Goal: Task Accomplishment & Management: Use online tool/utility

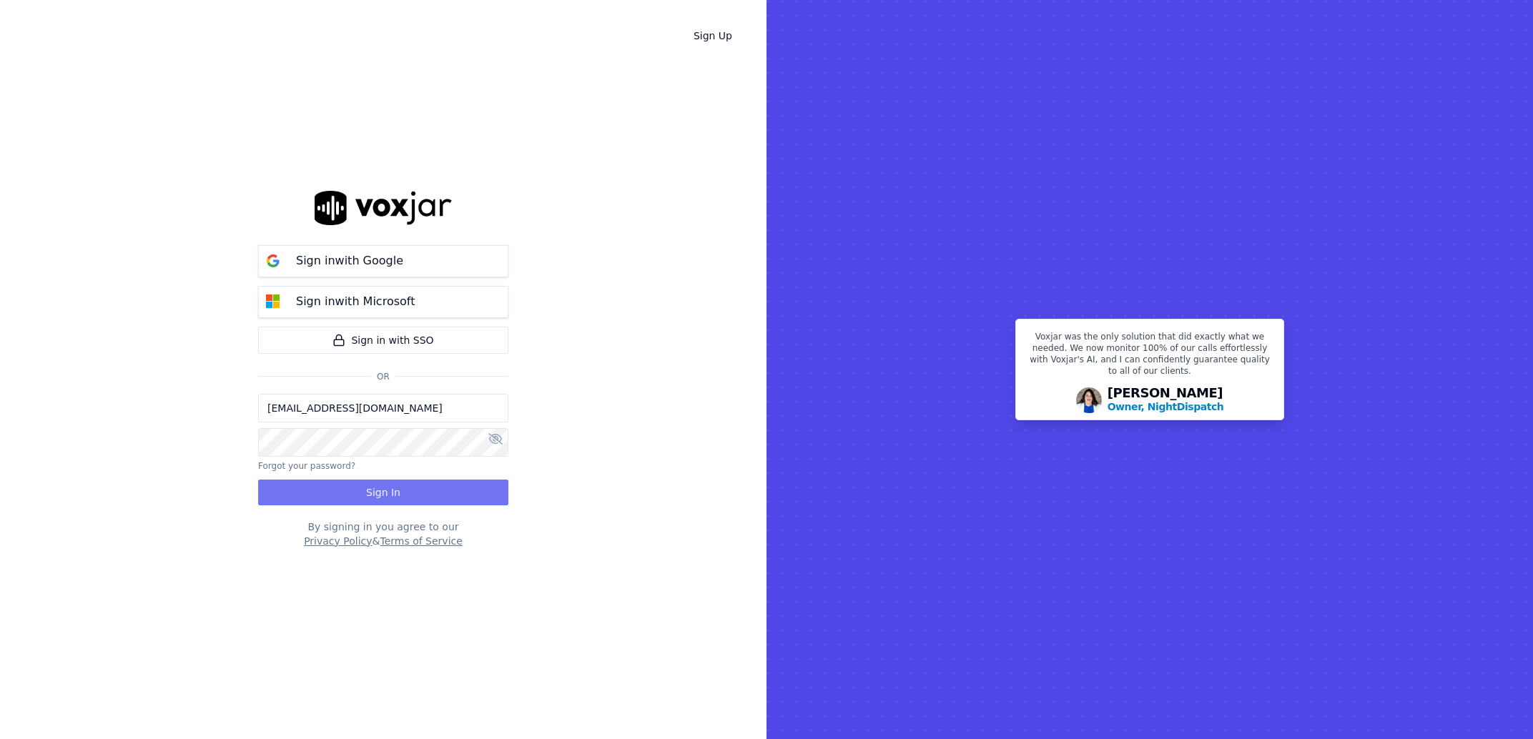
click at [395, 482] on button "Sign In" at bounding box center [383, 493] width 250 height 26
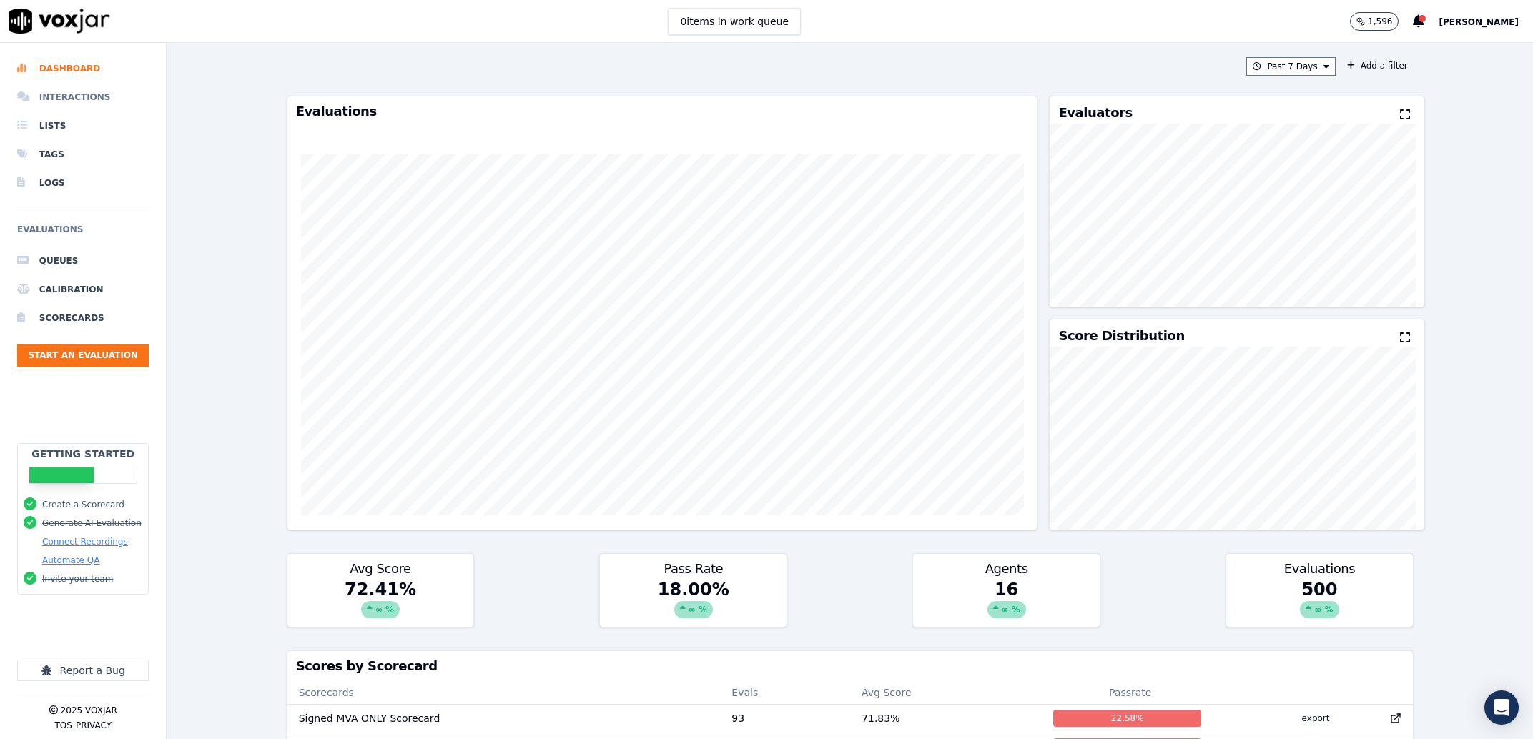
click at [87, 96] on li "Interactions" at bounding box center [83, 97] width 132 height 29
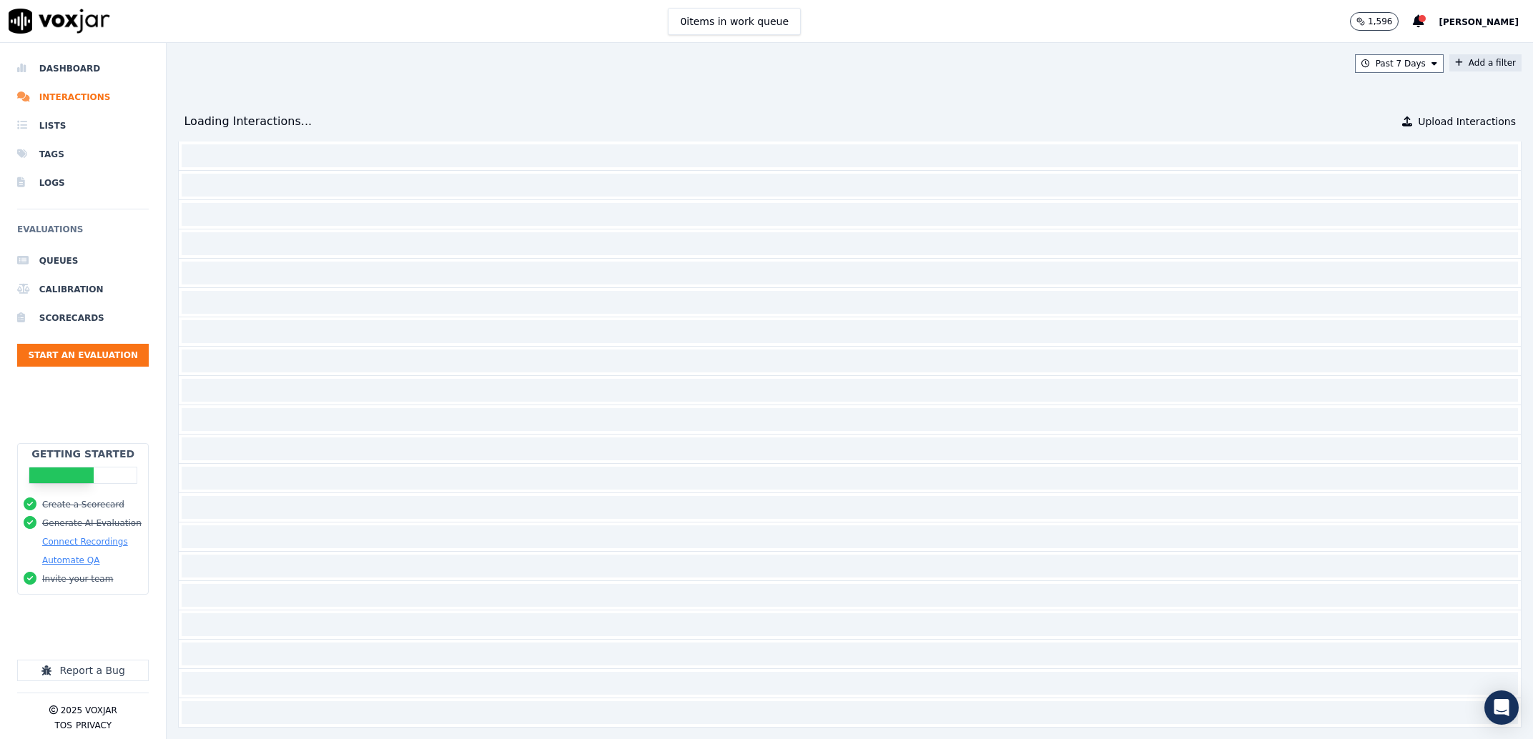
drag, startPoint x: 1460, startPoint y: 51, endPoint x: 1458, endPoint y: 59, distance: 8.0
click at [1460, 53] on div "Past 7 Days Add a filter Loading Interactions... Upload Interactions" at bounding box center [850, 391] width 1366 height 696
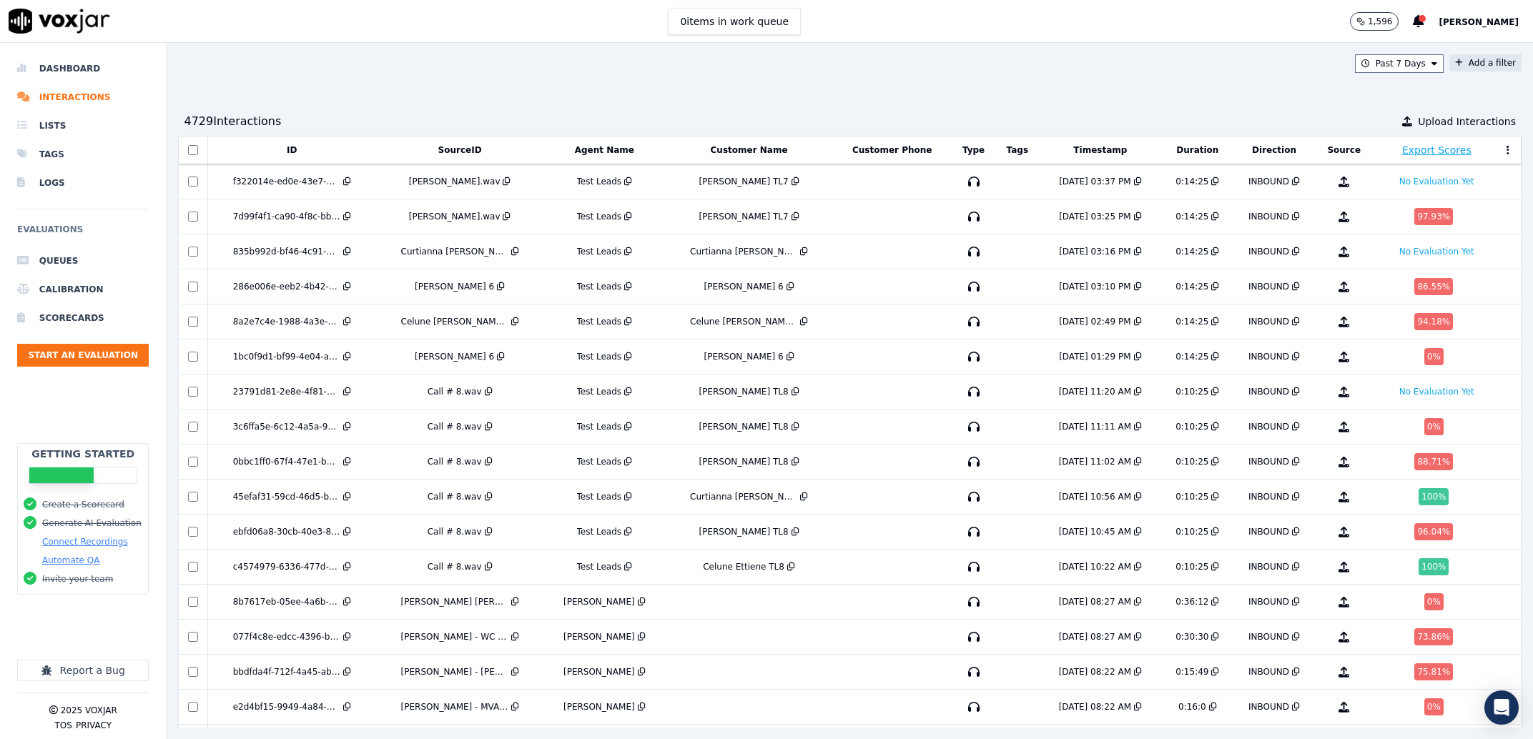
click at [1457, 64] on button "Add a filter" at bounding box center [1485, 62] width 72 height 17
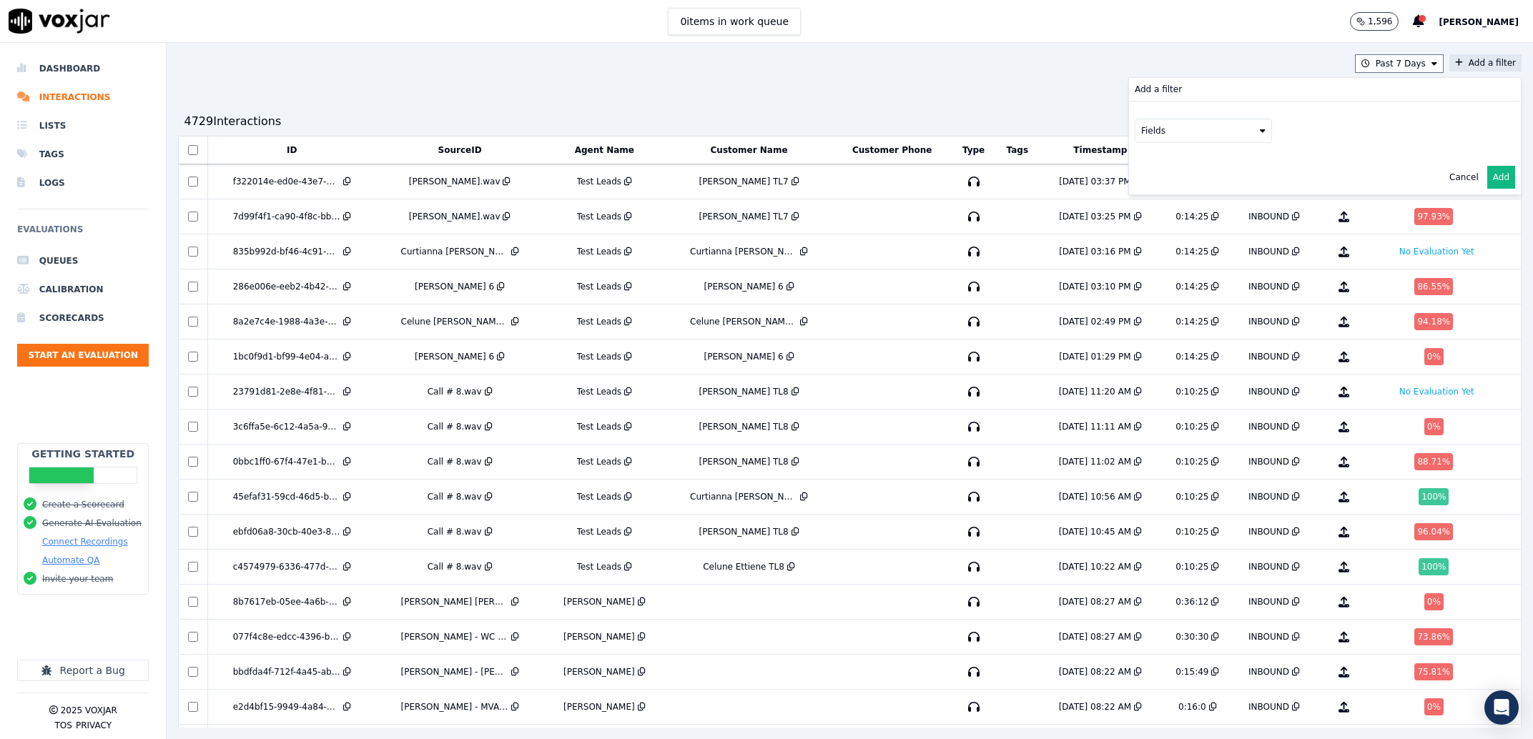
click at [1163, 126] on button "Fields" at bounding box center [1203, 131] width 137 height 24
click at [1160, 252] on div "agents" at bounding box center [1174, 257] width 29 height 11
click at [1152, 151] on button "Fields" at bounding box center [1220, 161] width 137 height 24
click at [1158, 184] on label "name" at bounding box center [1220, 185] width 130 height 17
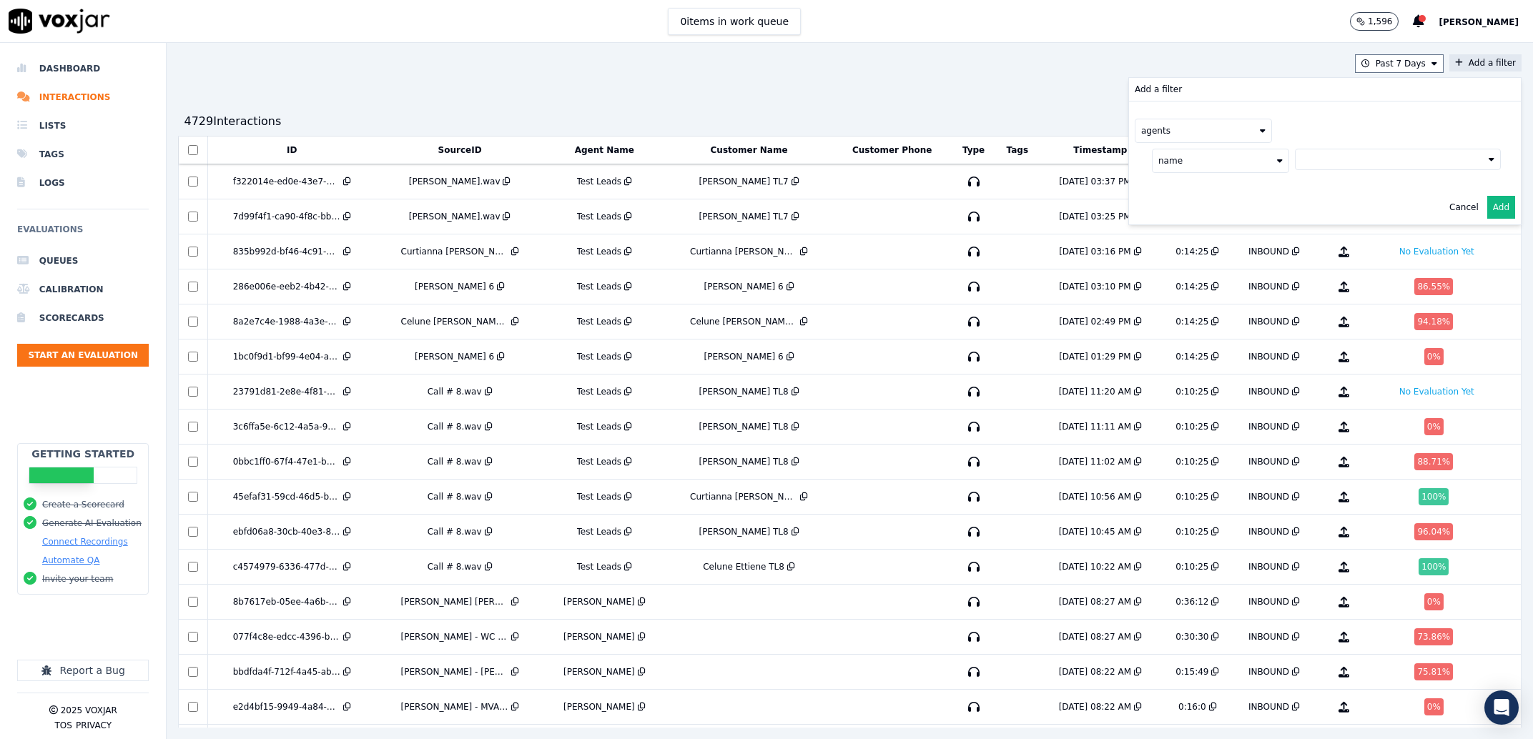
click at [1306, 171] on div "name" at bounding box center [1326, 161] width 349 height 24
click at [1306, 168] on button at bounding box center [1398, 159] width 206 height 21
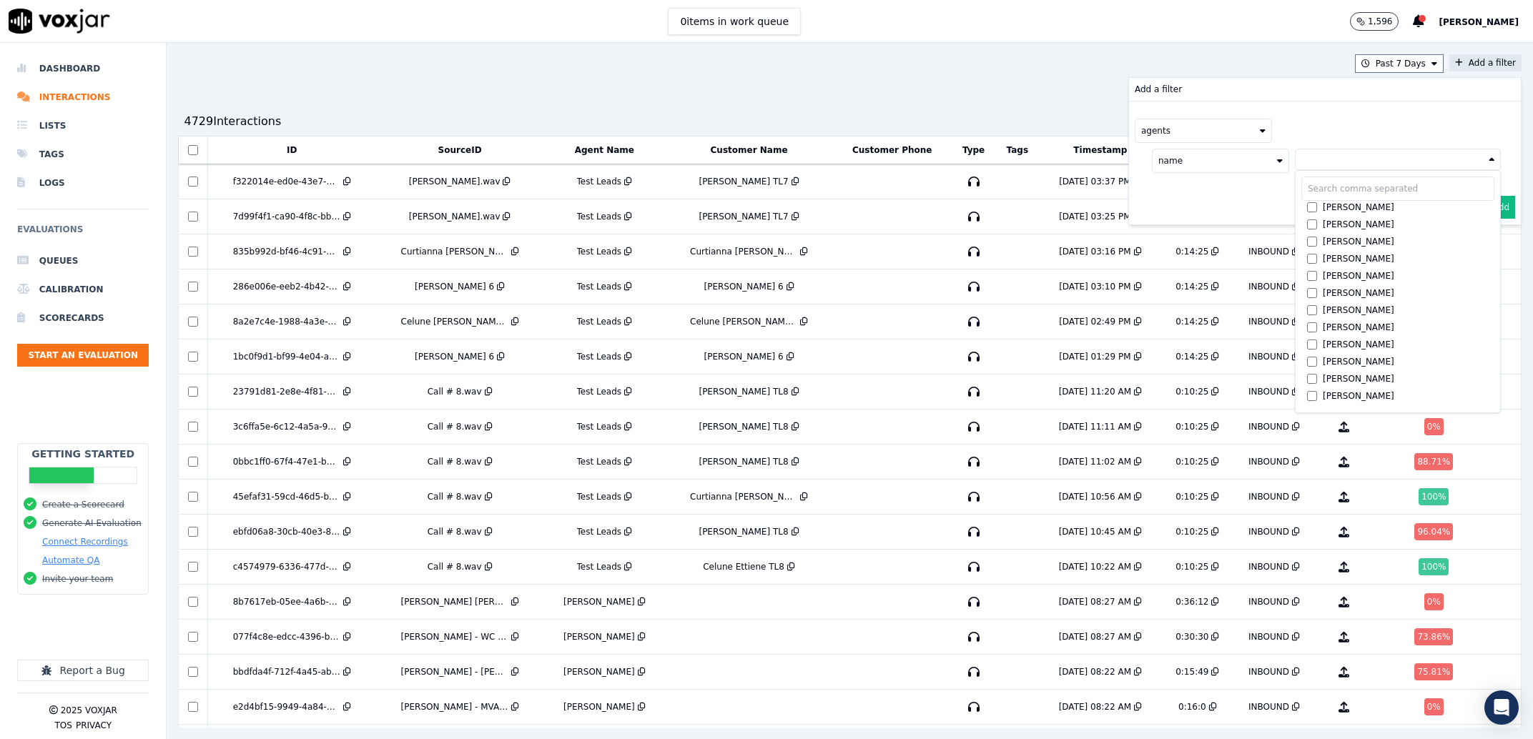
scroll to position [959, 0]
click at [1336, 307] on label "[PERSON_NAME]" at bounding box center [1397, 314] width 193 height 17
click at [1487, 242] on button "Add" at bounding box center [1501, 241] width 28 height 23
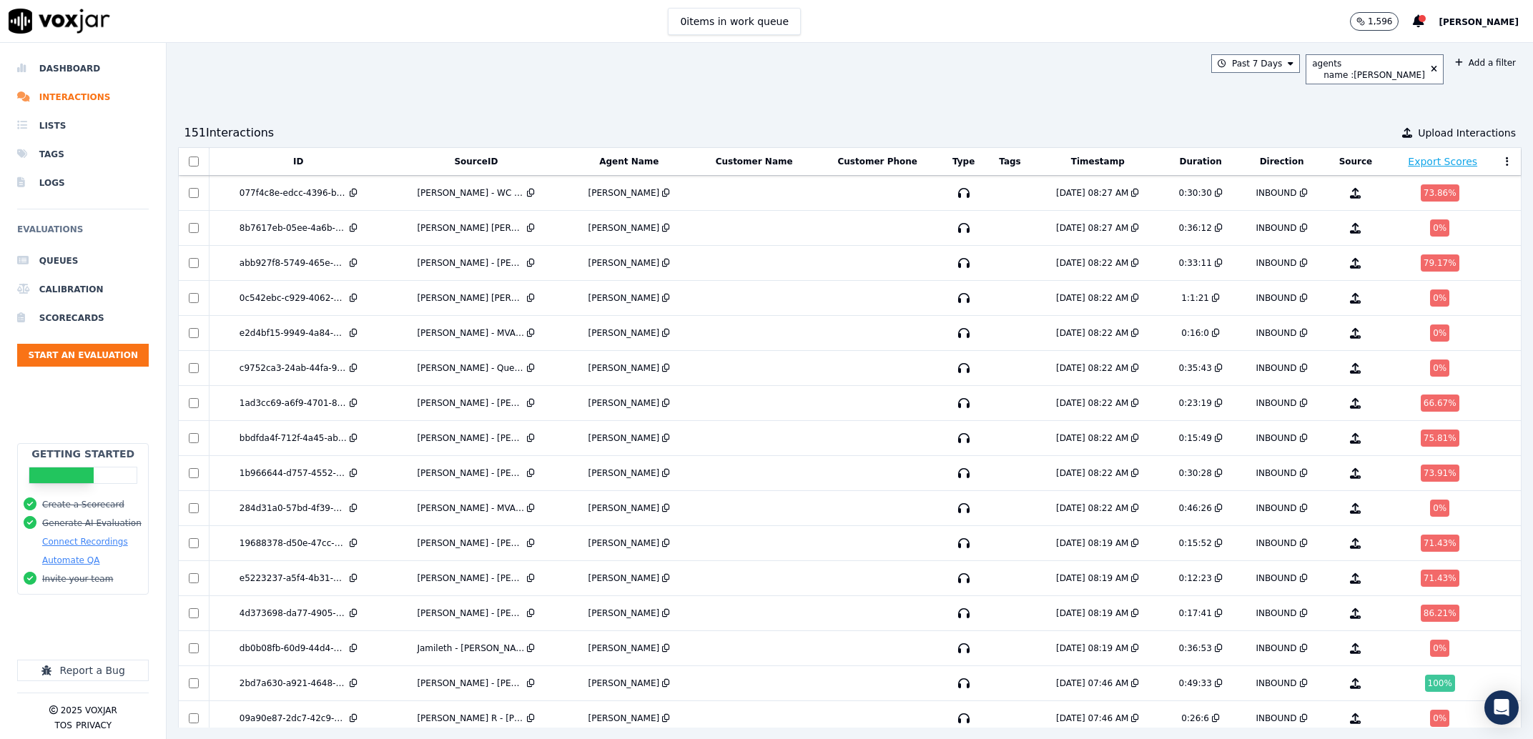
click at [485, 169] on th "SourceID" at bounding box center [476, 162] width 177 height 28
click at [486, 167] on button "SourceID" at bounding box center [476, 161] width 44 height 11
click at [403, 193] on div "Ashley - Alyce Stoudemire Cook - Med Mal Non-Signed.wav" at bounding box center [476, 192] width 166 height 11
click at [406, 228] on div "Ashley - Anthony Parks - MVA Signed.wav" at bounding box center [476, 227] width 166 height 11
click at [380, 261] on div "370dd486-3e02-414d-a19f-8fd0739c60e3" at bounding box center [298, 262] width 167 height 11
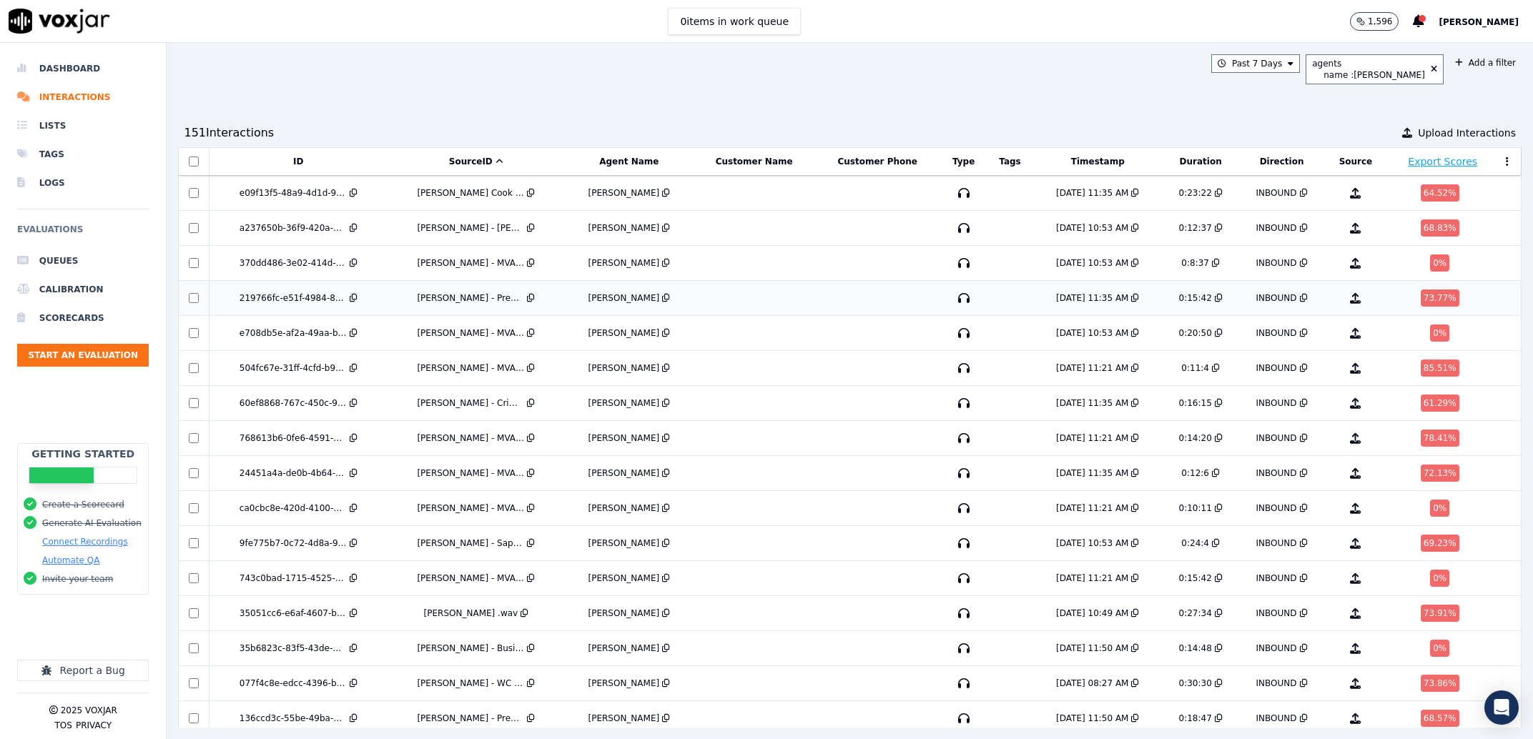
click at [396, 303] on td "Ashley - Deandre Dejarnette - Premises Non-Signed.wav" at bounding box center [476, 298] width 177 height 35
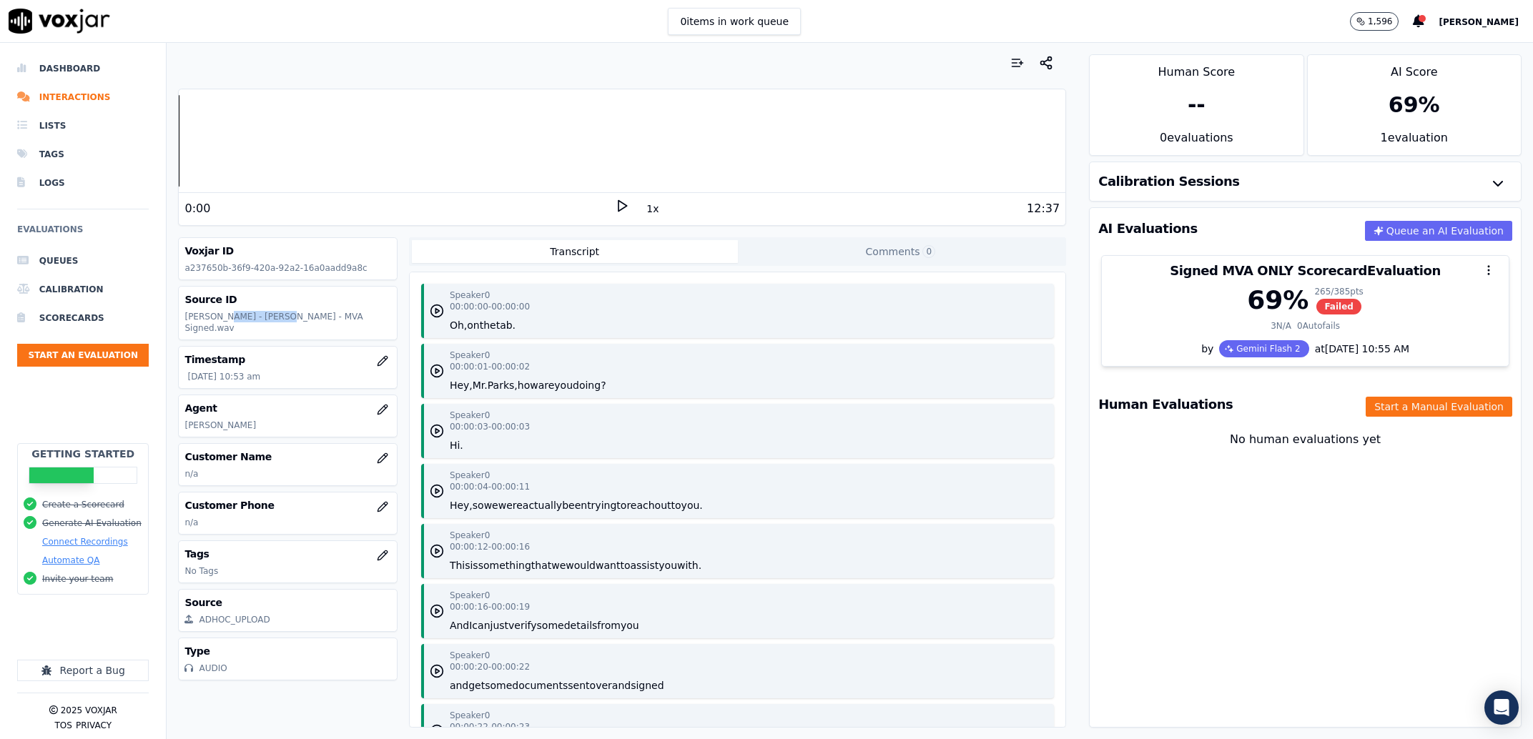
drag, startPoint x: 217, startPoint y: 319, endPoint x: 273, endPoint y: 319, distance: 55.8
click at [273, 319] on p "Ashley - Anthony Parks - MVA Signed.wav" at bounding box center [287, 322] width 206 height 23
copy p "Anthony Parks"
drag, startPoint x: 623, startPoint y: 200, endPoint x: 613, endPoint y: 204, distance: 10.0
click at [629, 200] on div "12:37" at bounding box center [844, 208] width 430 height 17
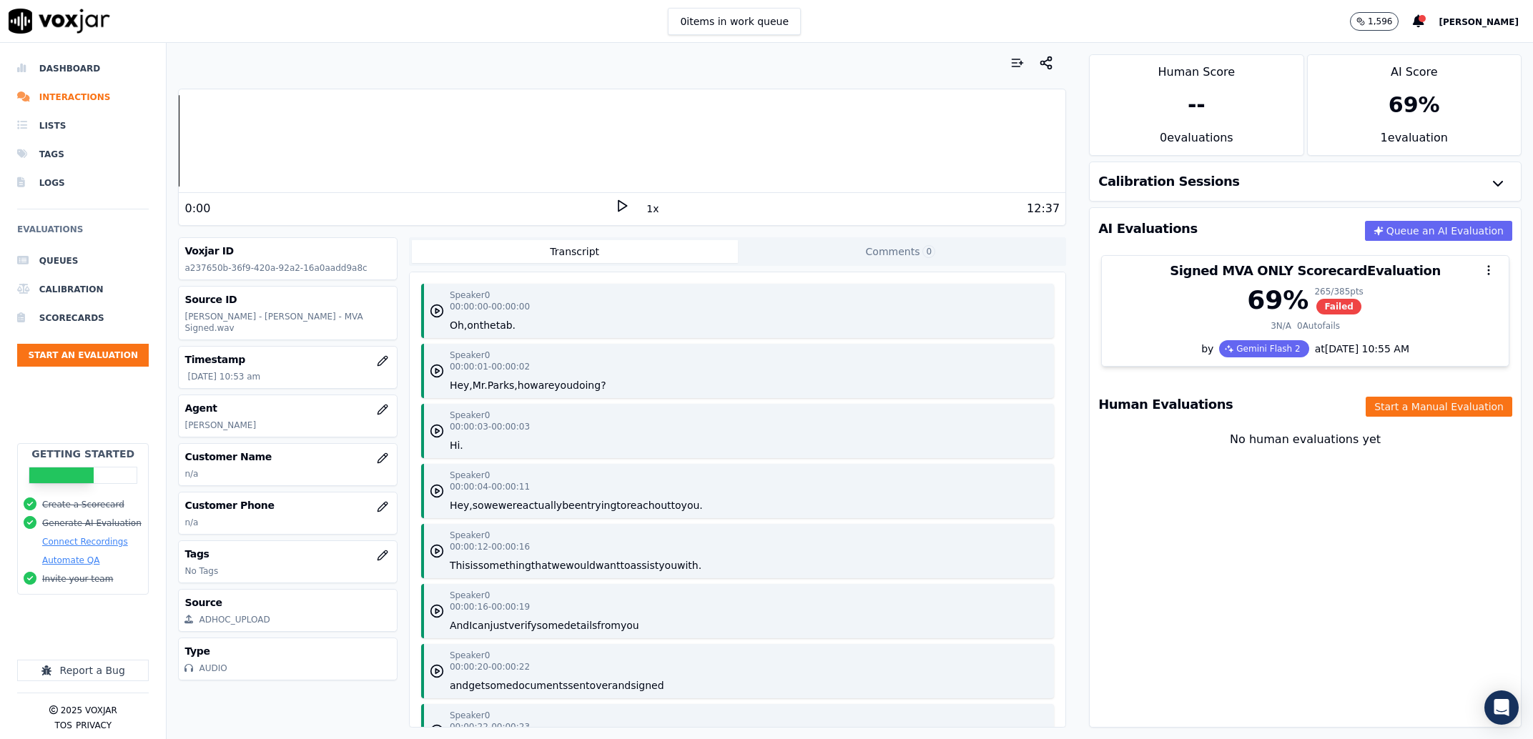
click at [1396, 423] on div "Human Evaluations Start a Manual Evaluation" at bounding box center [1305, 404] width 431 height 41
click at [1396, 416] on button "Start a Manual Evaluation" at bounding box center [1439, 407] width 147 height 20
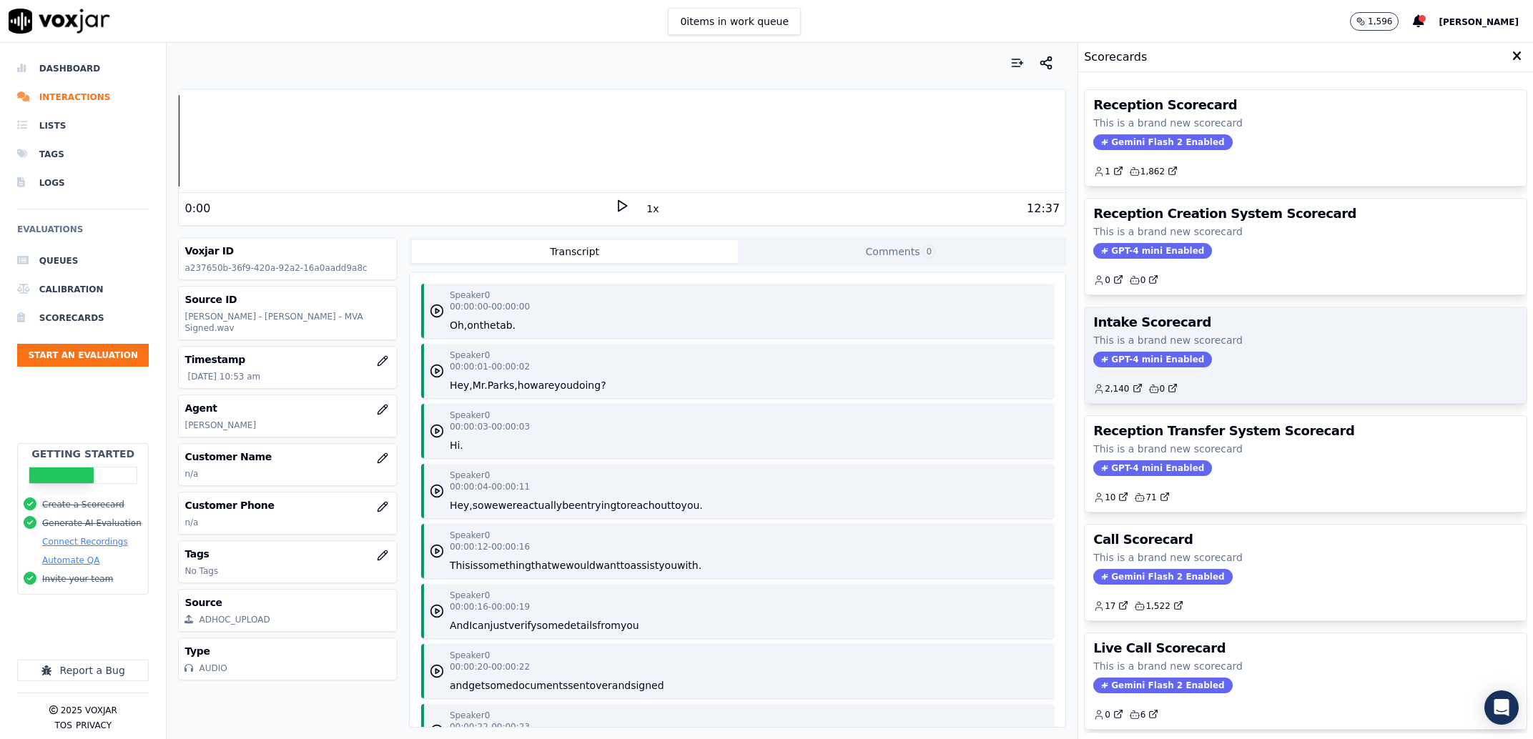
click at [1328, 374] on div "2,140 0" at bounding box center [1305, 383] width 425 height 23
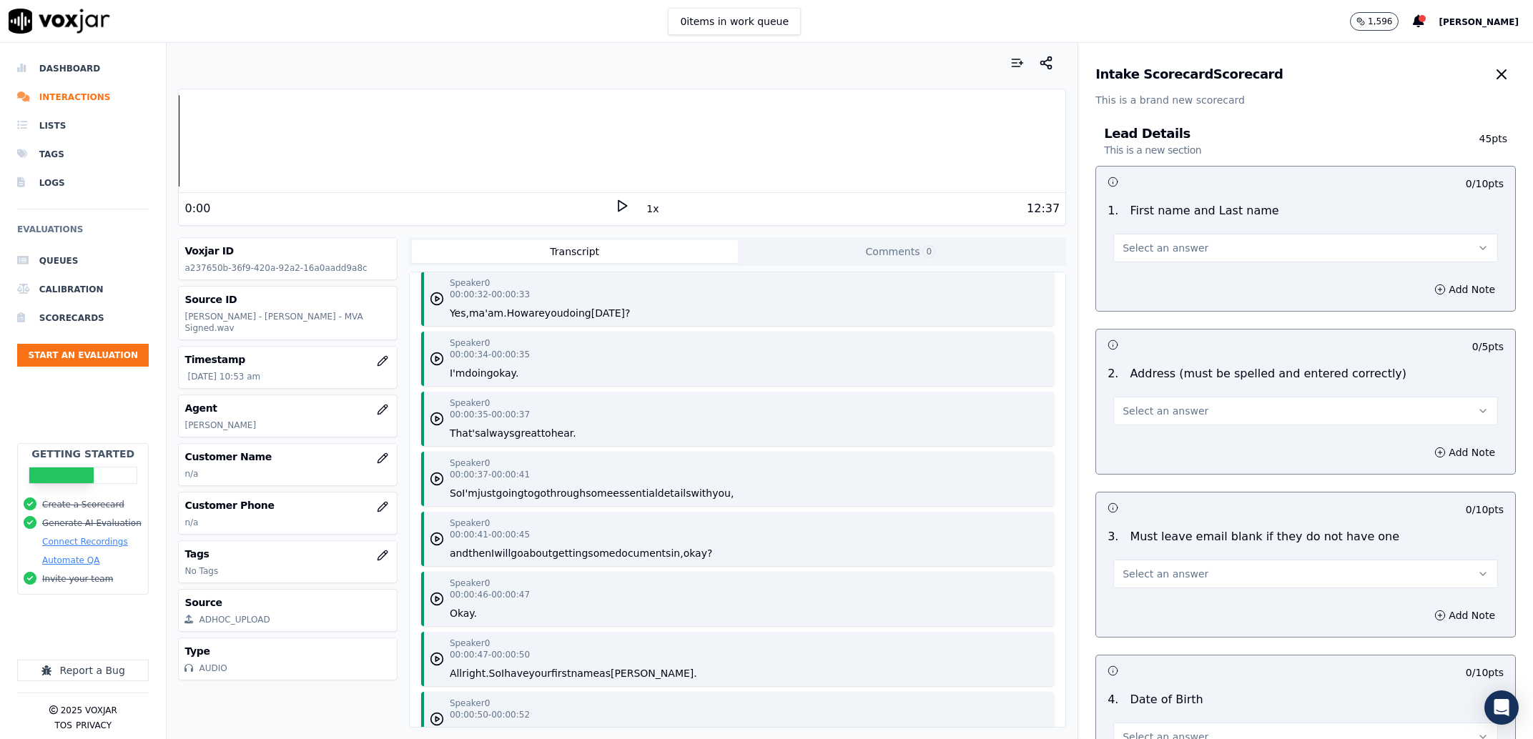
scroll to position [977, 0]
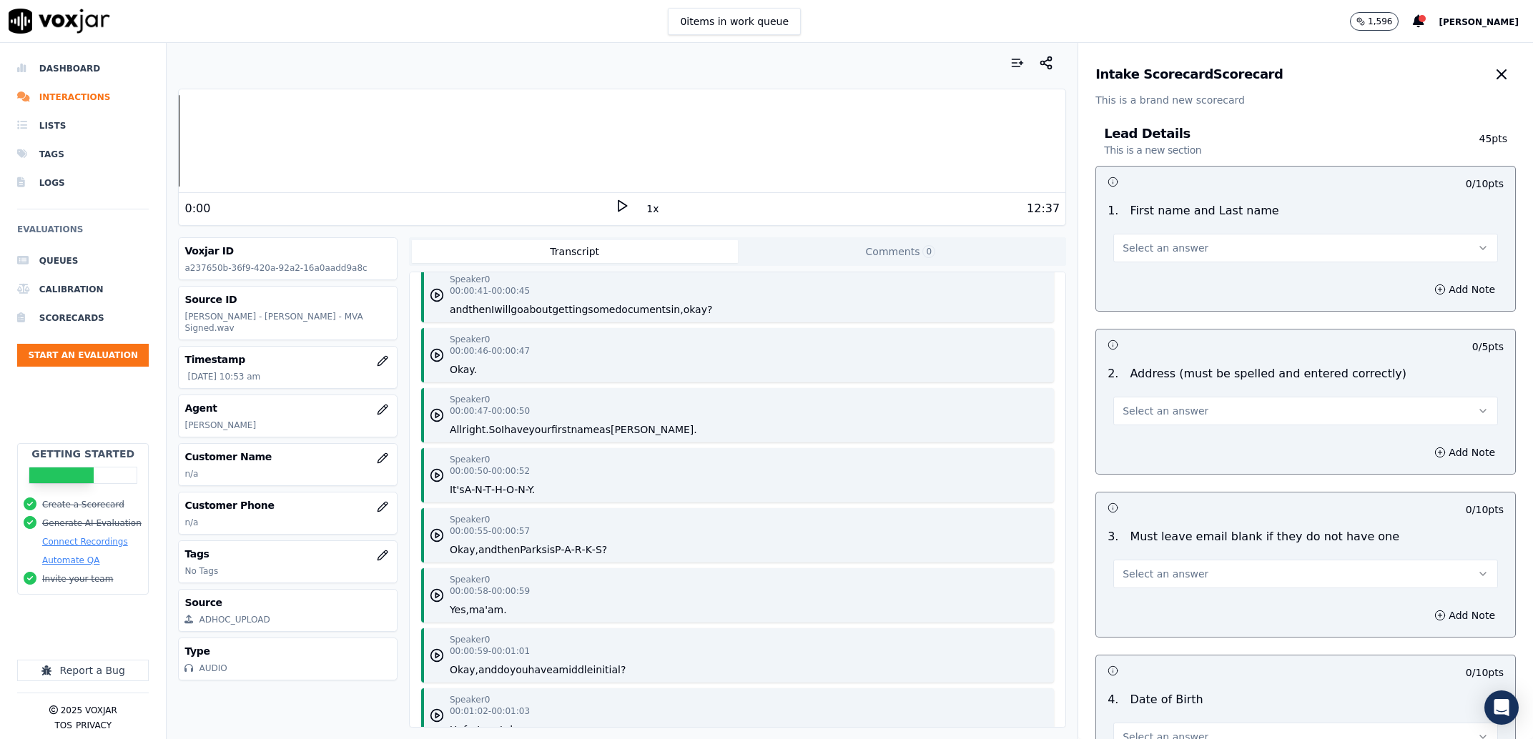
click at [1196, 229] on div "Select an answer" at bounding box center [1306, 240] width 408 height 43
click at [1198, 256] on button "Select an answer" at bounding box center [1305, 248] width 385 height 29
click at [1183, 282] on div "Yes" at bounding box center [1276, 280] width 355 height 23
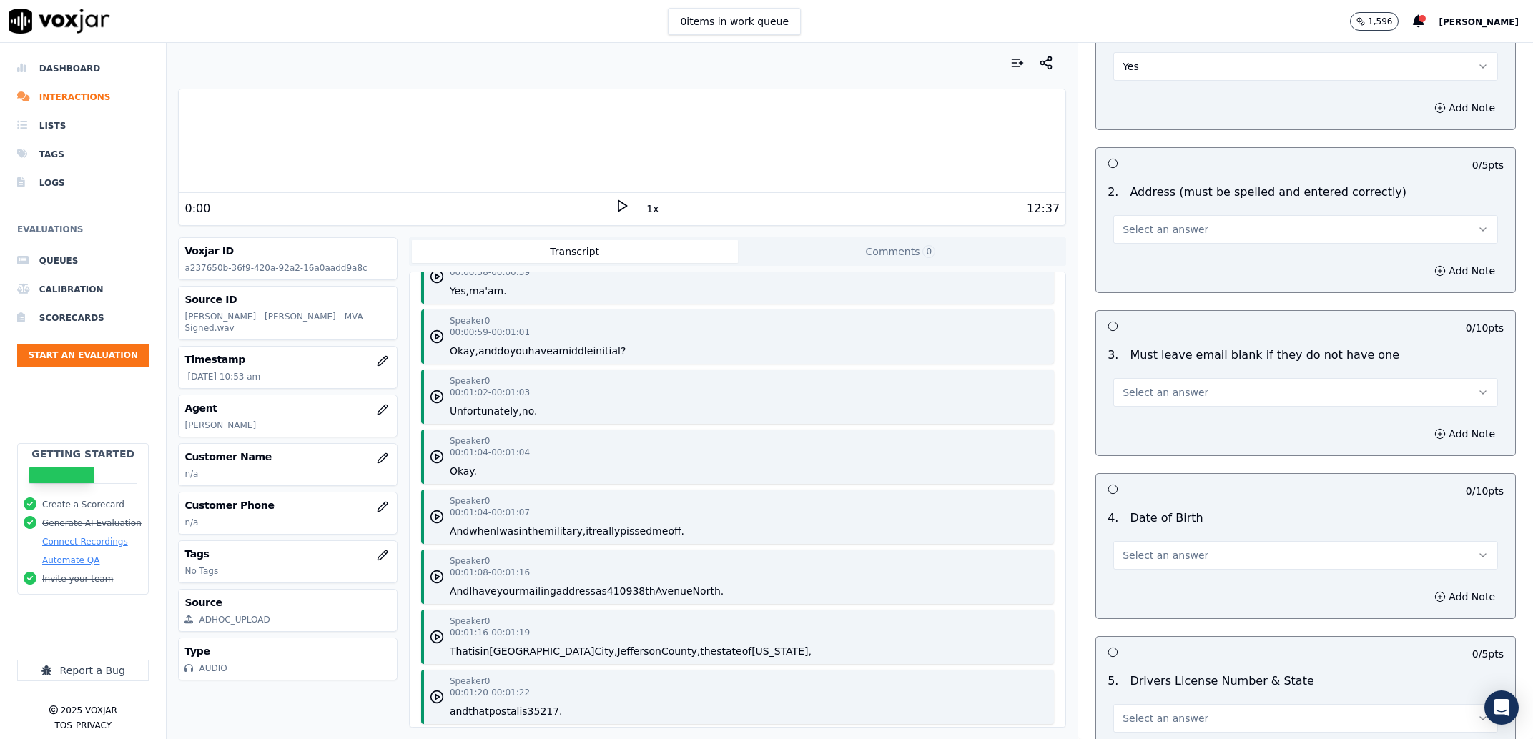
scroll to position [1384, 0]
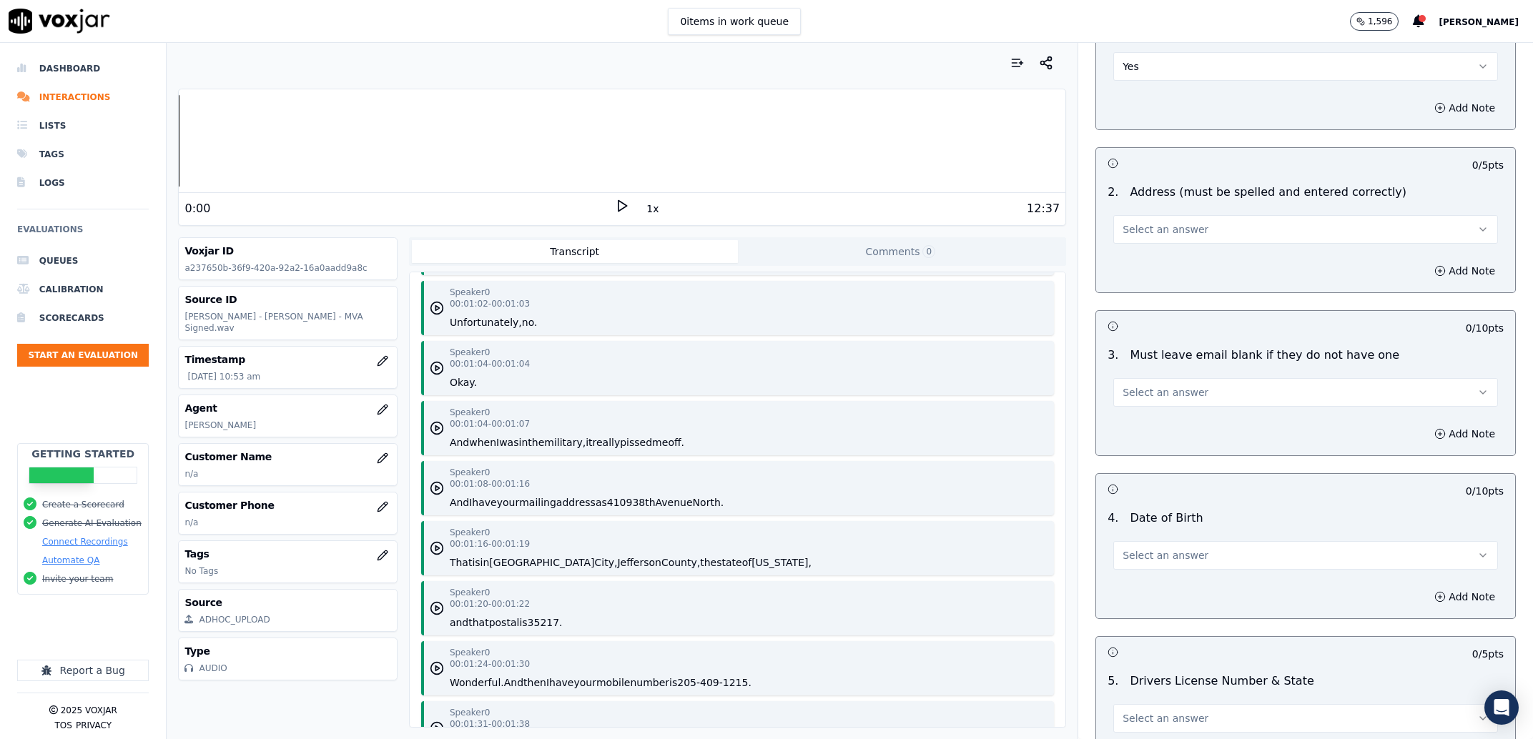
click at [1211, 222] on button "Select an answer" at bounding box center [1305, 229] width 385 height 29
click at [1212, 266] on div "Yes" at bounding box center [1276, 261] width 355 height 23
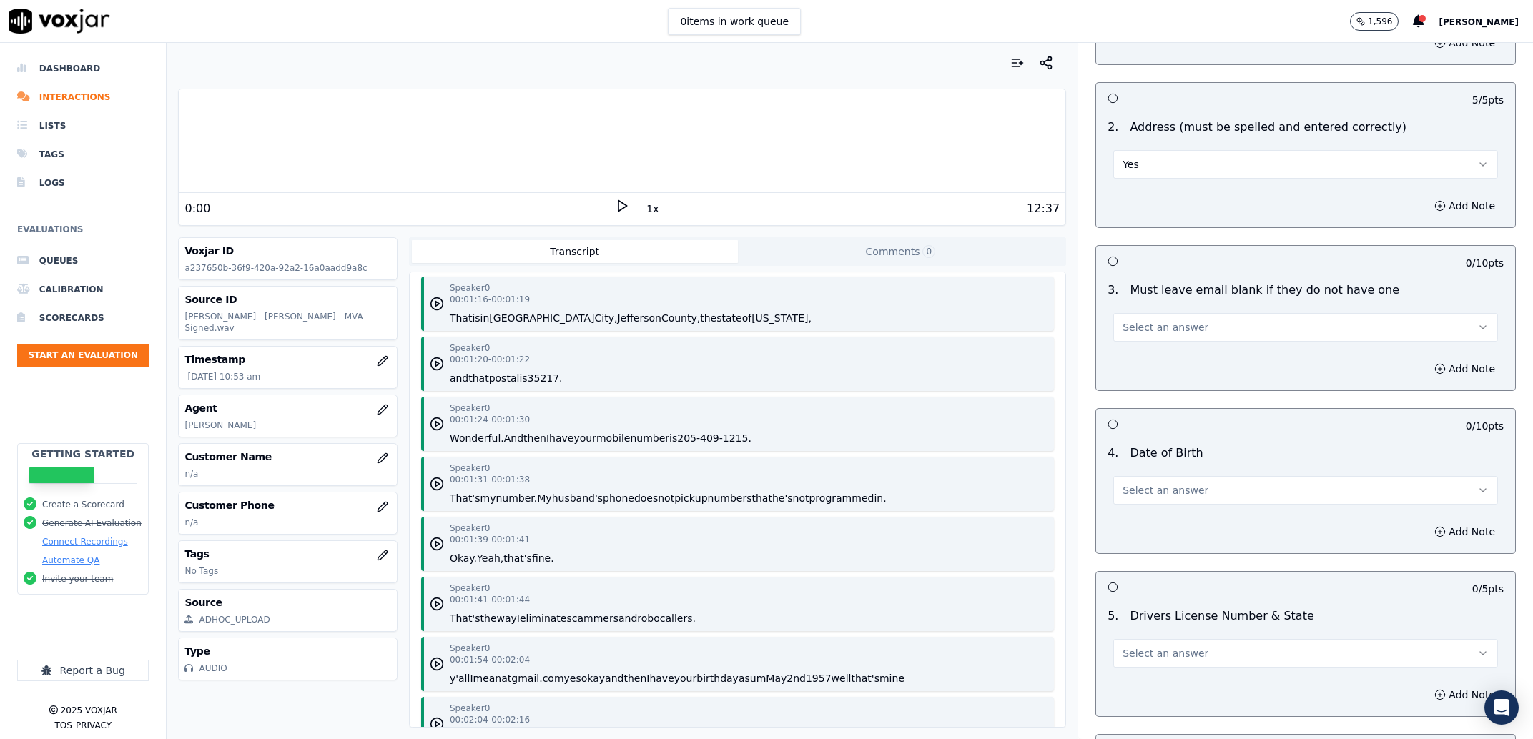
scroll to position [272, 0]
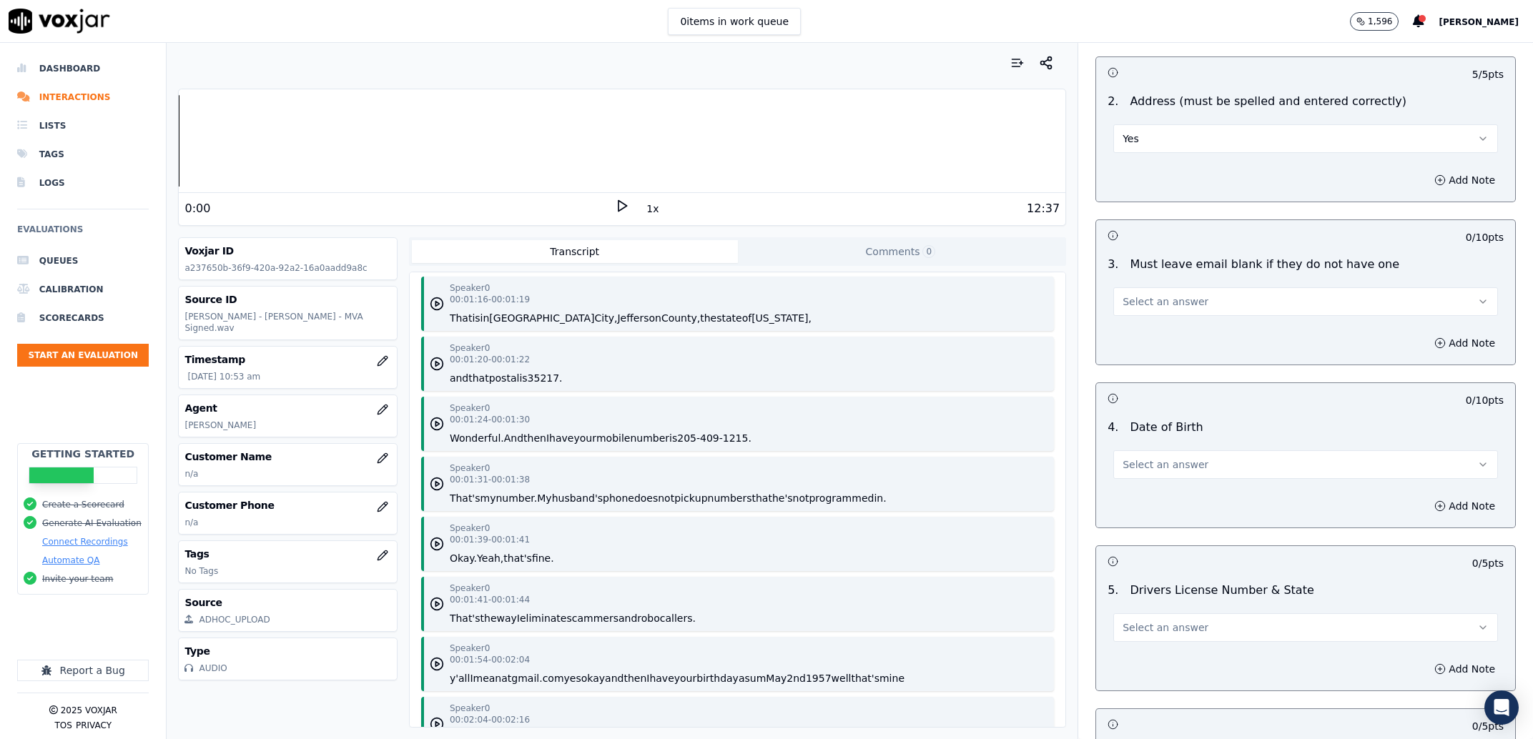
click at [1203, 297] on button "Select an answer" at bounding box center [1305, 301] width 385 height 29
click at [1184, 347] on div "No" at bounding box center [1276, 356] width 355 height 23
click at [1189, 308] on button "No" at bounding box center [1305, 301] width 385 height 29
click at [1185, 330] on div "Yes" at bounding box center [1276, 333] width 355 height 23
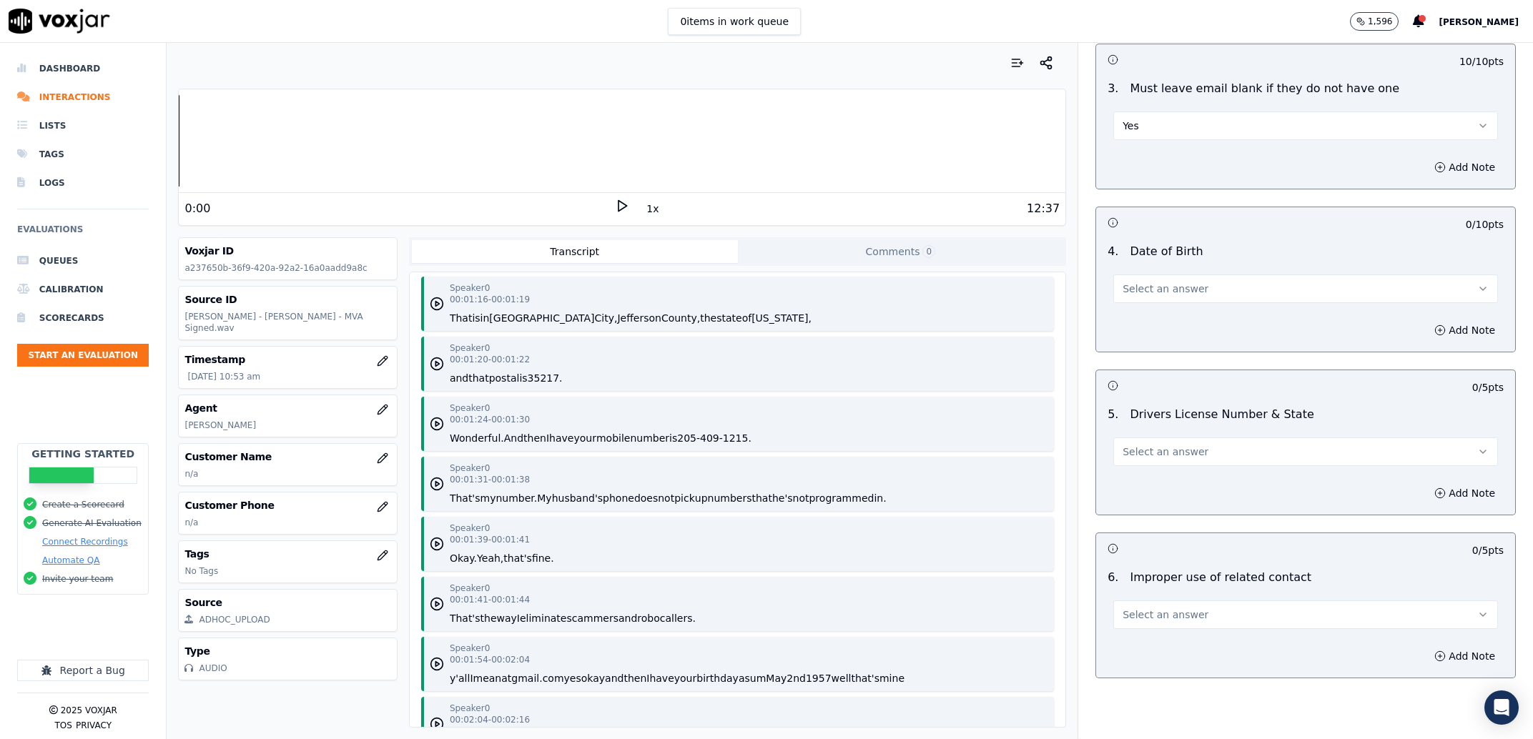
scroll to position [455, 0]
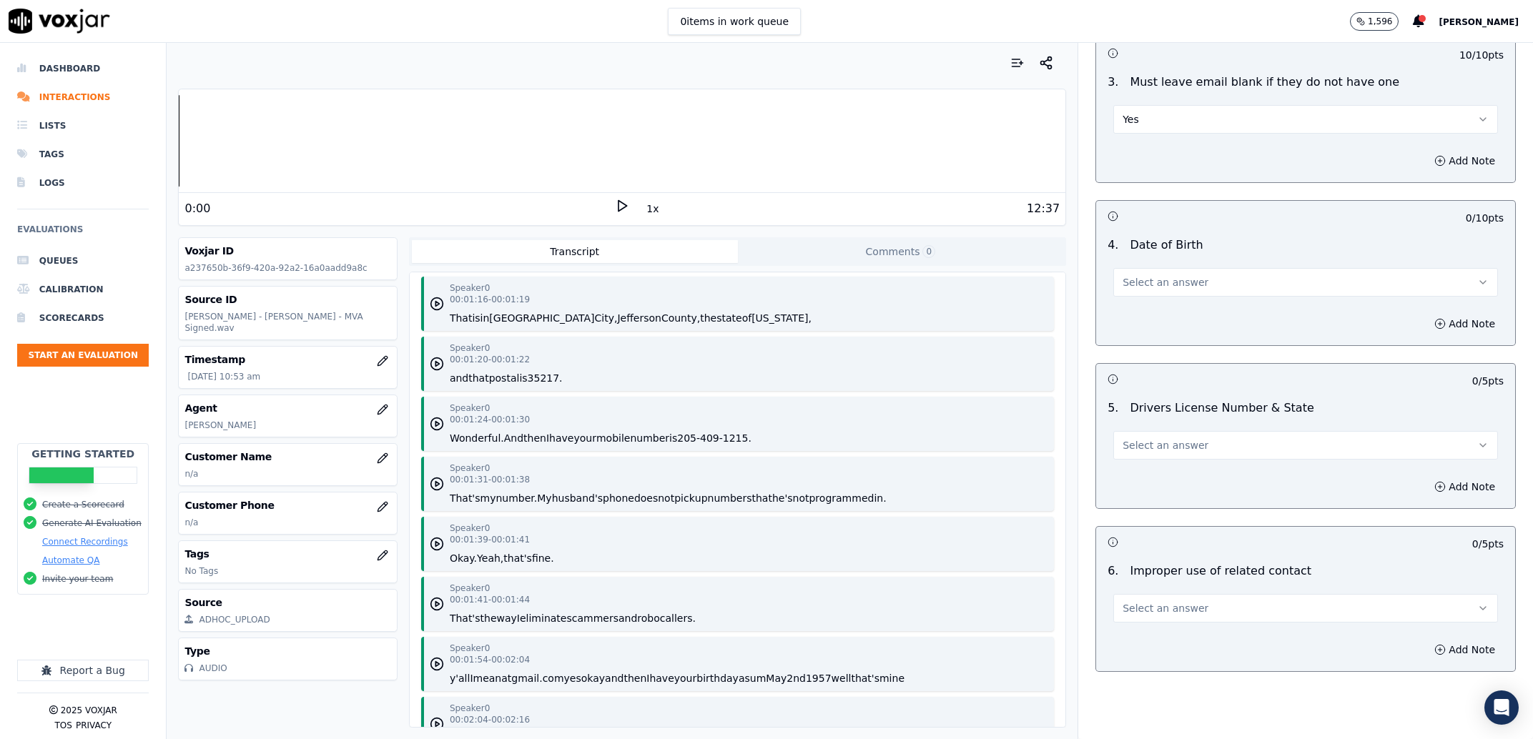
click at [1165, 272] on button "Select an answer" at bounding box center [1305, 282] width 385 height 29
click at [1163, 319] on div "Yes" at bounding box center [1276, 314] width 355 height 23
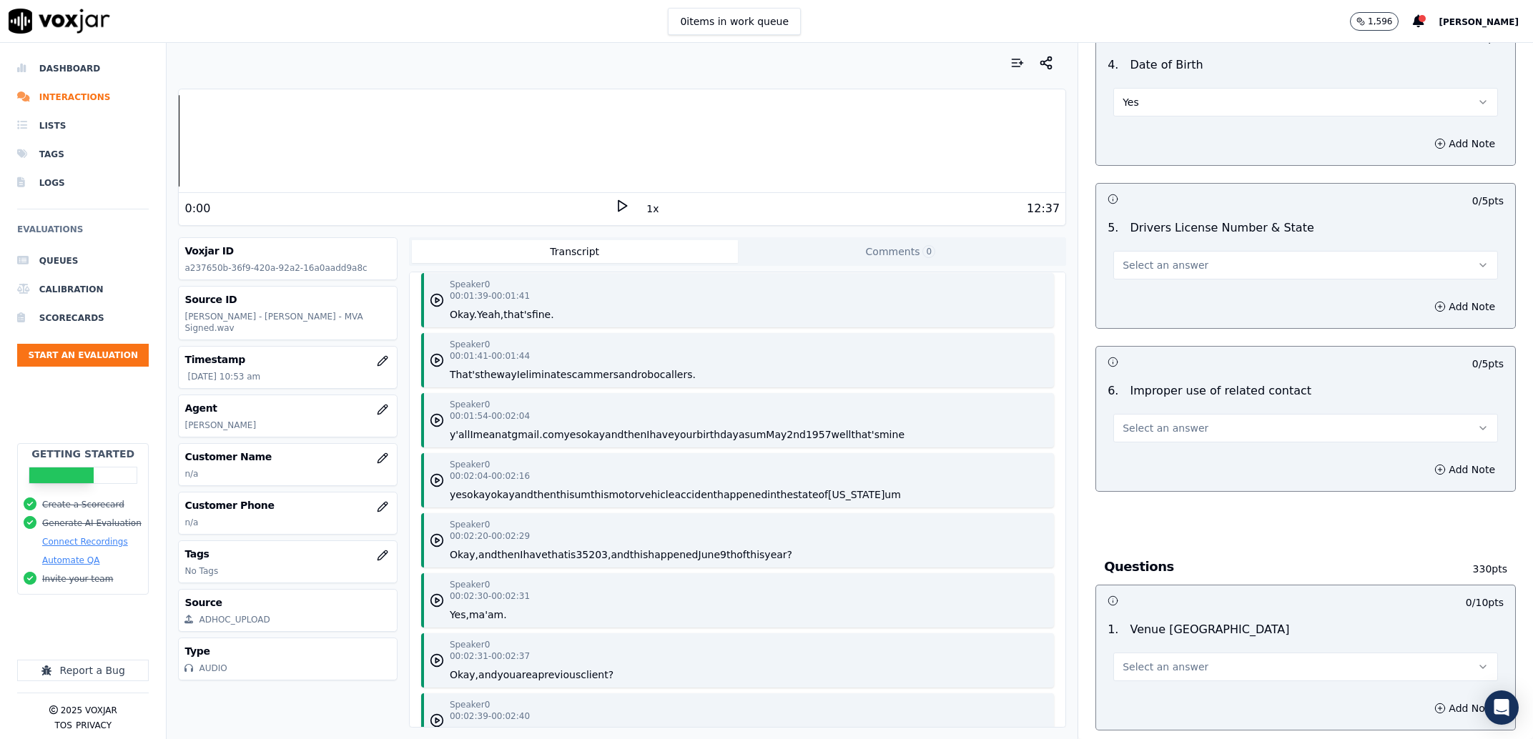
scroll to position [637, 0]
click at [1152, 262] on span "Select an answer" at bounding box center [1165, 263] width 86 height 14
click at [1152, 290] on div "Yes" at bounding box center [1276, 296] width 355 height 23
click at [1163, 418] on button "Select an answer" at bounding box center [1305, 426] width 385 height 29
click at [1158, 475] on div "No" at bounding box center [1276, 481] width 355 height 23
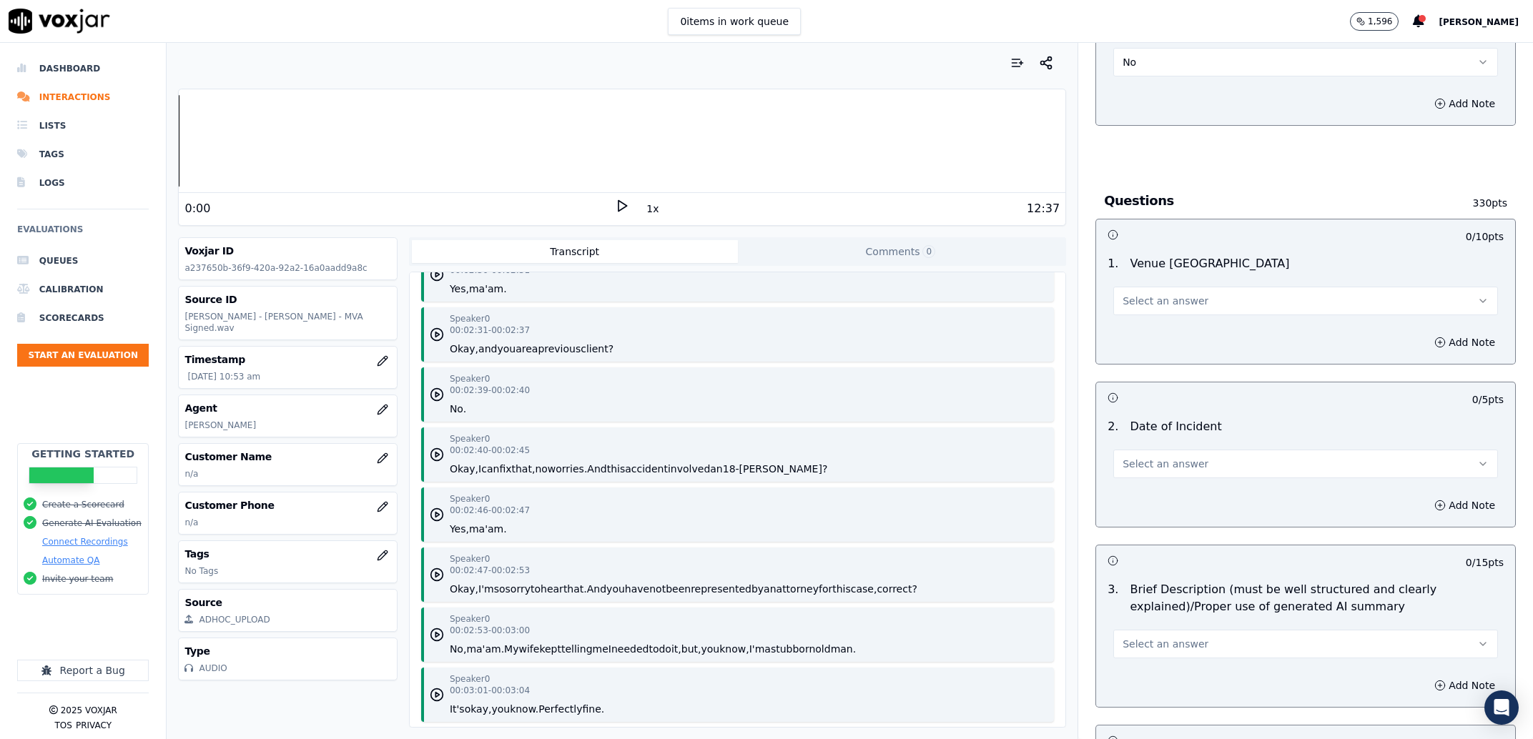
scroll to position [2117, 0]
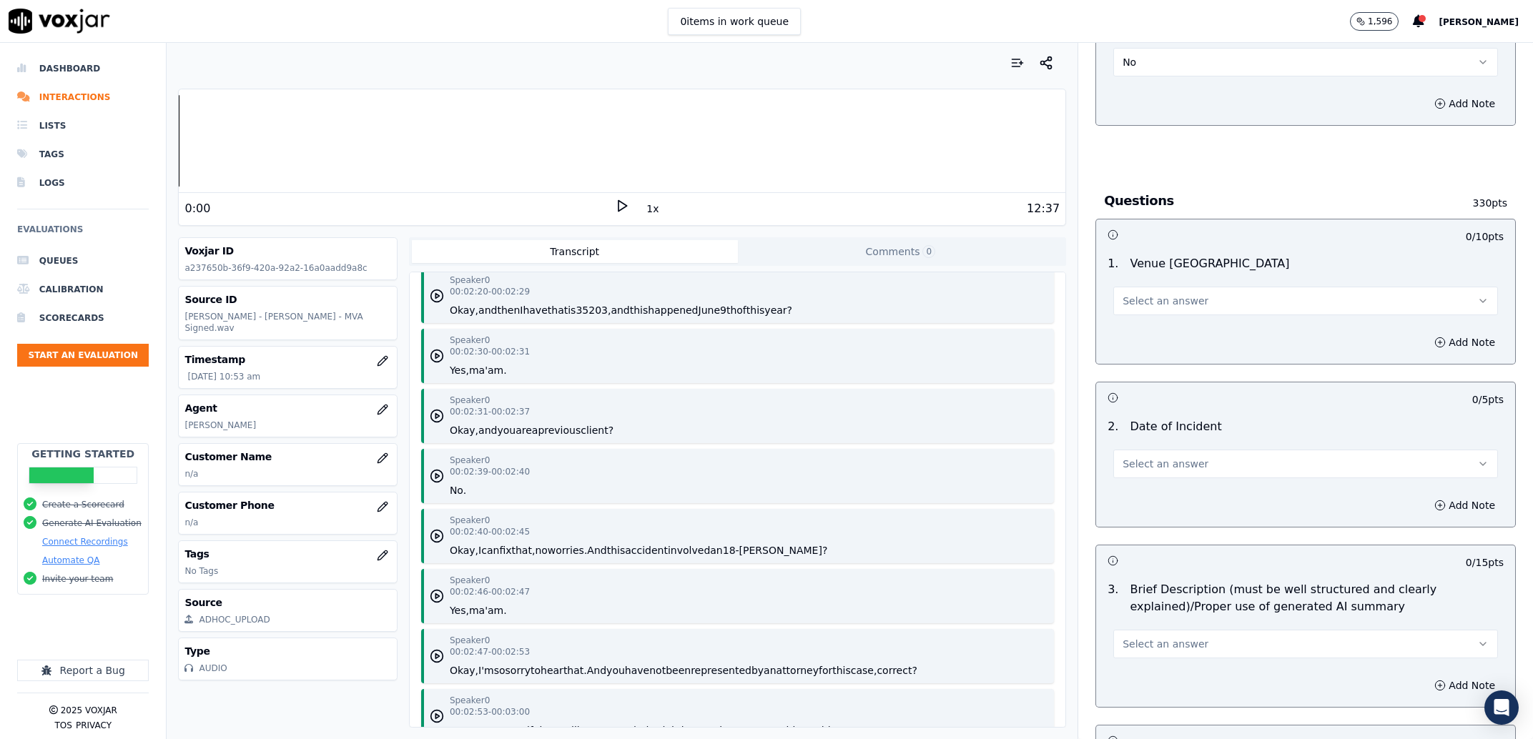
click at [1145, 293] on button "Select an answer" at bounding box center [1305, 301] width 385 height 29
click at [1144, 330] on div "Yes" at bounding box center [1276, 333] width 355 height 23
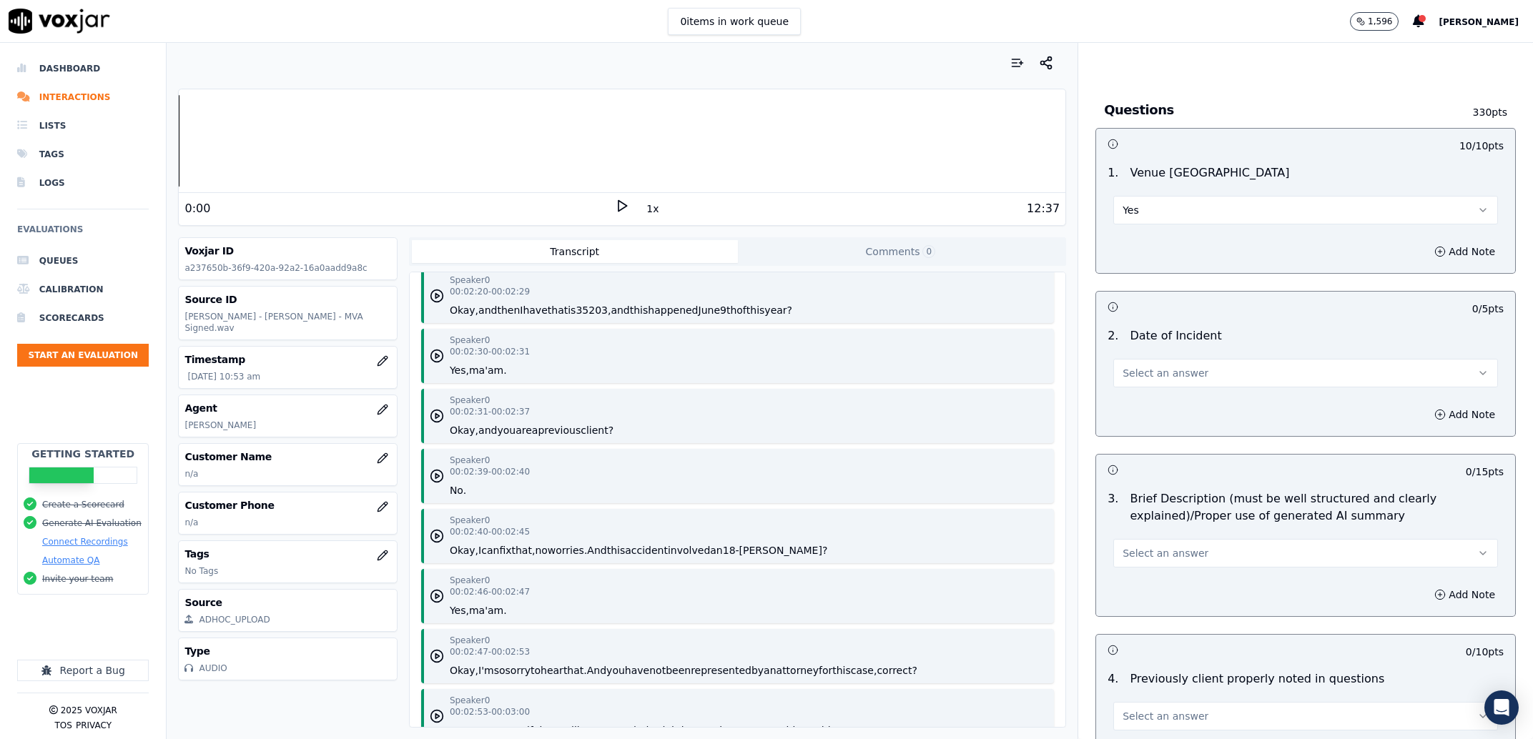
scroll to position [2198, 0]
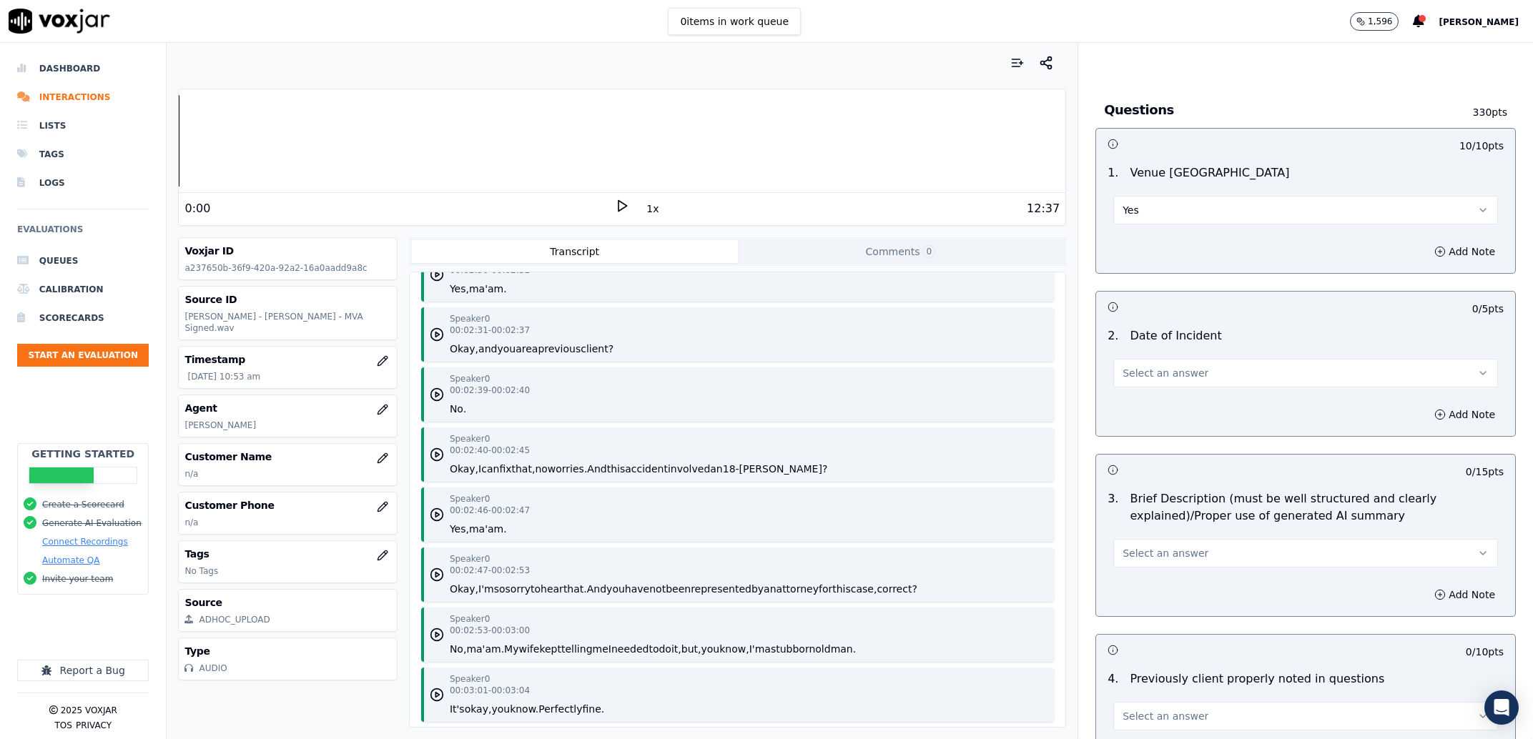
click at [1218, 377] on button "Select an answer" at bounding box center [1305, 373] width 385 height 29
click at [1200, 408] on div "Yes" at bounding box center [1276, 406] width 355 height 23
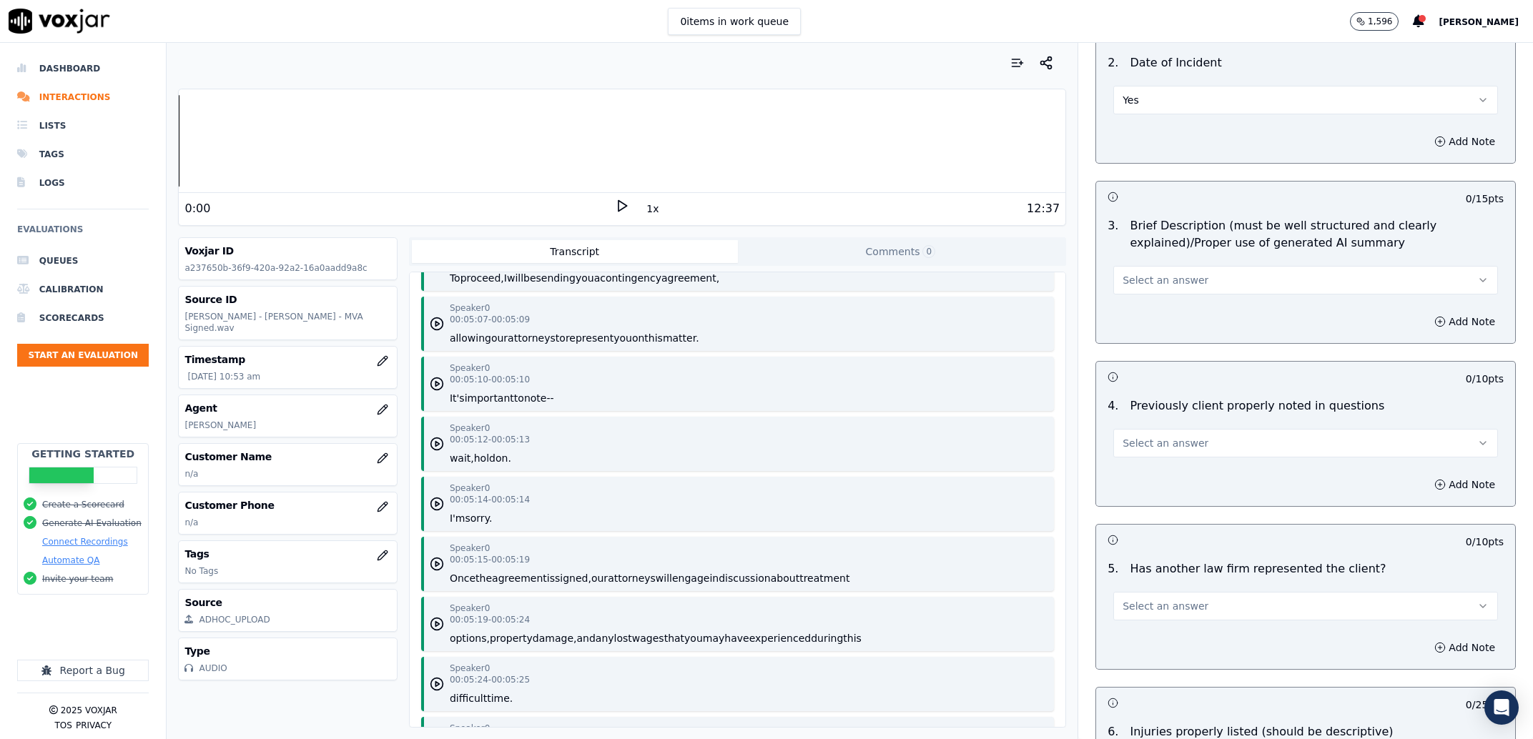
scroll to position [4315, 0]
drag, startPoint x: 1147, startPoint y: 281, endPoint x: 1148, endPoint y: 292, distance: 11.5
click at [1148, 281] on span "Select an answer" at bounding box center [1165, 280] width 86 height 14
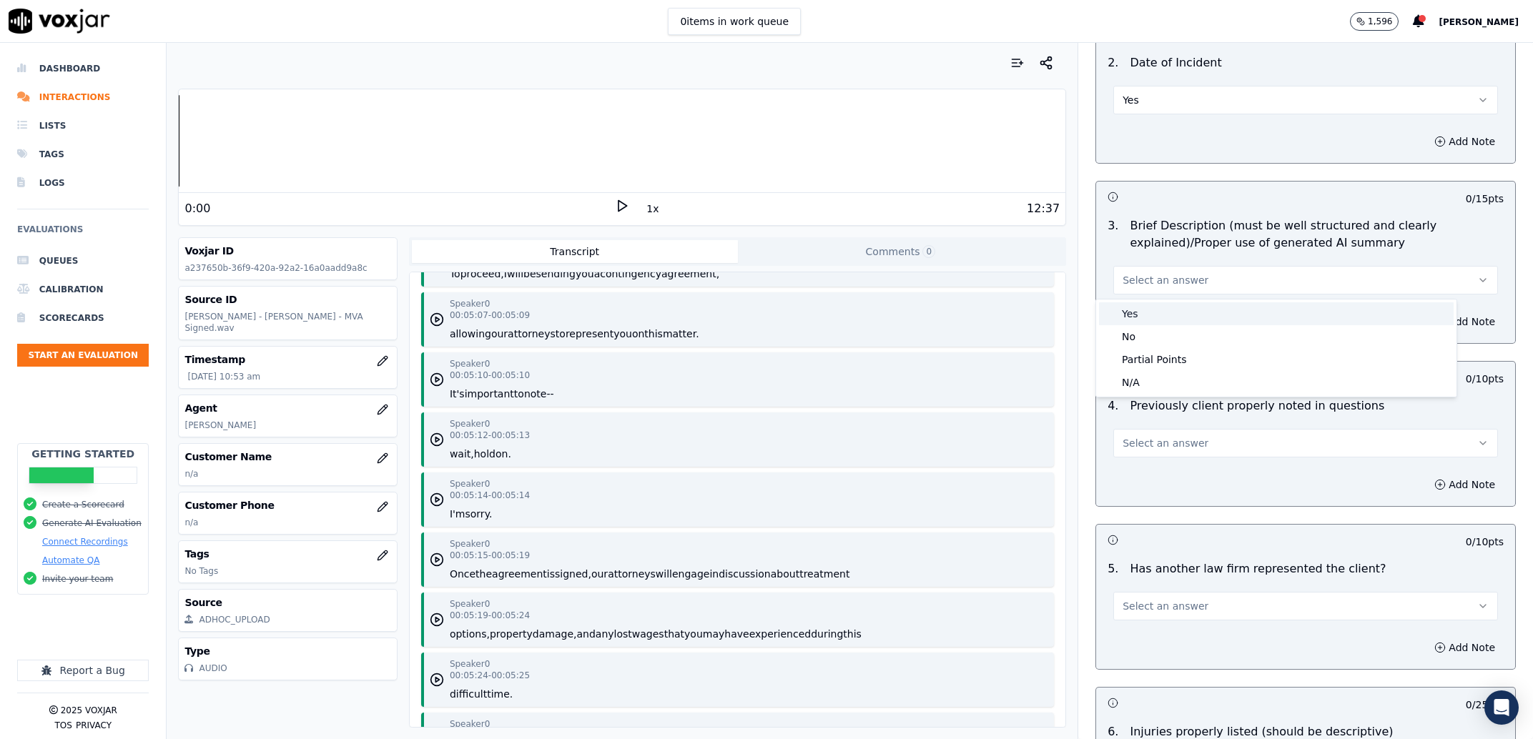
click at [1150, 315] on div "Yes" at bounding box center [1276, 313] width 355 height 23
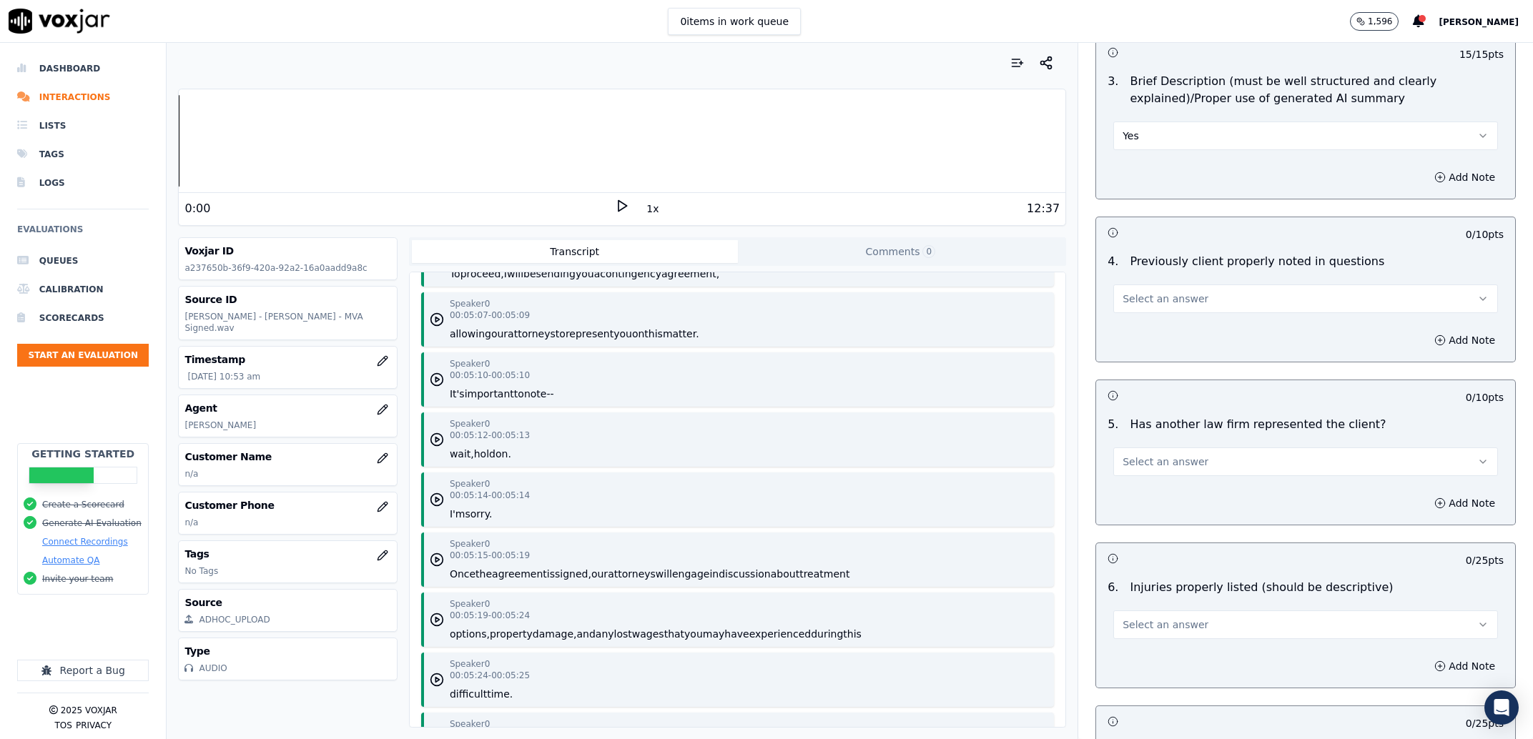
scroll to position [1547, 0]
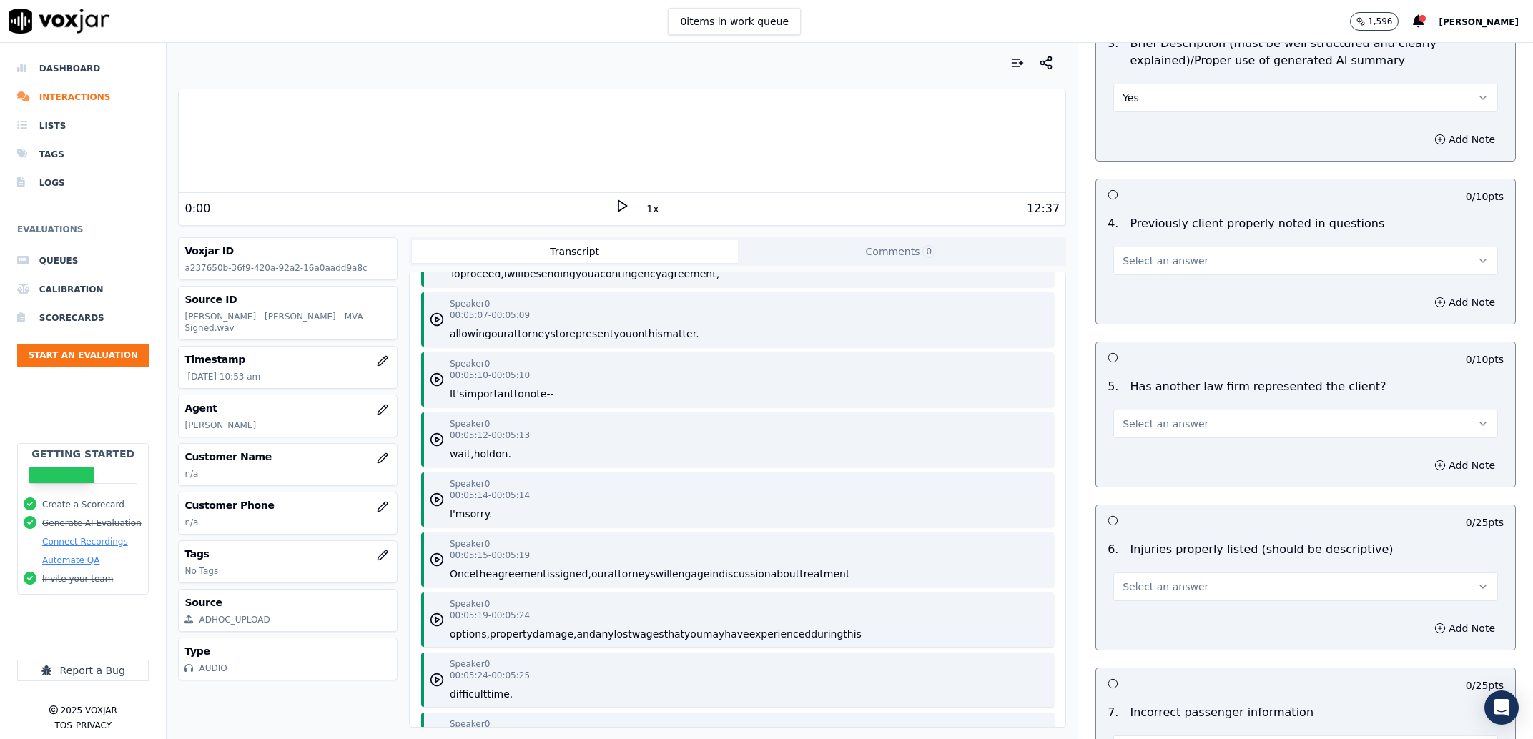
click at [1193, 239] on div "Select an answer" at bounding box center [1306, 253] width 408 height 43
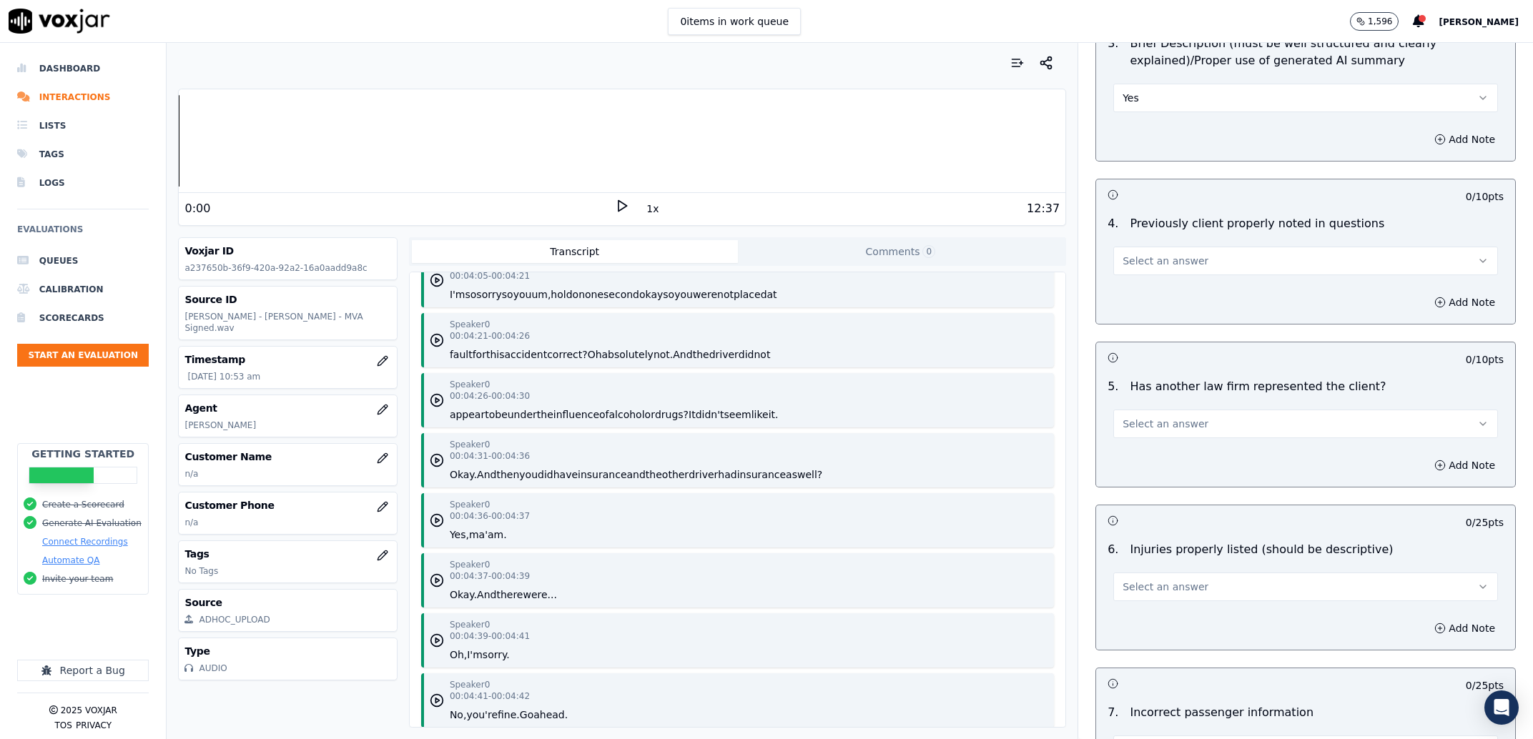
scroll to position [0, 0]
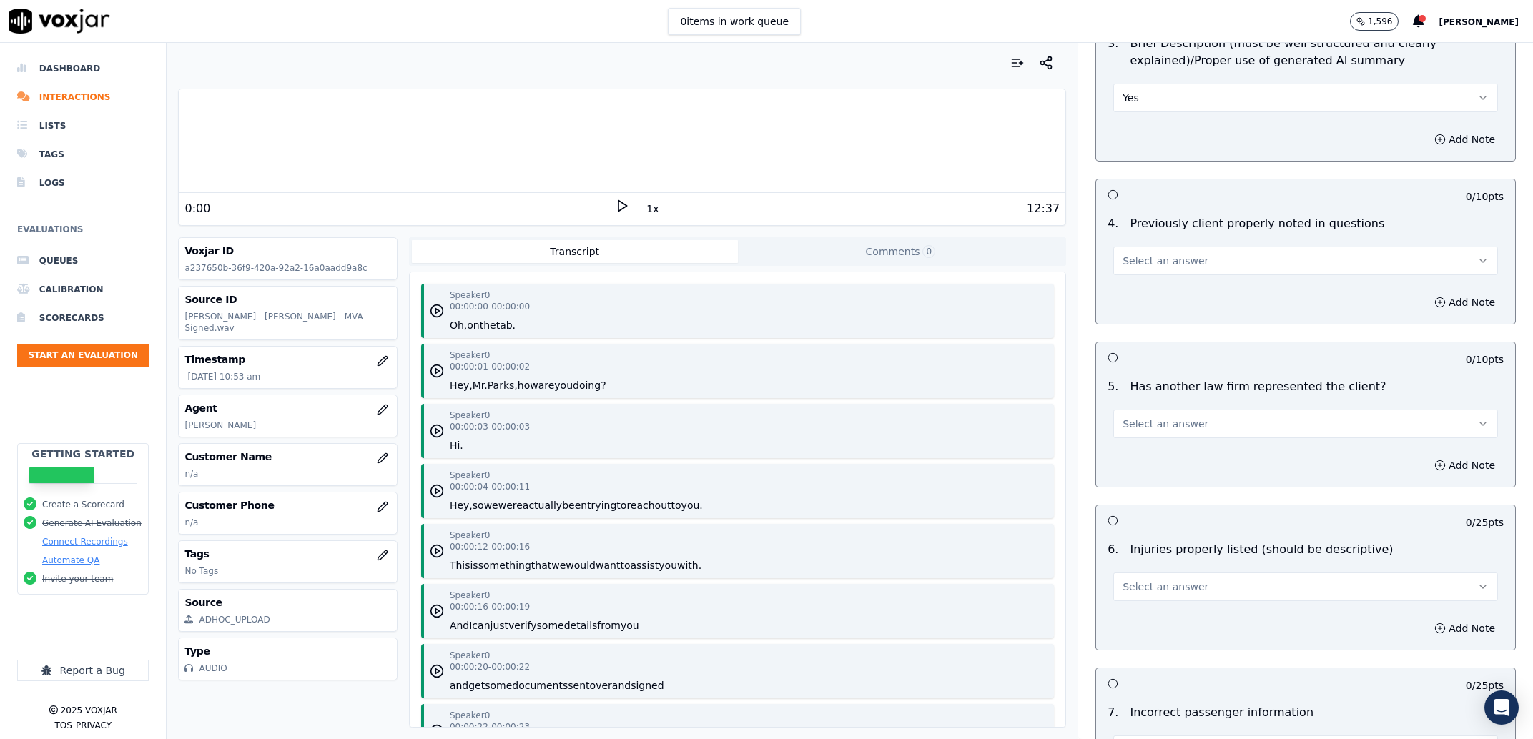
drag, startPoint x: 962, startPoint y: 334, endPoint x: 949, endPoint y: 340, distance: 14.1
click at [843, 395] on div "Speaker 0 00:00:01 - 00:00:02 Hey, Mr. Parks, how are you doing?" at bounding box center [737, 371] width 633 height 54
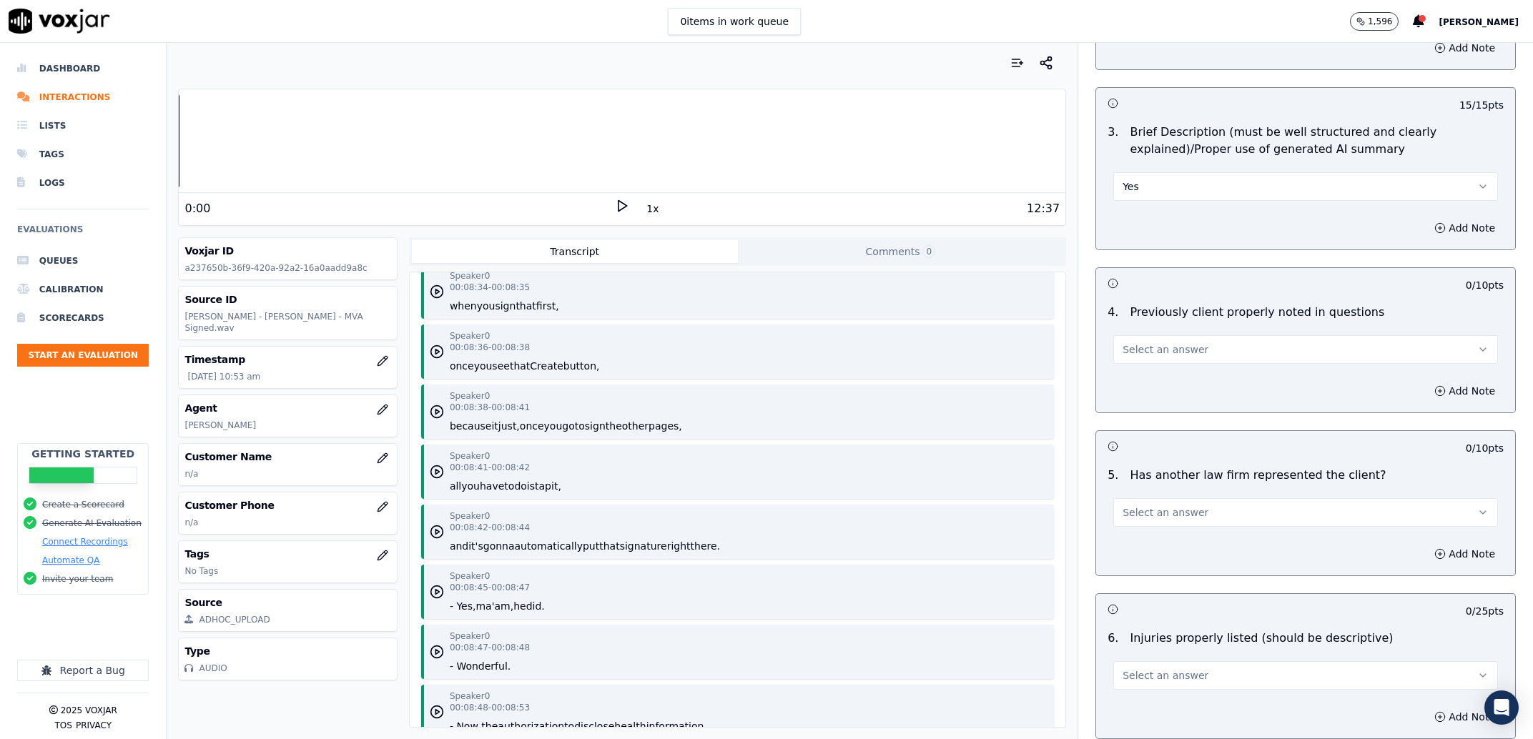
scroll to position [1456, 0]
click at [1163, 346] on button "Select an answer" at bounding box center [1305, 352] width 385 height 29
click at [1156, 388] on div "Yes" at bounding box center [1276, 386] width 355 height 23
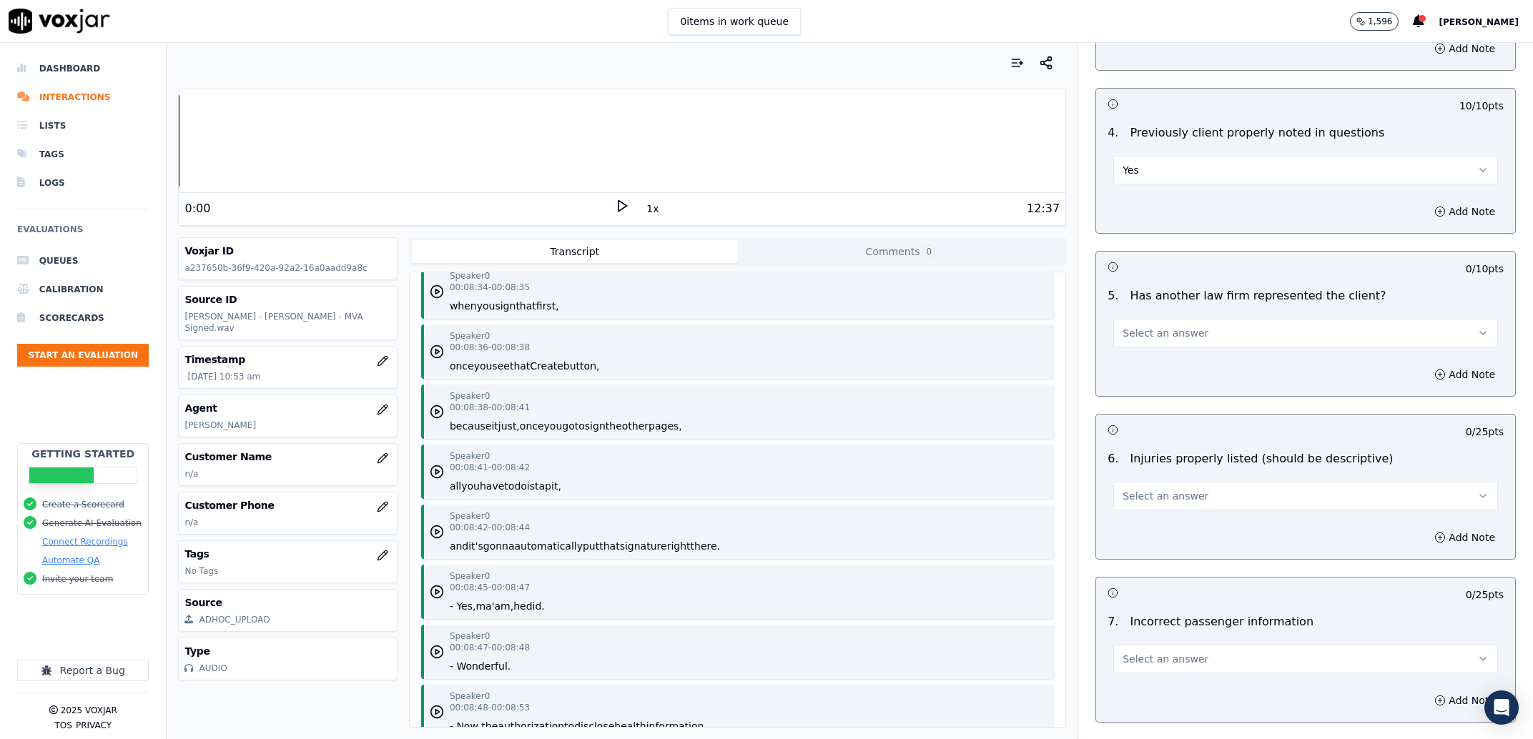
click at [1181, 342] on button "Select an answer" at bounding box center [1305, 333] width 385 height 29
click at [1181, 363] on div "Yes" at bounding box center [1276, 366] width 355 height 23
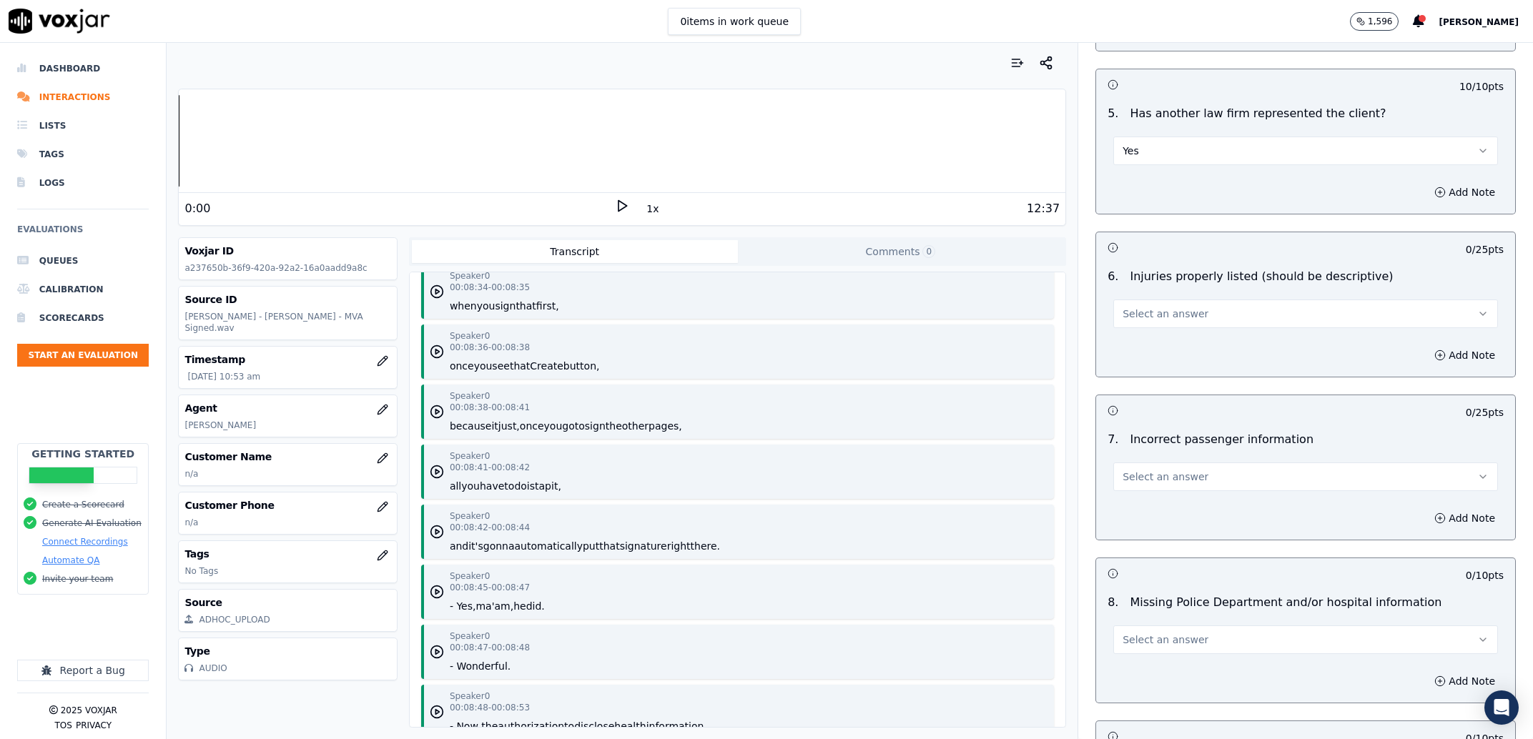
click at [1158, 315] on span "Select an answer" at bounding box center [1165, 314] width 86 height 14
click at [1155, 340] on div "Yes" at bounding box center [1276, 348] width 355 height 23
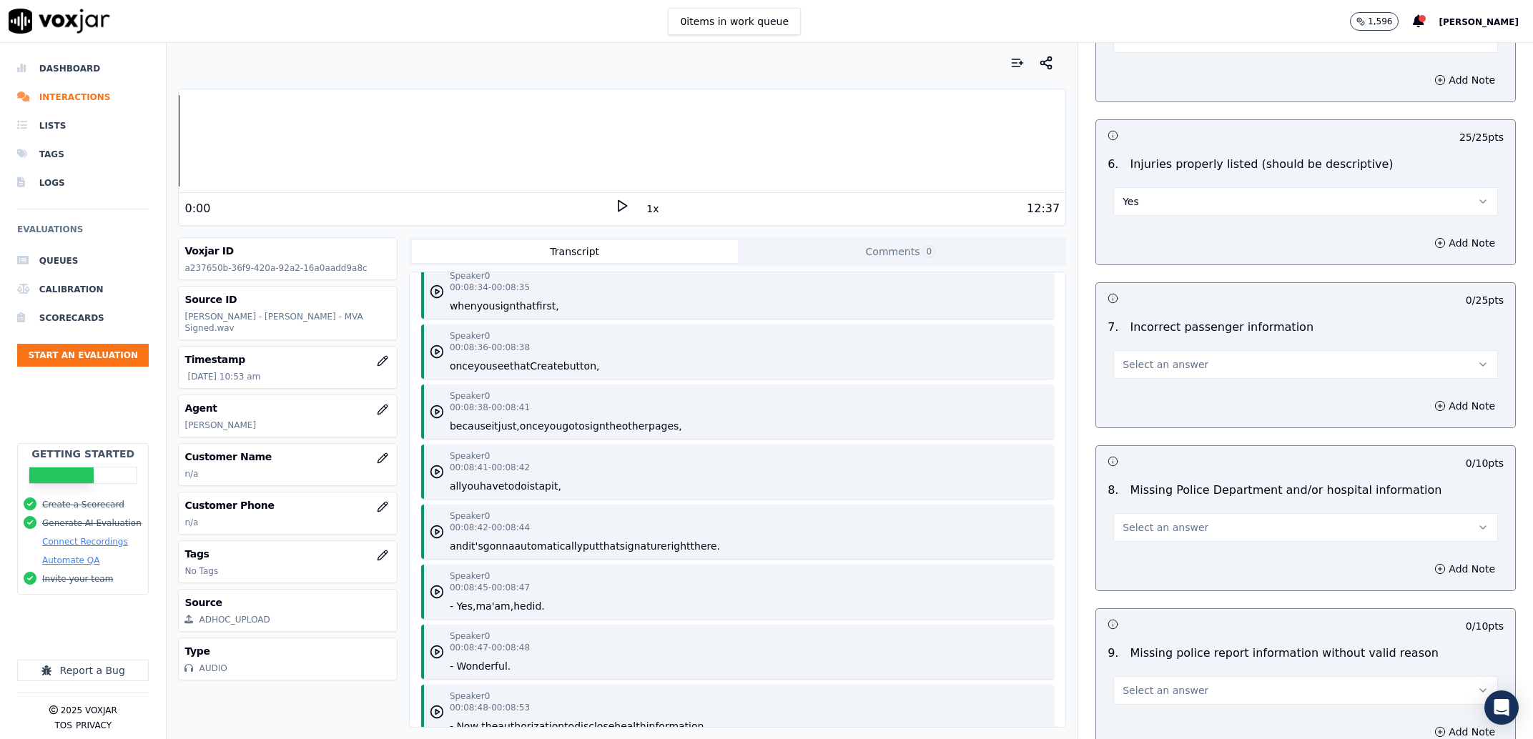
scroll to position [2002, 0]
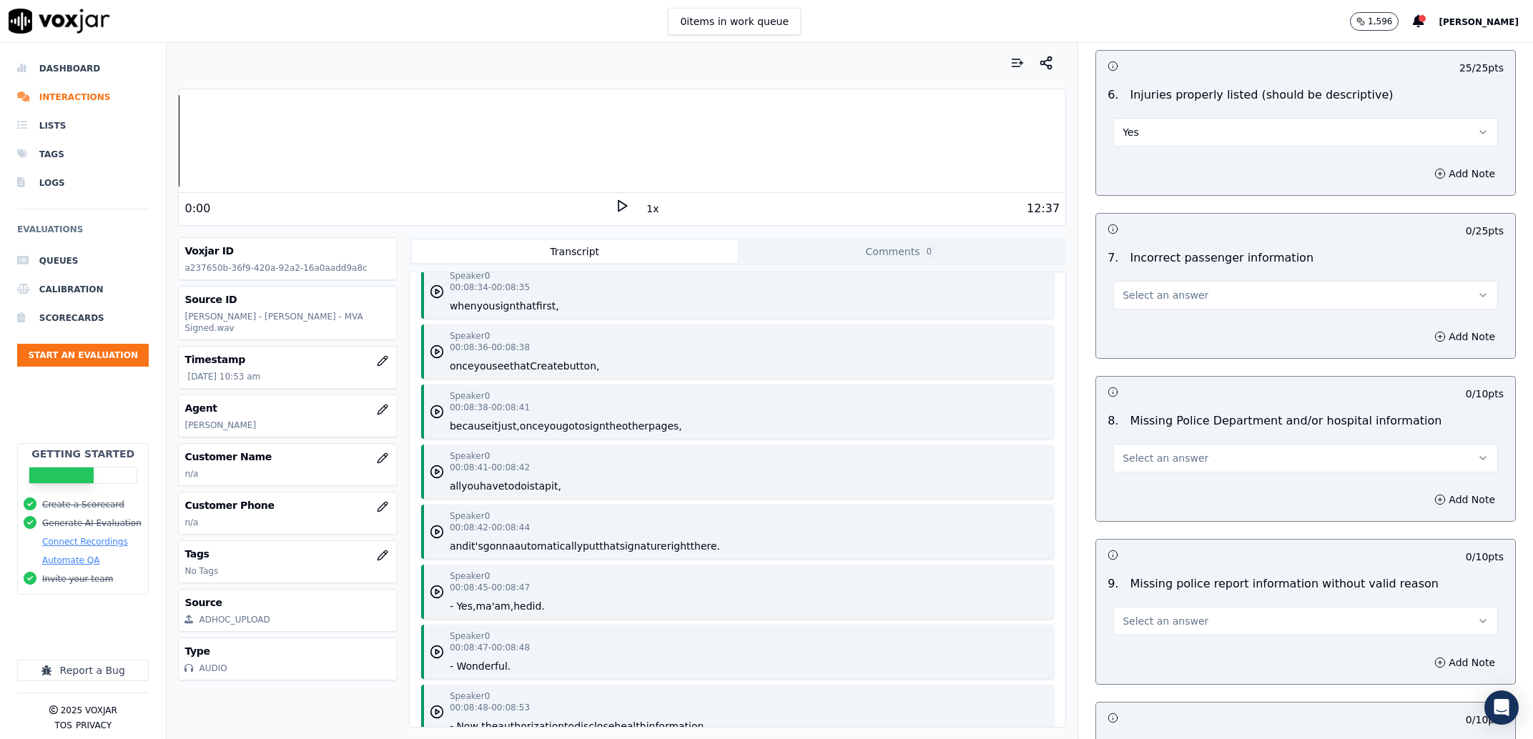
click at [1168, 287] on button "Select an answer" at bounding box center [1305, 295] width 385 height 29
click at [1180, 352] on div "No" at bounding box center [1276, 351] width 355 height 23
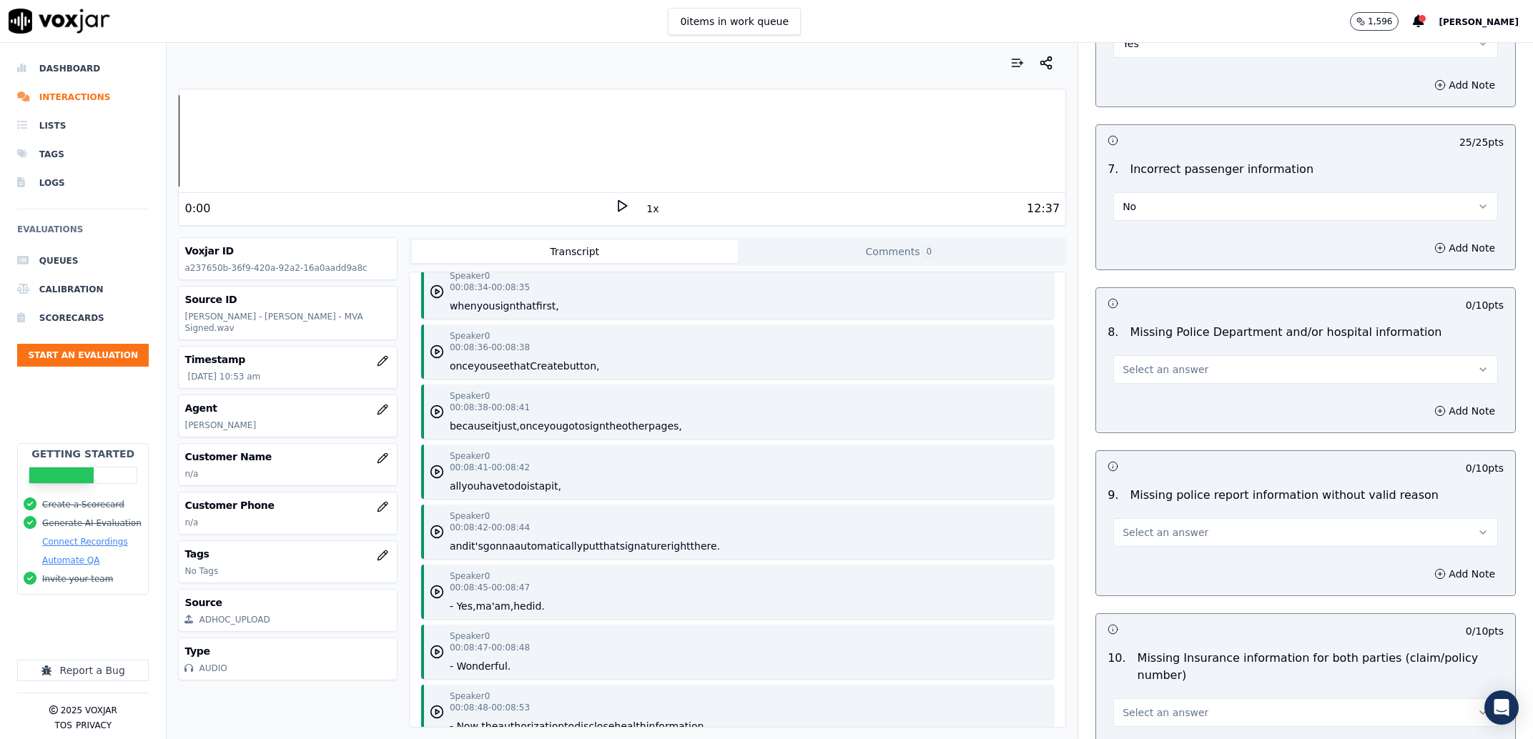
scroll to position [2184, 0]
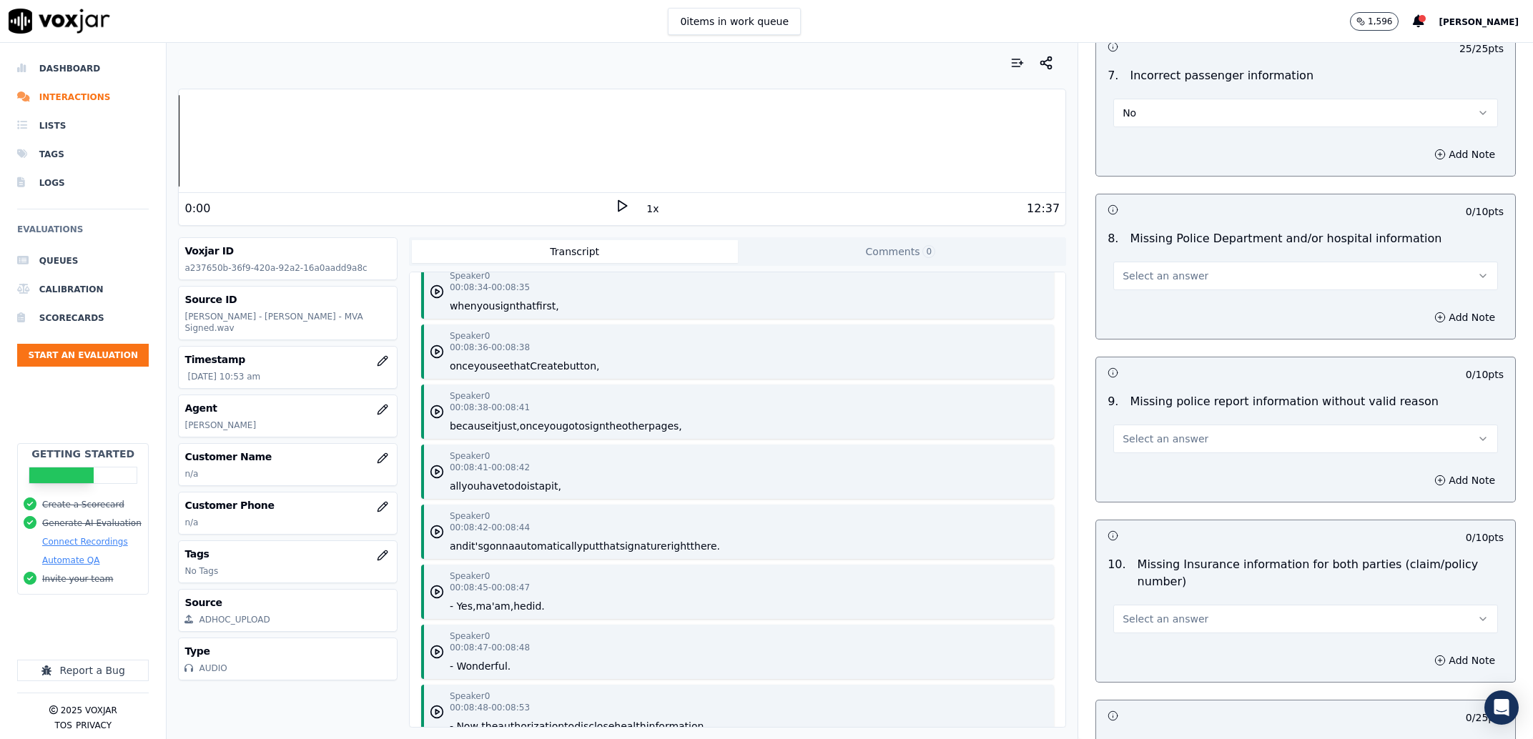
click at [1202, 279] on button "Select an answer" at bounding box center [1305, 276] width 385 height 29
click at [1188, 342] on div "No" at bounding box center [1276, 333] width 355 height 23
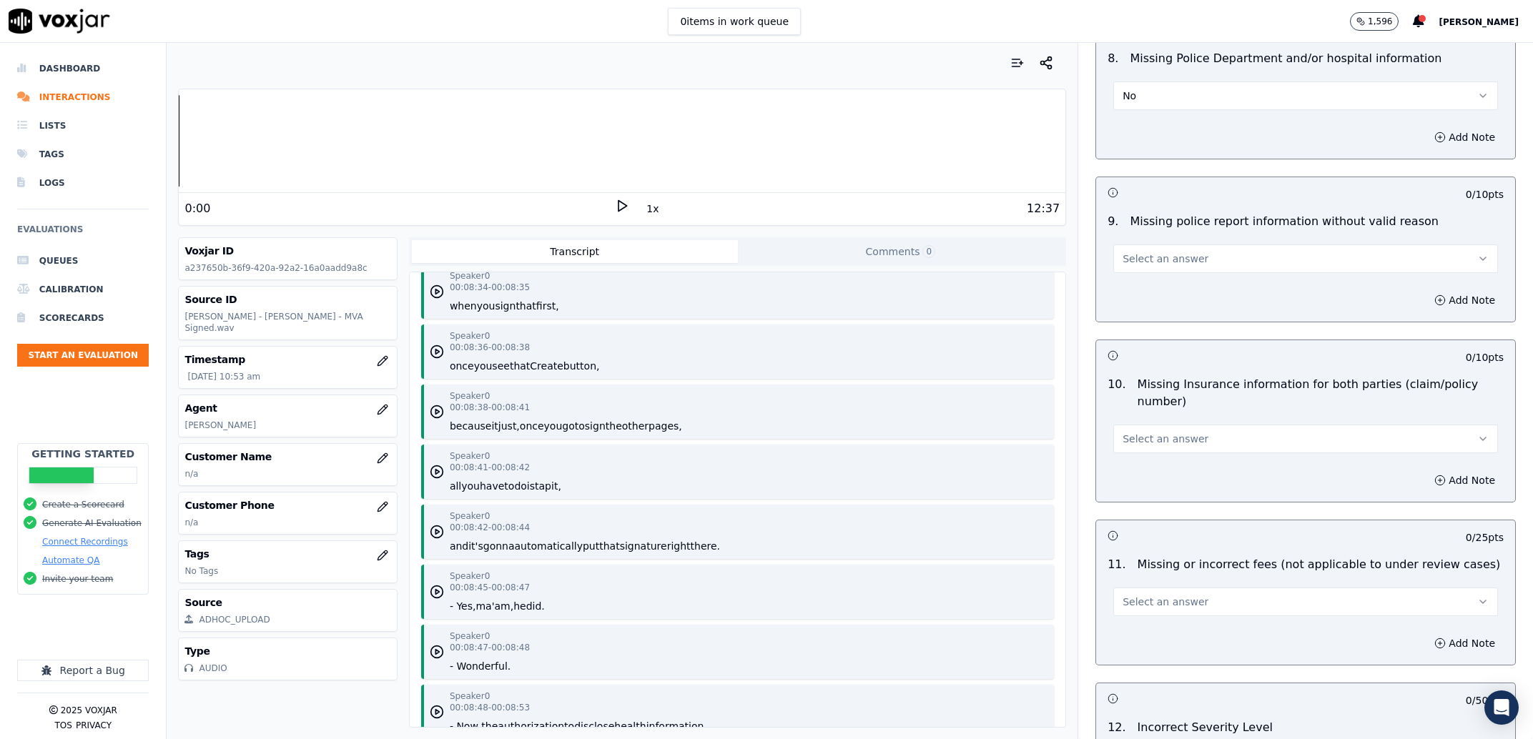
scroll to position [2366, 0]
click at [1193, 259] on button "Select an answer" at bounding box center [1305, 257] width 385 height 29
click at [1183, 306] on div "No" at bounding box center [1276, 314] width 355 height 23
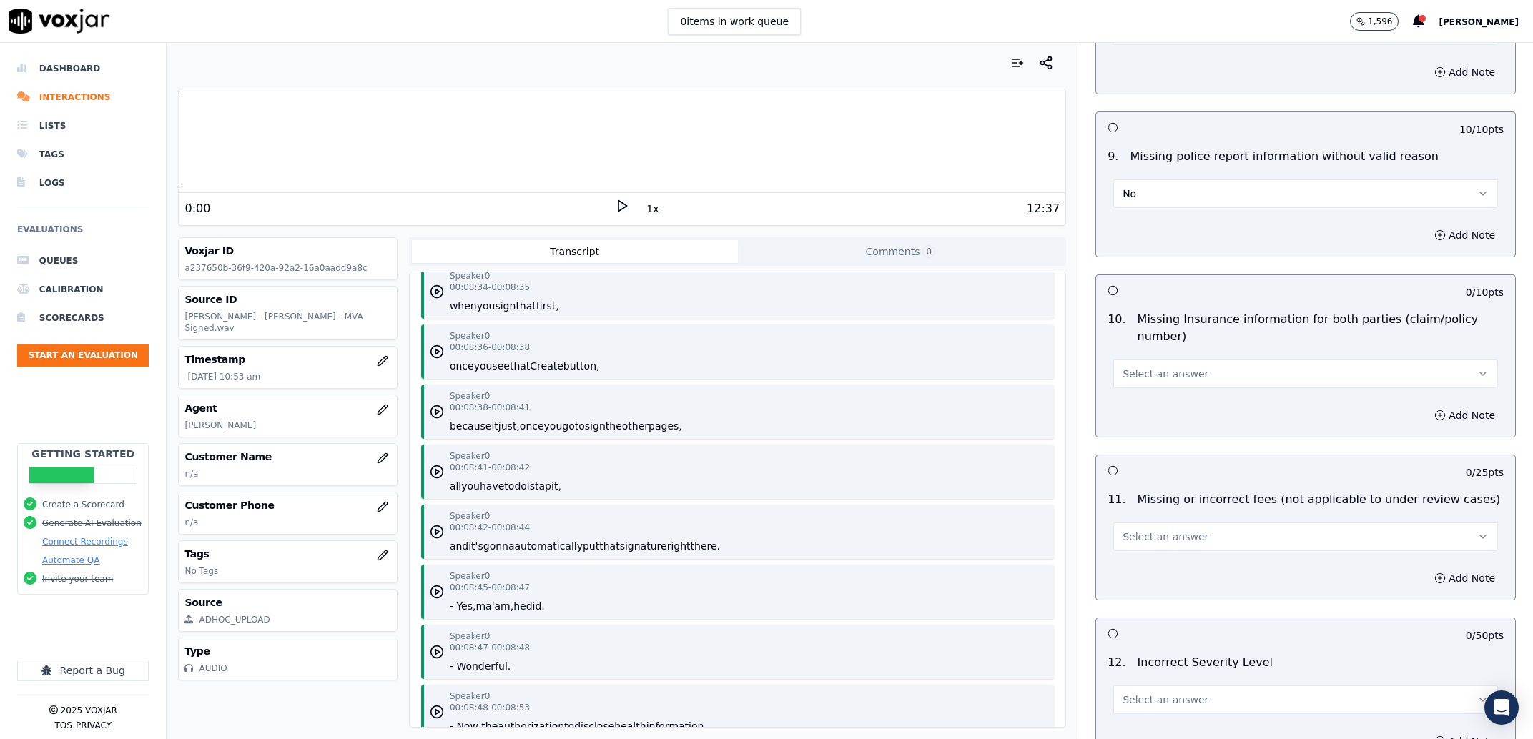
scroll to position [2457, 0]
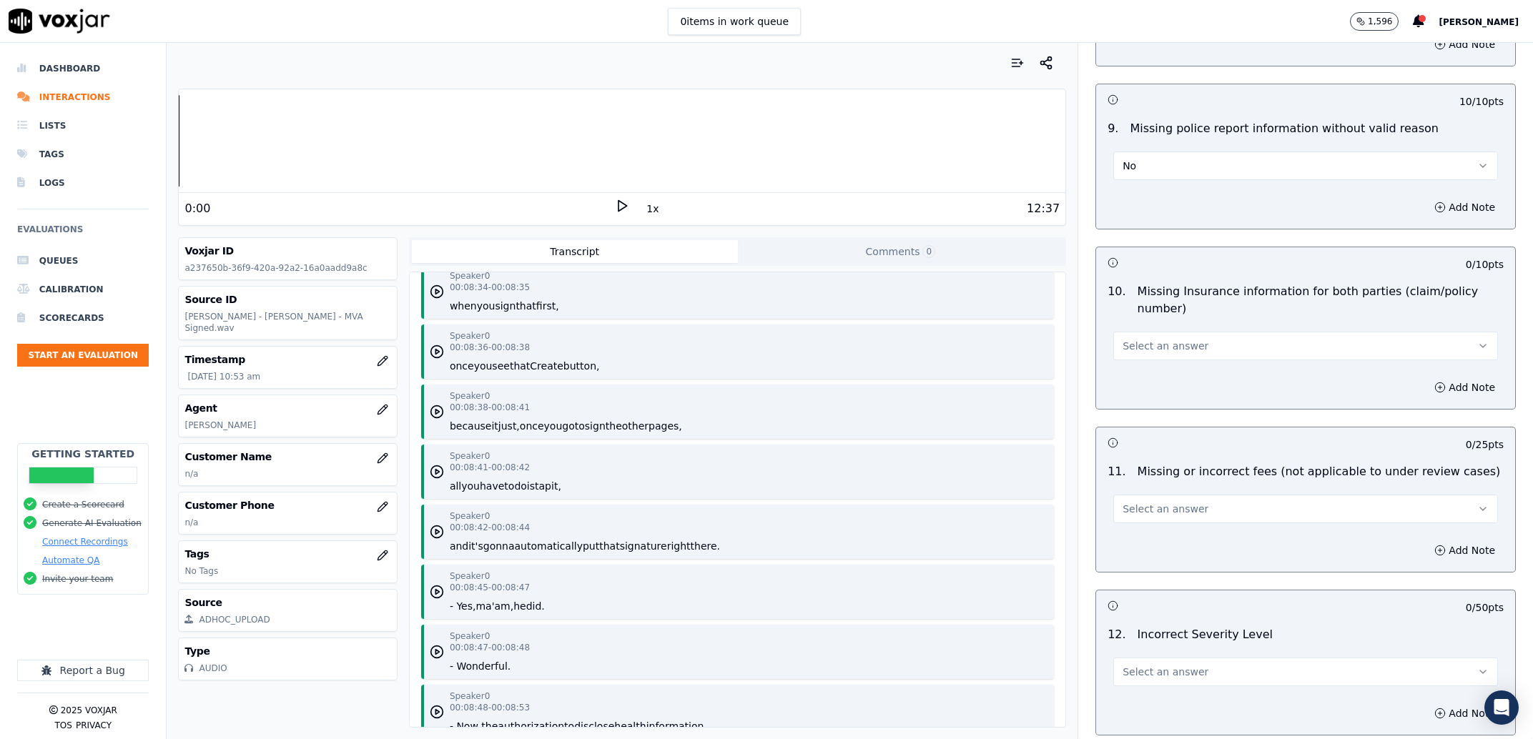
click at [1148, 371] on div "Add Note" at bounding box center [1305, 387] width 419 height 43
click at [1145, 353] on span "Select an answer" at bounding box center [1165, 346] width 86 height 14
click at [1130, 403] on div "No" at bounding box center [1276, 404] width 355 height 23
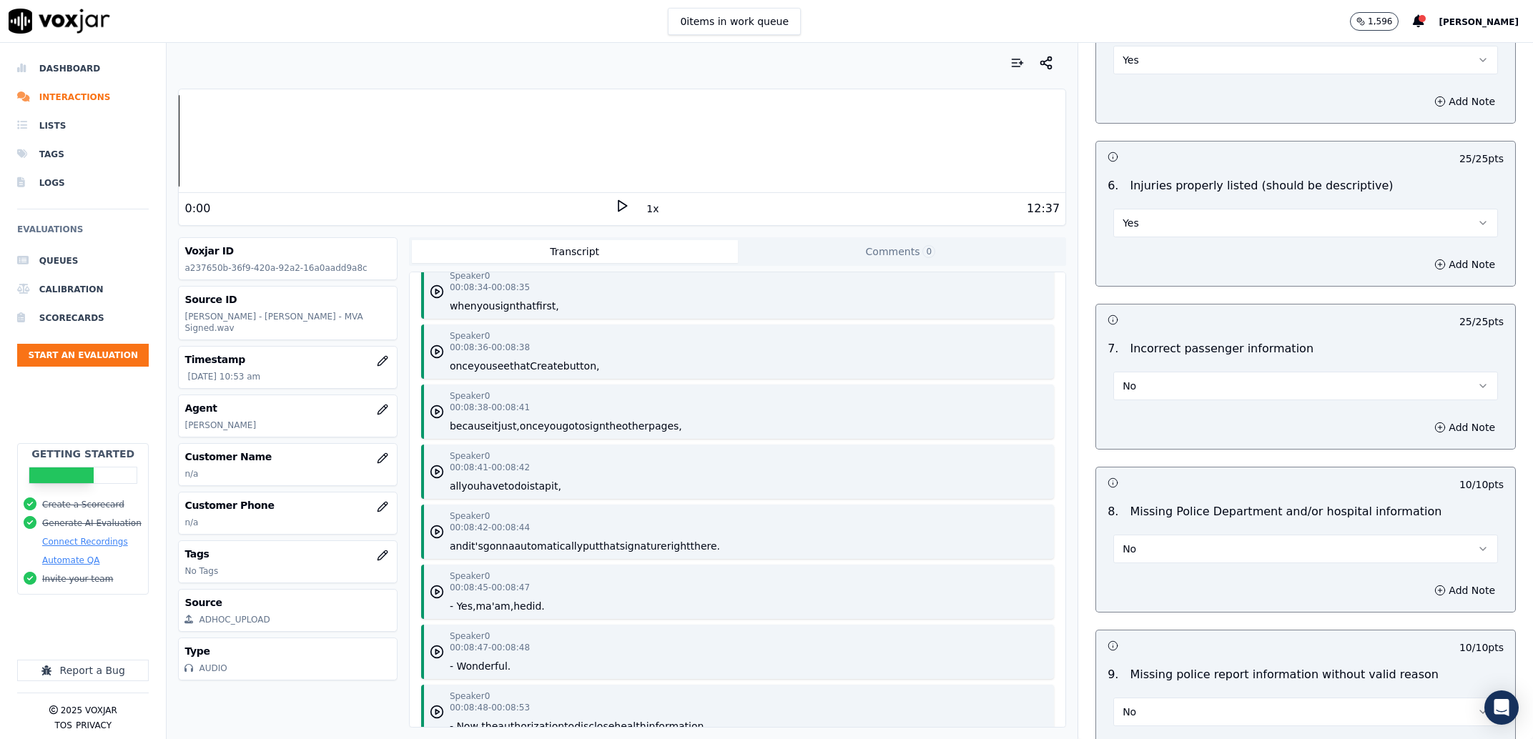
scroll to position [2093, 0]
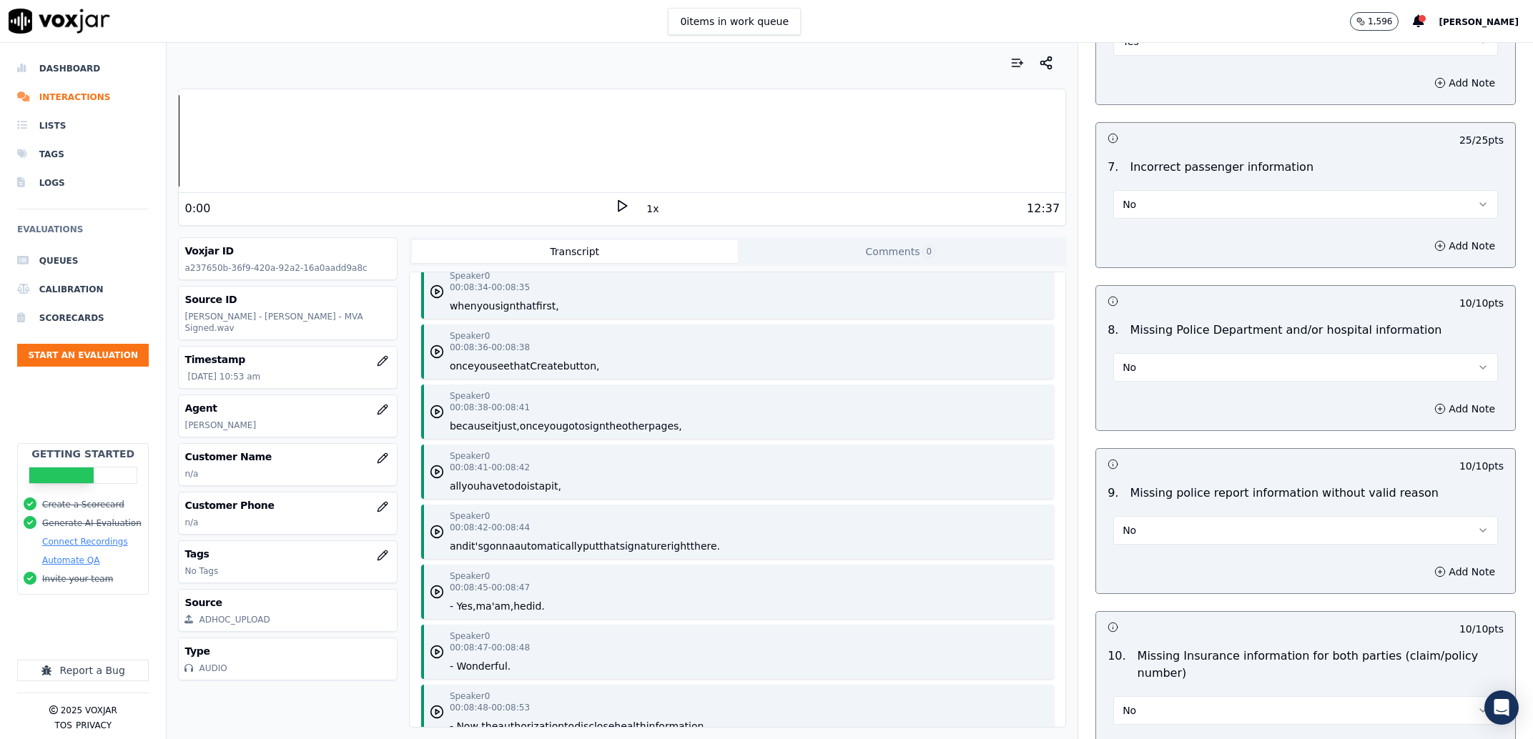
click at [1185, 367] on button "No" at bounding box center [1305, 367] width 385 height 29
click at [1175, 443] on div "N/A" at bounding box center [1276, 446] width 355 height 23
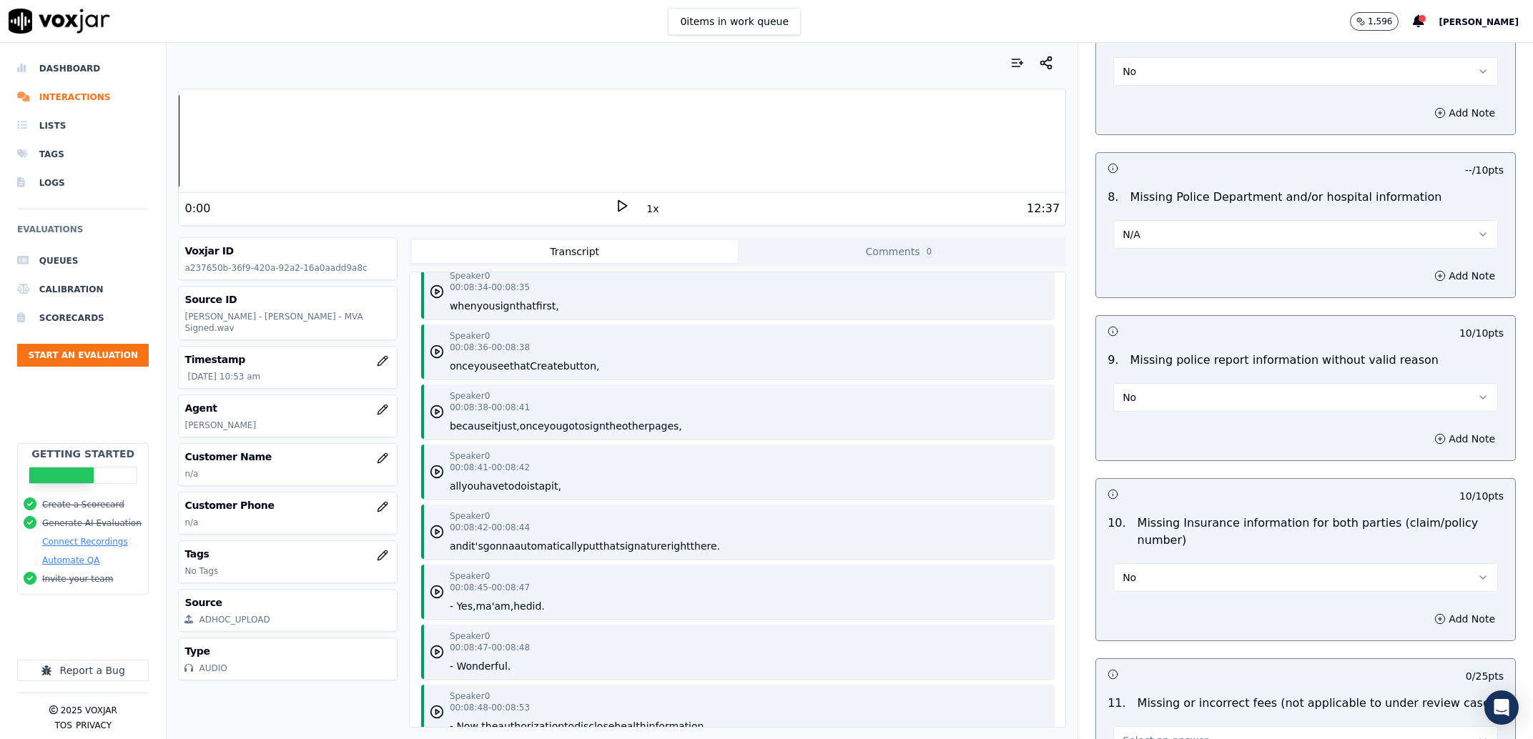
scroll to position [2275, 0]
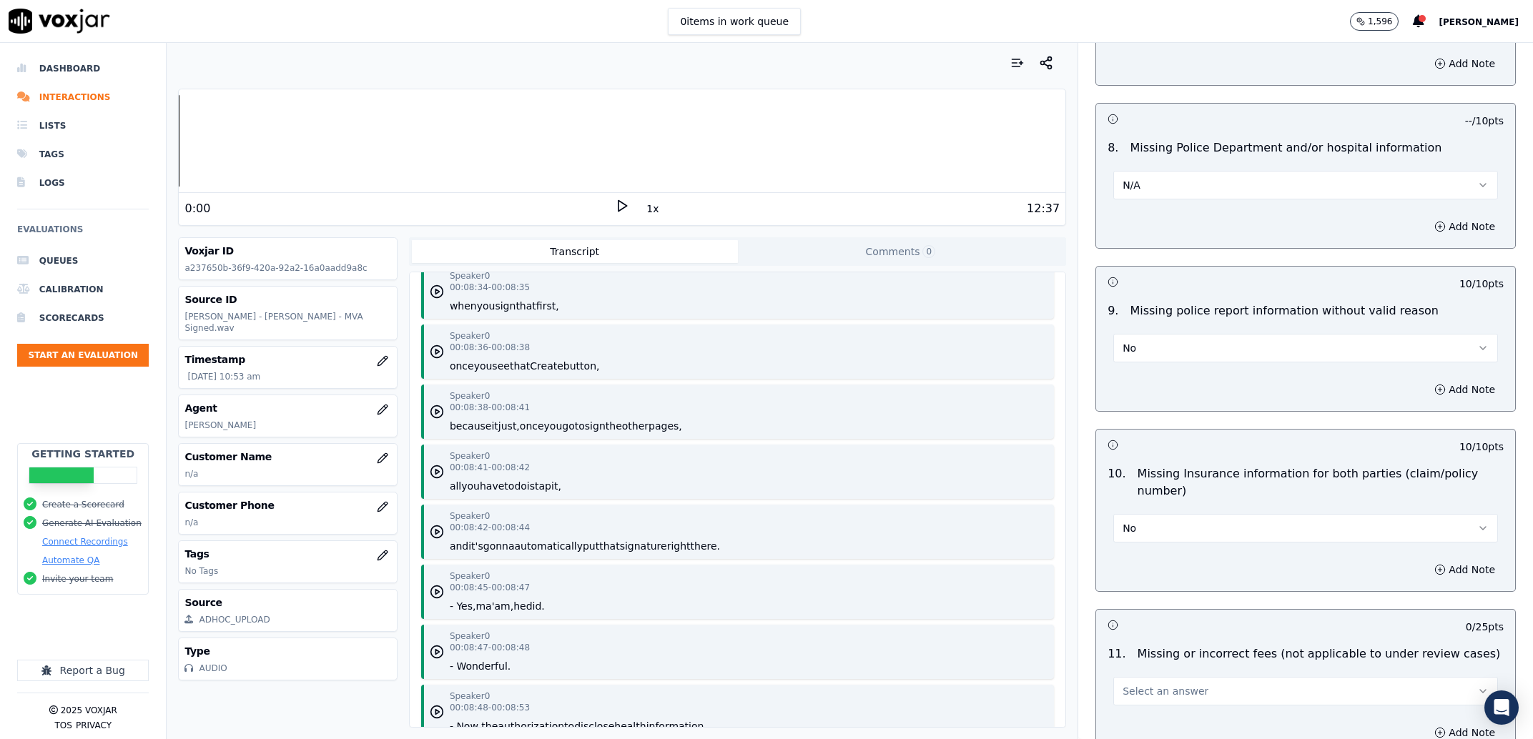
click at [1141, 344] on button "No" at bounding box center [1305, 348] width 385 height 29
click at [1139, 436] on div "N/A" at bounding box center [1276, 428] width 355 height 23
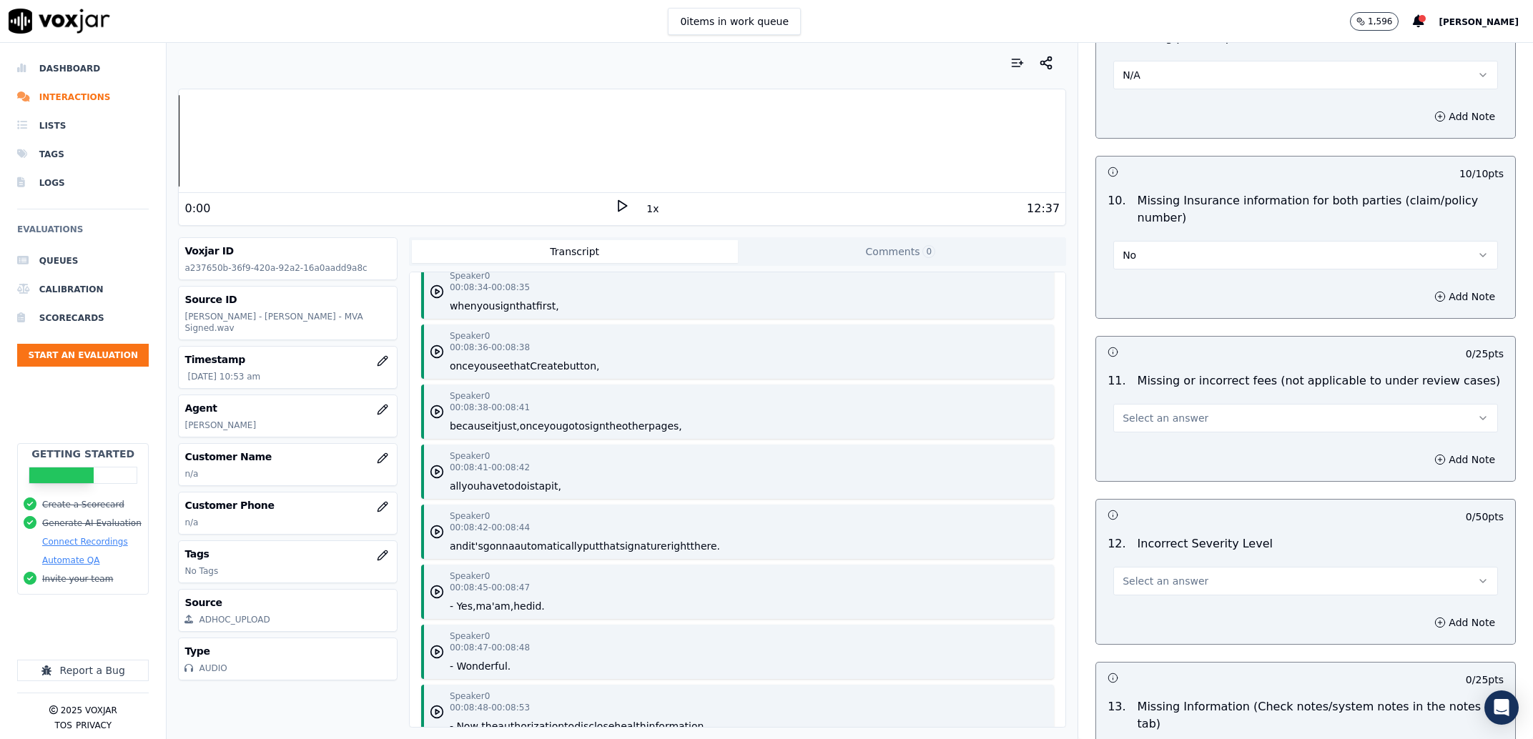
click at [1150, 268] on button "No" at bounding box center [1305, 255] width 385 height 29
click at [1144, 345] on div "N/A" at bounding box center [1276, 335] width 355 height 23
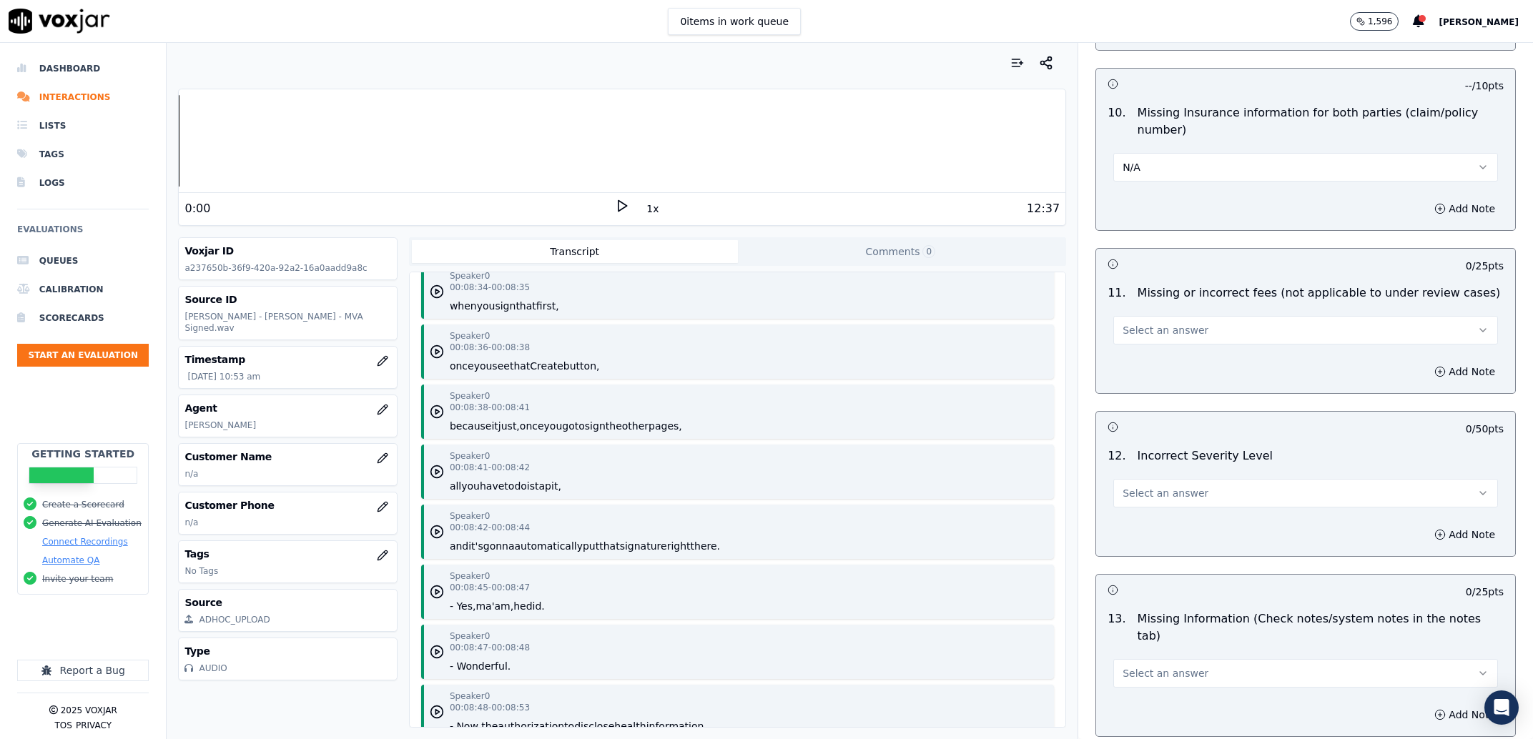
scroll to position [2639, 0]
click at [1164, 326] on span "Select an answer" at bounding box center [1165, 327] width 86 height 14
click at [1175, 382] on div "No" at bounding box center [1276, 384] width 355 height 23
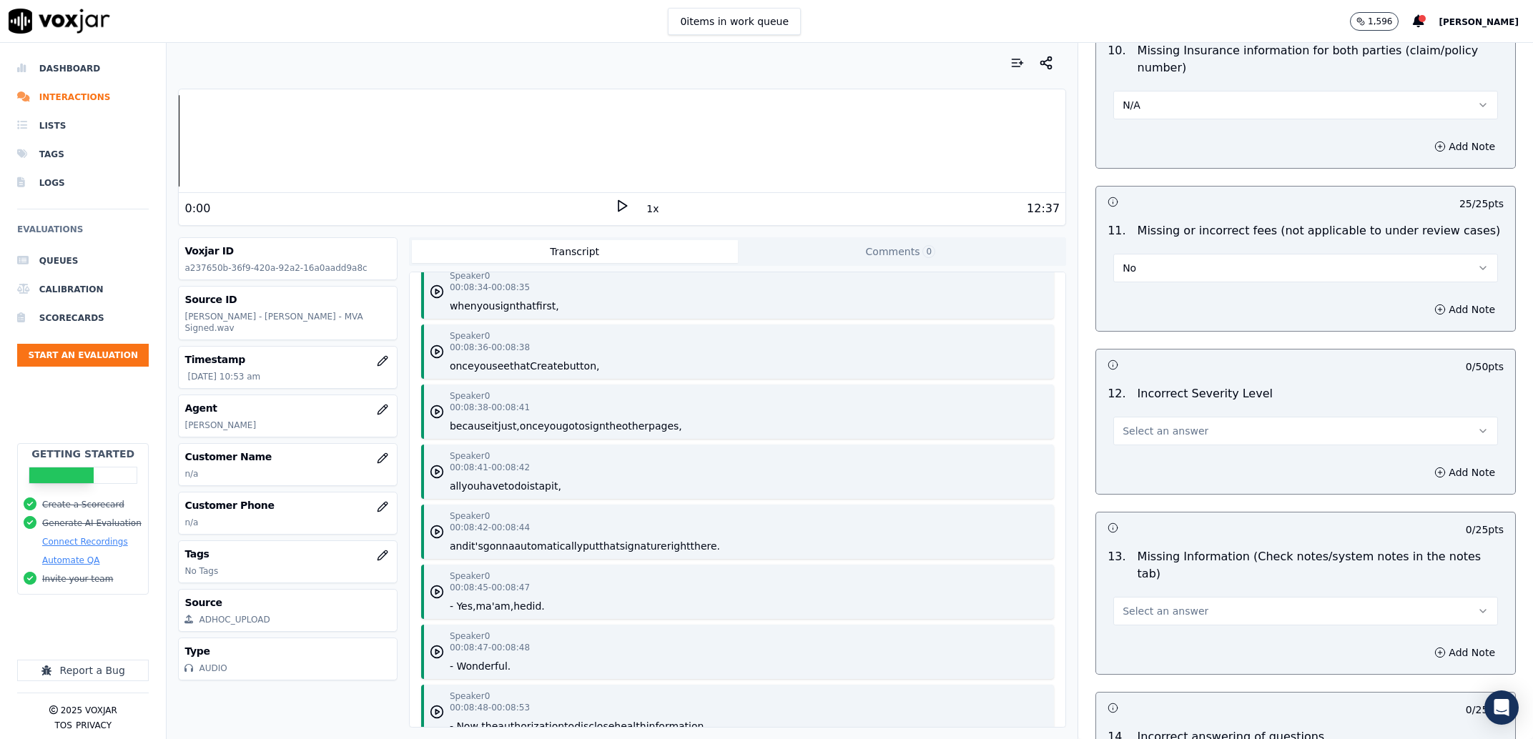
scroll to position [2730, 0]
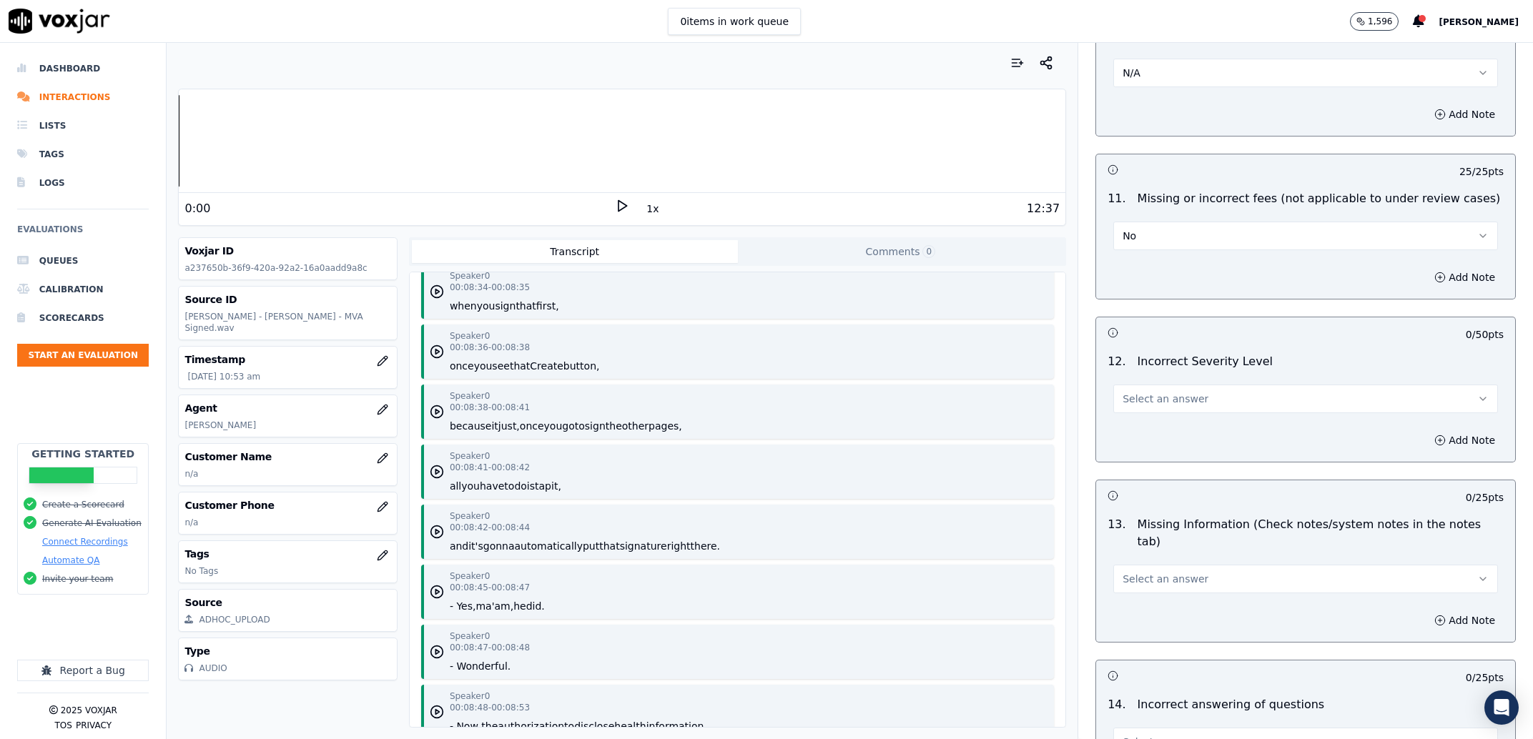
click at [1172, 388] on button "Select an answer" at bounding box center [1305, 399] width 385 height 29
click at [1165, 451] on div "No" at bounding box center [1276, 456] width 355 height 23
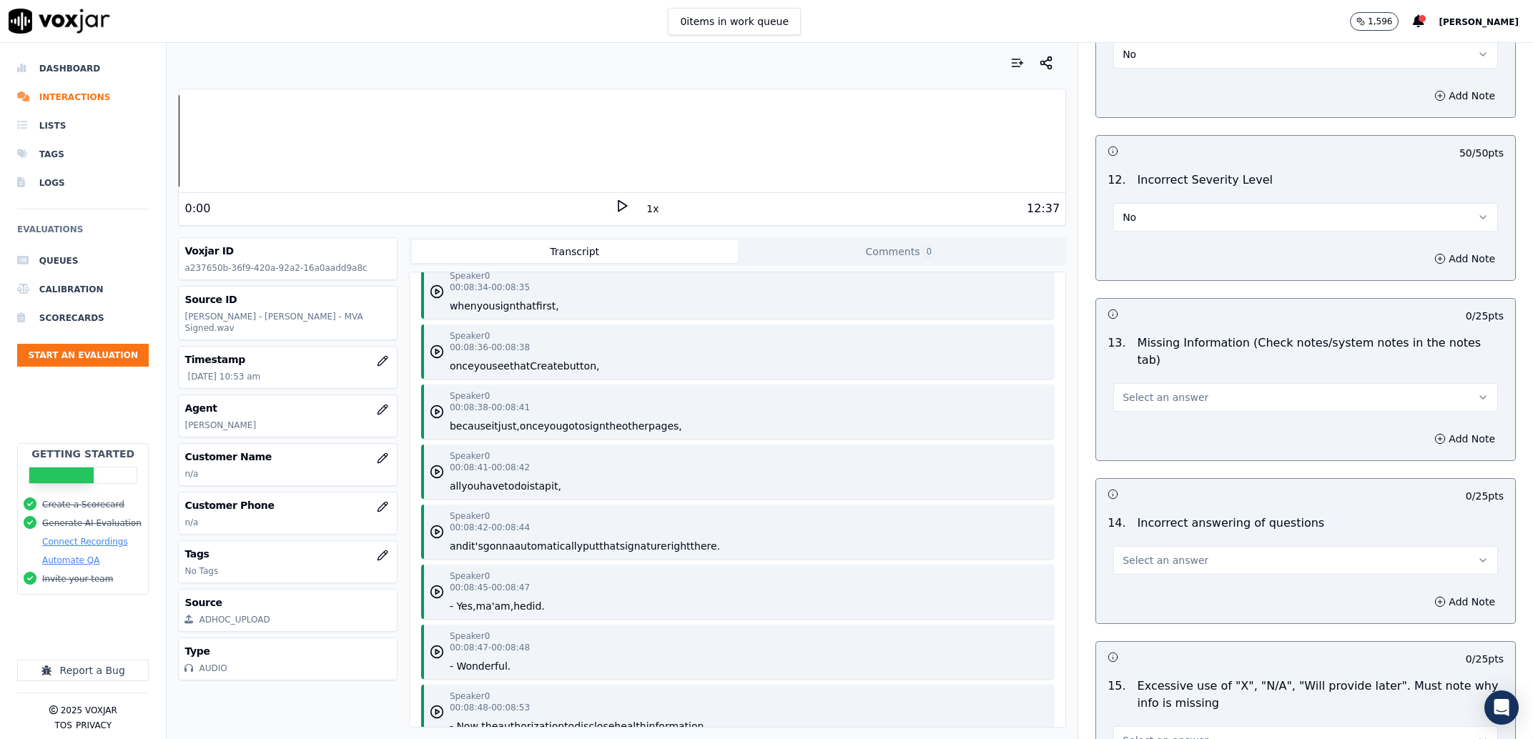
click at [1193, 390] on button "Select an answer" at bounding box center [1305, 397] width 385 height 29
click at [1175, 433] on div "No" at bounding box center [1276, 438] width 355 height 23
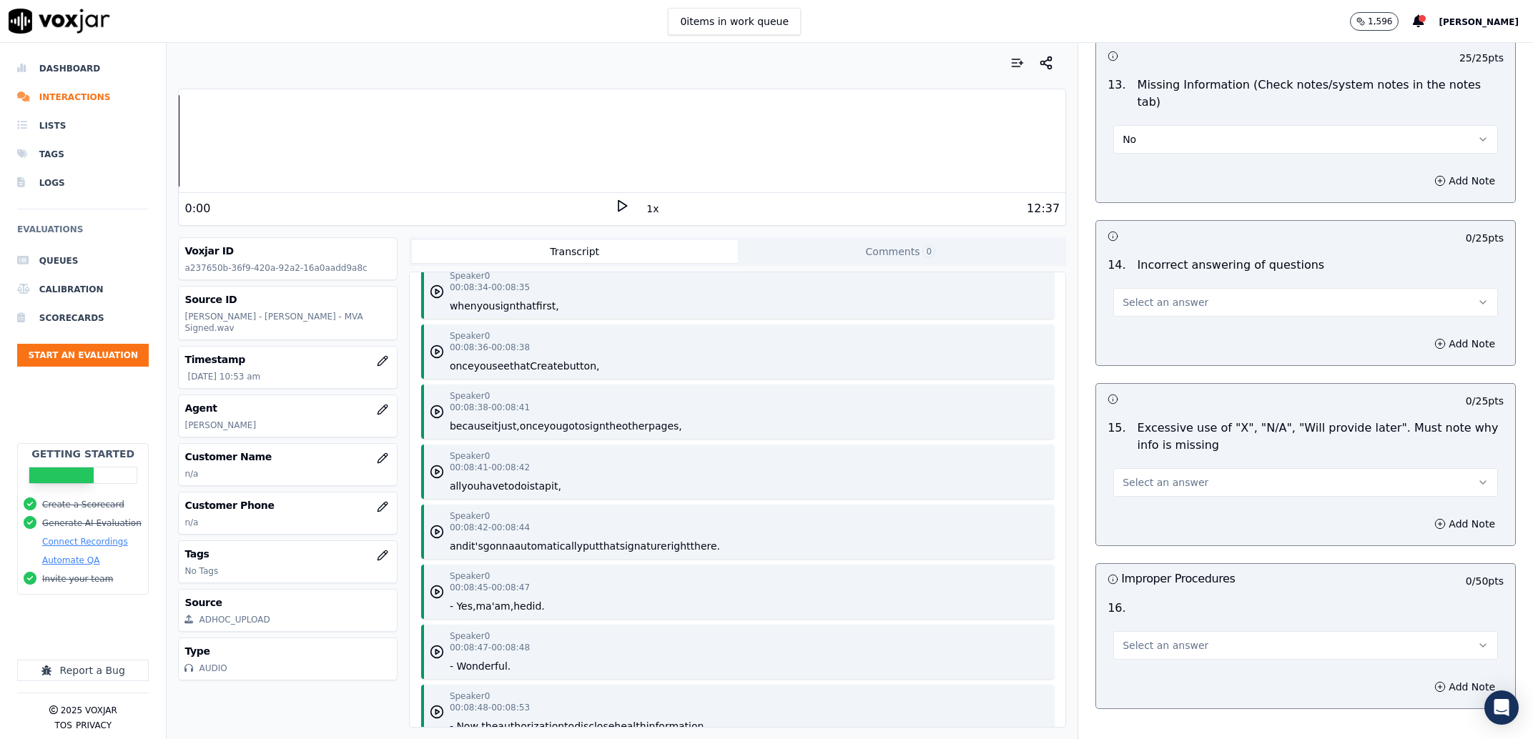
scroll to position [3185, 0]
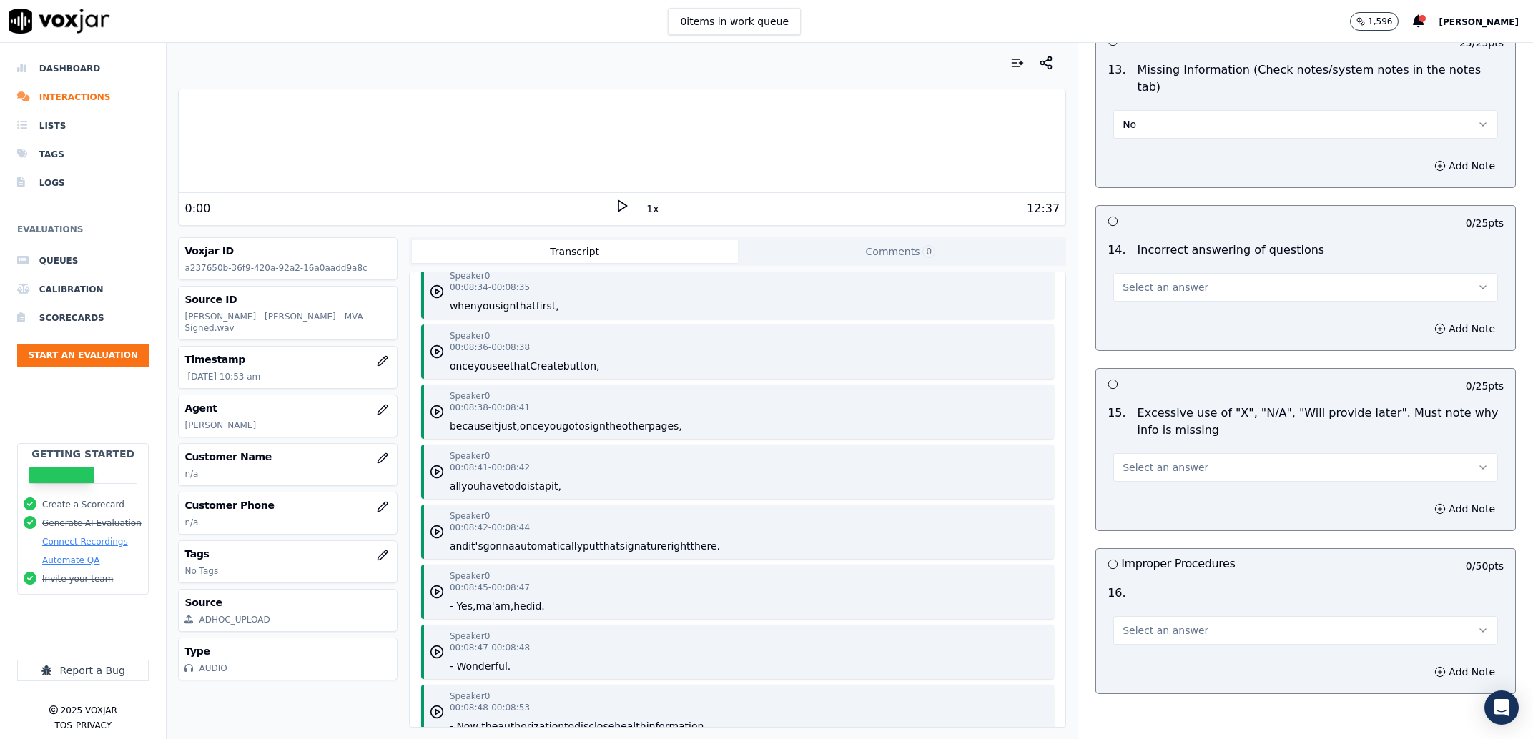
click at [1223, 279] on button "Select an answer" at bounding box center [1305, 287] width 385 height 29
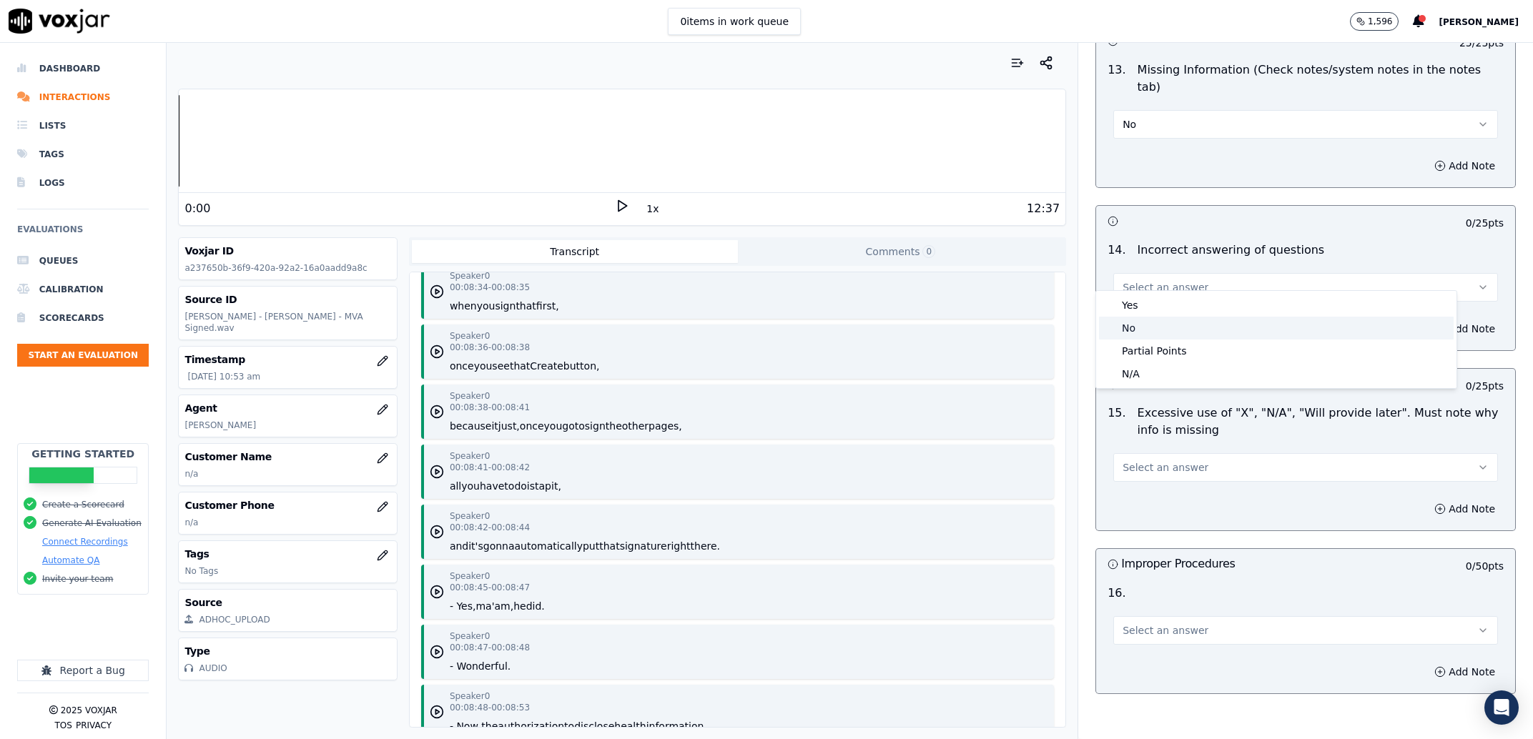
click at [1196, 319] on div "No" at bounding box center [1276, 328] width 355 height 23
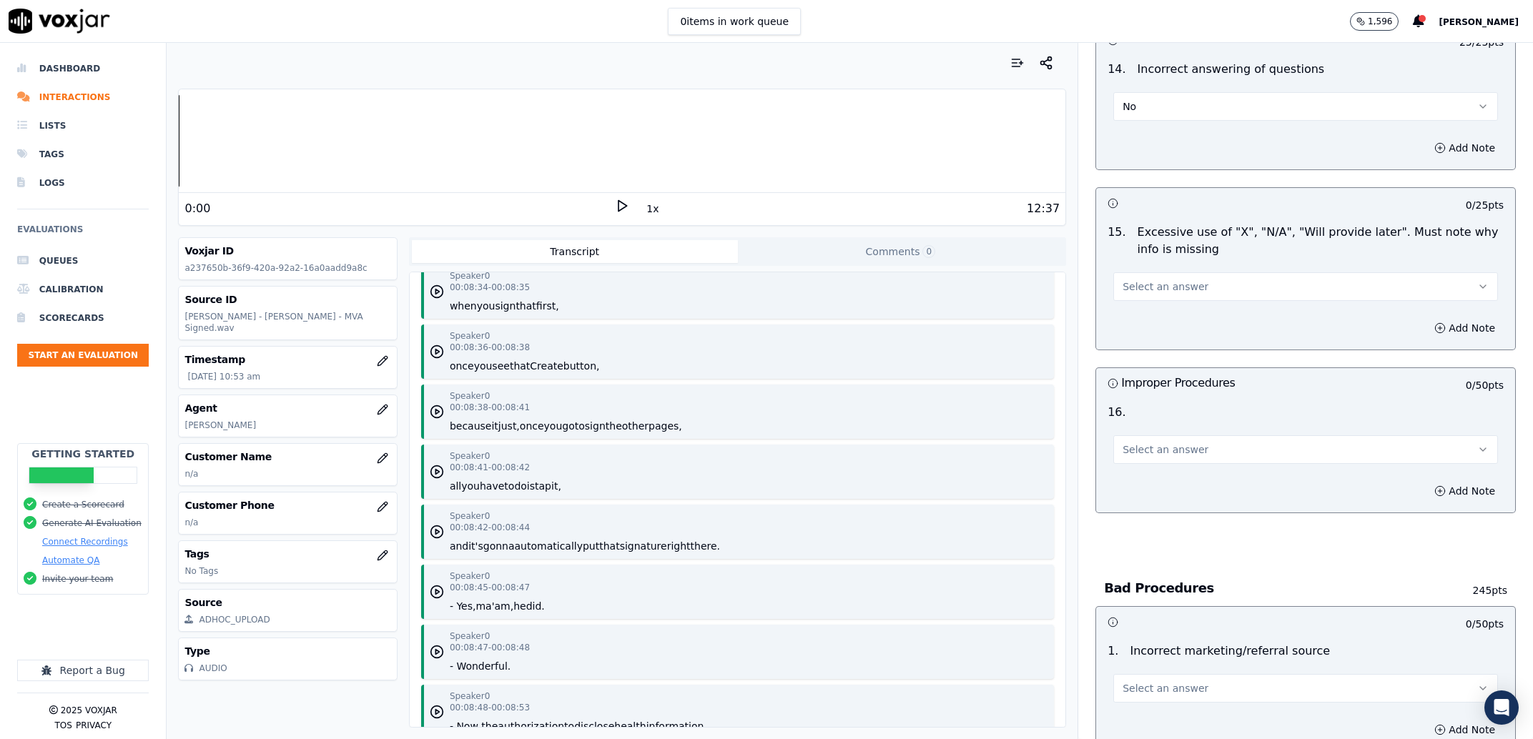
scroll to position [3367, 0]
click at [1220, 271] on button "Select an answer" at bounding box center [1305, 285] width 385 height 29
click at [1229, 327] on div "No" at bounding box center [1276, 326] width 355 height 23
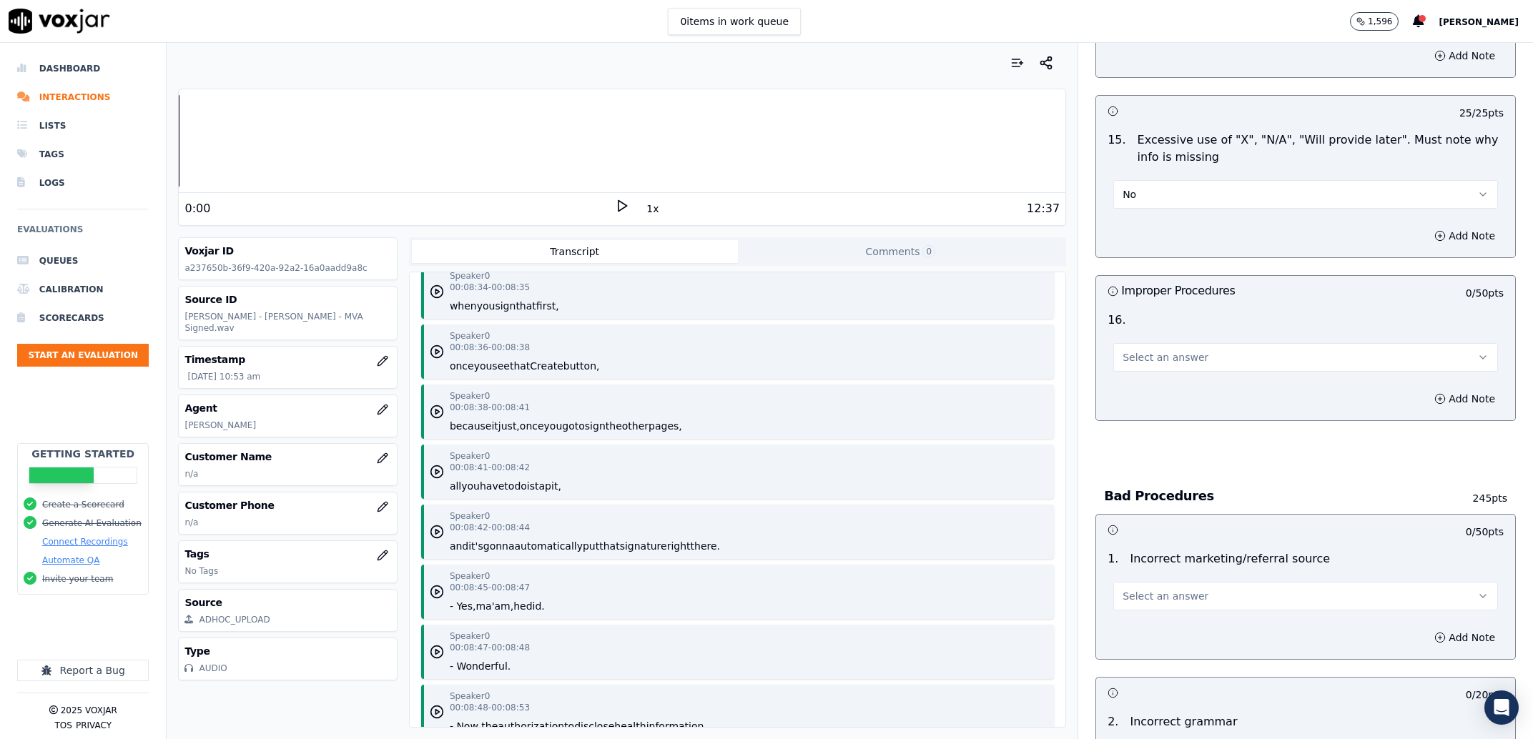
scroll to position [3549, 0]
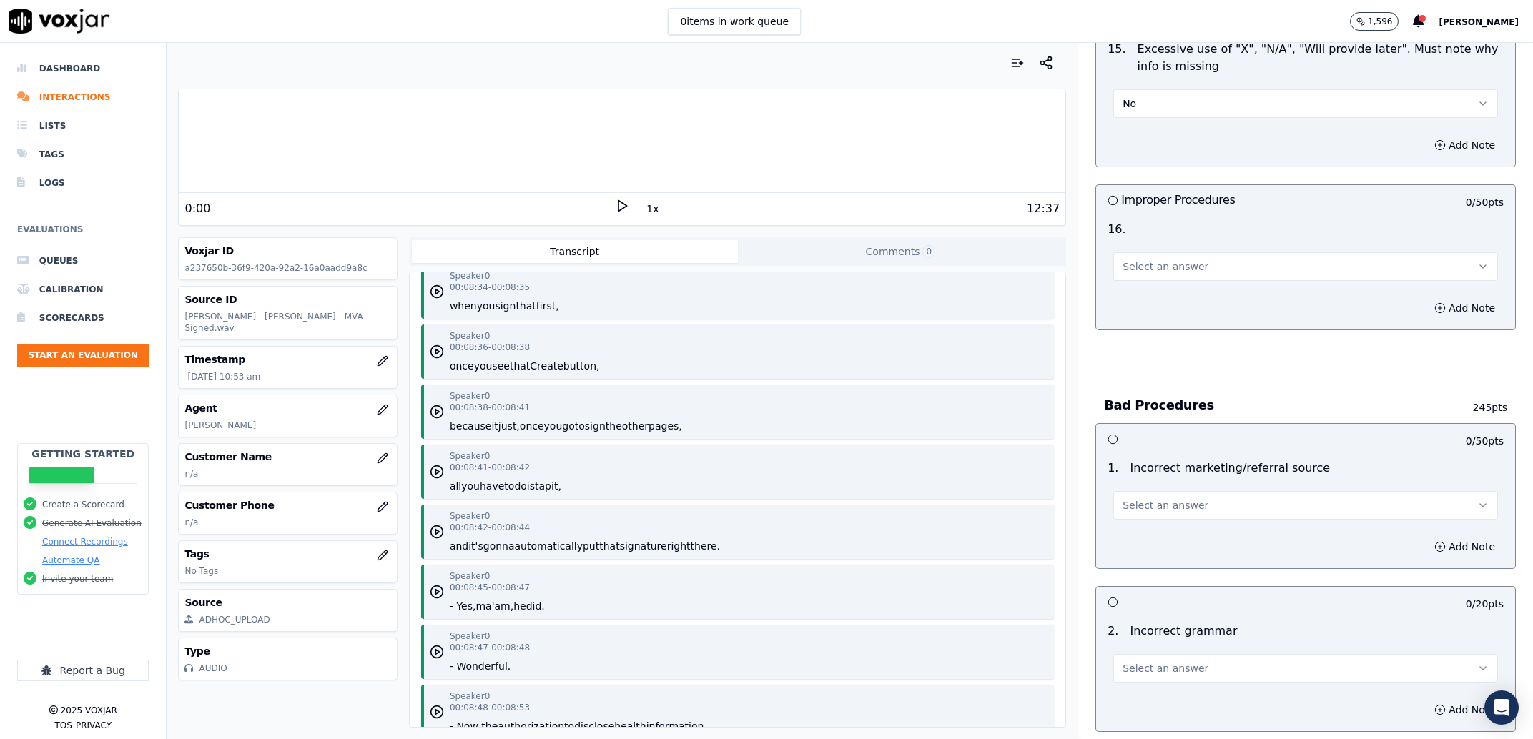
click at [1178, 287] on div "Add Note" at bounding box center [1305, 308] width 419 height 43
click at [1179, 266] on button "Select an answer" at bounding box center [1305, 266] width 385 height 29
click at [1173, 328] on div "No" at bounding box center [1276, 330] width 355 height 23
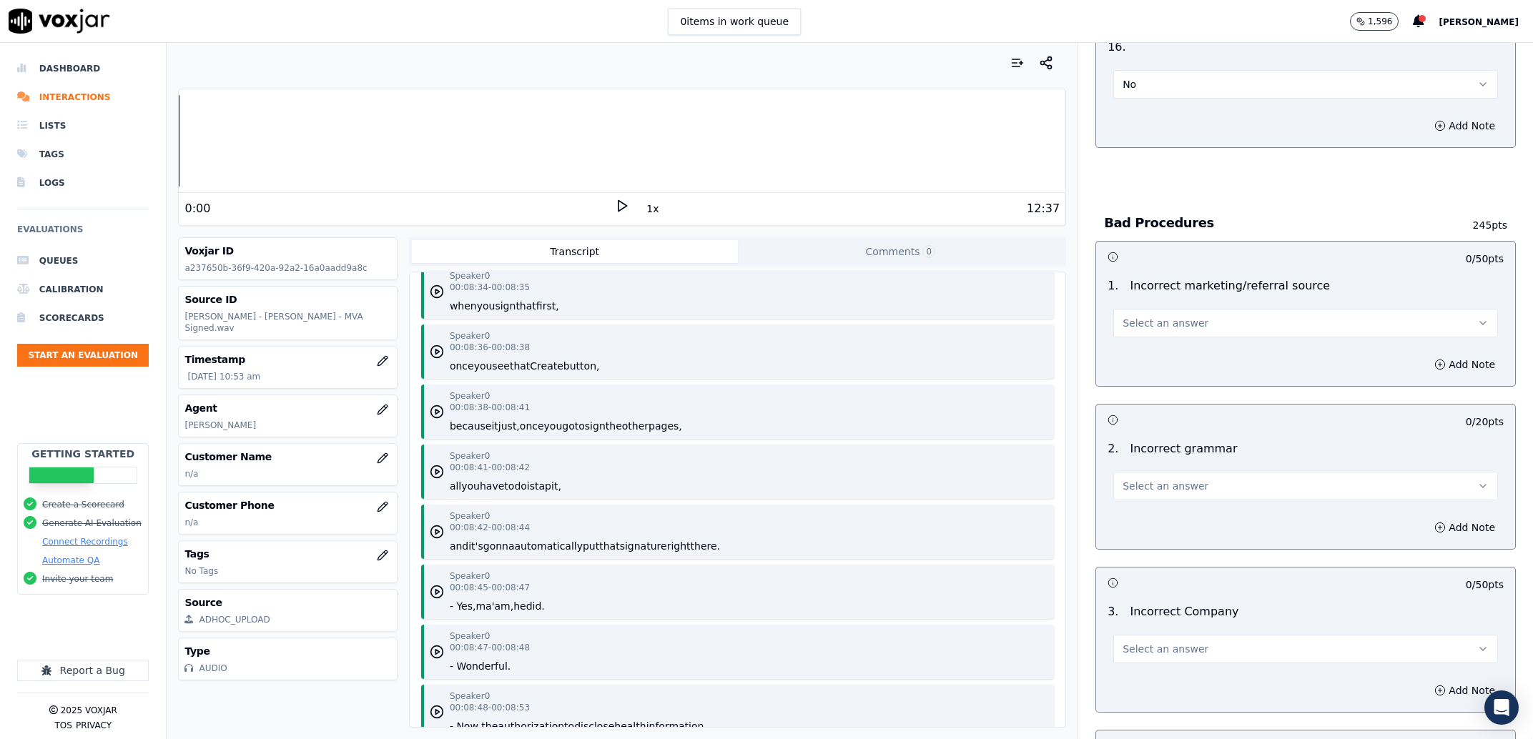
click at [1187, 312] on button "Select an answer" at bounding box center [1305, 323] width 385 height 29
click at [1165, 343] on div "Exceptional" at bounding box center [1276, 341] width 355 height 23
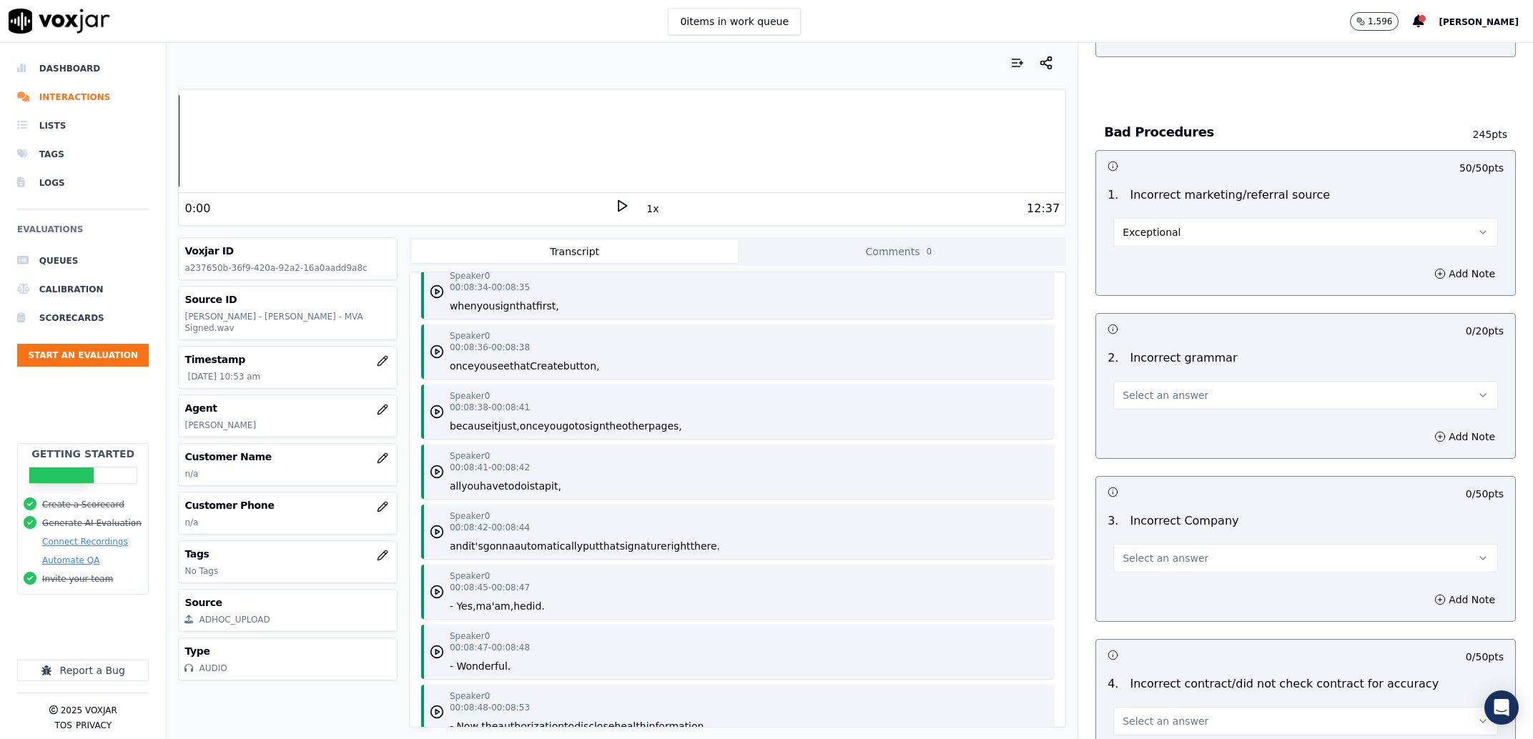
scroll to position [3913, 0]
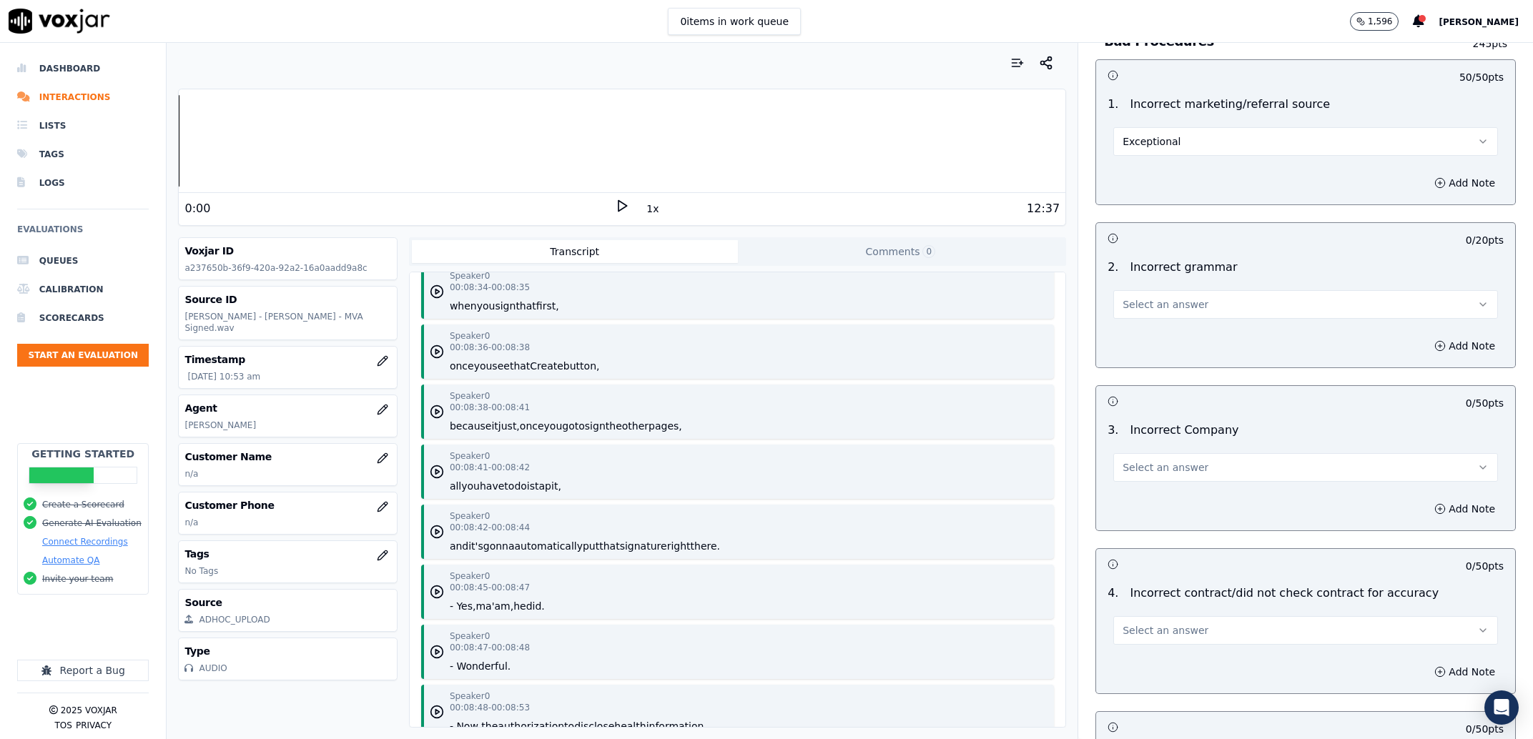
click at [1203, 292] on button "Select an answer" at bounding box center [1305, 304] width 385 height 29
click at [1197, 320] on div "Exceptional" at bounding box center [1276, 323] width 355 height 23
click at [1283, 453] on button "Select an answer" at bounding box center [1305, 467] width 385 height 29
click at [1271, 476] on div "Exceptional" at bounding box center [1276, 486] width 355 height 23
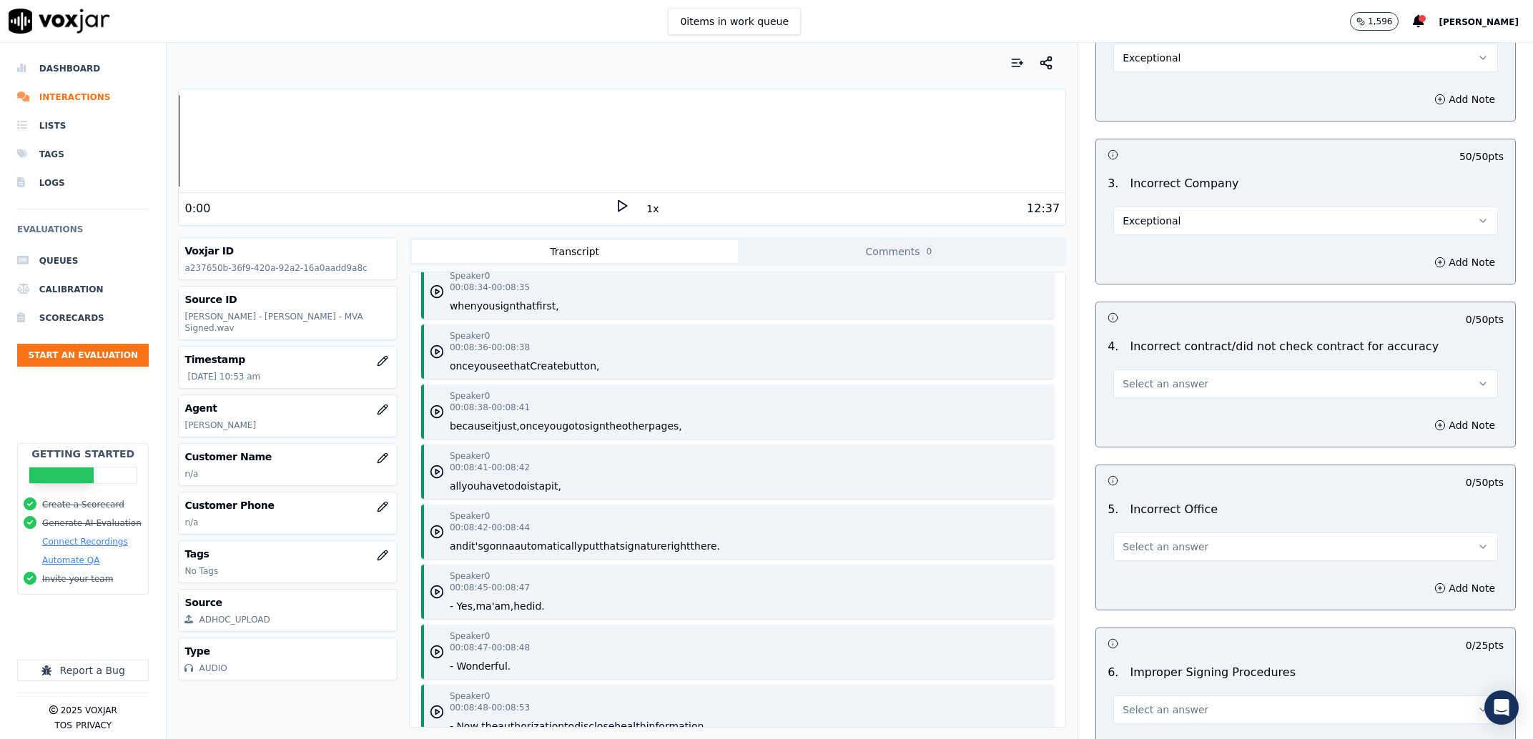
scroll to position [4186, 0]
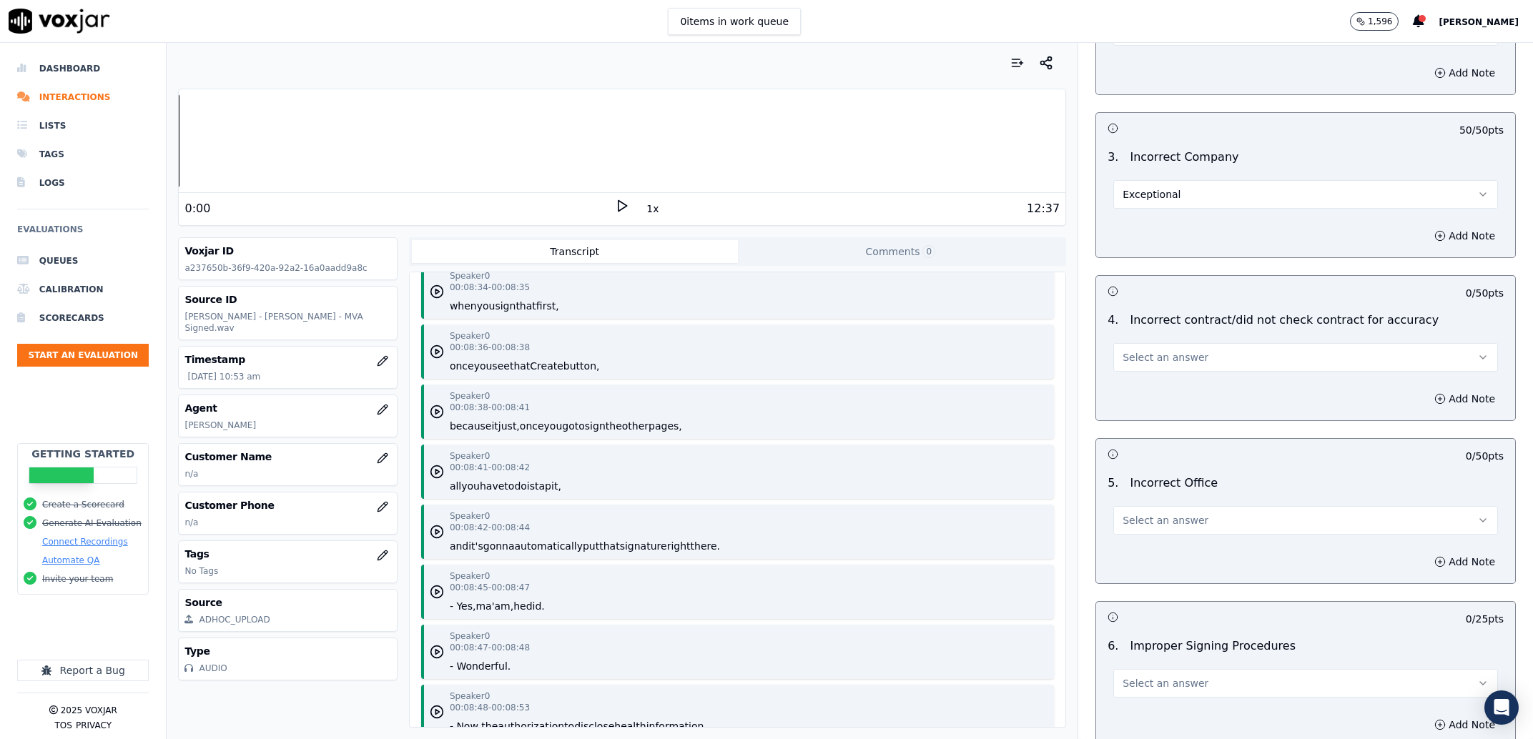
click at [1202, 346] on button "Select an answer" at bounding box center [1305, 357] width 385 height 29
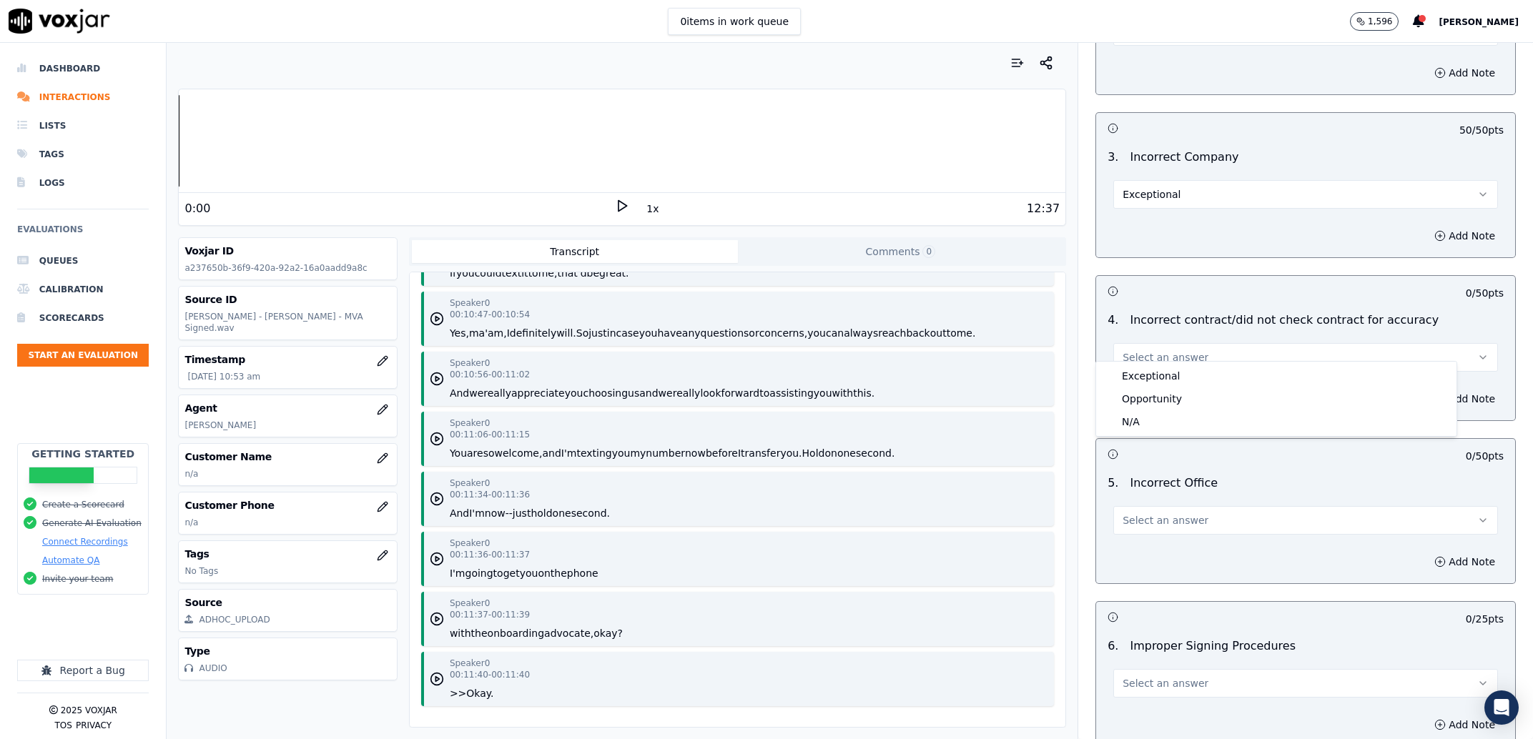
scroll to position [9369, 0]
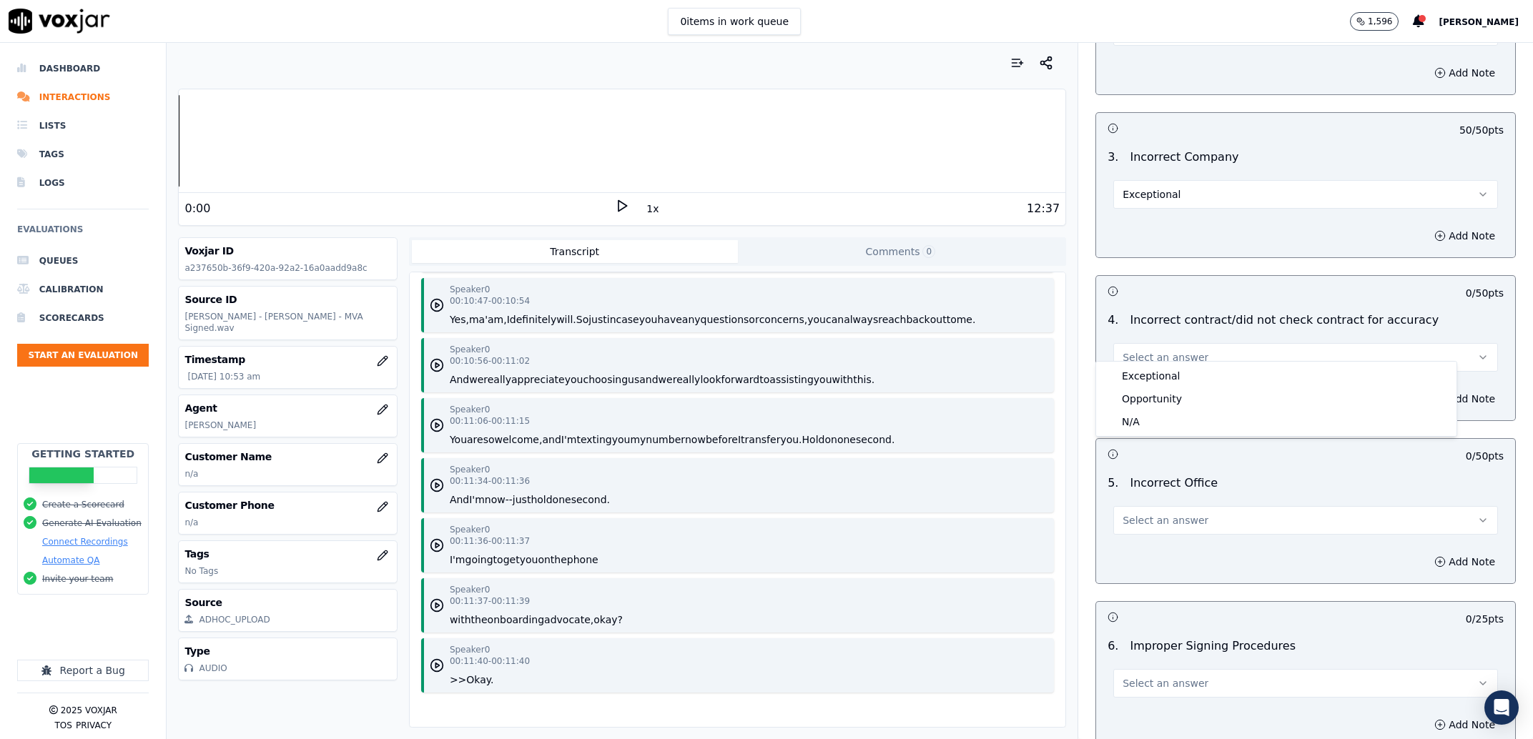
click at [998, 671] on div "Speaker 0 00:00:00 - 00:00:00 Oh, on the tab. Speaker 0 00:00:01 - 00:00:02 Hey…" at bounding box center [738, 499] width 656 height 455
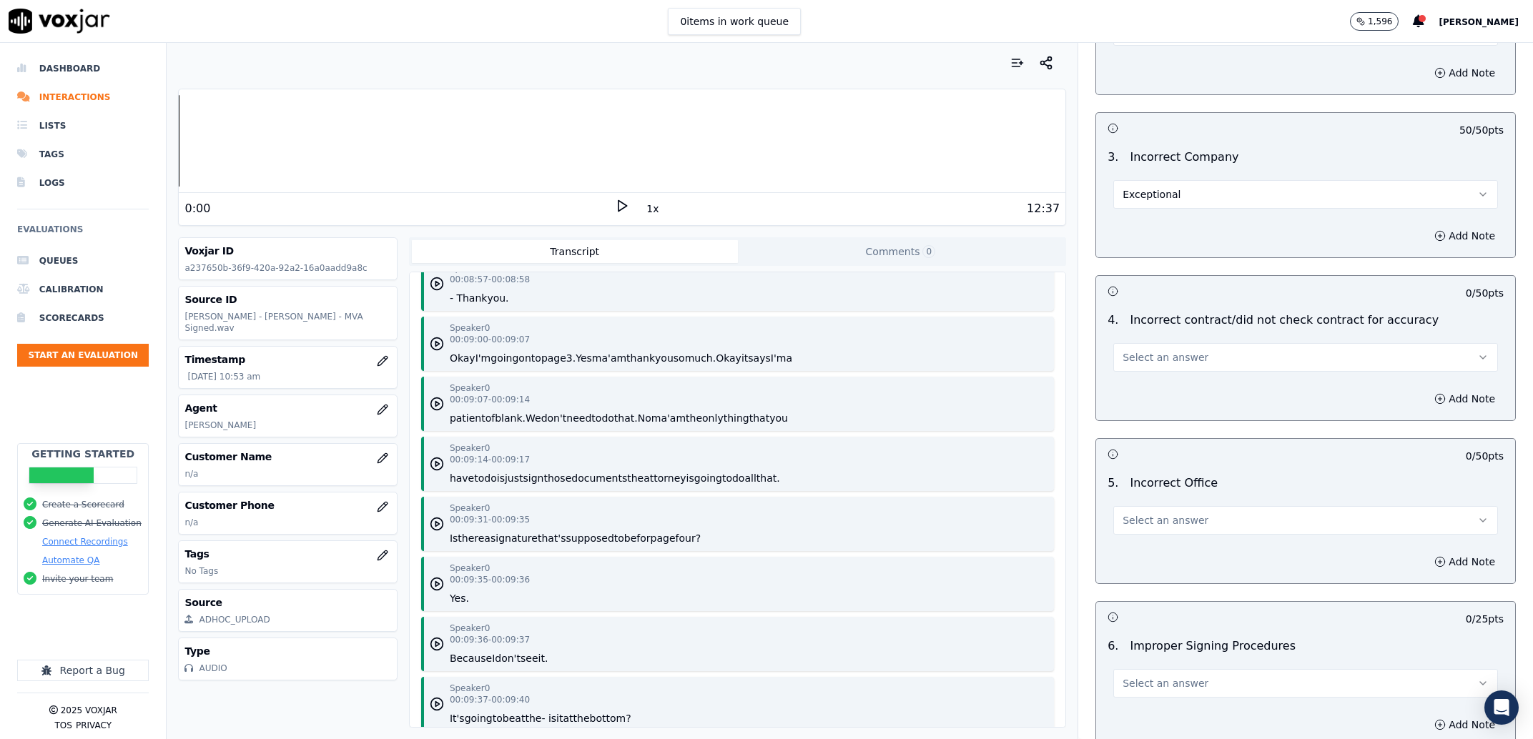
scroll to position [7821, 0]
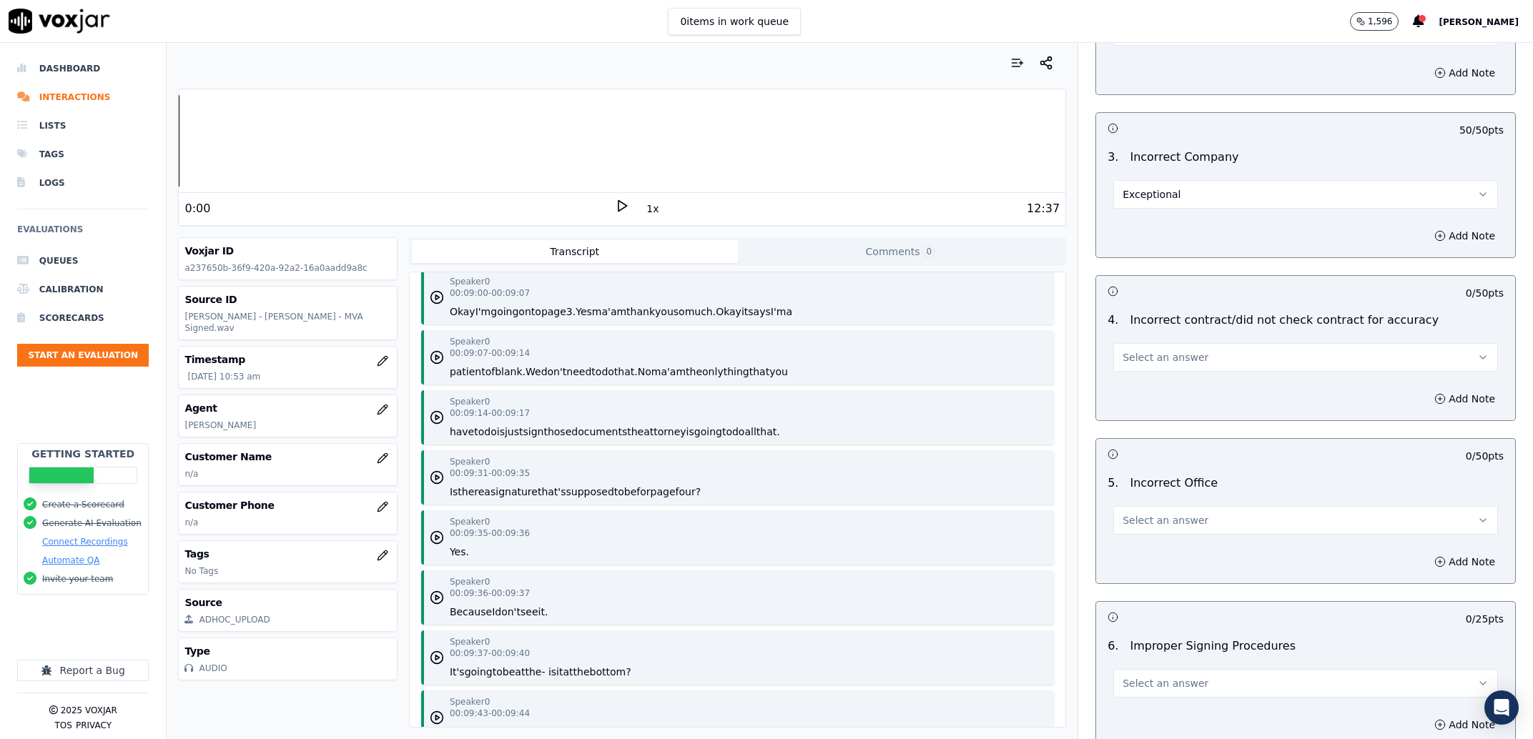
click at [1186, 360] on div "4 . Incorrect contract/did not check contract for accuracy Select an answer" at bounding box center [1305, 341] width 419 height 71
click at [1184, 354] on button "Select an answer" at bounding box center [1305, 357] width 385 height 29
click at [1187, 377] on div "Exceptional" at bounding box center [1276, 376] width 355 height 23
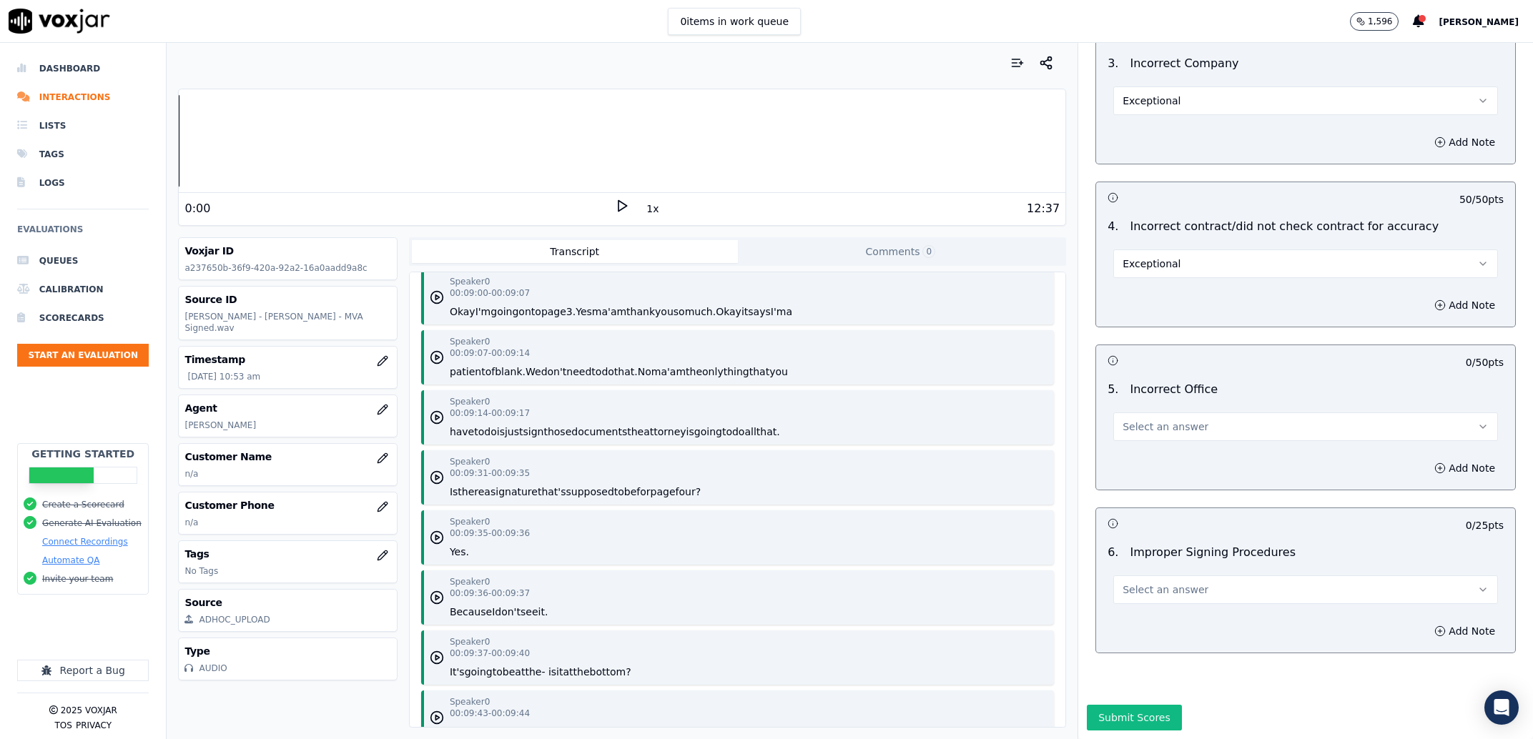
scroll to position [4308, 0]
click at [1136, 420] on span "Select an answer" at bounding box center [1165, 427] width 86 height 14
click at [1128, 411] on div "Exceptional" at bounding box center [1276, 418] width 355 height 23
click at [1183, 561] on div "Select an answer" at bounding box center [1306, 582] width 408 height 43
click at [1168, 583] on span "Select an answer" at bounding box center [1165, 590] width 86 height 14
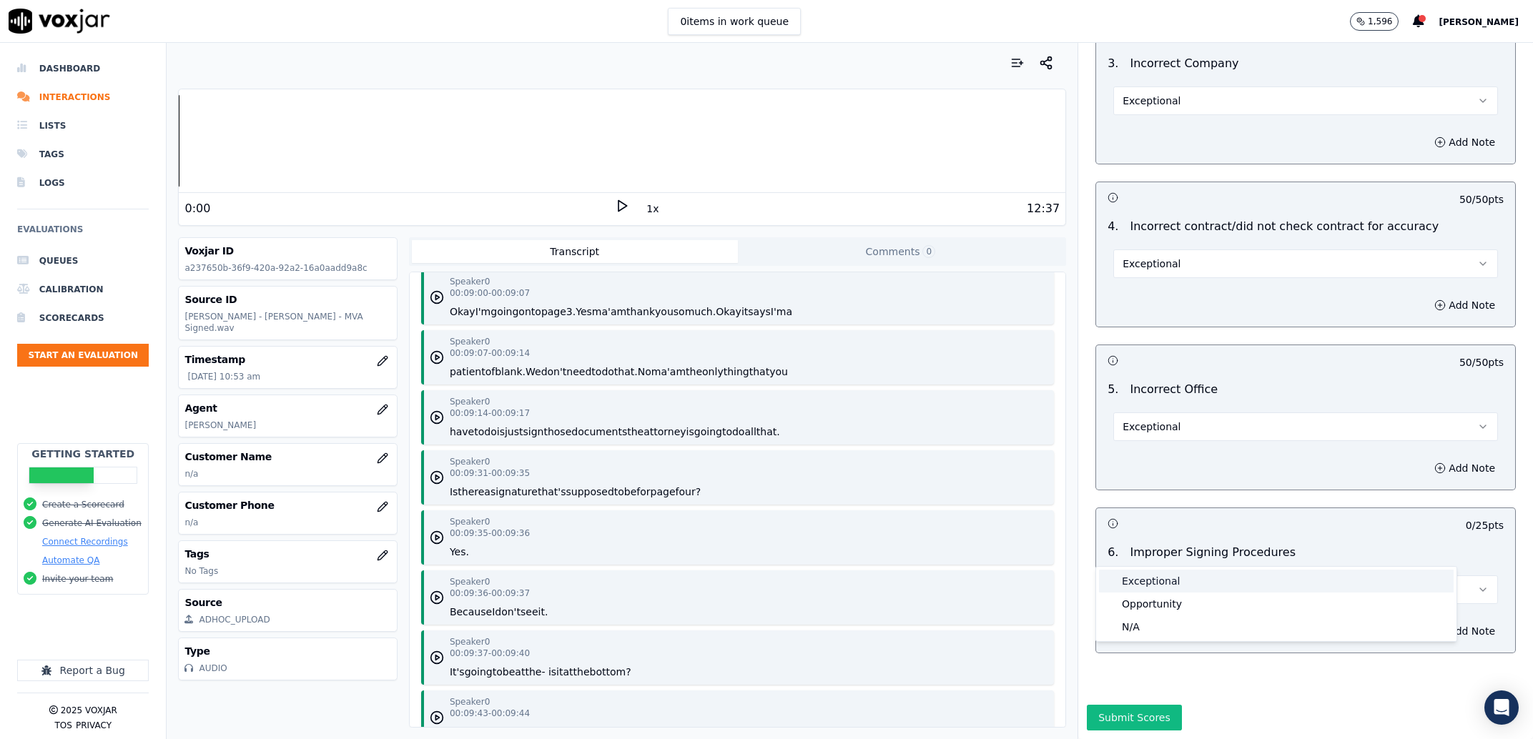
click at [1124, 584] on div "Exceptional" at bounding box center [1276, 581] width 355 height 23
click at [1131, 705] on button "Submit Scores" at bounding box center [1134, 718] width 95 height 26
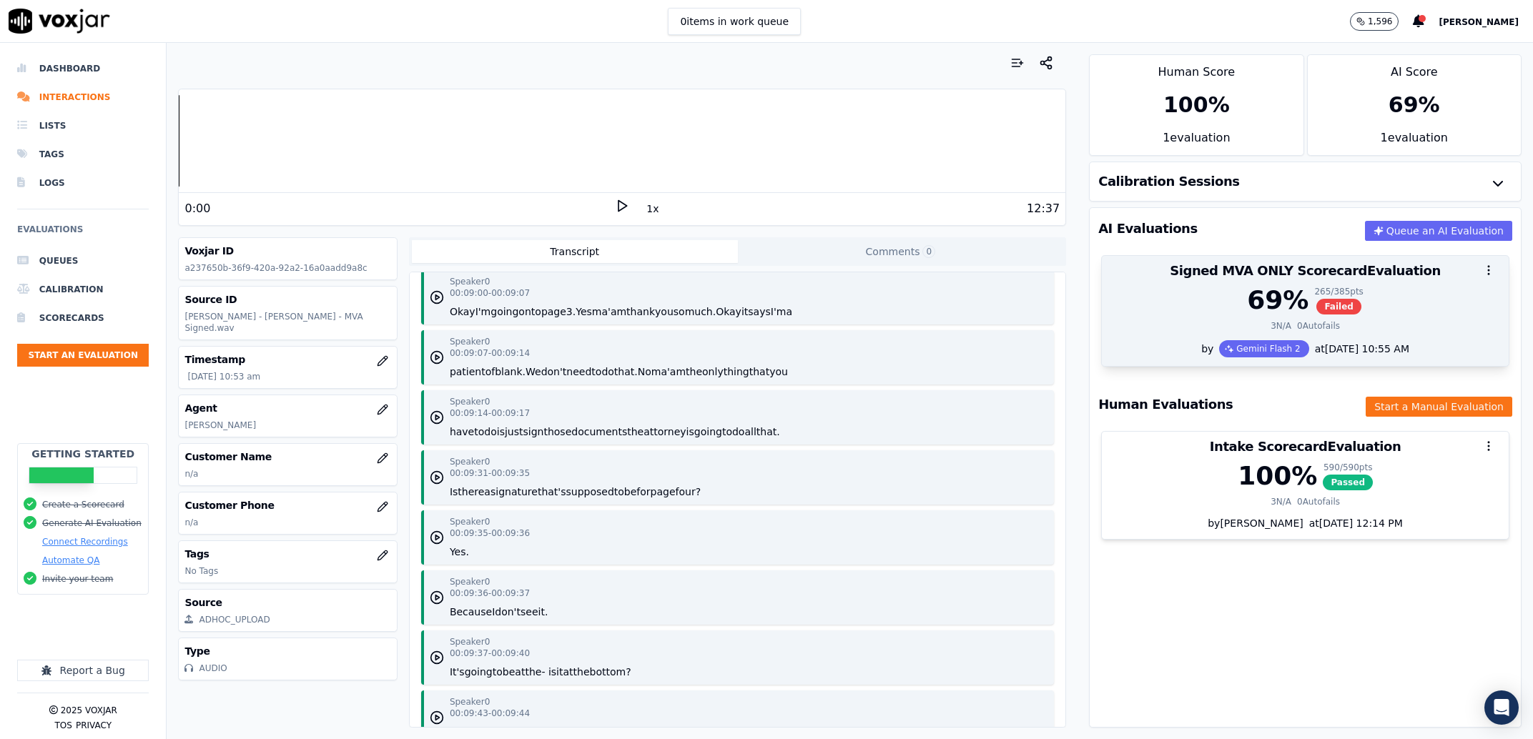
click at [1247, 299] on div "69 %" at bounding box center [1277, 300] width 61 height 29
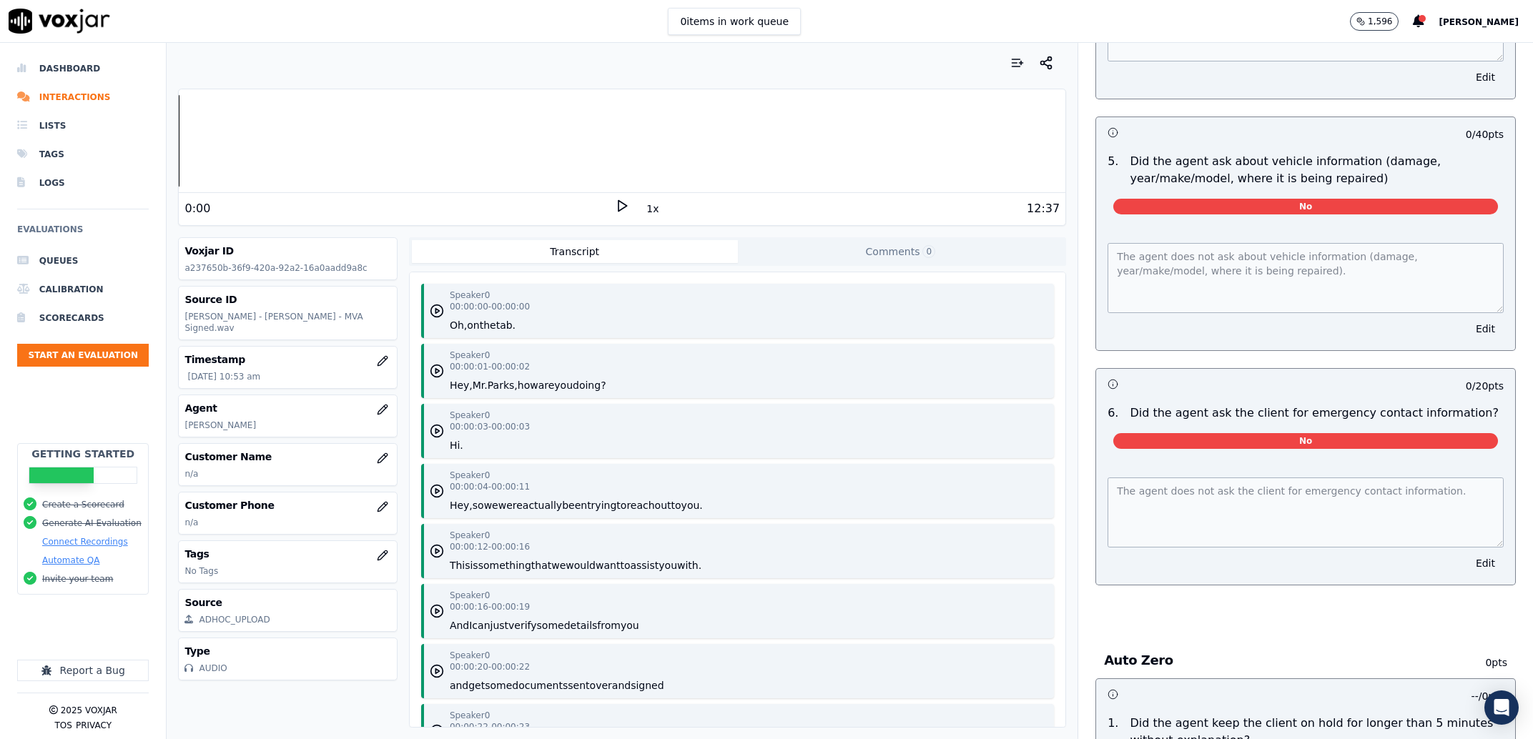
scroll to position [5642, 0]
click at [1467, 338] on button "Edit" at bounding box center [1485, 328] width 36 height 20
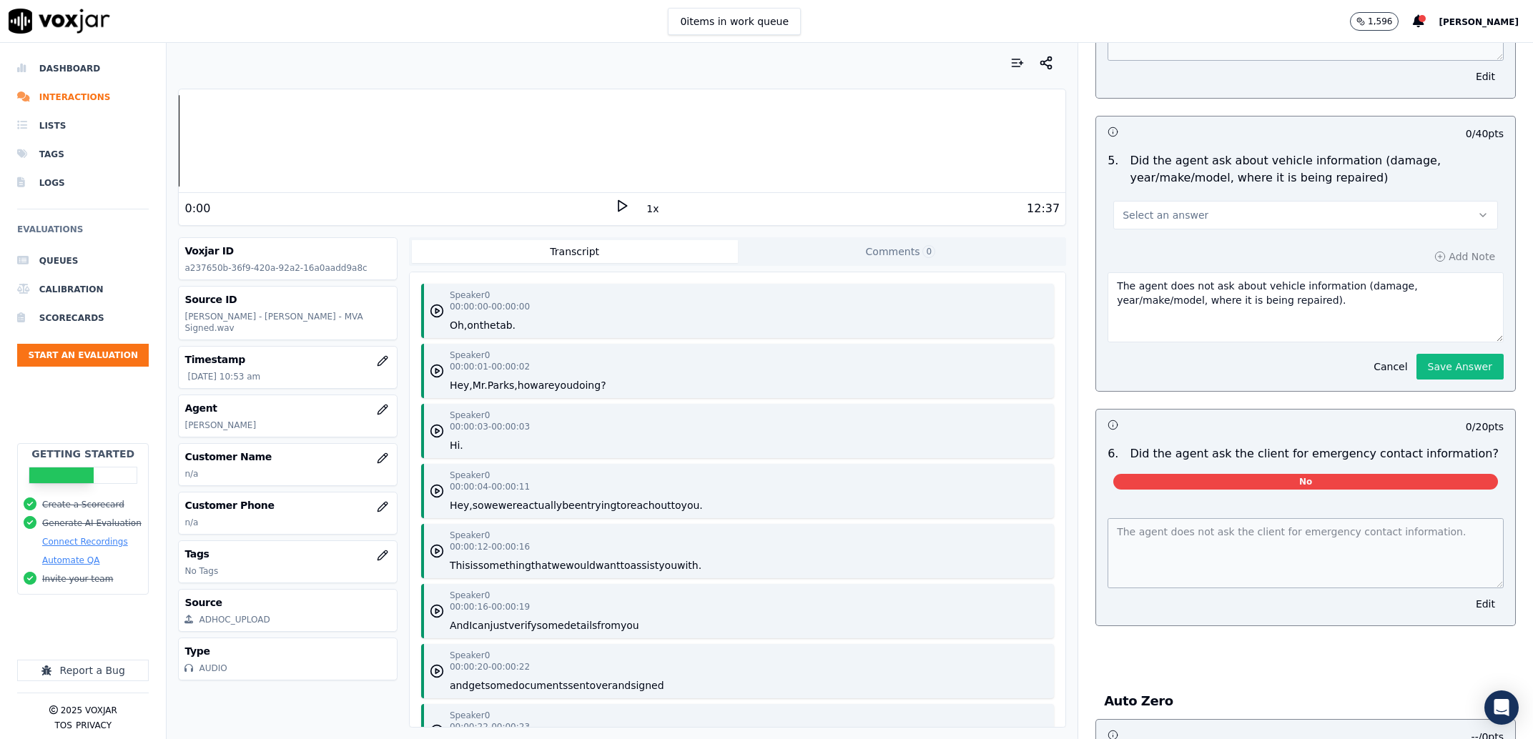
click at [1240, 229] on button "Select an answer" at bounding box center [1305, 215] width 385 height 29
click at [1185, 333] on div "No" at bounding box center [1276, 332] width 355 height 23
click at [1436, 380] on button "Save Answer" at bounding box center [1459, 367] width 87 height 26
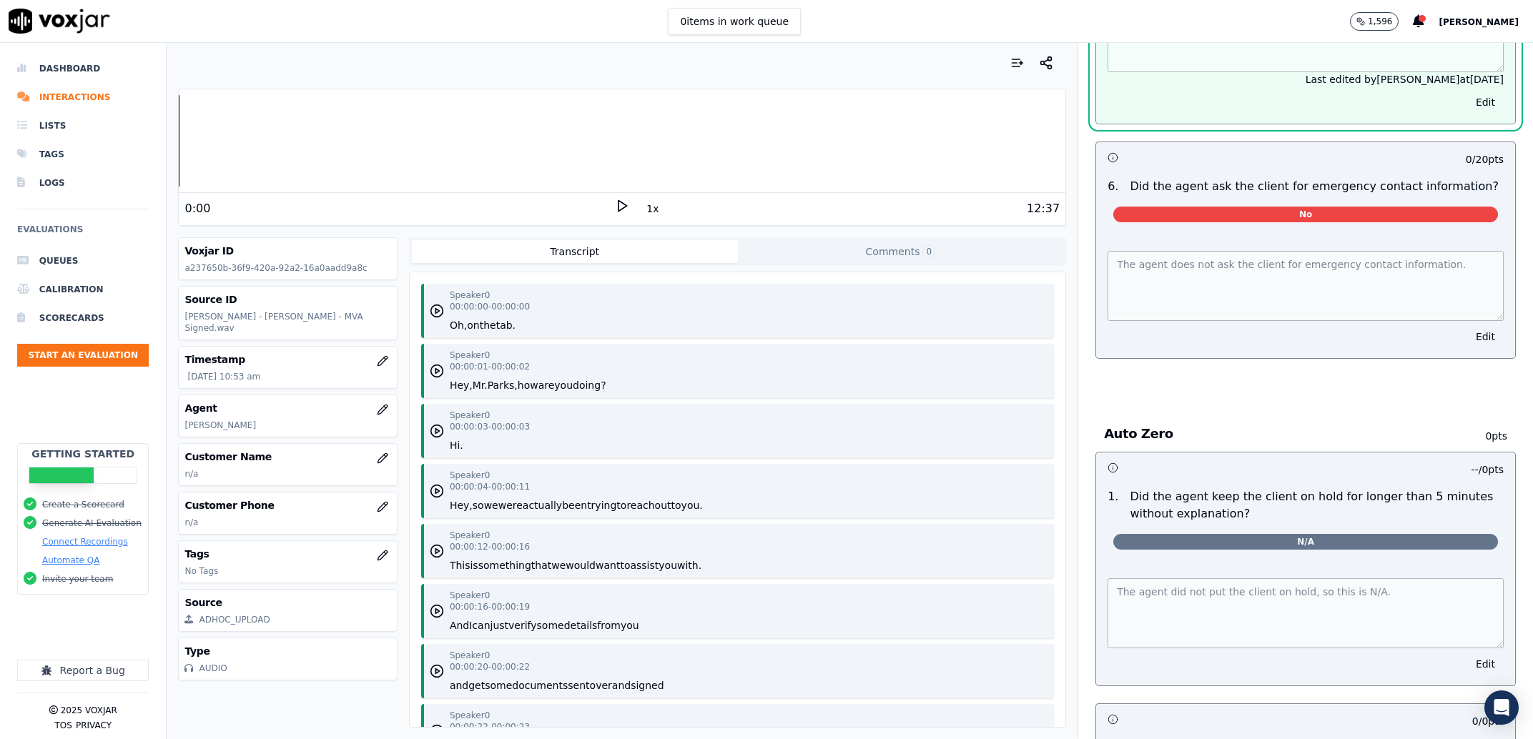
scroll to position [5918, 0]
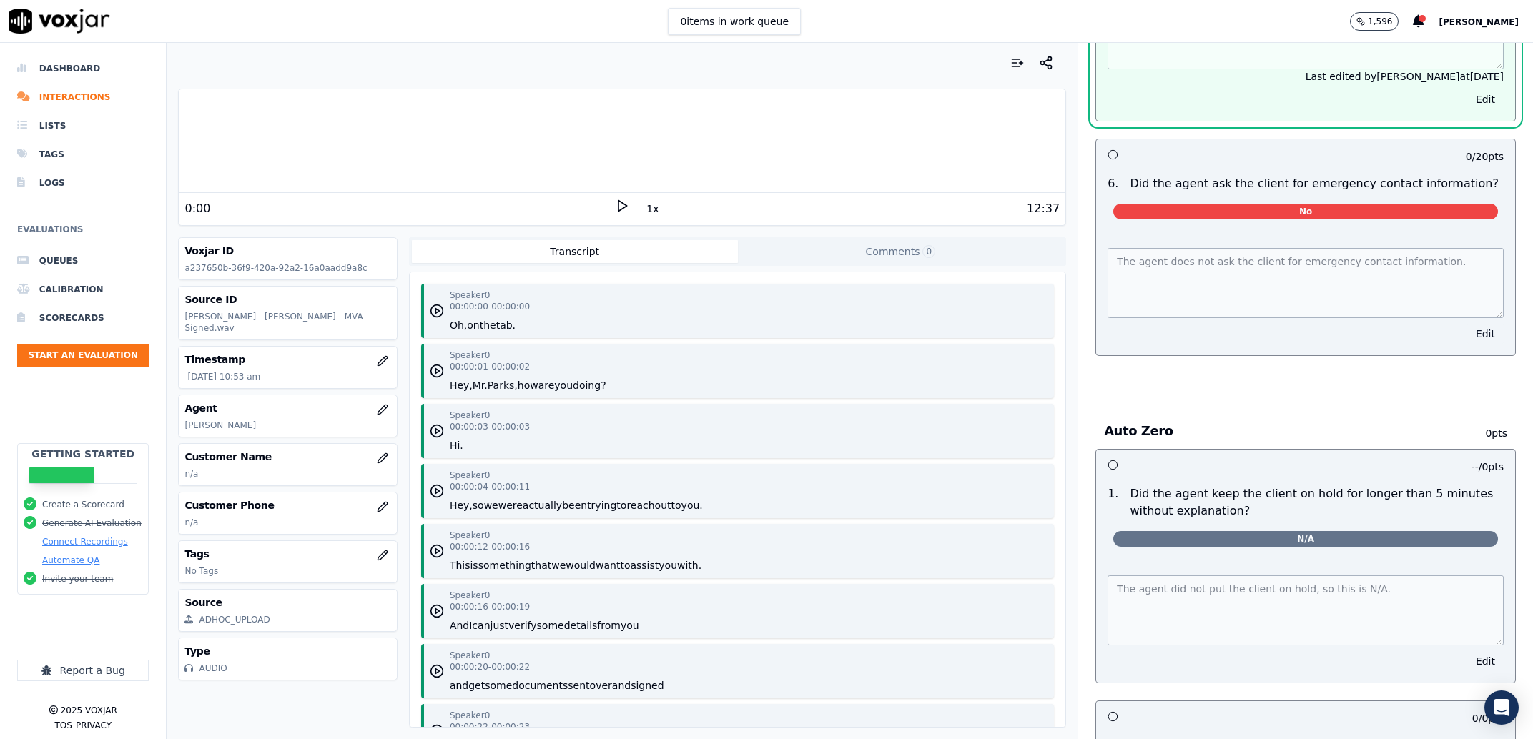
click at [1467, 344] on button "Edit" at bounding box center [1485, 334] width 36 height 20
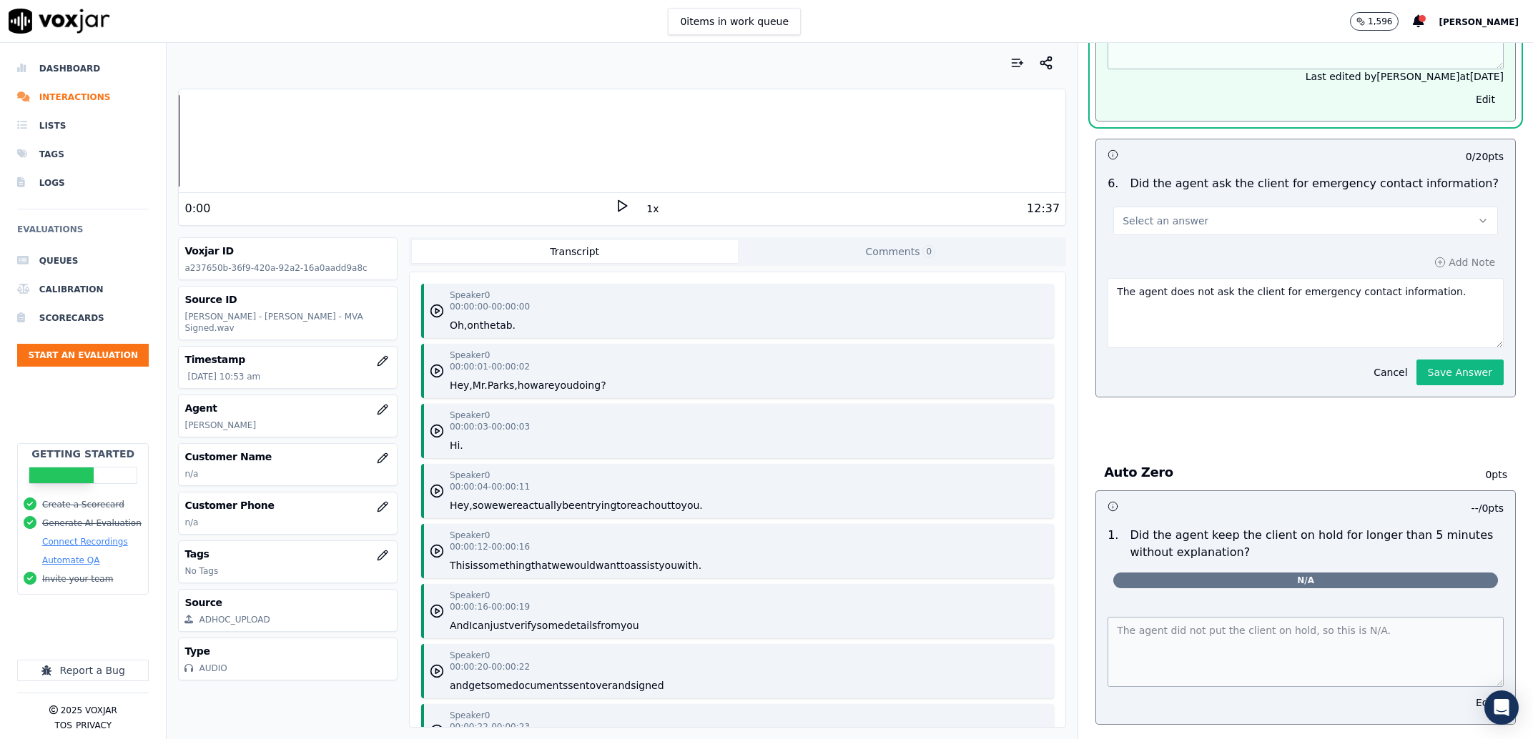
click at [1238, 235] on div "Select an answer" at bounding box center [1306, 213] width 408 height 43
click at [1232, 235] on button "Select an answer" at bounding box center [1305, 221] width 385 height 29
click at [1223, 365] on div "N/A" at bounding box center [1276, 361] width 355 height 23
click at [1416, 385] on button "Save Answer" at bounding box center [1459, 373] width 87 height 26
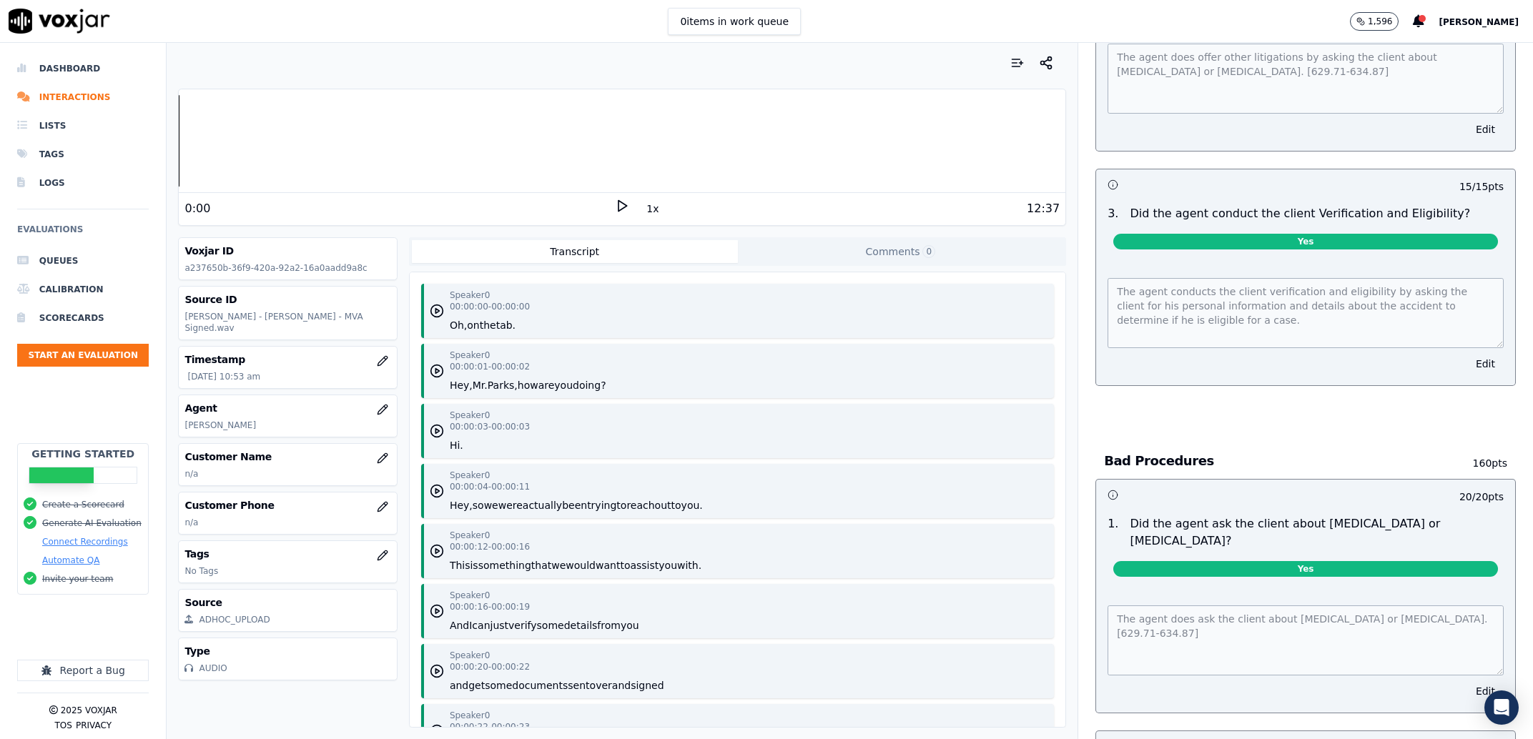
scroll to position [4190, 0]
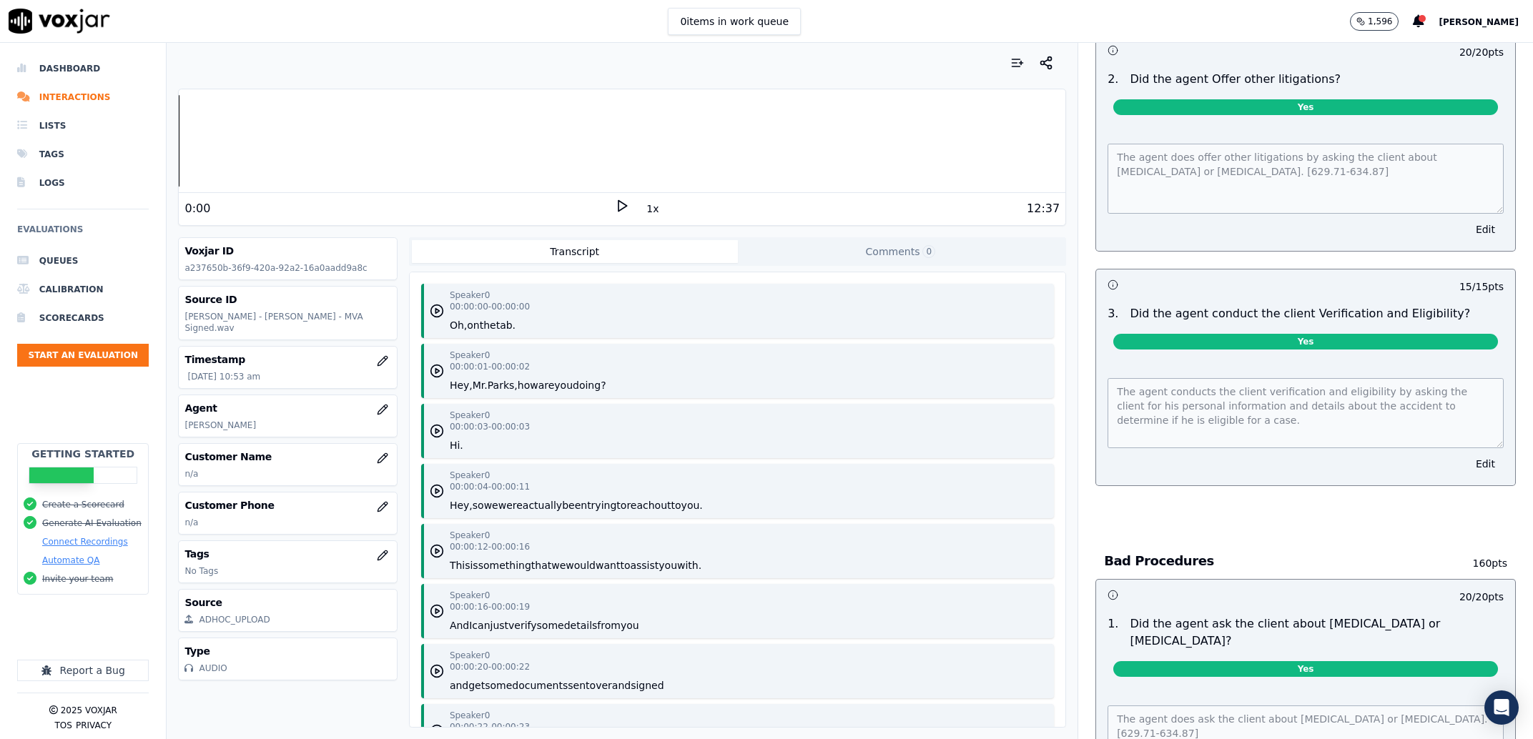
click at [1467, 474] on button "Edit" at bounding box center [1485, 464] width 36 height 20
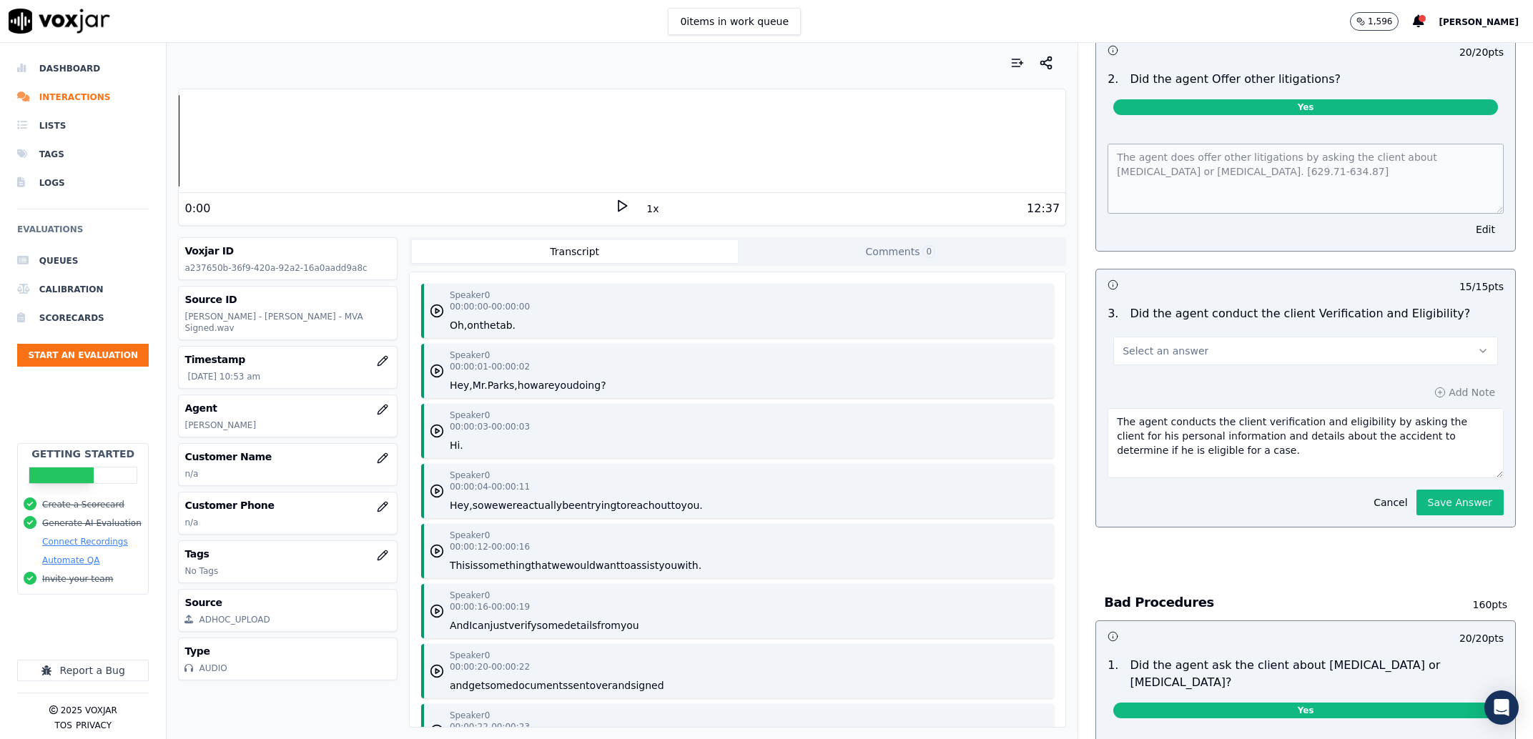
click at [1224, 365] on button "Select an answer" at bounding box center [1305, 351] width 385 height 29
click at [1196, 480] on div "No" at bounding box center [1276, 483] width 355 height 23
drag, startPoint x: 1220, startPoint y: 541, endPoint x: 1059, endPoint y: 479, distance: 172.5
click at [1107, 478] on textarea "The agent conducts the client verification and eligibility by asking the client…" at bounding box center [1305, 443] width 396 height 70
type textarea "The agent did not verify the information before sending the contract"
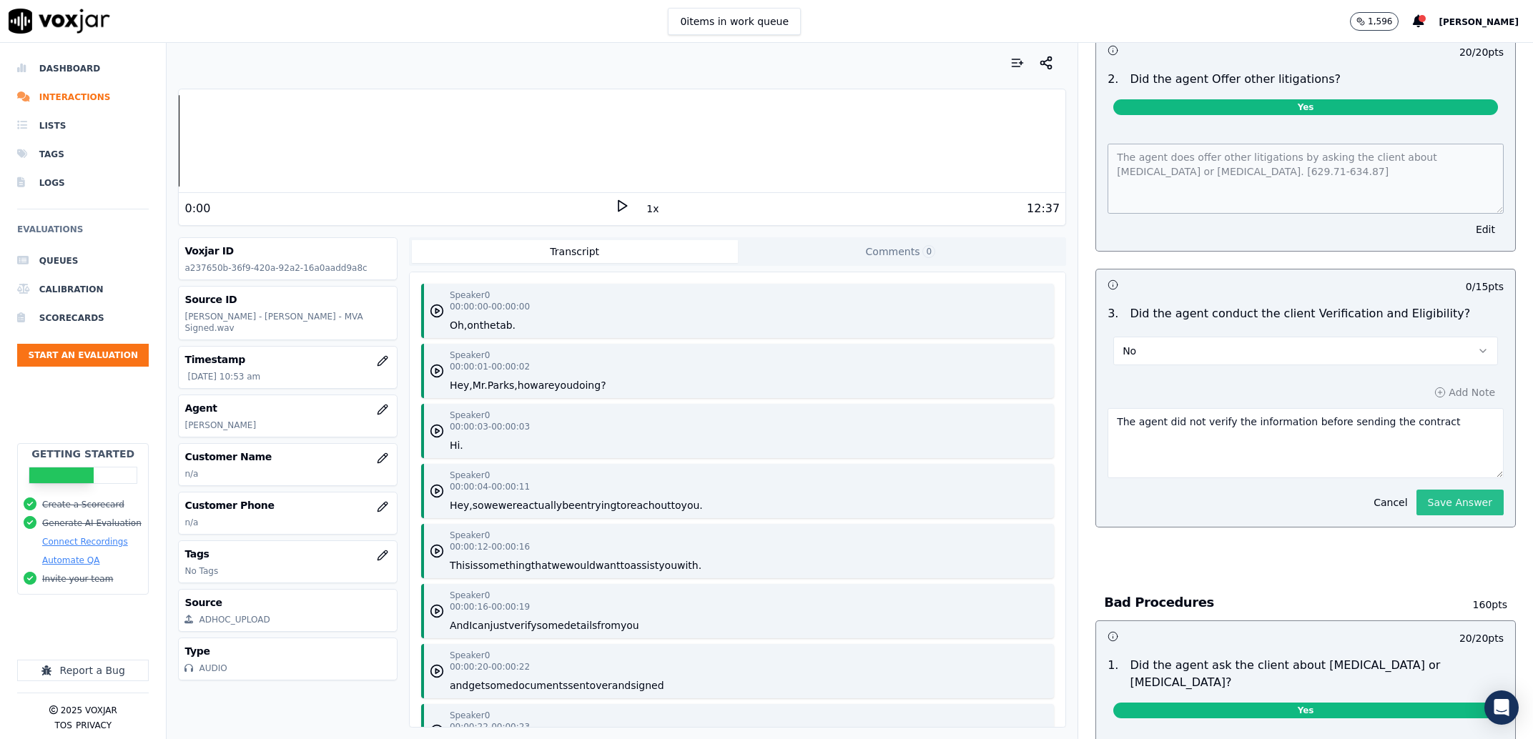
drag, startPoint x: 1474, startPoint y: 591, endPoint x: 1455, endPoint y: 584, distance: 20.3
click at [1471, 528] on div "0 / 15 pts 3 . Did the agent conduct the client Verification and Eligibility? N…" at bounding box center [1305, 398] width 420 height 259
click at [1455, 515] on button "Save Answer" at bounding box center [1459, 503] width 87 height 26
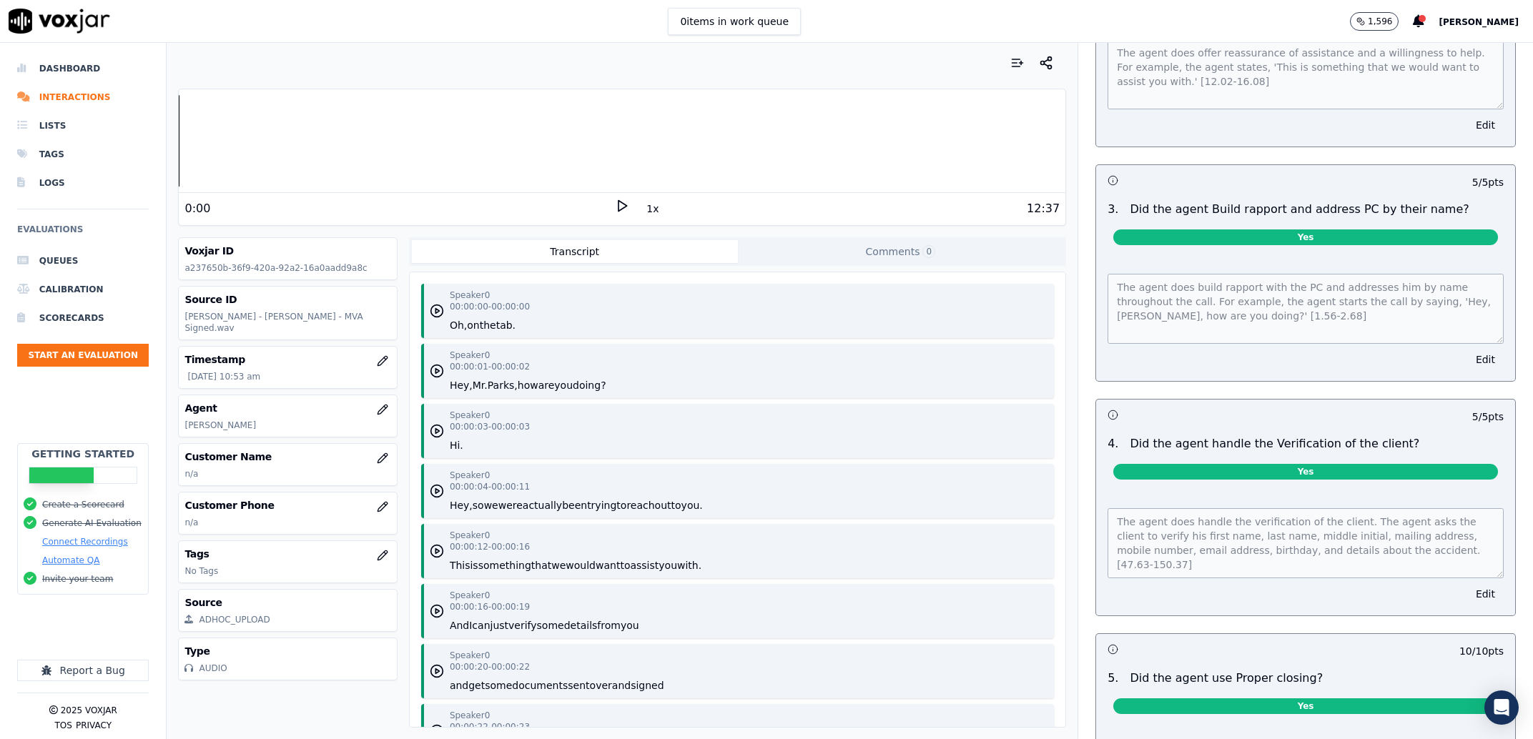
scroll to position [0, 0]
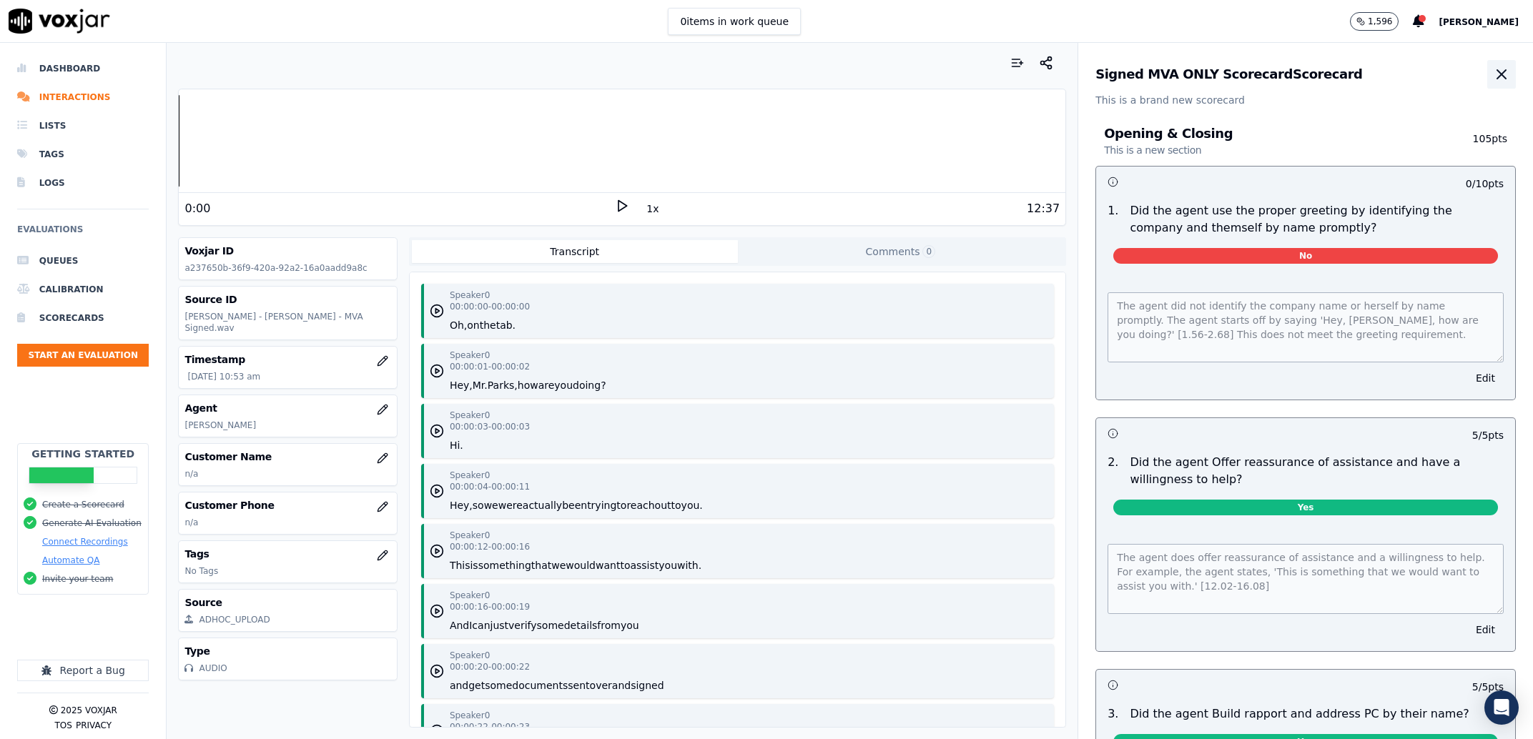
click at [1487, 76] on button "button" at bounding box center [1501, 74] width 29 height 29
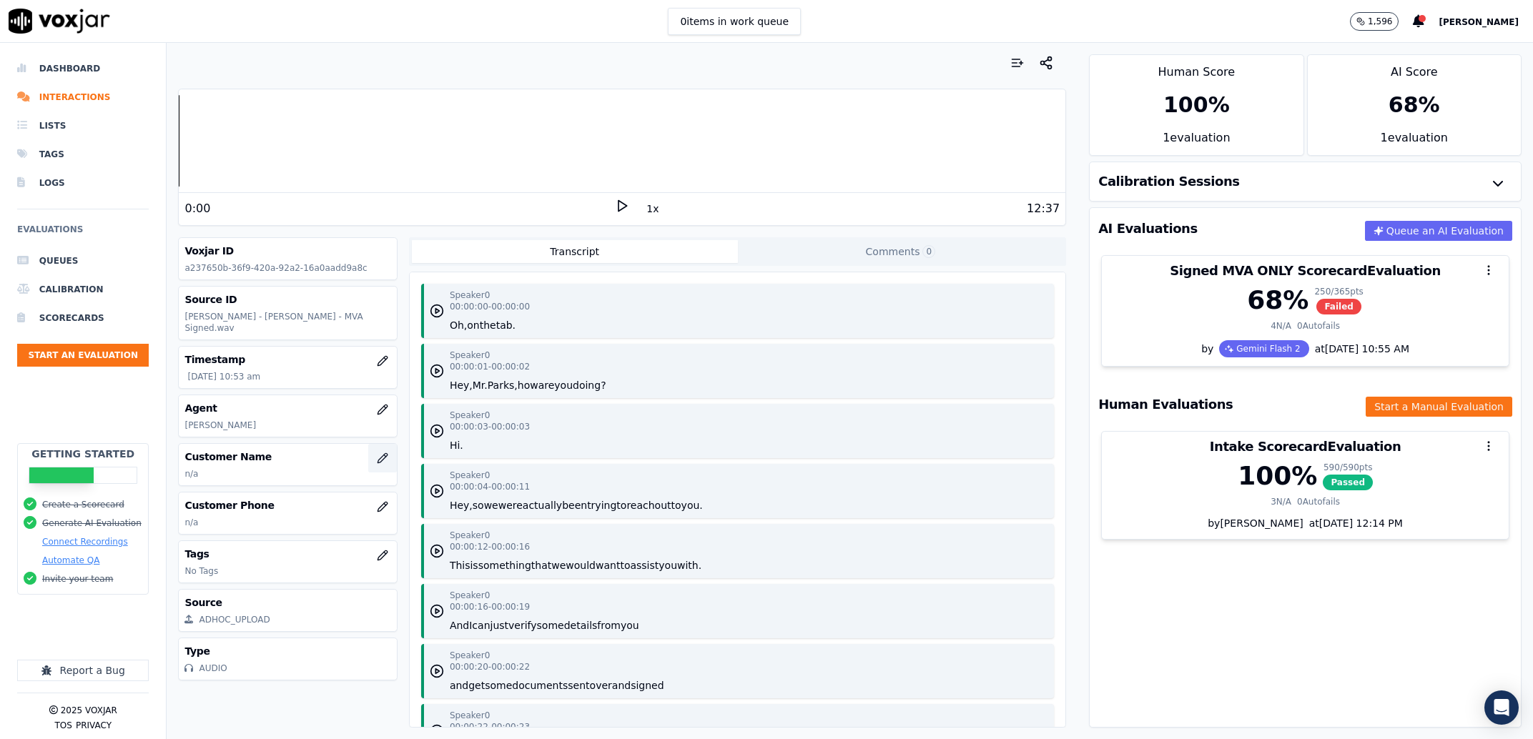
click at [370, 457] on button "button" at bounding box center [382, 458] width 29 height 29
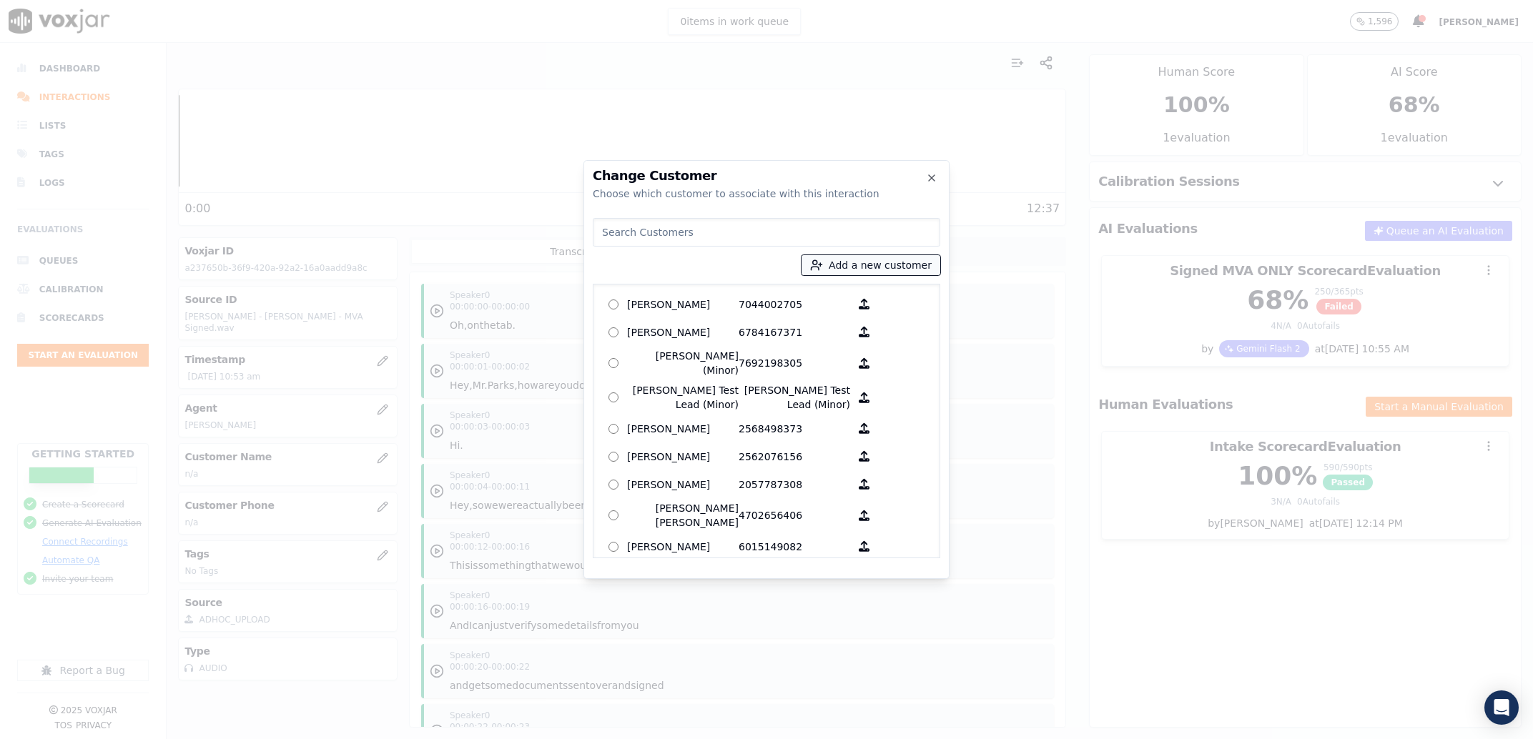
click at [864, 275] on button "Add a new customer" at bounding box center [870, 265] width 139 height 20
type input "Anthony Parks"
paste input "2054091215"
type input "2054091215"
click at [821, 402] on button "Add New Customer" at bounding box center [840, 403] width 114 height 20
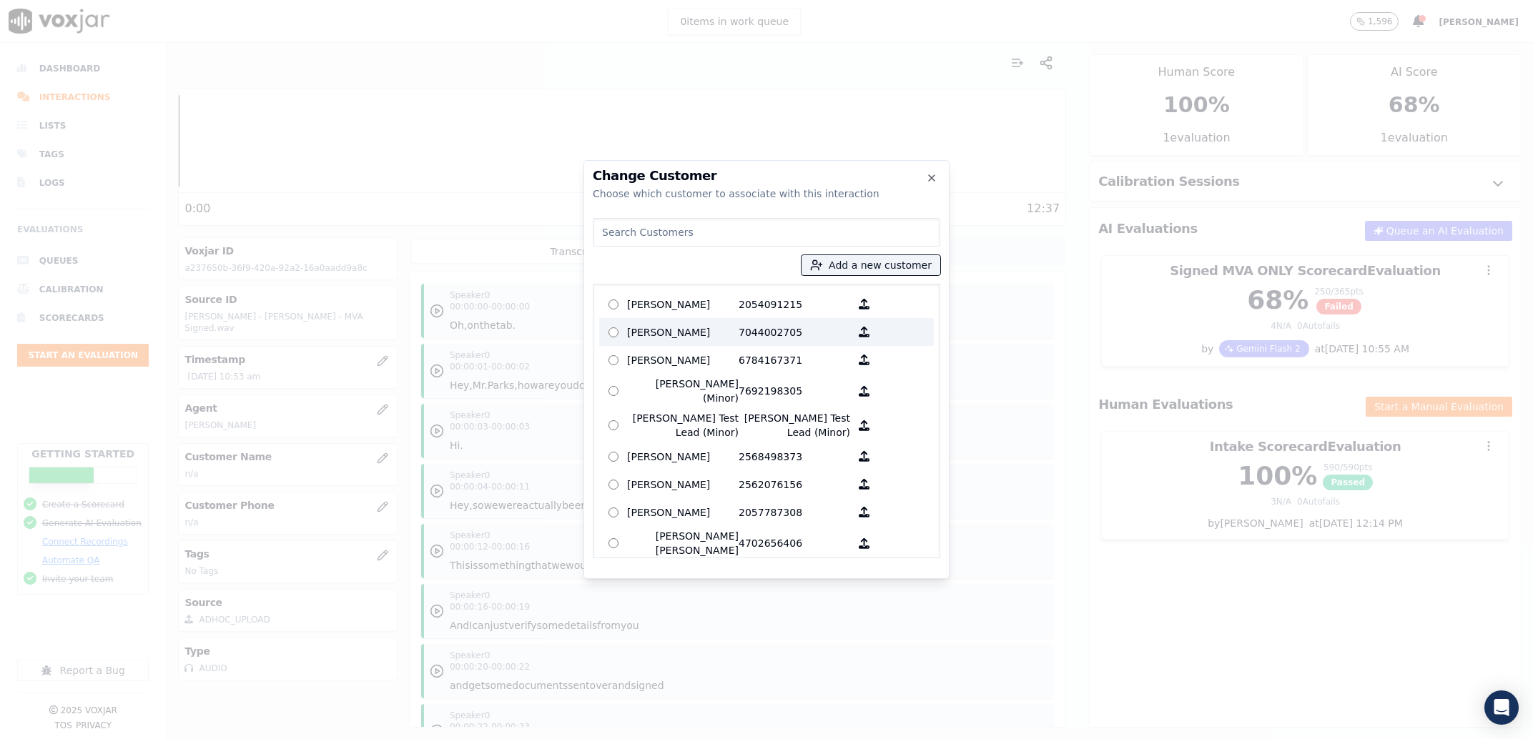
click at [769, 329] on p "7044002705" at bounding box center [795, 332] width 112 height 22
click at [761, 310] on p "2054091215" at bounding box center [795, 304] width 112 height 22
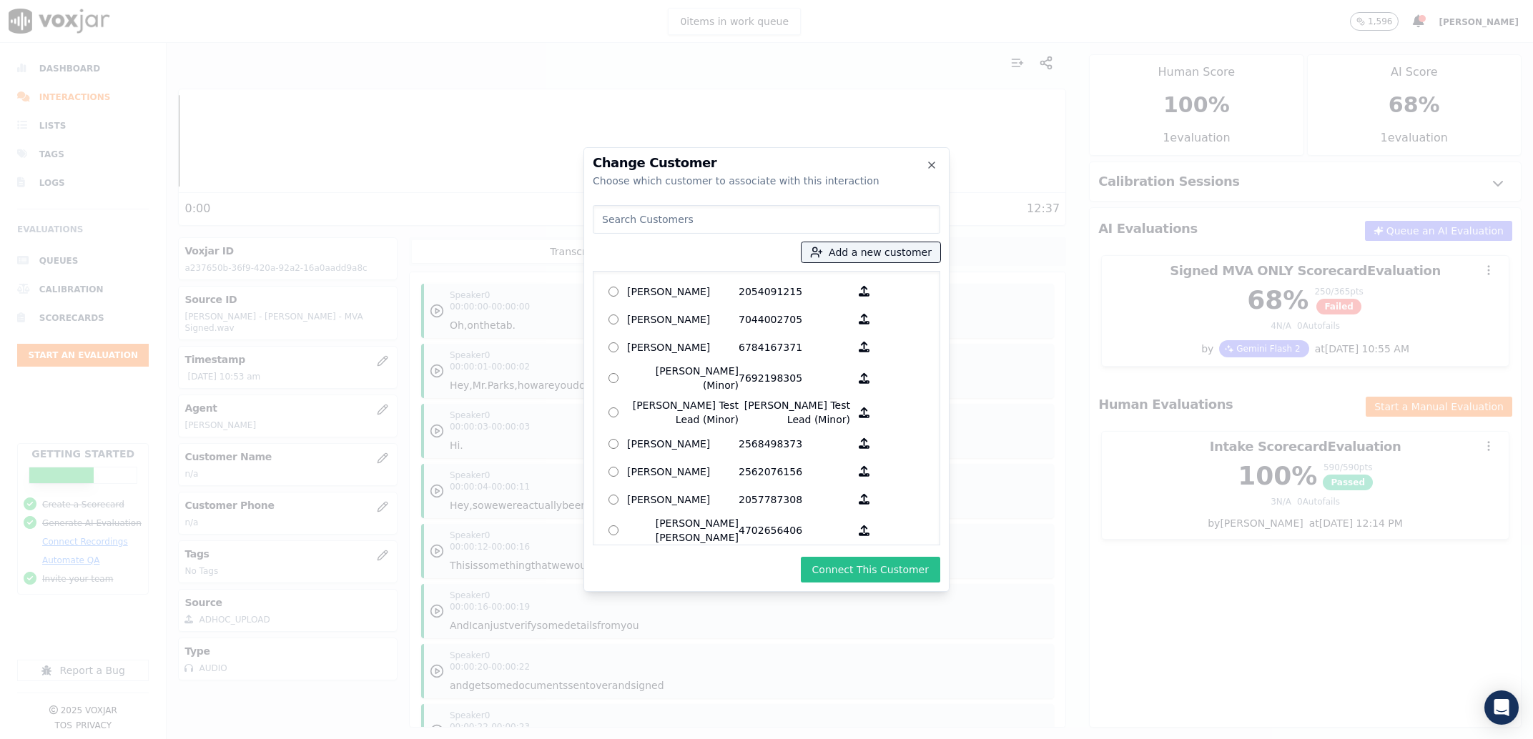
click at [922, 570] on button "Connect This Customer" at bounding box center [870, 570] width 139 height 26
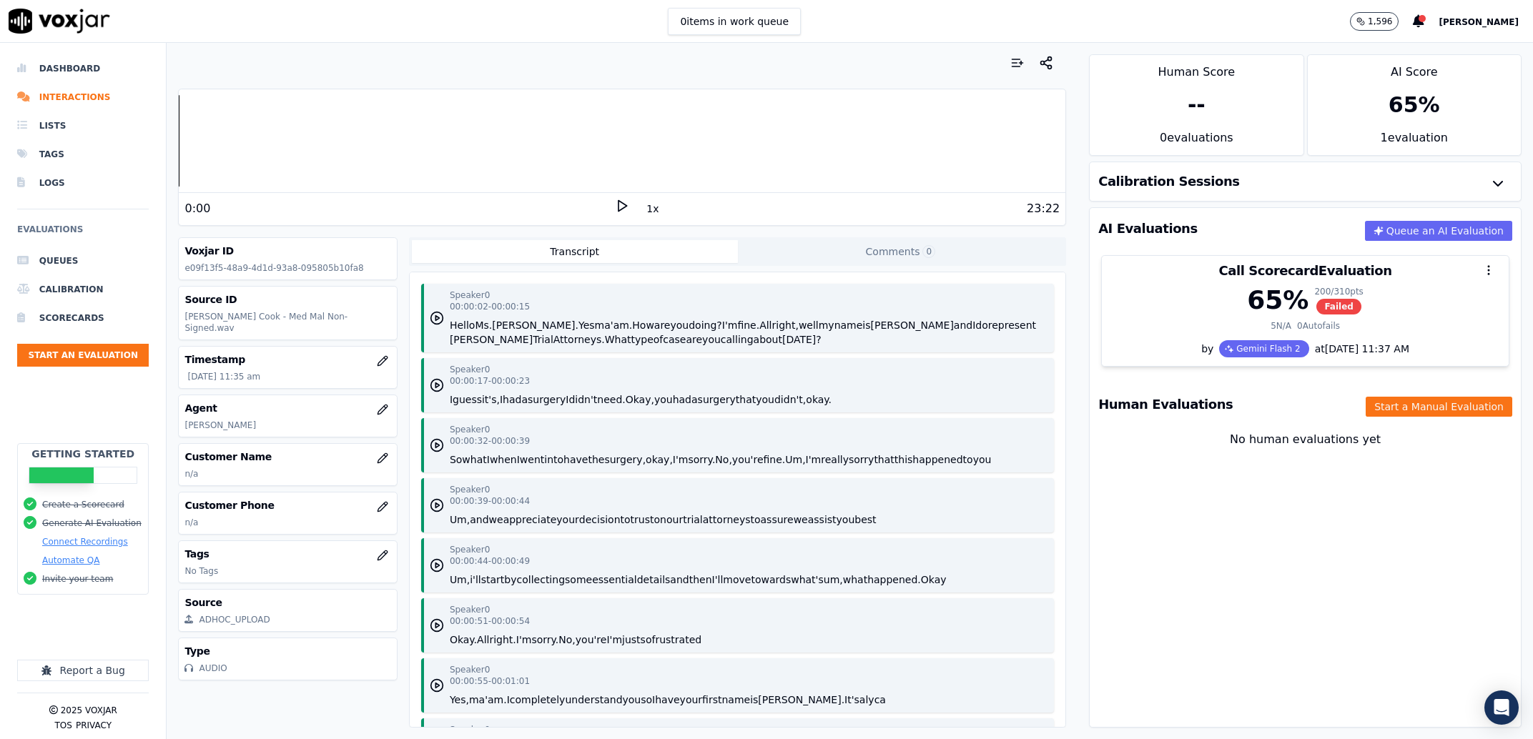
click at [647, 205] on button "1x" at bounding box center [652, 209] width 18 height 20
click at [618, 208] on polygon at bounding box center [622, 206] width 9 height 11
click at [615, 204] on icon at bounding box center [622, 206] width 14 height 14
click at [654, 205] on button "1.5x" at bounding box center [657, 209] width 28 height 20
click at [650, 207] on button "2x" at bounding box center [652, 209] width 18 height 20
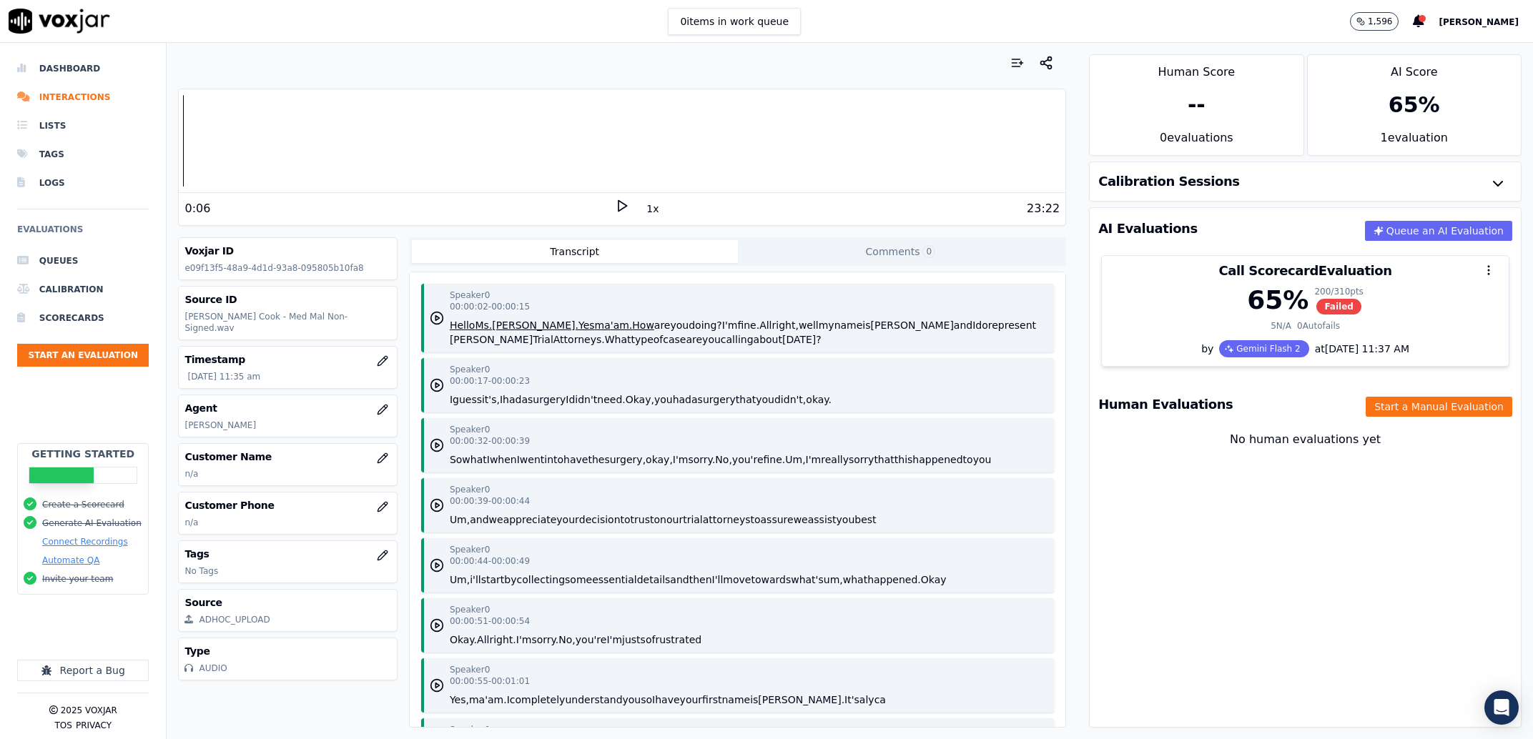
click at [604, 209] on div "0:06" at bounding box center [399, 208] width 430 height 17
click at [615, 208] on icon at bounding box center [622, 206] width 14 height 14
click at [623, 209] on rect at bounding box center [624, 205] width 2 height 9
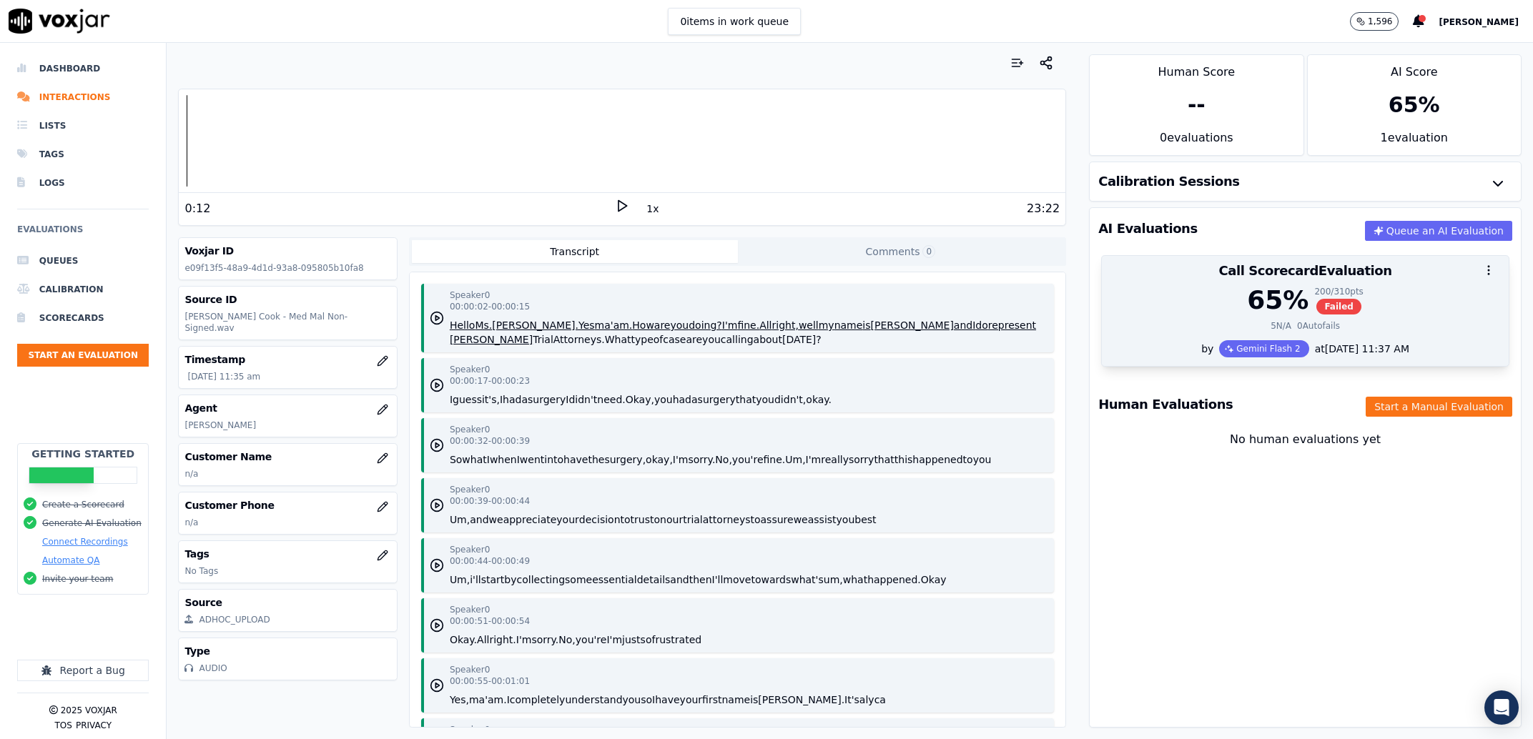
click at [1179, 294] on div "65 % 200 / 310 pts Failed" at bounding box center [1305, 300] width 390 height 29
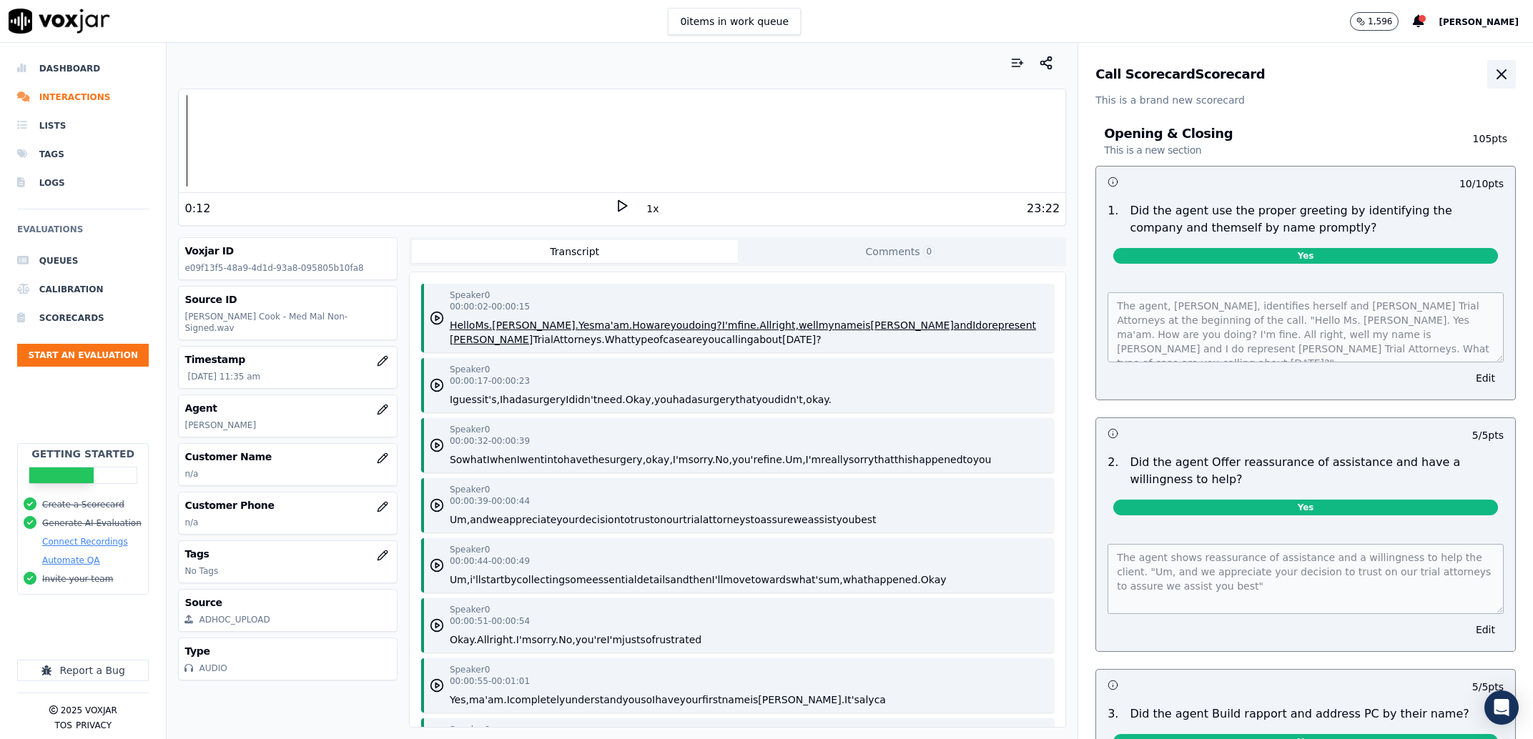
click at [1487, 74] on button "button" at bounding box center [1501, 74] width 29 height 29
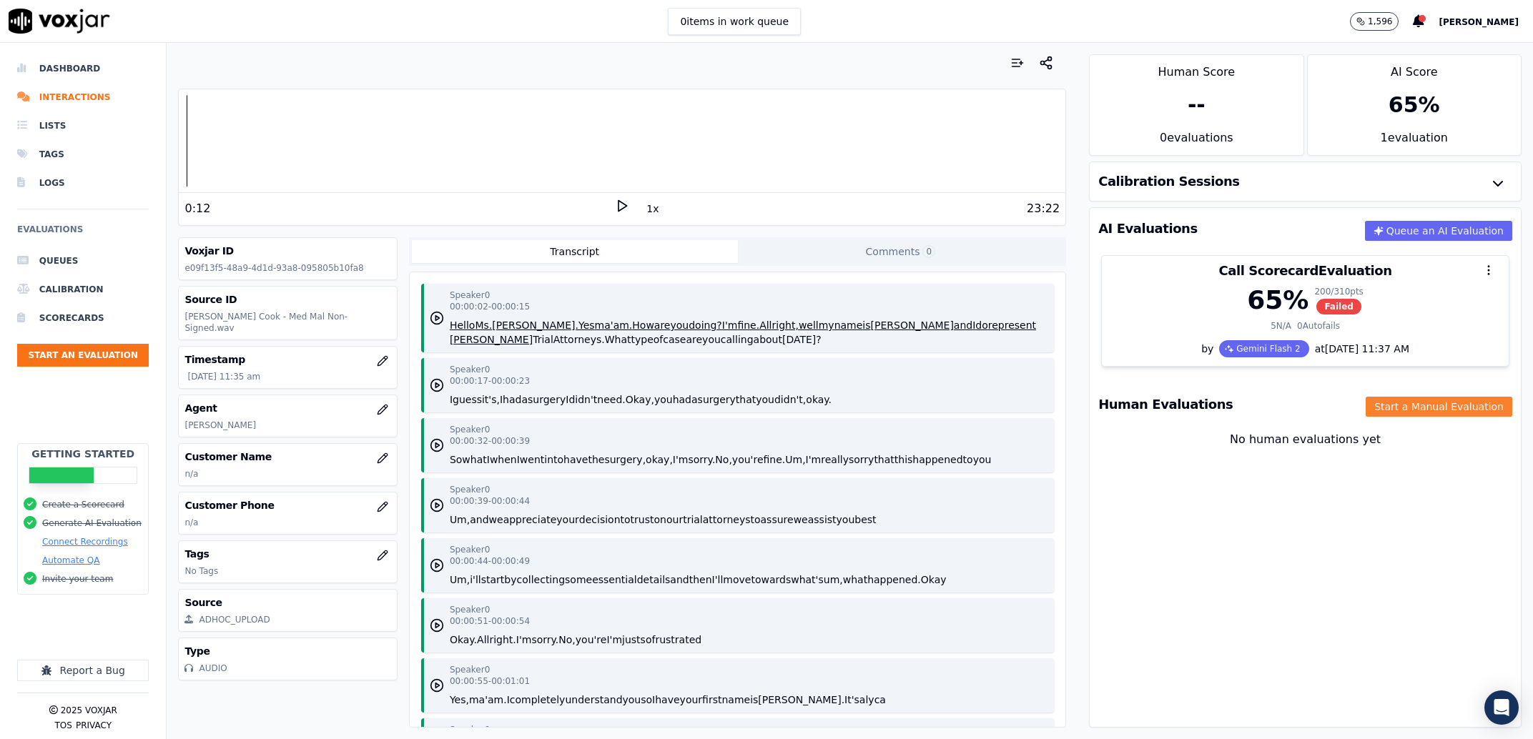
click at [1392, 405] on button "Start a Manual Evaluation" at bounding box center [1439, 407] width 147 height 20
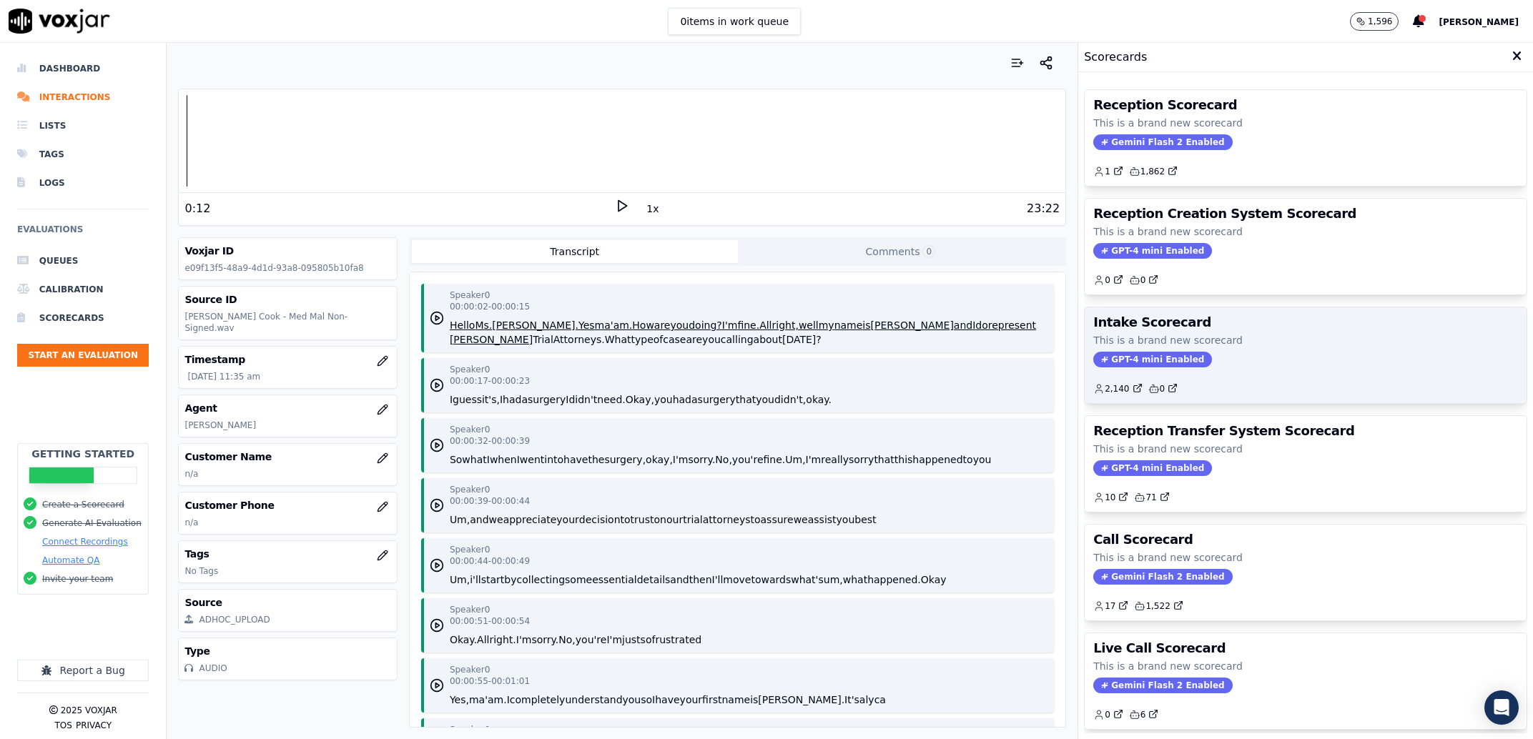
click at [1218, 365] on div "GPT-4 mini Enabled" at bounding box center [1305, 360] width 425 height 16
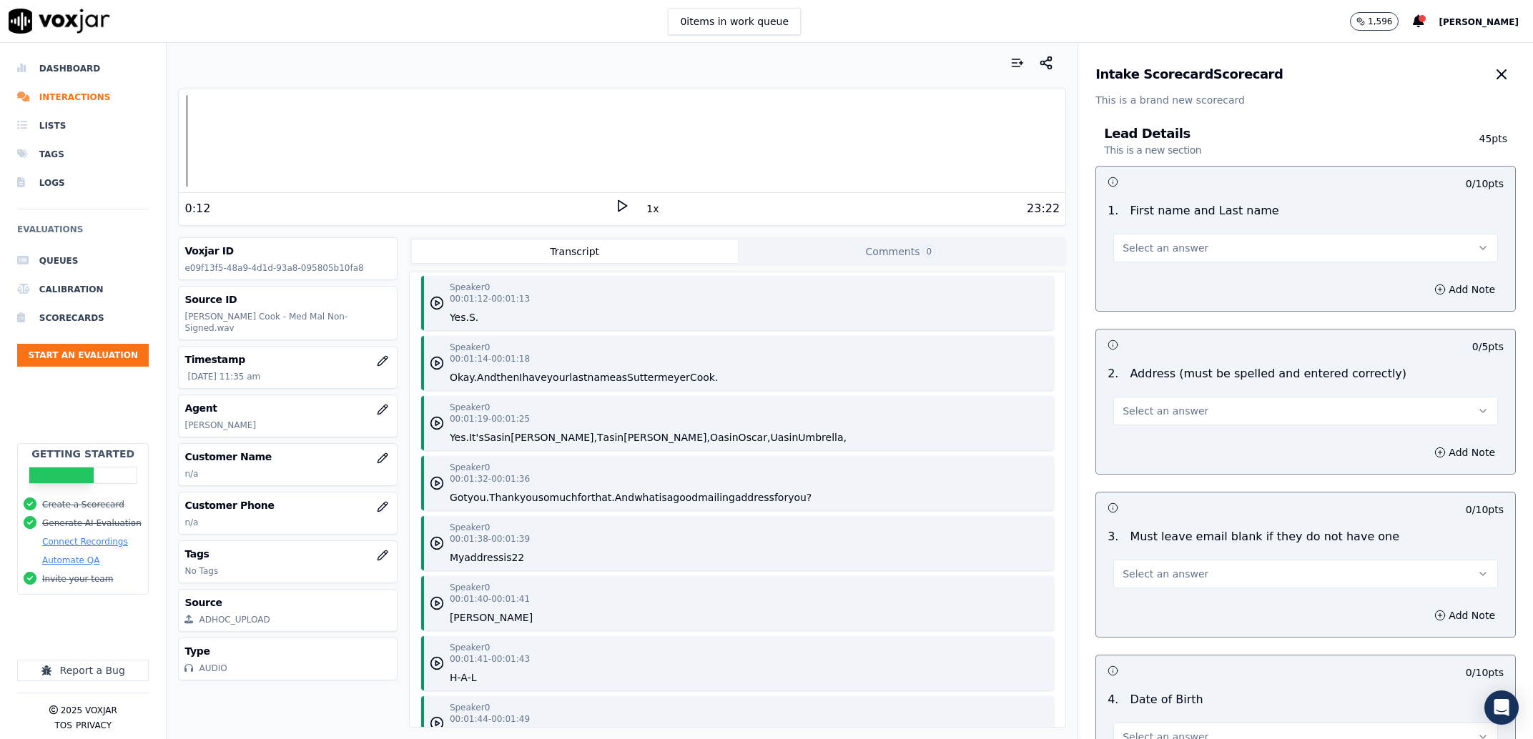
scroll to position [570, 0]
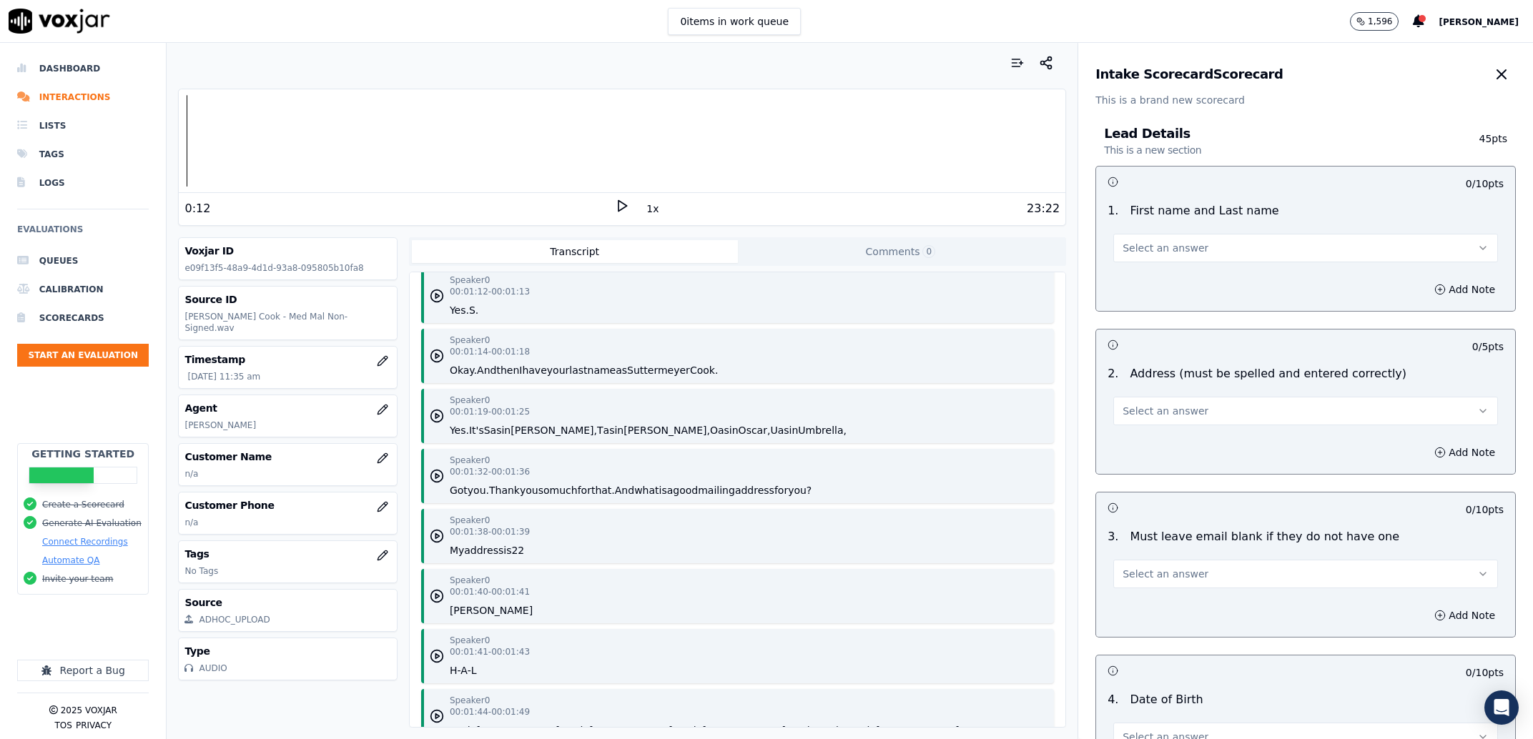
click at [1170, 238] on button "Select an answer" at bounding box center [1305, 248] width 385 height 29
click at [1155, 274] on div "Yes" at bounding box center [1276, 280] width 355 height 23
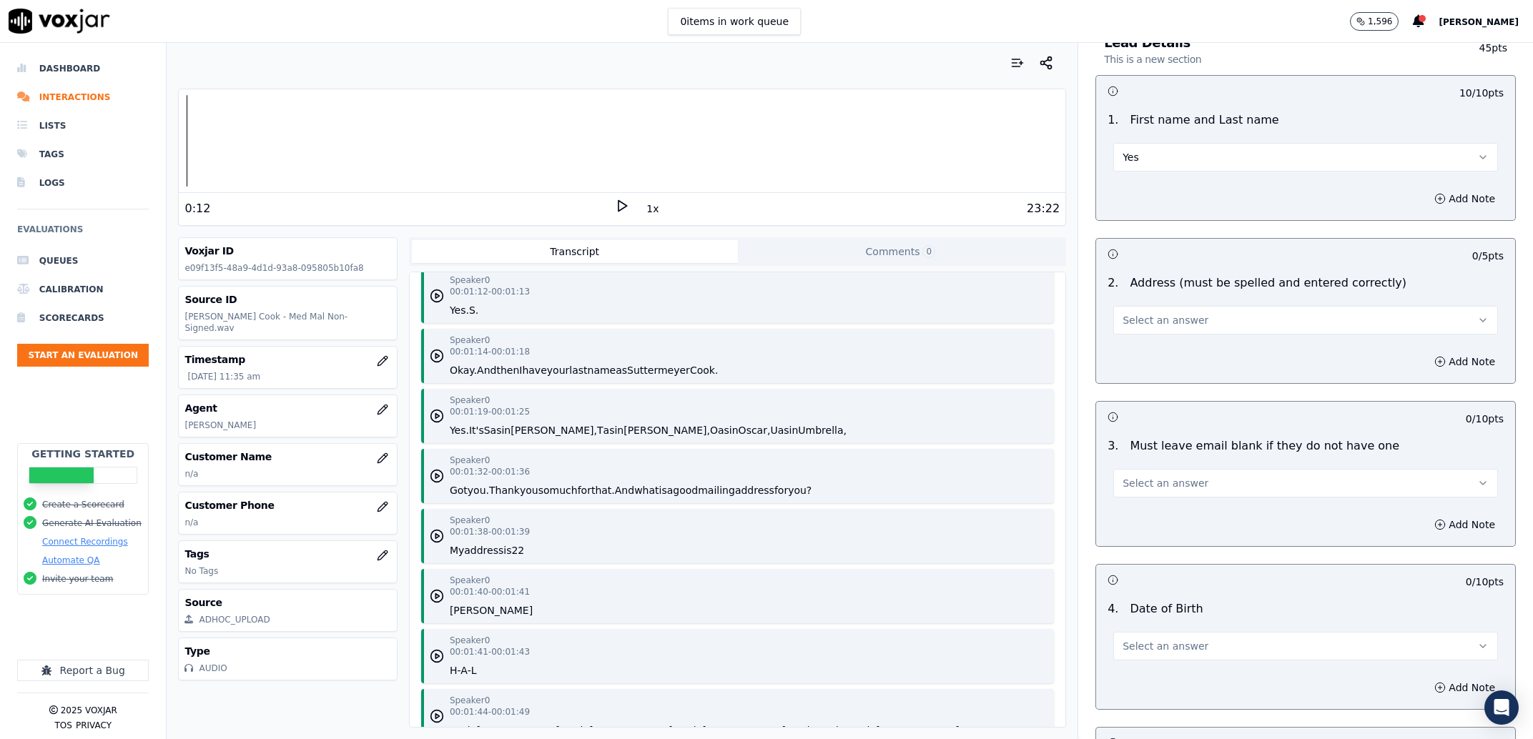
click at [1165, 310] on button "Select an answer" at bounding box center [1305, 320] width 385 height 29
click at [1166, 342] on div "Yes" at bounding box center [1276, 352] width 355 height 23
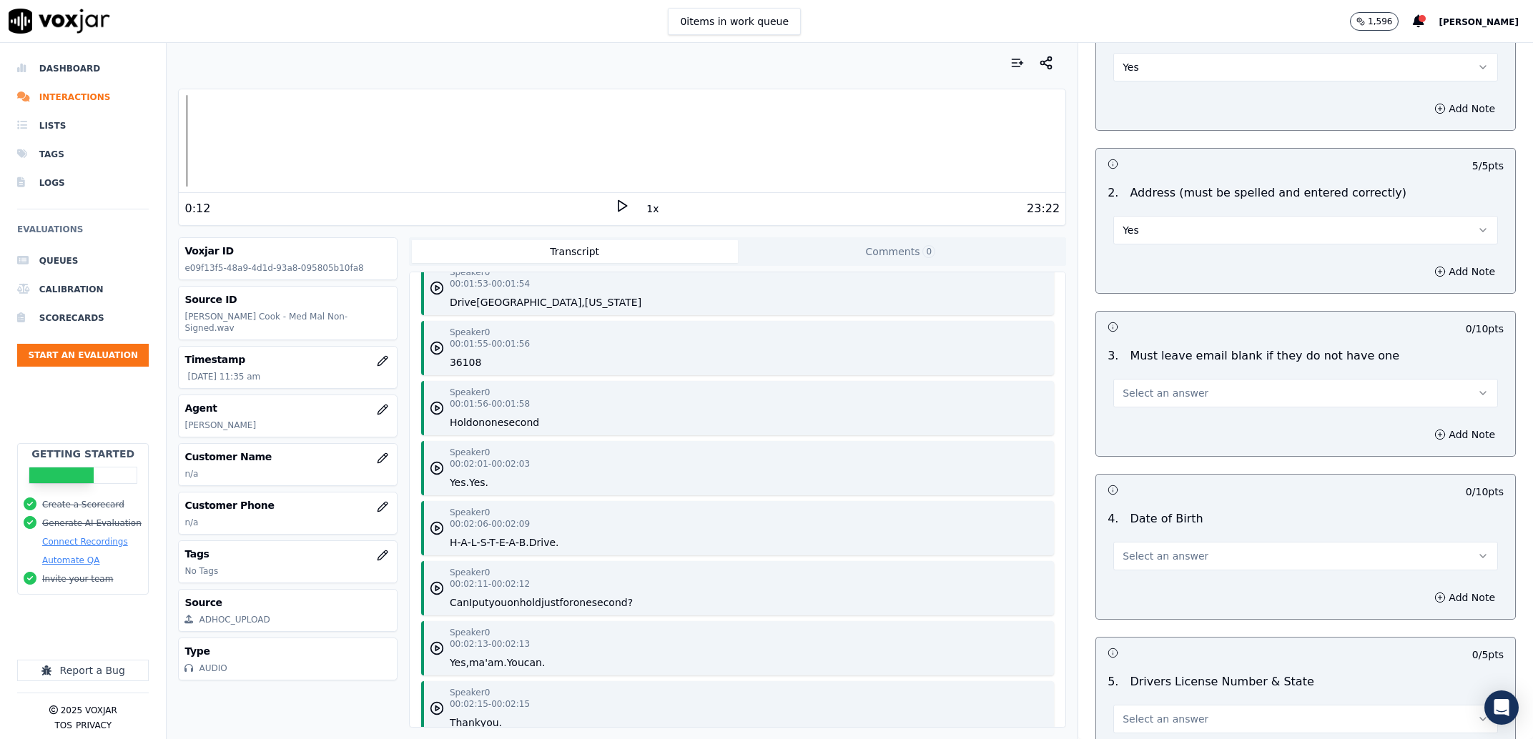
scroll to position [182, 0]
click at [1168, 396] on span "Select an answer" at bounding box center [1165, 392] width 86 height 14
click at [1161, 418] on div "Yes" at bounding box center [1276, 424] width 355 height 23
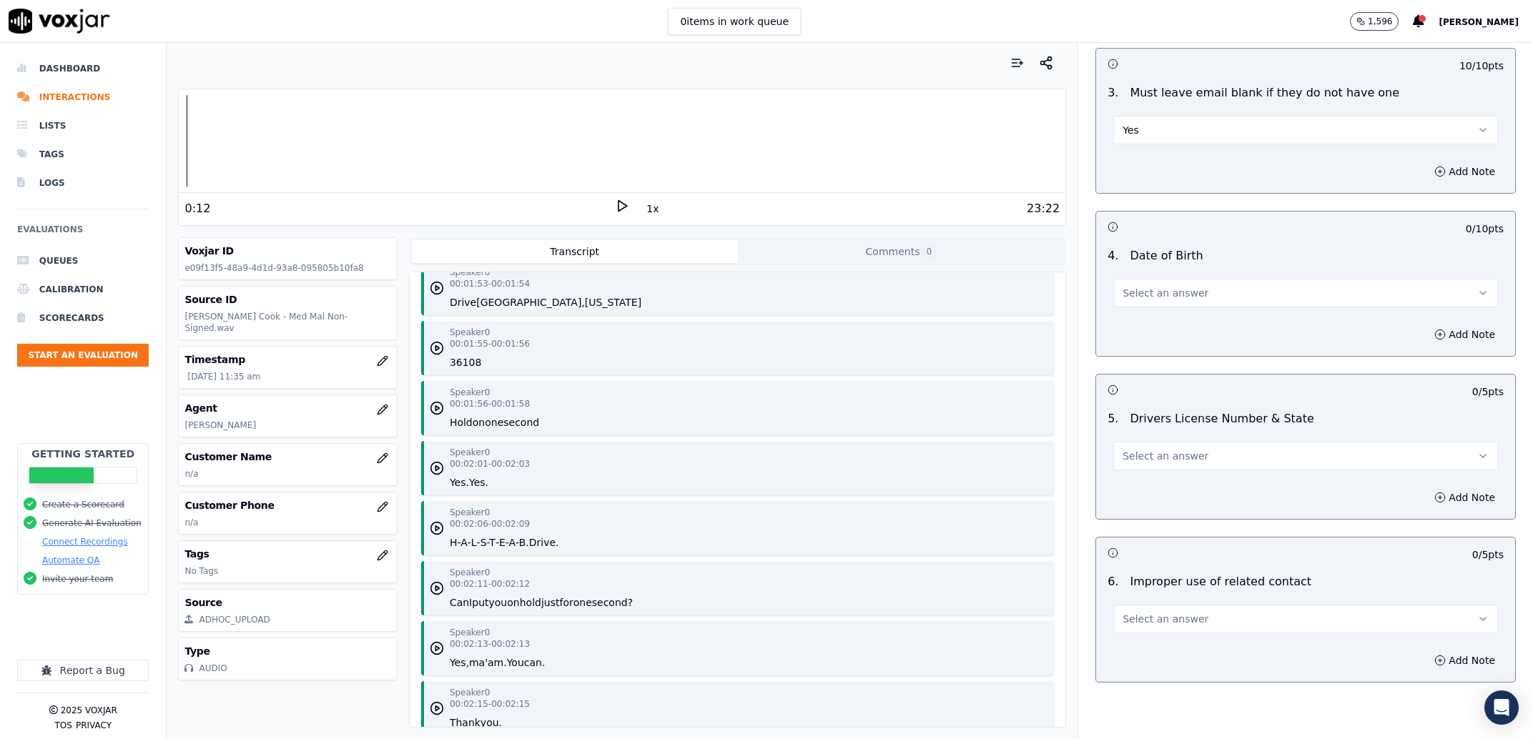
scroll to position [455, 0]
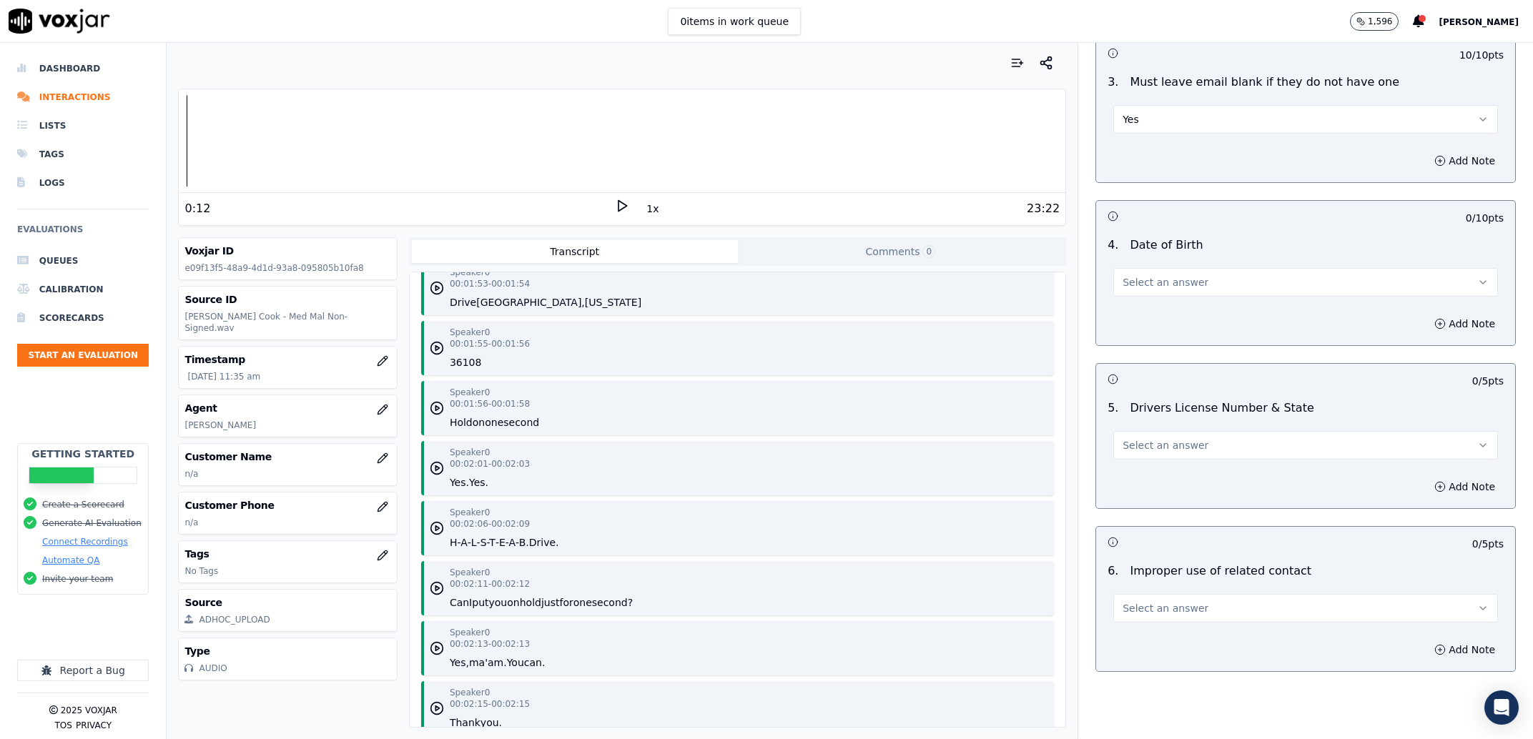
click at [1156, 290] on span "Select an answer" at bounding box center [1165, 282] width 86 height 14
click at [1154, 314] on div "Yes" at bounding box center [1276, 314] width 355 height 23
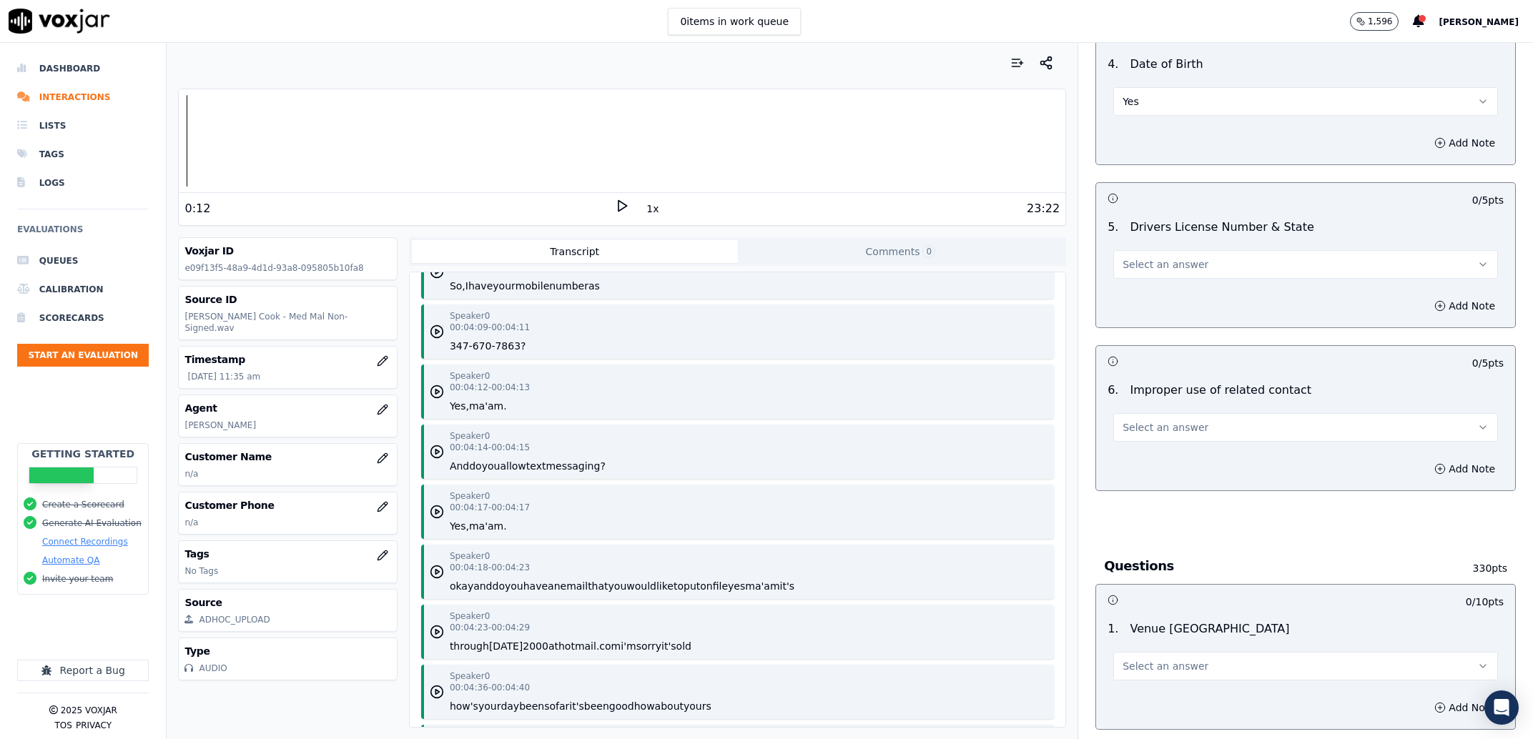
scroll to position [637, 0]
click at [1158, 274] on button "Select an answer" at bounding box center [1305, 263] width 385 height 29
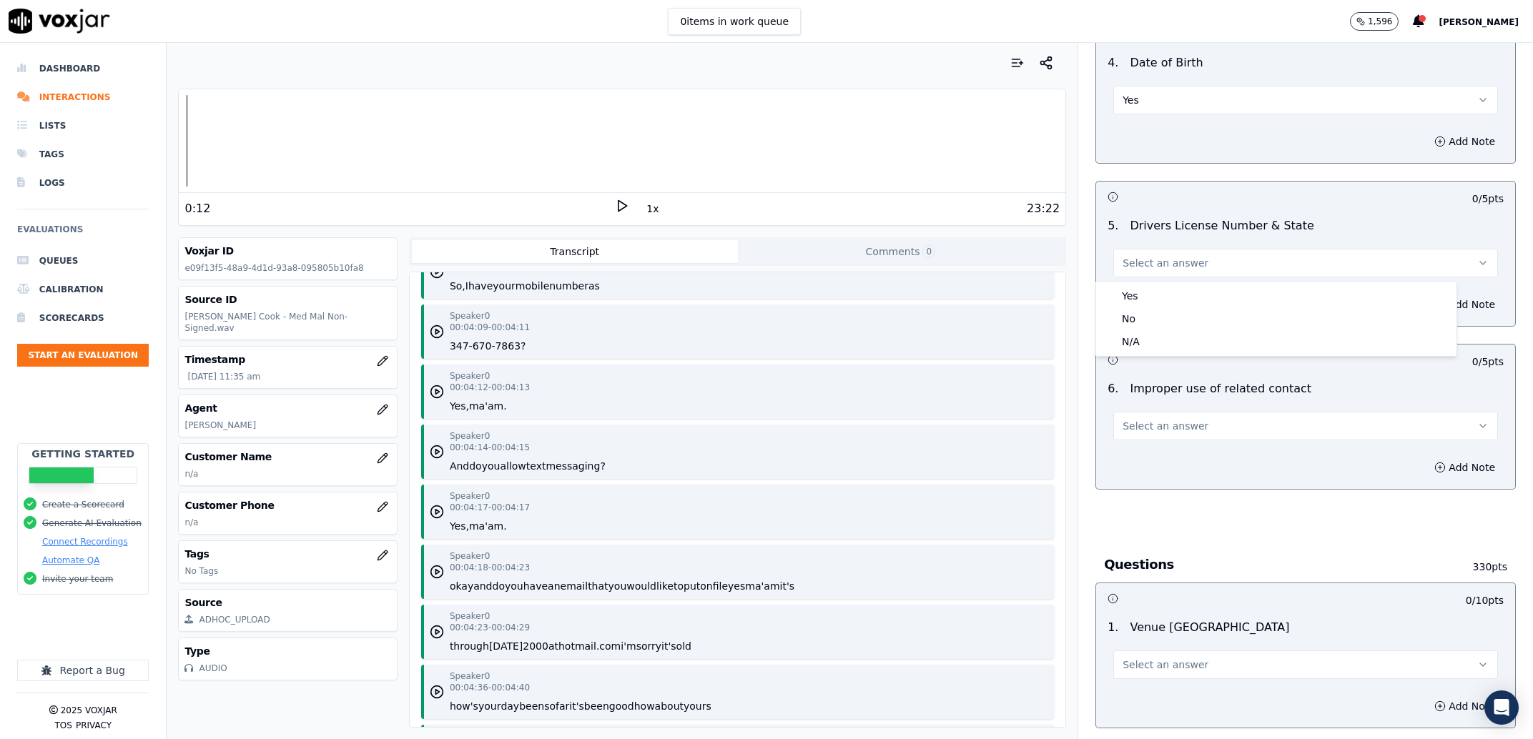
click at [1158, 285] on div "Yes No N/A" at bounding box center [1276, 319] width 360 height 74
click at [1158, 287] on div "Yes" at bounding box center [1276, 296] width 355 height 23
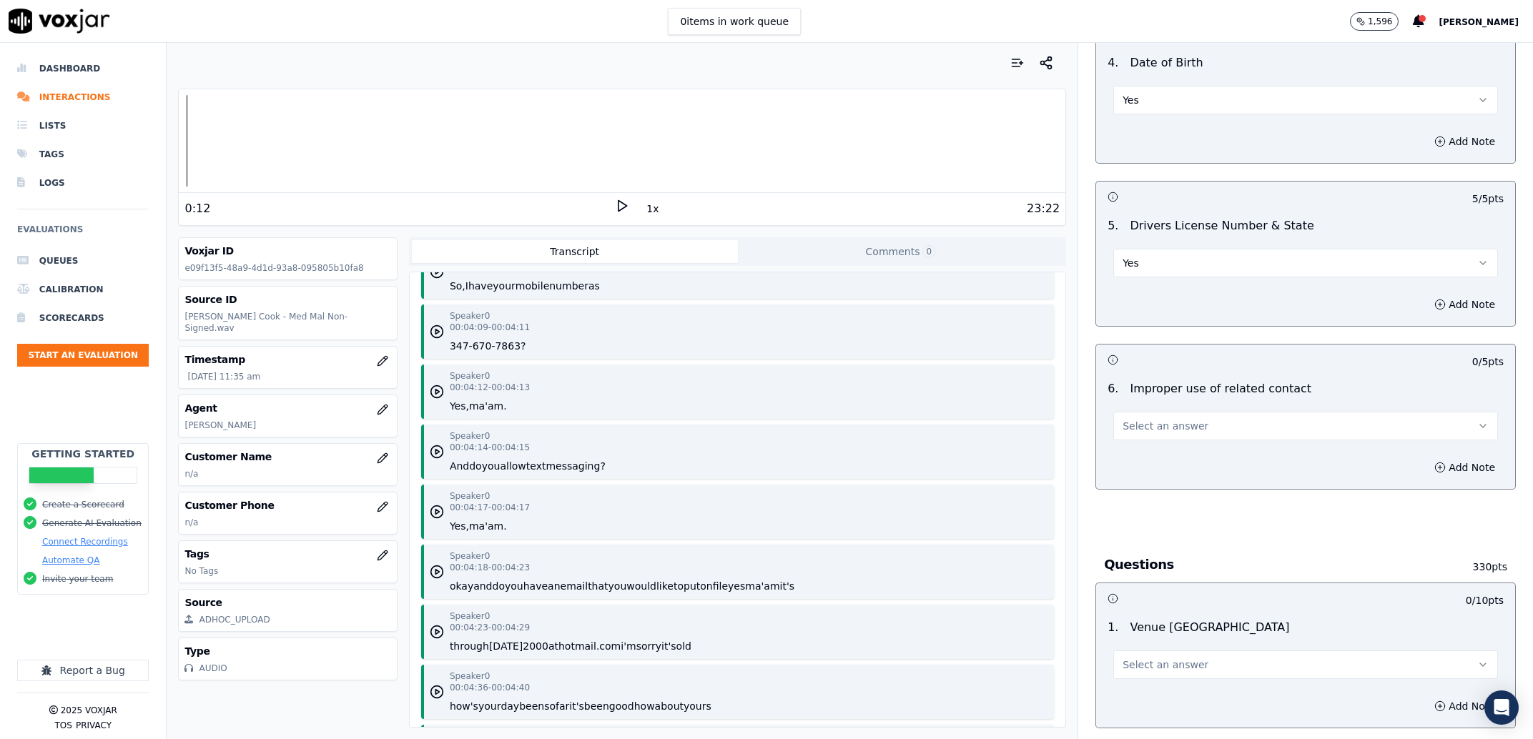
click at [1165, 430] on span "Select an answer" at bounding box center [1165, 426] width 86 height 14
click at [1163, 473] on div "No" at bounding box center [1276, 481] width 355 height 23
click at [1152, 411] on div "No" at bounding box center [1305, 424] width 385 height 31
click at [1149, 436] on button "No" at bounding box center [1305, 426] width 385 height 29
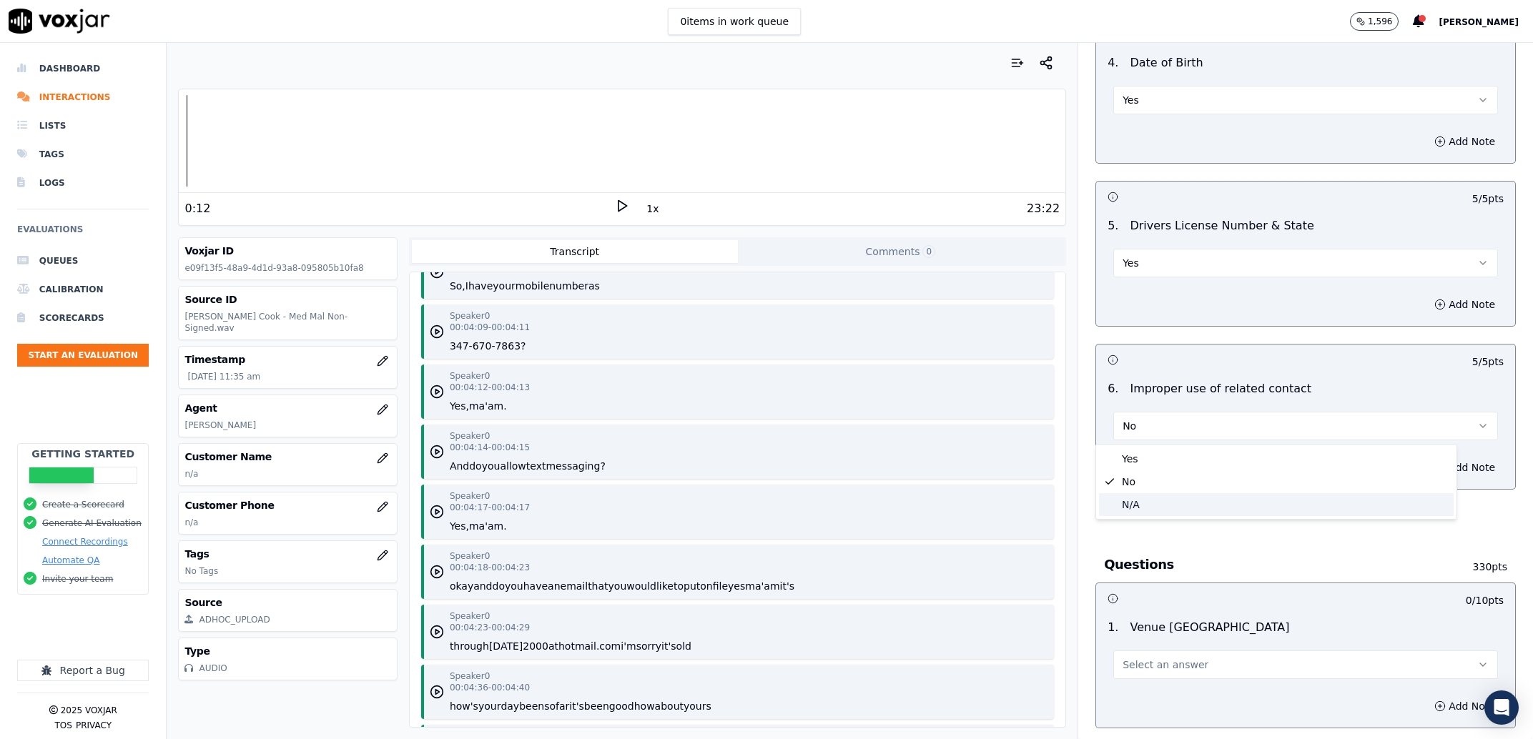
click at [1147, 513] on div "N/A" at bounding box center [1276, 504] width 355 height 23
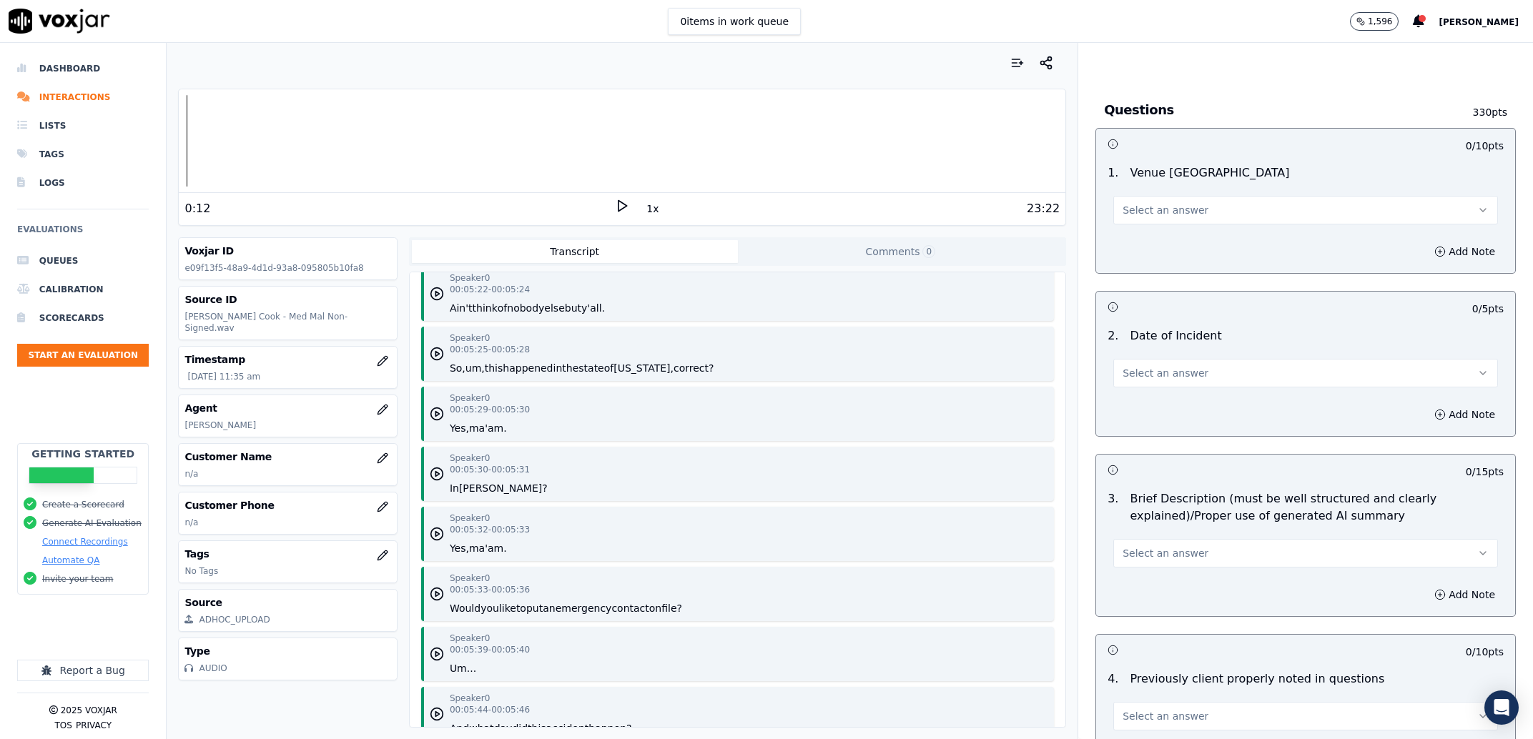
scroll to position [3257, 0]
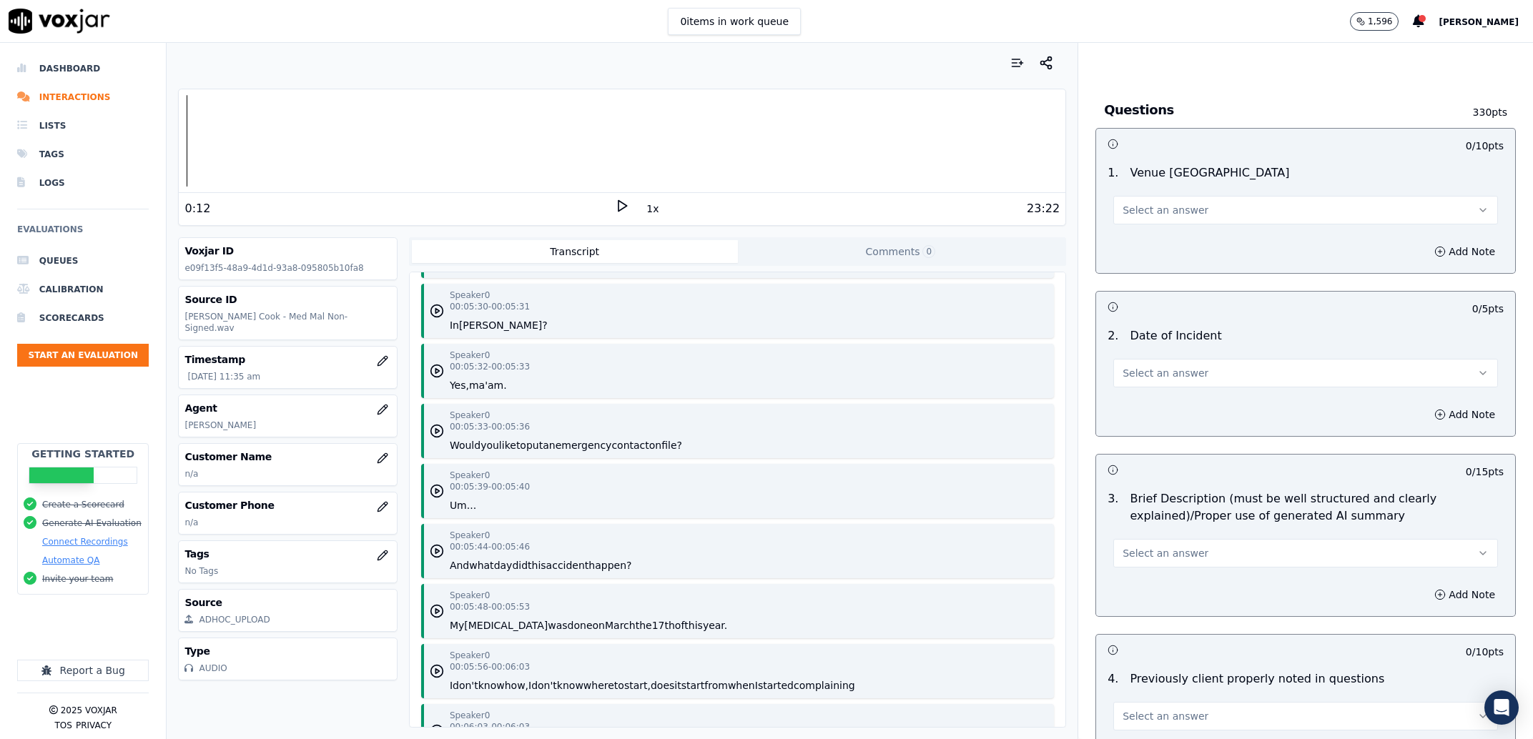
click at [1145, 202] on button "Select an answer" at bounding box center [1305, 210] width 385 height 29
click at [1151, 238] on div "Yes" at bounding box center [1276, 243] width 355 height 23
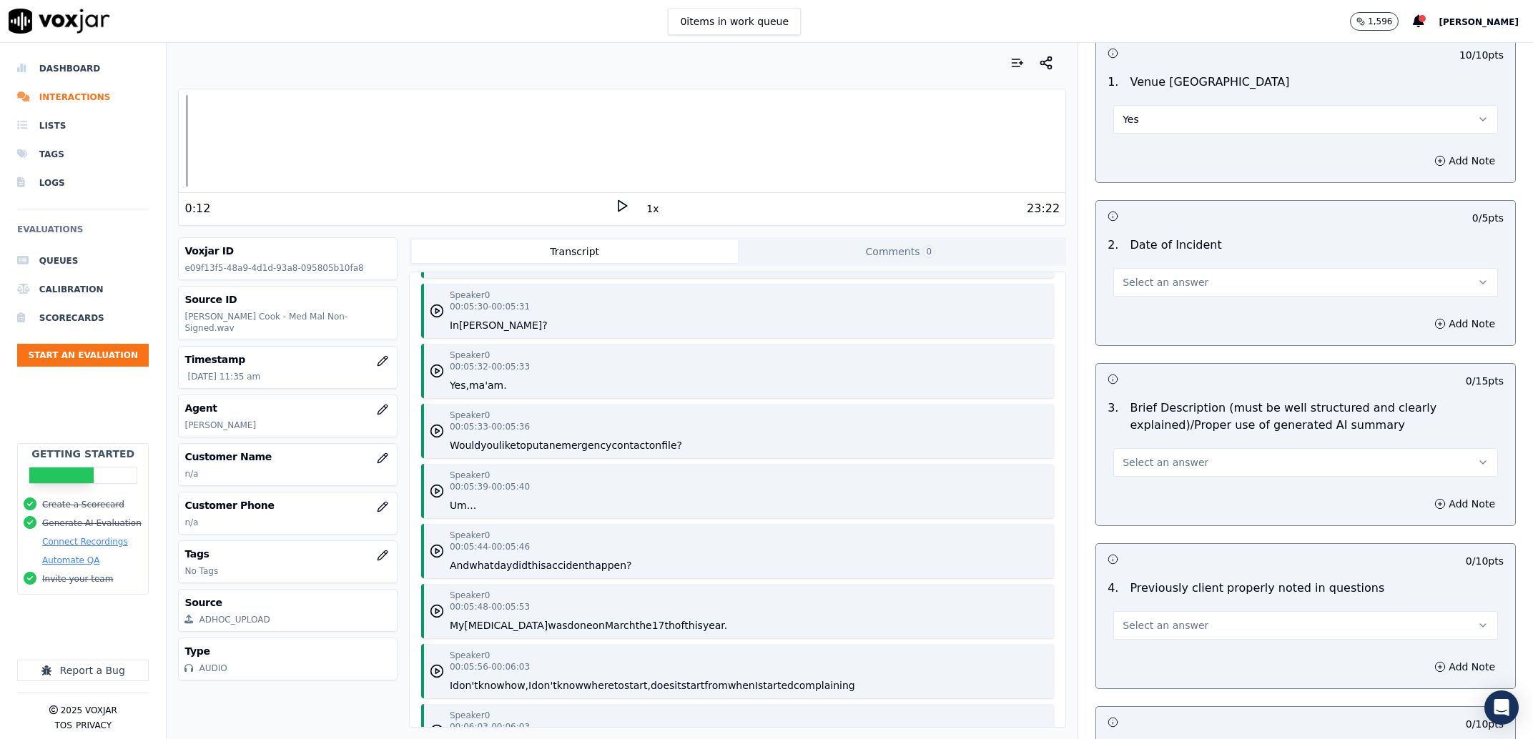
click at [1143, 278] on span "Select an answer" at bounding box center [1165, 282] width 86 height 14
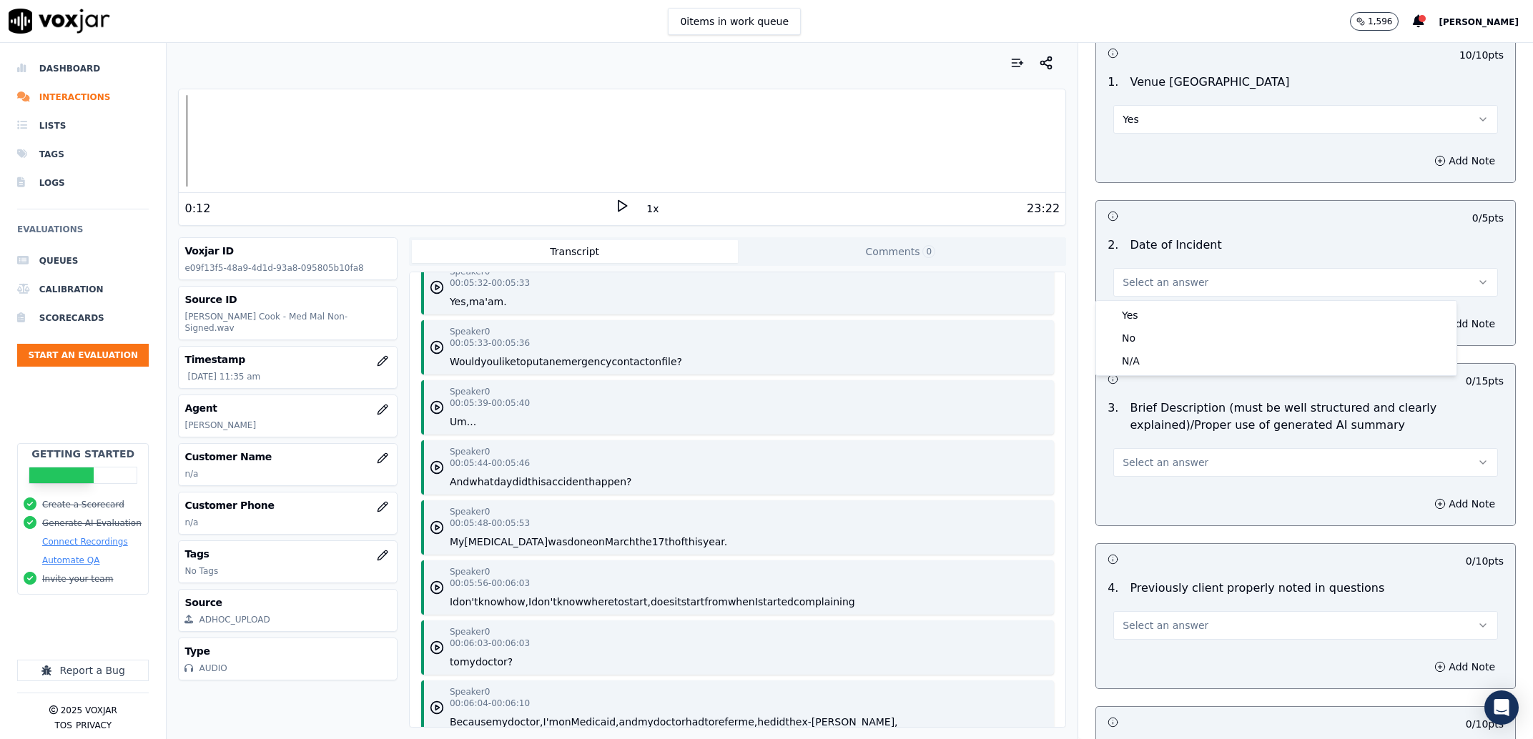
scroll to position [3420, 0]
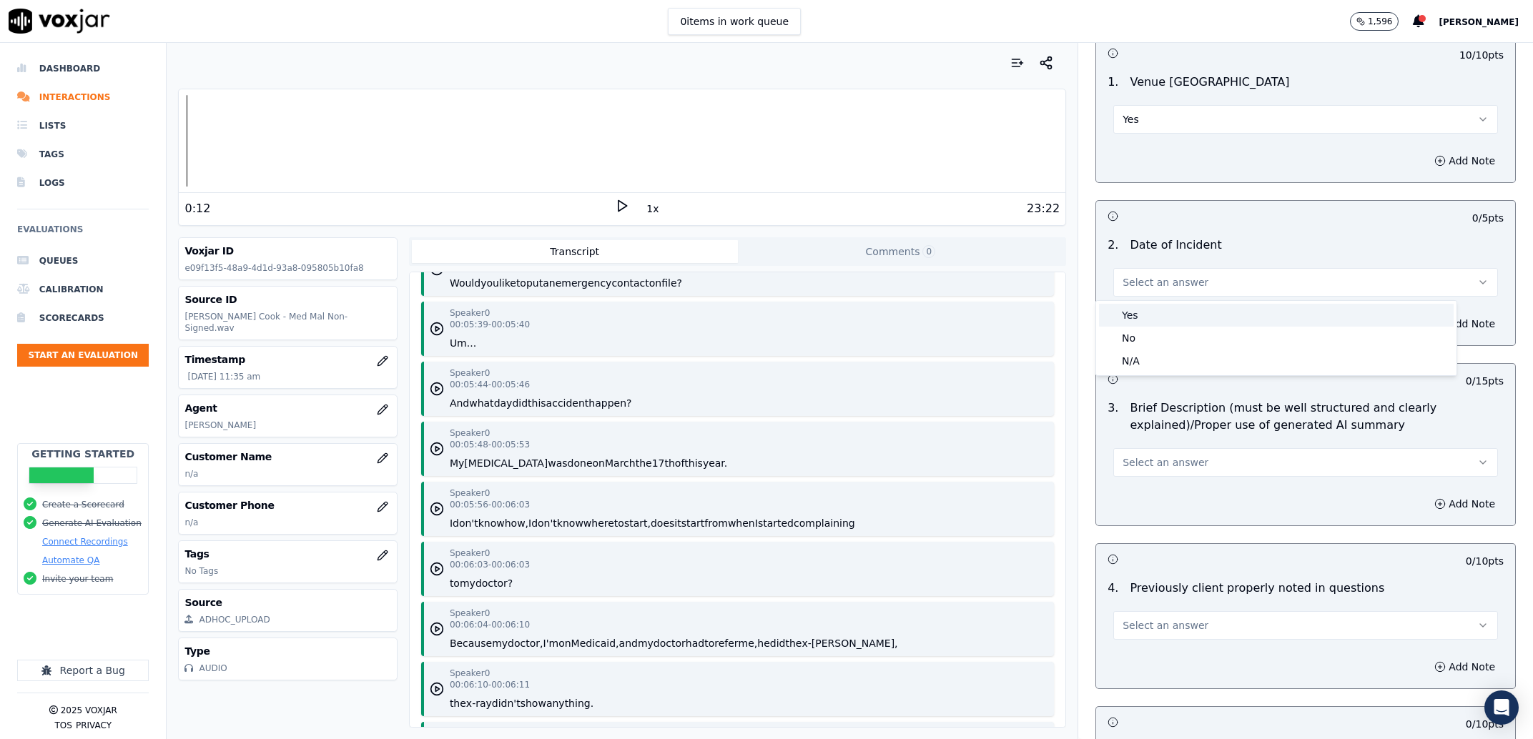
click at [1102, 315] on div "Yes" at bounding box center [1276, 315] width 355 height 23
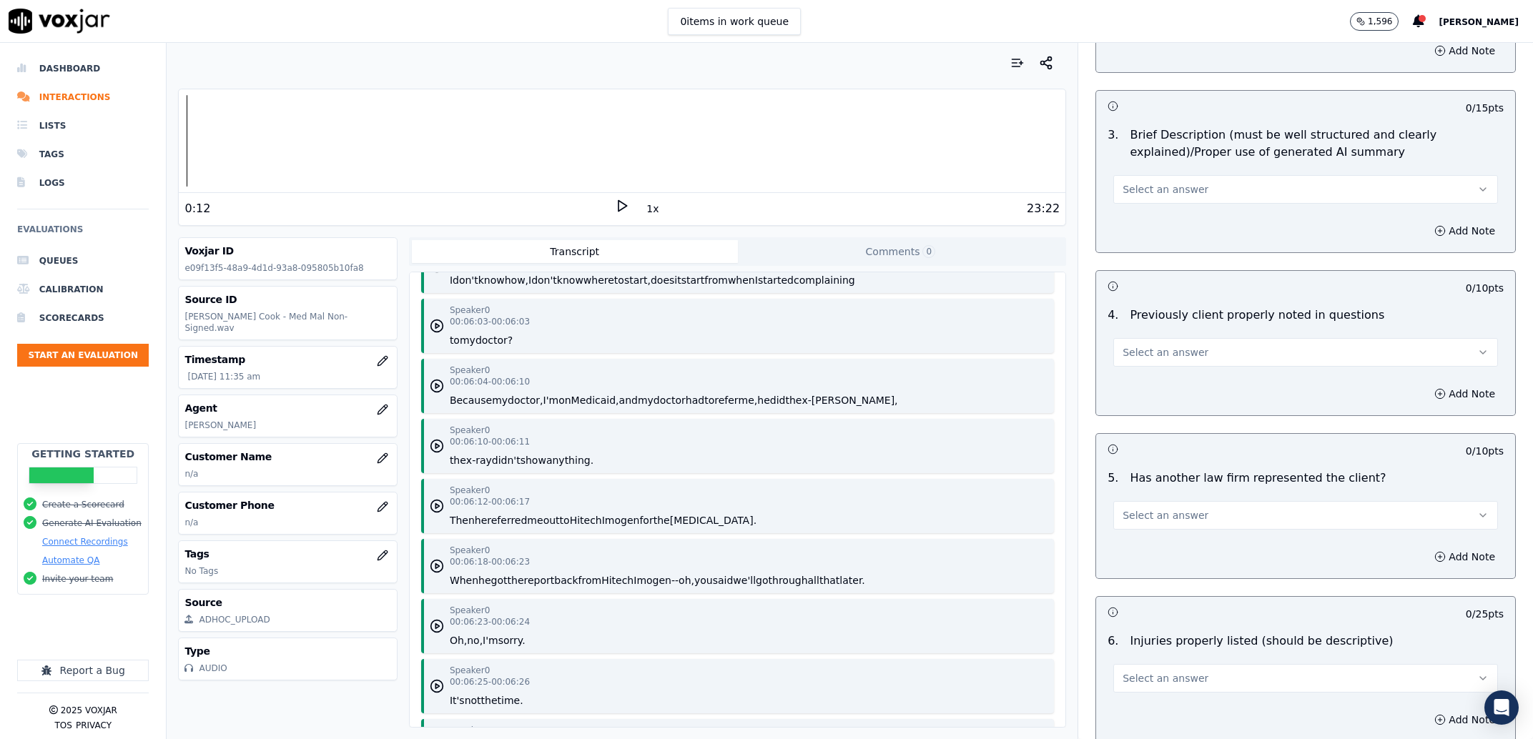
scroll to position [3664, 0]
click at [1161, 178] on button "Select an answer" at bounding box center [1305, 189] width 385 height 29
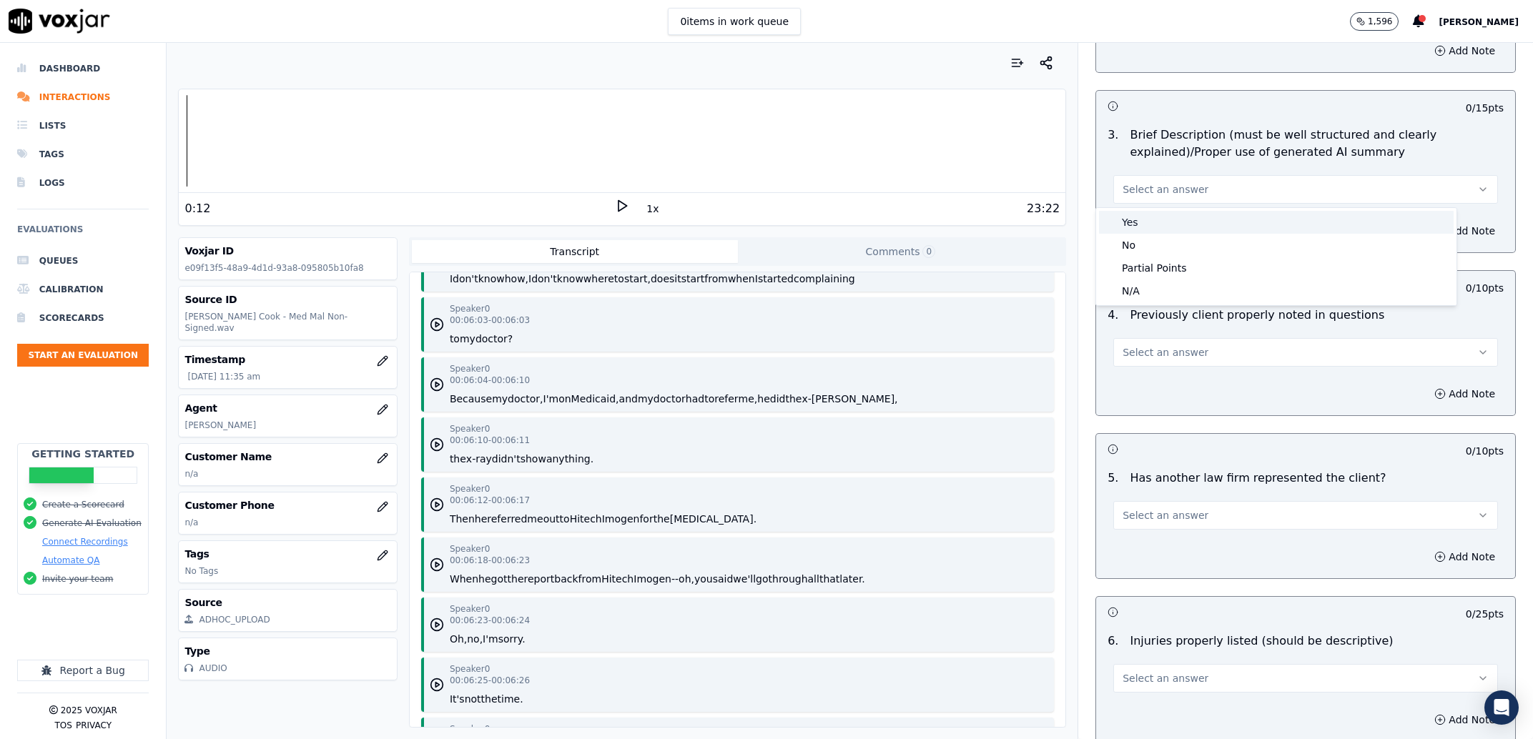
click at [1152, 219] on div "Yes" at bounding box center [1276, 222] width 355 height 23
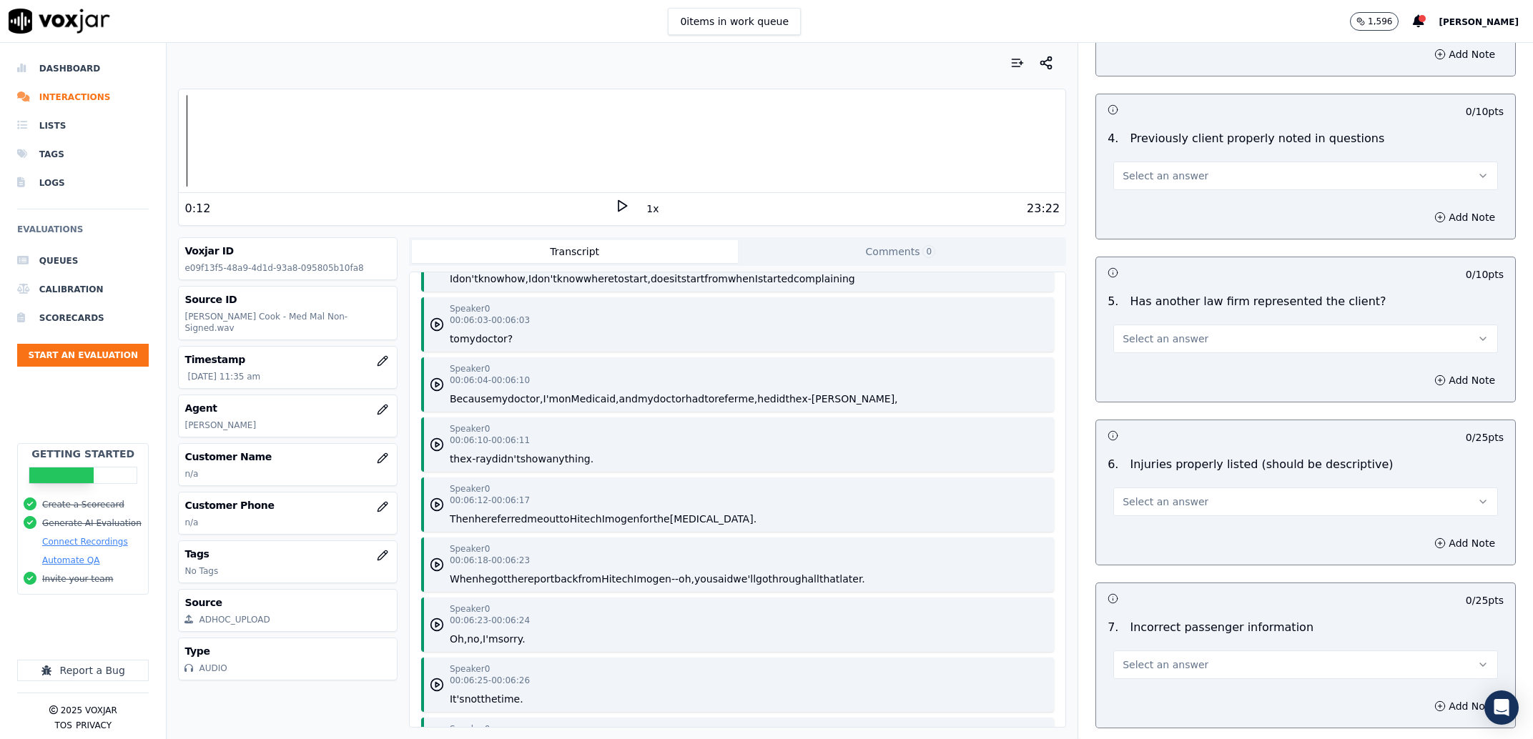
scroll to position [1638, 0]
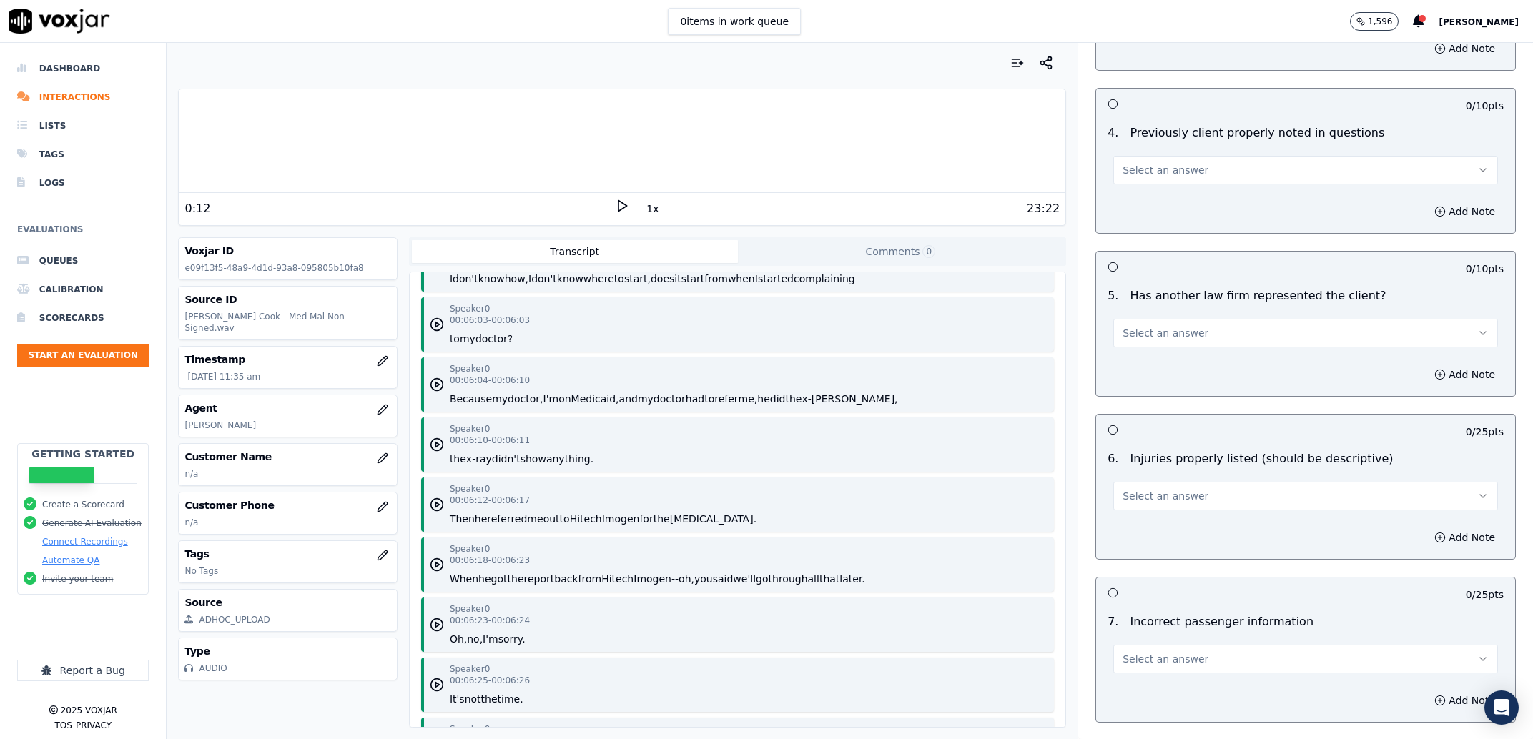
click at [1180, 179] on button "Select an answer" at bounding box center [1305, 170] width 385 height 29
click at [1180, 206] on div "Yes" at bounding box center [1276, 203] width 355 height 23
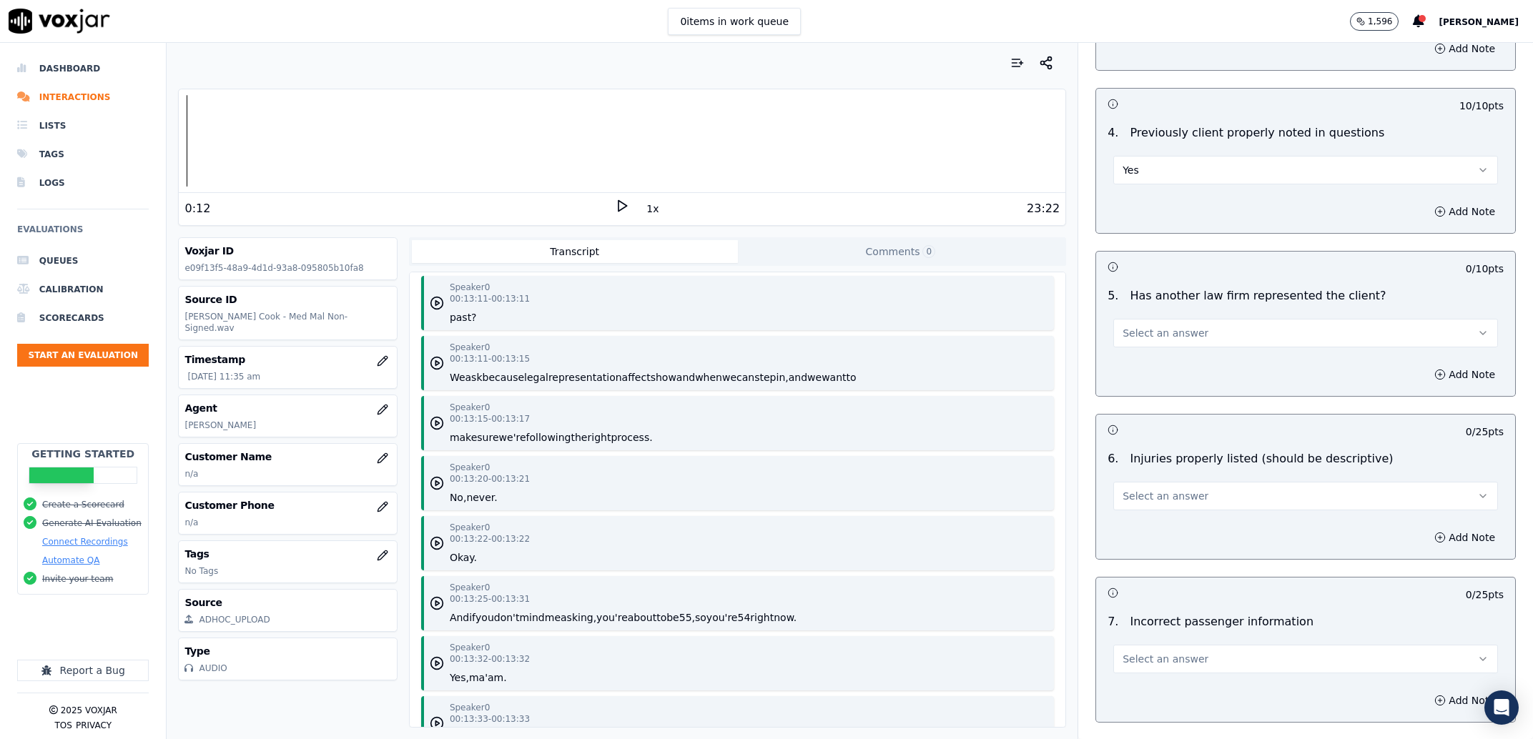
scroll to position [8387, 0]
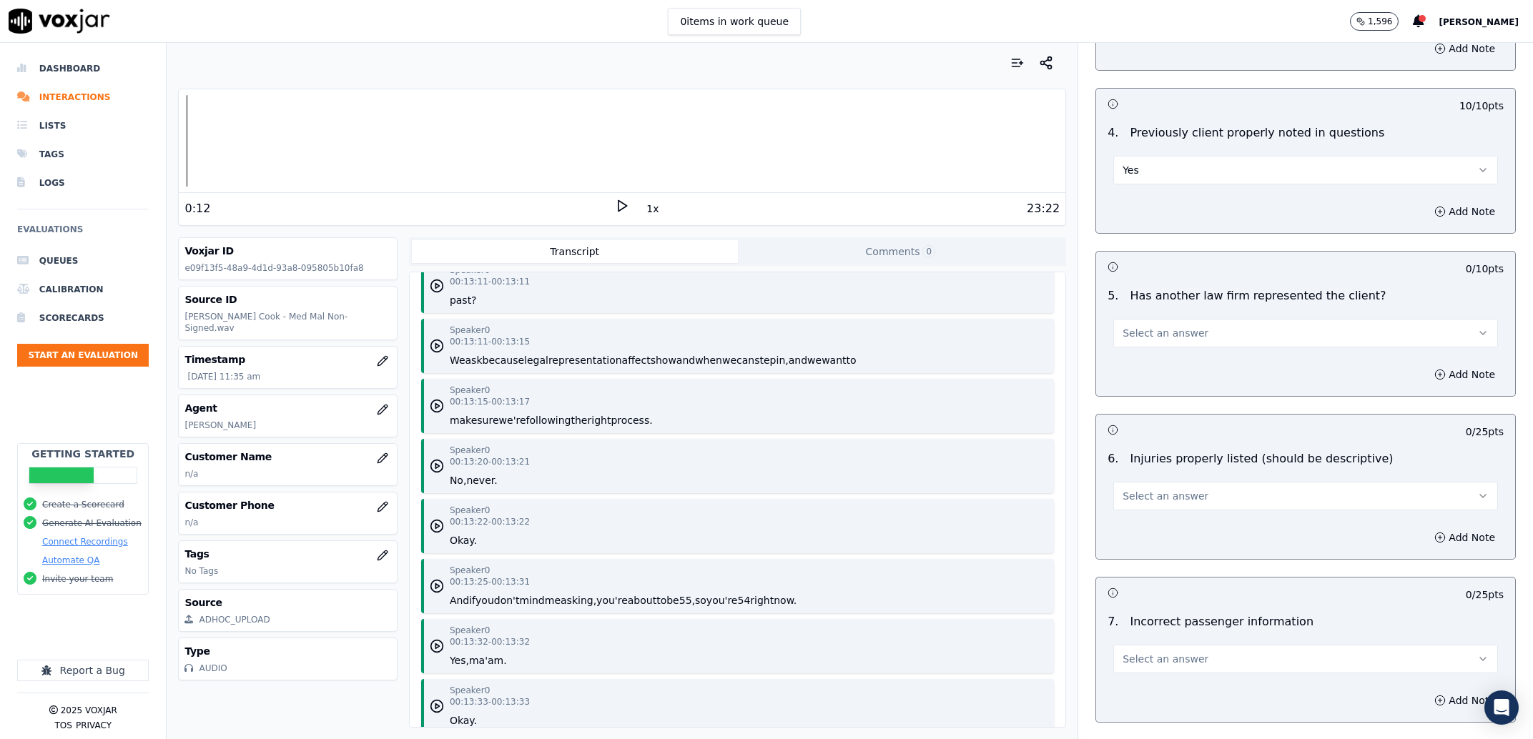
click at [1122, 328] on span "Select an answer" at bounding box center [1165, 333] width 86 height 14
click at [1150, 372] on div "Yes" at bounding box center [1276, 366] width 355 height 23
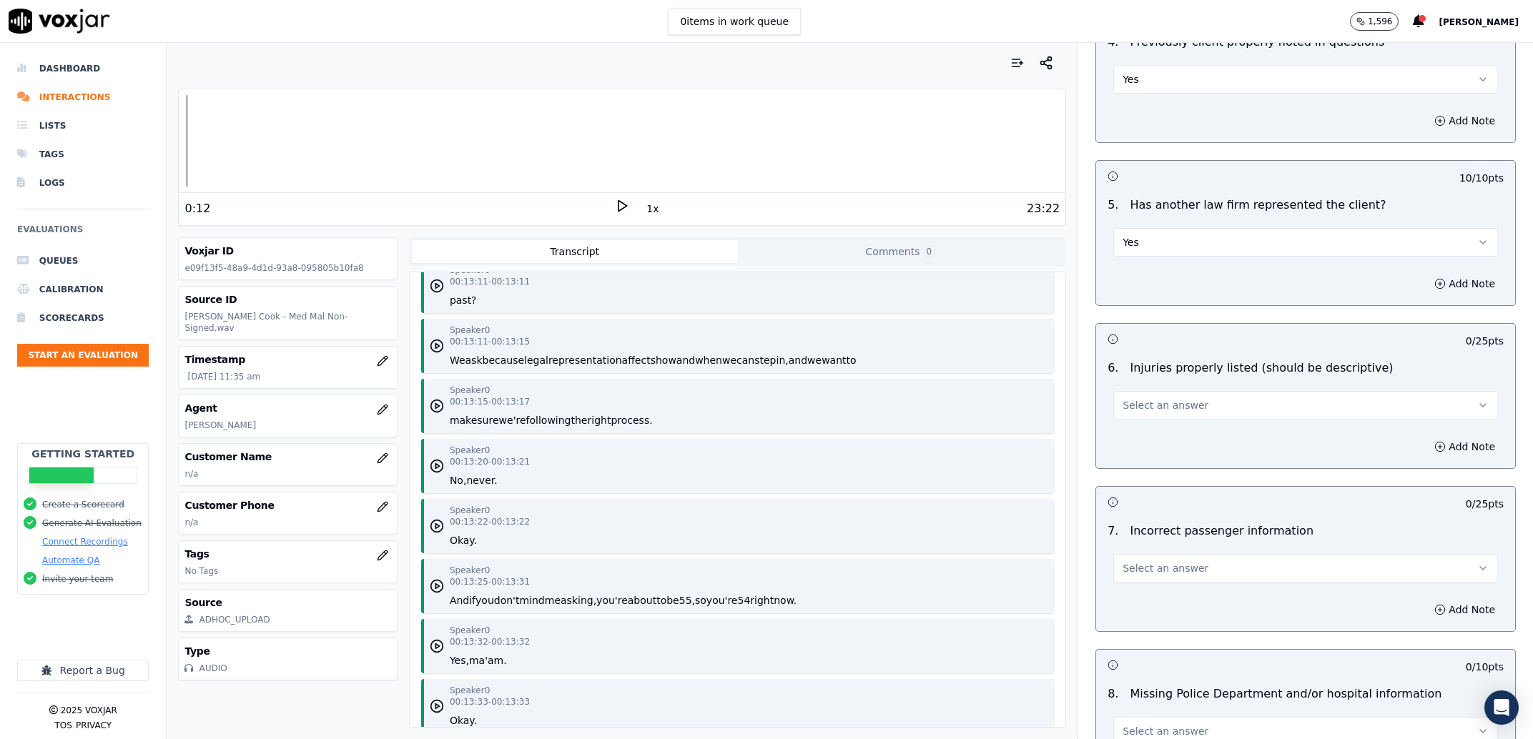
click at [1149, 404] on span "Select an answer" at bounding box center [1165, 405] width 86 height 14
click at [1163, 428] on div "Yes" at bounding box center [1276, 439] width 355 height 23
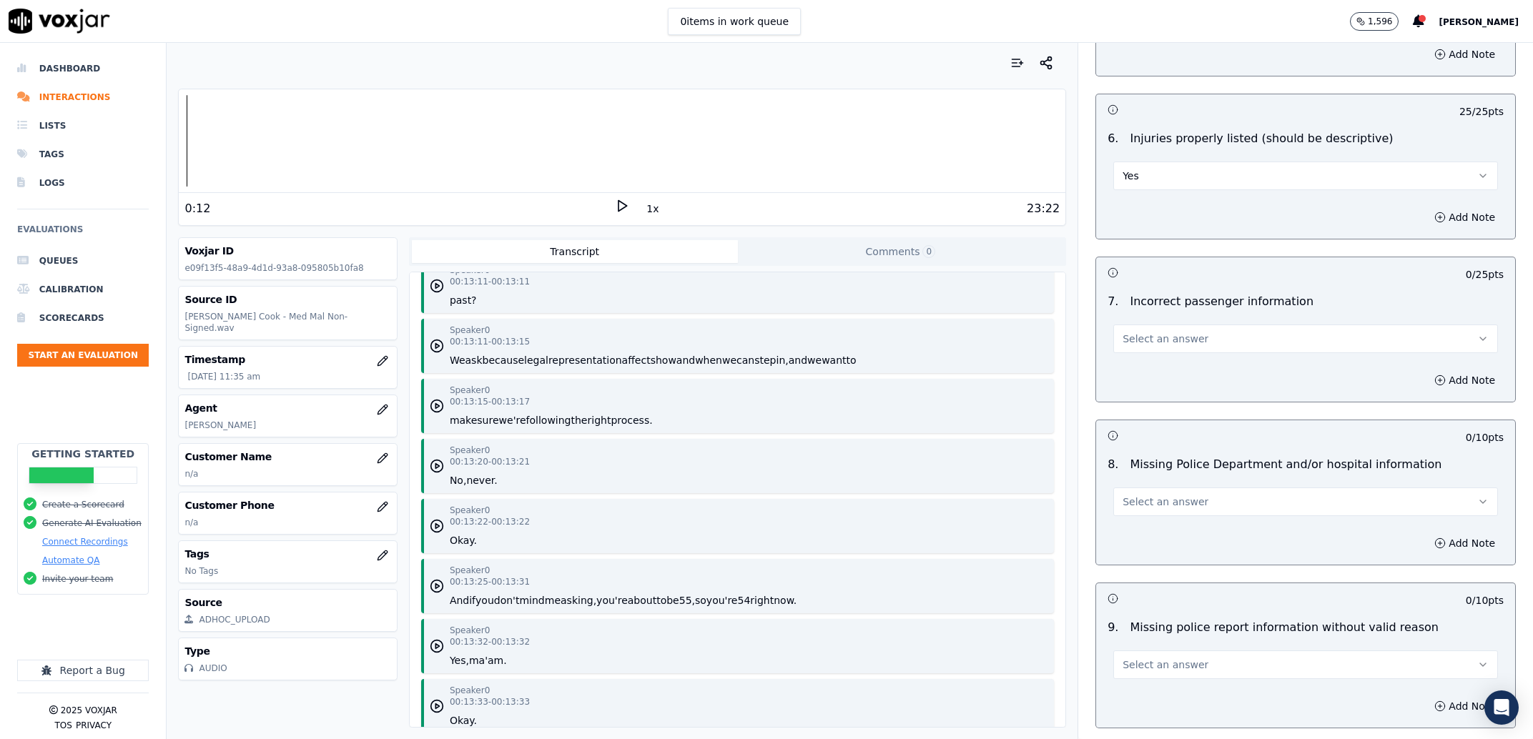
scroll to position [2002, 0]
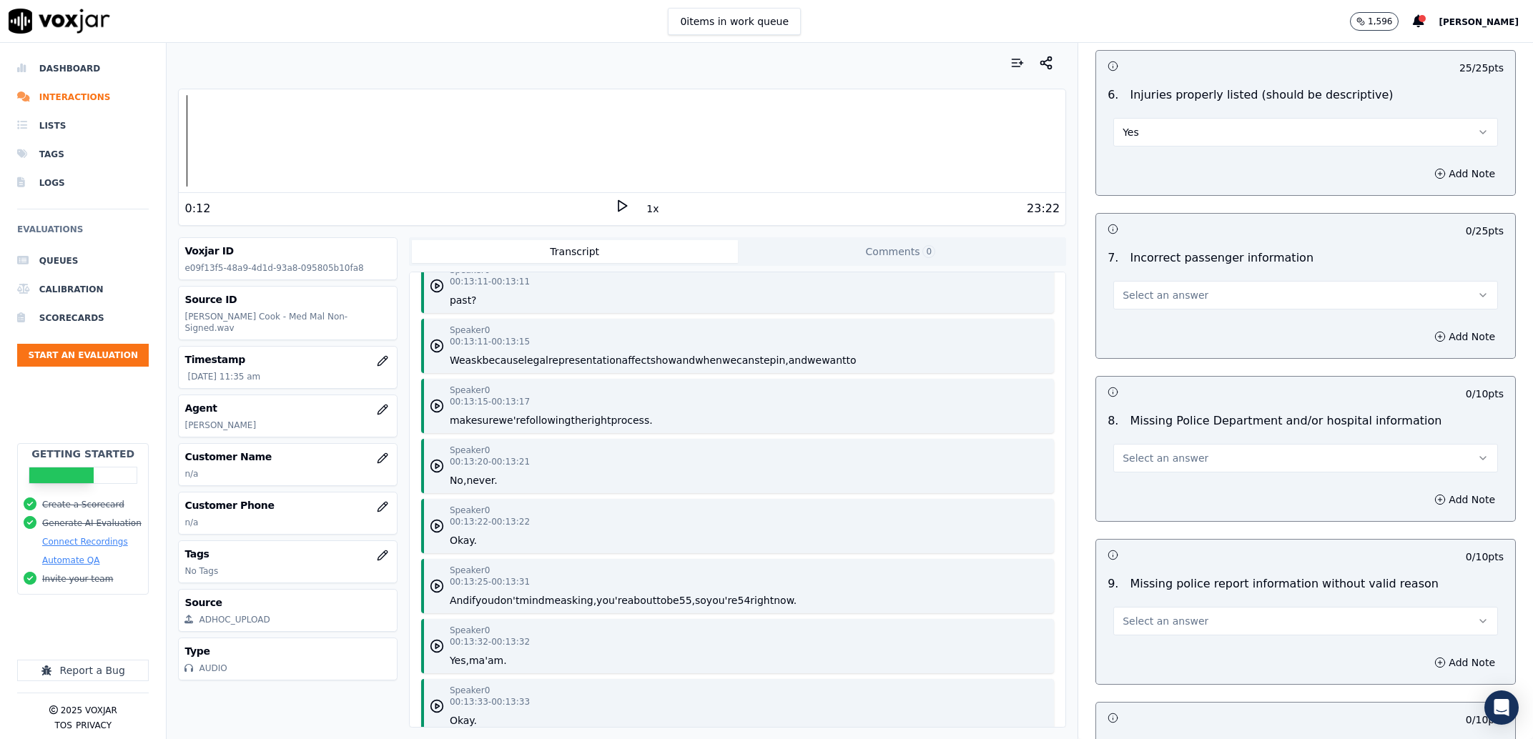
click at [1156, 308] on button "Select an answer" at bounding box center [1305, 295] width 385 height 29
click at [1163, 382] on div "N/A" at bounding box center [1276, 374] width 355 height 23
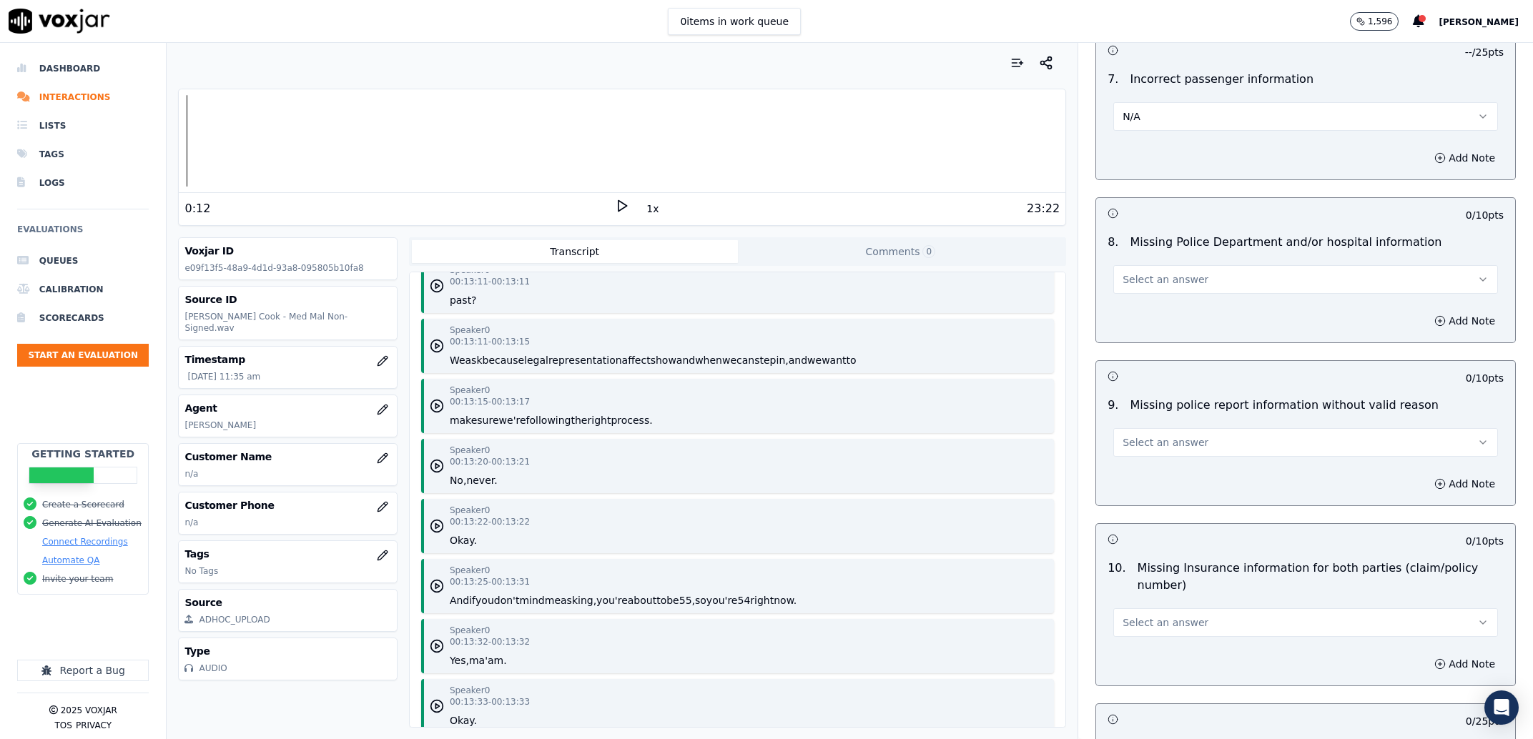
scroll to position [2184, 0]
click at [1177, 273] on span "Select an answer" at bounding box center [1165, 276] width 86 height 14
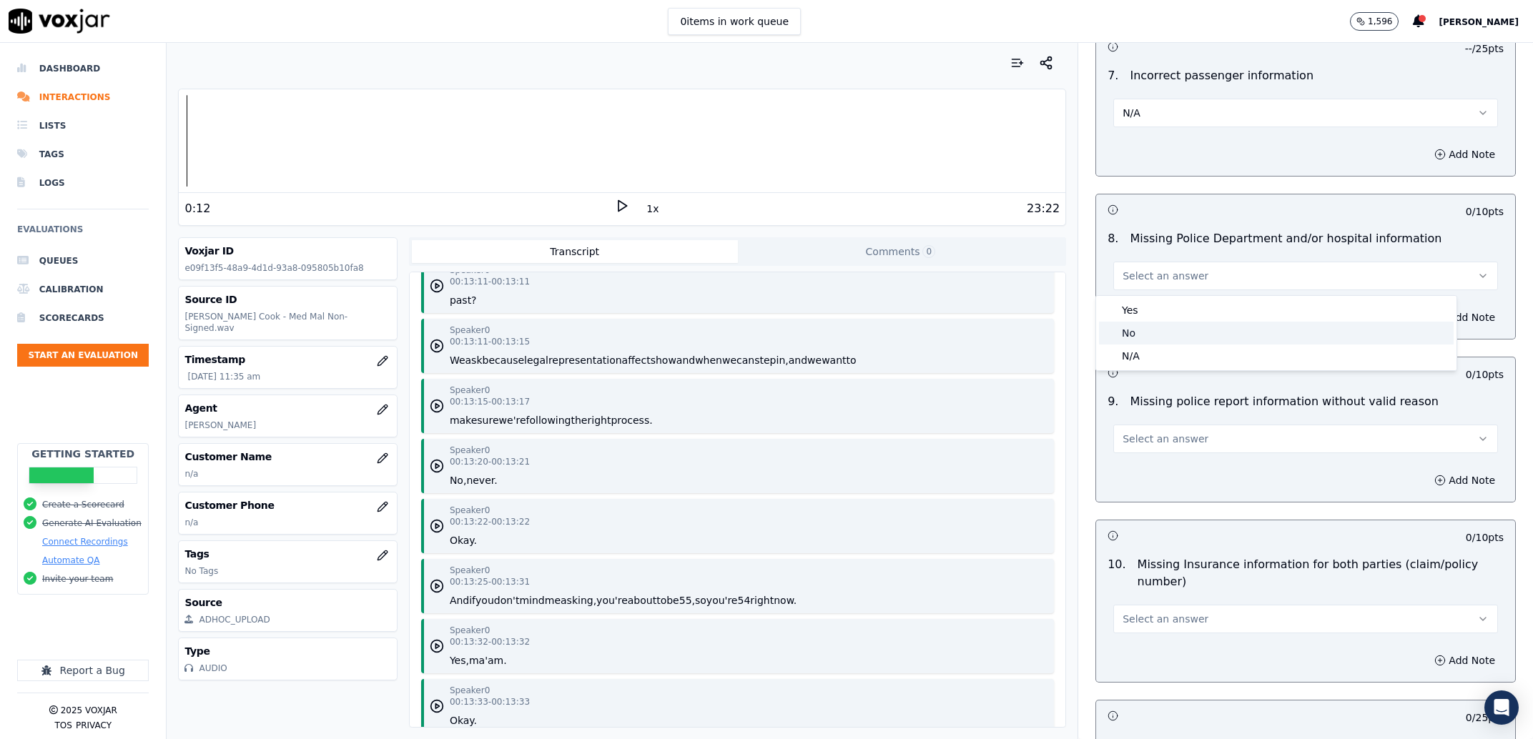
drag, startPoint x: 1183, startPoint y: 345, endPoint x: 1178, endPoint y: 334, distance: 11.6
click at [1178, 334] on div "Yes No N/A" at bounding box center [1276, 333] width 360 height 74
click at [1178, 334] on div "No" at bounding box center [1276, 333] width 355 height 23
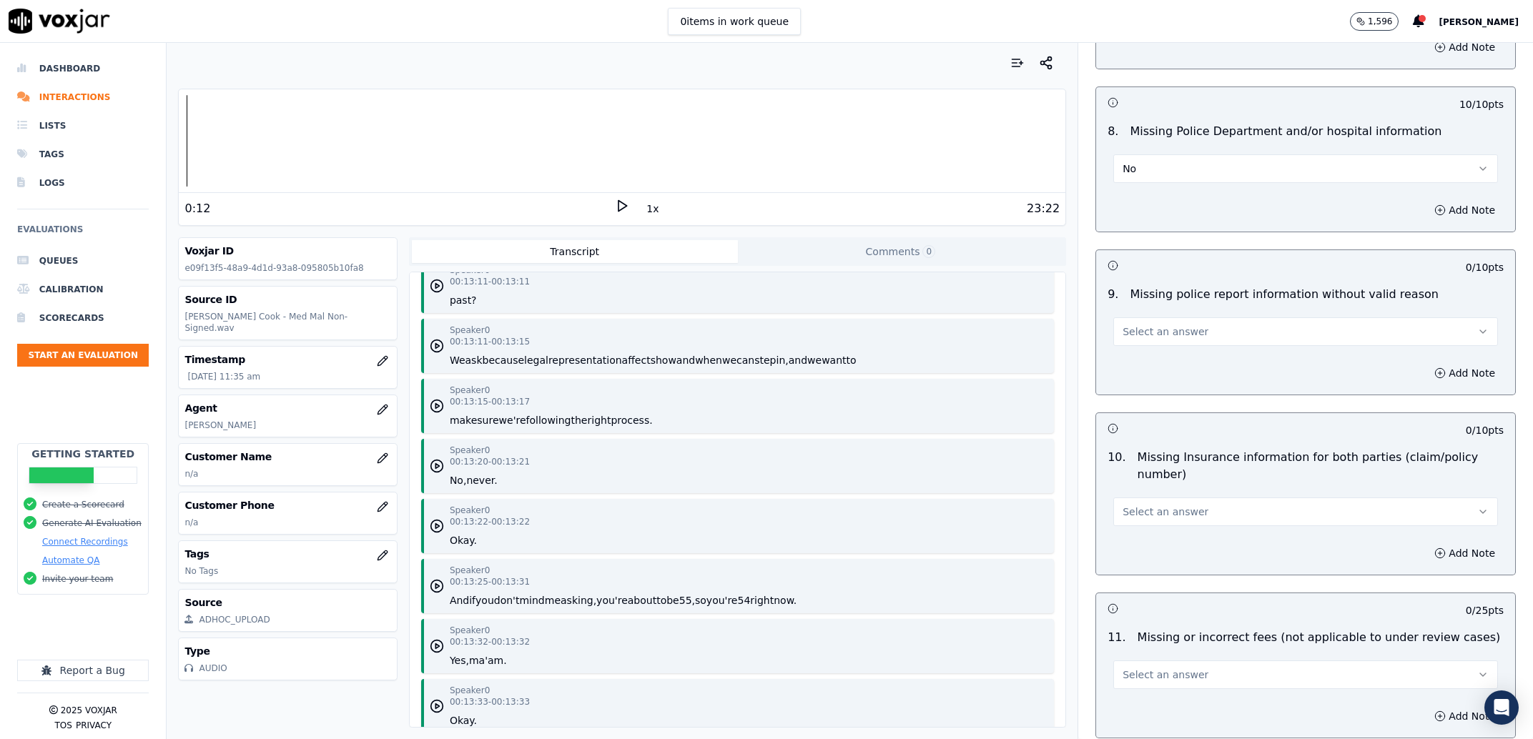
scroll to position [2366, 0]
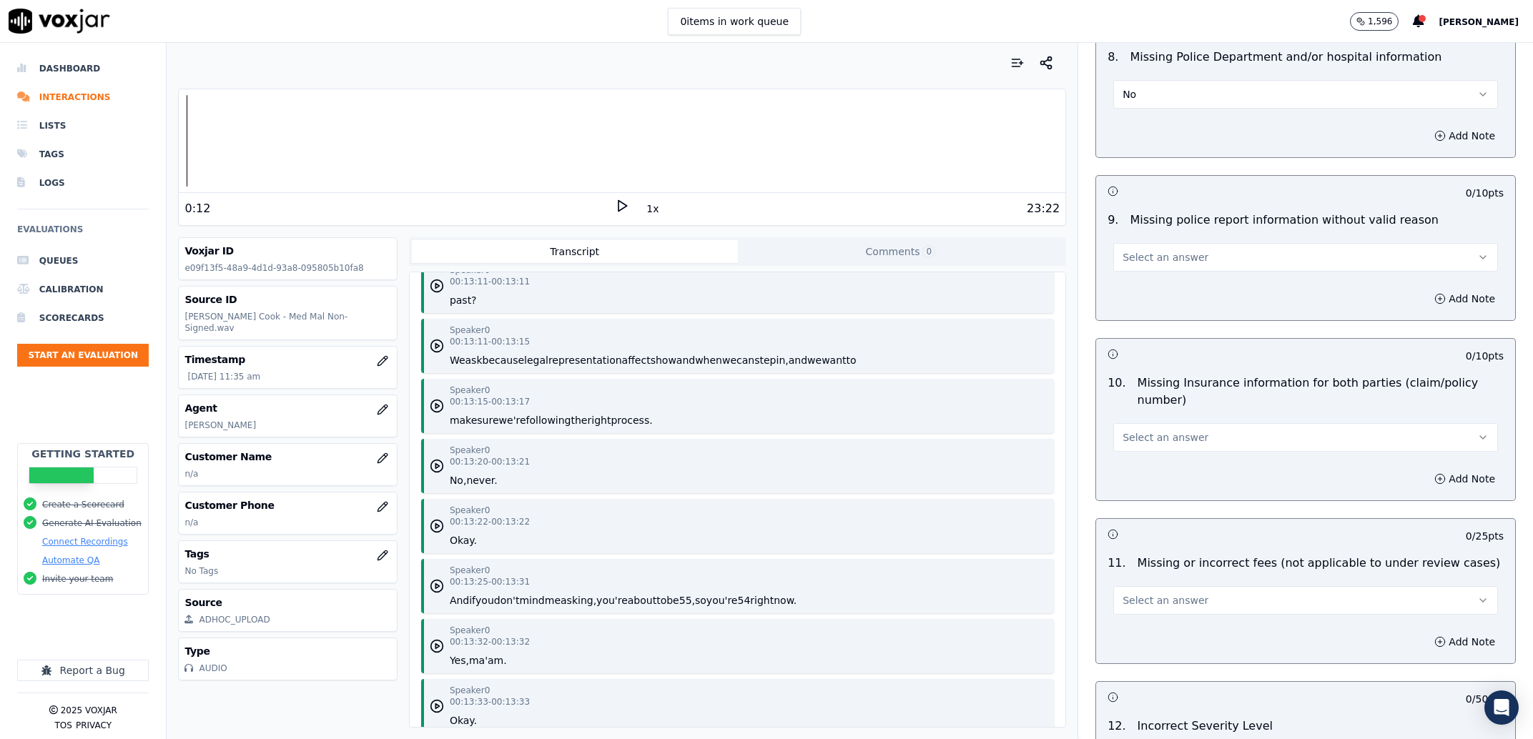
click at [1208, 267] on button "Select an answer" at bounding box center [1305, 257] width 385 height 29
click at [1181, 333] on div "N/A" at bounding box center [1276, 337] width 355 height 23
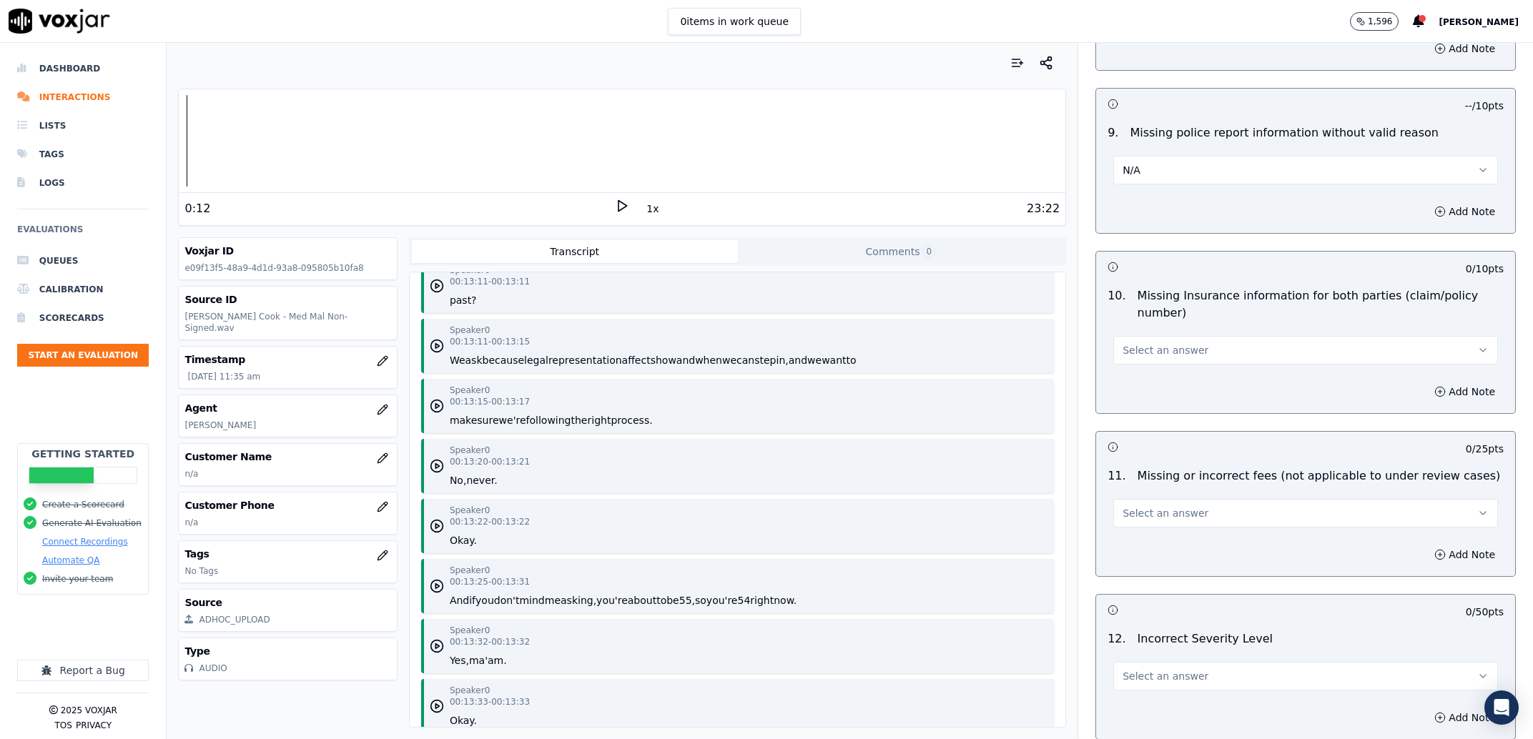
scroll to position [2548, 0]
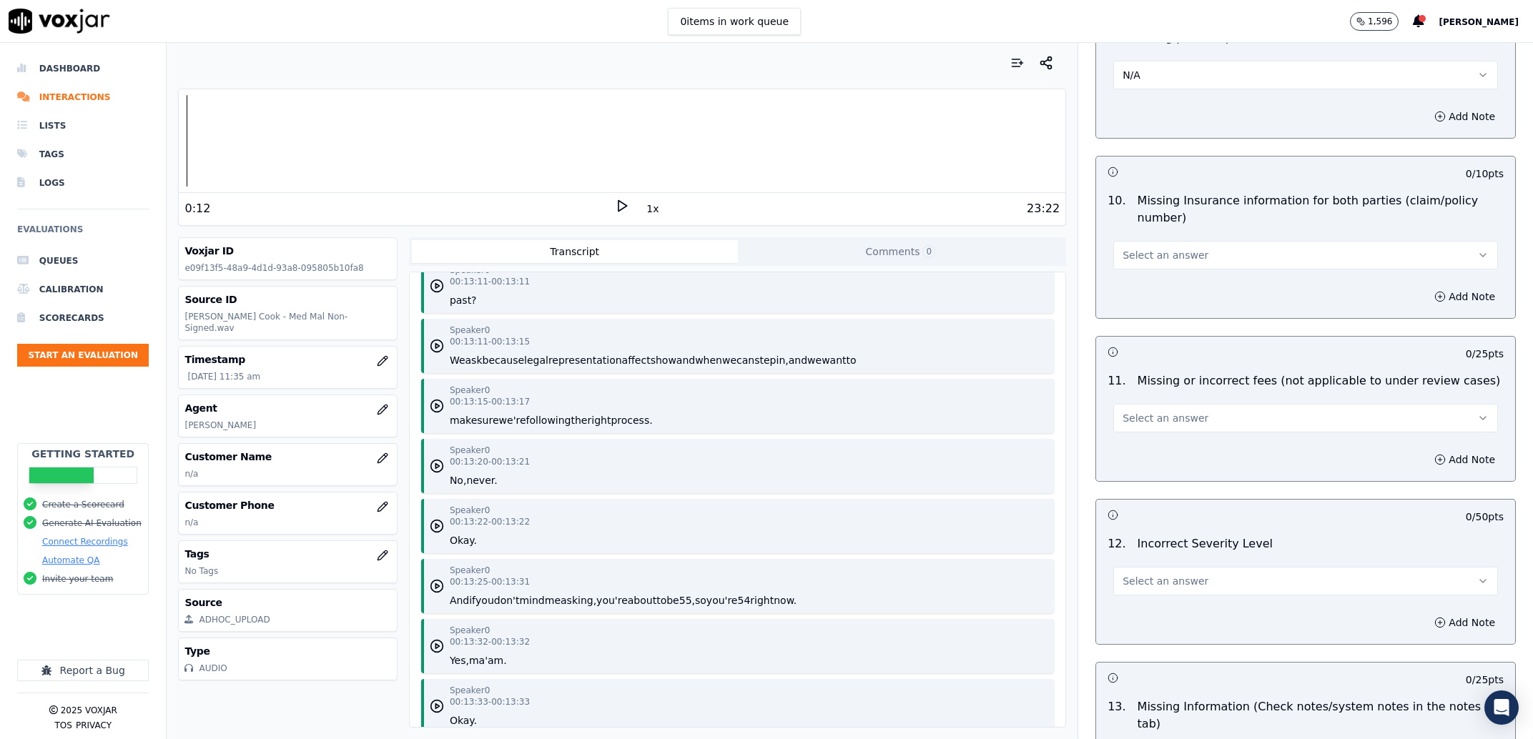
click at [1191, 262] on button "Select an answer" at bounding box center [1305, 255] width 385 height 29
click at [1170, 317] on div "No" at bounding box center [1276, 312] width 355 height 23
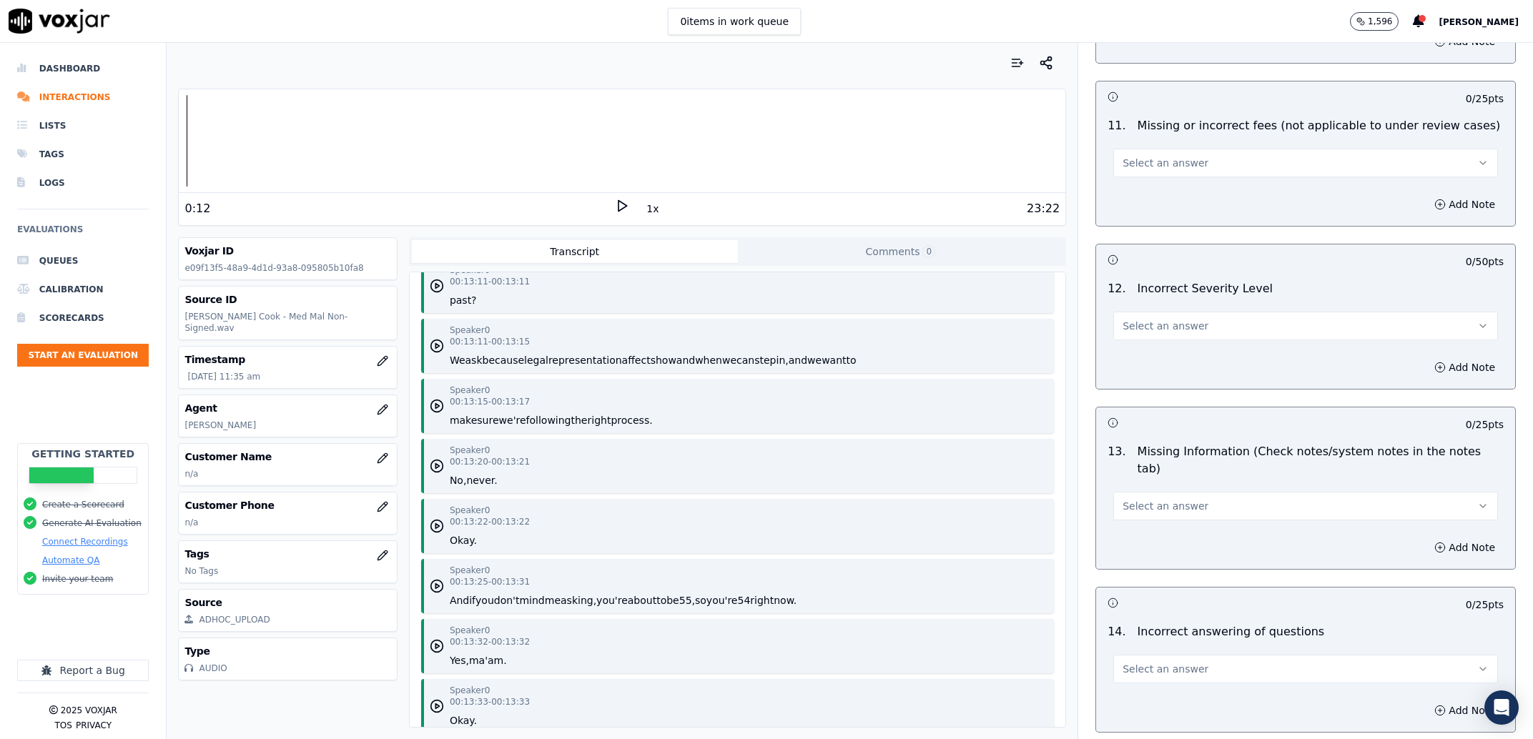
scroll to position [2821, 0]
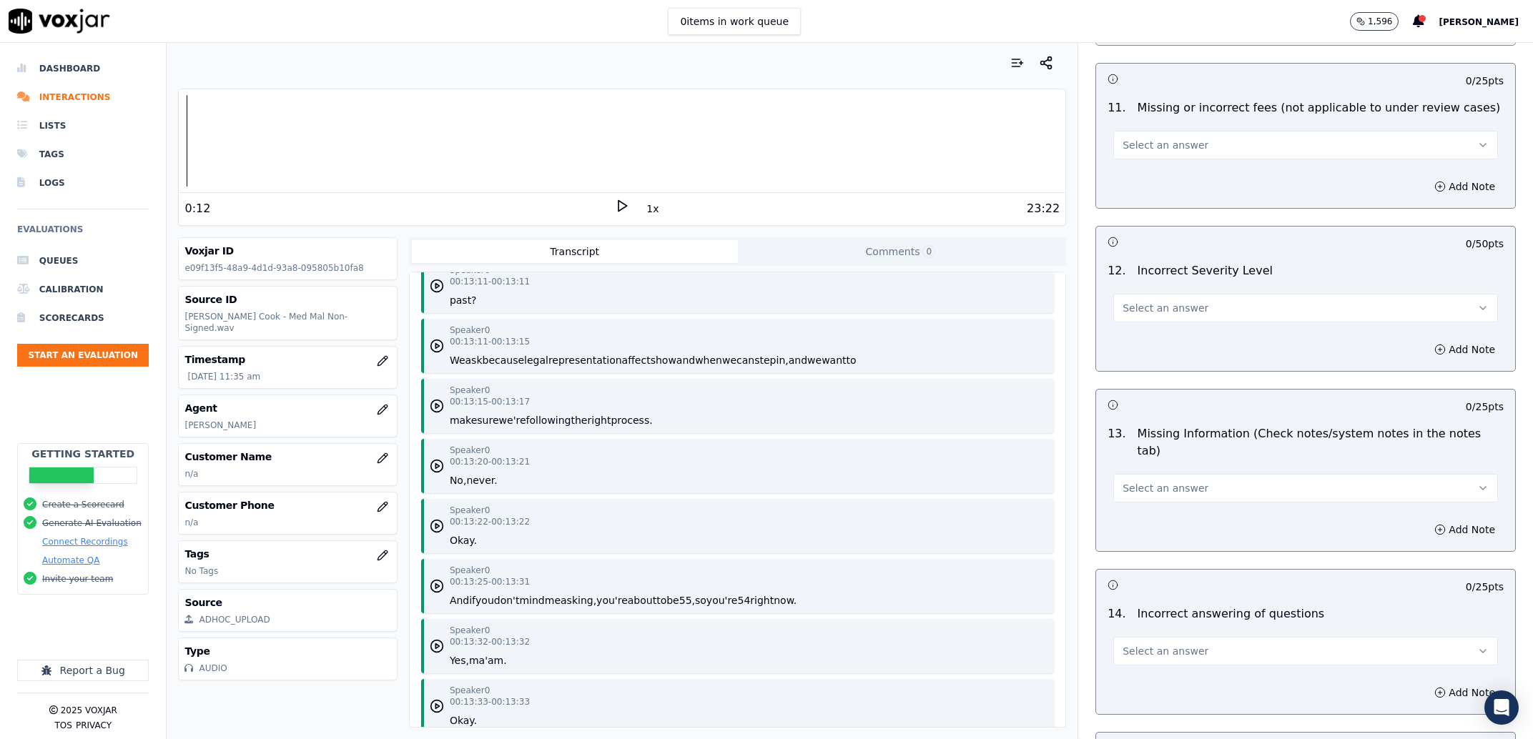
click at [1174, 132] on div "Select an answer" at bounding box center [1305, 143] width 385 height 31
click at [1163, 151] on span "Select an answer" at bounding box center [1165, 145] width 86 height 14
click at [1160, 219] on div "N/A" at bounding box center [1276, 225] width 355 height 23
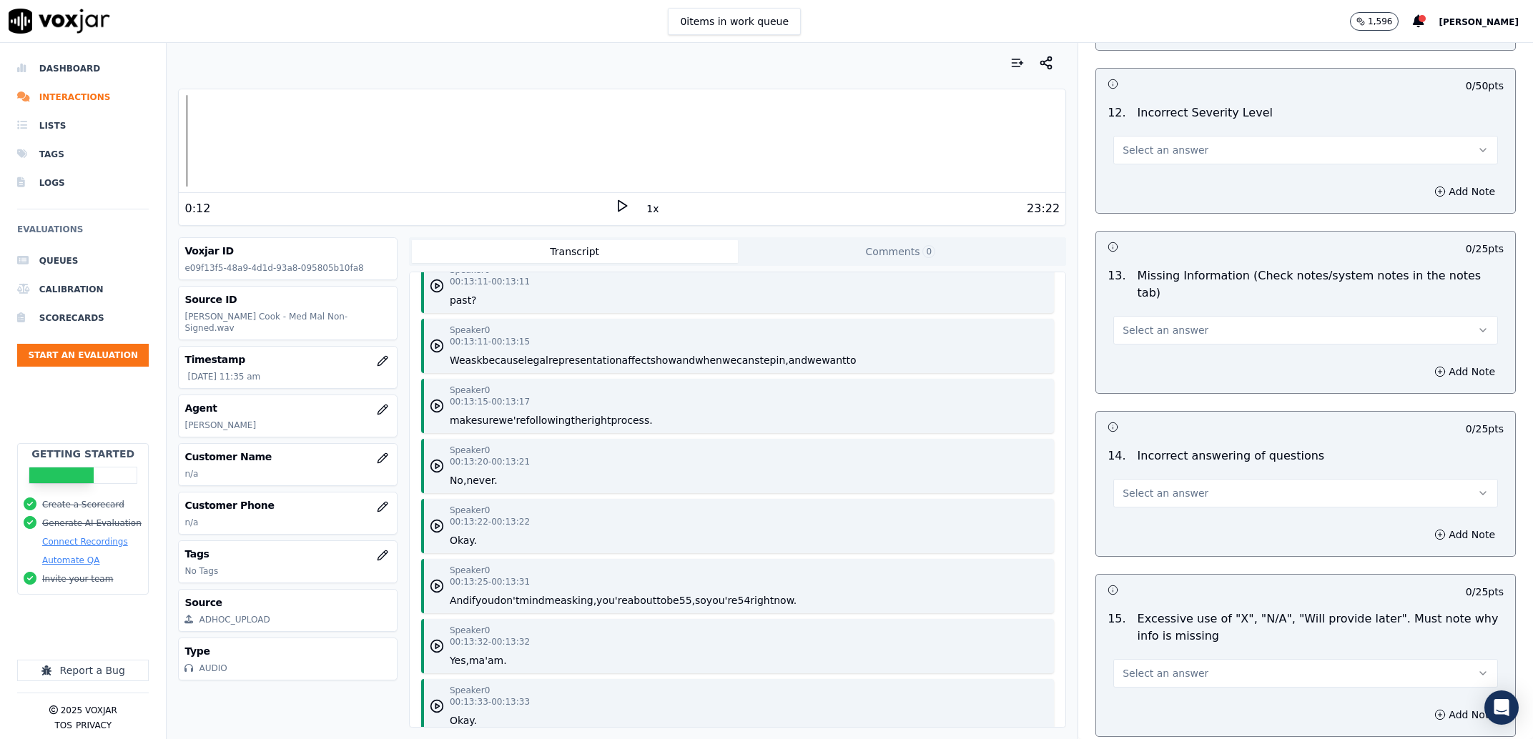
scroll to position [3003, 0]
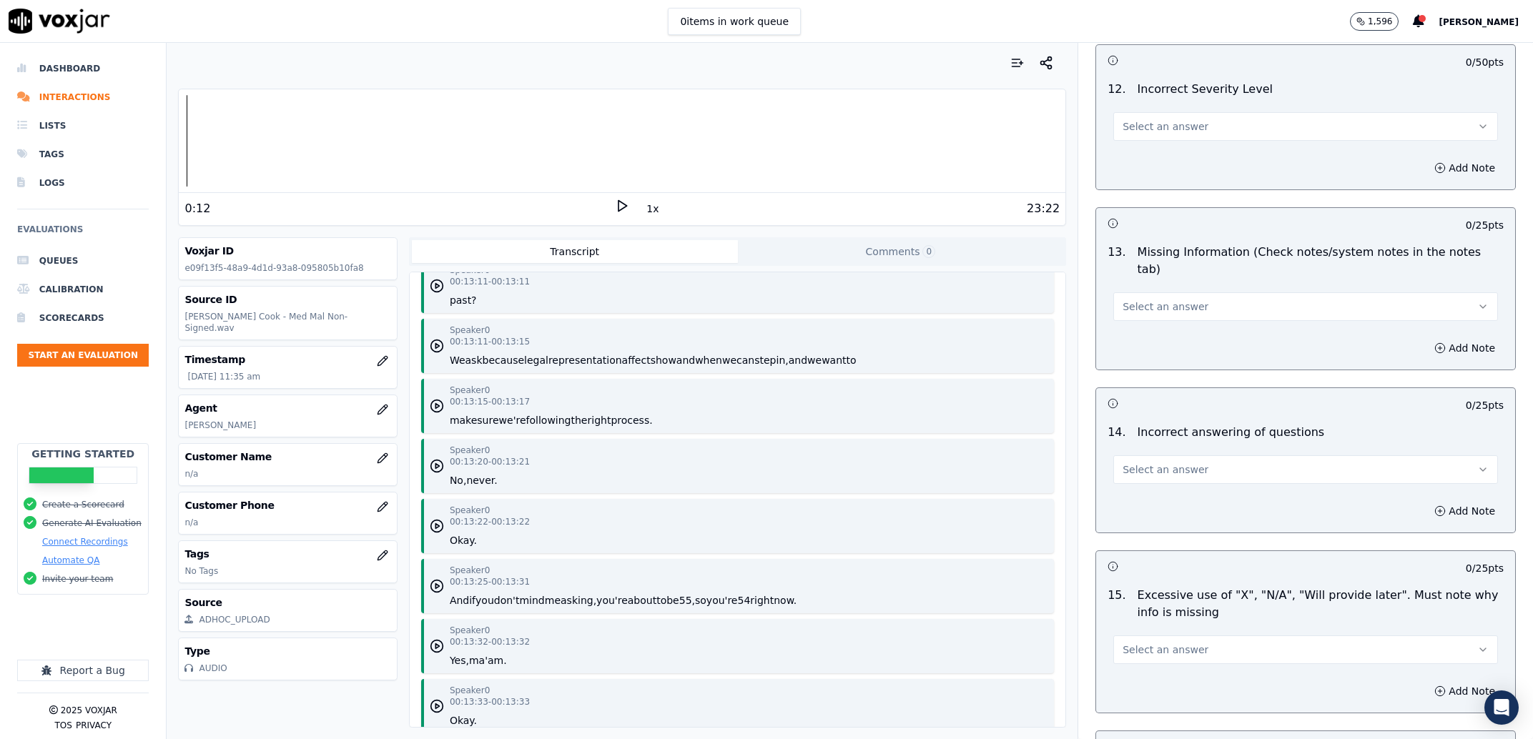
click at [1145, 129] on span "Select an answer" at bounding box center [1165, 126] width 86 height 14
click at [1164, 177] on div "No" at bounding box center [1276, 183] width 355 height 23
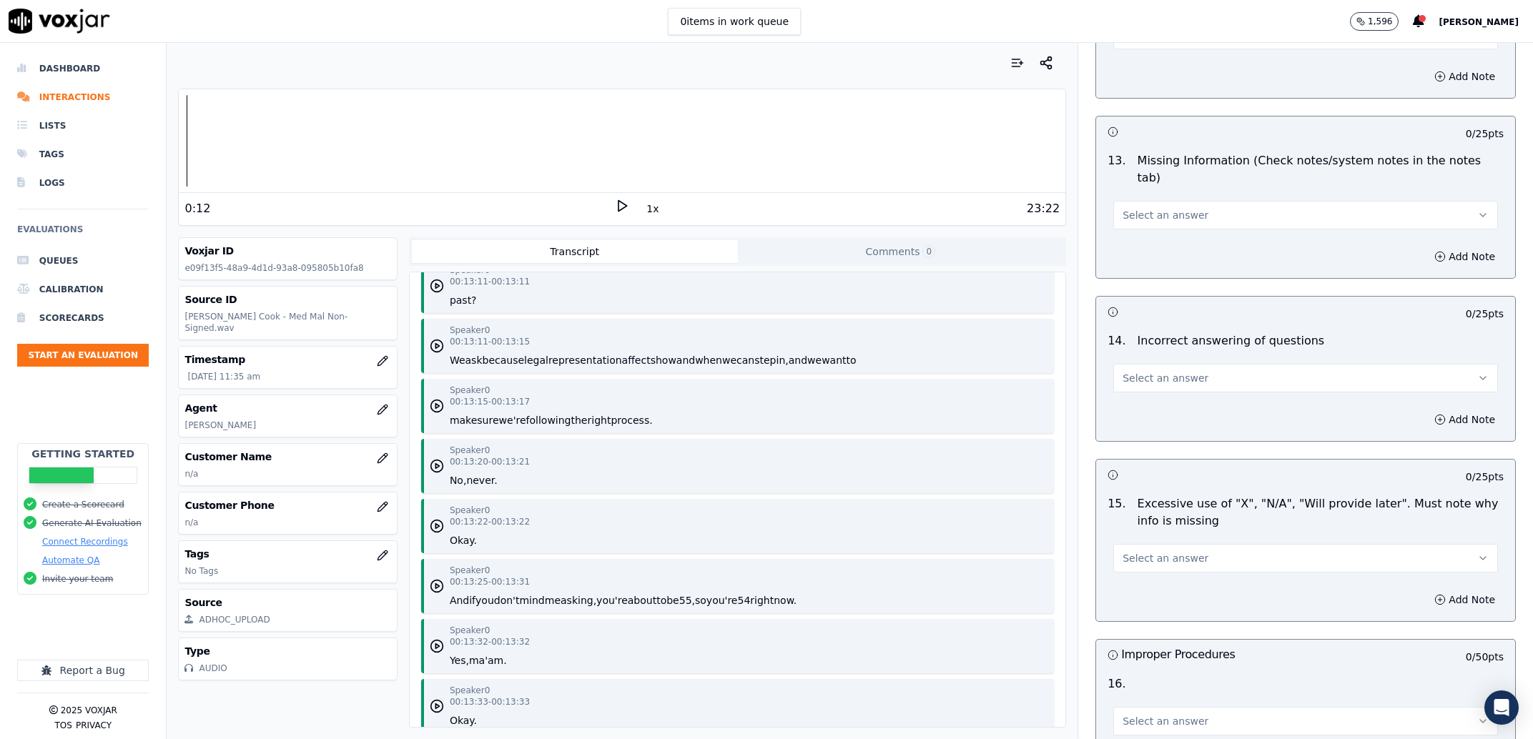
click at [1193, 208] on button "Select an answer" at bounding box center [1305, 215] width 385 height 29
click at [1170, 247] on div "No" at bounding box center [1276, 256] width 355 height 23
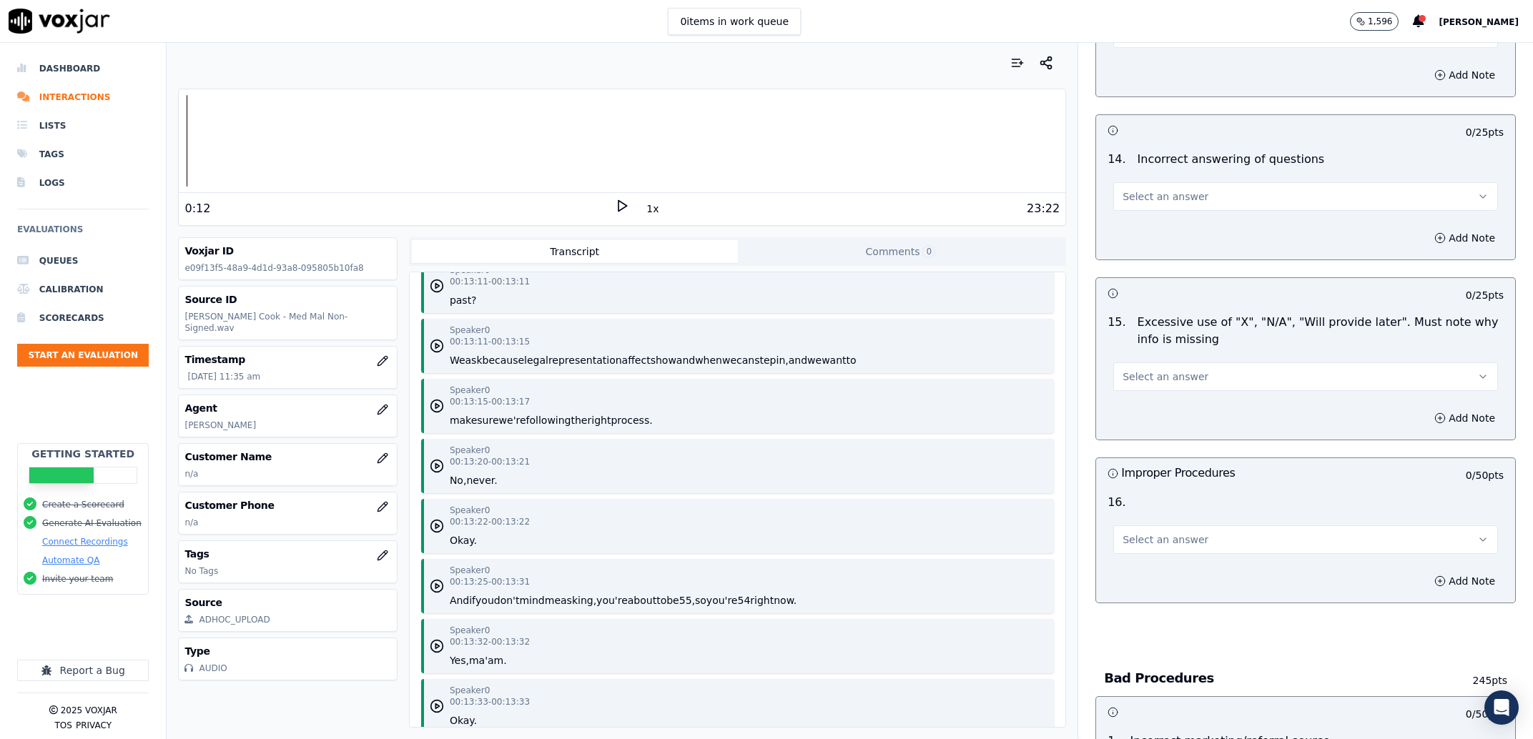
click at [1240, 201] on div "14 . Incorrect answering of questions Select an answer" at bounding box center [1305, 180] width 419 height 71
click at [1241, 192] on button "Select an answer" at bounding box center [1305, 196] width 385 height 29
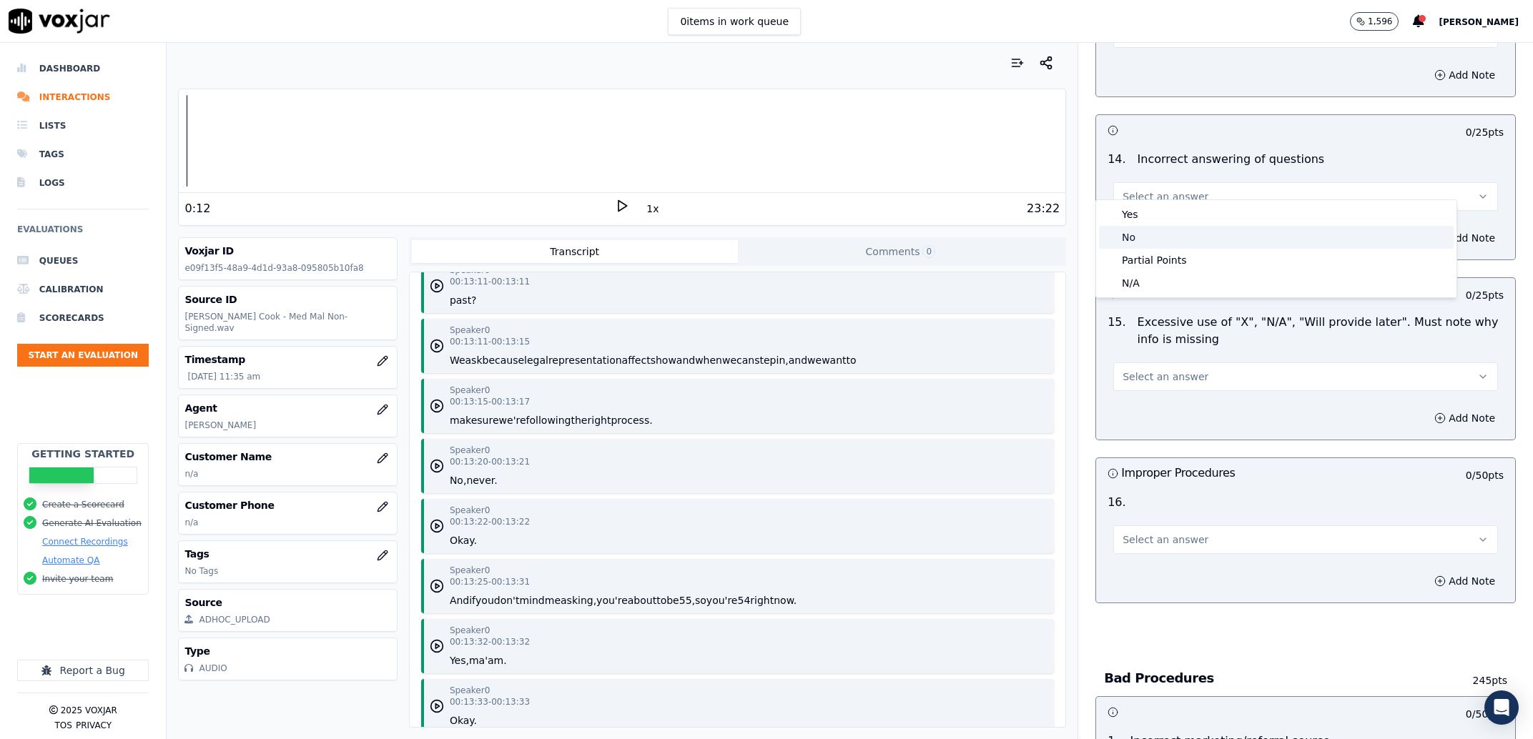
click at [1231, 228] on div "No" at bounding box center [1276, 237] width 355 height 23
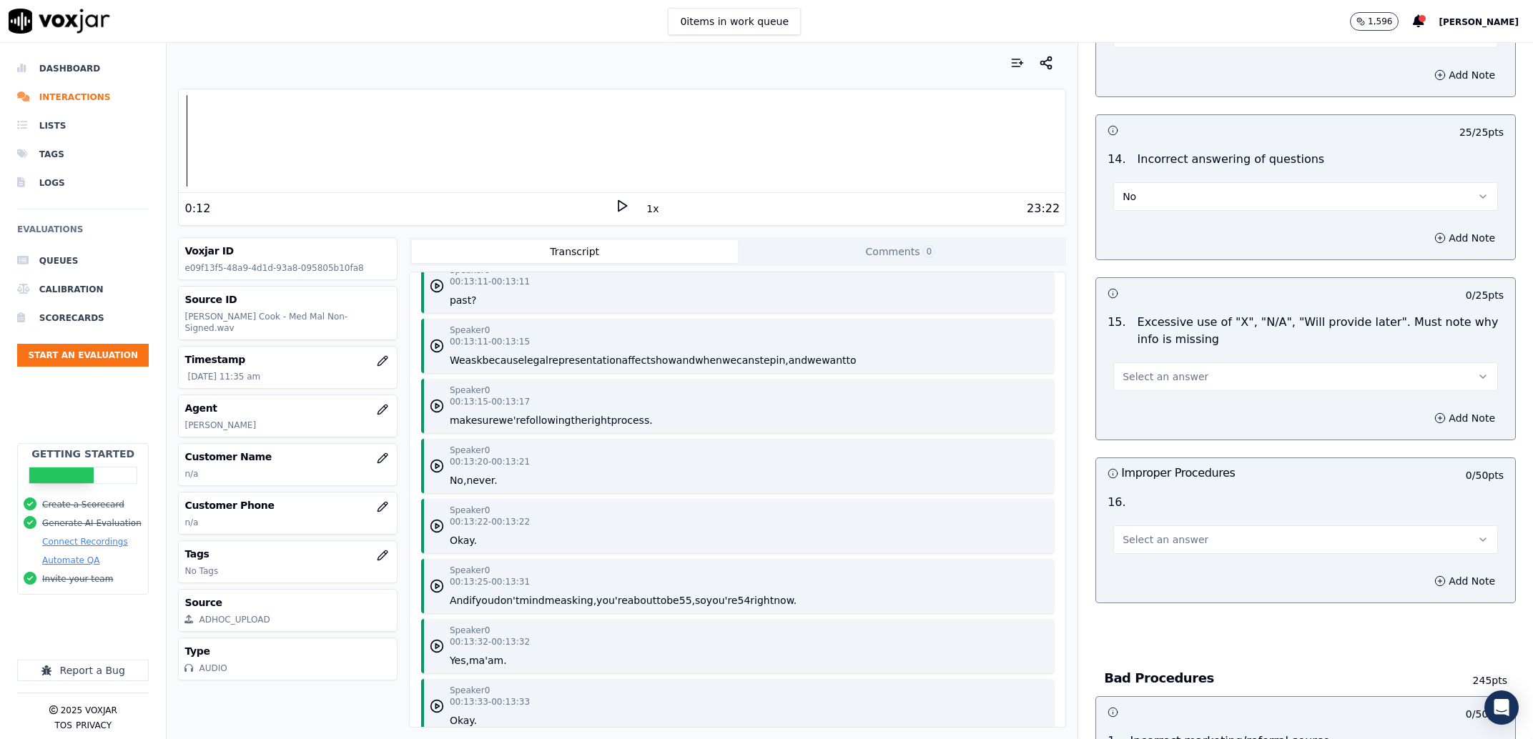
scroll to position [3458, 0]
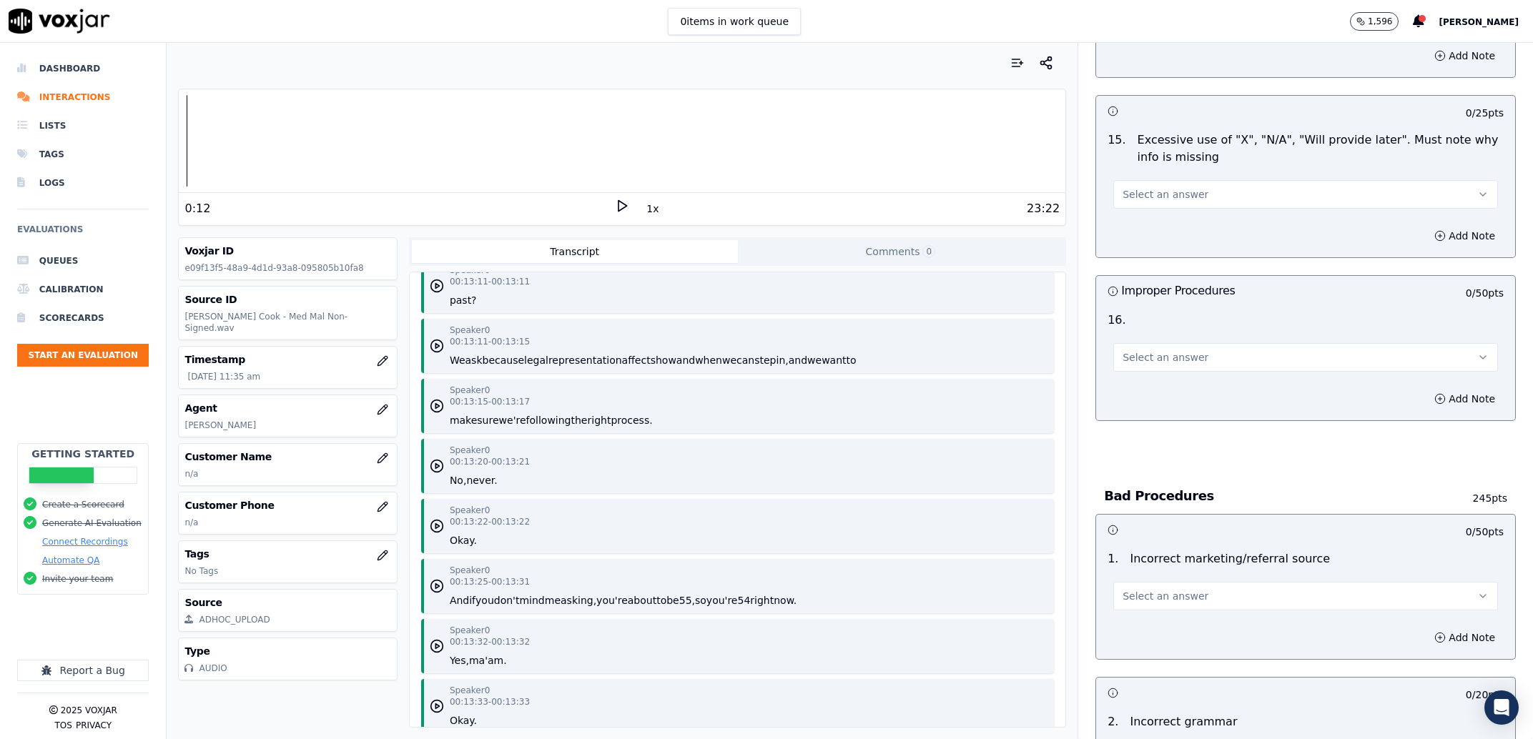
click at [1211, 180] on button "Select an answer" at bounding box center [1305, 194] width 385 height 29
click at [1187, 240] on div "No" at bounding box center [1276, 235] width 355 height 23
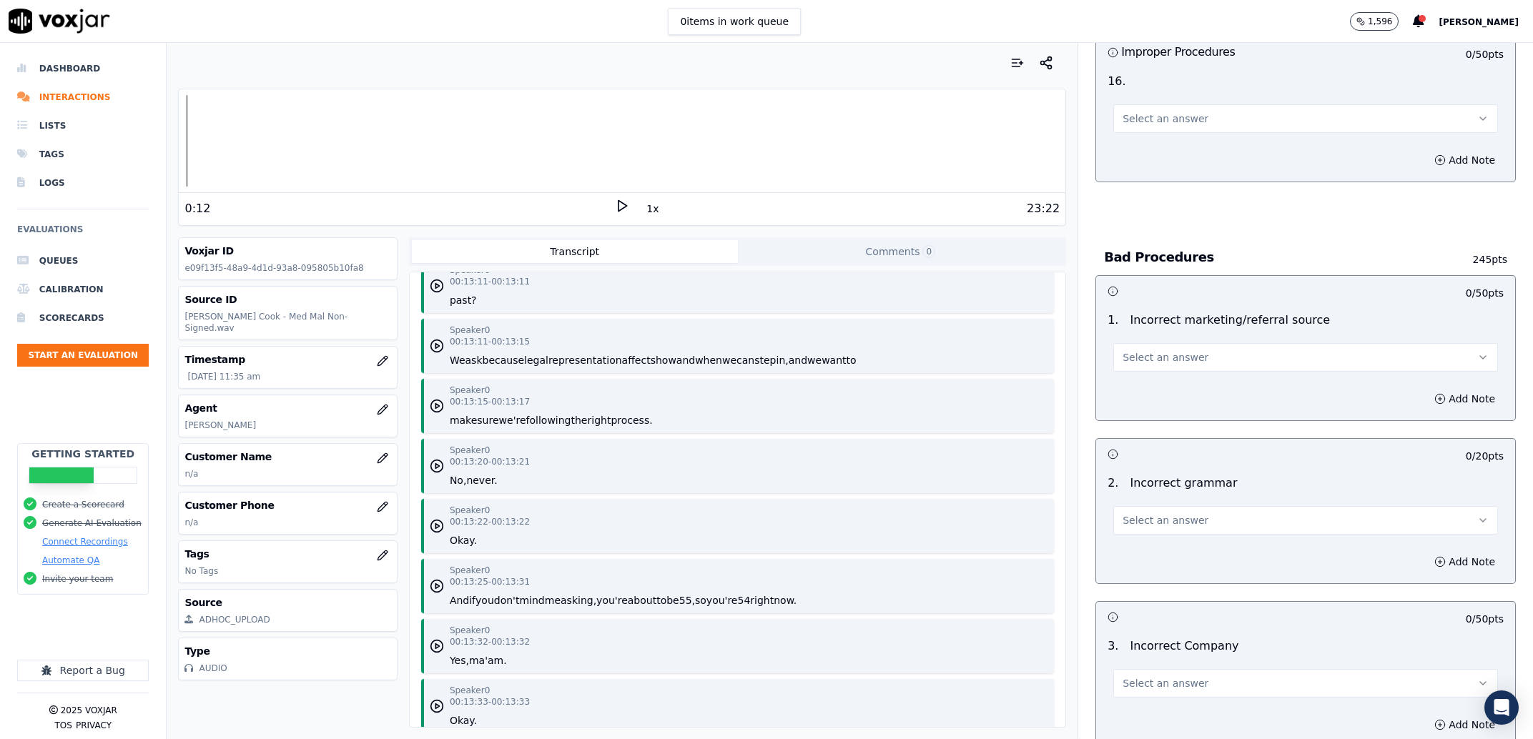
scroll to position [3731, 0]
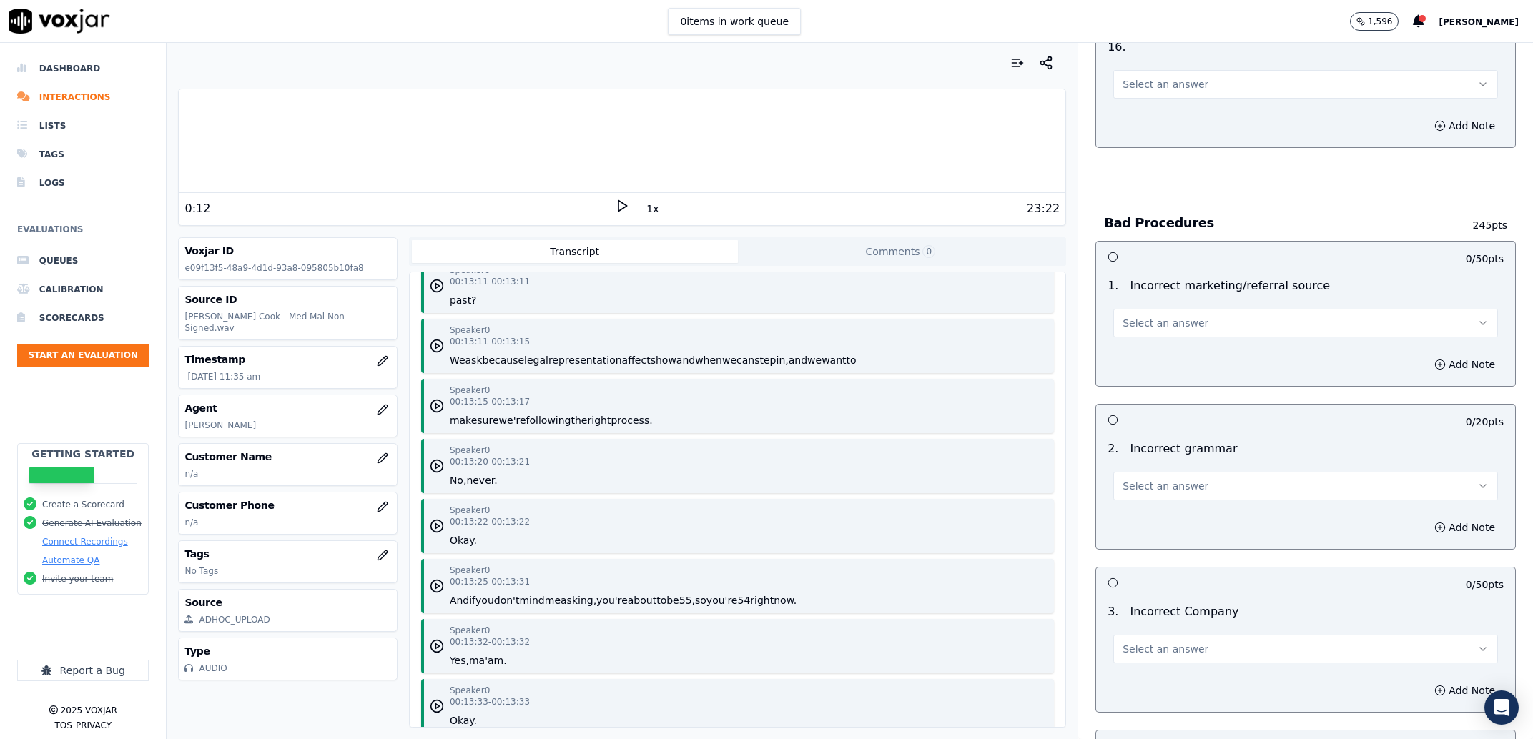
click at [1244, 70] on button "Select an answer" at bounding box center [1305, 84] width 385 height 29
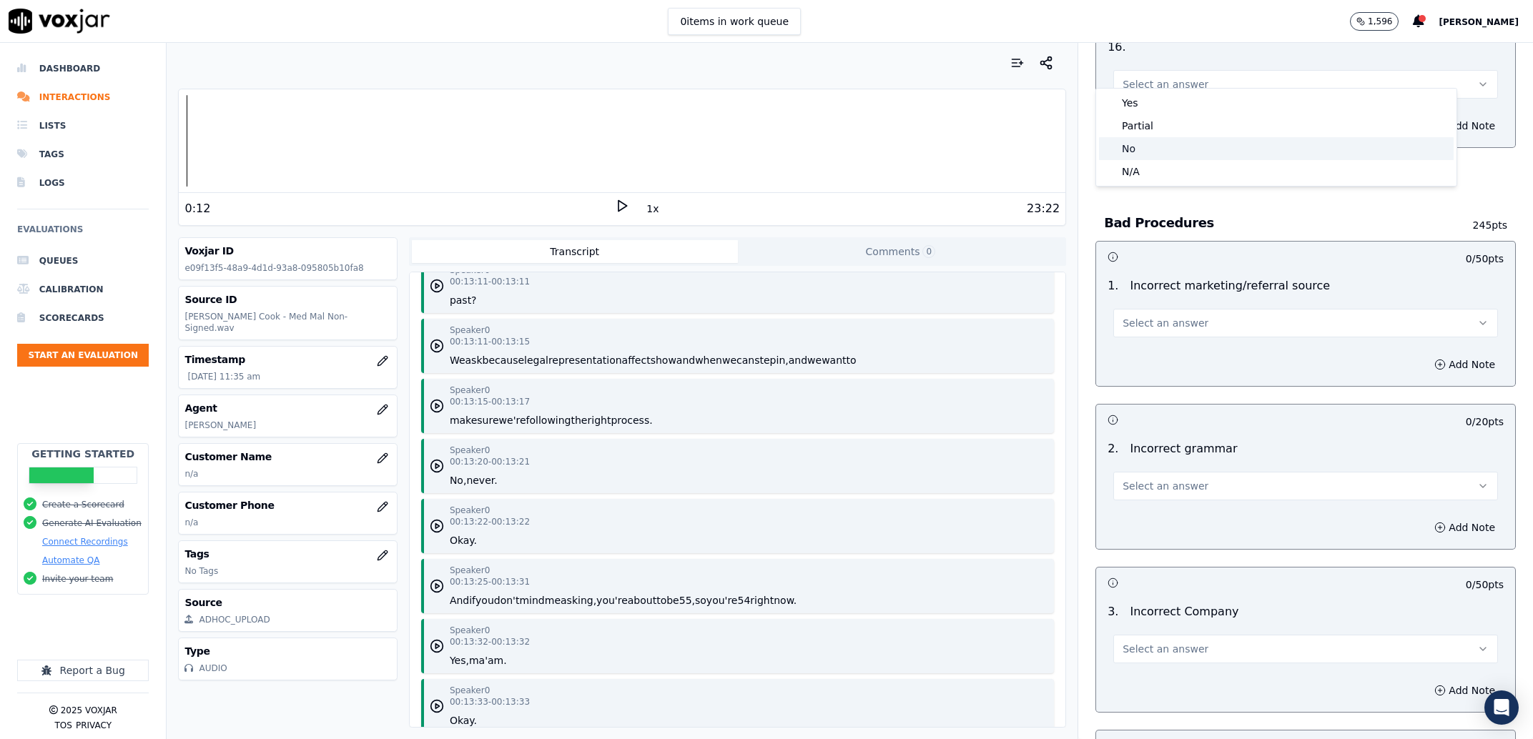
click at [1187, 147] on div "No" at bounding box center [1276, 148] width 355 height 23
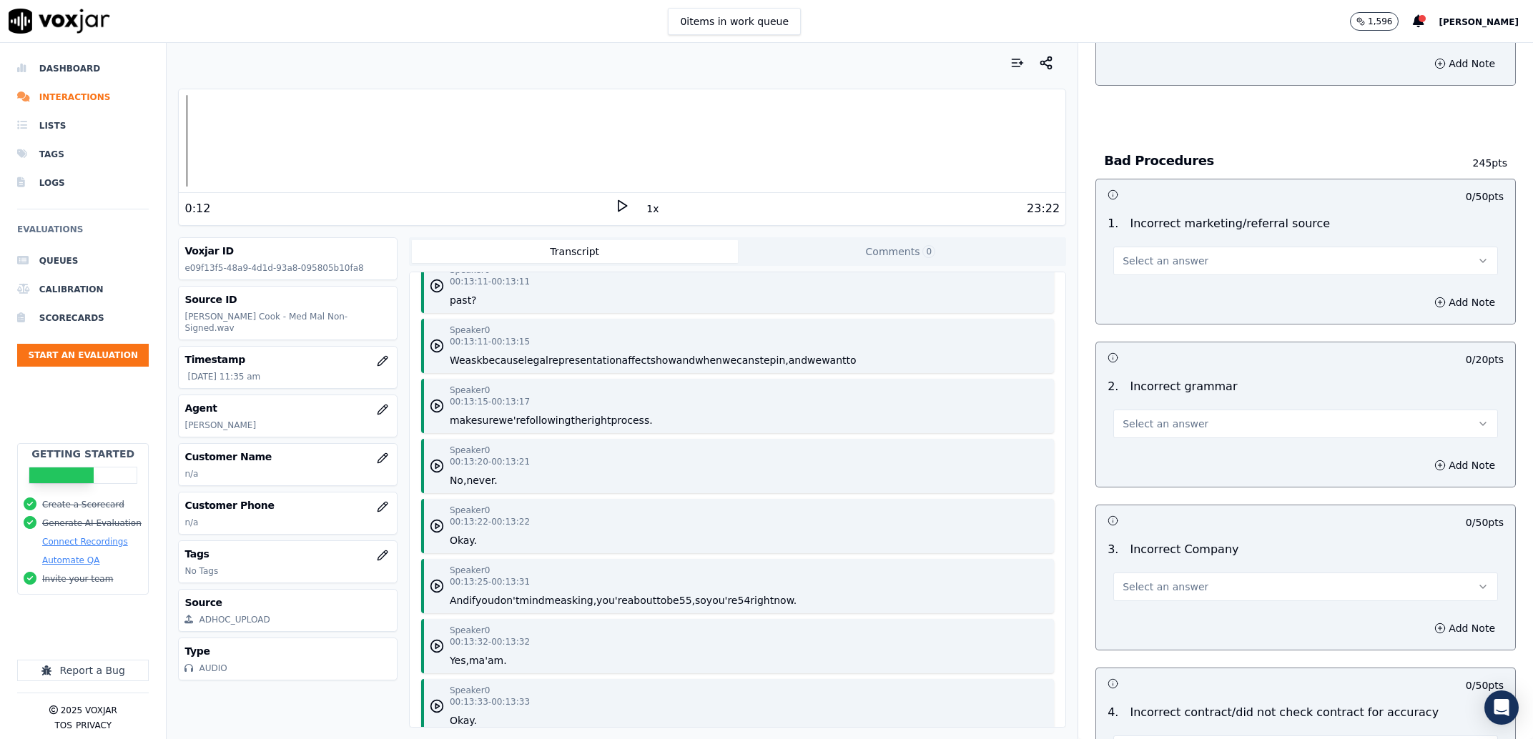
scroll to position [3822, 0]
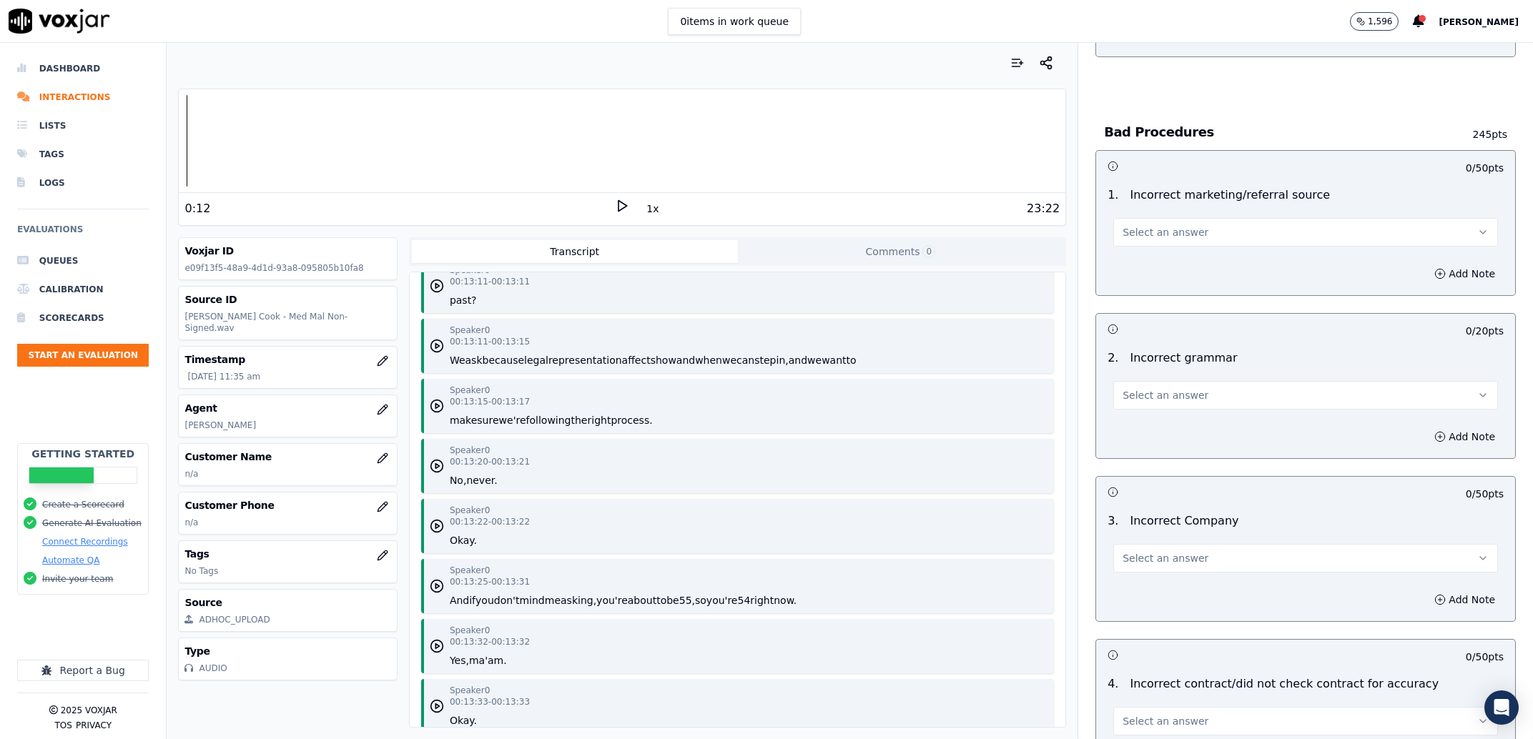
click at [1193, 218] on button "Select an answer" at bounding box center [1305, 232] width 385 height 29
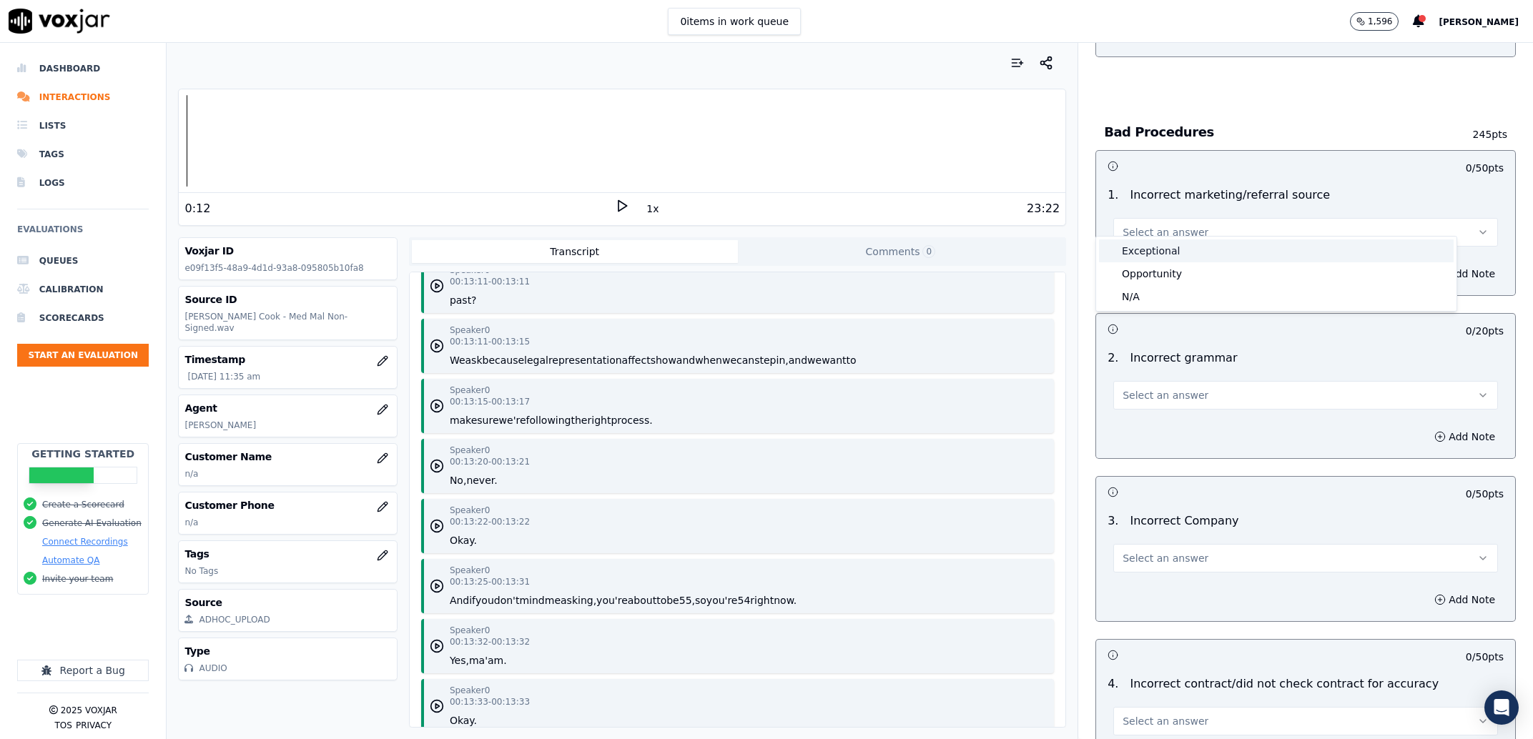
click at [1185, 244] on div "Exceptional" at bounding box center [1276, 251] width 355 height 23
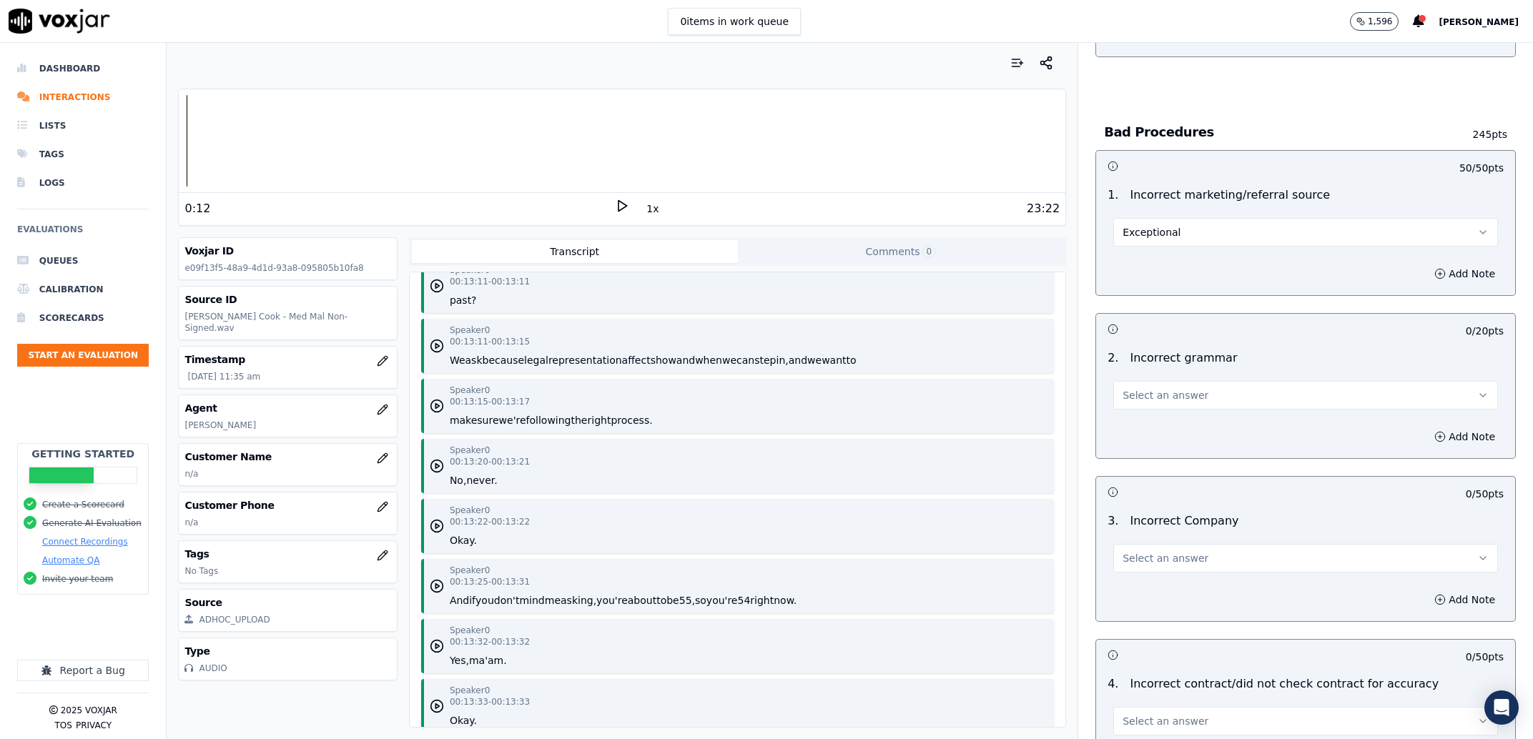
click at [1163, 388] on span "Select an answer" at bounding box center [1165, 395] width 86 height 14
click at [1156, 411] on div "Exceptional" at bounding box center [1276, 414] width 355 height 23
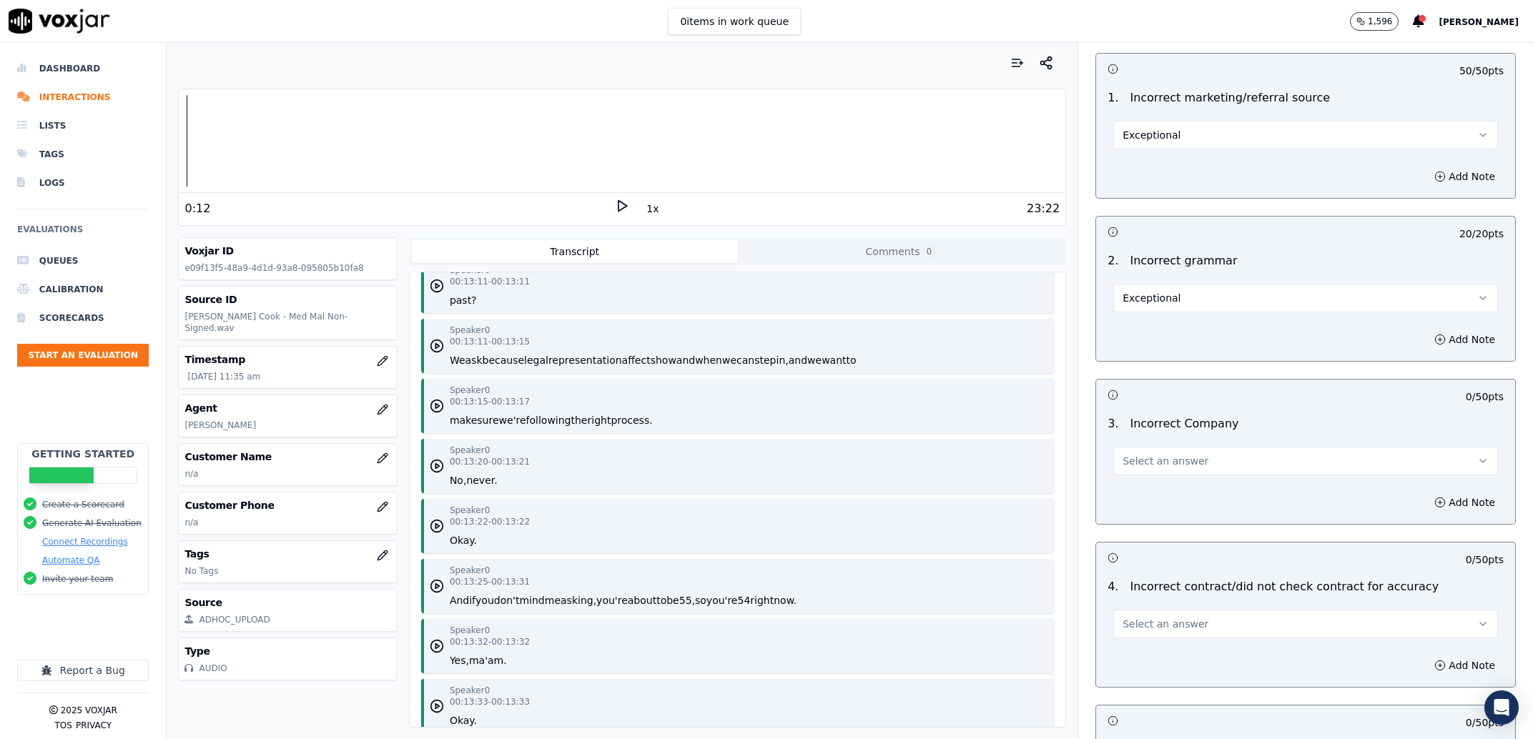
scroll to position [4004, 0]
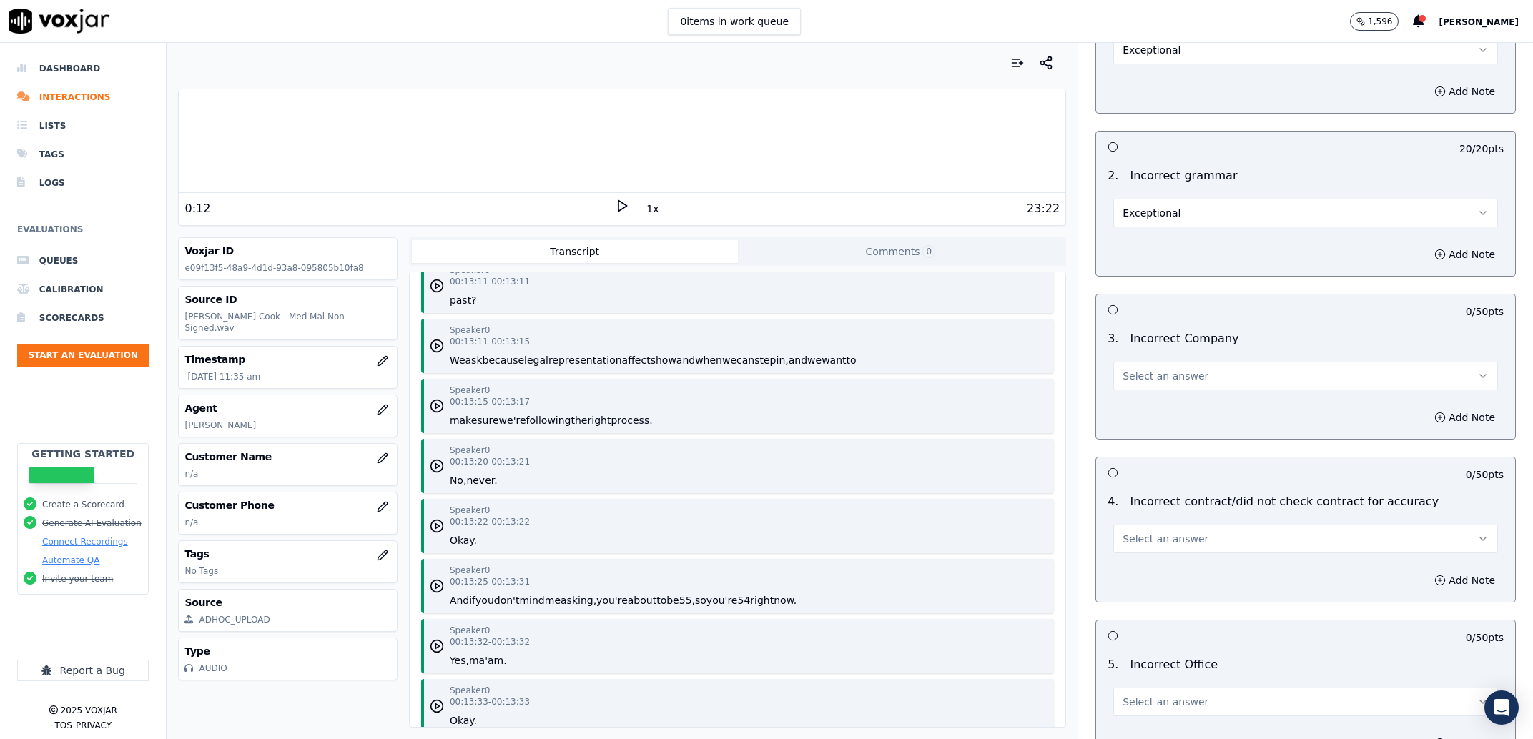
click at [1156, 369] on span "Select an answer" at bounding box center [1165, 376] width 86 height 14
click at [1148, 398] on div "Exceptional" at bounding box center [1276, 395] width 355 height 23
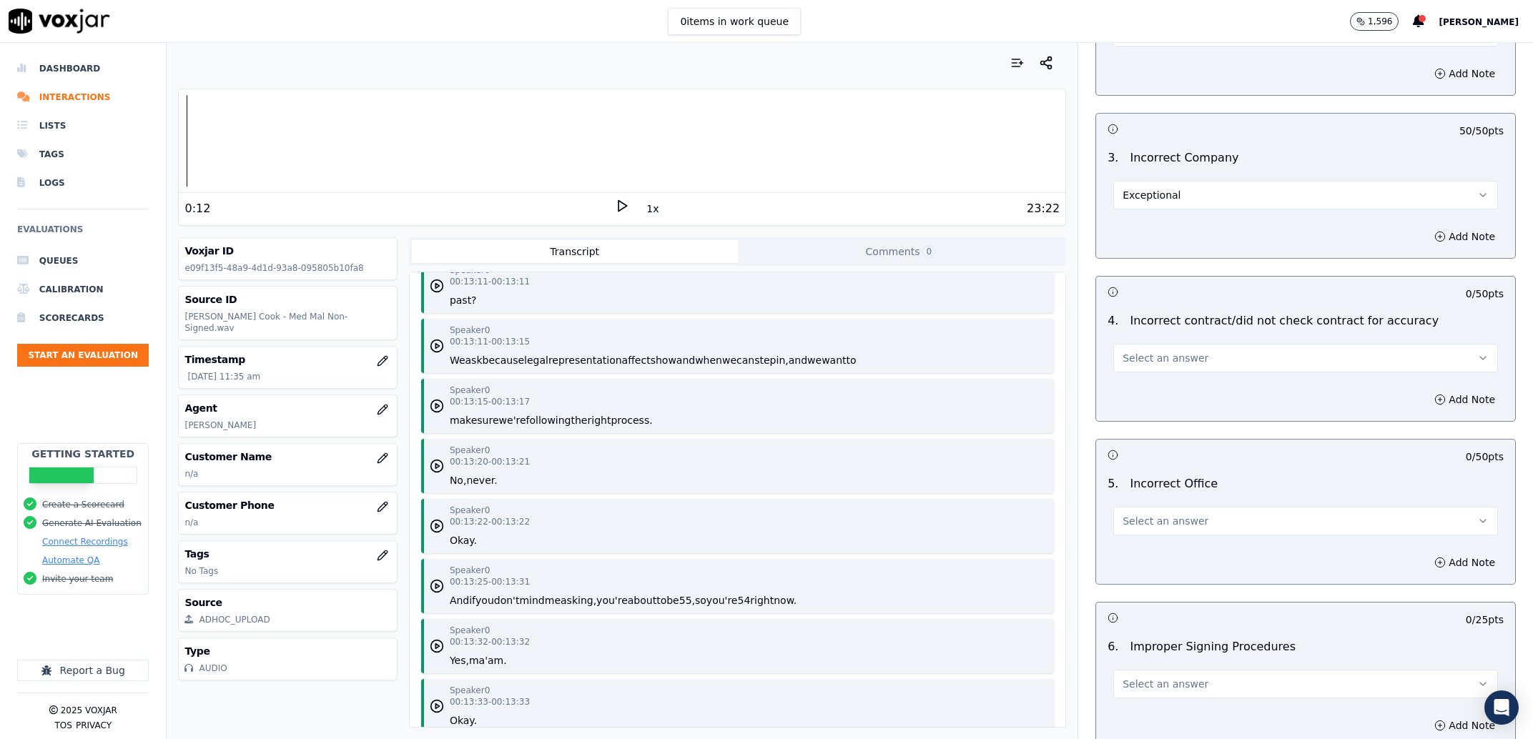
scroll to position [4186, 0]
click at [1151, 350] on span "Select an answer" at bounding box center [1165, 357] width 86 height 14
click at [1152, 415] on div "N/A" at bounding box center [1276, 421] width 355 height 23
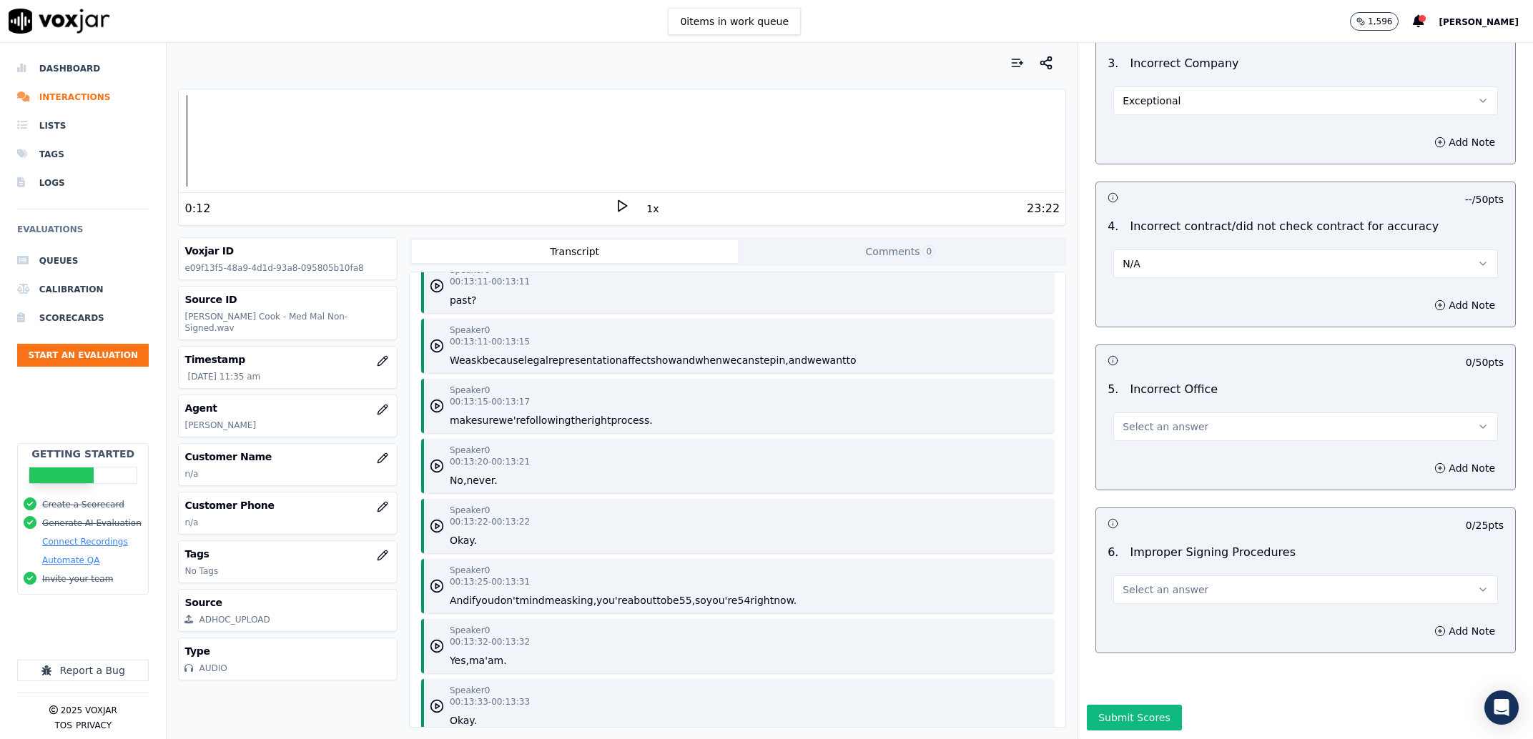
click at [1140, 420] on span "Select an answer" at bounding box center [1165, 427] width 86 height 14
click at [1141, 415] on div "Exceptional" at bounding box center [1276, 418] width 355 height 23
click at [1143, 583] on span "Select an answer" at bounding box center [1165, 590] width 86 height 14
click at [1140, 633] on div "N/A" at bounding box center [1276, 627] width 355 height 23
click at [1135, 705] on button "Submit Scores" at bounding box center [1134, 718] width 95 height 26
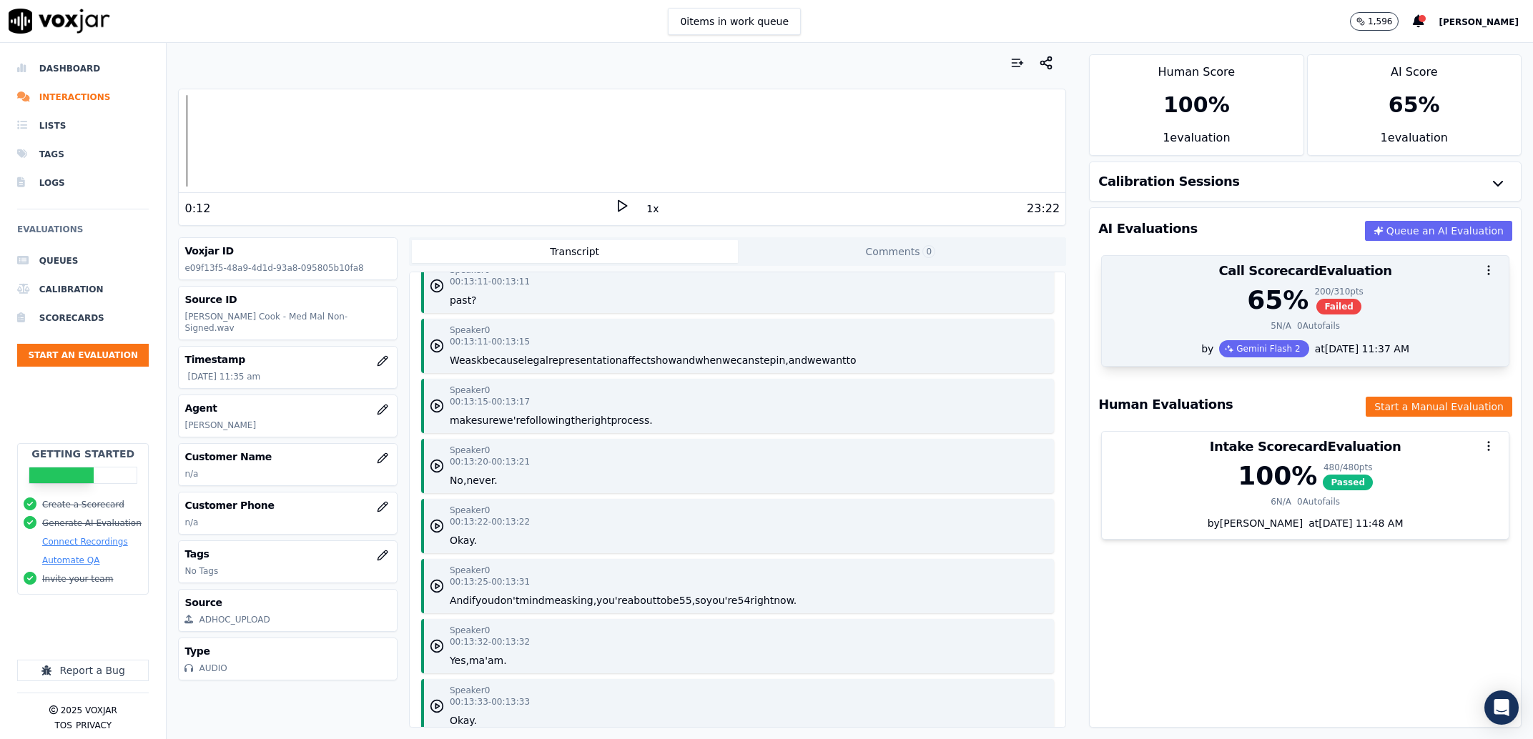
click at [1314, 290] on div "200 / 310 pts" at bounding box center [1338, 291] width 49 height 11
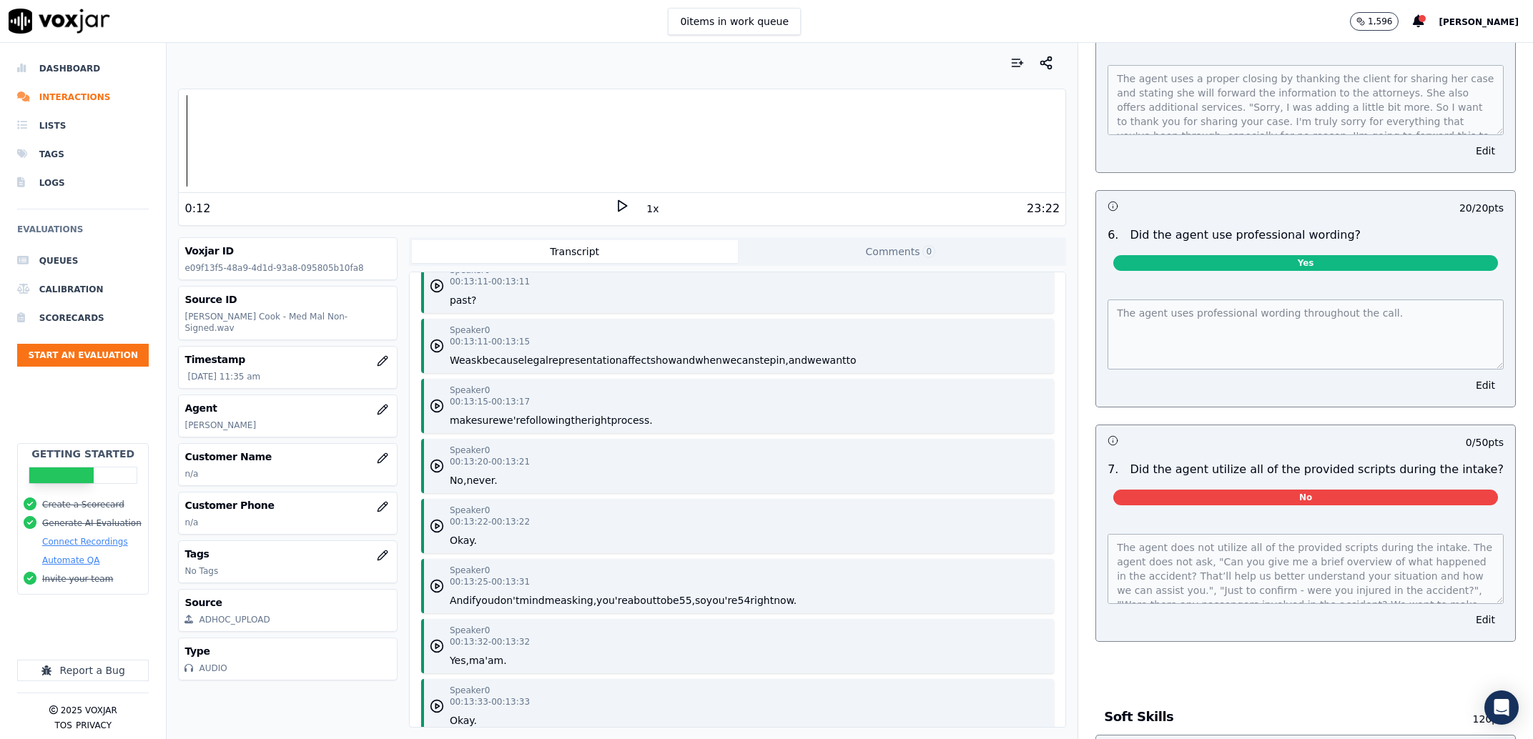
scroll to position [1456, 0]
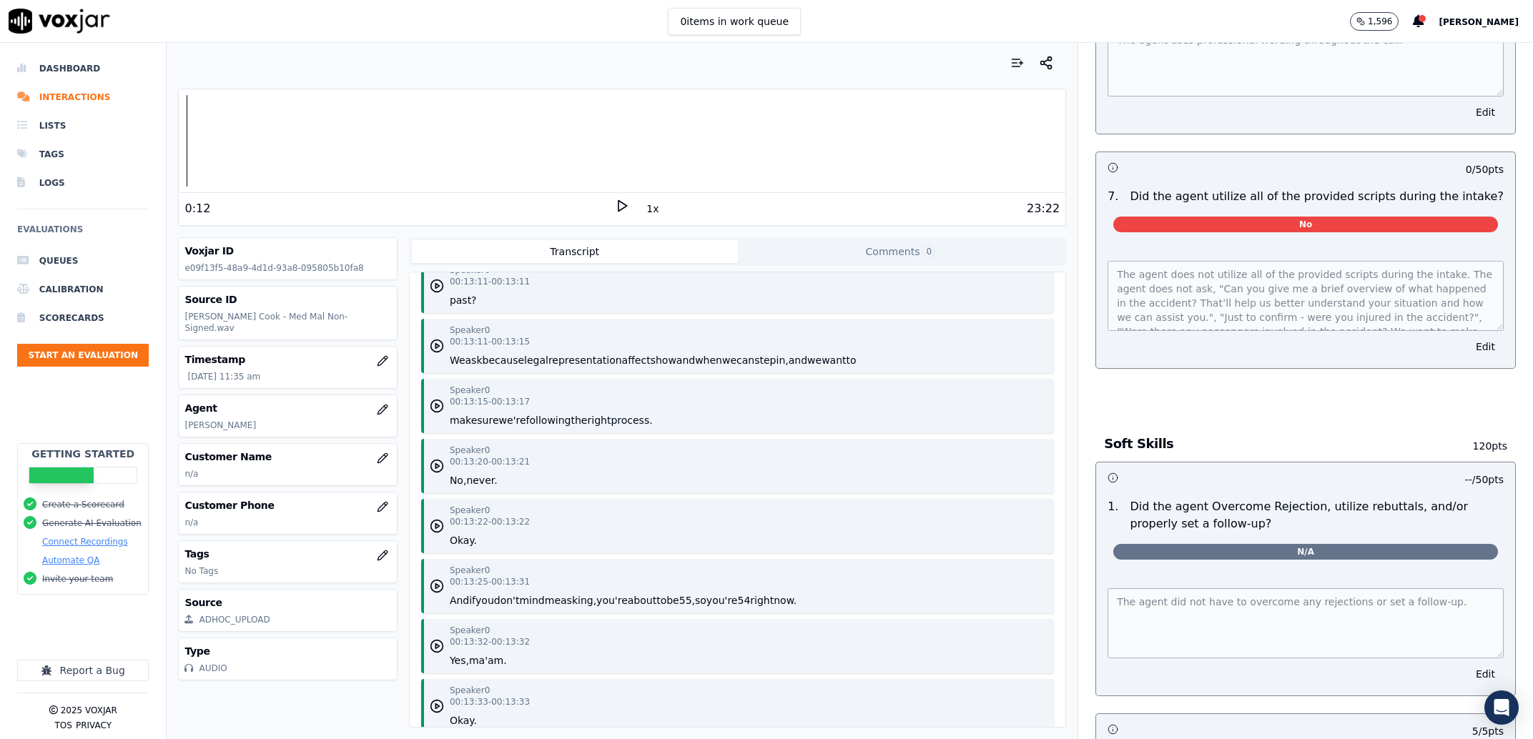
click at [1435, 368] on div "The agent does not utilize all of the provided scripts during the intake. The a…" at bounding box center [1305, 306] width 419 height 124
click at [1467, 357] on button "Edit" at bounding box center [1485, 347] width 36 height 20
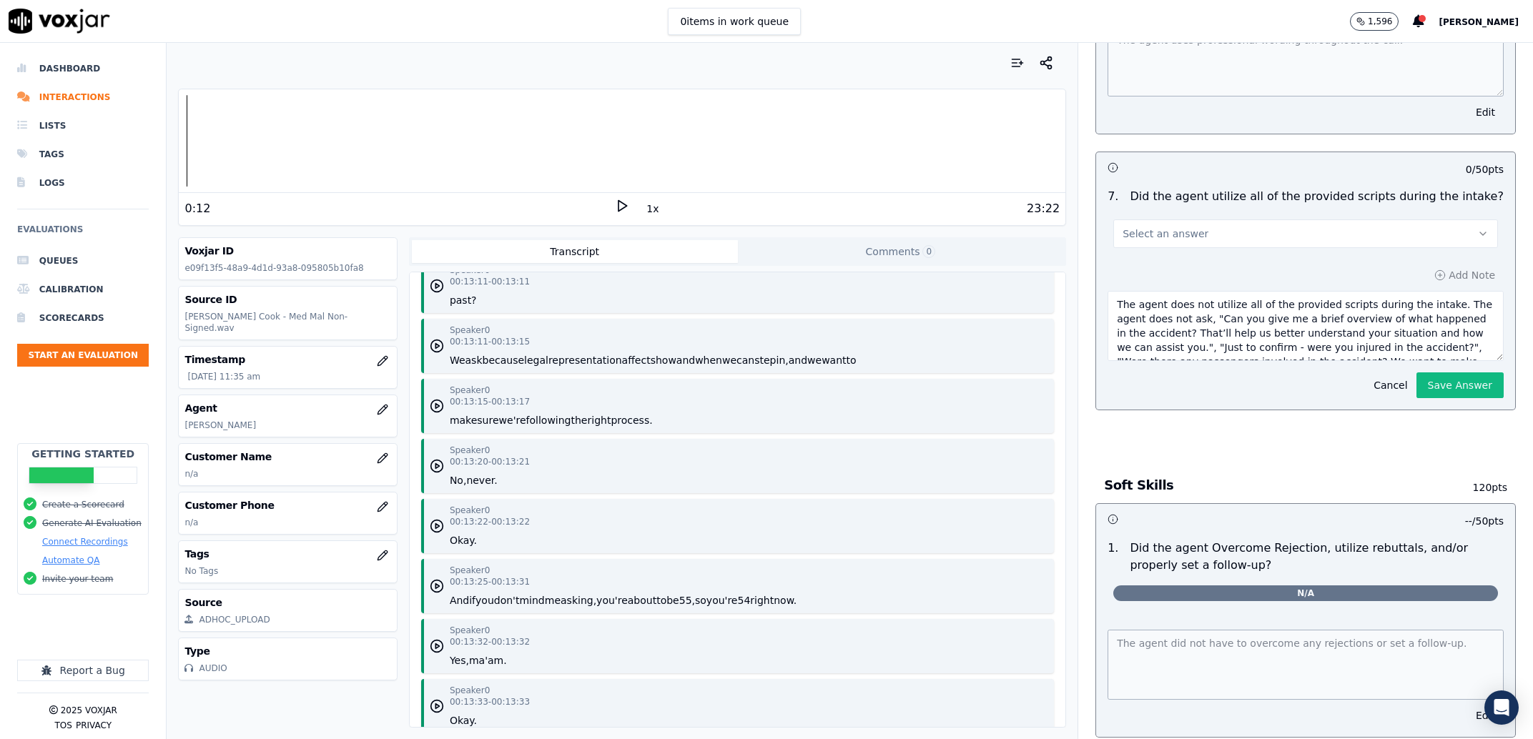
click at [1152, 241] on span "Select an answer" at bounding box center [1165, 234] width 86 height 14
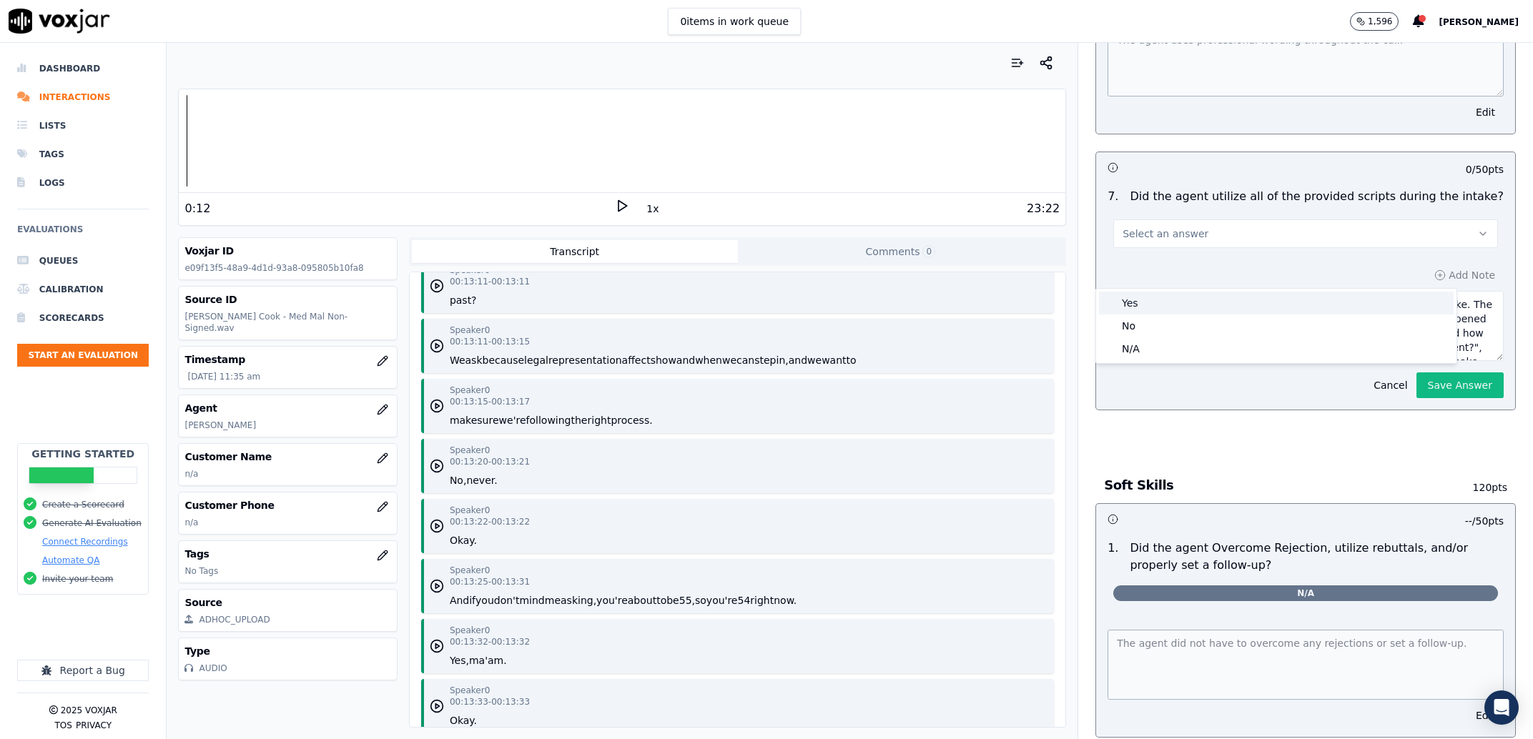
click at [1156, 307] on div "Yes" at bounding box center [1276, 303] width 355 height 23
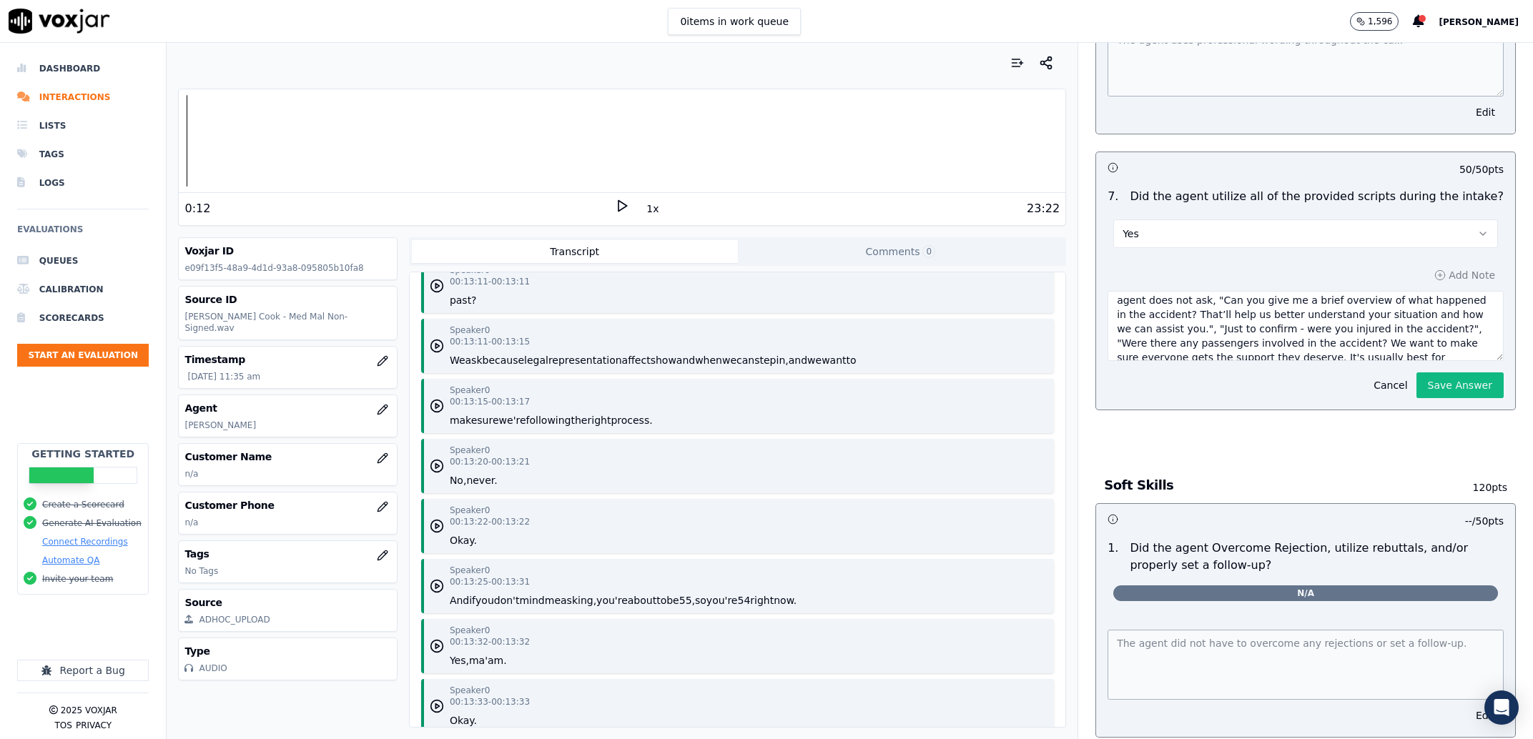
scroll to position [0, 0]
drag, startPoint x: 1313, startPoint y: 385, endPoint x: 1015, endPoint y: 297, distance: 310.4
click at [1107, 297] on textarea "The agent does not utilize all of the provided scripts during the intake. The a…" at bounding box center [1305, 326] width 396 height 70
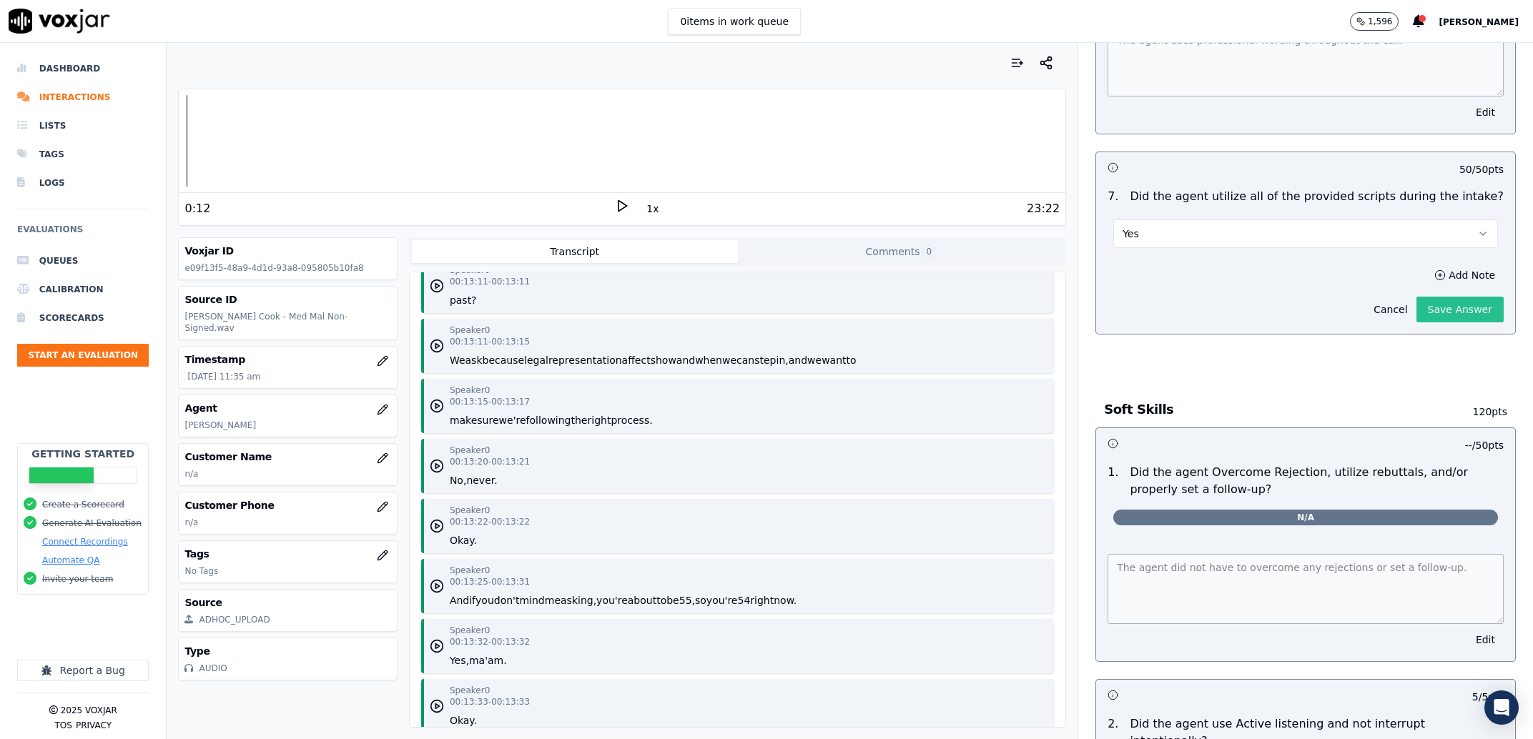
click at [1424, 334] on div "Add Note Cancel Save Answer" at bounding box center [1305, 294] width 419 height 80
click at [1422, 322] on button "Save Answer" at bounding box center [1459, 310] width 87 height 26
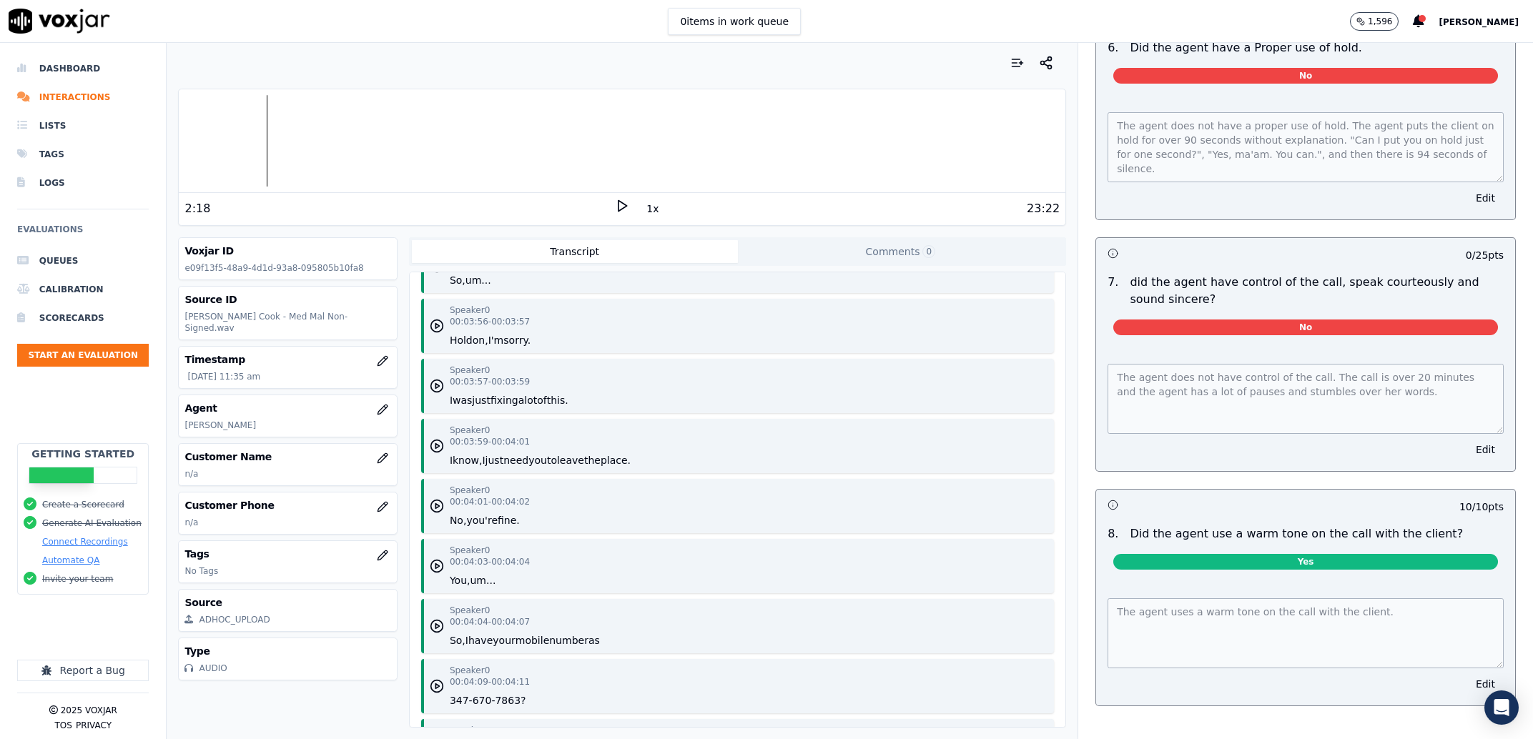
scroll to position [1709, 0]
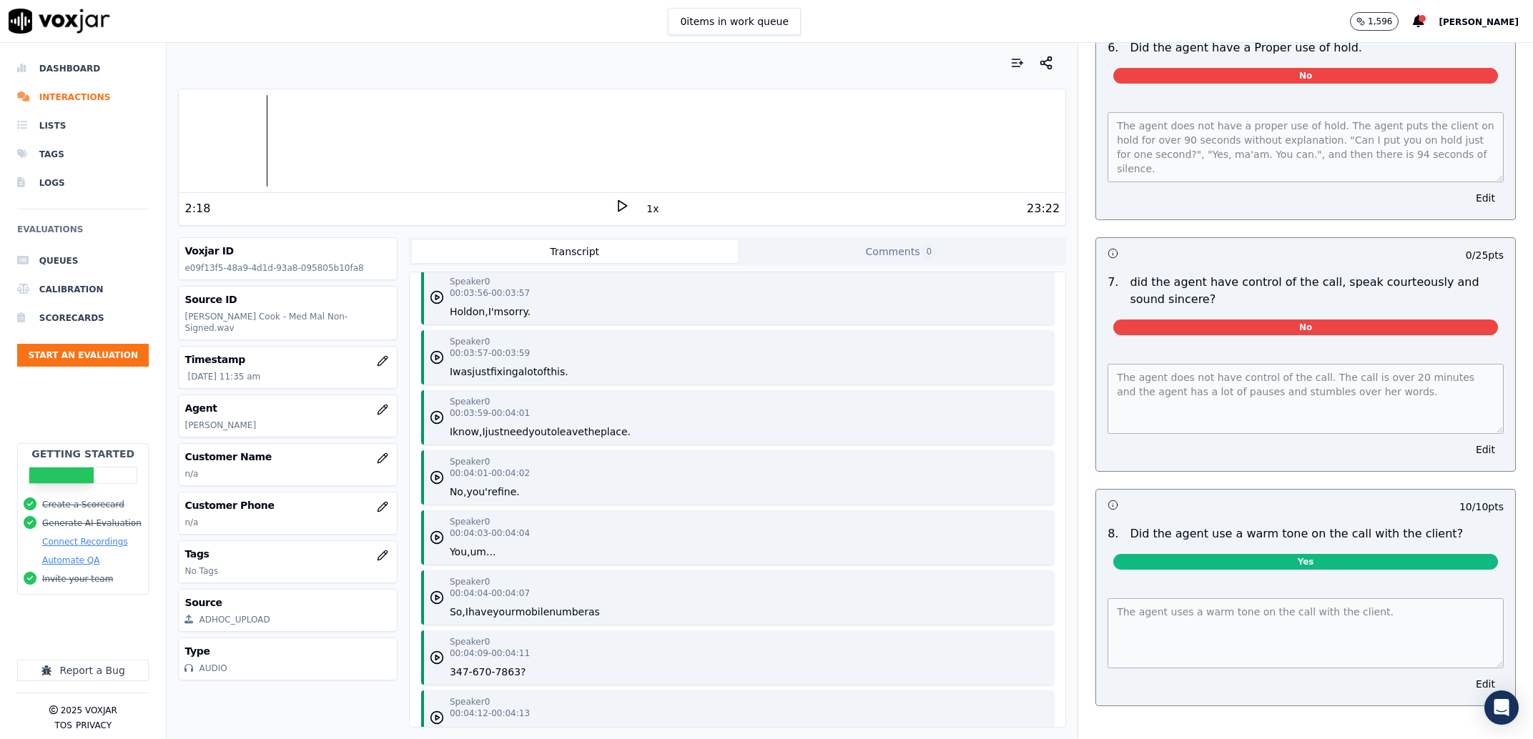
click at [618, 202] on polygon at bounding box center [622, 206] width 9 height 11
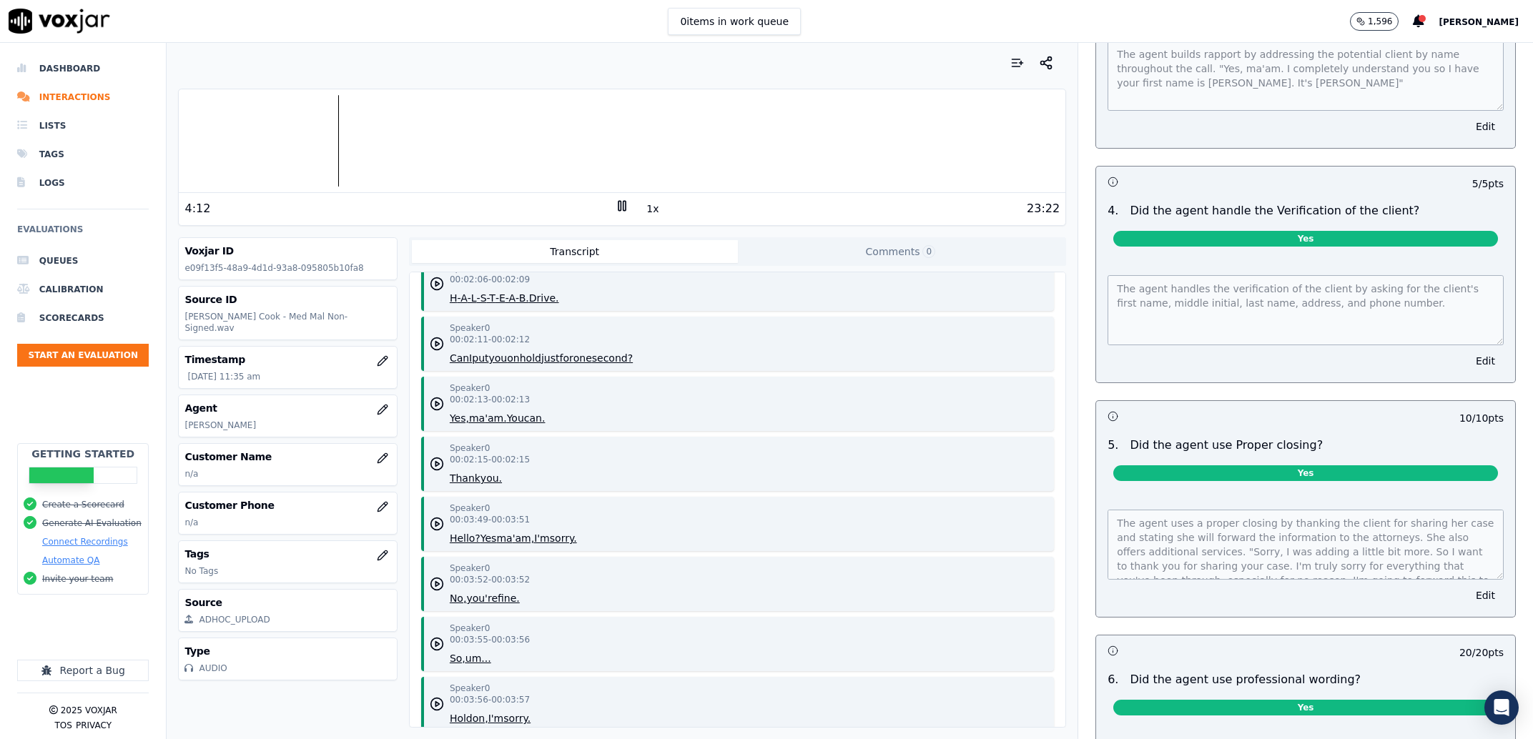
scroll to position [0, 0]
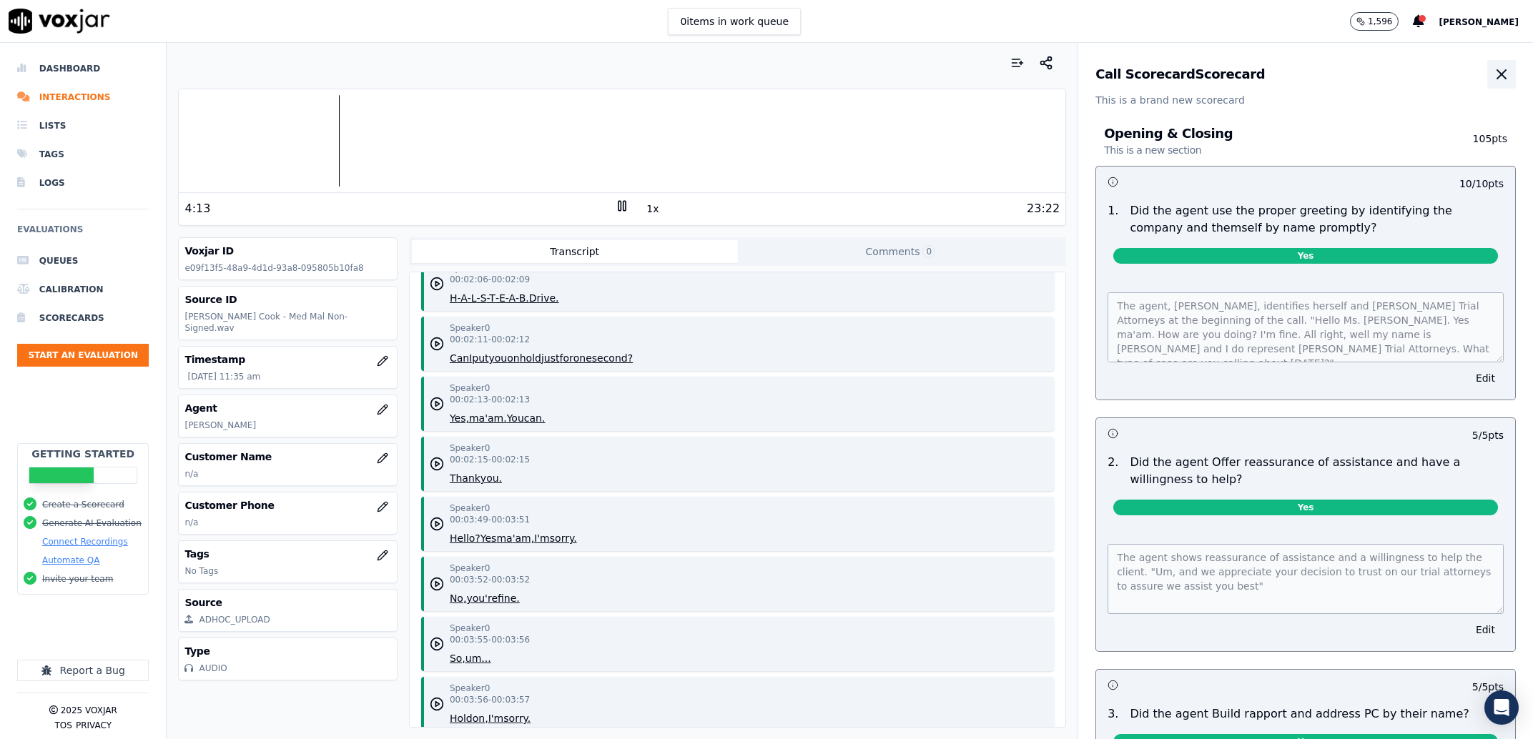
click at [1497, 72] on icon "button" at bounding box center [1501, 74] width 9 height 9
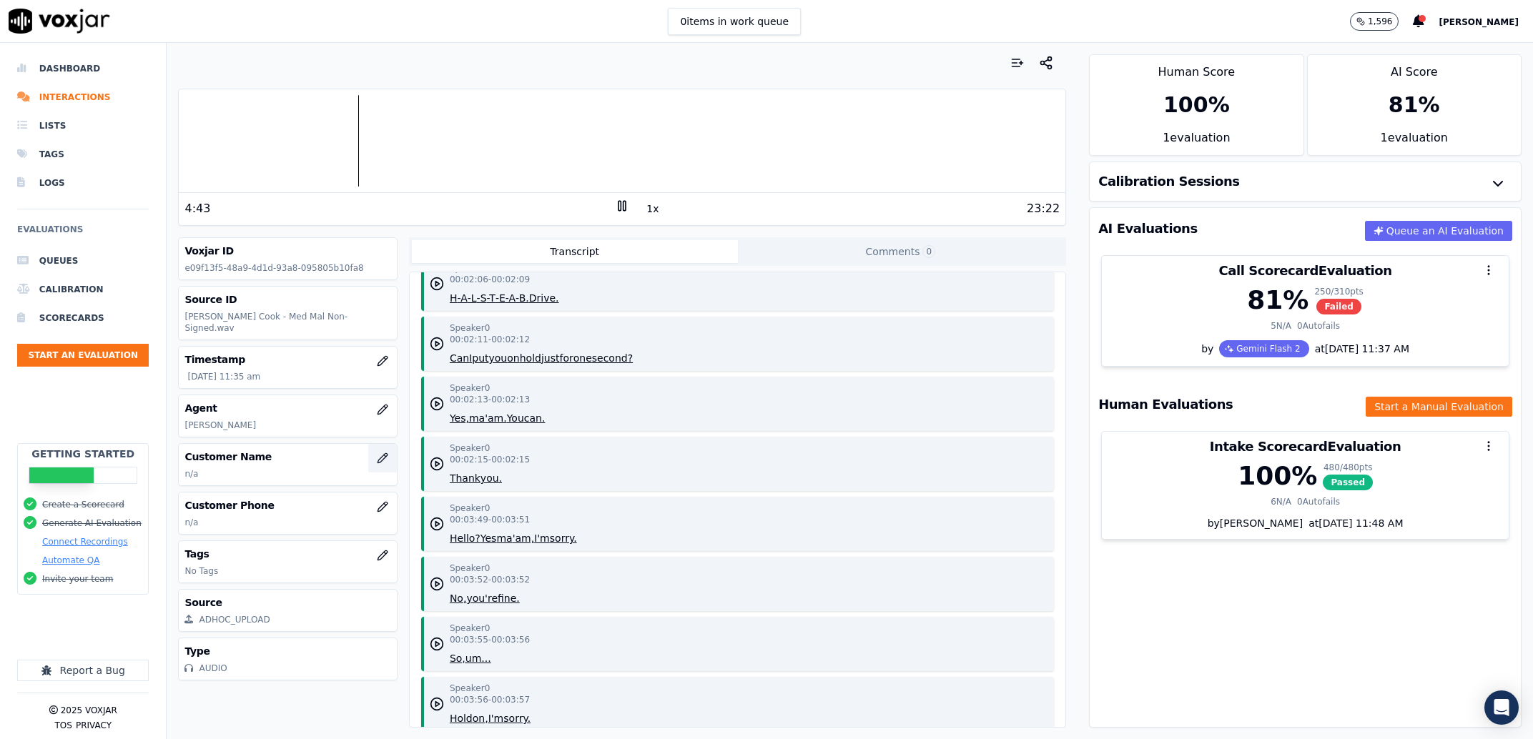
click at [377, 458] on icon "button" at bounding box center [381, 457] width 9 height 9
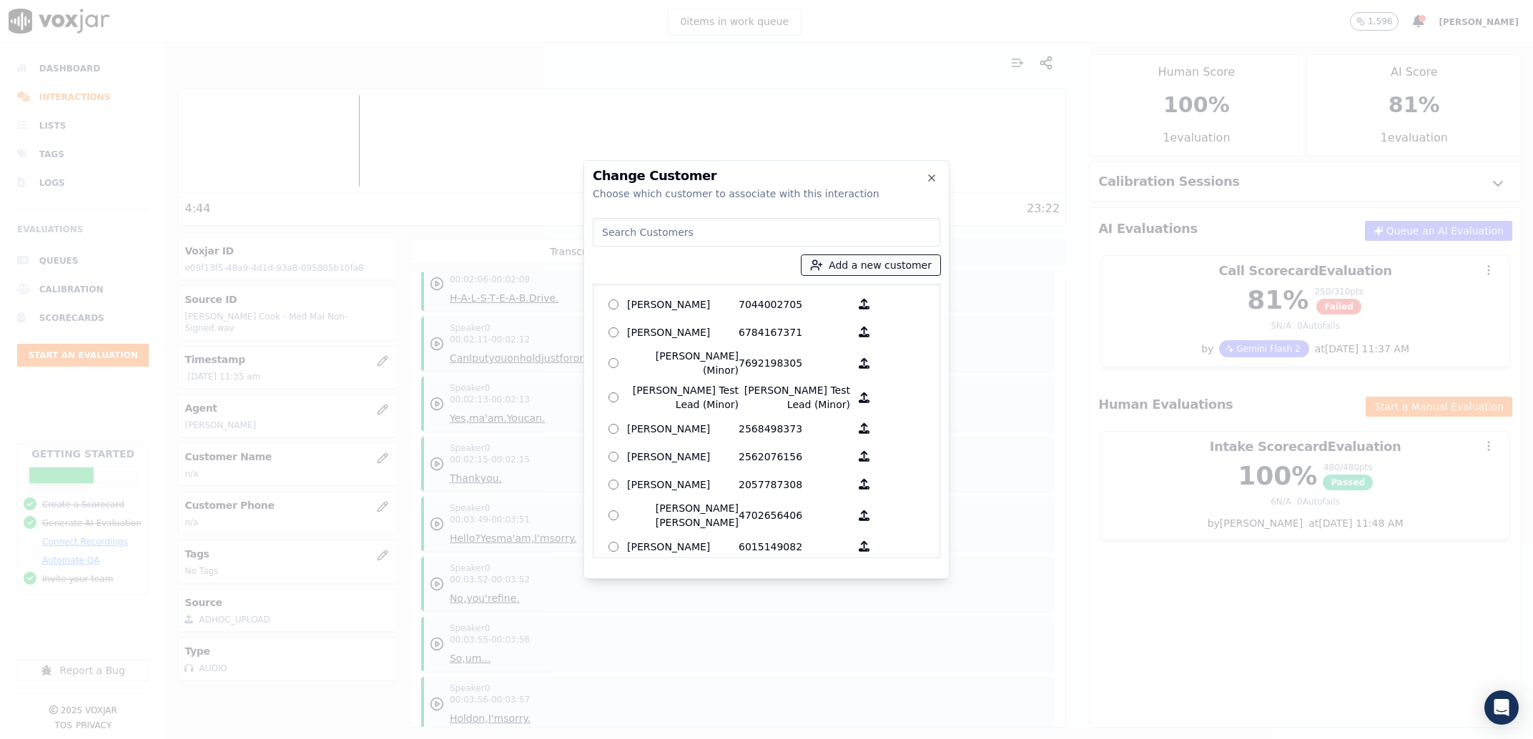
click at [878, 262] on button "Add a new customer" at bounding box center [870, 265] width 139 height 20
type input "Alyce S Stoudemire Cook"
click at [828, 374] on input "Add a New Customer" at bounding box center [876, 376] width 187 height 23
paste input "3476707863"
type input "3476707863"
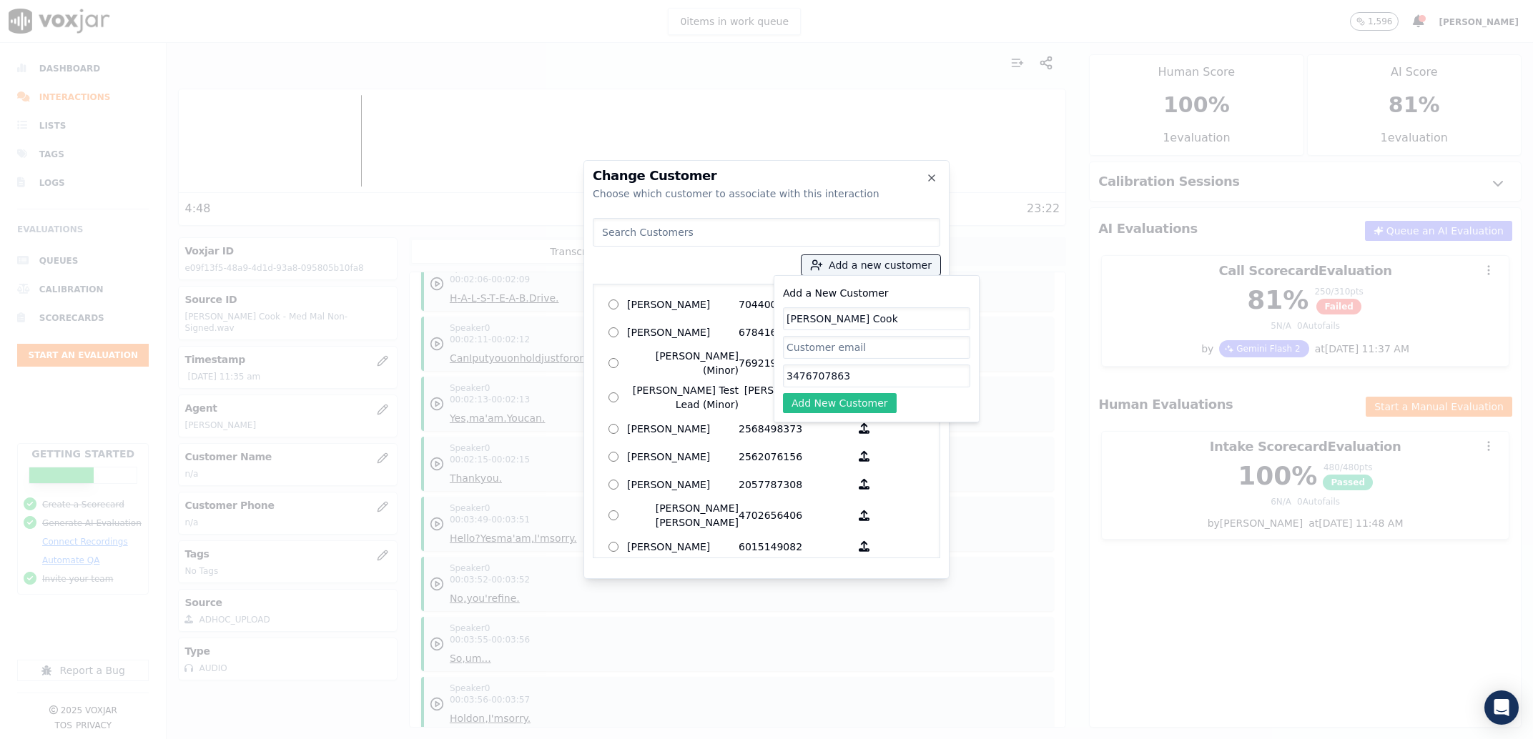
click at [841, 408] on button "Add New Customer" at bounding box center [840, 403] width 114 height 20
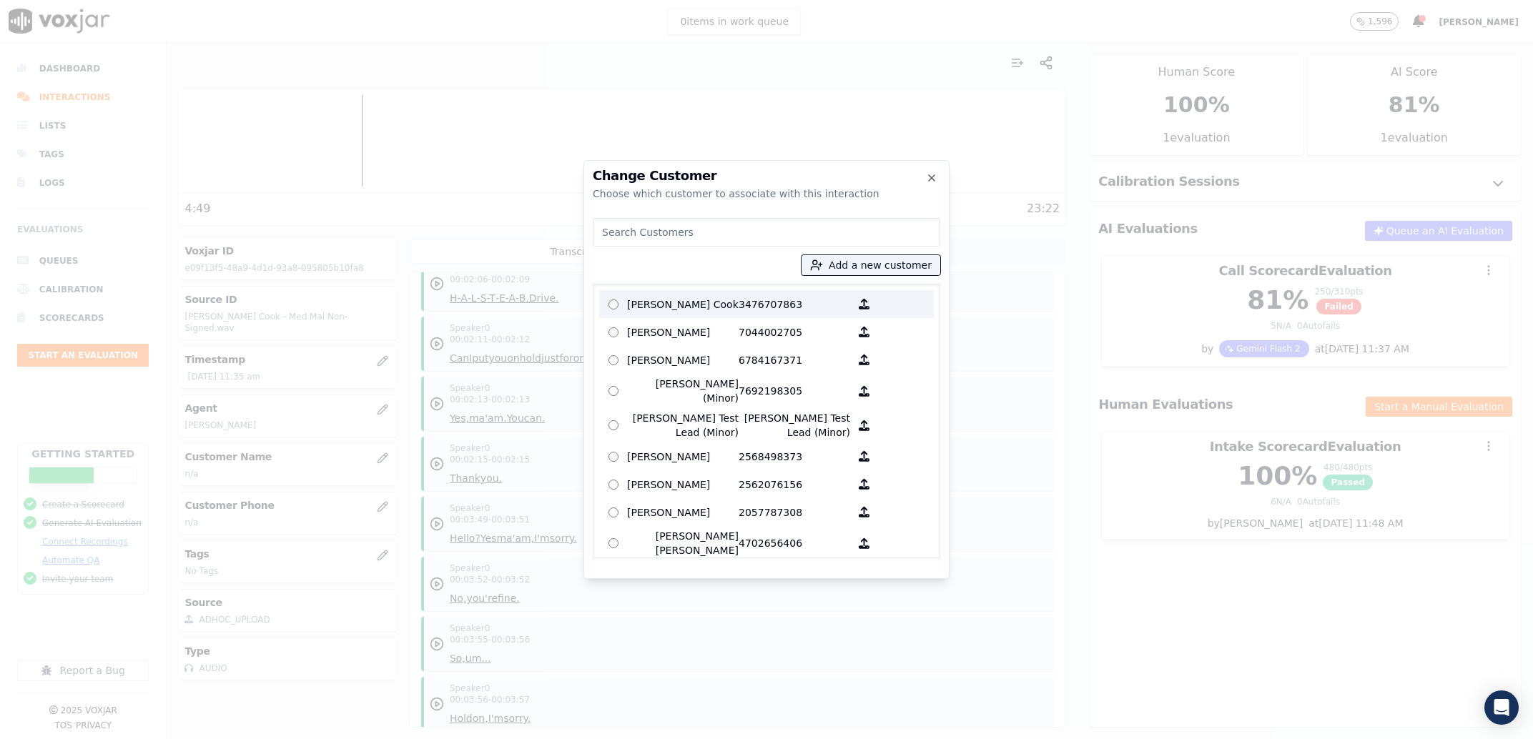
click at [716, 297] on p "Alyce S Stoudemire Cook" at bounding box center [683, 304] width 112 height 22
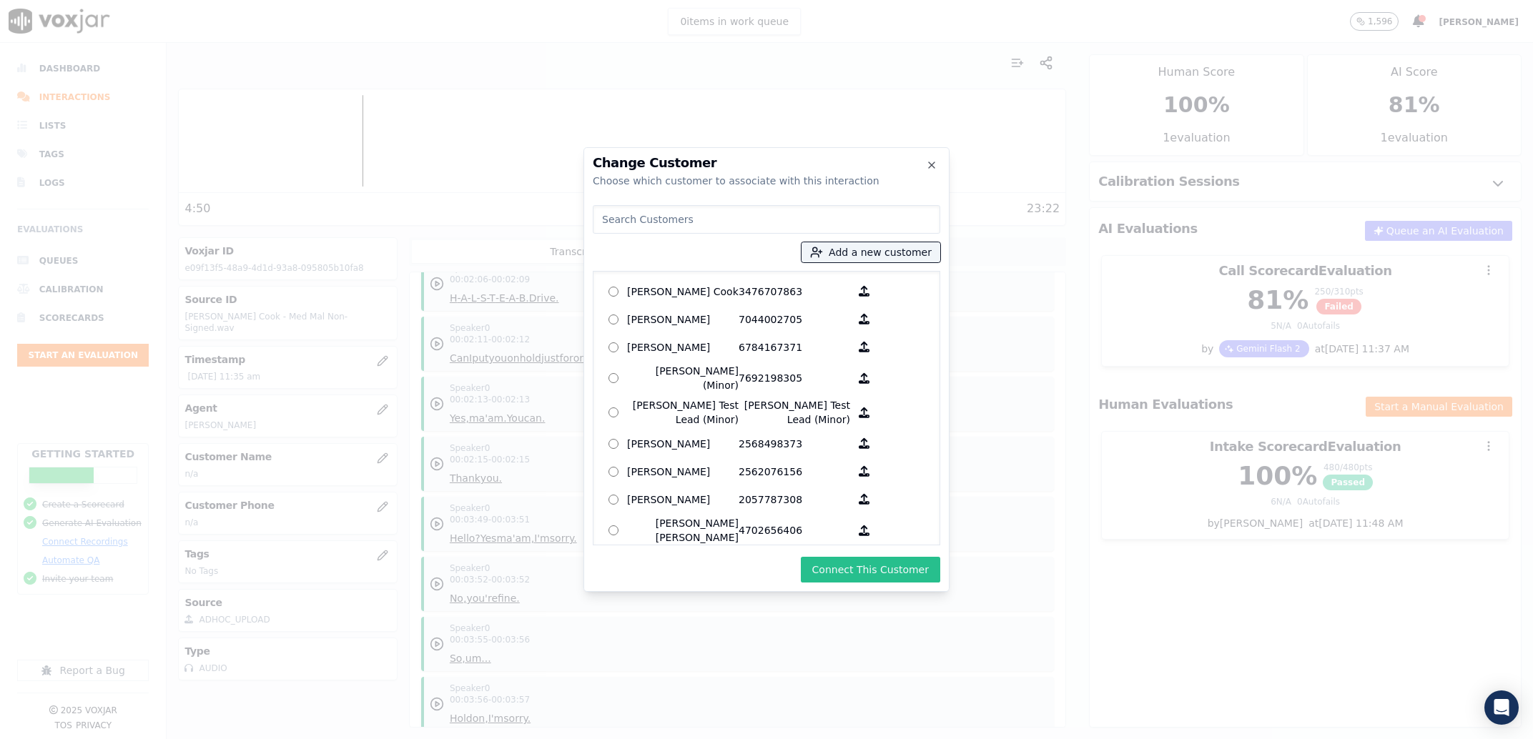
click at [882, 568] on button "Connect This Customer" at bounding box center [870, 570] width 139 height 26
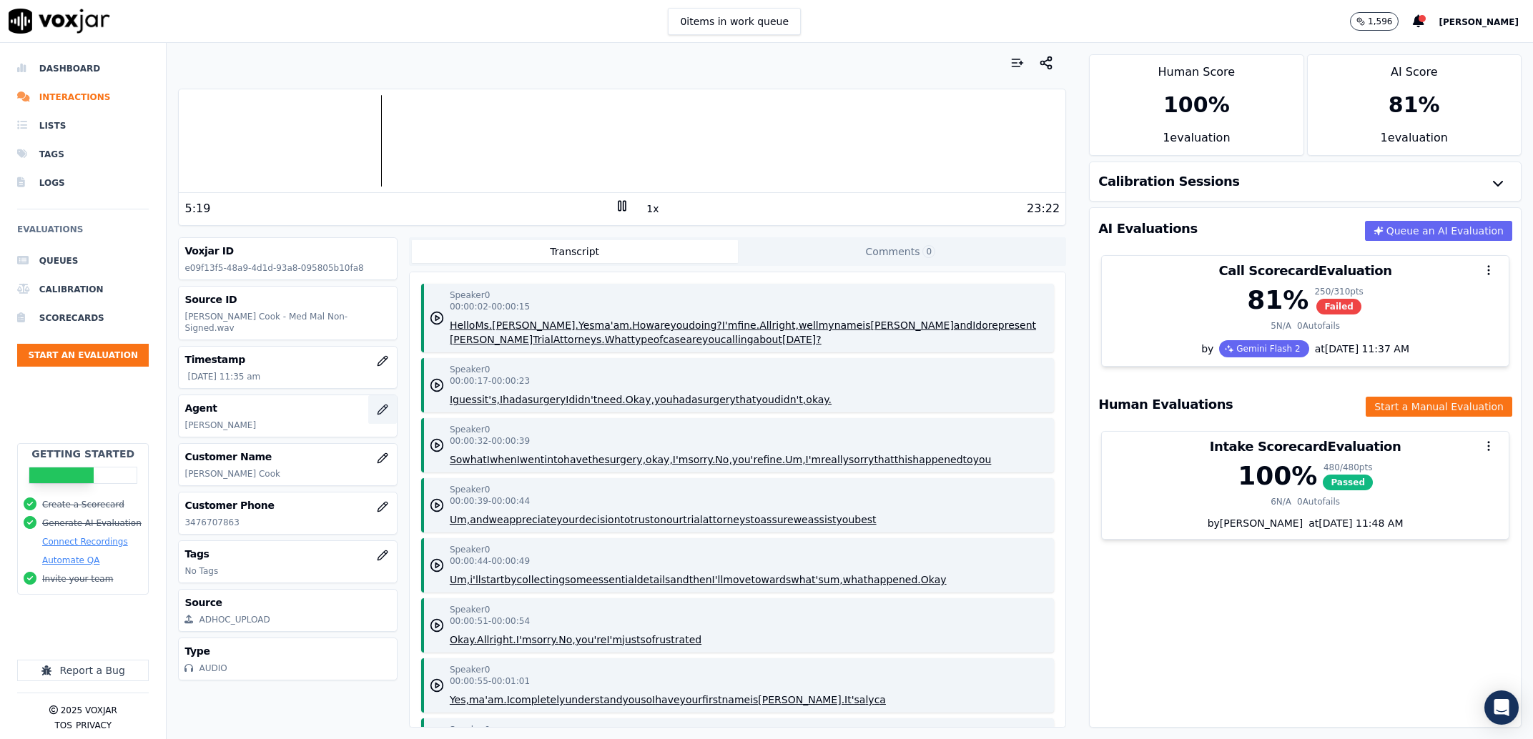
click at [376, 403] on button "button" at bounding box center [382, 409] width 29 height 29
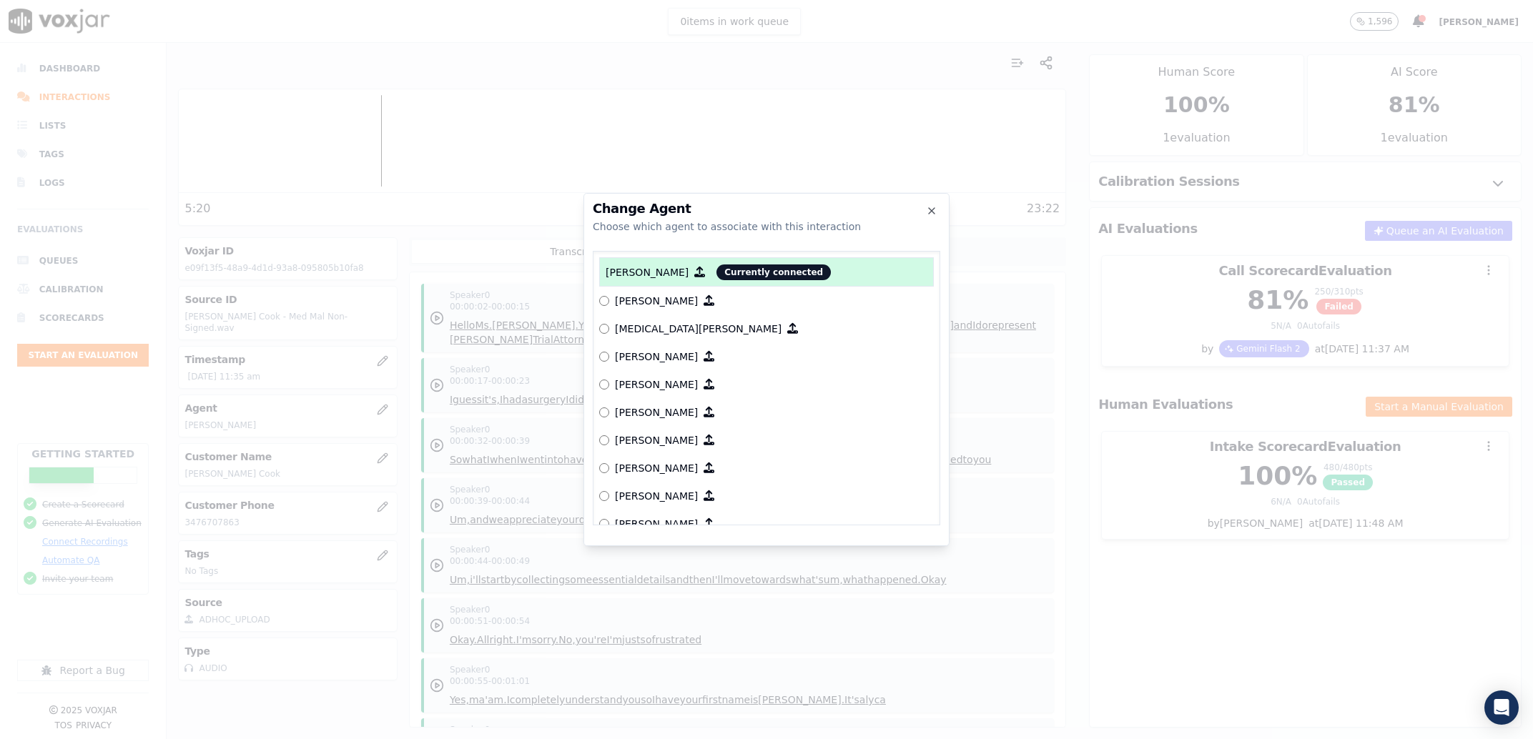
scroll to position [407, 0]
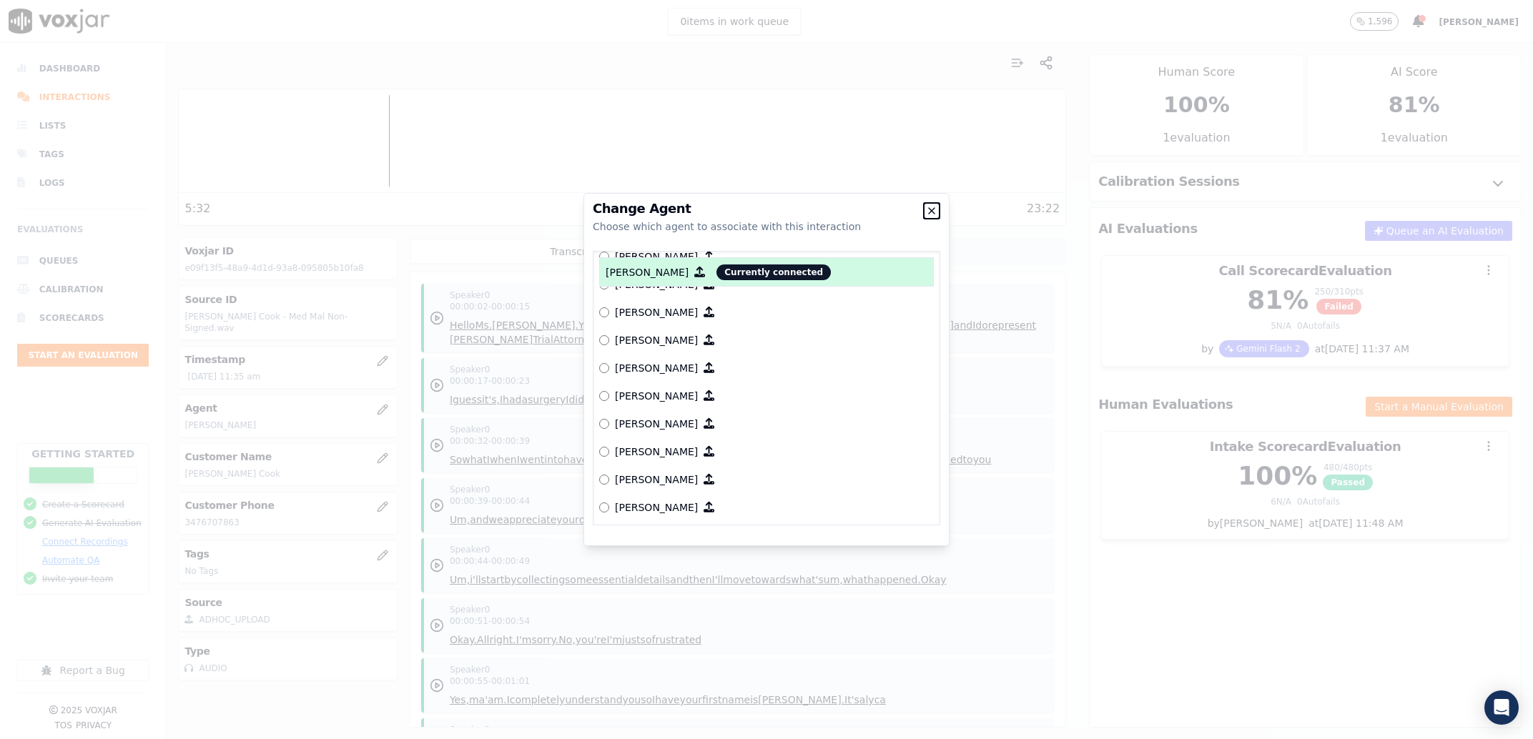
click at [928, 207] on icon "button" at bounding box center [931, 210] width 11 height 11
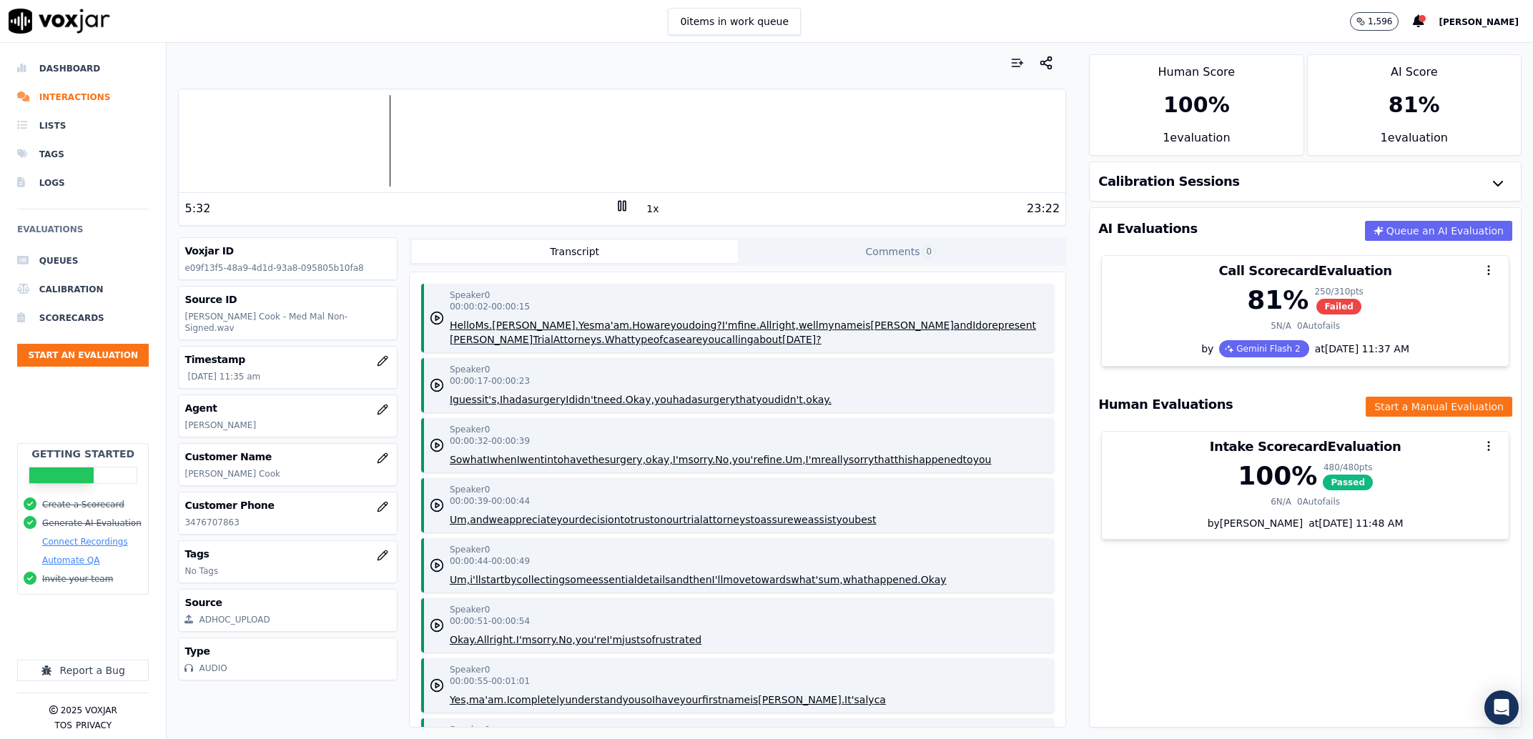
click at [623, 204] on rect at bounding box center [624, 205] width 2 height 9
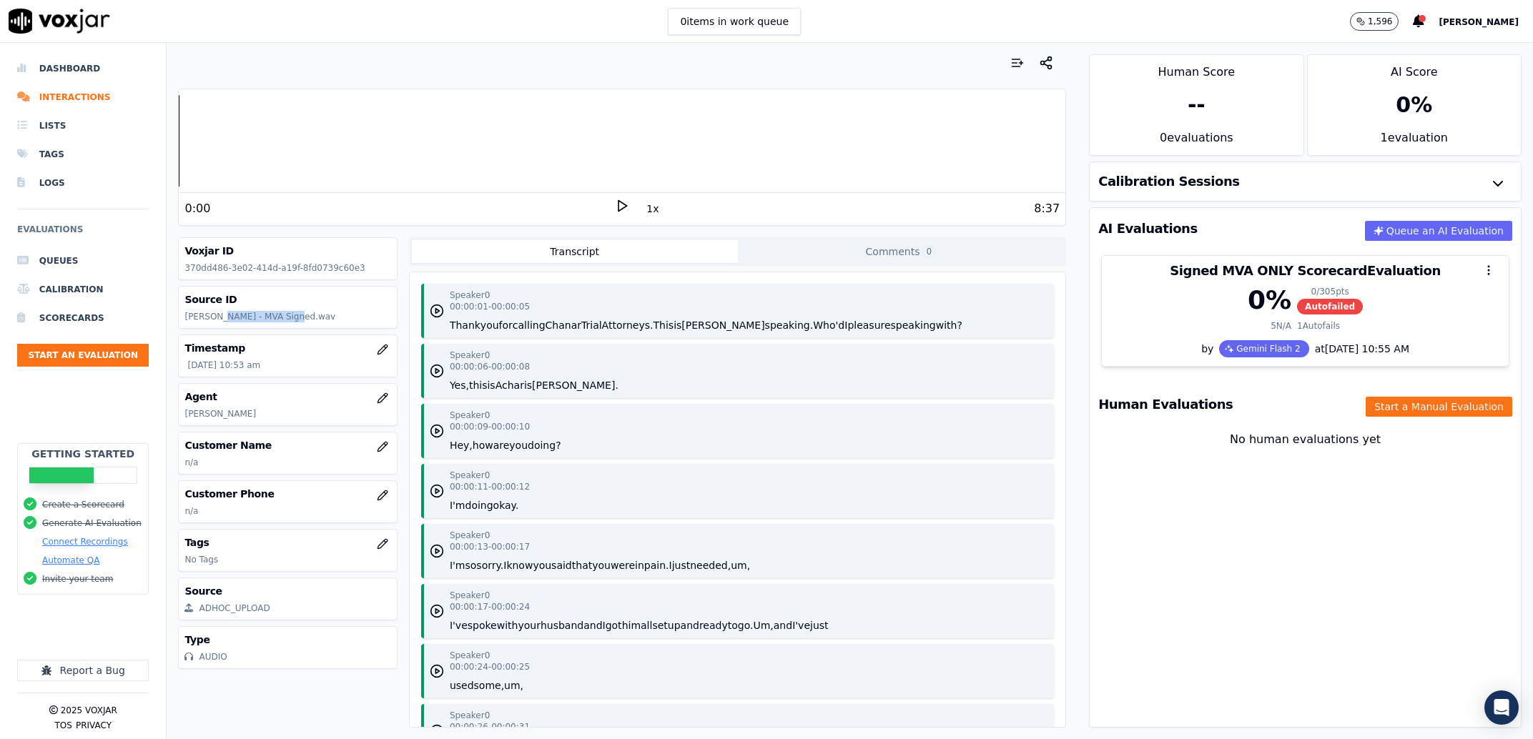
drag, startPoint x: 214, startPoint y: 316, endPoint x: 276, endPoint y: 324, distance: 62.0
click at [276, 324] on div "Source ID [PERSON_NAME] - MVA Signed.wav" at bounding box center [287, 307] width 217 height 41
copy p "[PERSON_NAME]"
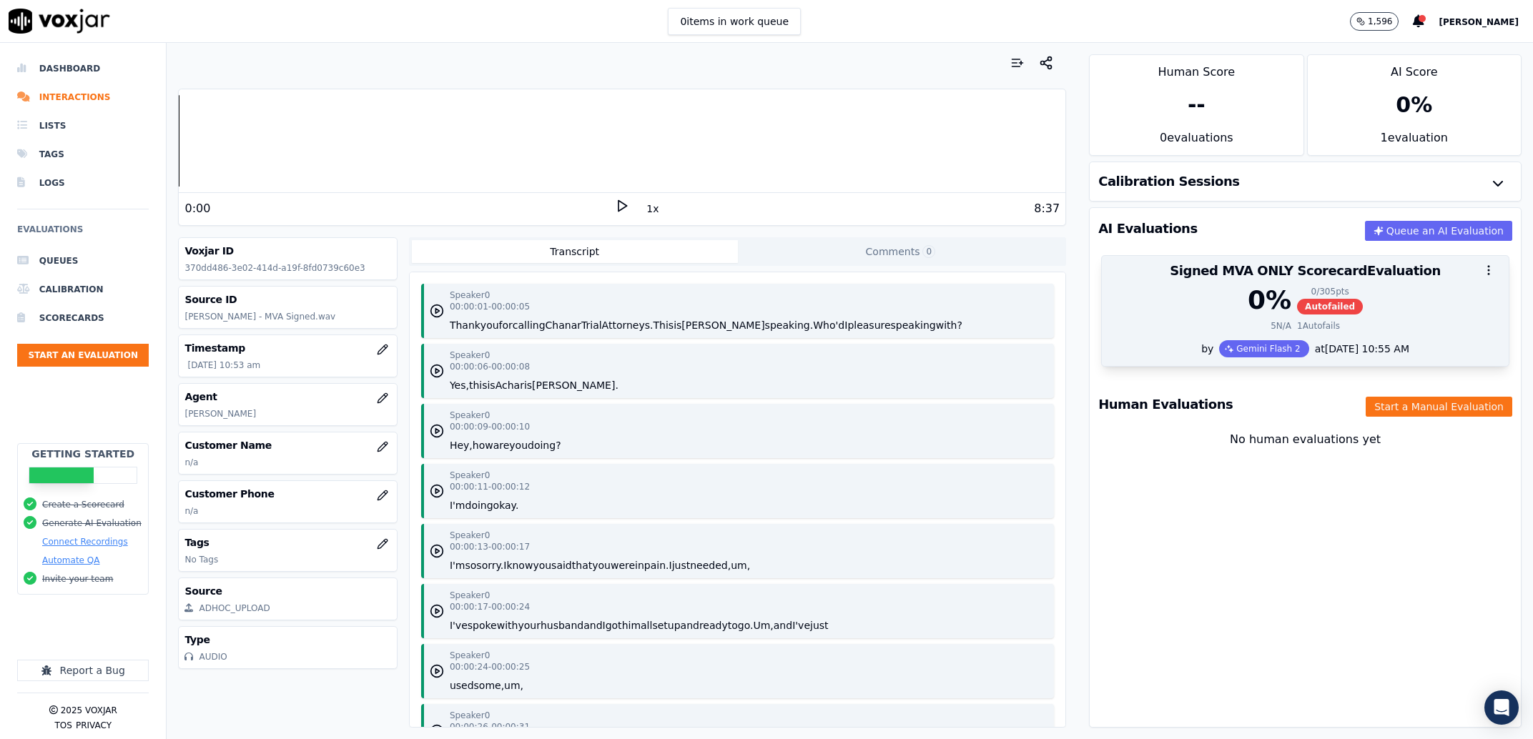
click at [1217, 310] on div "0 % 0 / 305 pts Autofailed" at bounding box center [1305, 300] width 390 height 29
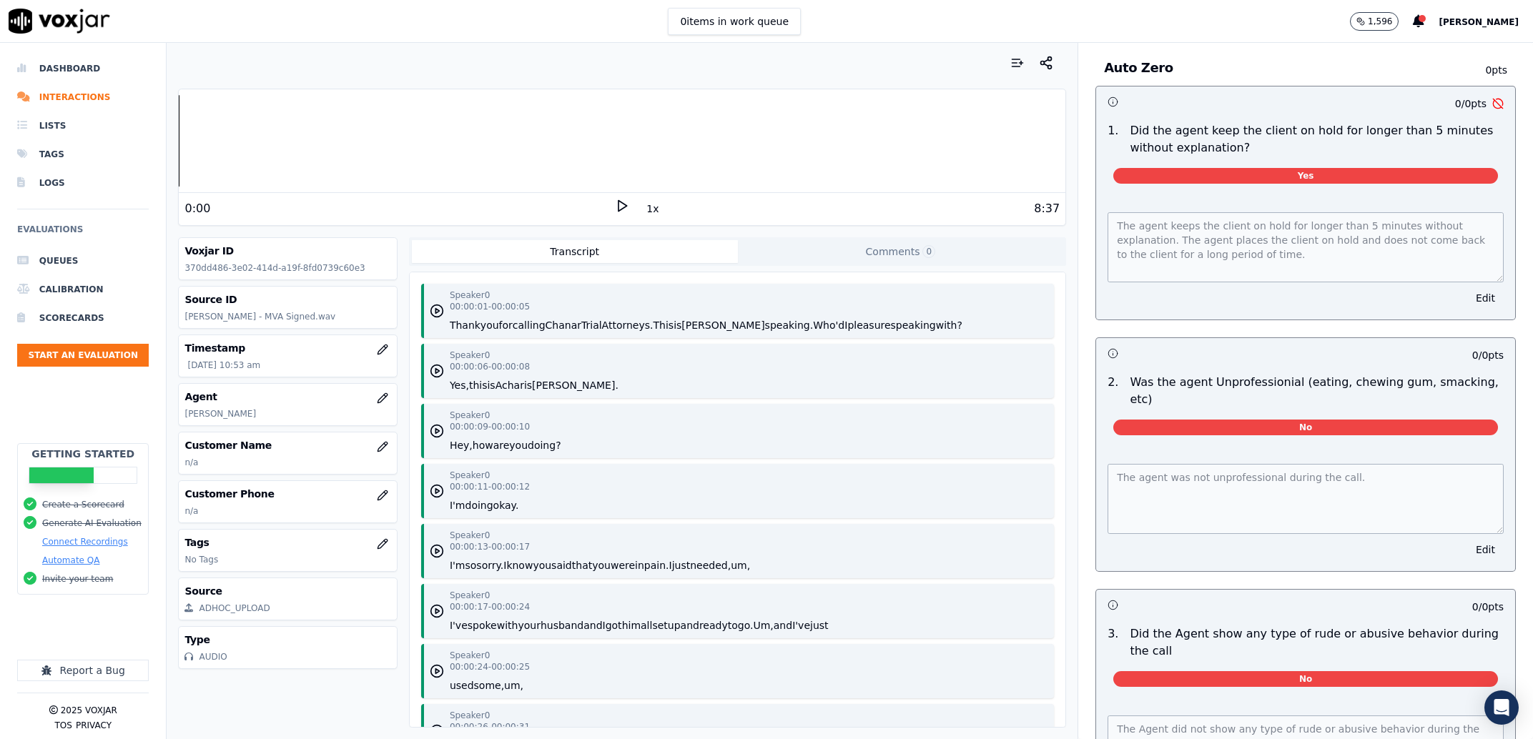
scroll to position [6144, 0]
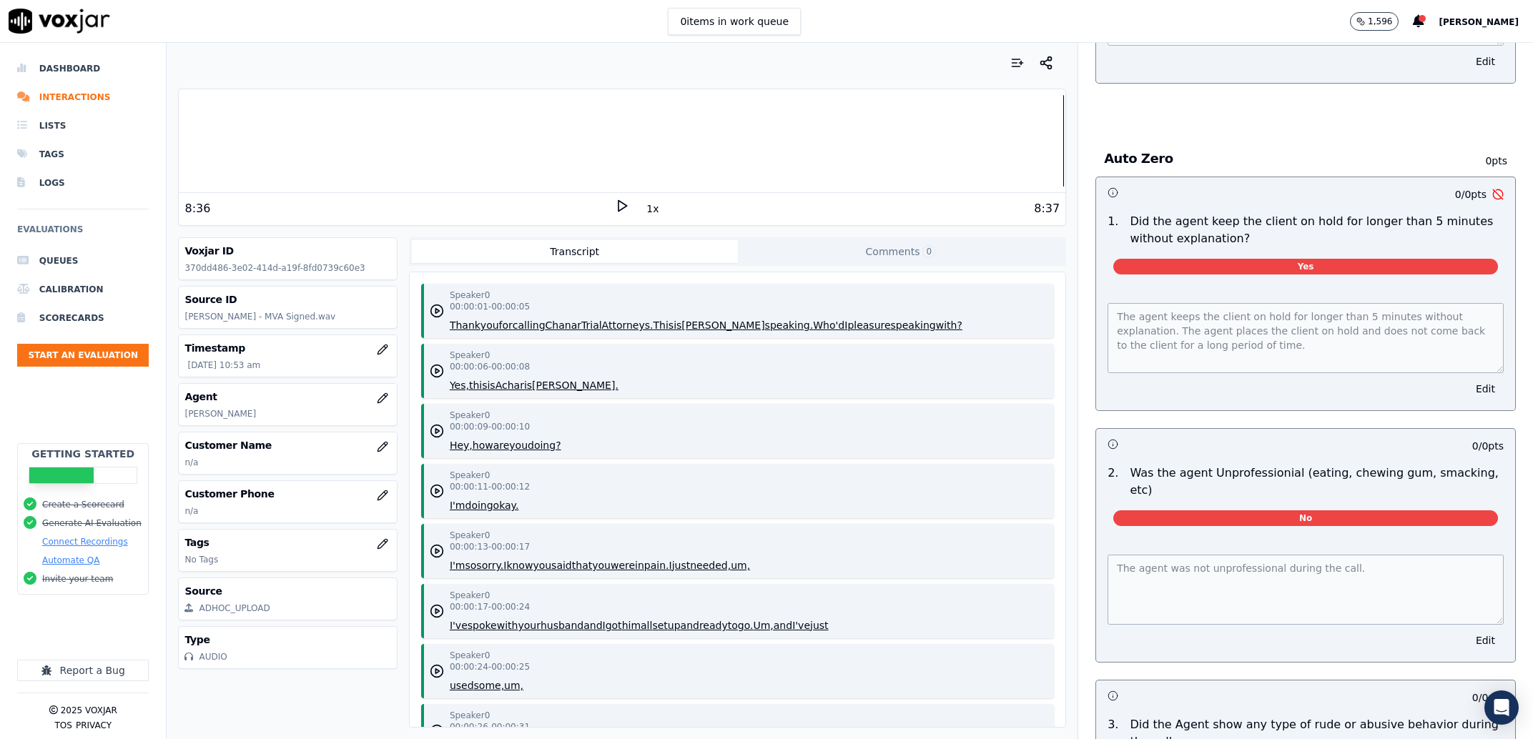
click at [710, 144] on div at bounding box center [622, 141] width 887 height 92
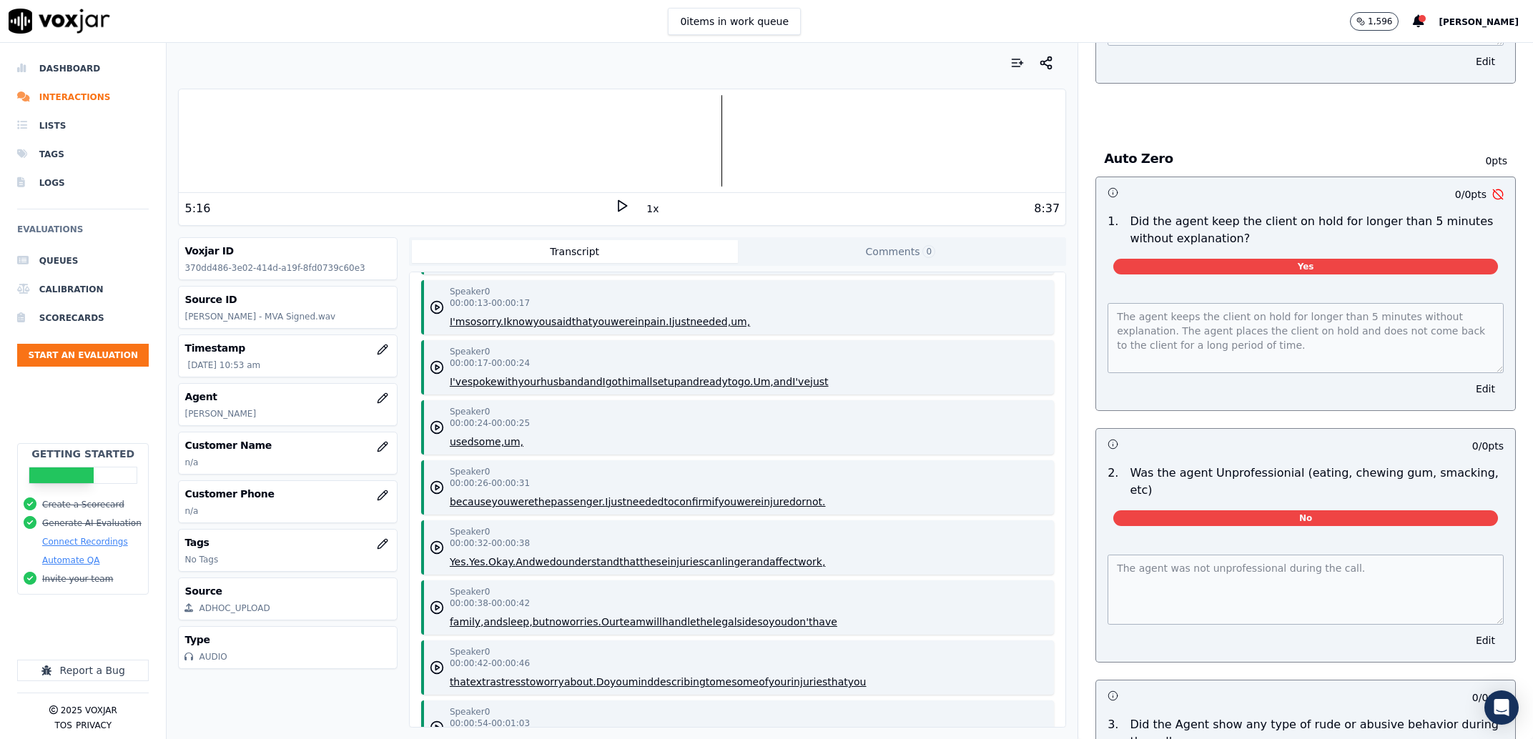
click at [858, 466] on div "Speaker 0 00:00:26 - 00:00:31 because you were the passenger. I just needed to …" at bounding box center [737, 487] width 633 height 54
click at [210, 139] on div at bounding box center [622, 141] width 887 height 92
click at [645, 213] on button "1x" at bounding box center [652, 209] width 18 height 20
click at [615, 204] on icon at bounding box center [622, 206] width 14 height 14
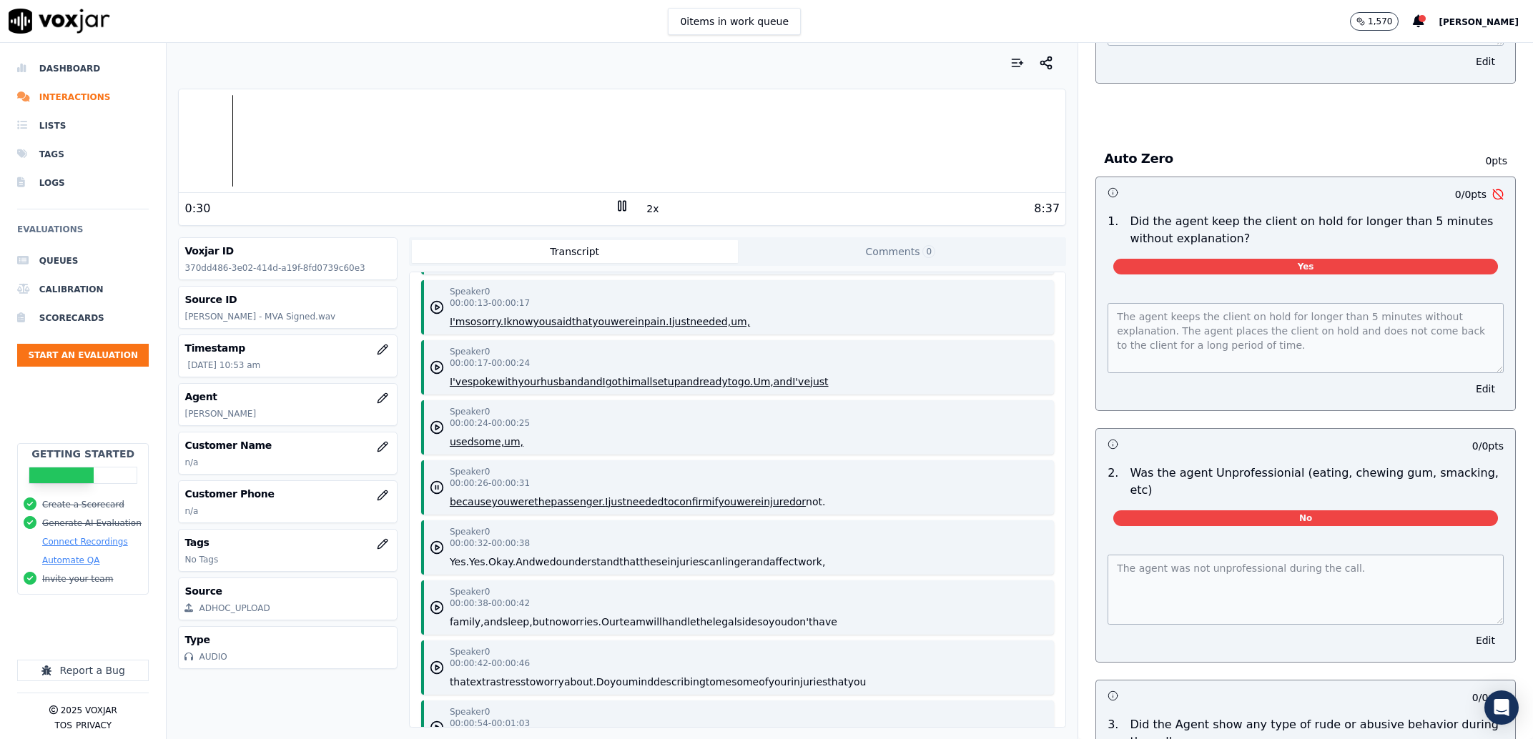
click at [616, 207] on icon at bounding box center [622, 206] width 14 height 14
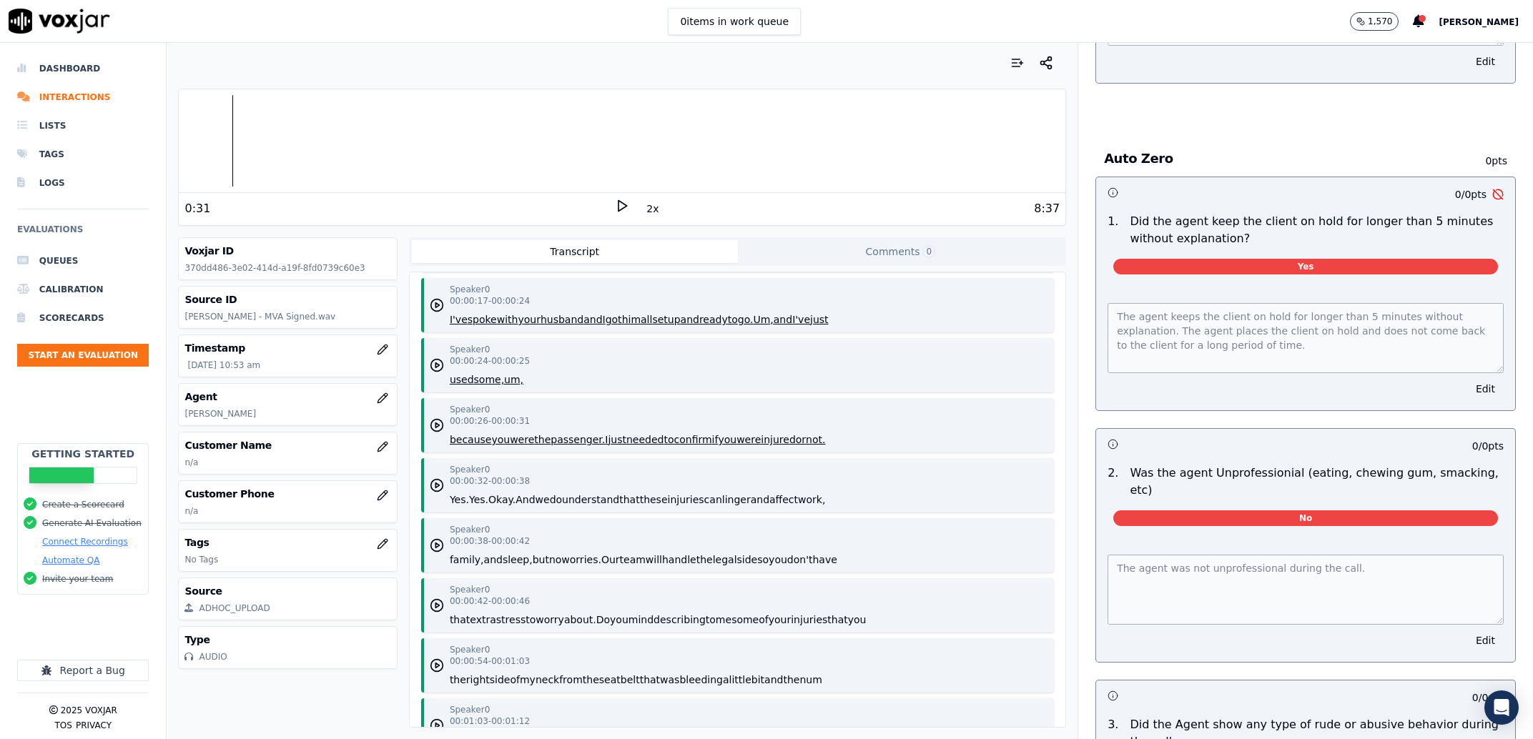
scroll to position [0, 0]
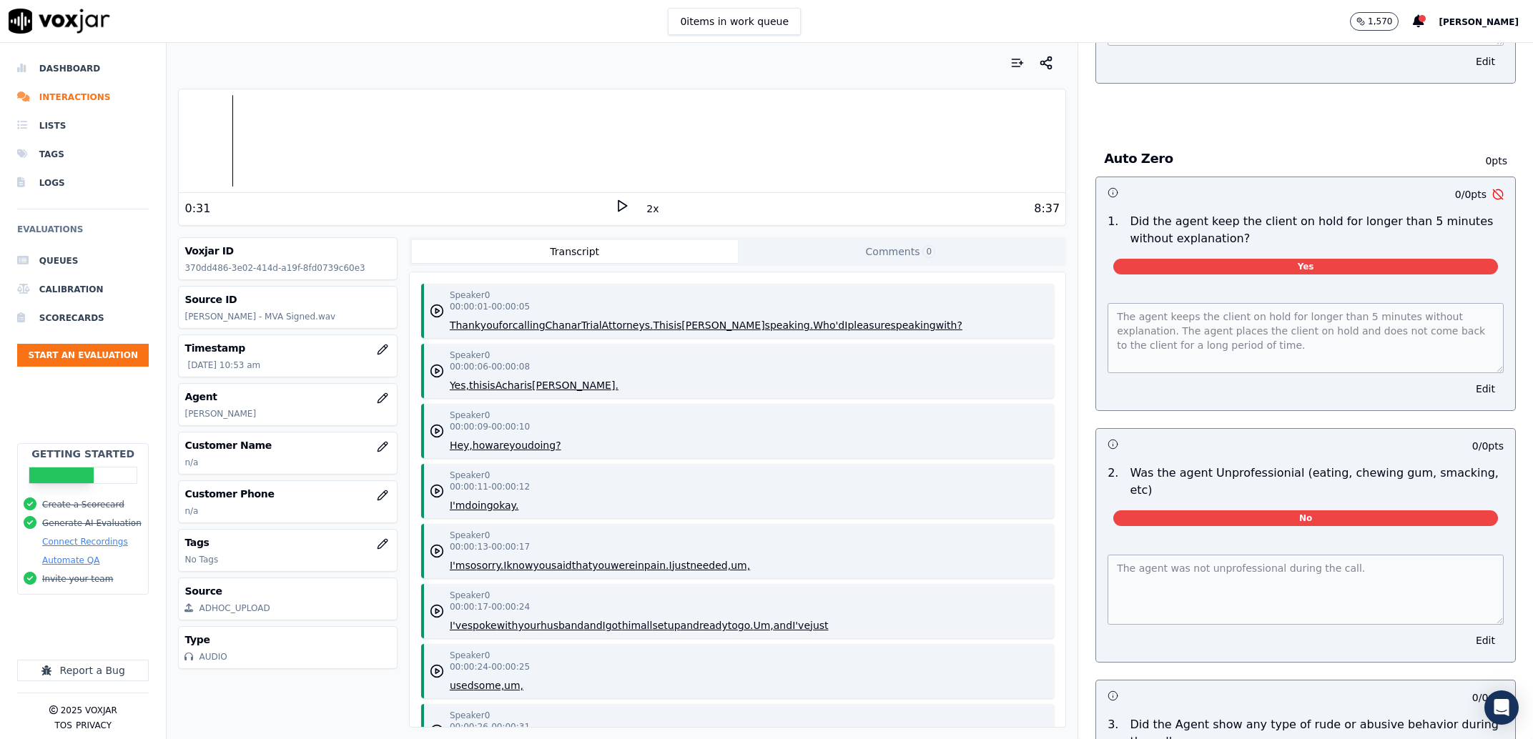
click at [487, 390] on button "is" at bounding box center [491, 385] width 8 height 14
click at [623, 207] on rect at bounding box center [624, 205] width 2 height 9
click at [1467, 399] on button "Edit" at bounding box center [1485, 389] width 36 height 20
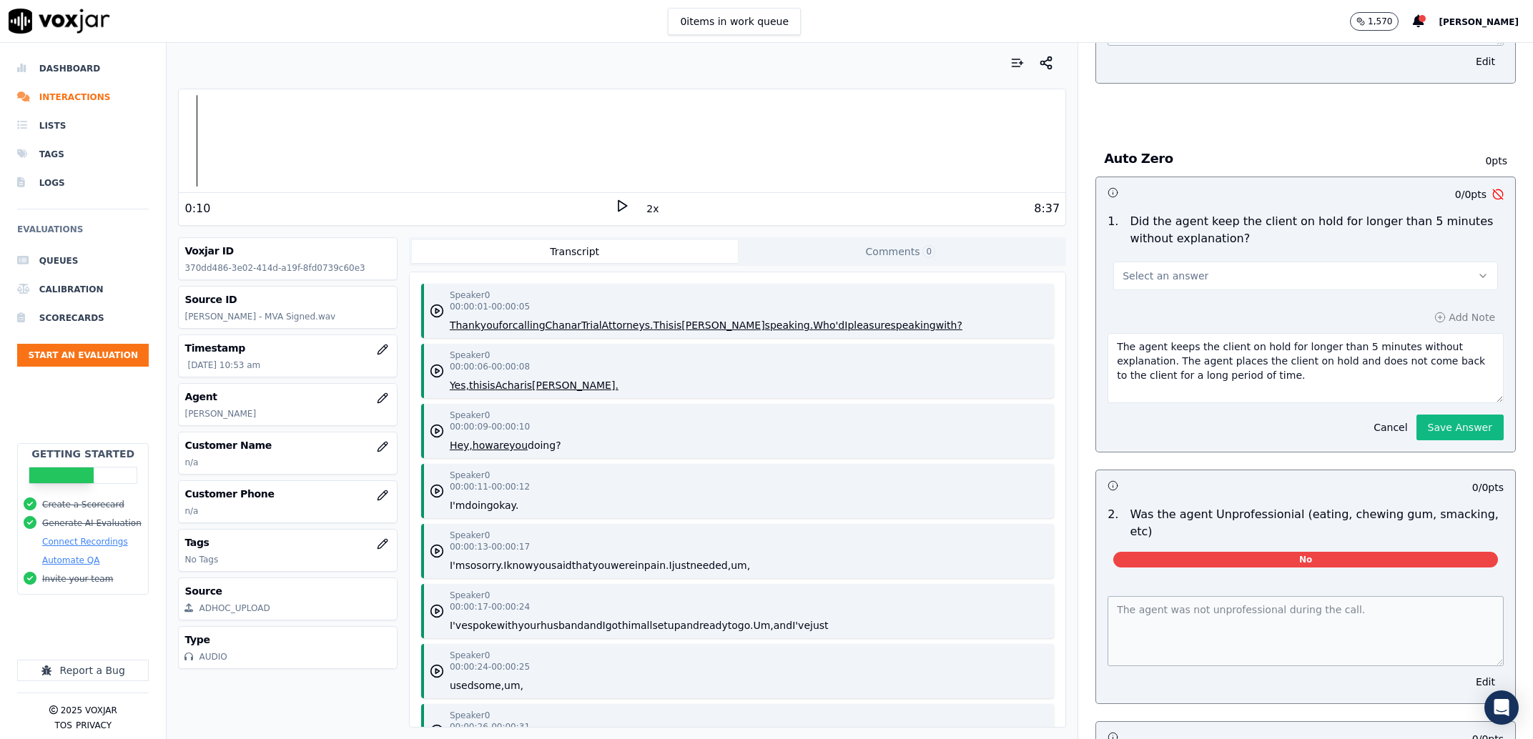
click at [1254, 290] on button "Select an answer" at bounding box center [1305, 276] width 385 height 29
click at [1195, 394] on div "No" at bounding box center [1276, 393] width 355 height 23
click at [1416, 440] on button "Save Answer" at bounding box center [1459, 428] width 87 height 26
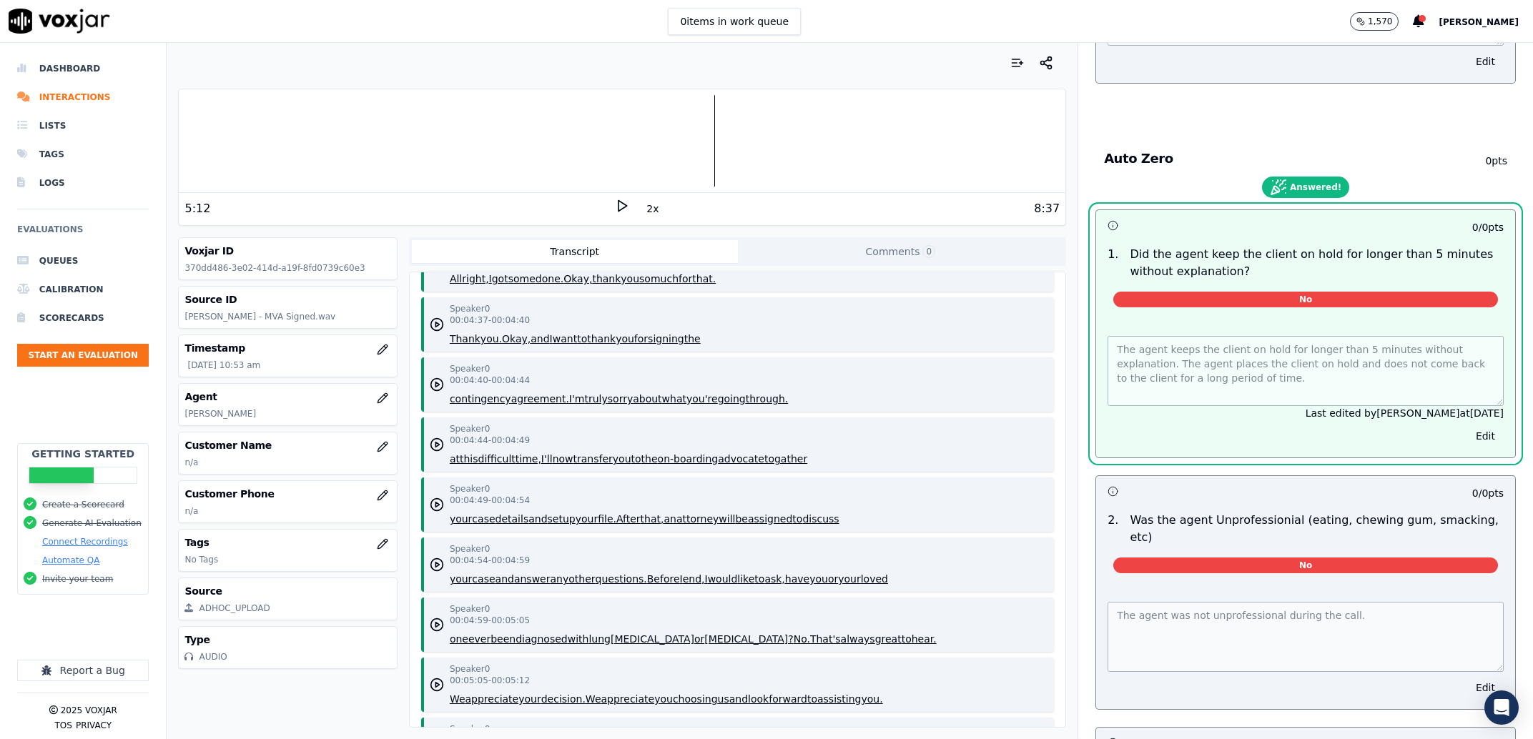
scroll to position [2342, 0]
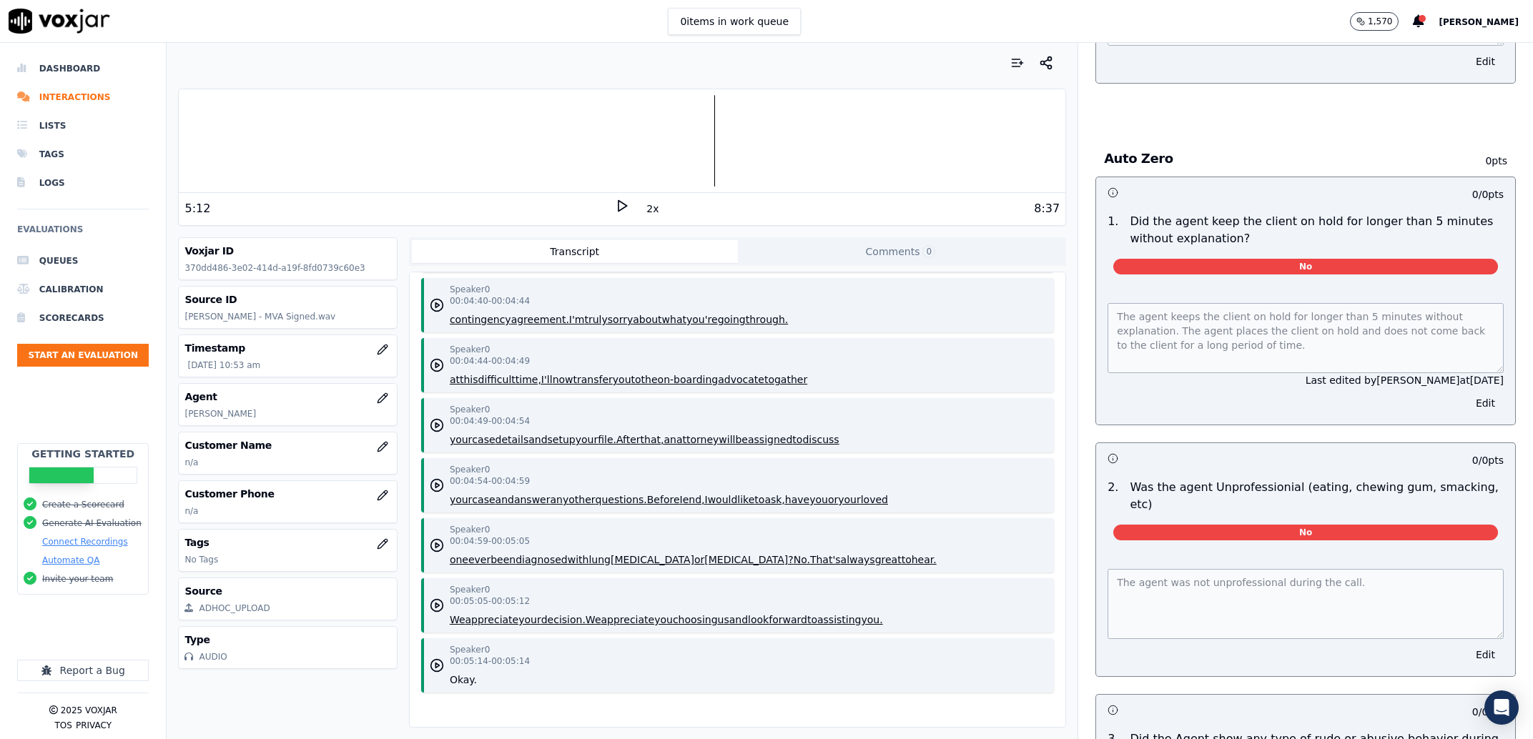
click at [490, 613] on button "appreciate" at bounding box center [492, 620] width 54 height 14
click at [618, 207] on icon at bounding box center [622, 206] width 14 height 14
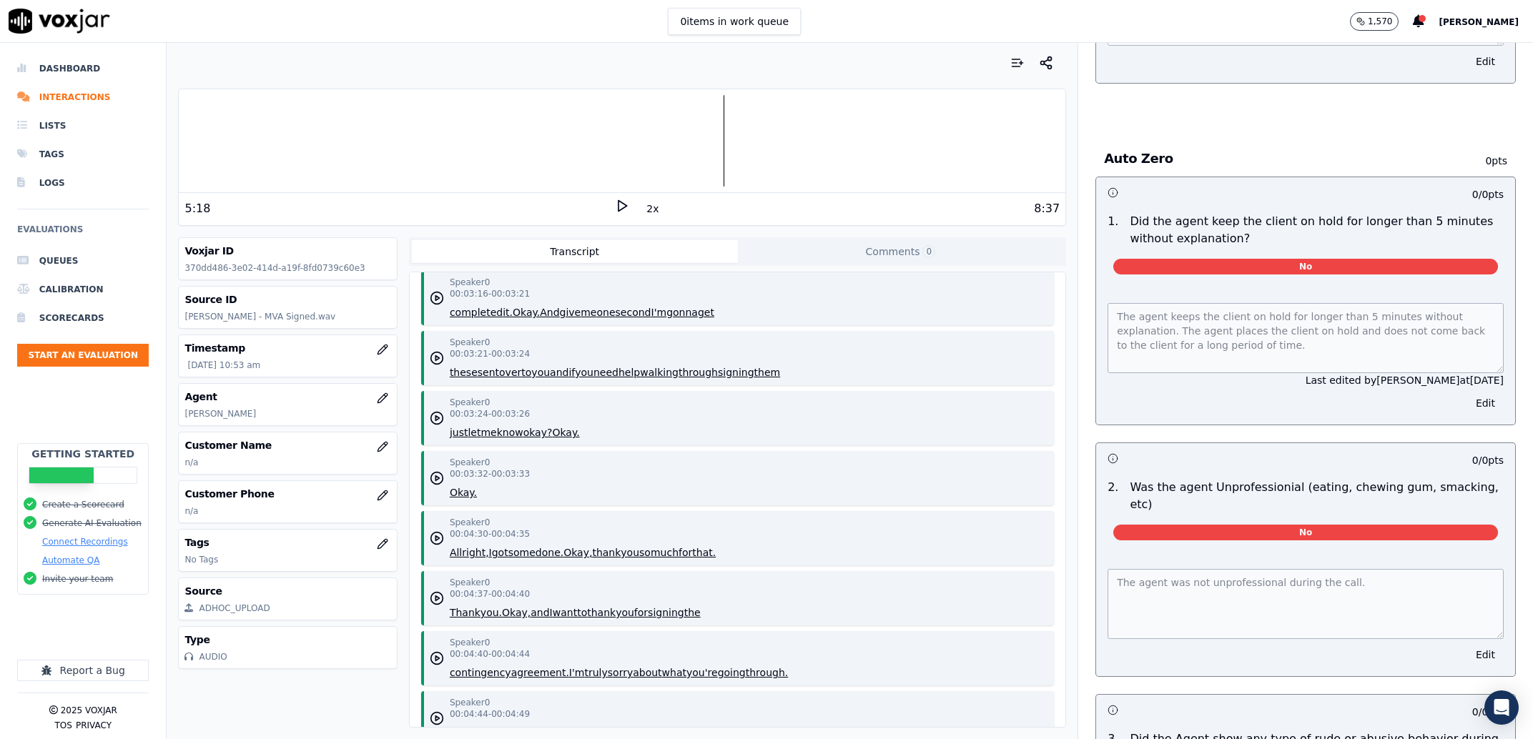
scroll to position [2016, 0]
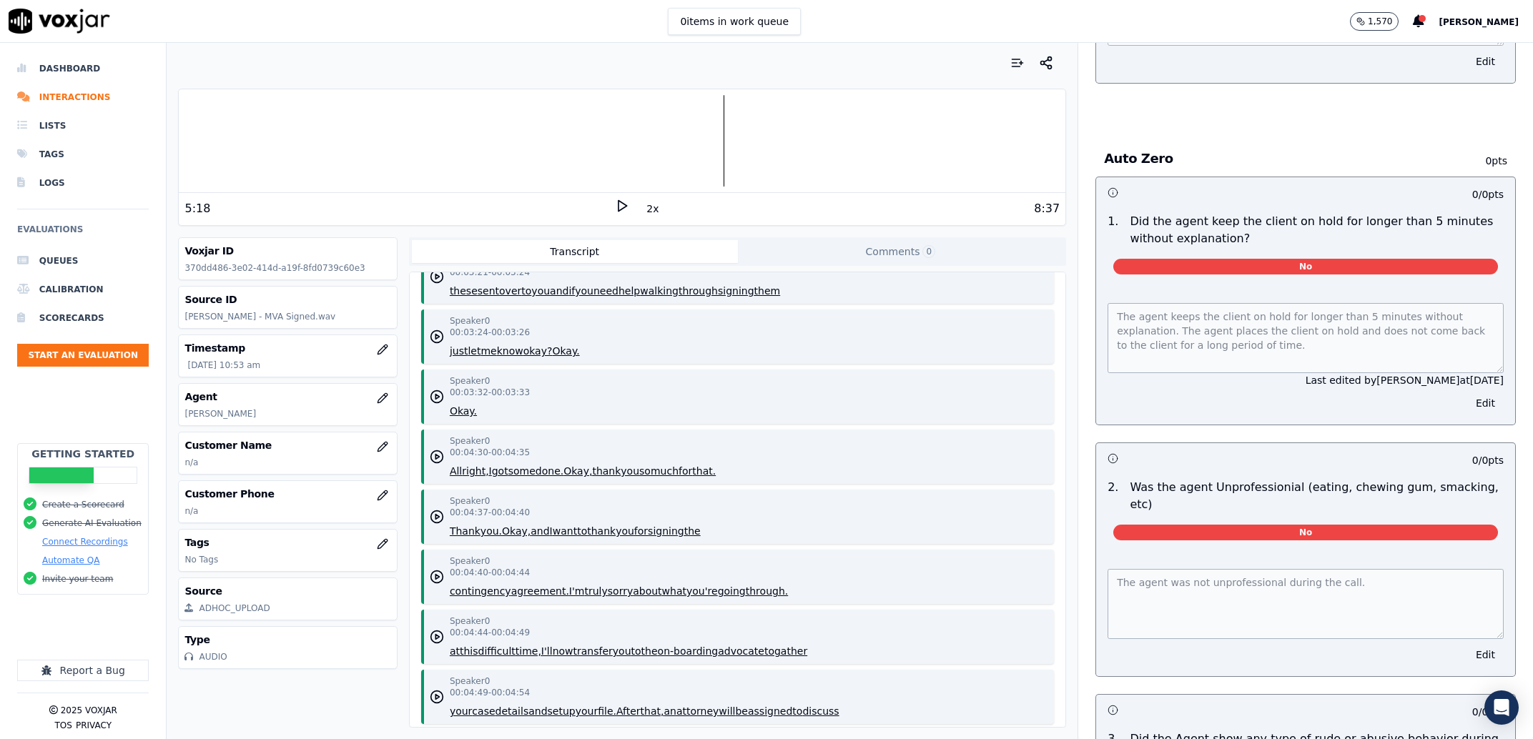
click at [610, 472] on button "thank" at bounding box center [606, 471] width 29 height 14
click at [471, 474] on button "right," at bounding box center [475, 471] width 26 height 14
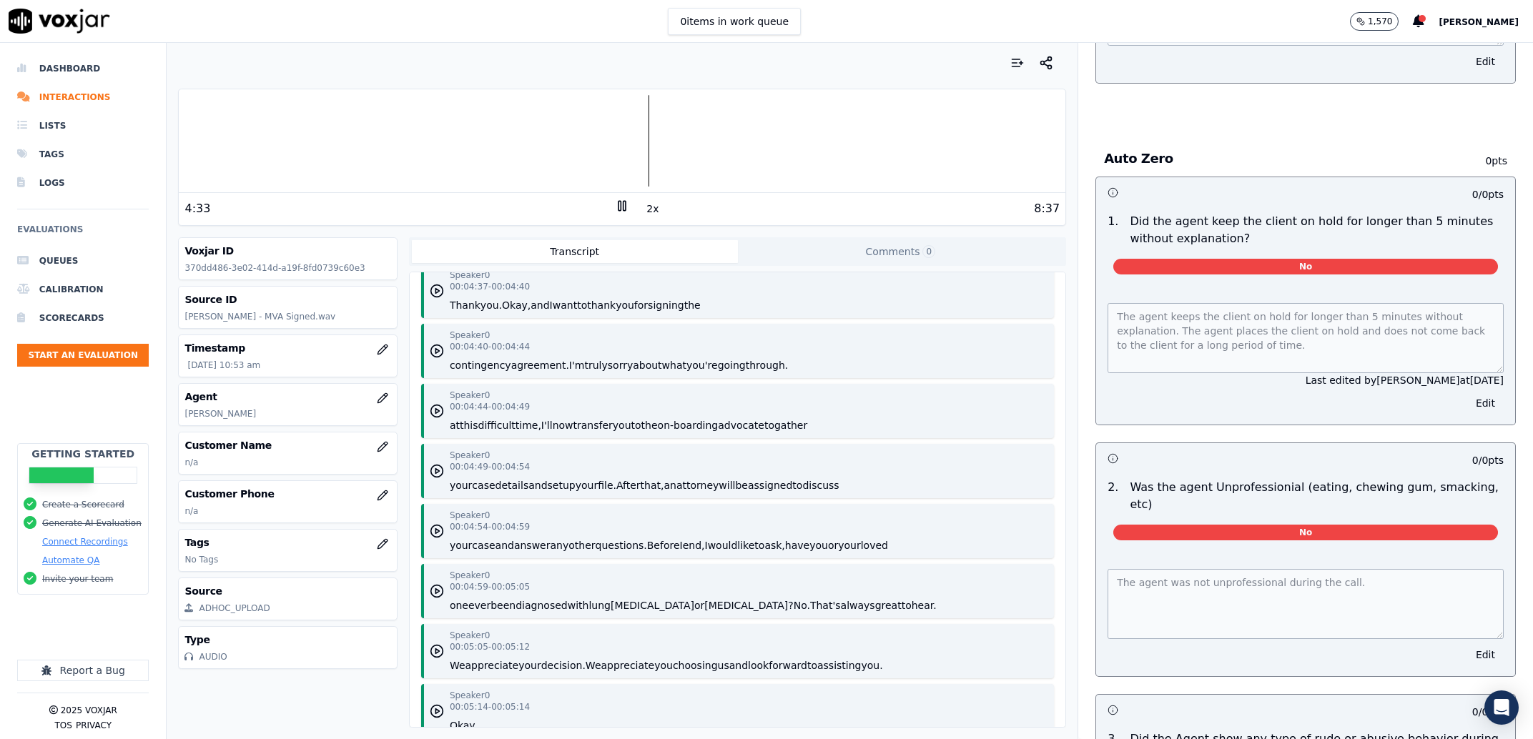
scroll to position [2261, 0]
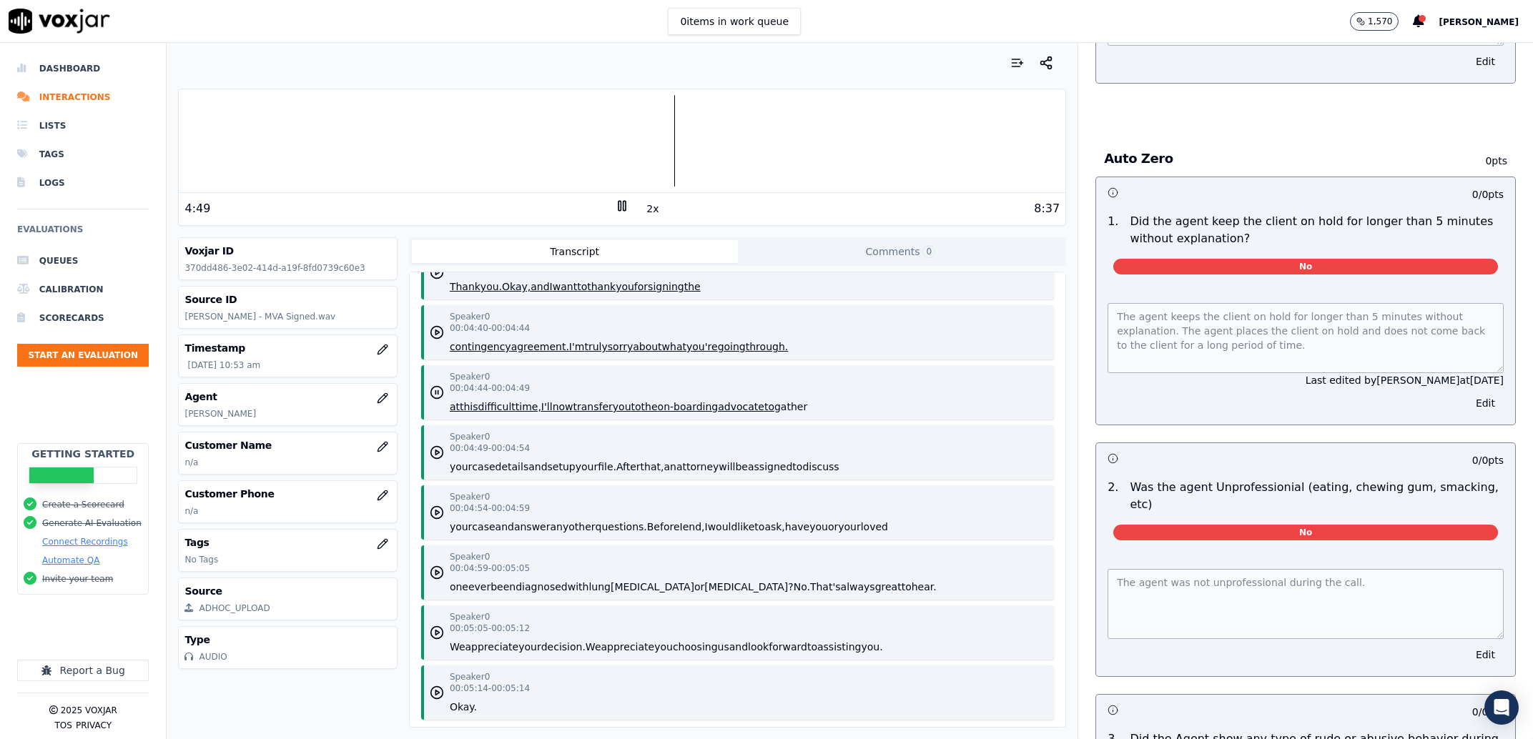
click at [615, 211] on icon at bounding box center [622, 206] width 14 height 14
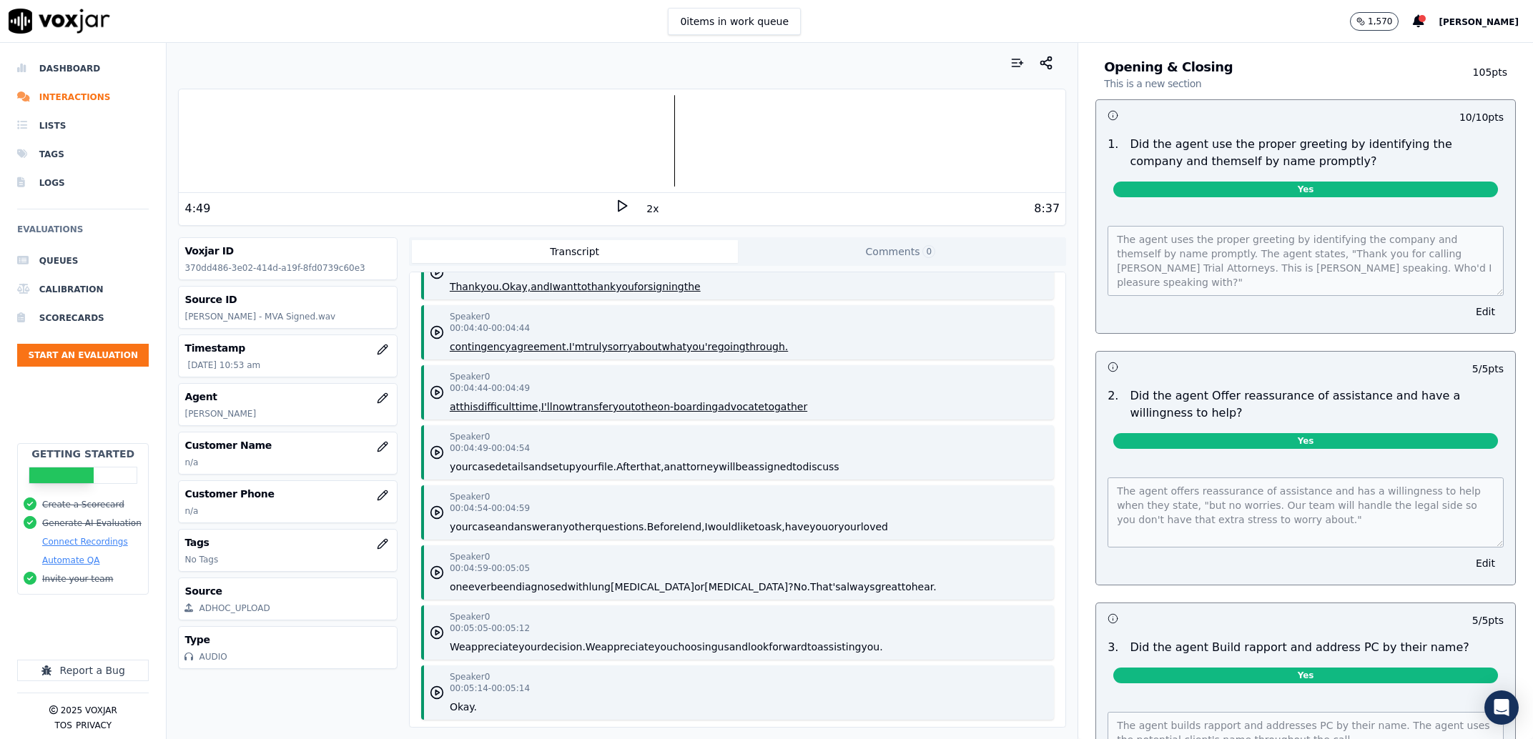
scroll to position [0, 0]
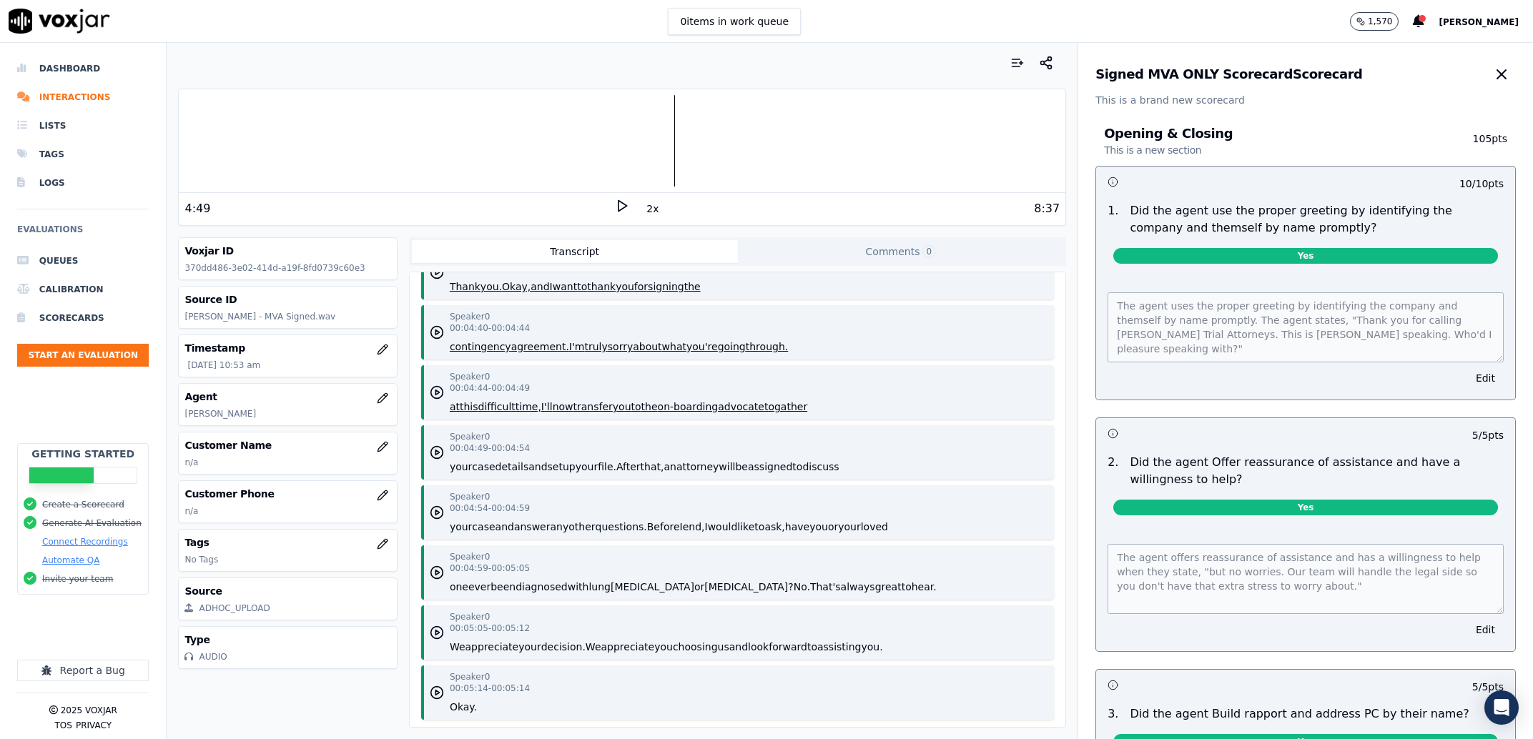
click at [1493, 76] on icon "button" at bounding box center [1501, 74] width 17 height 17
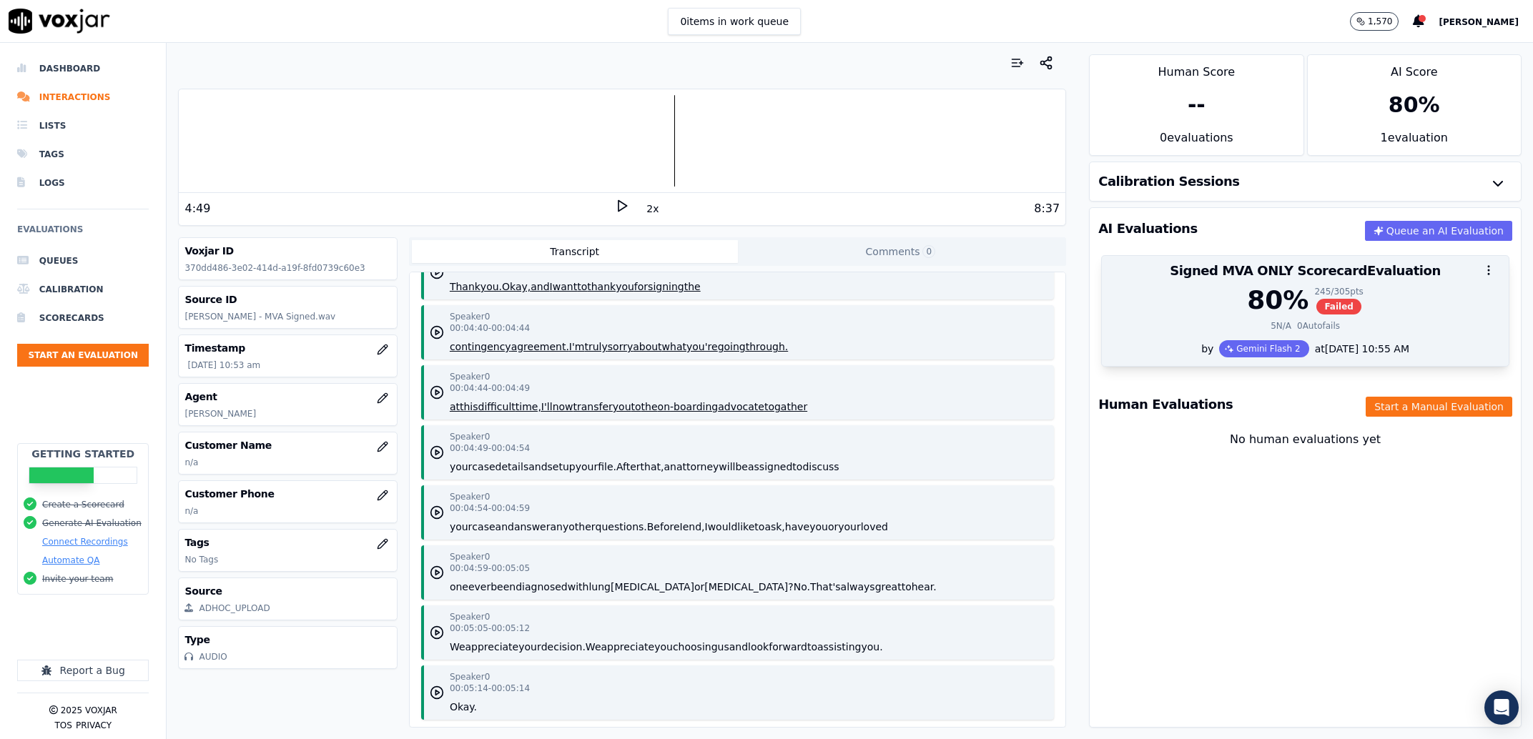
click at [1410, 293] on div "80 % 245 / 305 pts Failed" at bounding box center [1305, 300] width 390 height 29
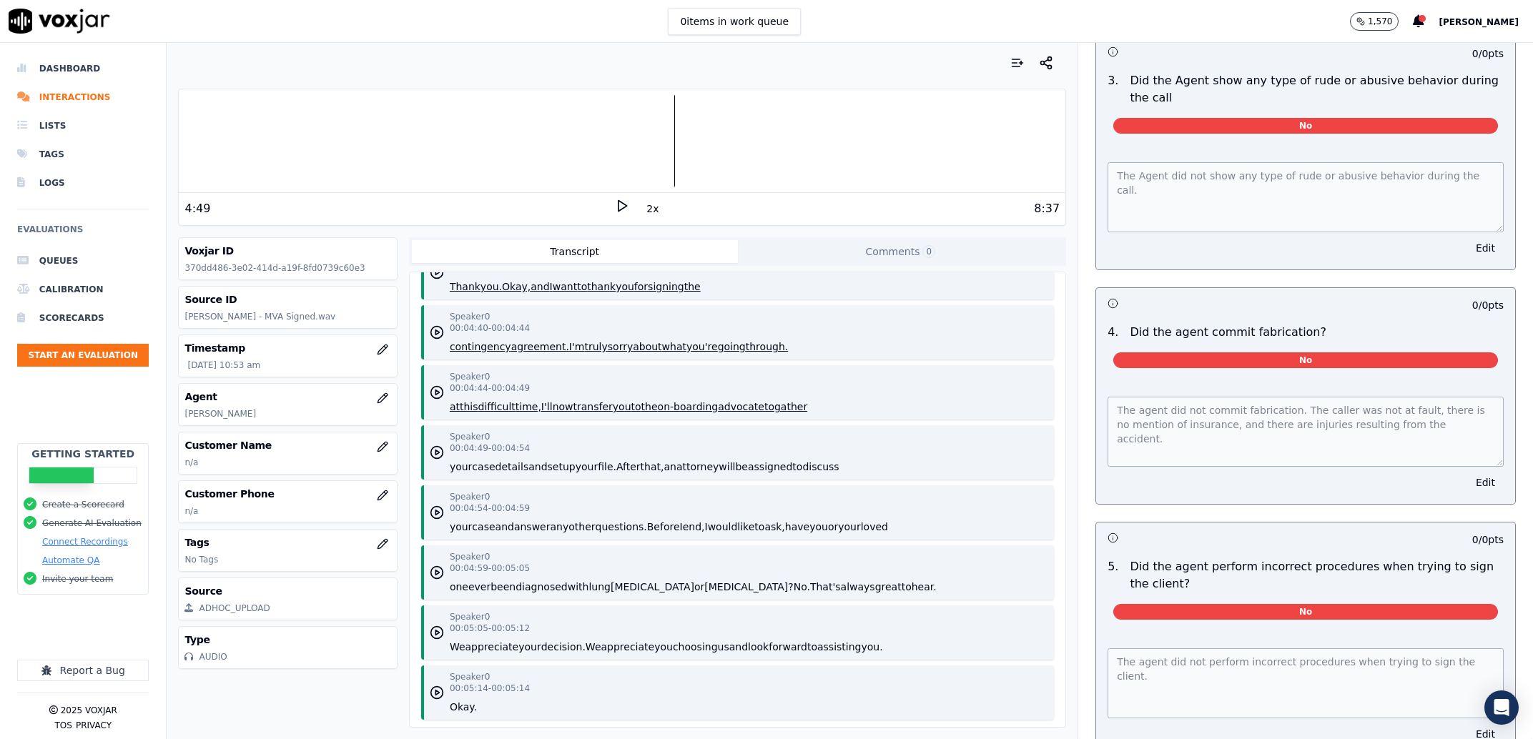
scroll to position [6916, 0]
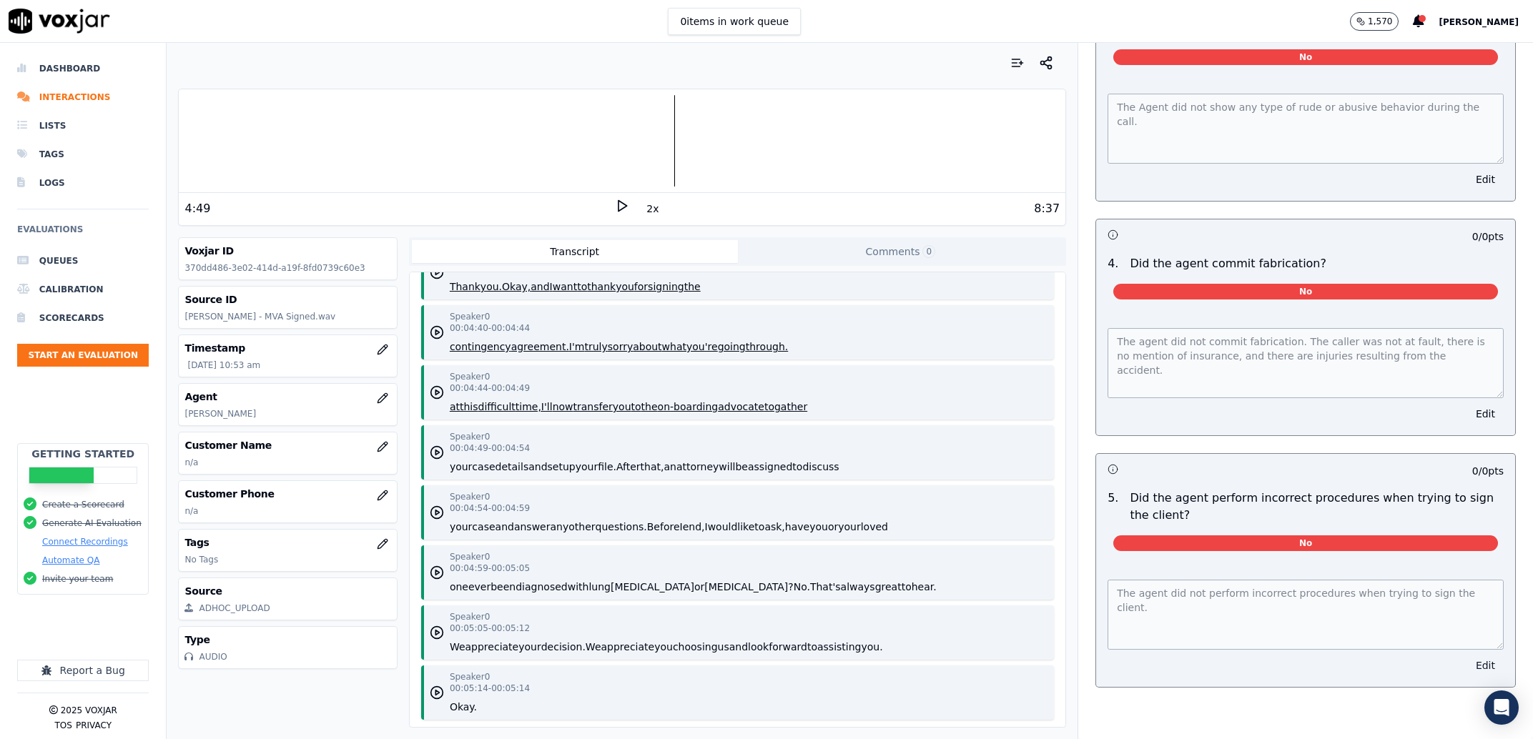
click at [1467, 676] on button "Edit" at bounding box center [1485, 666] width 36 height 20
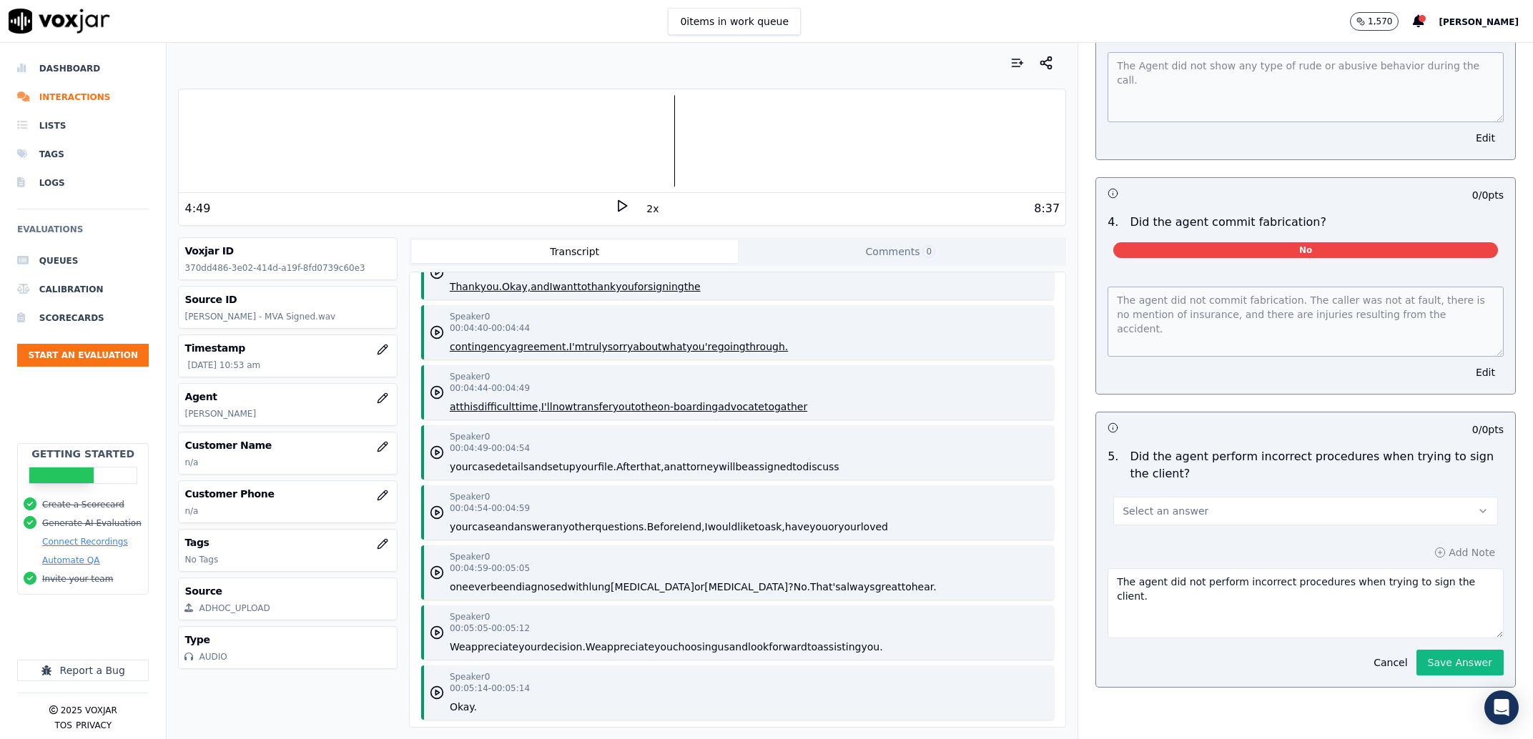
click at [1211, 525] on button "Select an answer" at bounding box center [1305, 511] width 385 height 29
click at [1191, 601] on div "Yes" at bounding box center [1276, 604] width 355 height 23
click at [1225, 568] on textarea "The agent did not perform incorrect procedures when trying to sign the client." at bounding box center [1305, 603] width 396 height 70
click at [1445, 568] on textarea "The agent did not perform correct procedures when trying to sign the client." at bounding box center [1305, 603] width 396 height 70
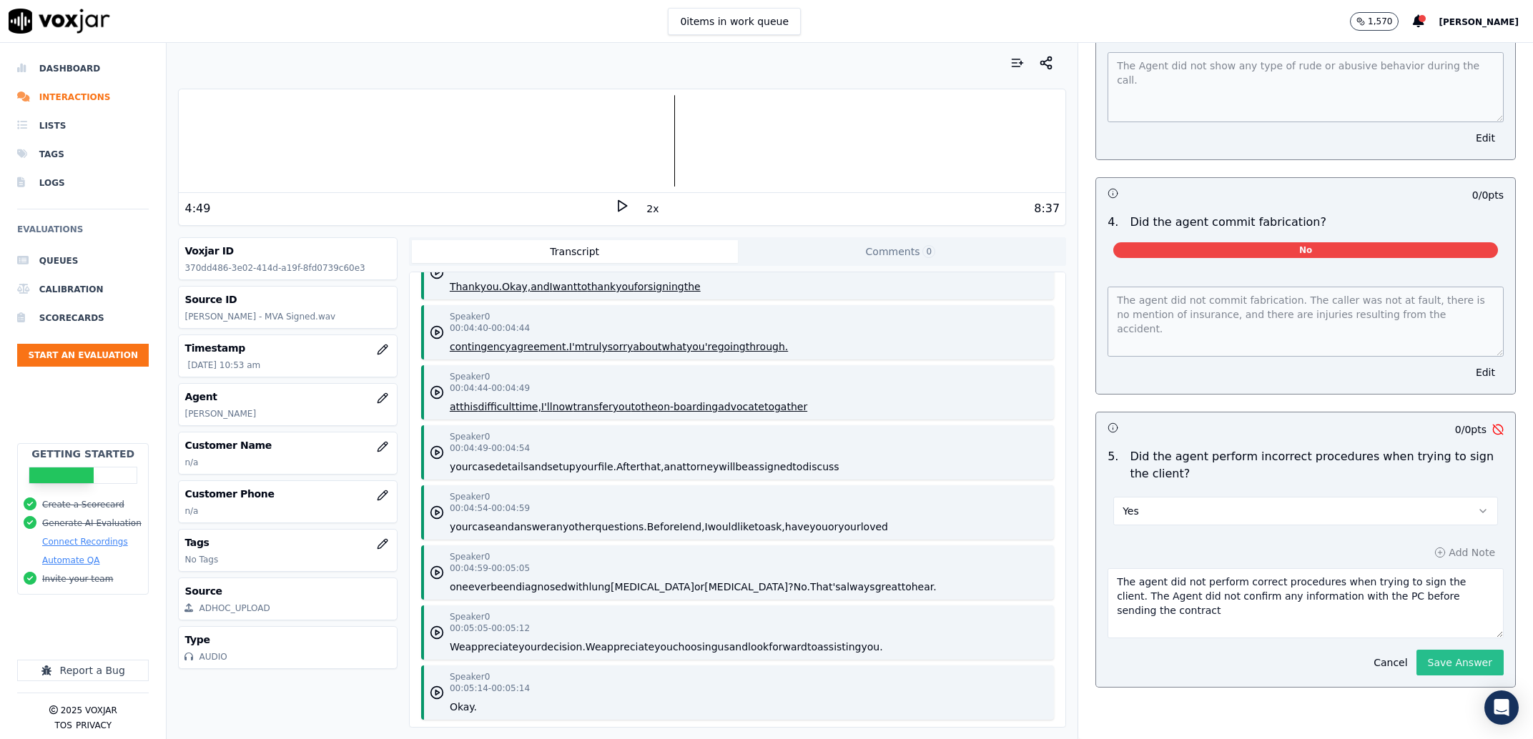
type textarea "The agent did not perform correct procedures when trying to sign the client. Th…"
click at [1436, 650] on button "Save Answer" at bounding box center [1459, 663] width 87 height 26
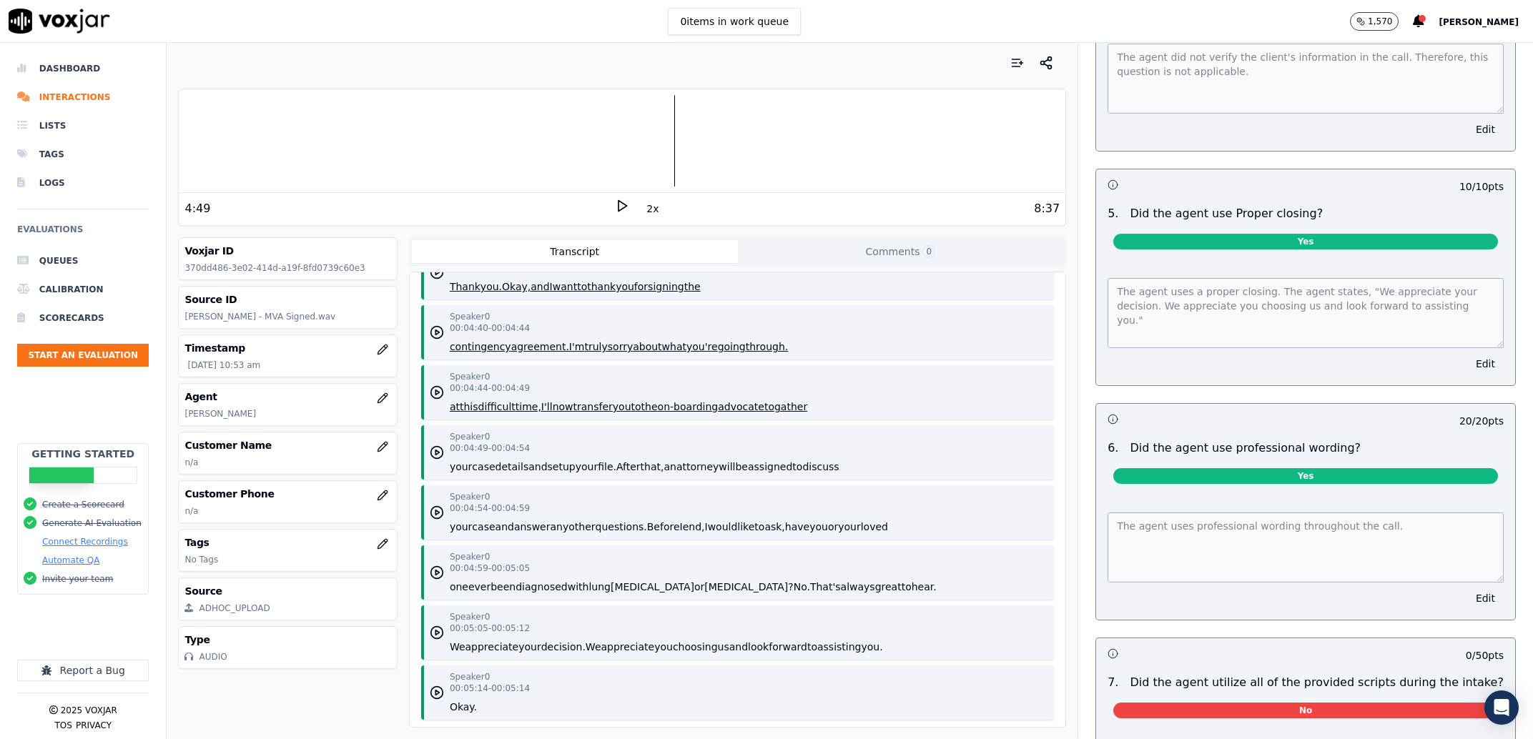
scroll to position [0, 0]
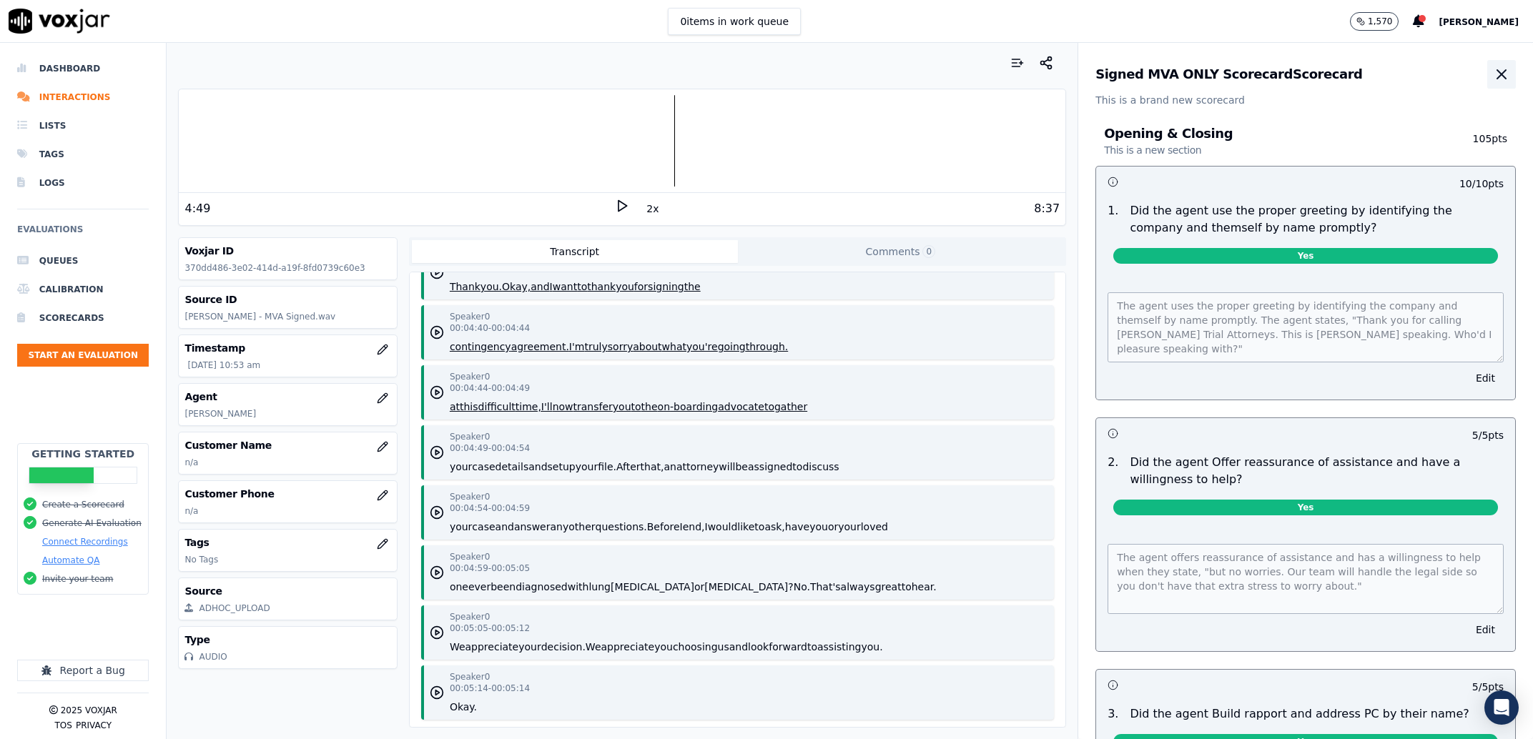
click at [1493, 82] on icon "button" at bounding box center [1501, 74] width 17 height 17
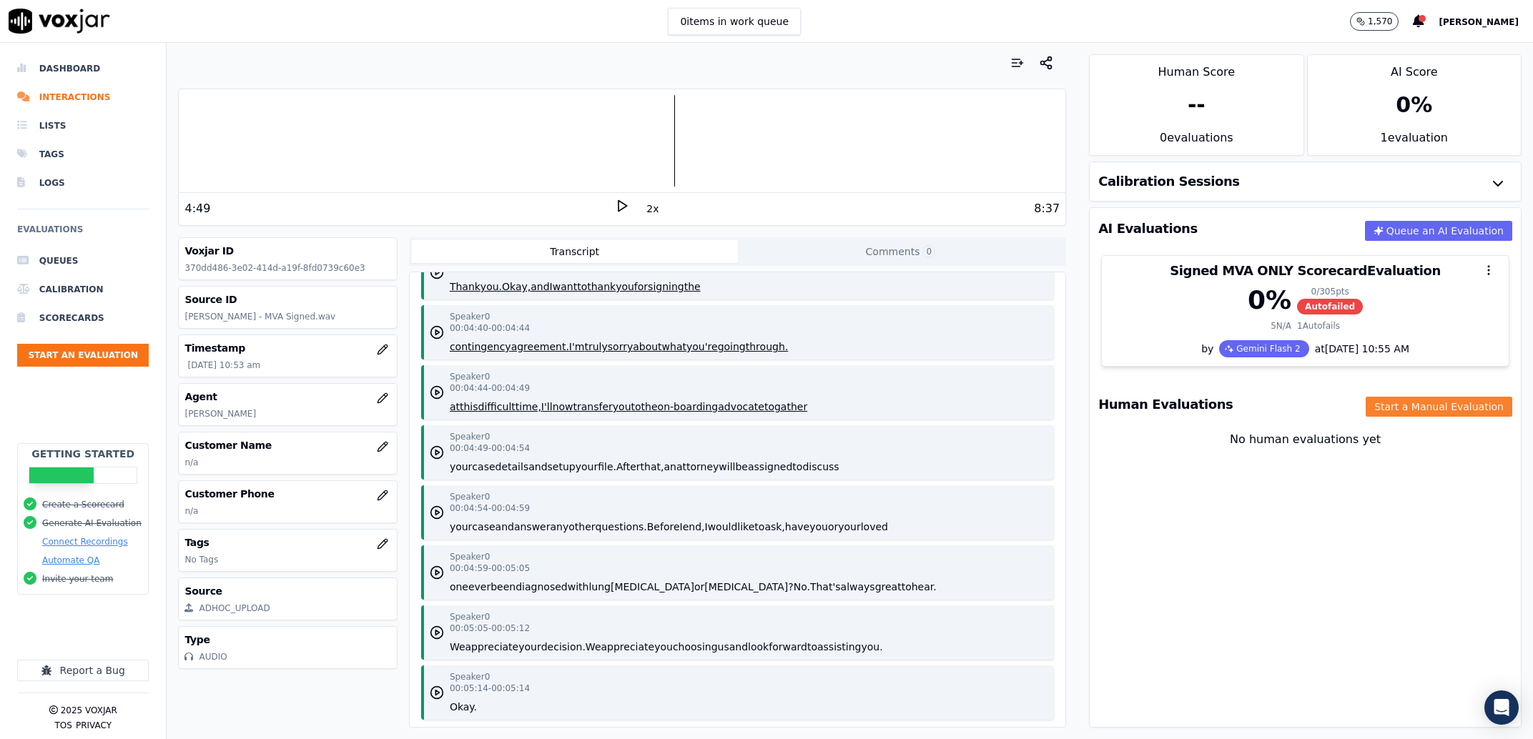
click at [1381, 416] on button "Start a Manual Evaluation" at bounding box center [1439, 407] width 147 height 20
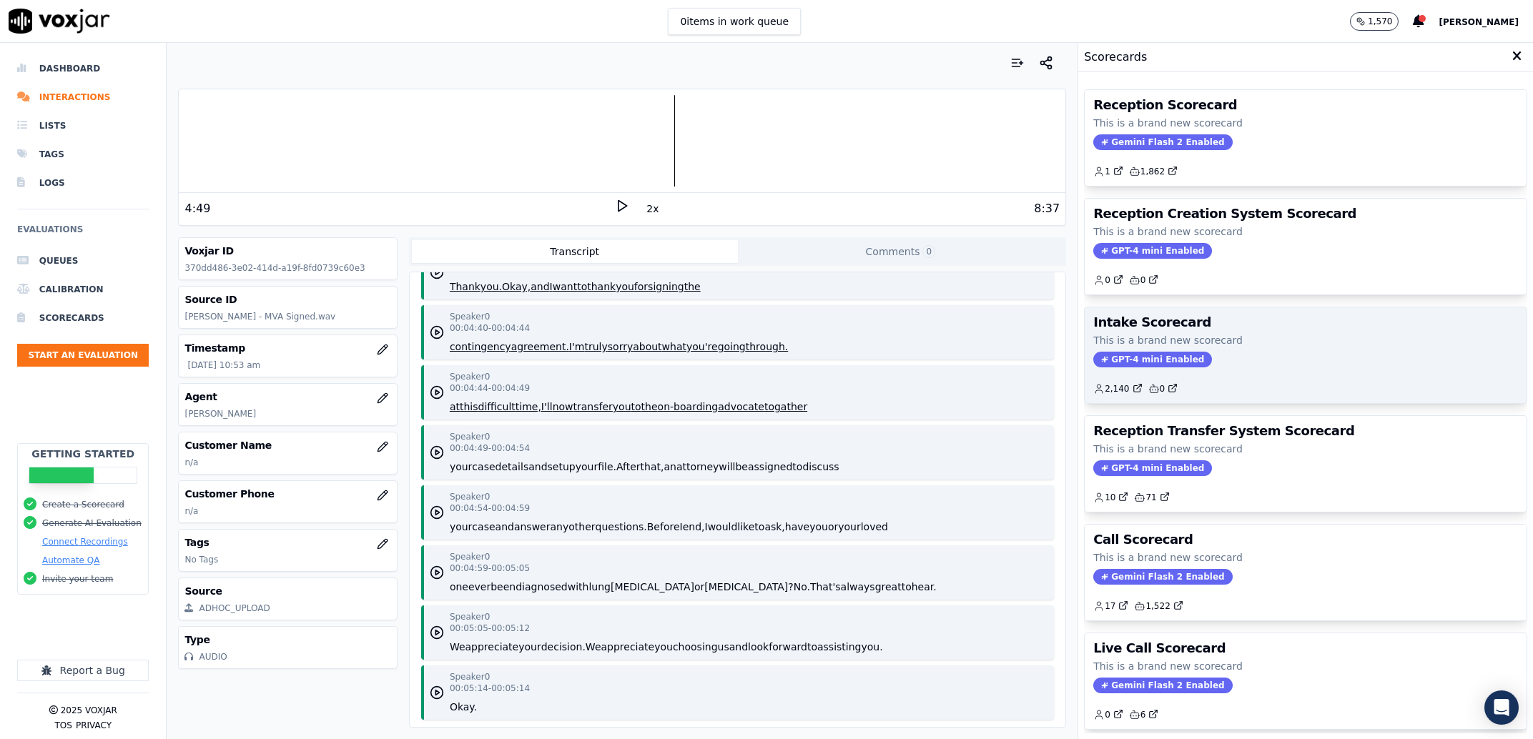
click at [1273, 342] on p "This is a brand new scorecard" at bounding box center [1305, 340] width 425 height 14
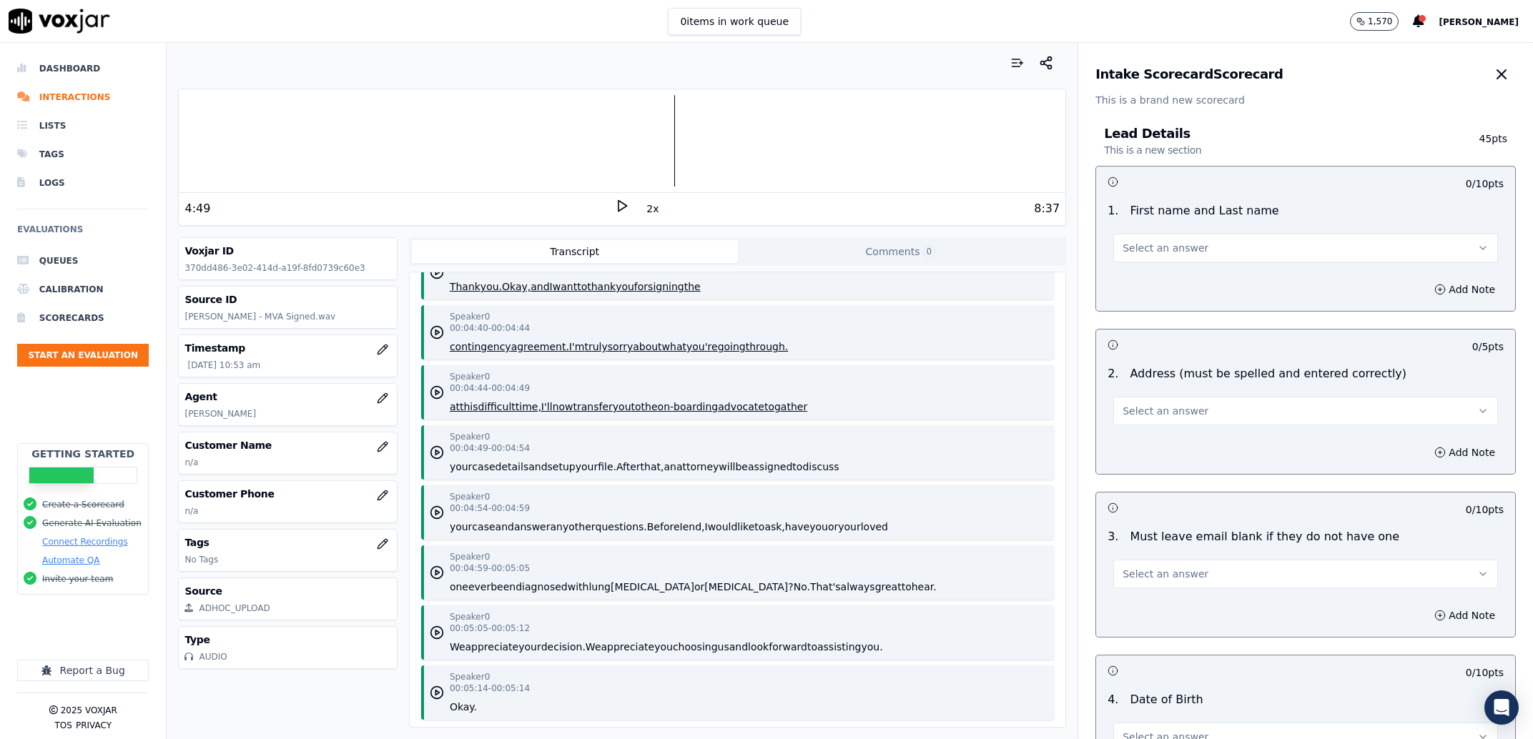
click at [1220, 264] on div "1 . First name and Last name Select an answer" at bounding box center [1305, 232] width 419 height 71
click at [1198, 251] on button "Select an answer" at bounding box center [1305, 248] width 385 height 29
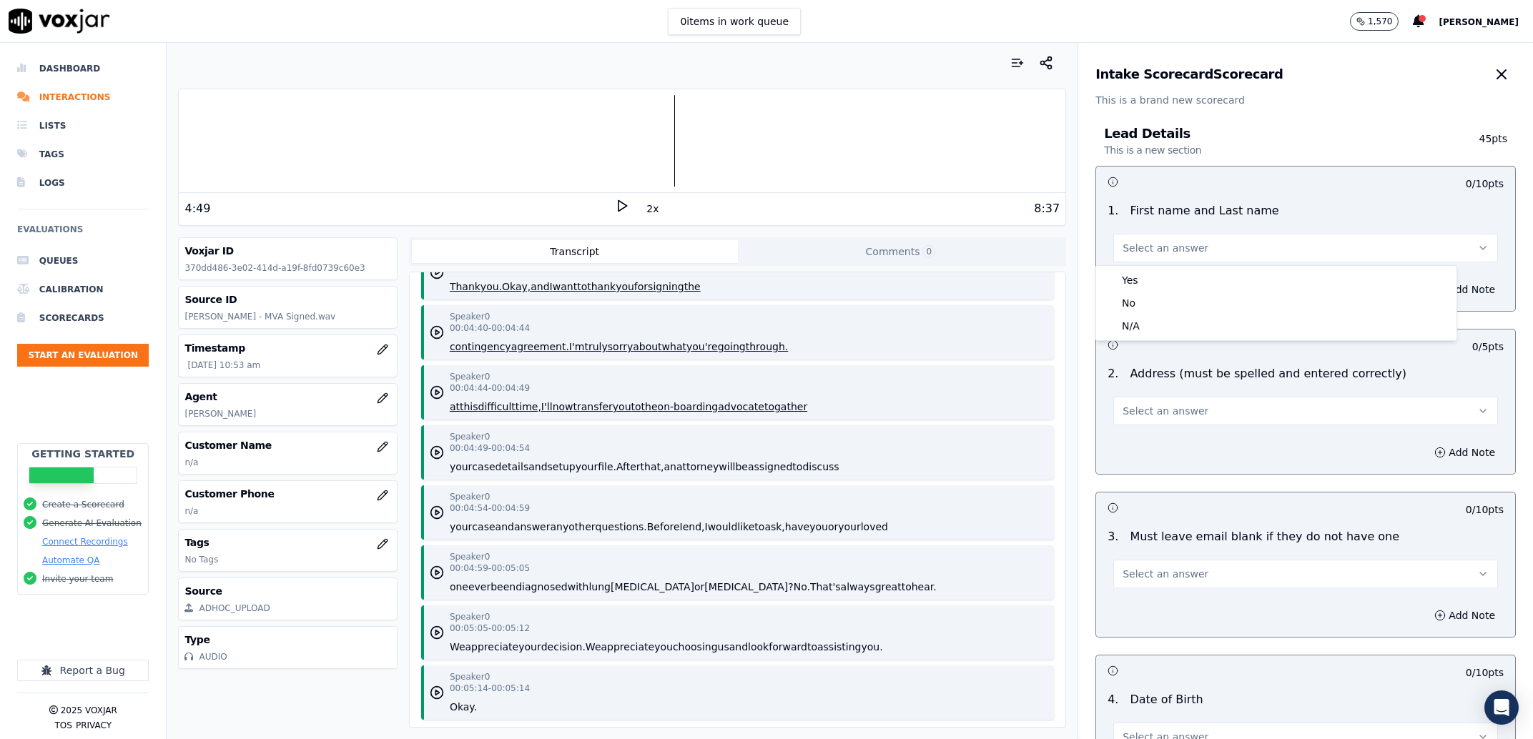
click at [1187, 268] on div "Yes No N/A" at bounding box center [1276, 303] width 360 height 74
click at [1182, 275] on div "Yes" at bounding box center [1276, 280] width 355 height 23
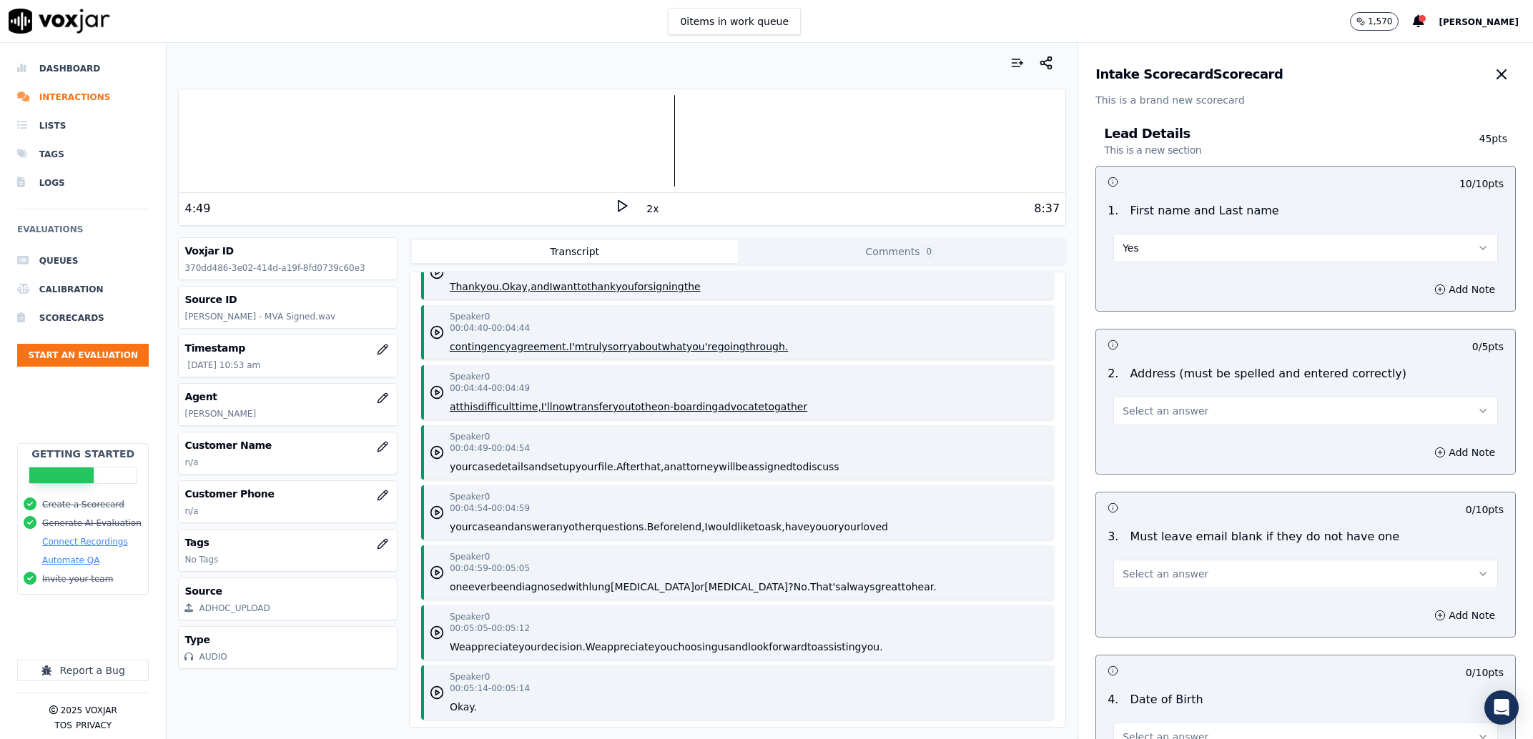
click at [1139, 423] on button "Select an answer" at bounding box center [1305, 411] width 385 height 29
click at [1131, 438] on div "Yes" at bounding box center [1276, 443] width 355 height 23
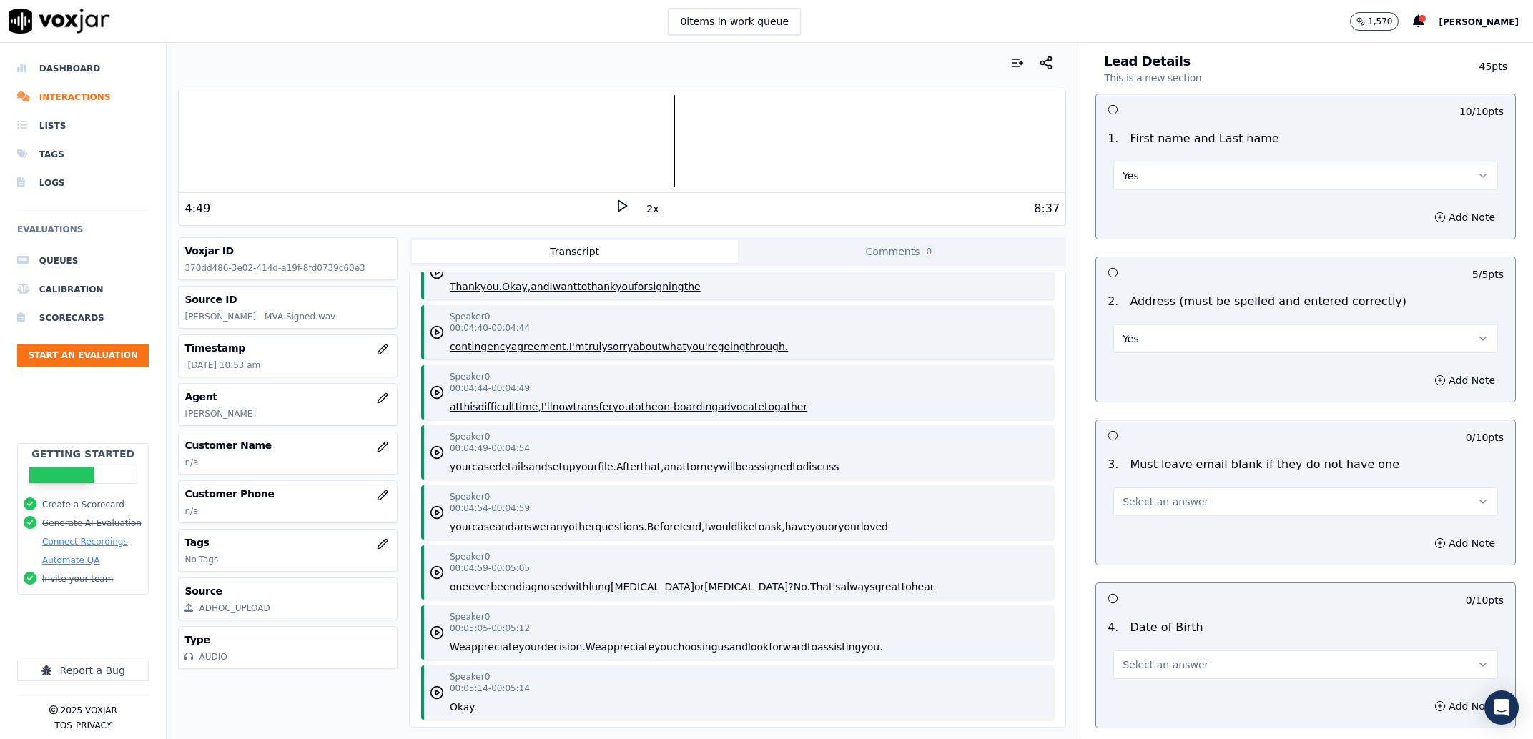
scroll to position [182, 0]
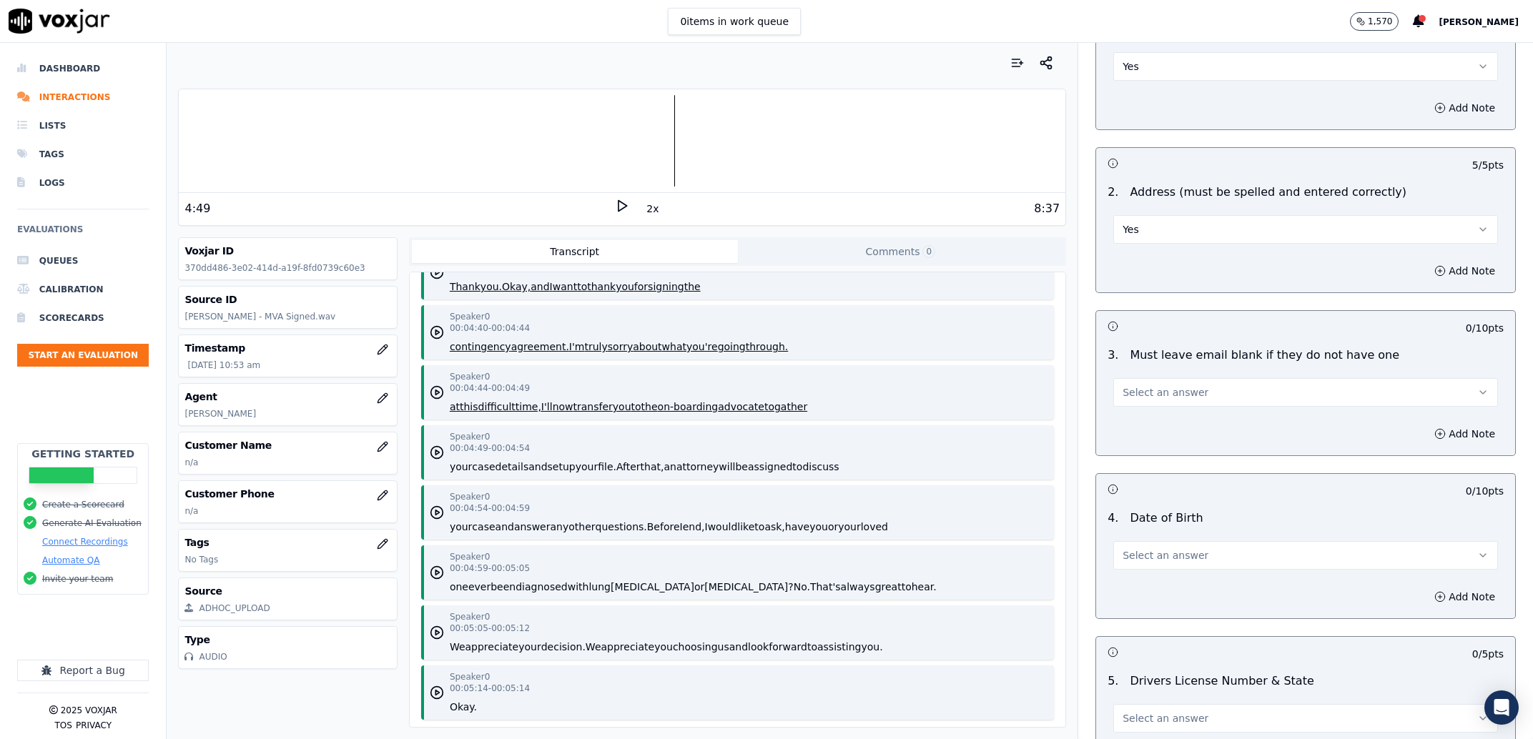
click at [1147, 385] on button "Select an answer" at bounding box center [1305, 392] width 385 height 29
click at [1150, 422] on div "Yes" at bounding box center [1276, 424] width 355 height 23
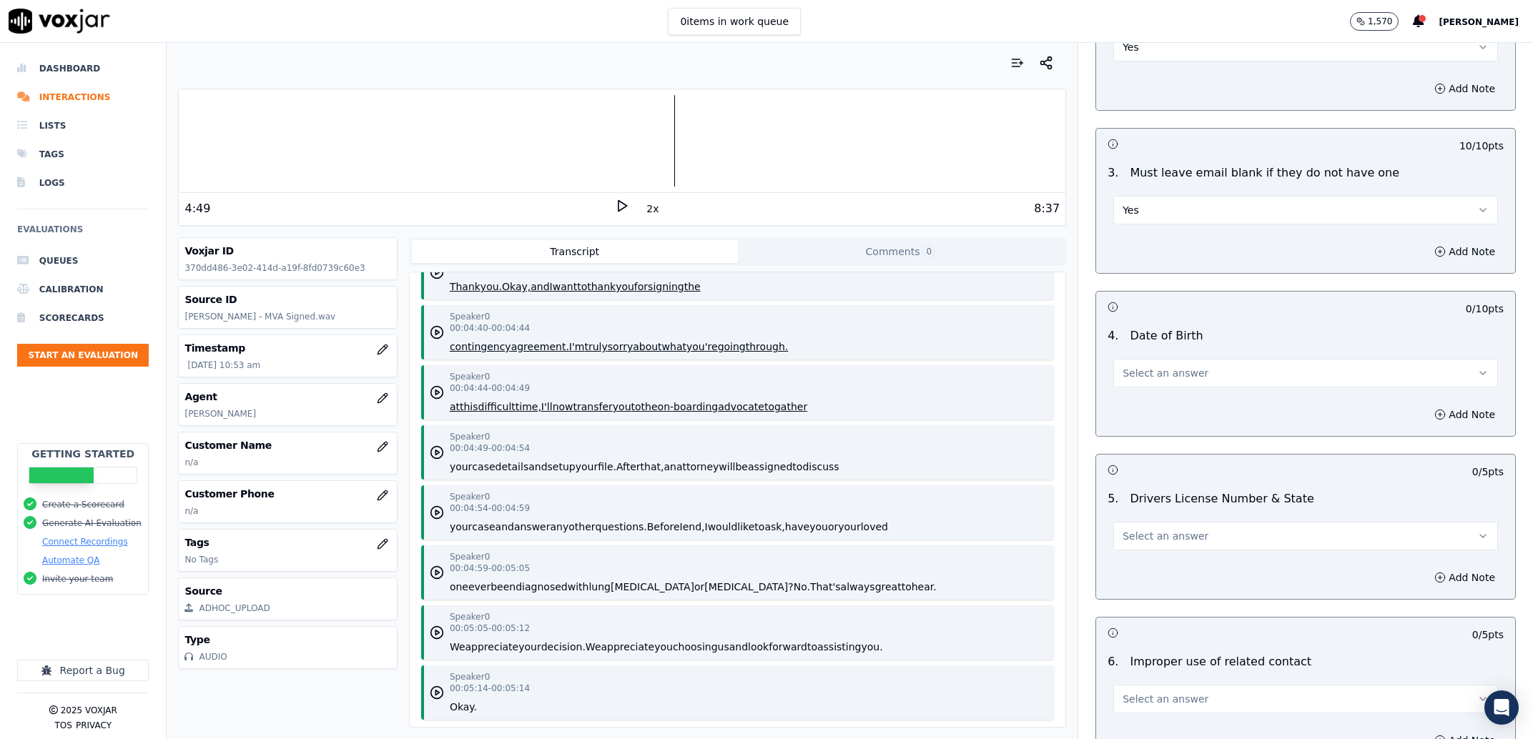
click at [1131, 367] on span "Select an answer" at bounding box center [1165, 373] width 86 height 14
click at [1145, 411] on div "Yes" at bounding box center [1276, 406] width 355 height 23
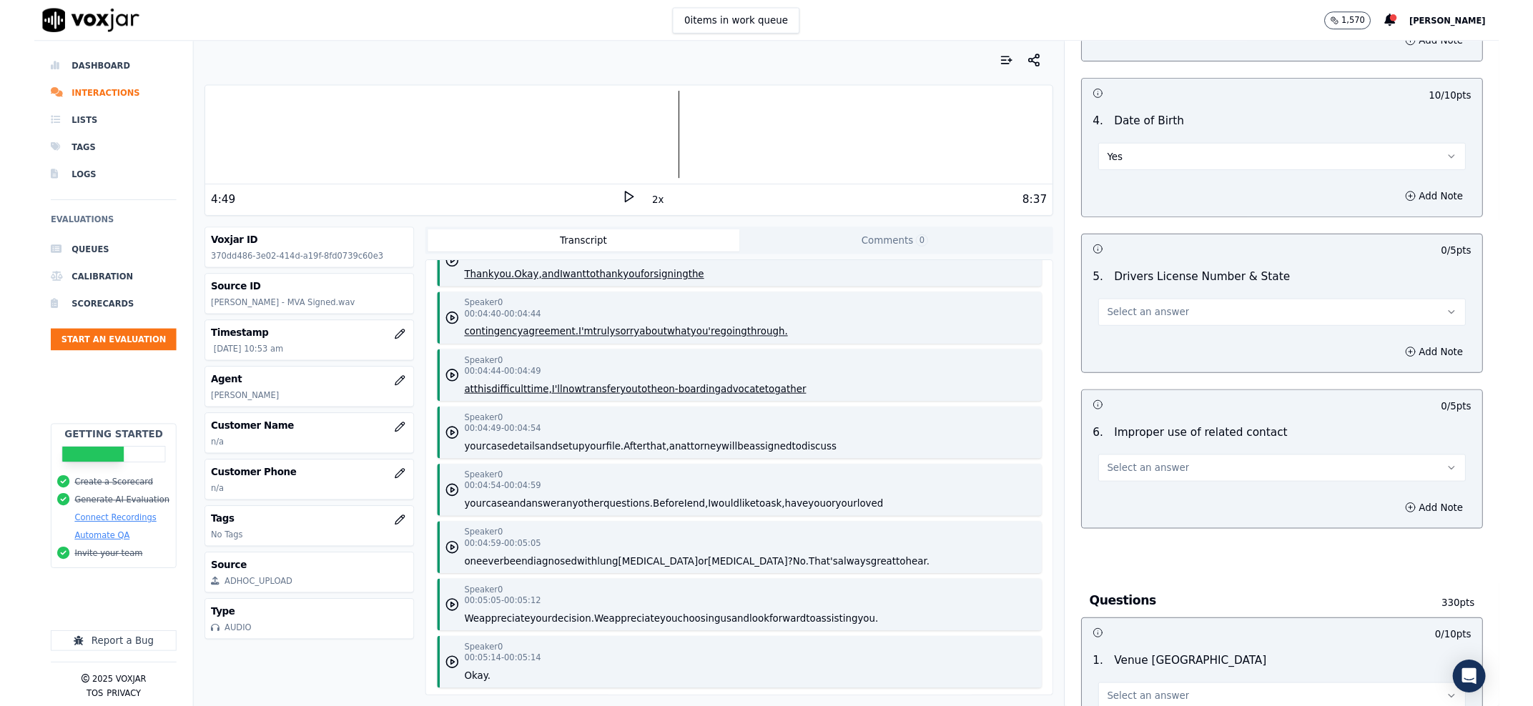
scroll to position [637, 0]
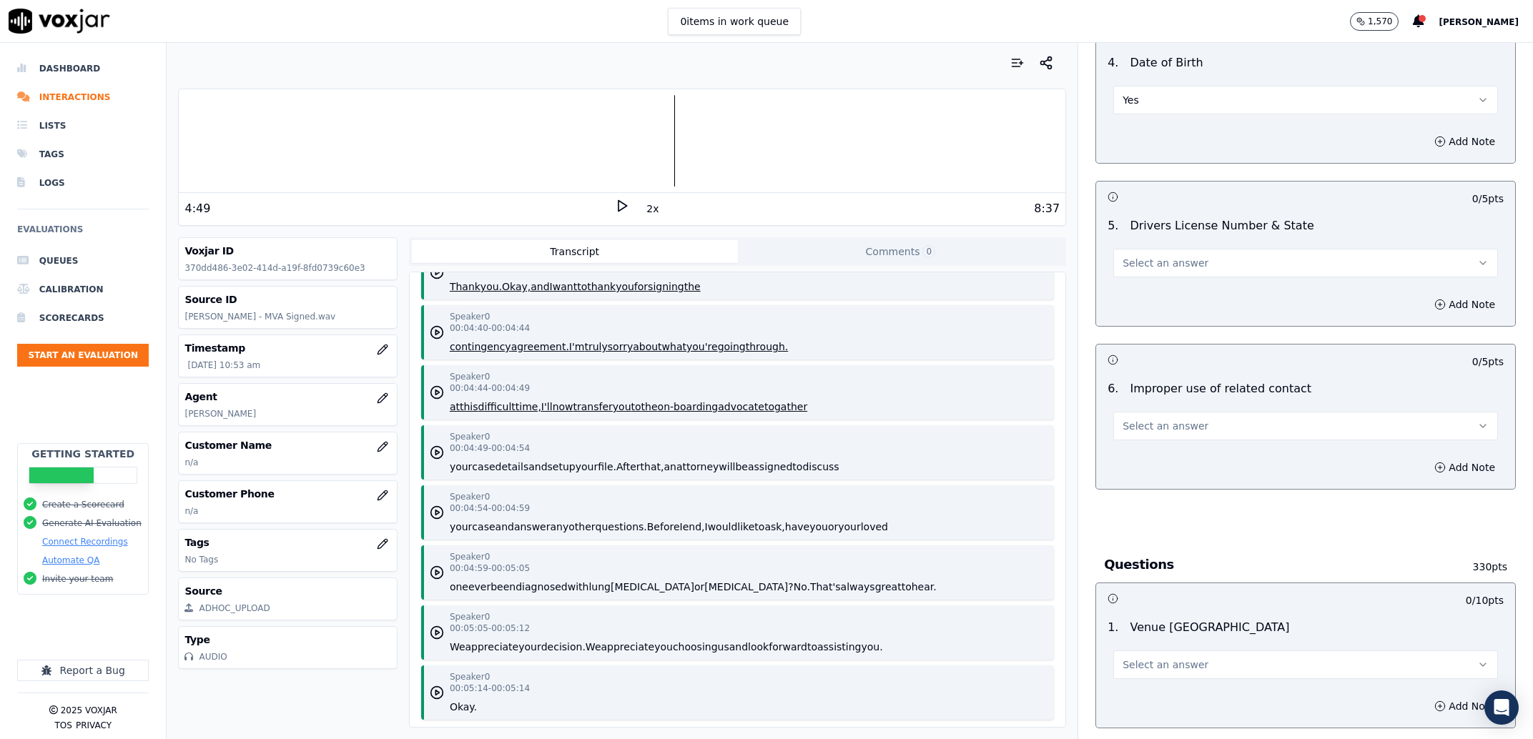
click at [1168, 272] on button "Select an answer" at bounding box center [1305, 263] width 385 height 29
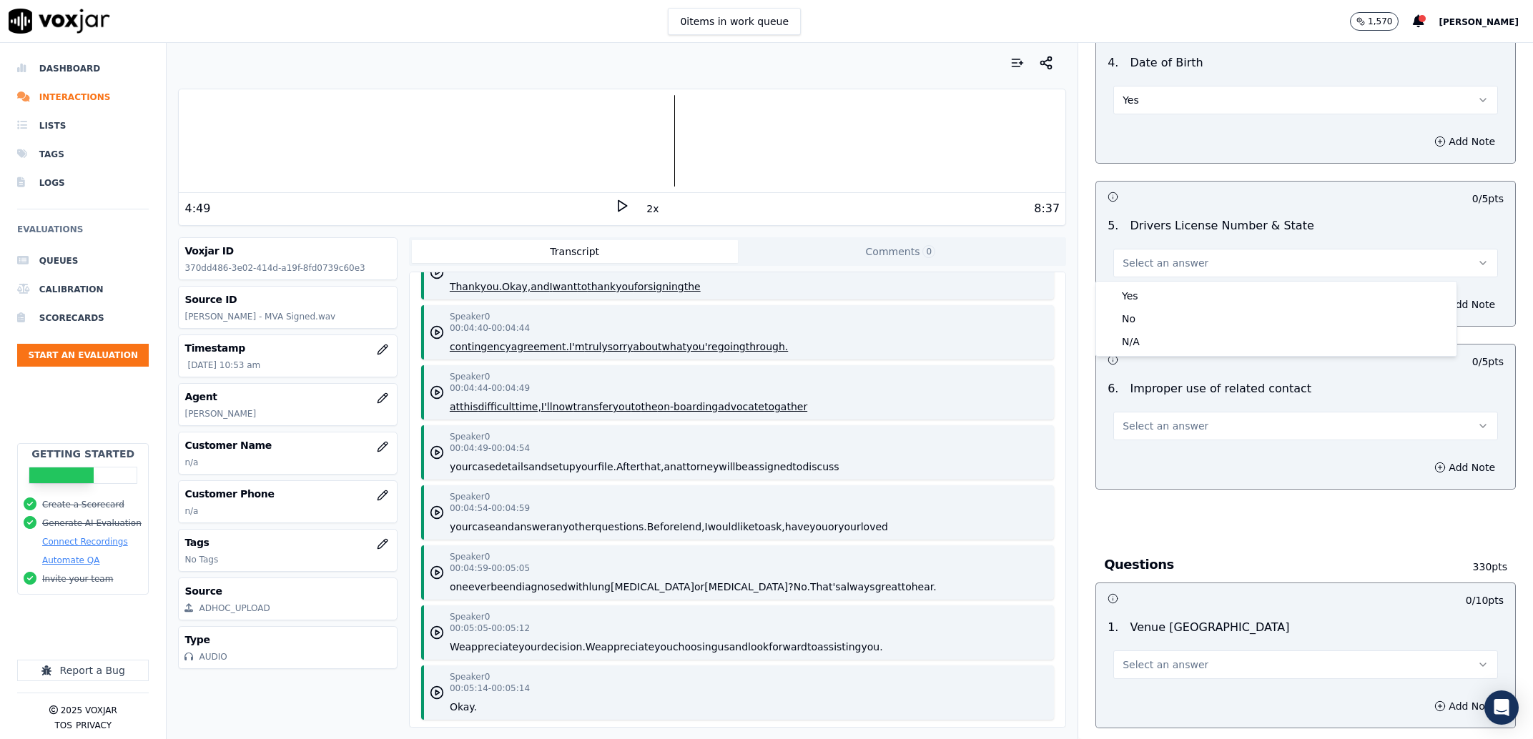
click at [1168, 285] on div "Yes" at bounding box center [1276, 296] width 355 height 23
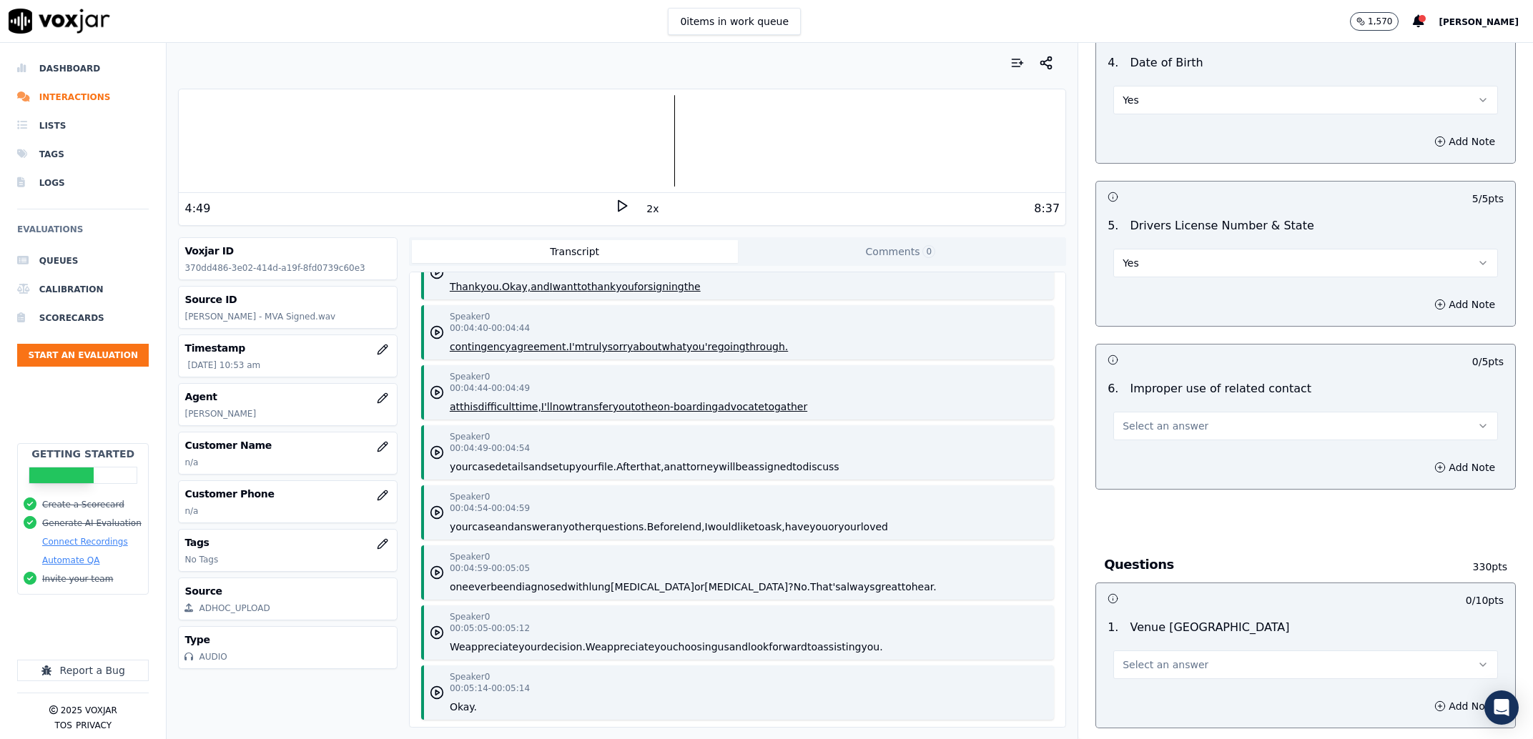
click at [1150, 418] on button "Select an answer" at bounding box center [1305, 426] width 385 height 29
click at [1163, 471] on div "No" at bounding box center [1276, 481] width 355 height 23
click at [1140, 418] on button "No" at bounding box center [1305, 426] width 385 height 29
click at [1144, 443] on div "6 . Improper use of related contact No" at bounding box center [1305, 410] width 419 height 71
click at [1156, 425] on button "No" at bounding box center [1305, 426] width 385 height 29
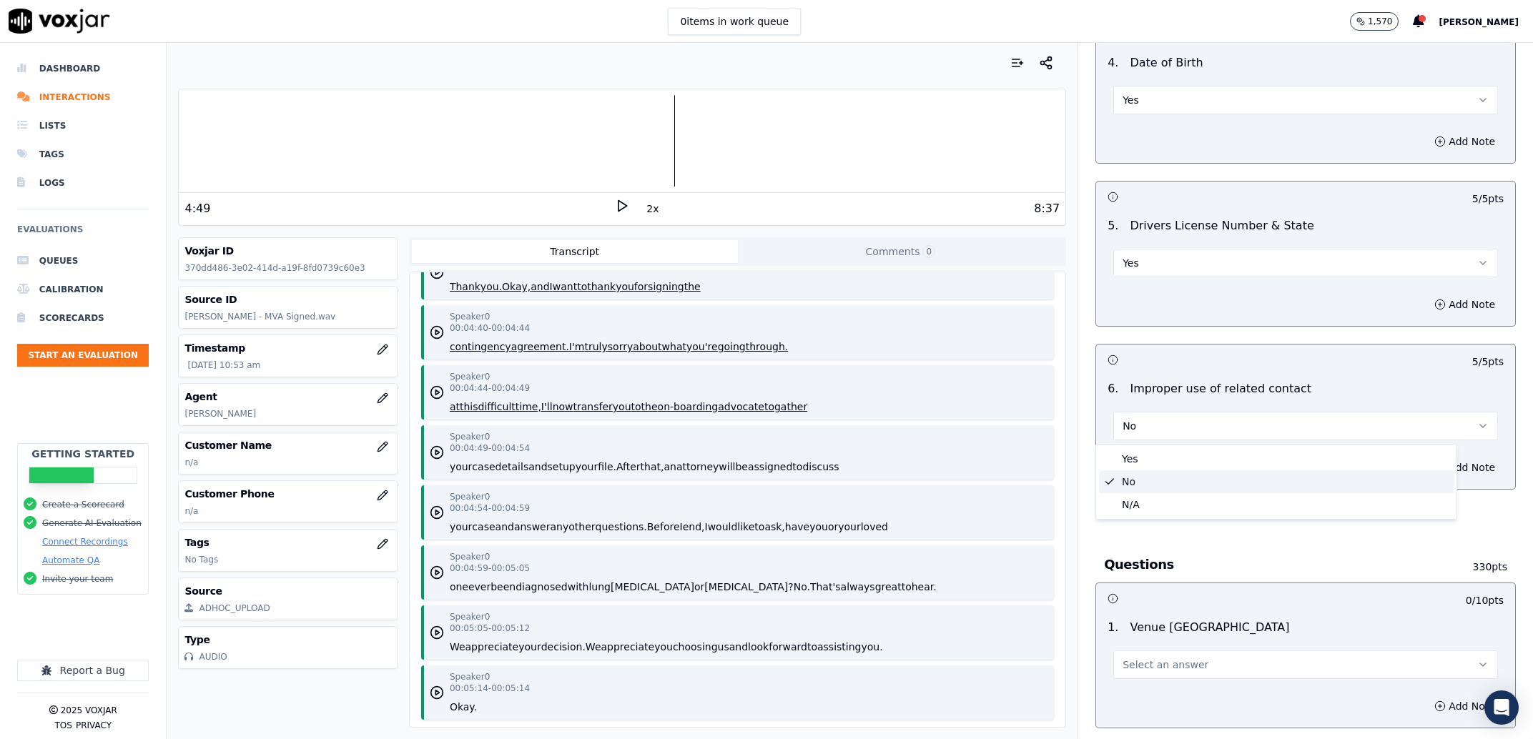
click at [1154, 451] on div "Yes" at bounding box center [1276, 459] width 355 height 23
drag, startPoint x: 1451, startPoint y: 474, endPoint x: 1432, endPoint y: 477, distance: 18.8
click at [1450, 474] on button "Add Note" at bounding box center [1465, 468] width 78 height 20
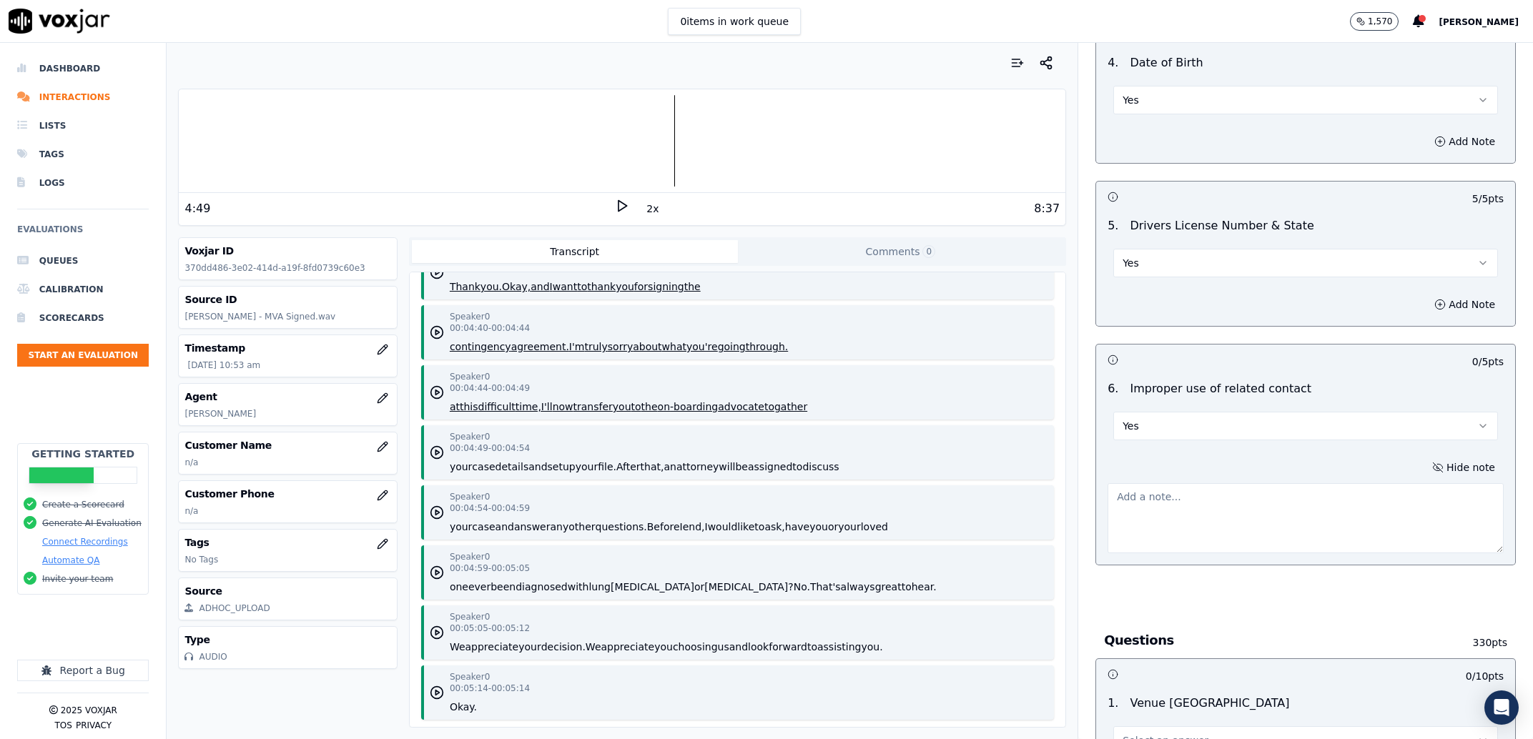
click at [1343, 530] on textarea at bounding box center [1305, 518] width 396 height 70
type textarea "The agent claims to have spoken with the PC husband but no related contact was …"
click at [811, 367] on div "Speaker 0 00:04:44 - 00:04:49 at this difficult time, I'll now transfer you to …" at bounding box center [737, 392] width 633 height 54
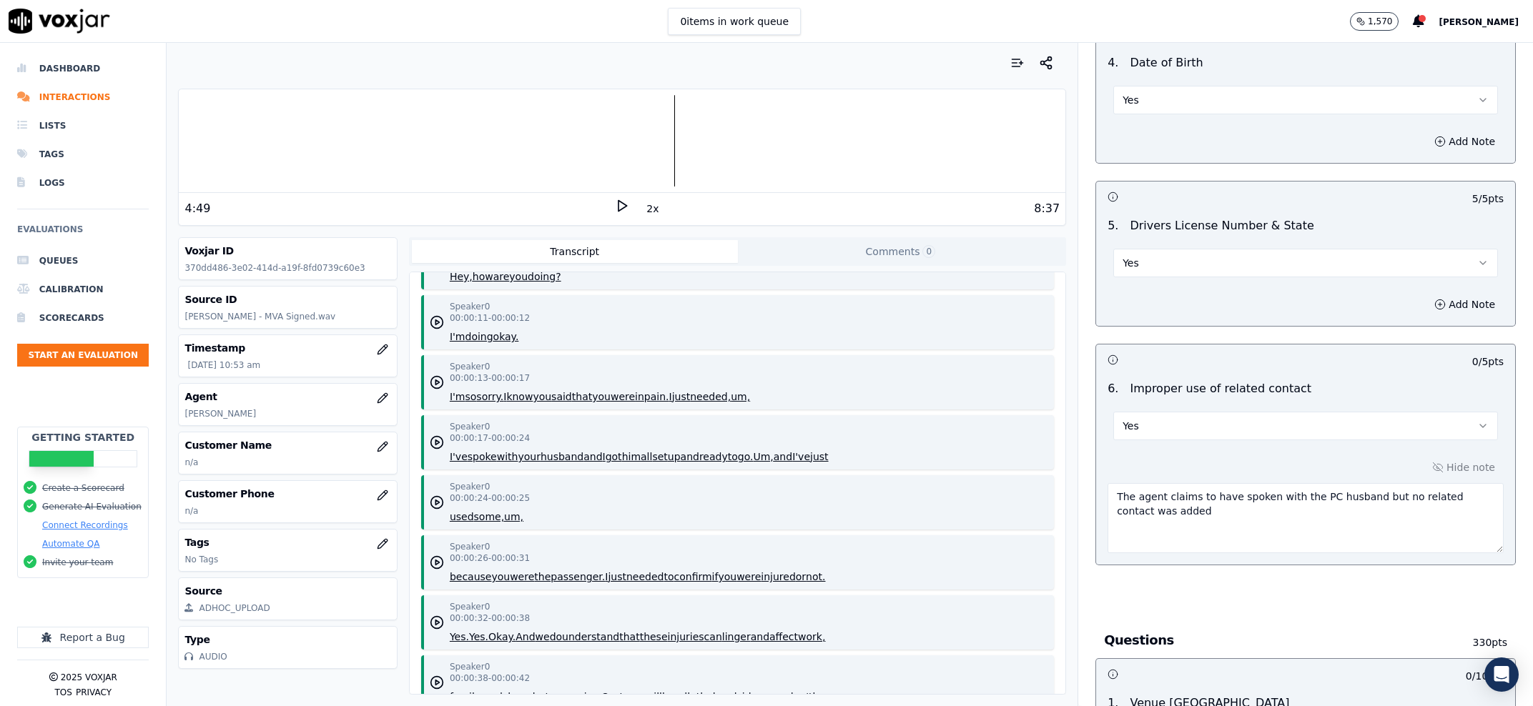
scroll to position [949, 0]
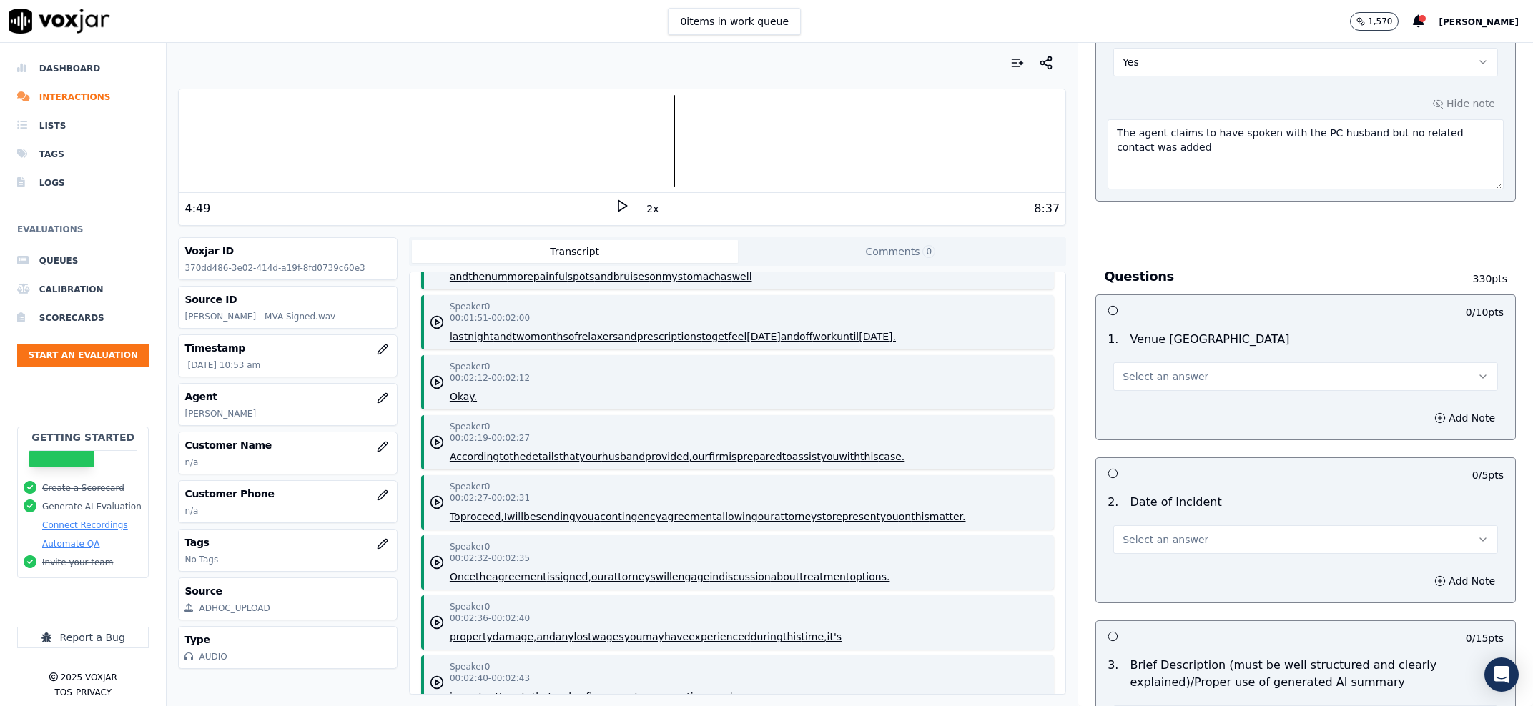
click at [1162, 376] on span "Select an answer" at bounding box center [1165, 377] width 86 height 14
click at [1159, 400] on div "Yes" at bounding box center [1276, 410] width 355 height 23
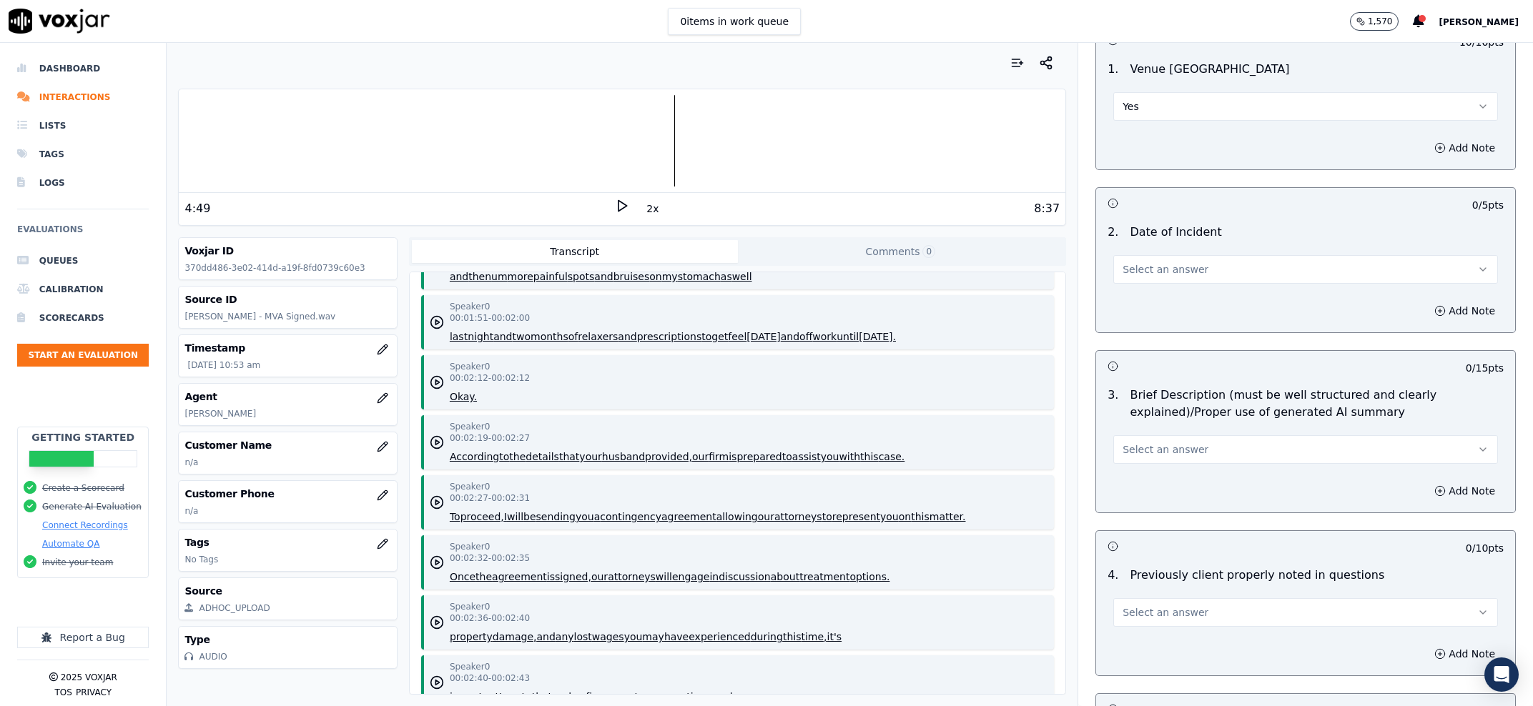
scroll to position [1274, 0]
click at [1148, 268] on span "Select an answer" at bounding box center [1165, 267] width 86 height 14
click at [1152, 305] on div "Yes" at bounding box center [1276, 300] width 355 height 23
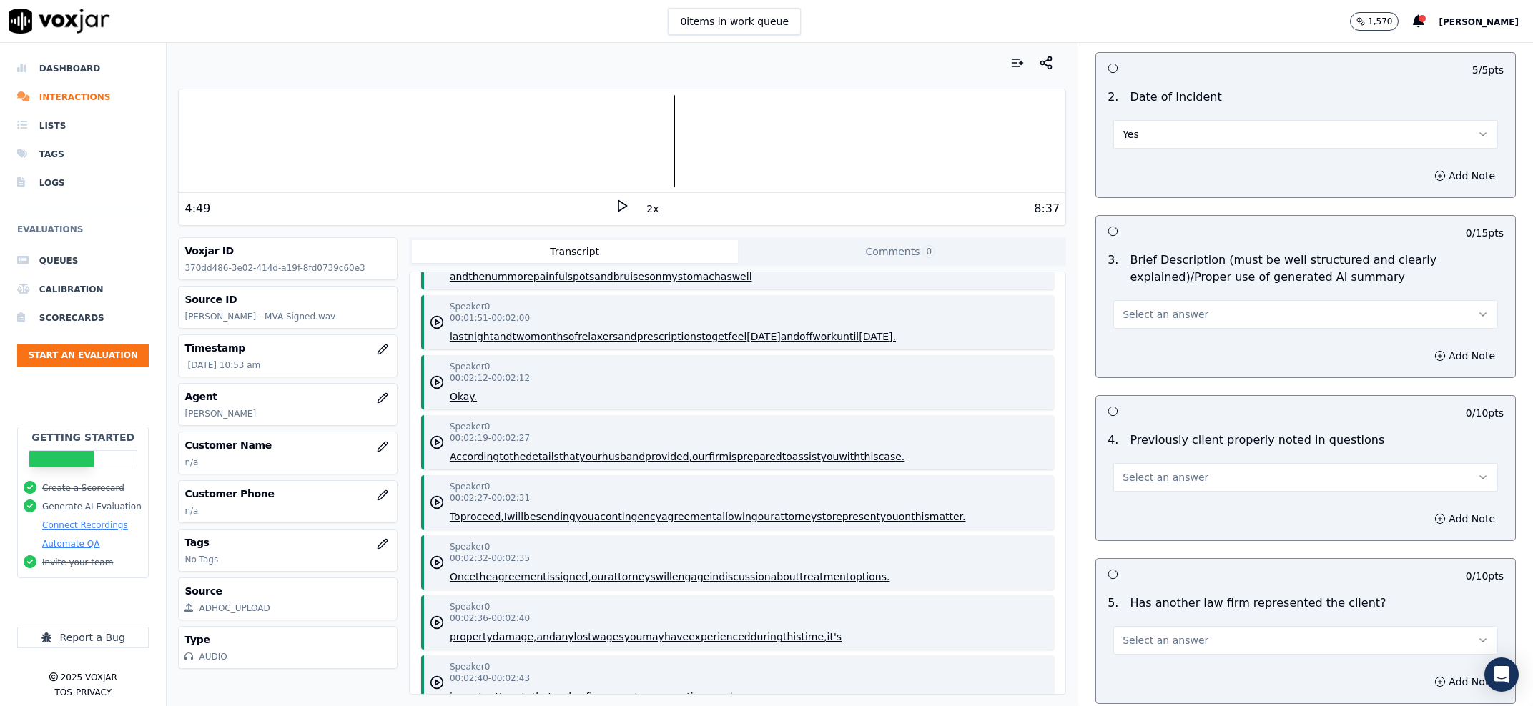
scroll to position [1456, 0]
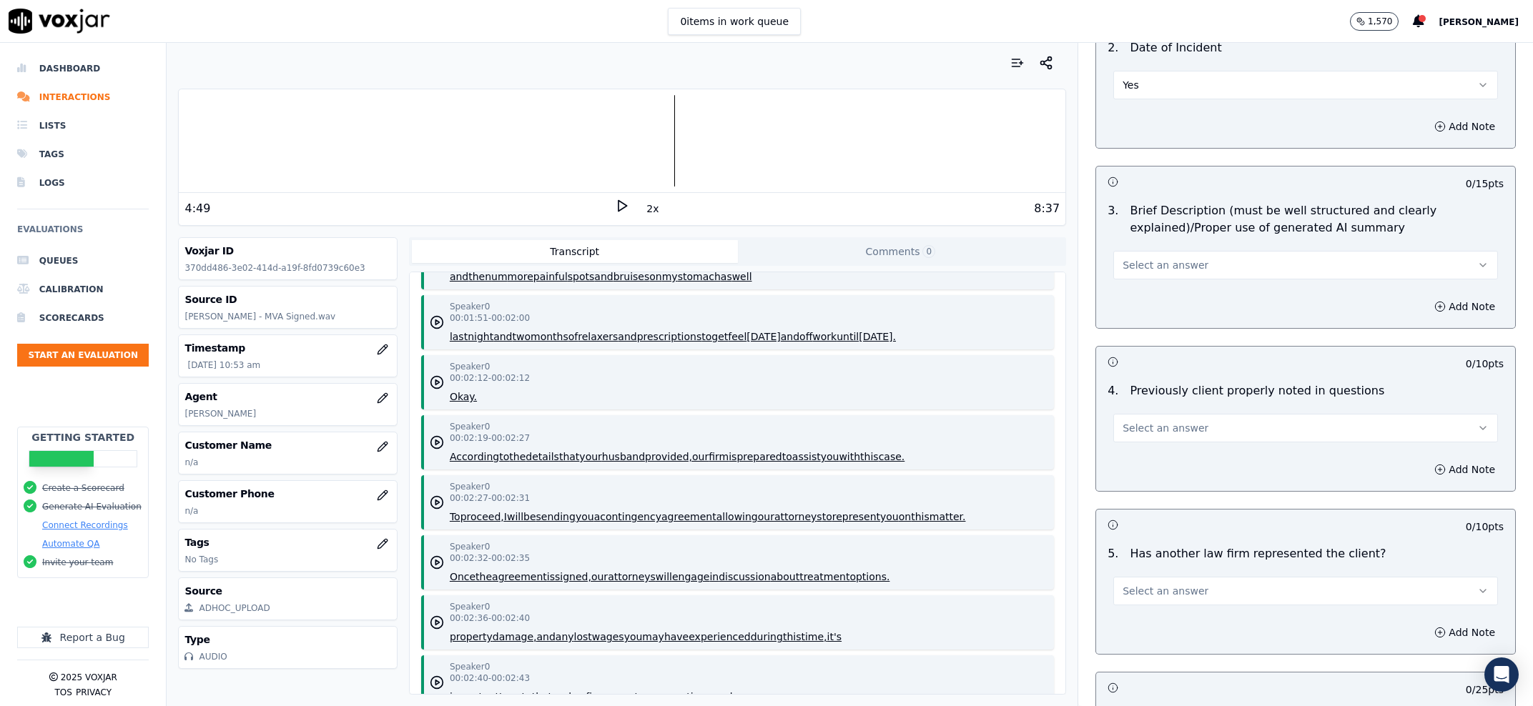
click at [1175, 262] on span "Select an answer" at bounding box center [1165, 265] width 86 height 14
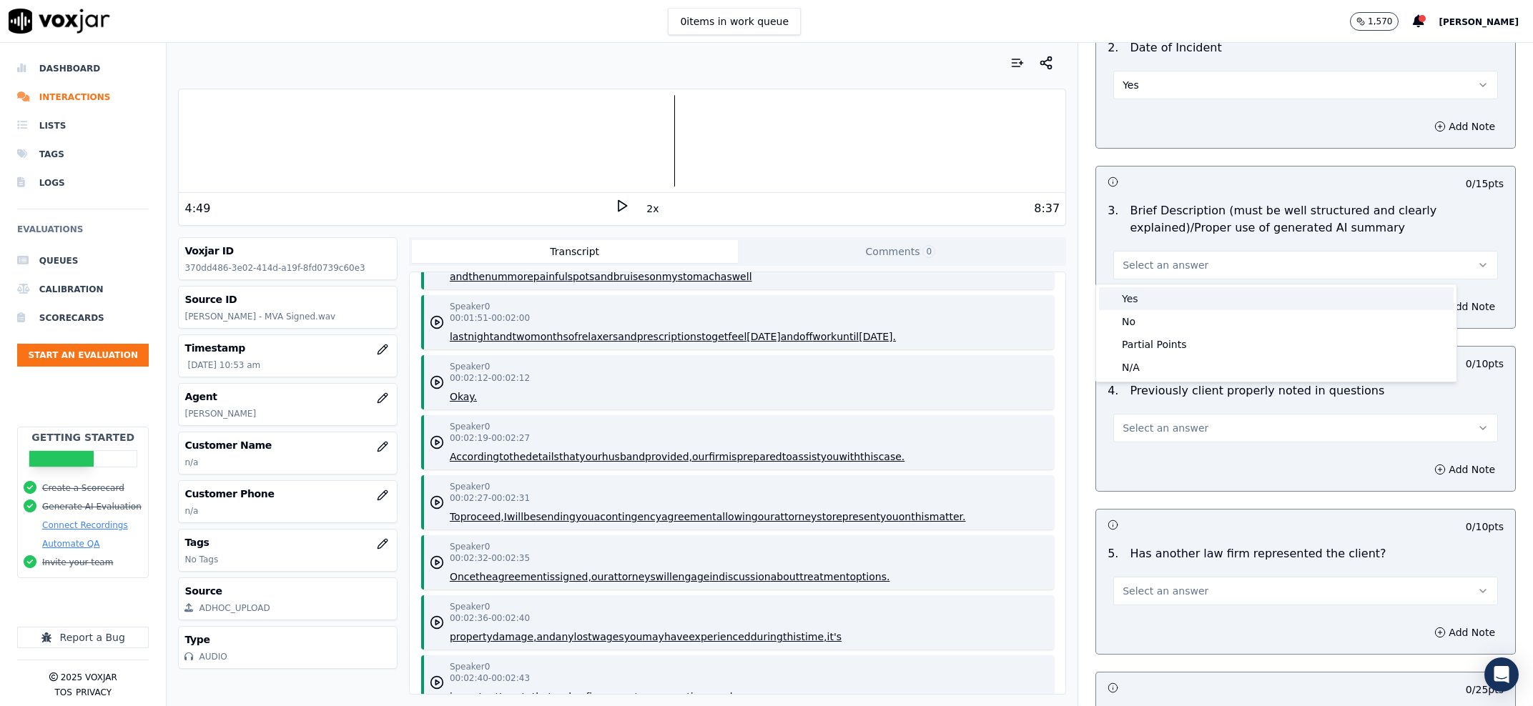
click at [1158, 296] on div "Yes" at bounding box center [1276, 298] width 355 height 23
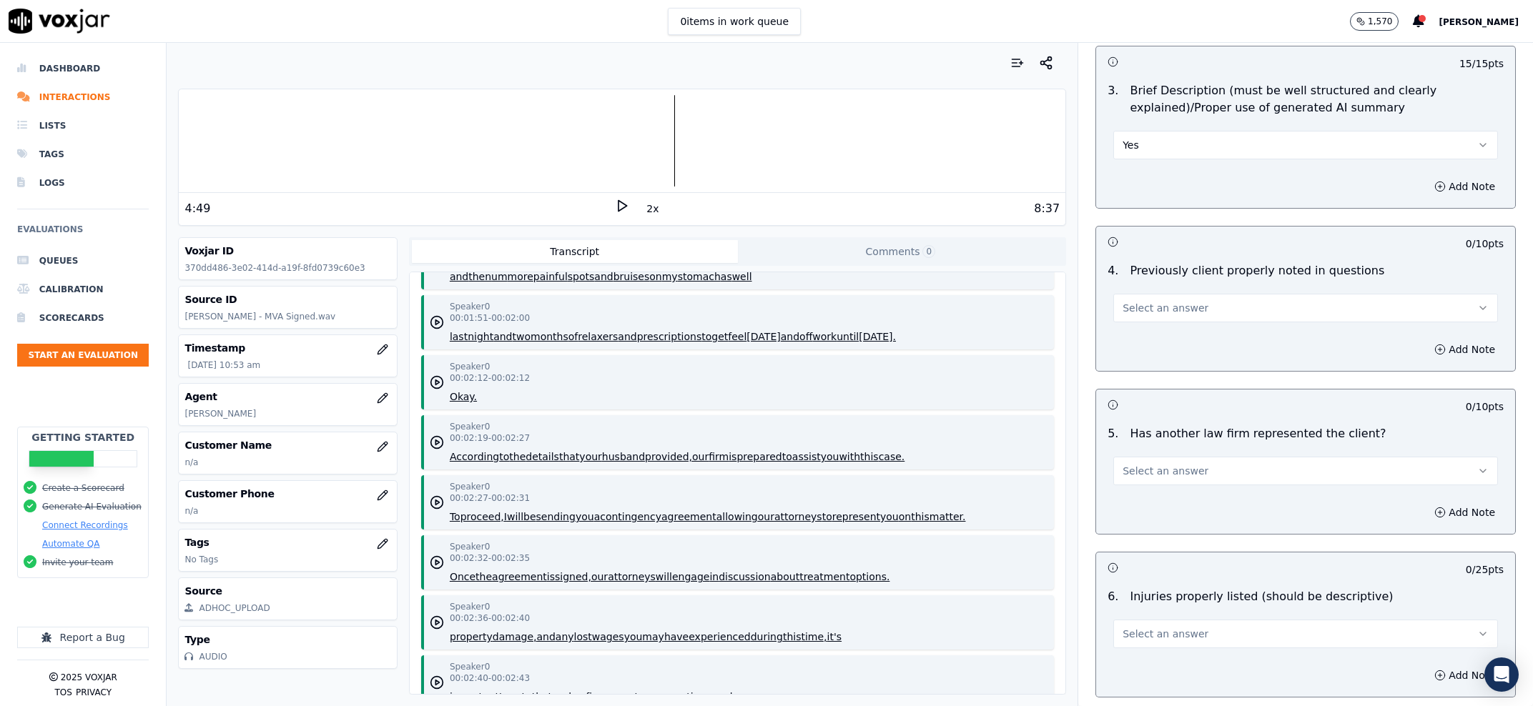
scroll to position [1638, 0]
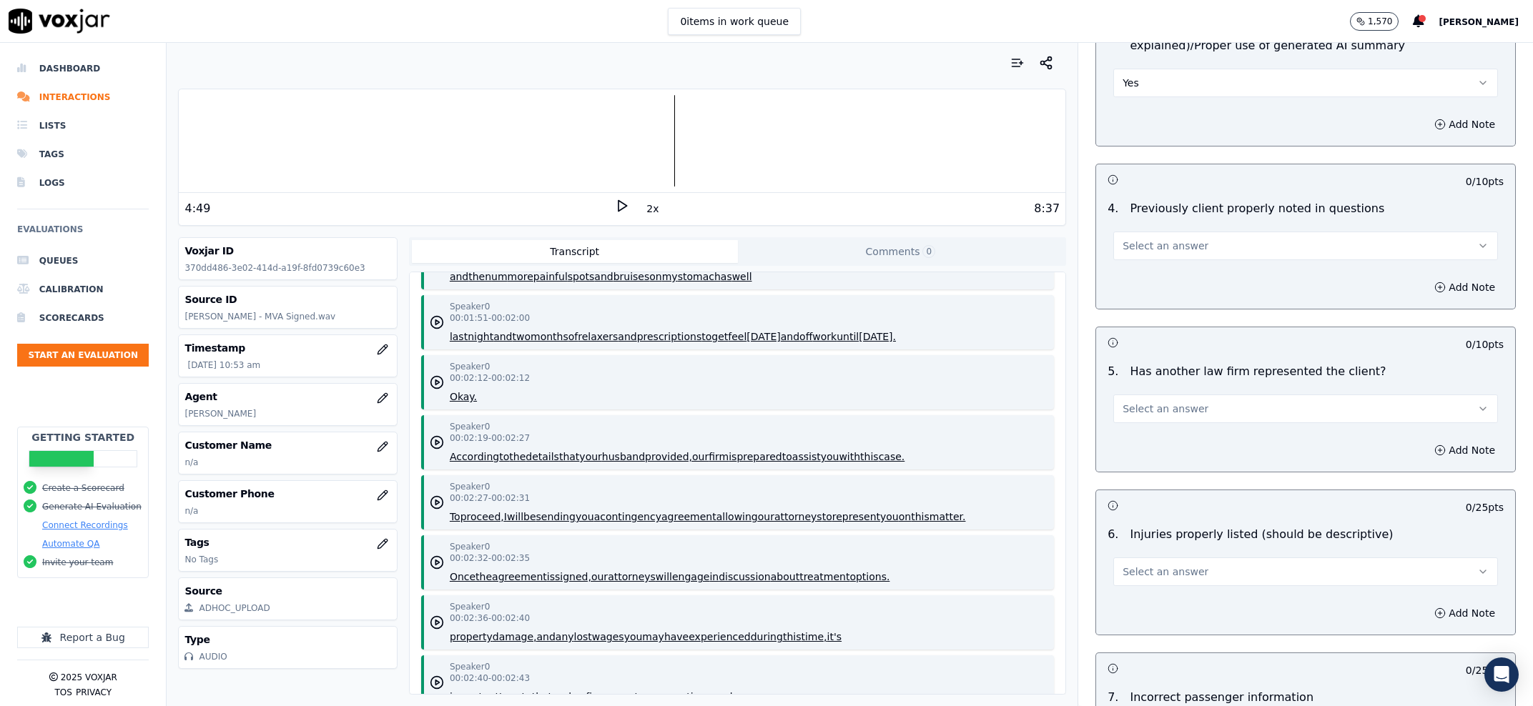
click at [1157, 408] on span "Select an answer" at bounding box center [1165, 409] width 86 height 14
click at [1139, 468] on div "No" at bounding box center [1276, 465] width 355 height 23
drag, startPoint x: 1152, startPoint y: 409, endPoint x: 1148, endPoint y: 424, distance: 15.6
click at [1152, 410] on button "No" at bounding box center [1305, 409] width 385 height 29
click at [1145, 484] on div "N/A" at bounding box center [1276, 488] width 355 height 23
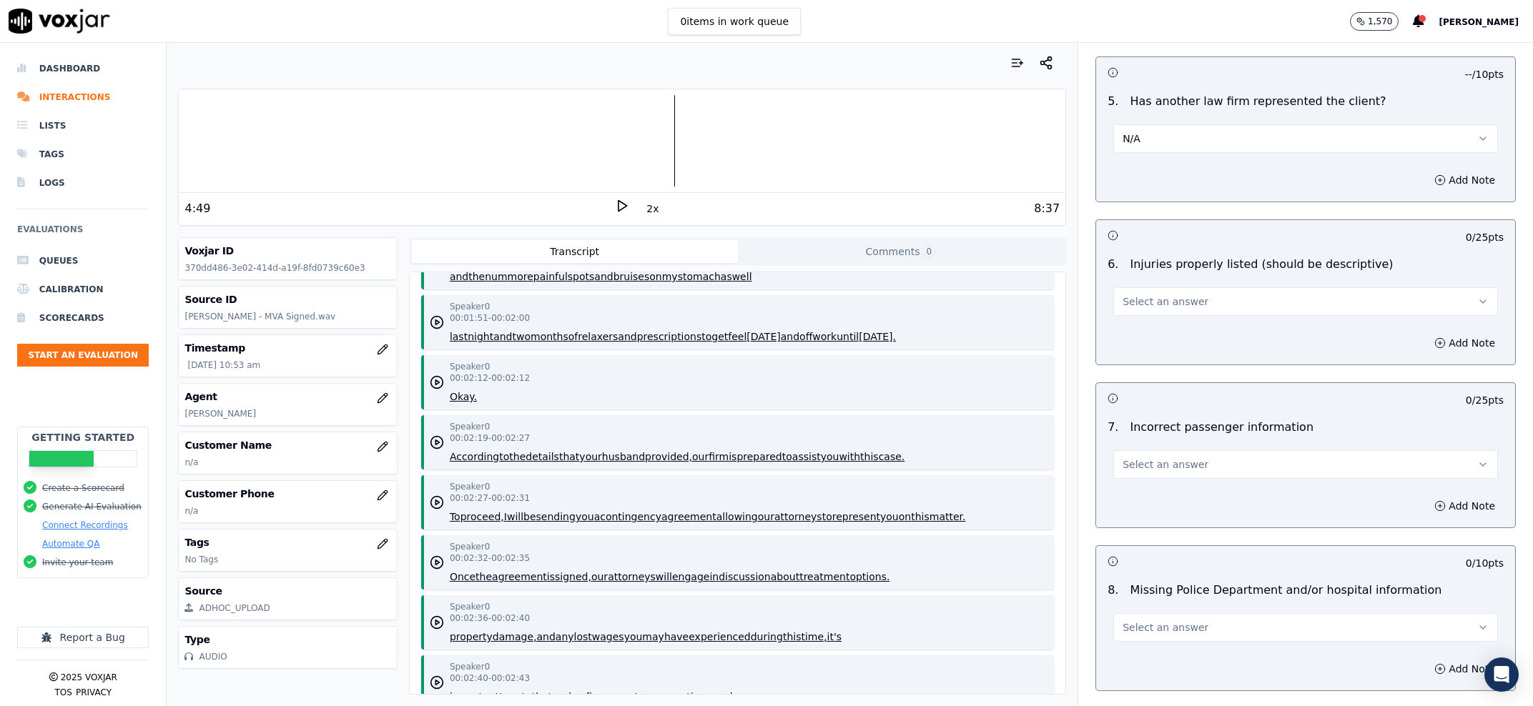
scroll to position [1911, 0]
click at [1186, 297] on button "Select an answer" at bounding box center [1305, 299] width 385 height 29
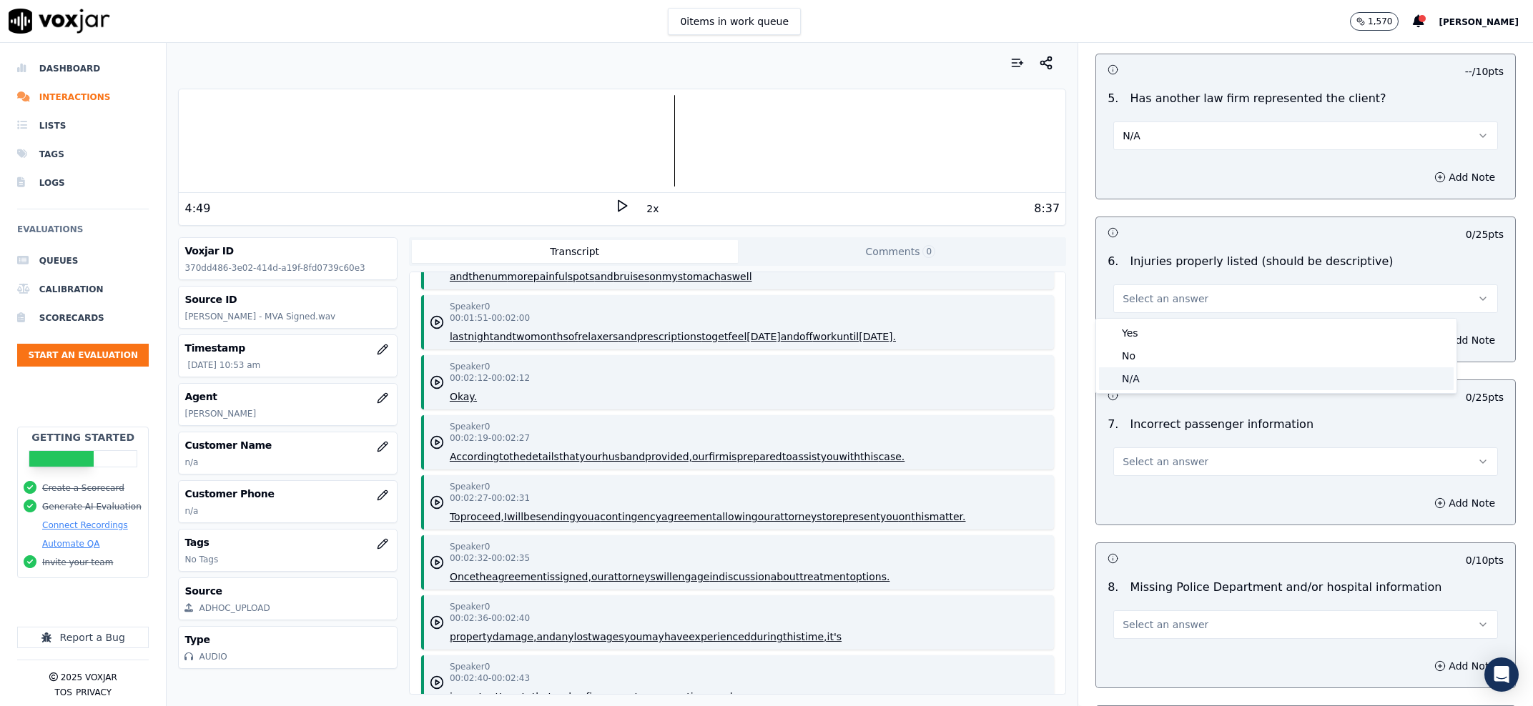
click at [1182, 370] on div "N/A" at bounding box center [1276, 378] width 355 height 23
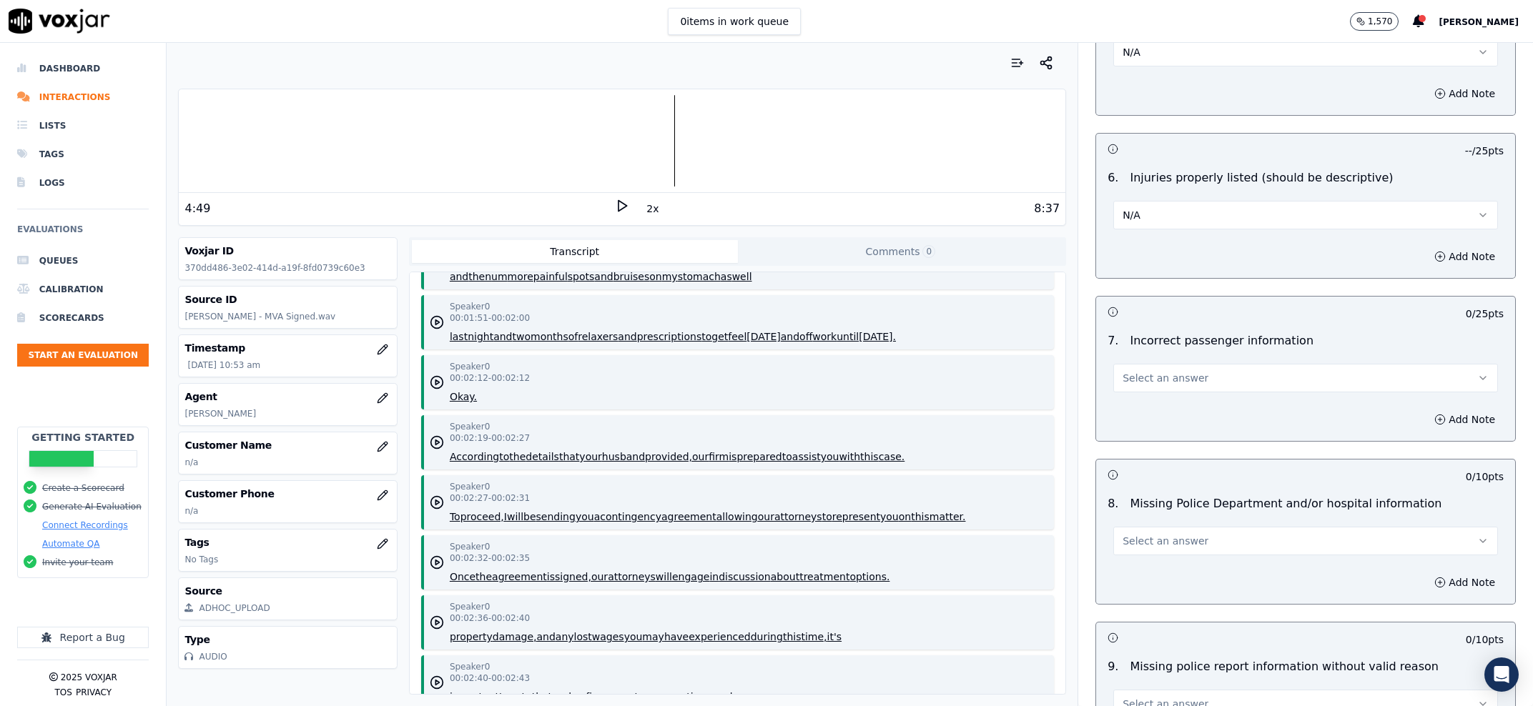
scroll to position [2093, 0]
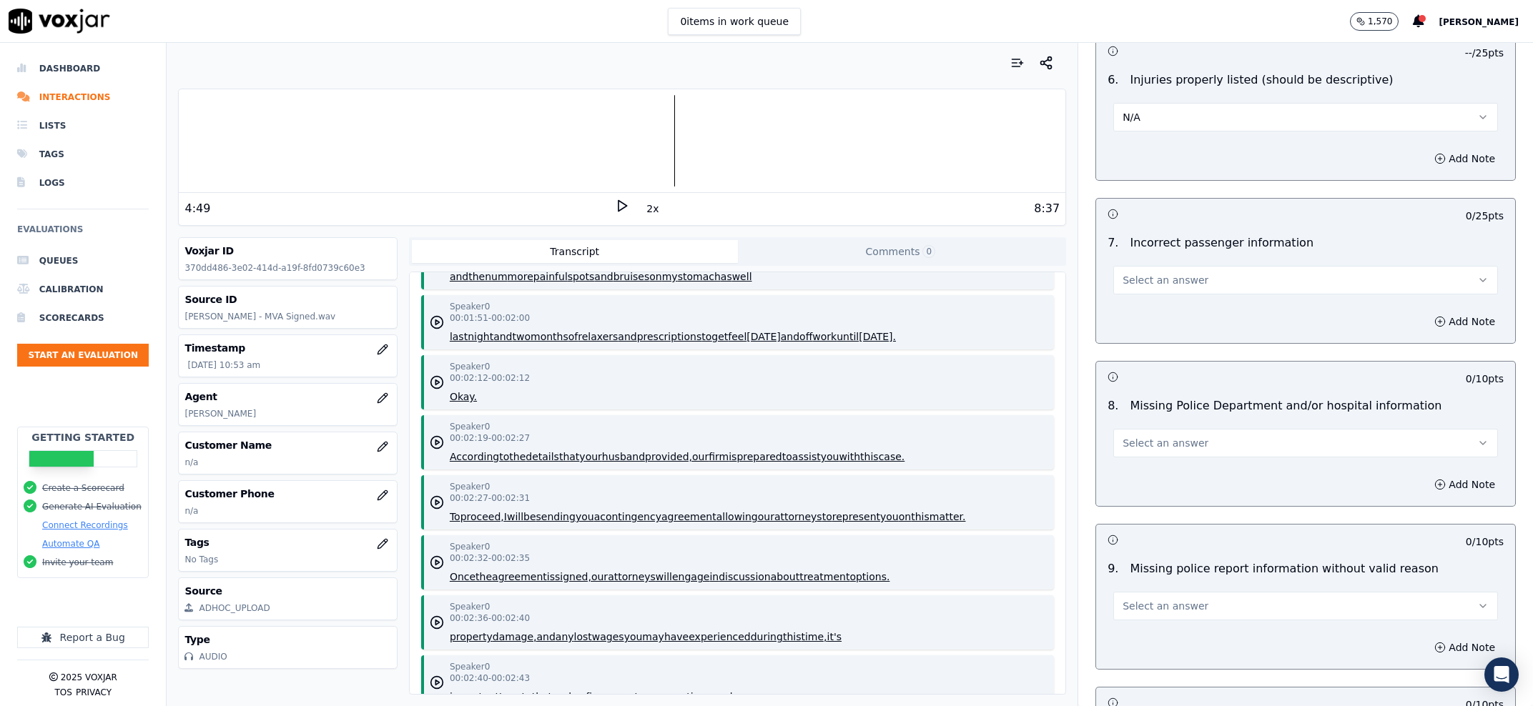
click at [1165, 287] on span "Select an answer" at bounding box center [1165, 280] width 86 height 14
click at [1155, 358] on div "N/A" at bounding box center [1276, 359] width 355 height 23
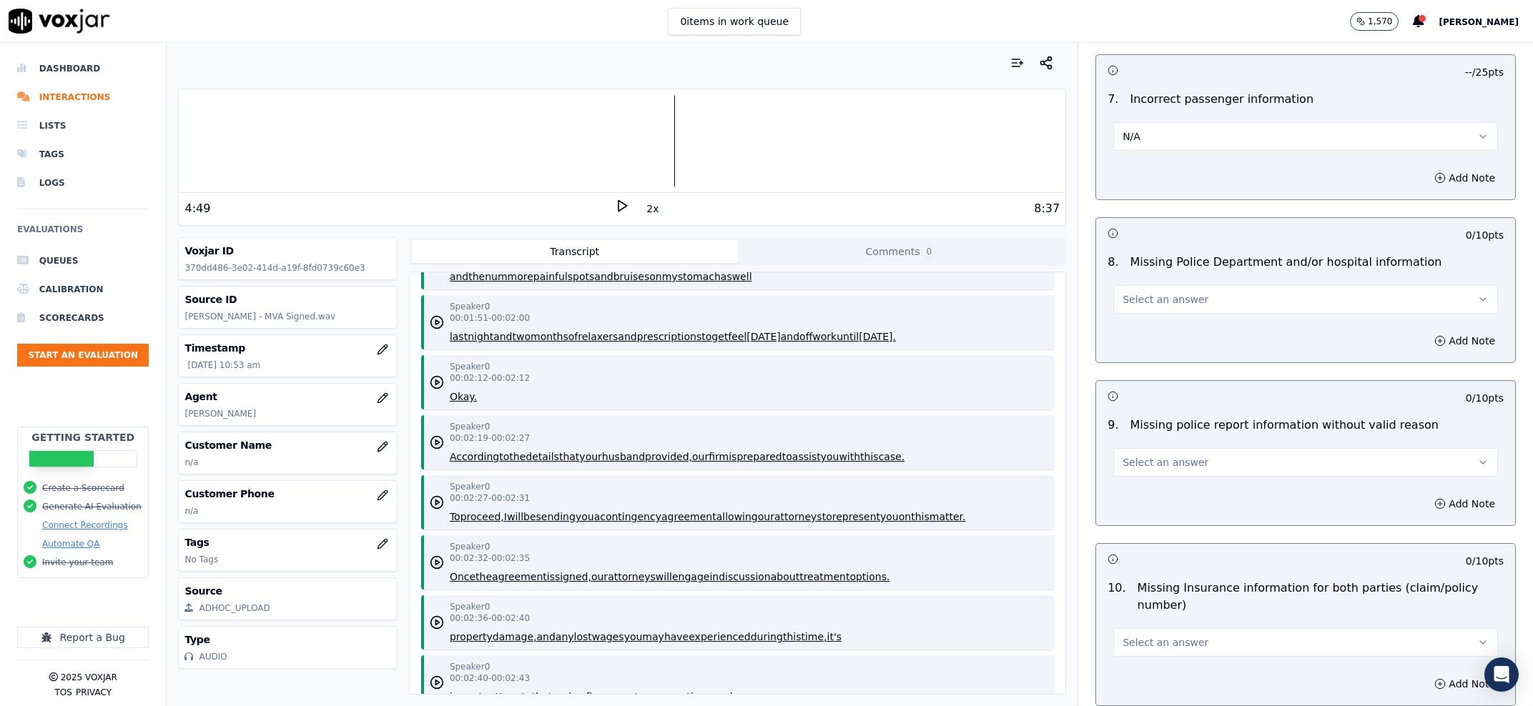
scroll to position [2275, 0]
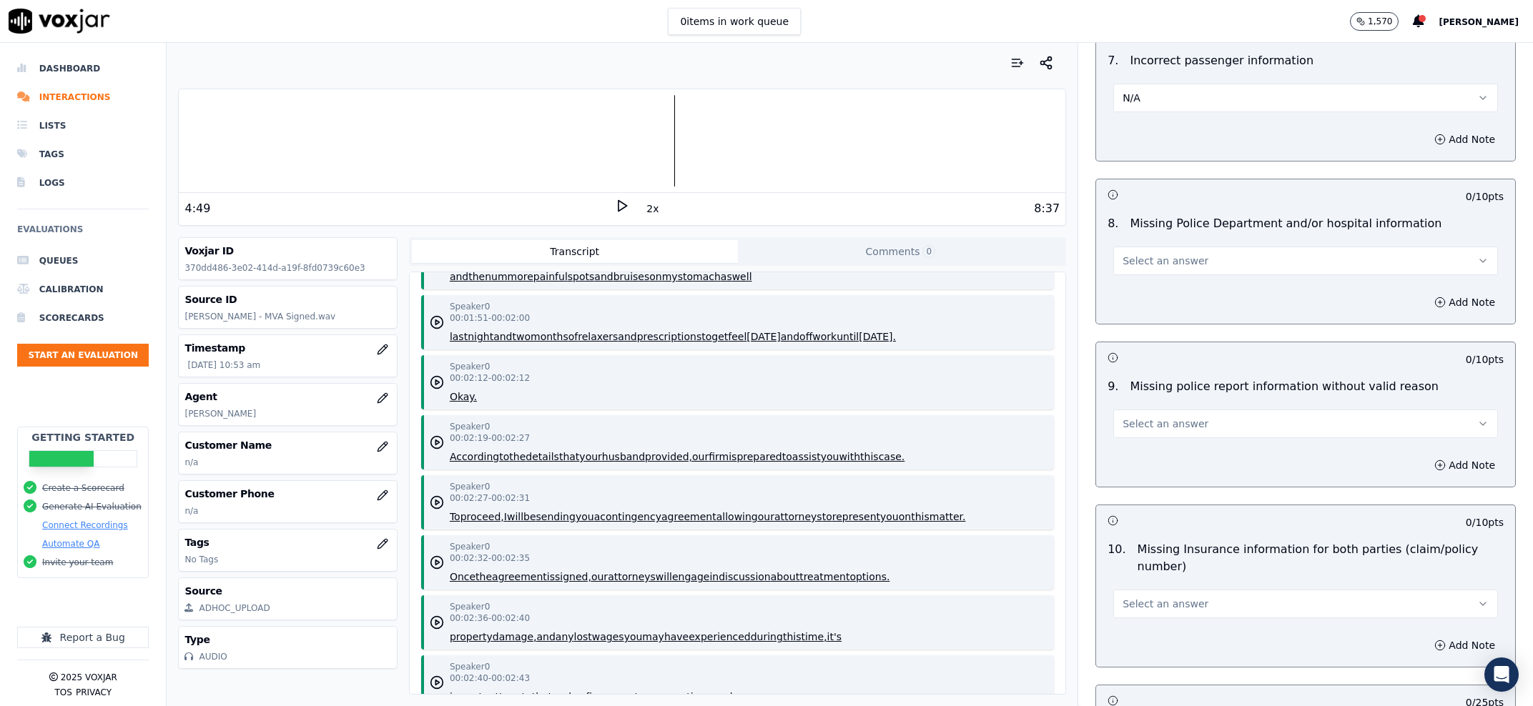
click at [1171, 275] on button "Select an answer" at bounding box center [1305, 261] width 385 height 29
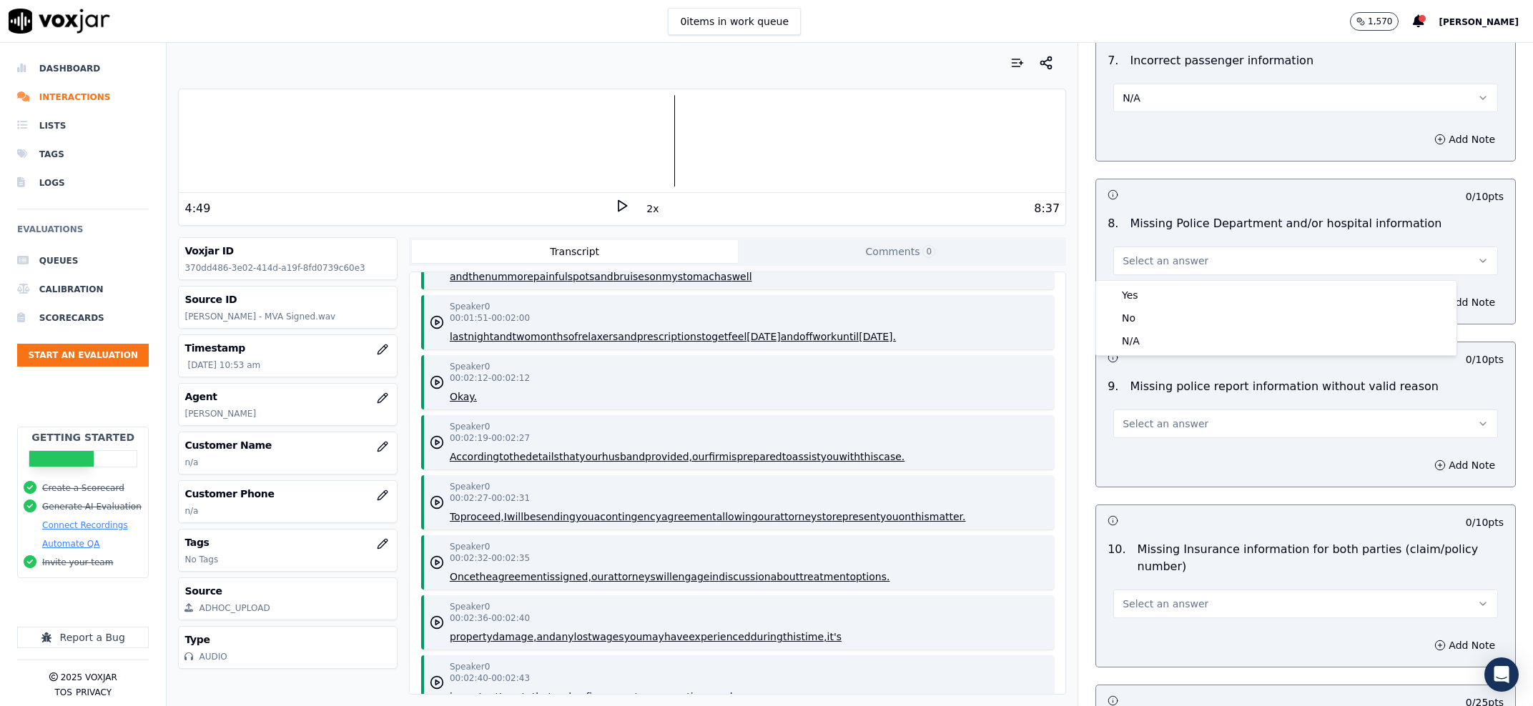
click at [1169, 355] on div "Yes No N/A" at bounding box center [1276, 318] width 360 height 74
click at [1163, 350] on div "N/A" at bounding box center [1276, 341] width 355 height 23
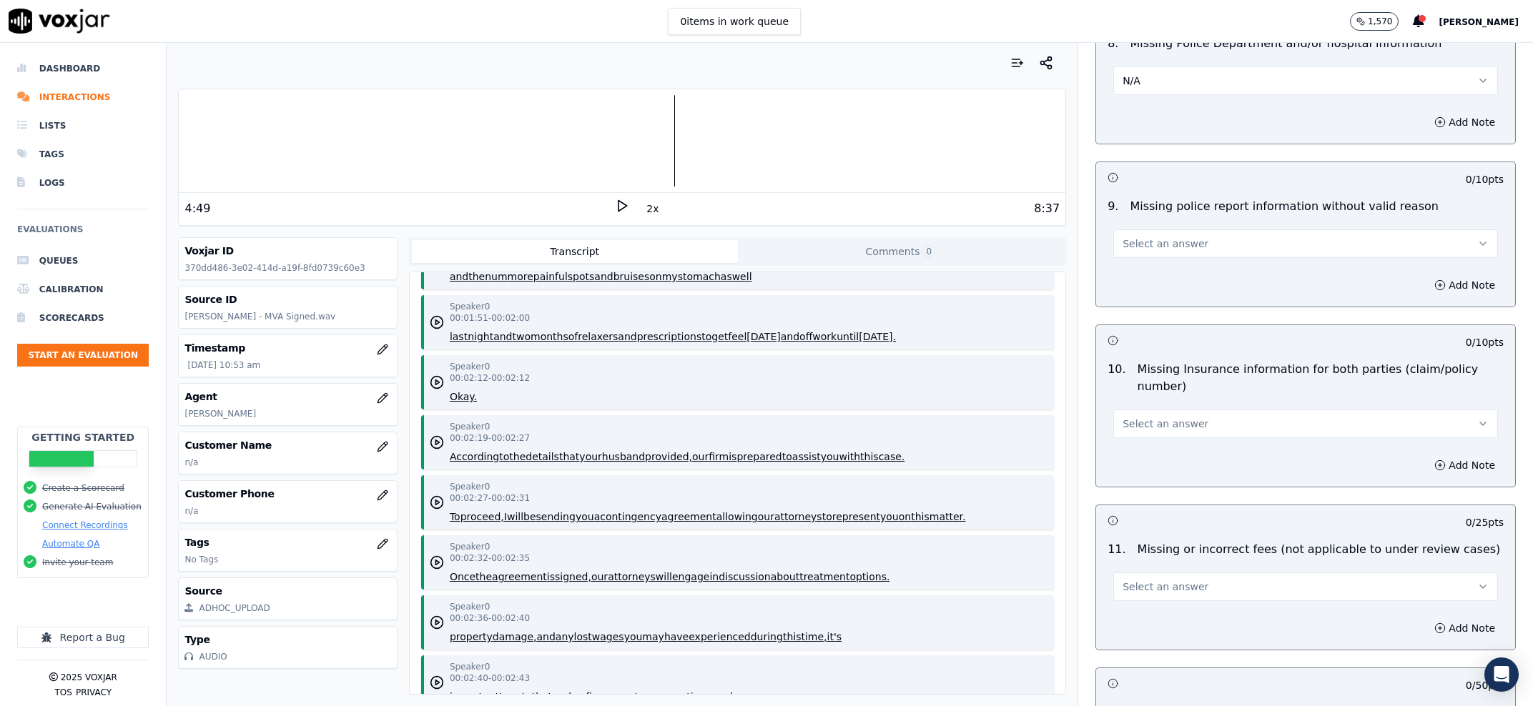
scroll to position [2457, 0]
click at [1155, 255] on button "Select an answer" at bounding box center [1305, 241] width 385 height 29
click at [1160, 314] on div "N/A" at bounding box center [1276, 322] width 355 height 23
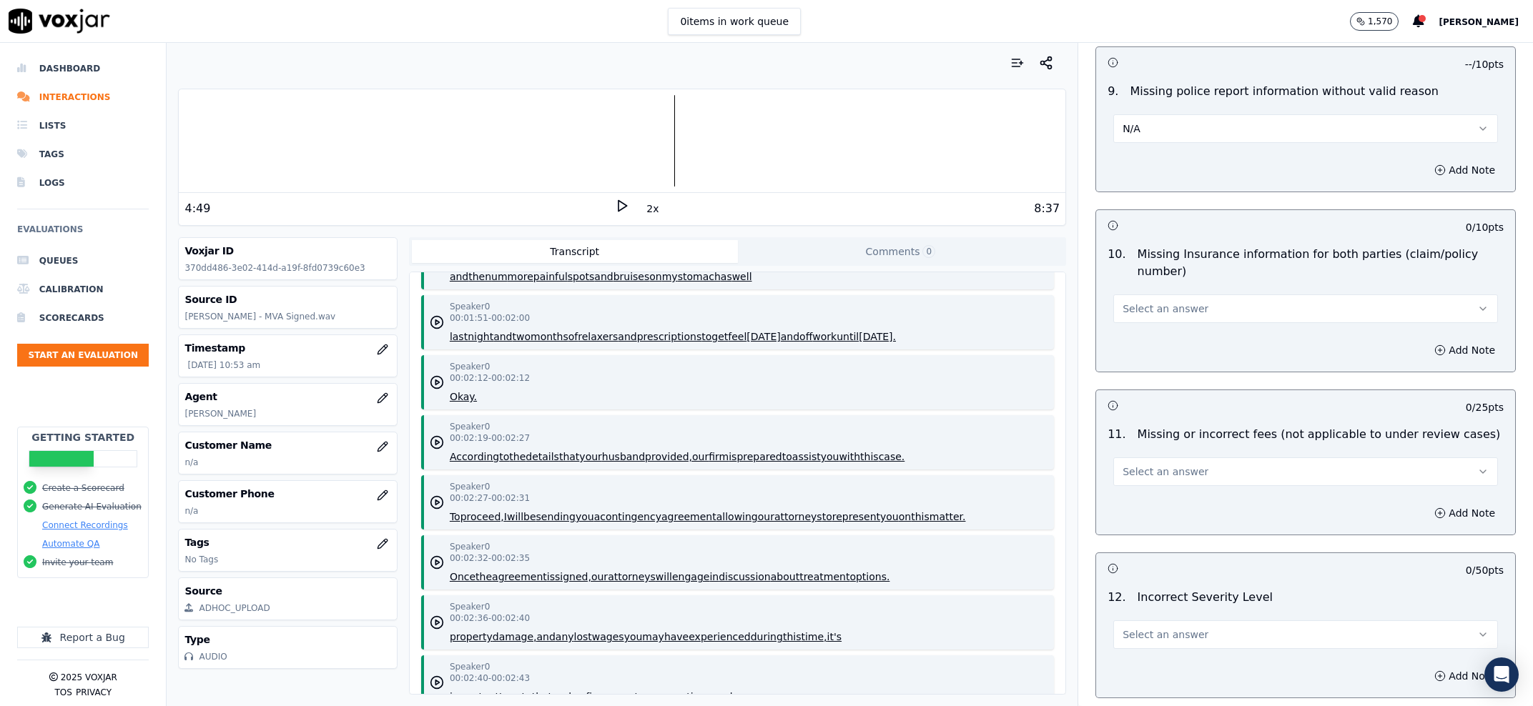
scroll to position [2639, 0]
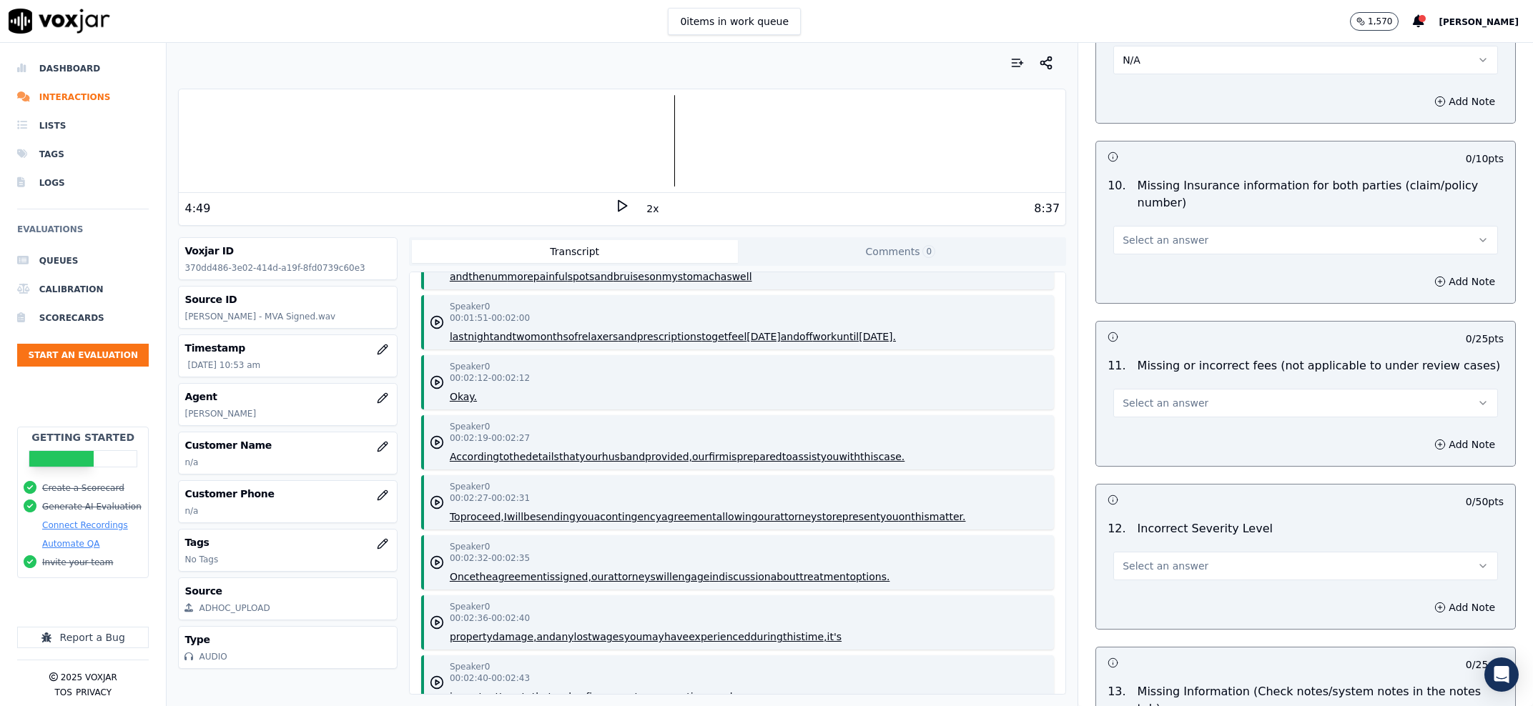
click at [1178, 252] on button "Select an answer" at bounding box center [1305, 240] width 385 height 29
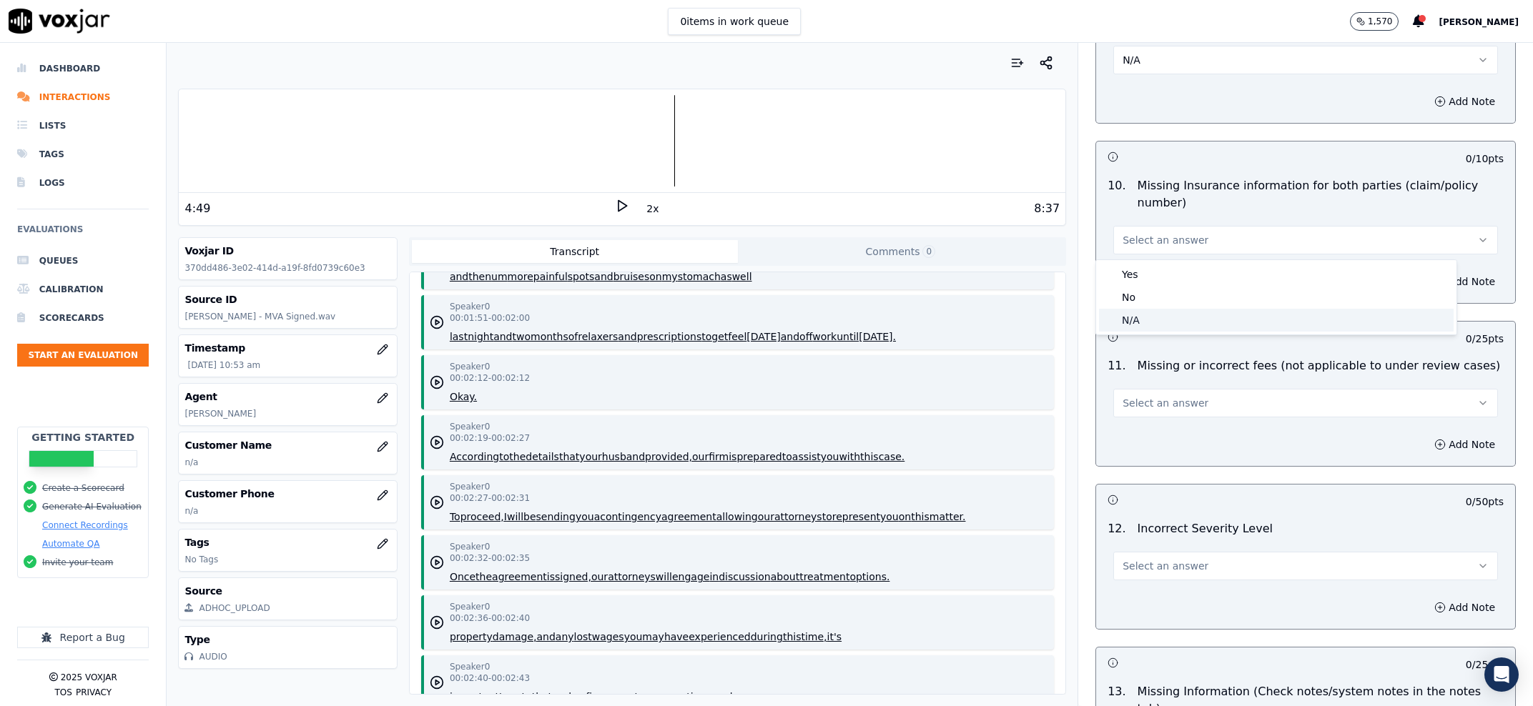
click at [1158, 320] on div "N/A" at bounding box center [1276, 320] width 355 height 23
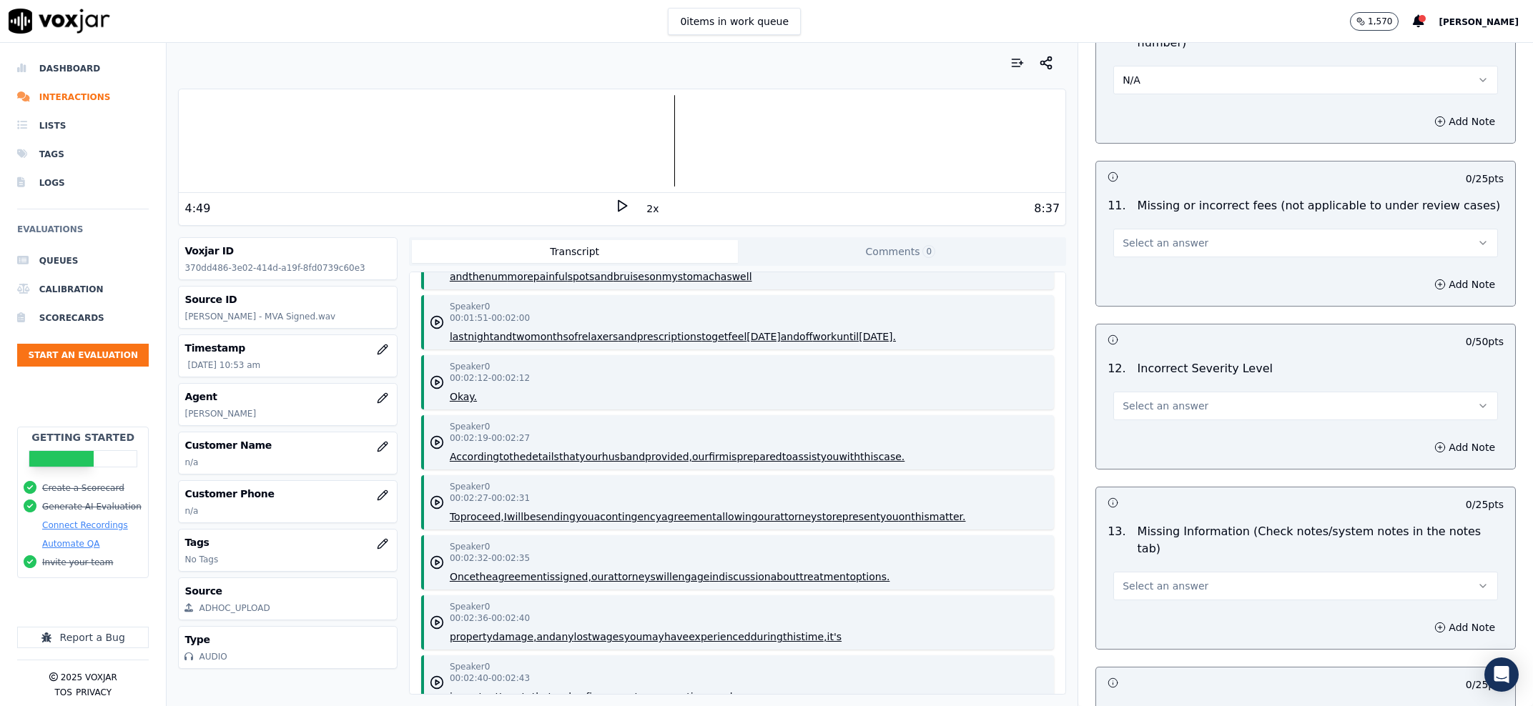
scroll to position [2821, 0]
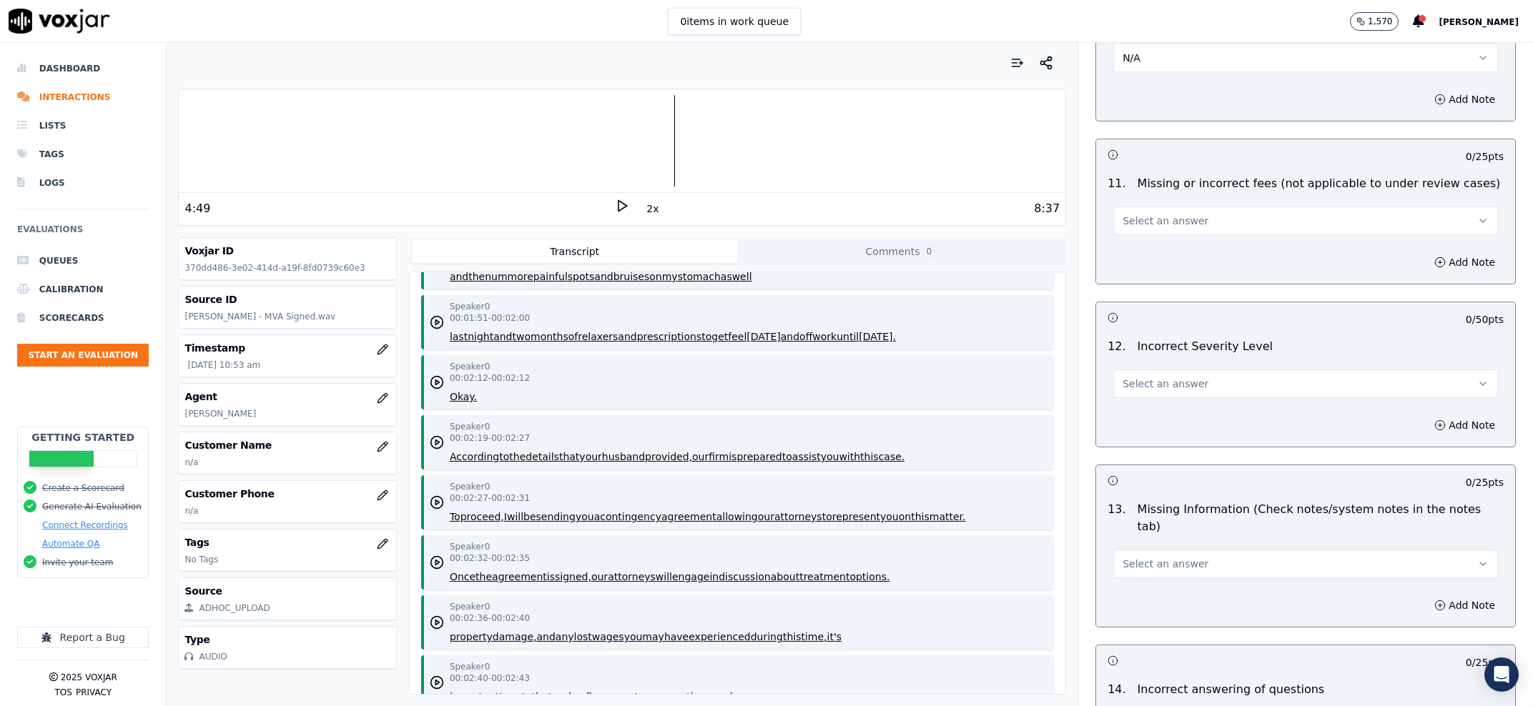
click at [1163, 224] on span "Select an answer" at bounding box center [1165, 221] width 86 height 14
drag, startPoint x: 1155, startPoint y: 292, endPoint x: 1154, endPoint y: 285, distance: 8.0
click at [1154, 285] on div "Yes No N/A" at bounding box center [1276, 279] width 360 height 74
click at [1154, 285] on div "No" at bounding box center [1276, 278] width 355 height 23
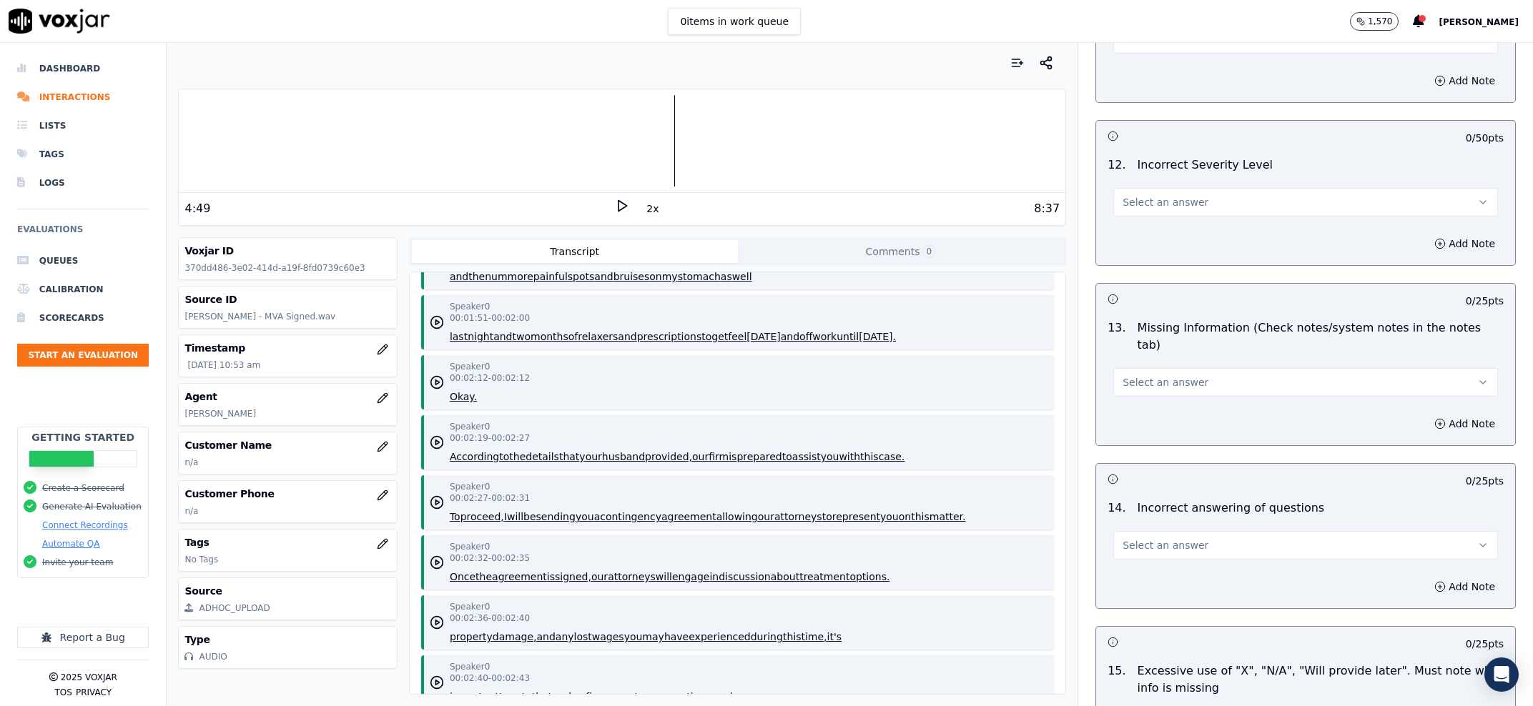
click at [1183, 194] on button "Select an answer" at bounding box center [1305, 202] width 385 height 29
click at [1171, 261] on div "No" at bounding box center [1276, 260] width 355 height 23
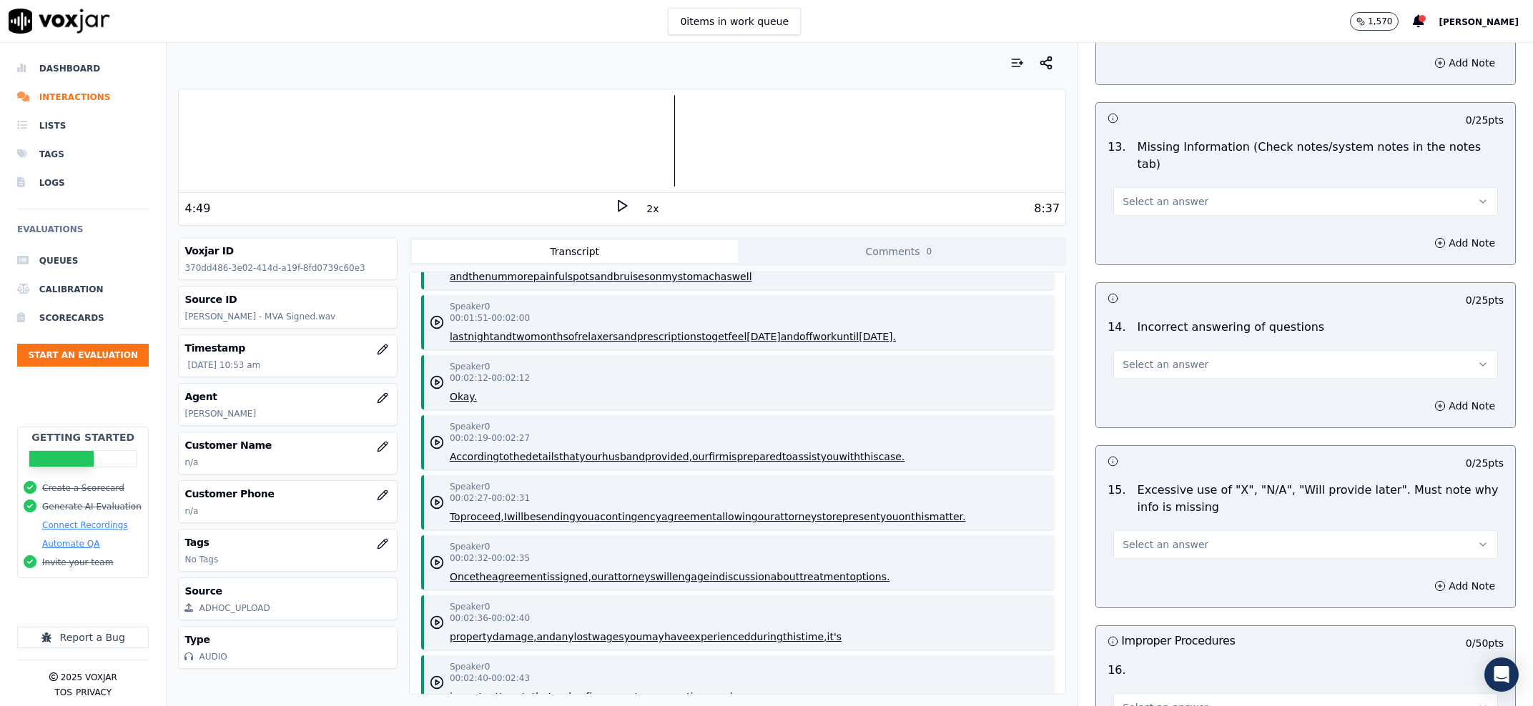
scroll to position [3185, 0]
click at [1177, 193] on span "Select an answer" at bounding box center [1165, 200] width 86 height 14
click at [1169, 242] on div "No" at bounding box center [1276, 240] width 355 height 23
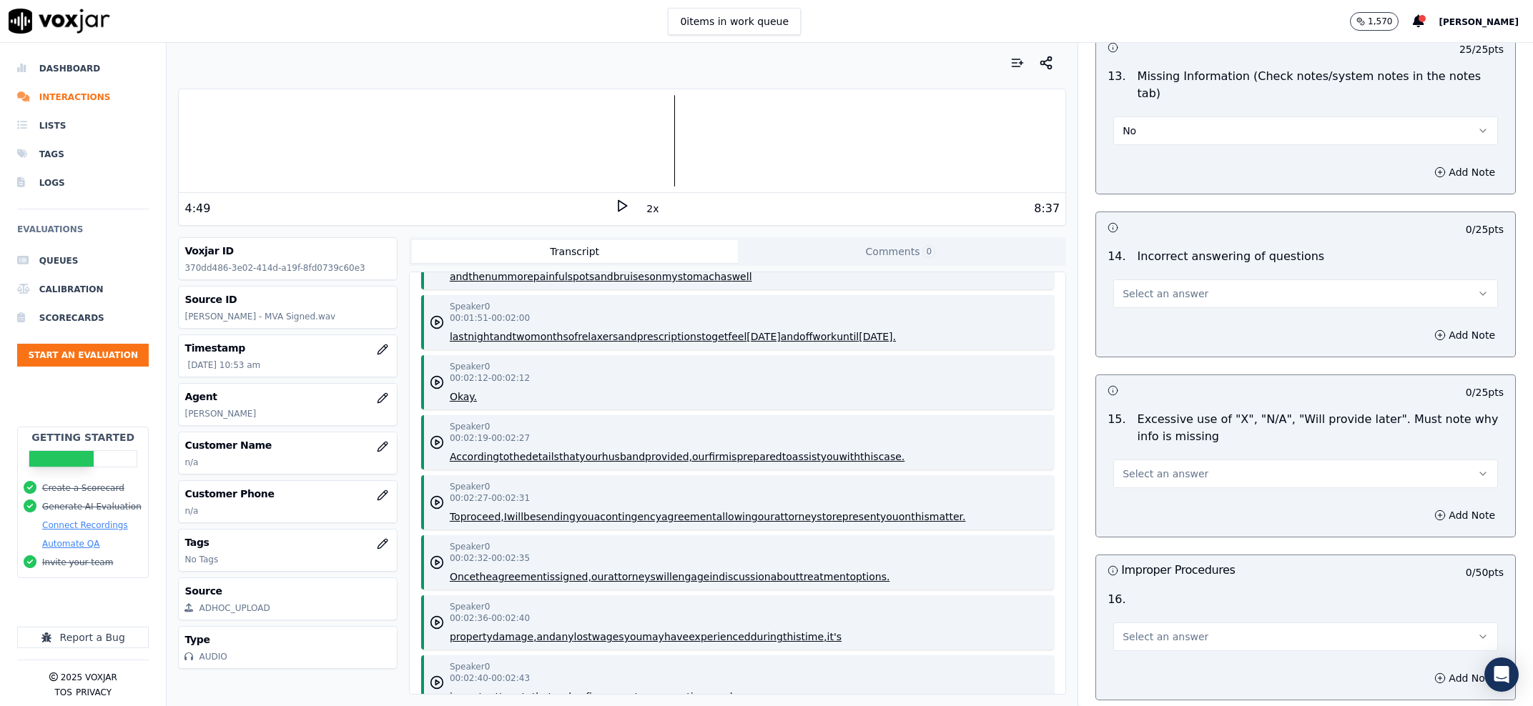
scroll to position [3367, 0]
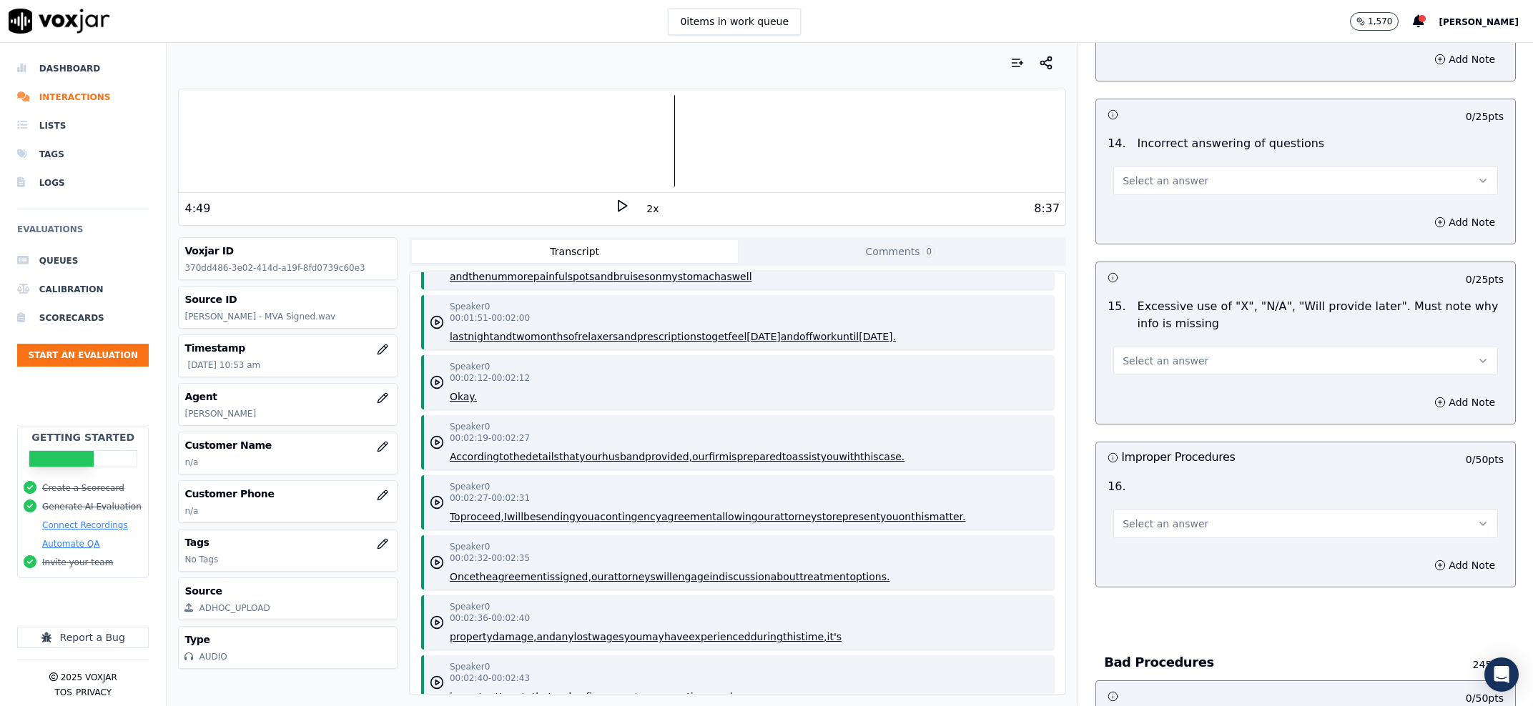
click at [1204, 179] on button "Select an answer" at bounding box center [1305, 181] width 385 height 29
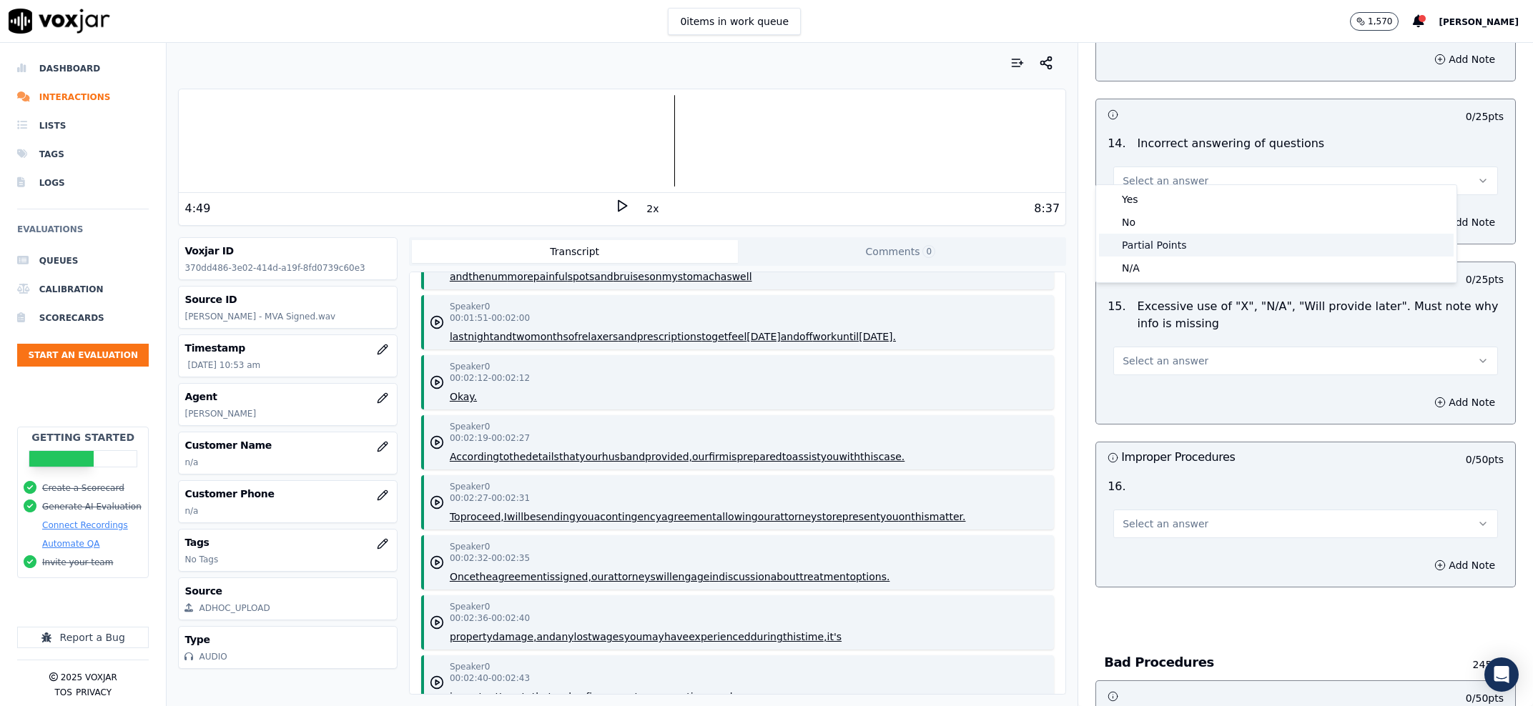
click at [1198, 235] on div "Partial Points" at bounding box center [1276, 245] width 355 height 23
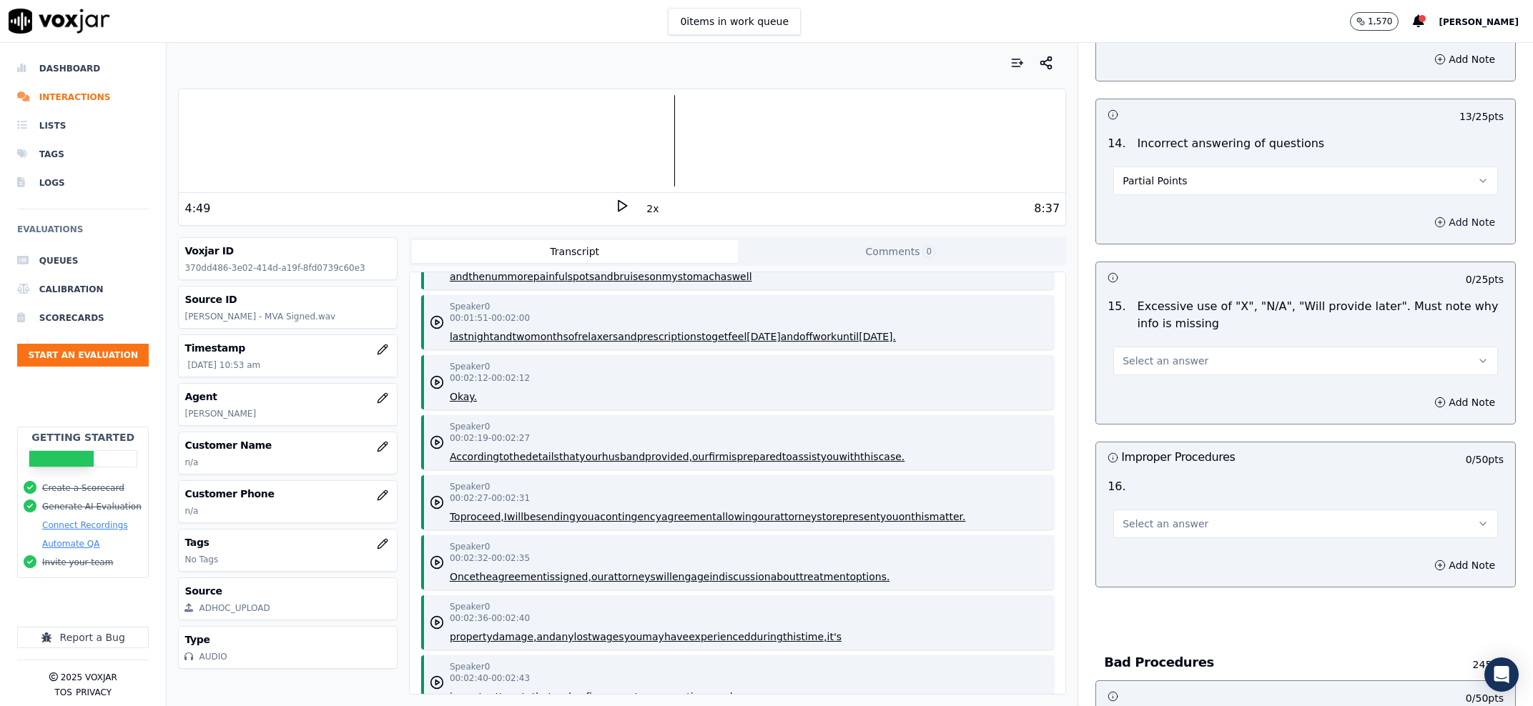
click at [1428, 212] on button "Add Note" at bounding box center [1465, 222] width 78 height 20
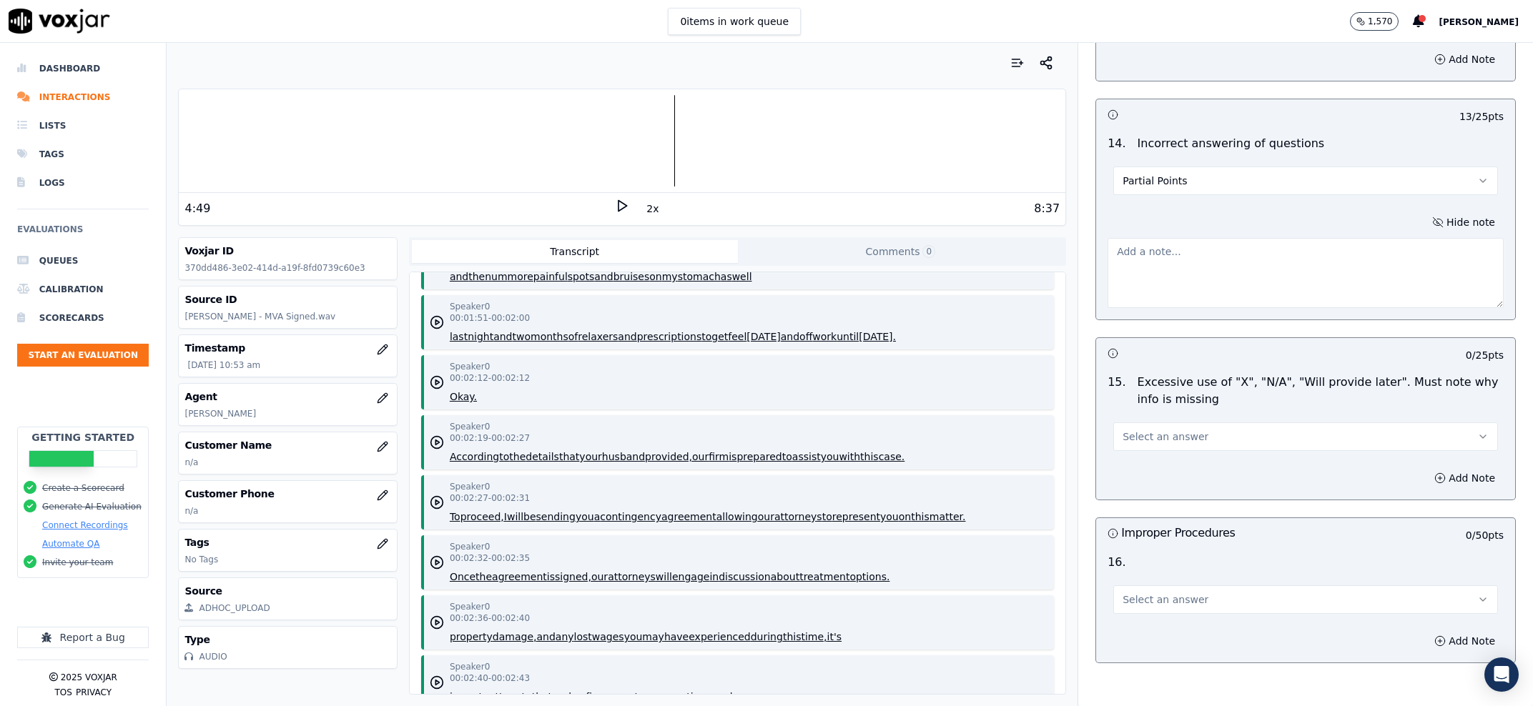
click at [1298, 267] on textarea at bounding box center [1305, 273] width 396 height 70
paste textarea "Were there other people in the vehicle?"
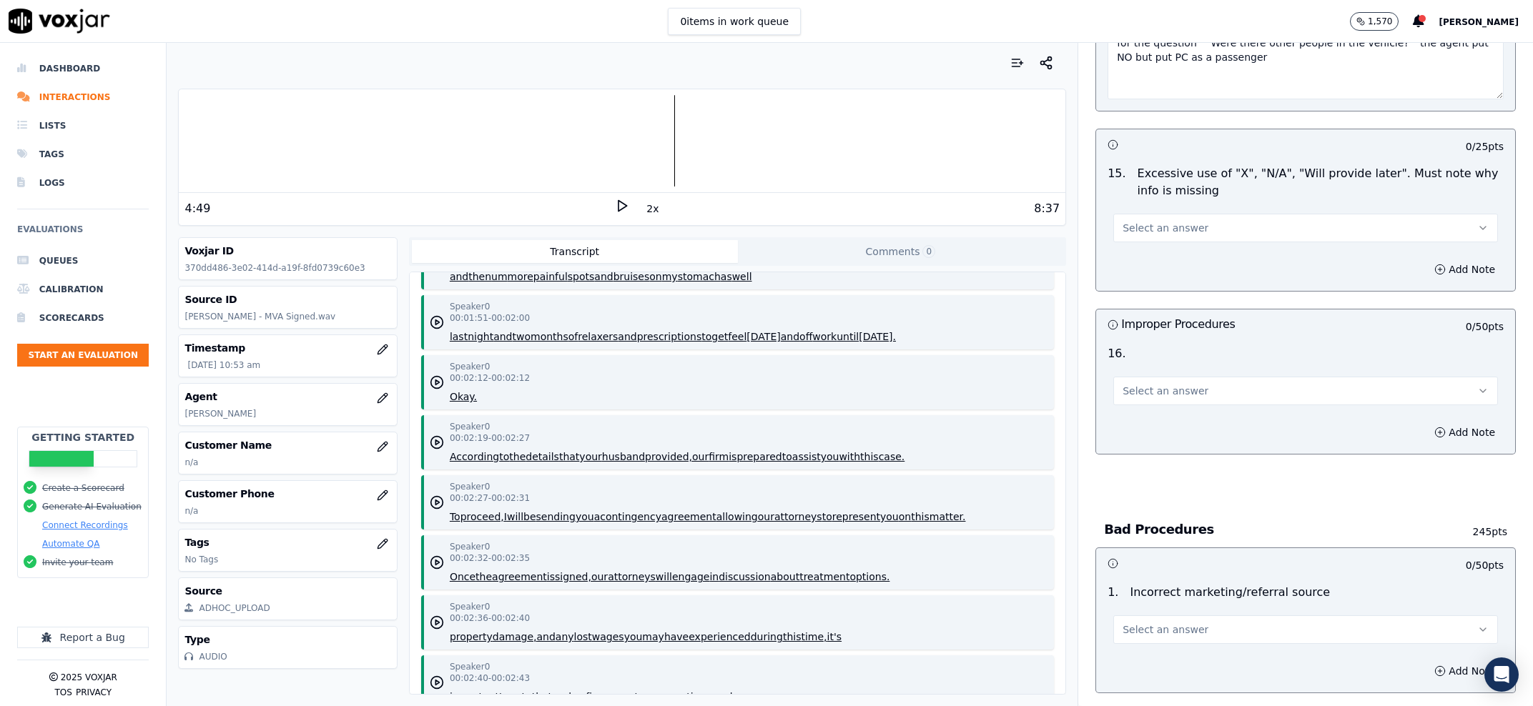
scroll to position [3641, 0]
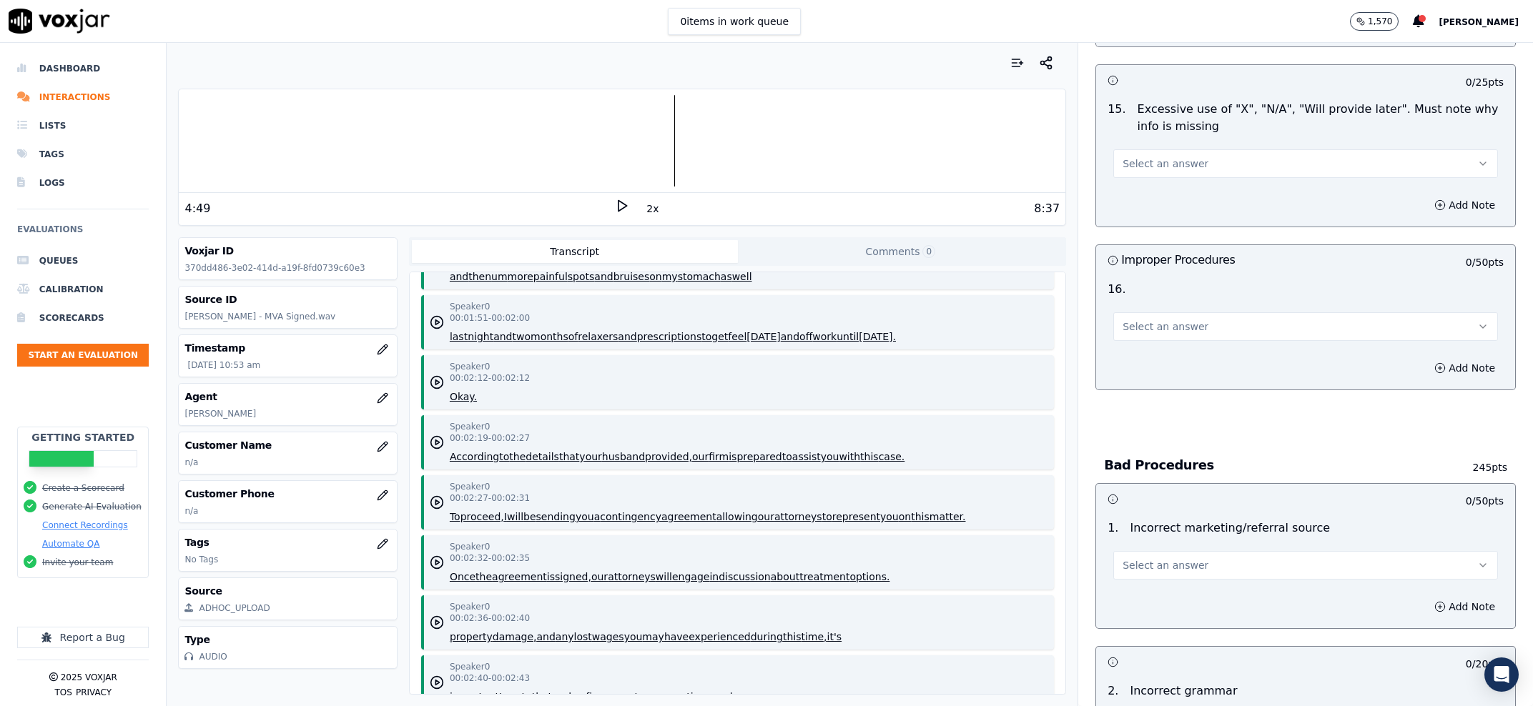
type textarea "for the question " Were there other people in the vehicle? " the agent put NO b…"
click at [1178, 158] on button "Select an answer" at bounding box center [1305, 163] width 385 height 29
click at [1195, 212] on div "No" at bounding box center [1276, 205] width 355 height 23
click at [1145, 310] on div "Select an answer" at bounding box center [1305, 325] width 385 height 31
click at [1143, 320] on span "Select an answer" at bounding box center [1165, 327] width 86 height 14
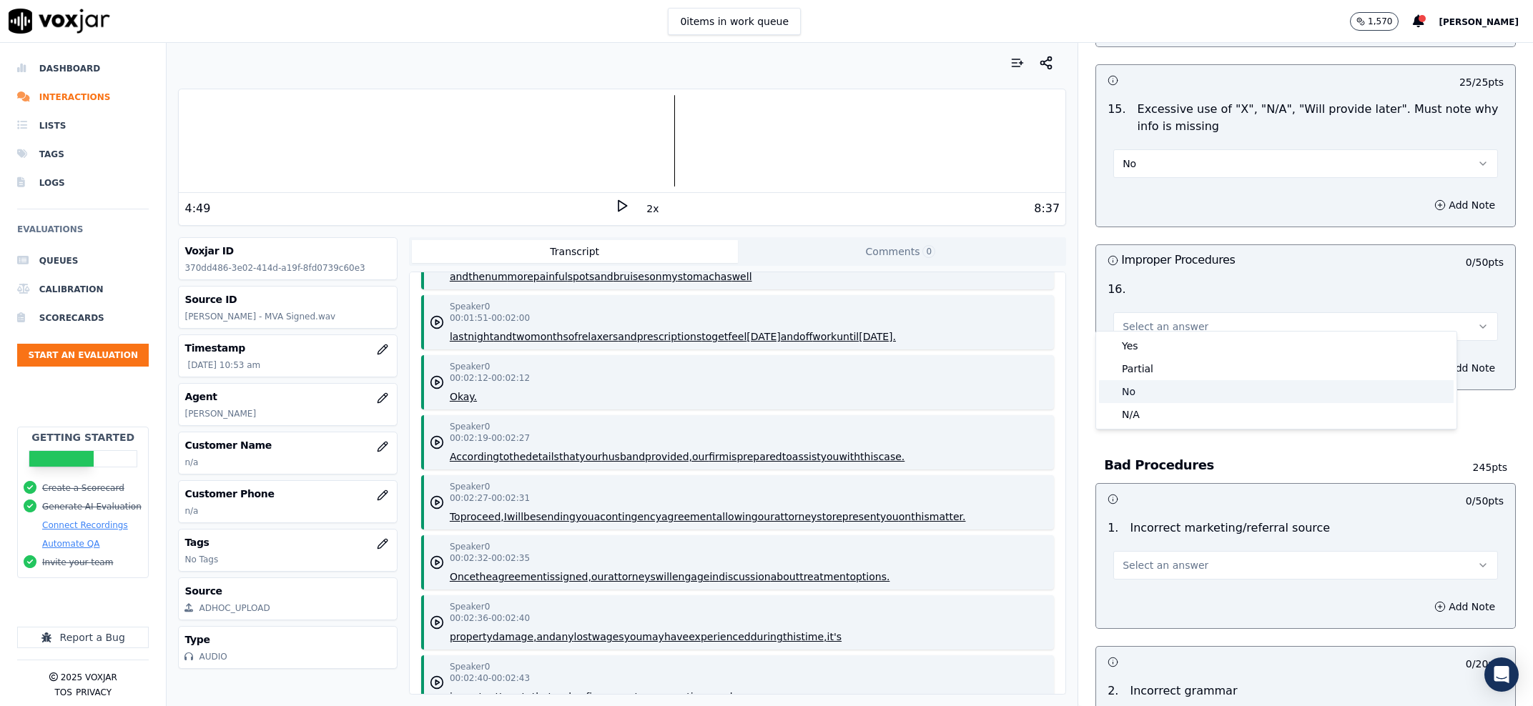
click at [1140, 390] on div "No" at bounding box center [1276, 391] width 355 height 23
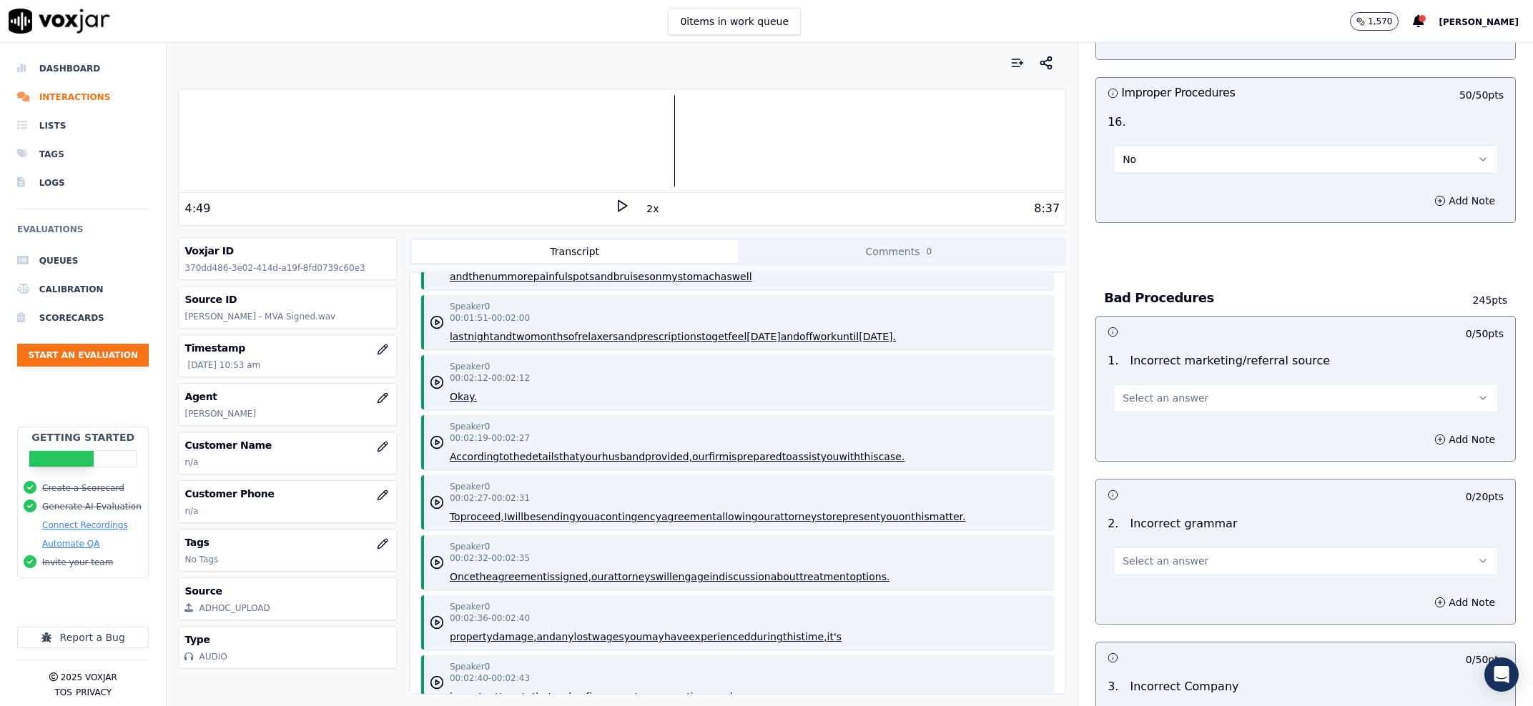
scroll to position [3822, 0]
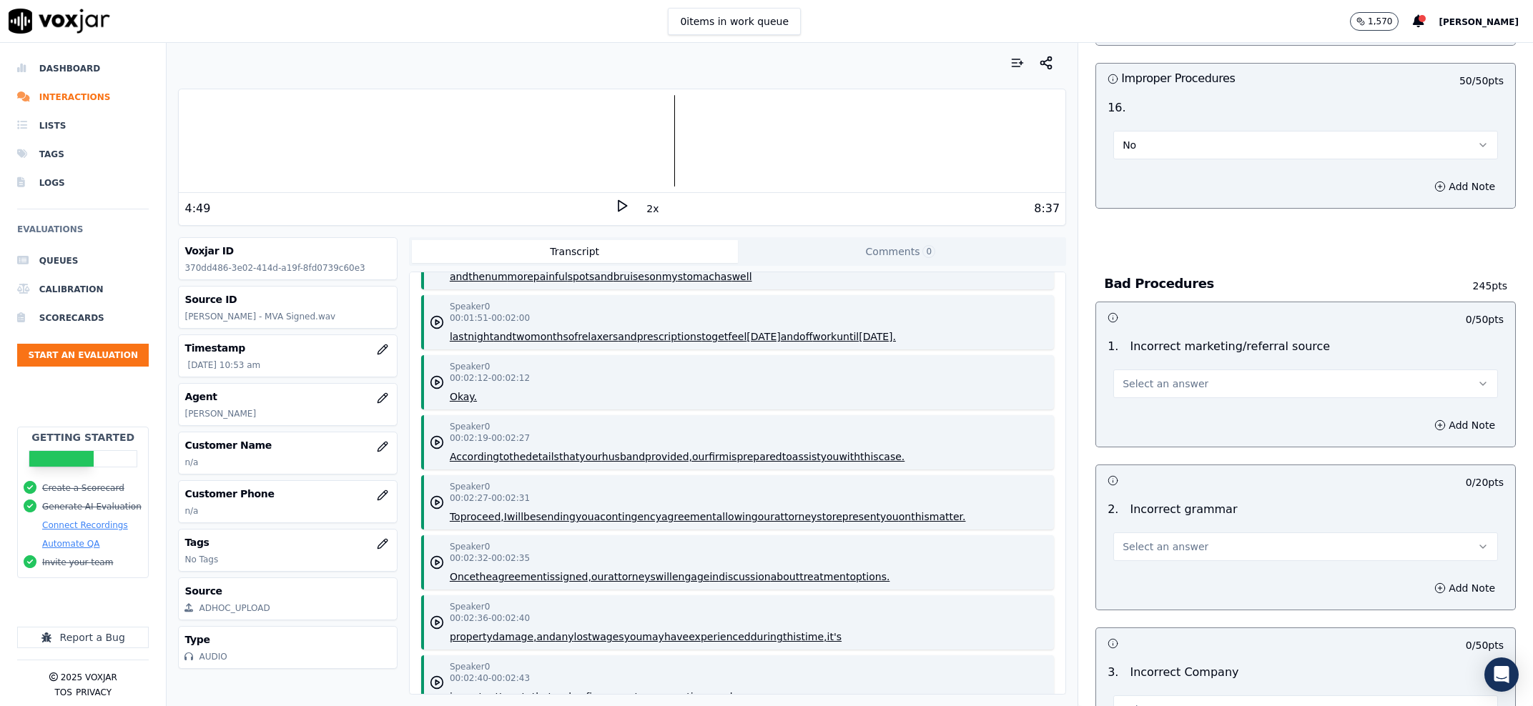
click at [1132, 377] on span "Select an answer" at bounding box center [1165, 384] width 86 height 14
click at [1142, 401] on div "Exceptional" at bounding box center [1276, 402] width 355 height 23
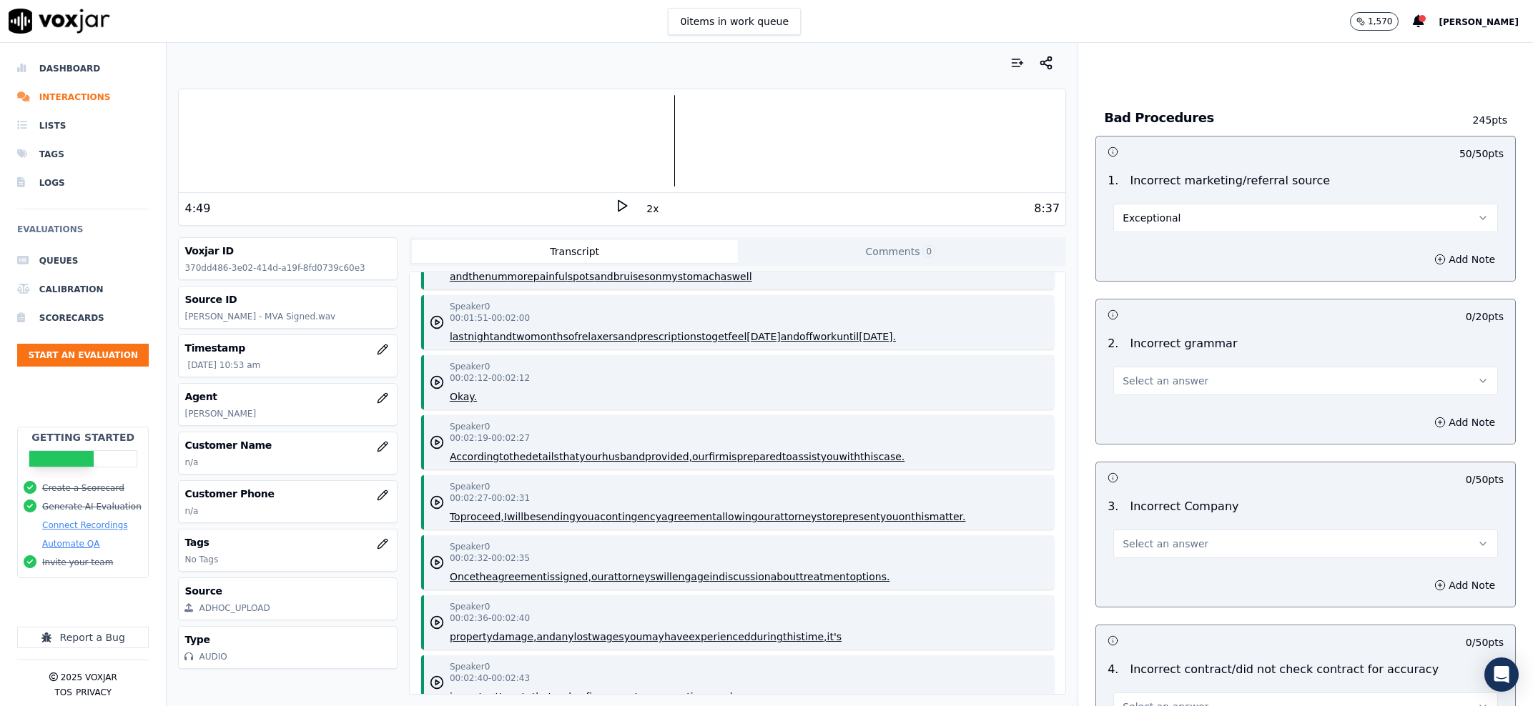
scroll to position [4095, 0]
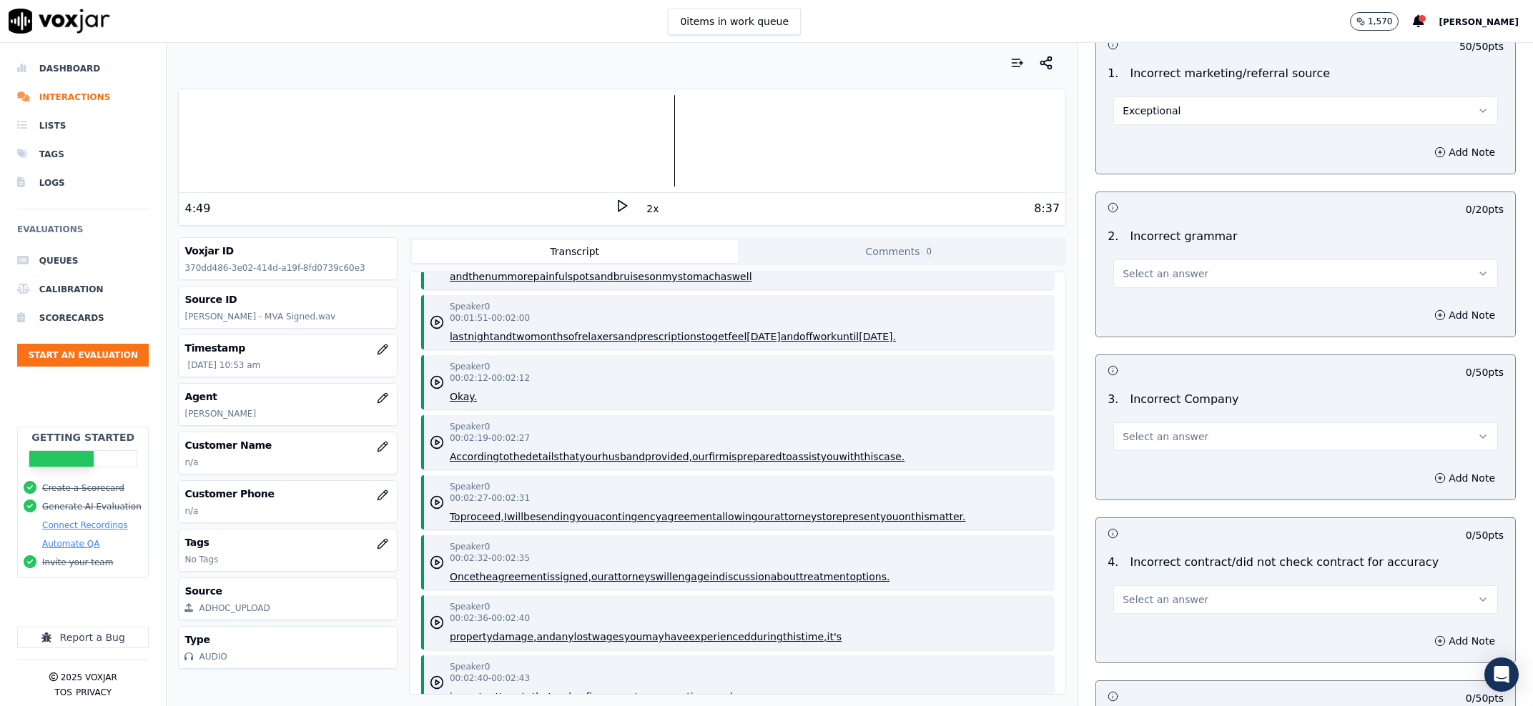
click at [1145, 267] on span "Select an answer" at bounding box center [1165, 274] width 86 height 14
click at [1140, 292] on div "Exceptional" at bounding box center [1276, 293] width 355 height 23
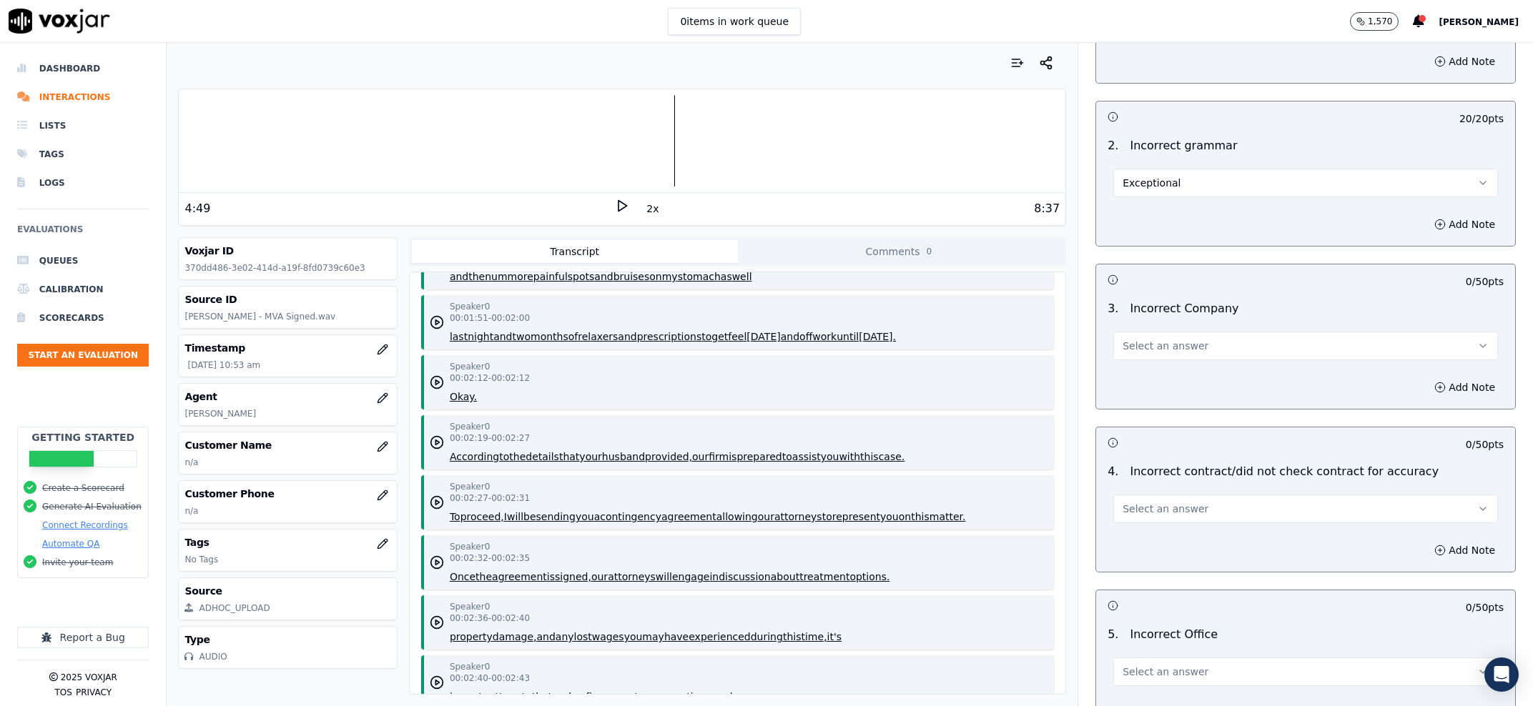
click at [1150, 342] on button "Select an answer" at bounding box center [1305, 346] width 385 height 29
click at [1150, 360] on div "Exceptional" at bounding box center [1276, 365] width 355 height 23
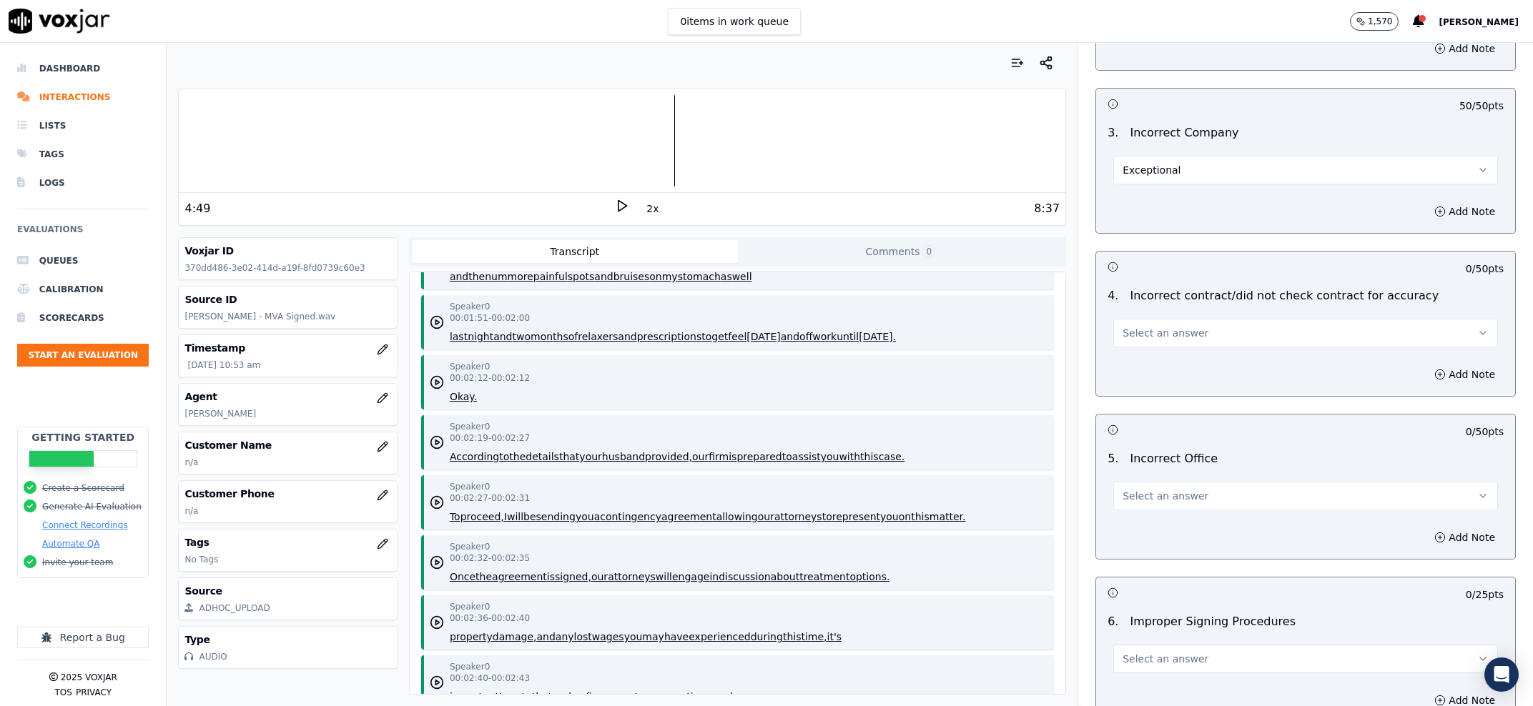
scroll to position [4368, 0]
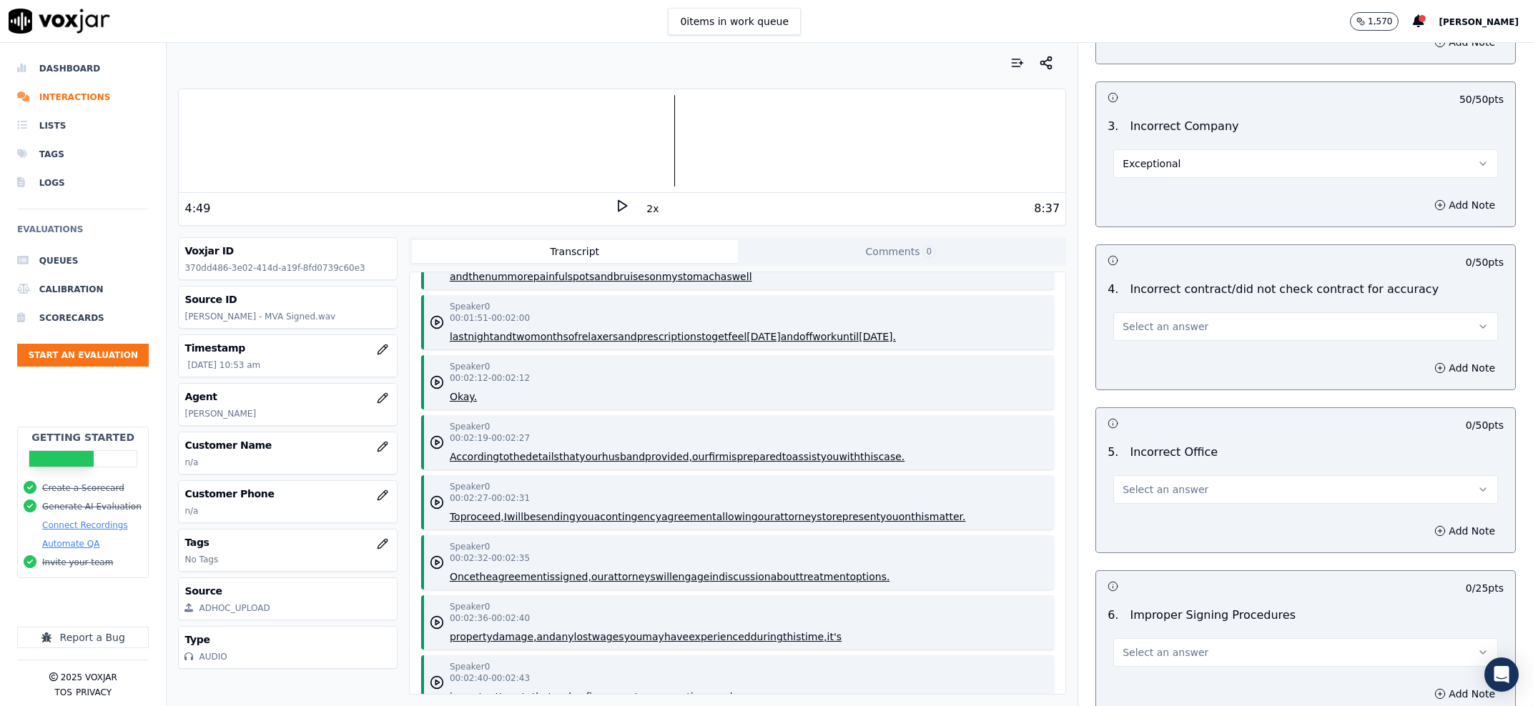
click at [1150, 312] on button "Select an answer" at bounding box center [1305, 326] width 385 height 29
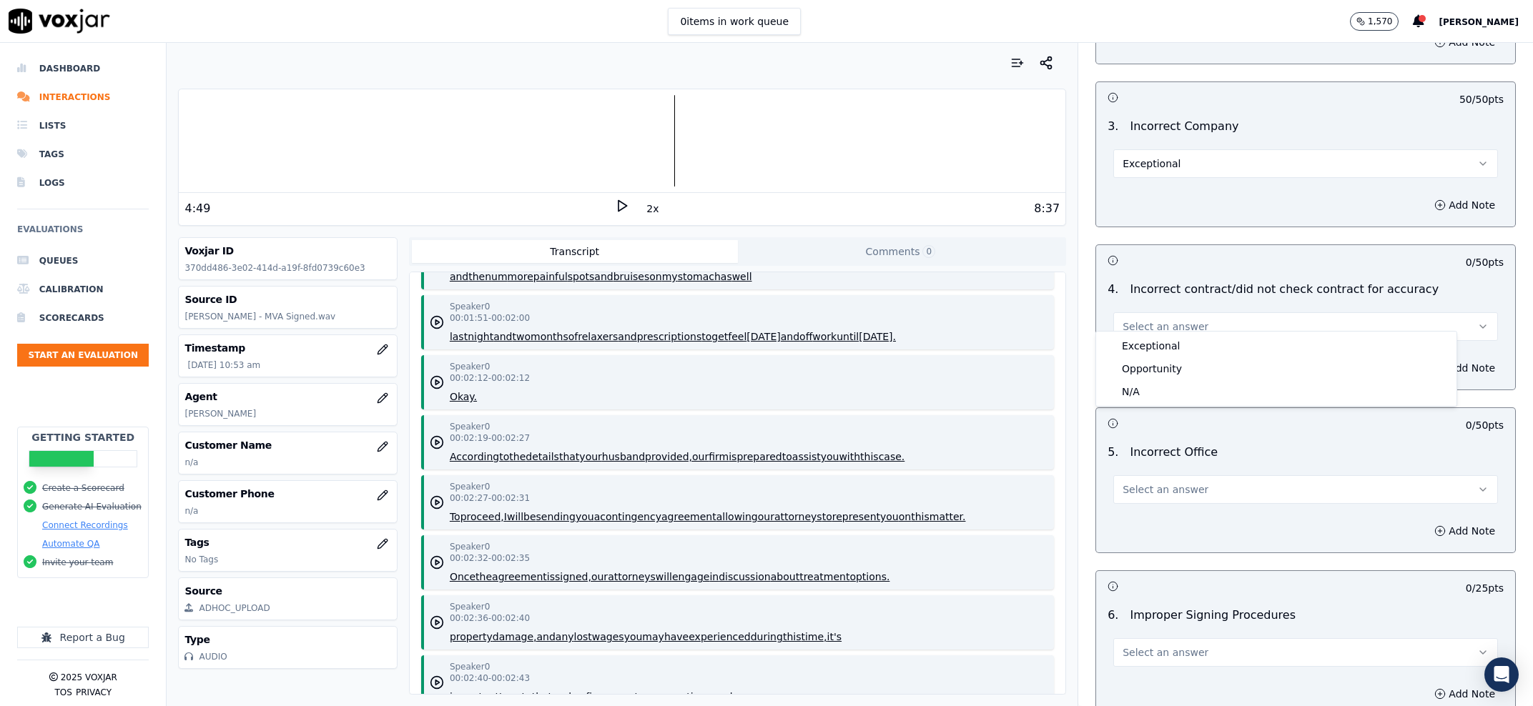
click at [1155, 334] on div "Exceptional Opportunity N/A" at bounding box center [1276, 369] width 360 height 74
click at [1152, 338] on div "Exceptional" at bounding box center [1276, 346] width 355 height 23
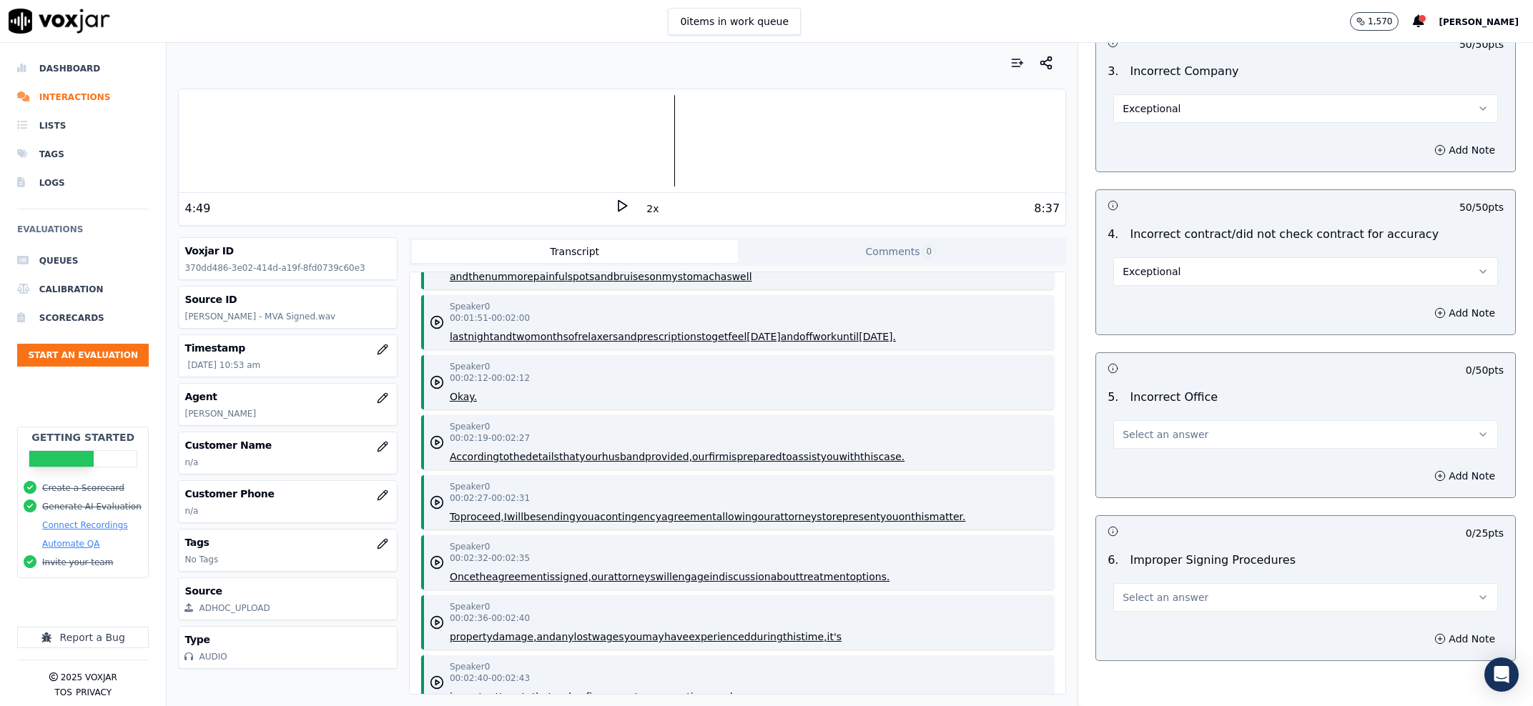
scroll to position [4459, 0]
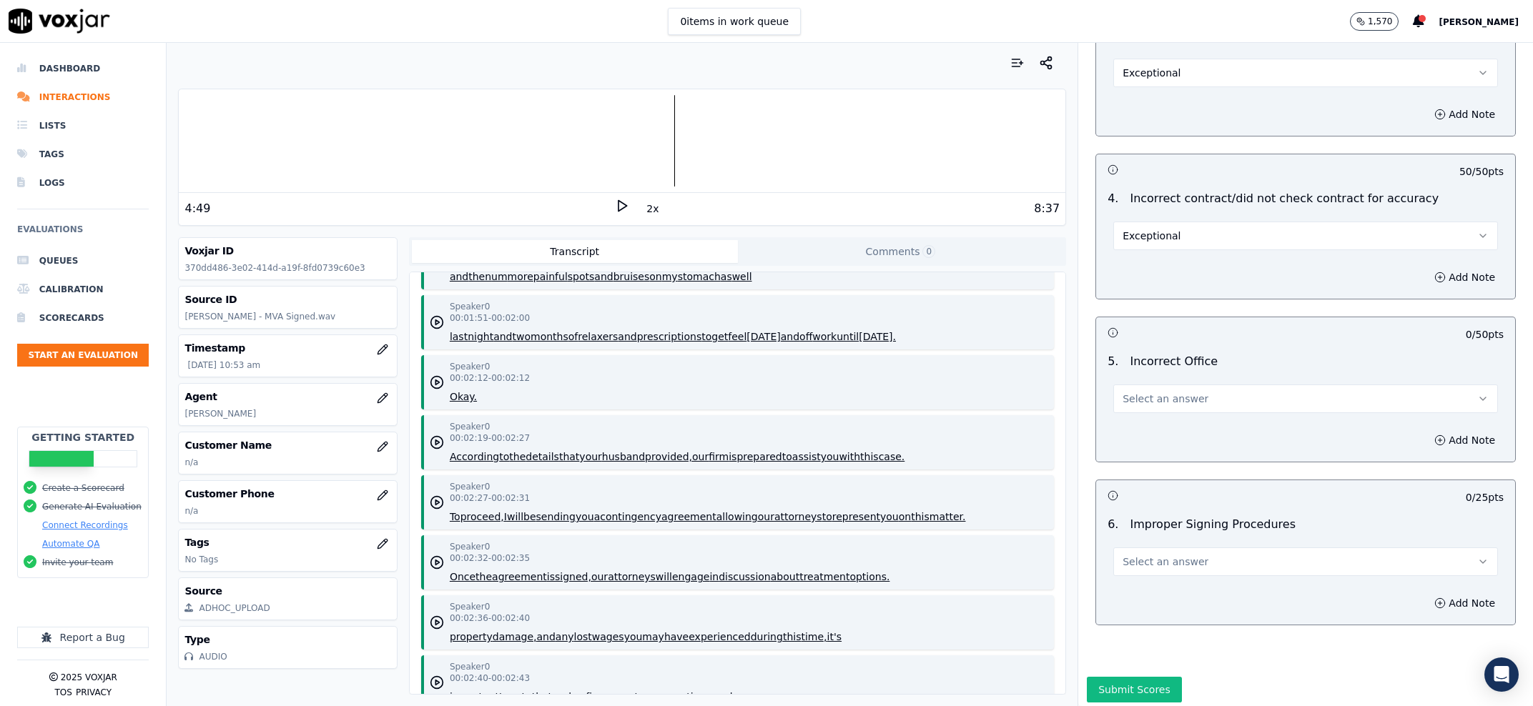
drag, startPoint x: 1152, startPoint y: 375, endPoint x: 1157, endPoint y: 400, distance: 25.5
click at [1152, 385] on button "Select an answer" at bounding box center [1305, 399] width 385 height 29
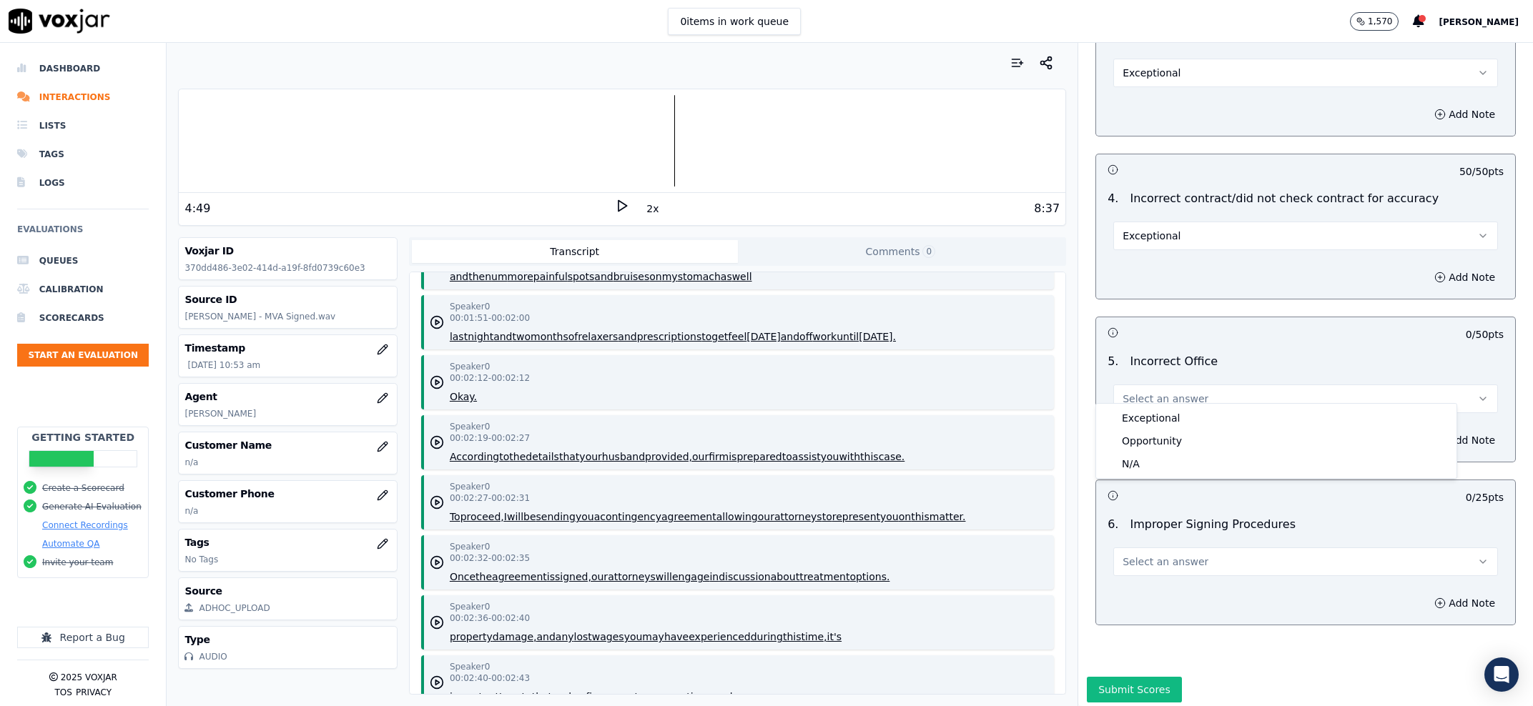
click at [1157, 404] on div "Exceptional Opportunity N/A" at bounding box center [1276, 441] width 362 height 76
click at [1156, 408] on div "Exceptional" at bounding box center [1276, 418] width 355 height 23
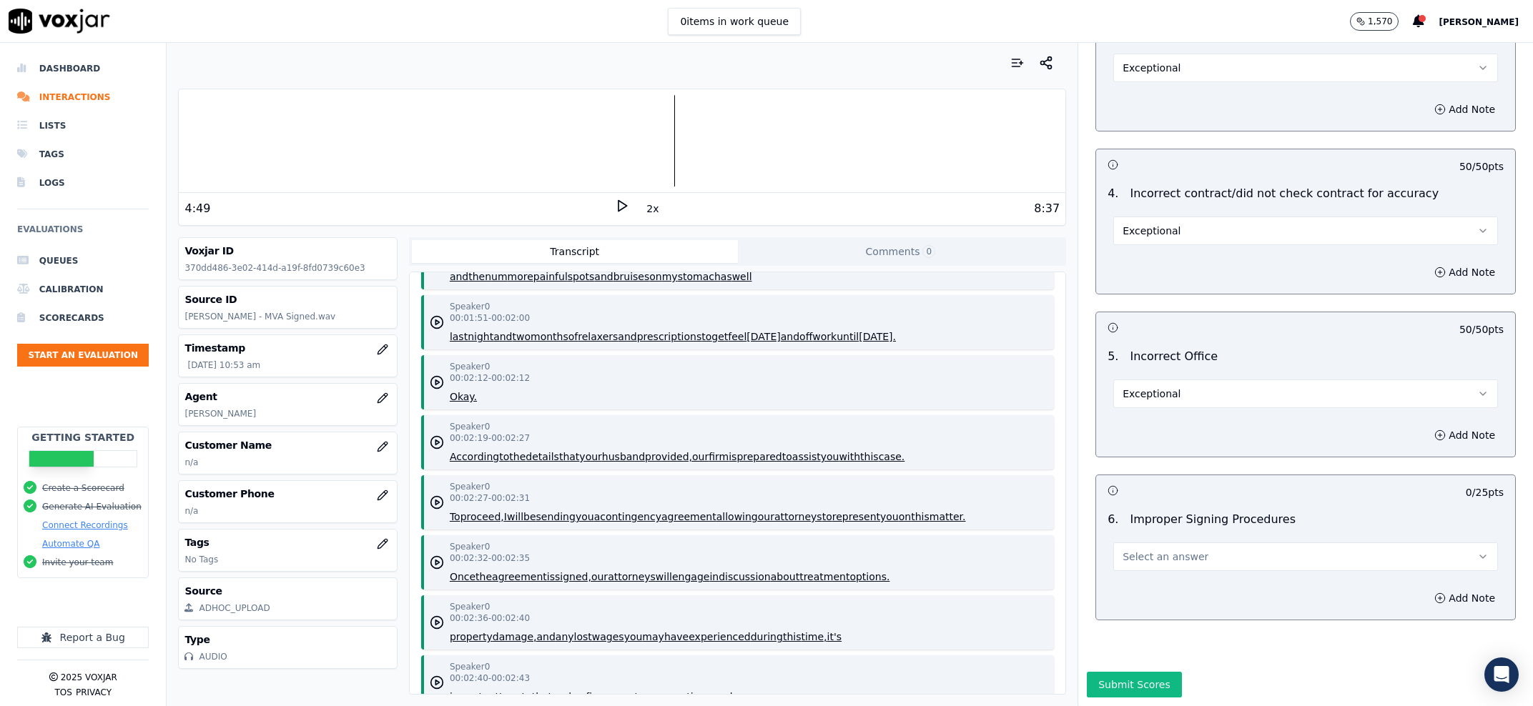
scroll to position [4492, 0]
click at [1165, 550] on span "Select an answer" at bounding box center [1165, 557] width 86 height 14
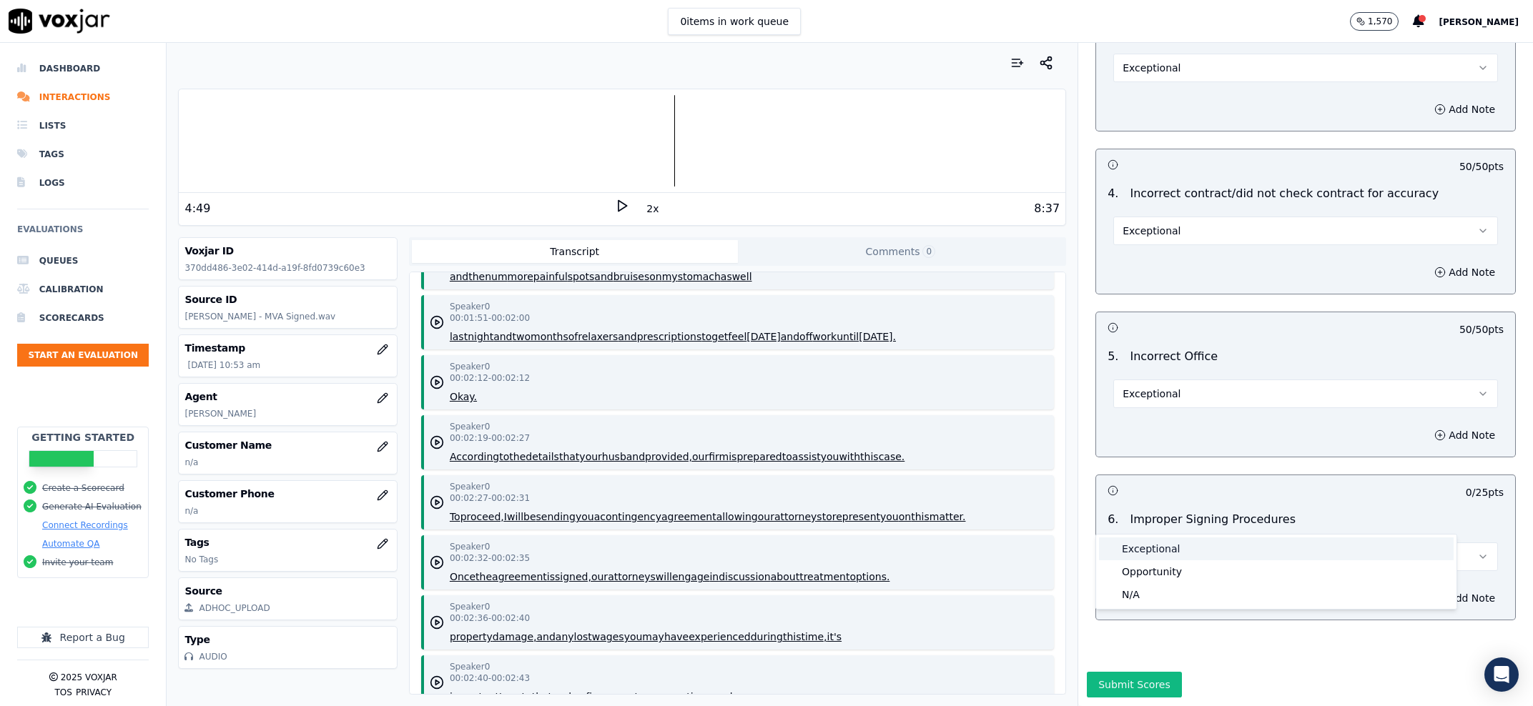
click at [1178, 553] on div "Exceptional" at bounding box center [1276, 549] width 355 height 23
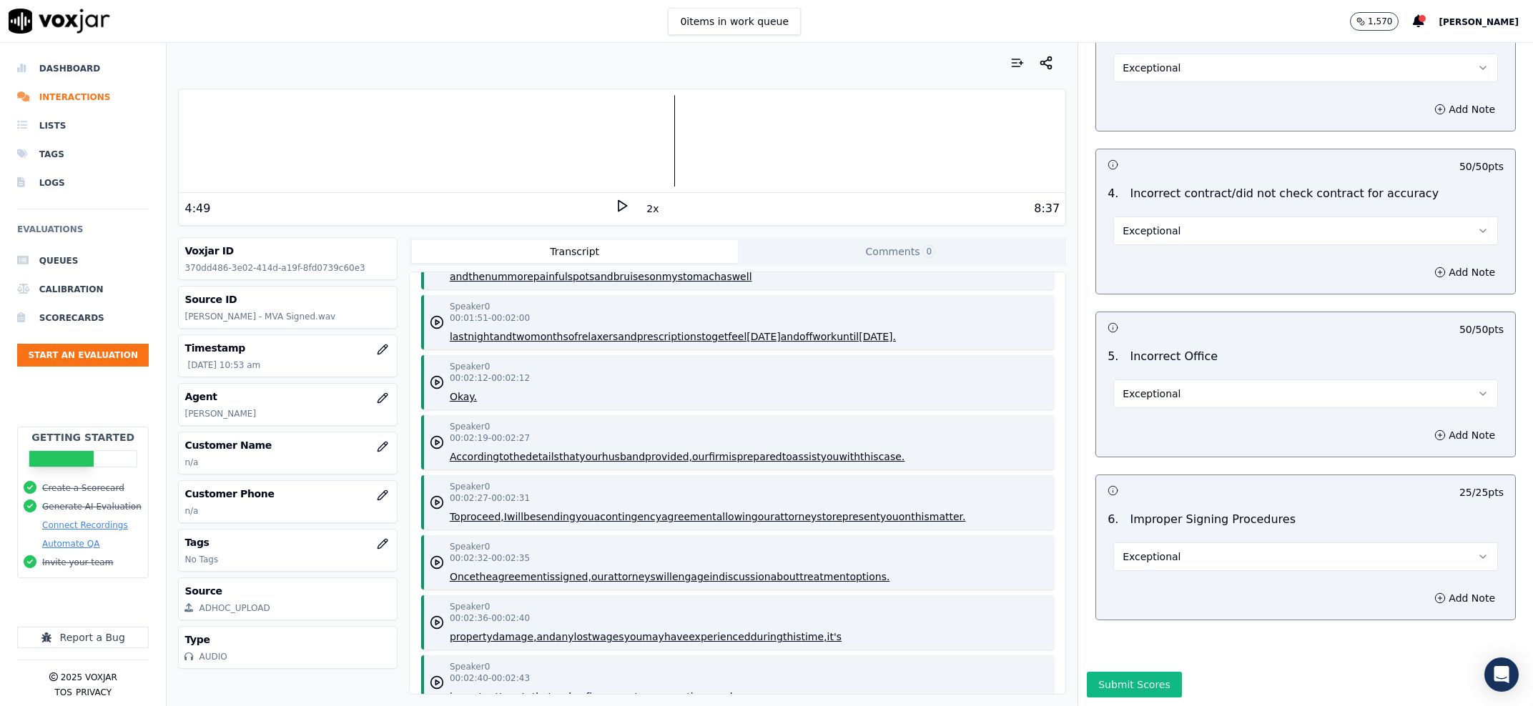
drag, startPoint x: 1133, startPoint y: 633, endPoint x: 1163, endPoint y: 628, distance: 29.9
click at [1163, 628] on div "Intake Scorecard Scorecard This is a brand new scorecard Lead Details This is a…" at bounding box center [1305, 374] width 455 height 663
click at [1136, 672] on button "Submit Scores" at bounding box center [1134, 685] width 95 height 26
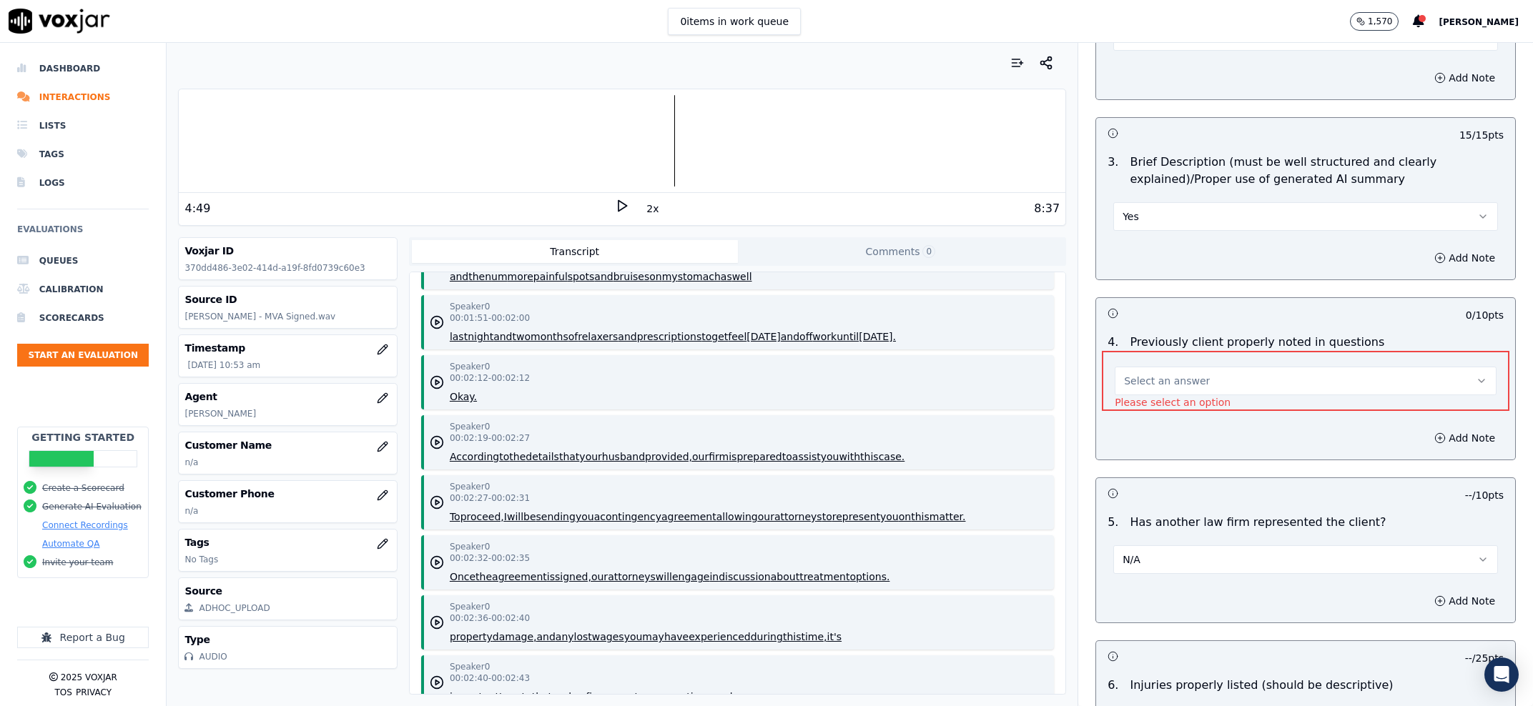
scroll to position [1596, 0]
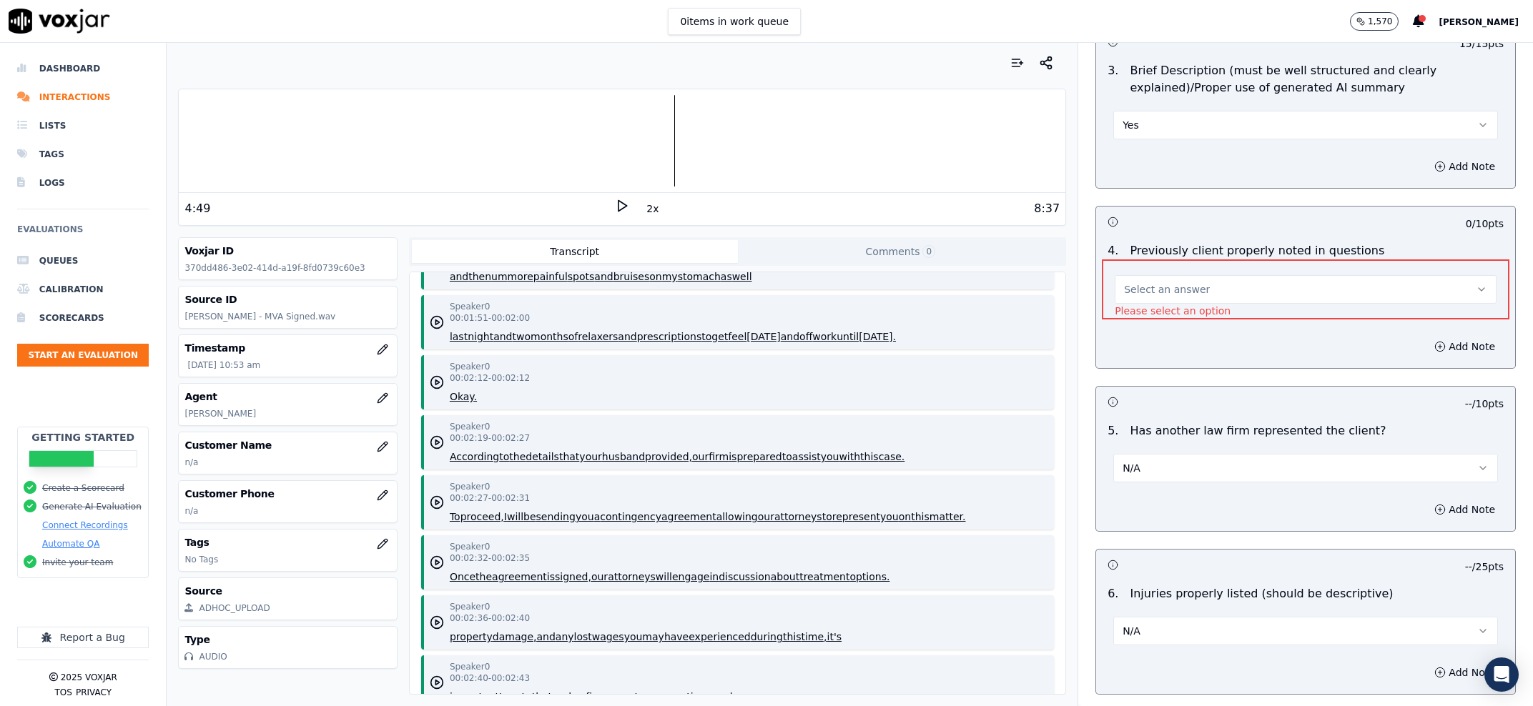
click at [1177, 292] on span "Select an answer" at bounding box center [1167, 289] width 86 height 14
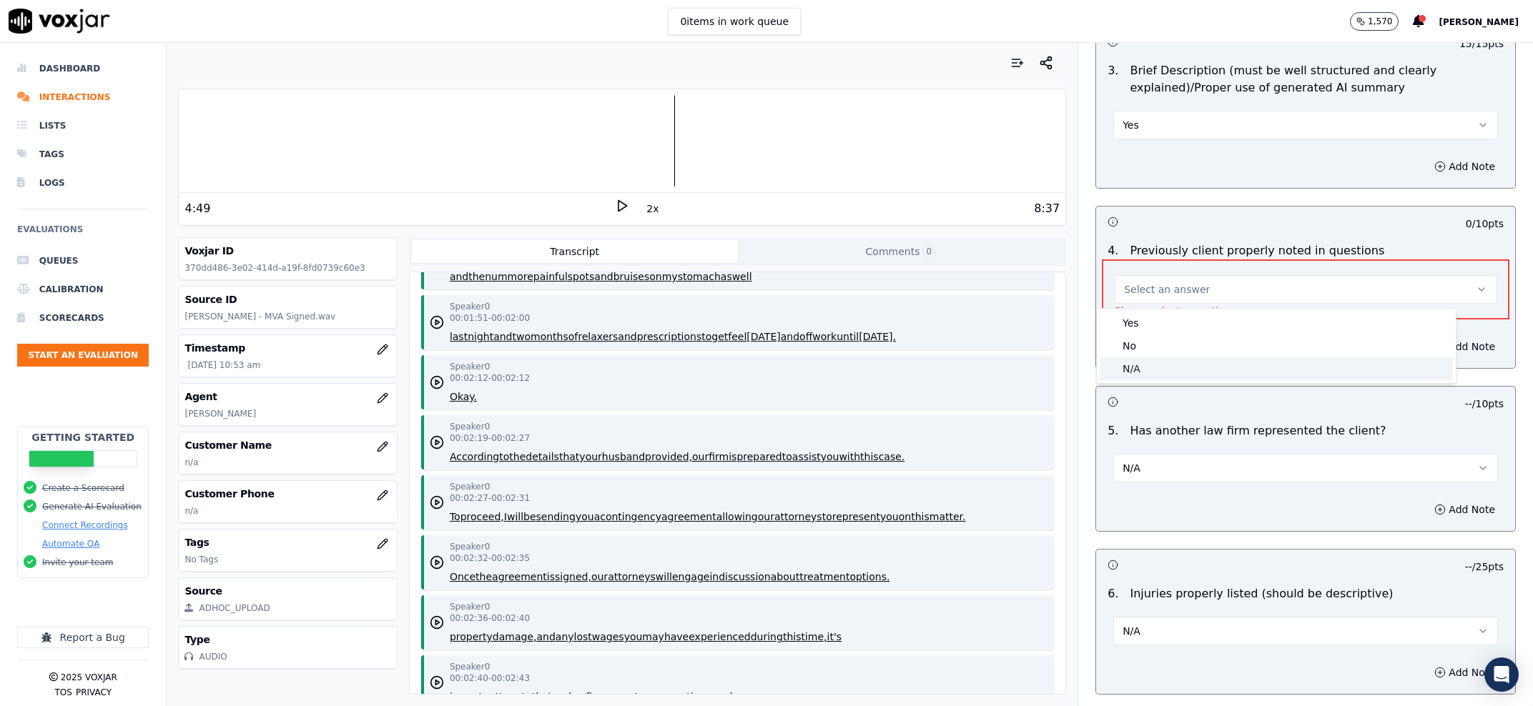
click at [1171, 370] on div "N/A" at bounding box center [1276, 368] width 353 height 23
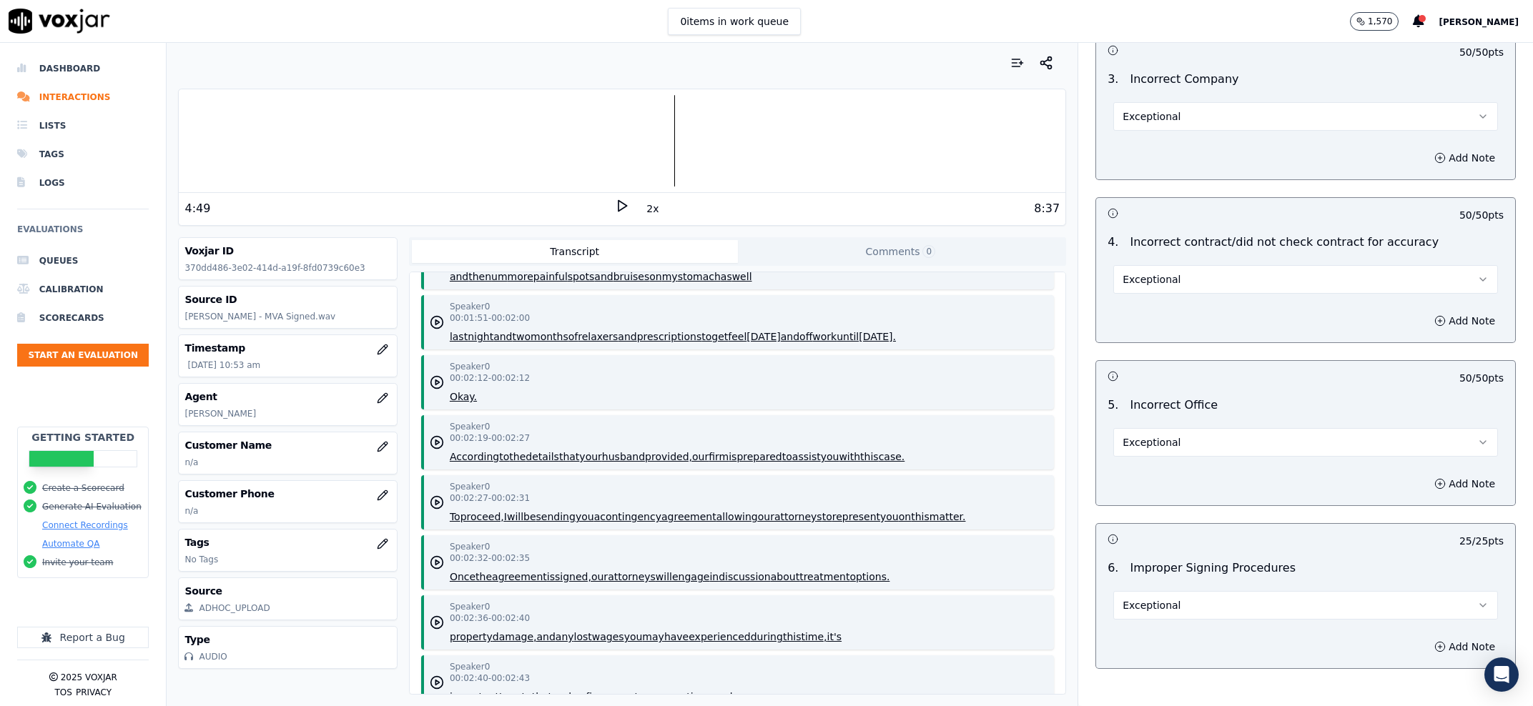
scroll to position [4492, 0]
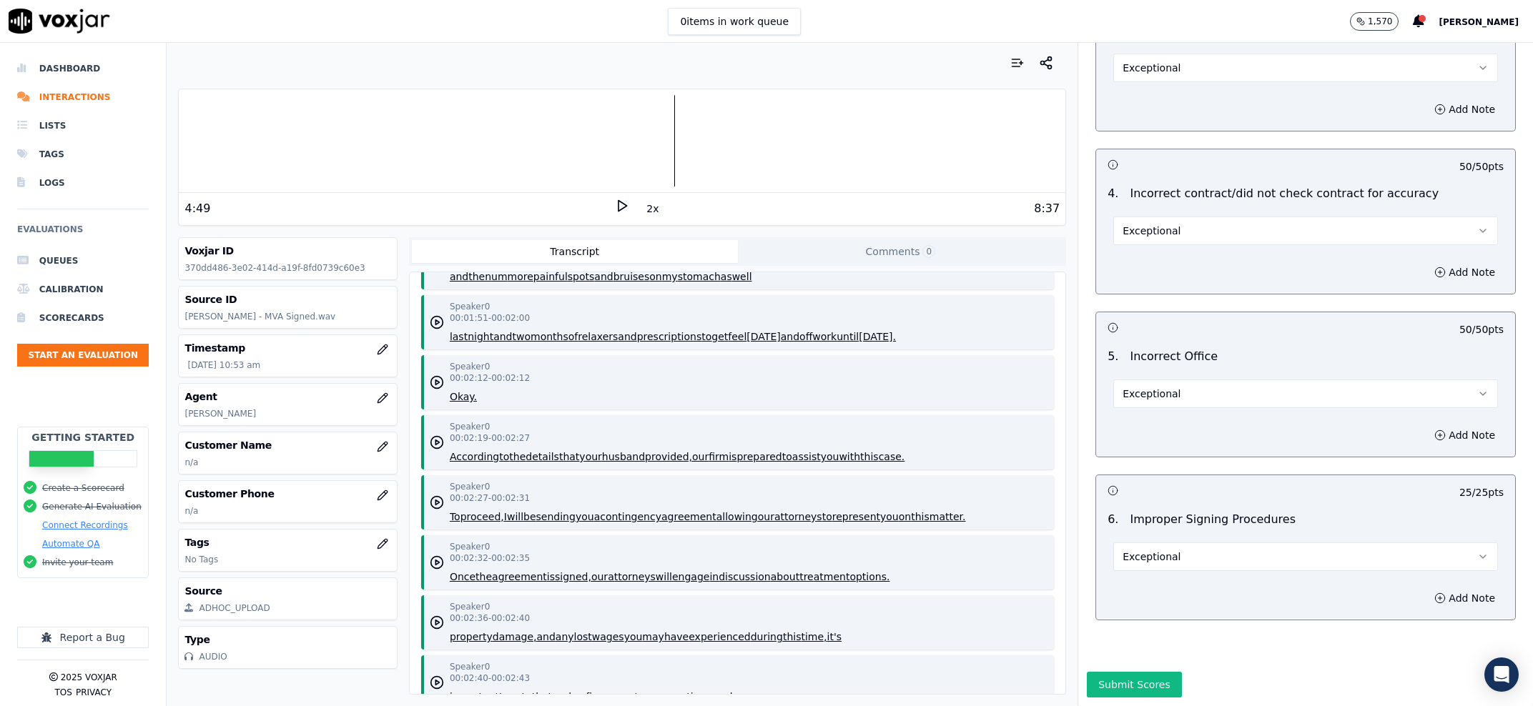
click at [1127, 672] on button "Submit Scores" at bounding box center [1134, 685] width 95 height 26
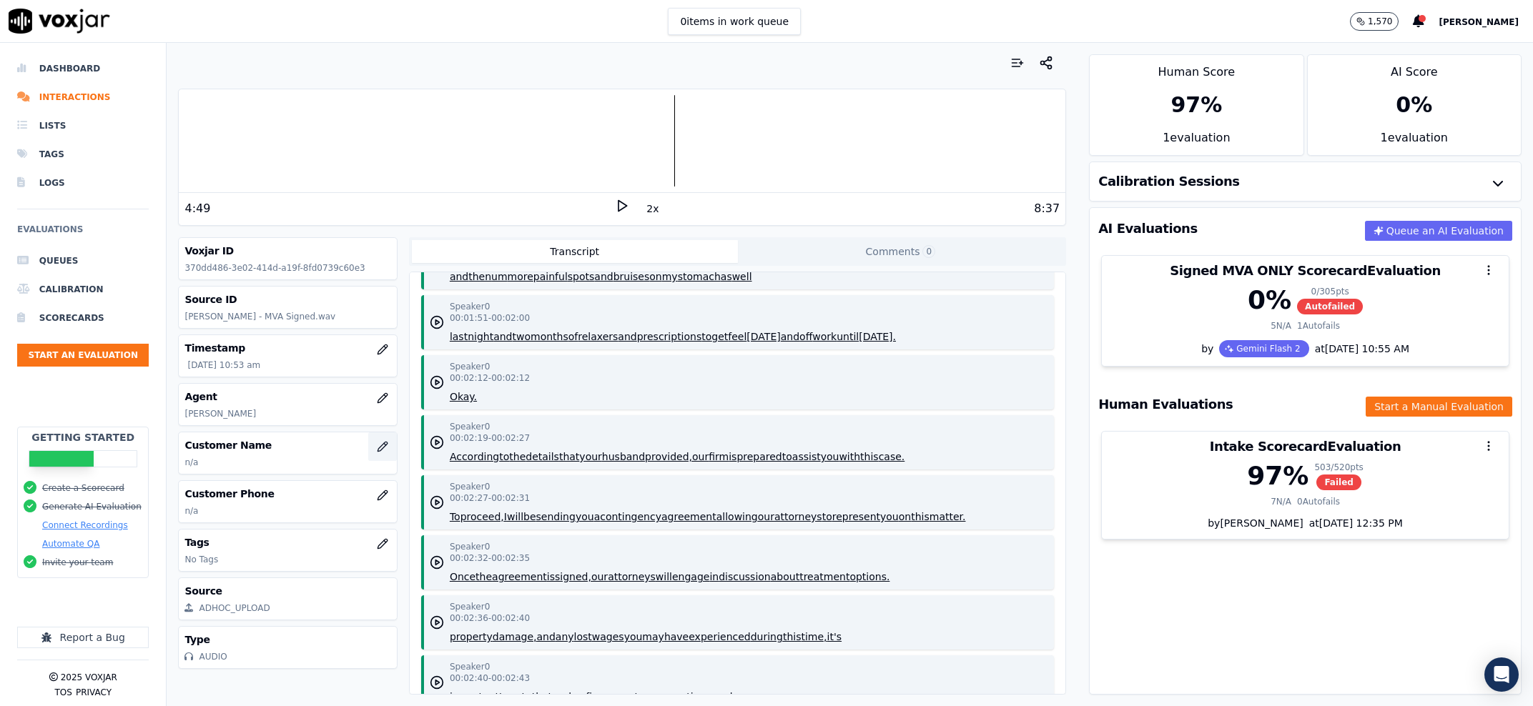
click at [368, 453] on button "button" at bounding box center [382, 447] width 29 height 29
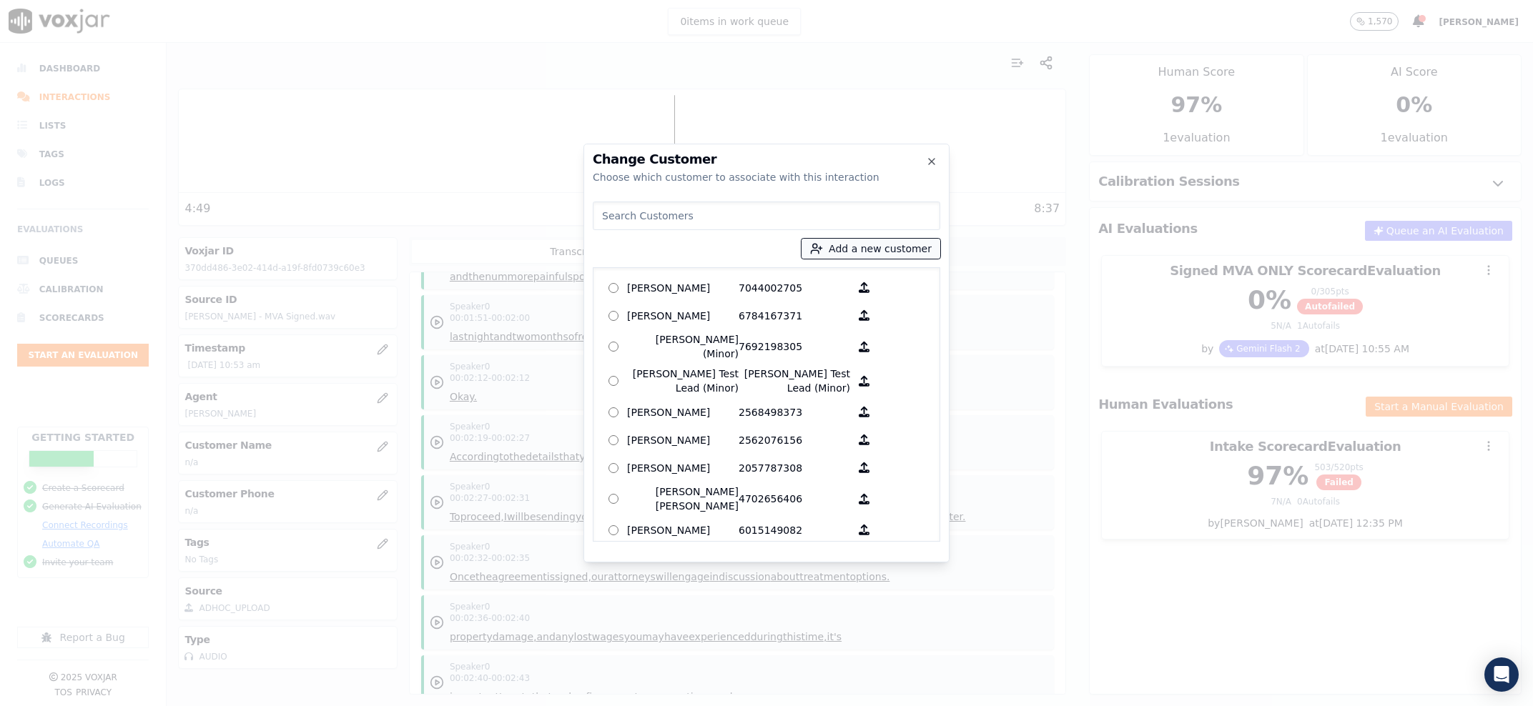
click at [843, 246] on button "Add a new customer" at bounding box center [870, 249] width 139 height 20
type input "Charisse Rupert"
click at [917, 367] on input "Add a New Customer" at bounding box center [876, 359] width 187 height 23
paste input "2054218837"
type input "2054218837"
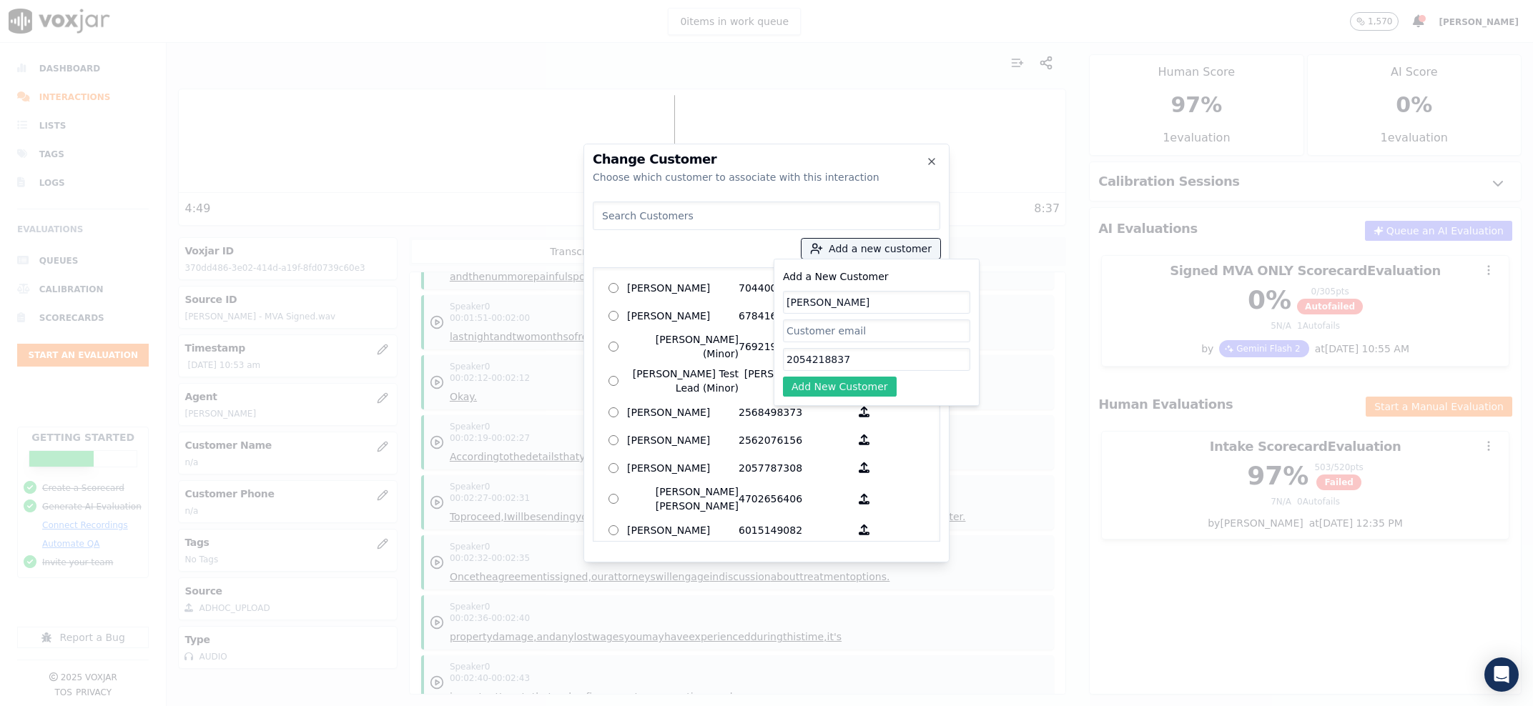
click at [867, 377] on button "Add New Customer" at bounding box center [840, 387] width 114 height 20
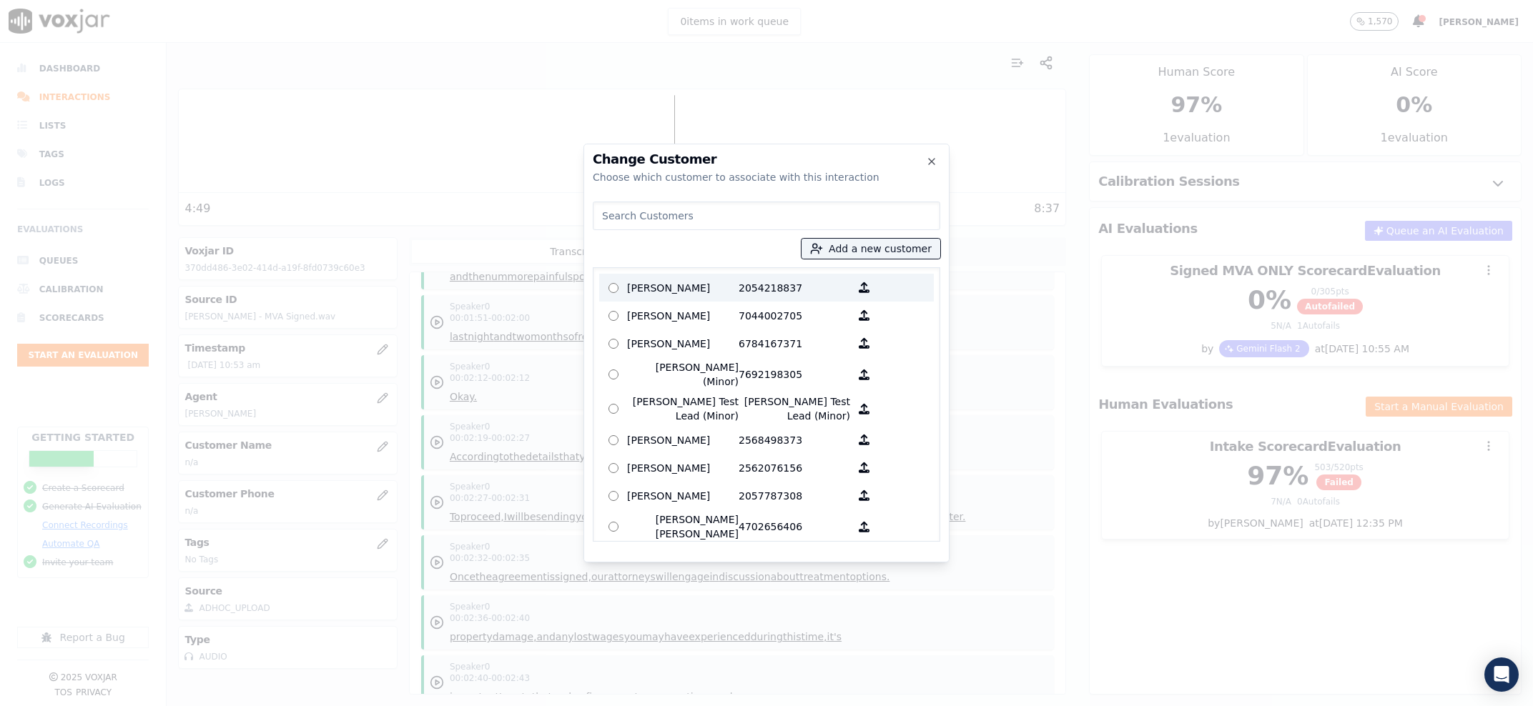
click at [733, 292] on p "Charisse Rupert" at bounding box center [683, 288] width 112 height 22
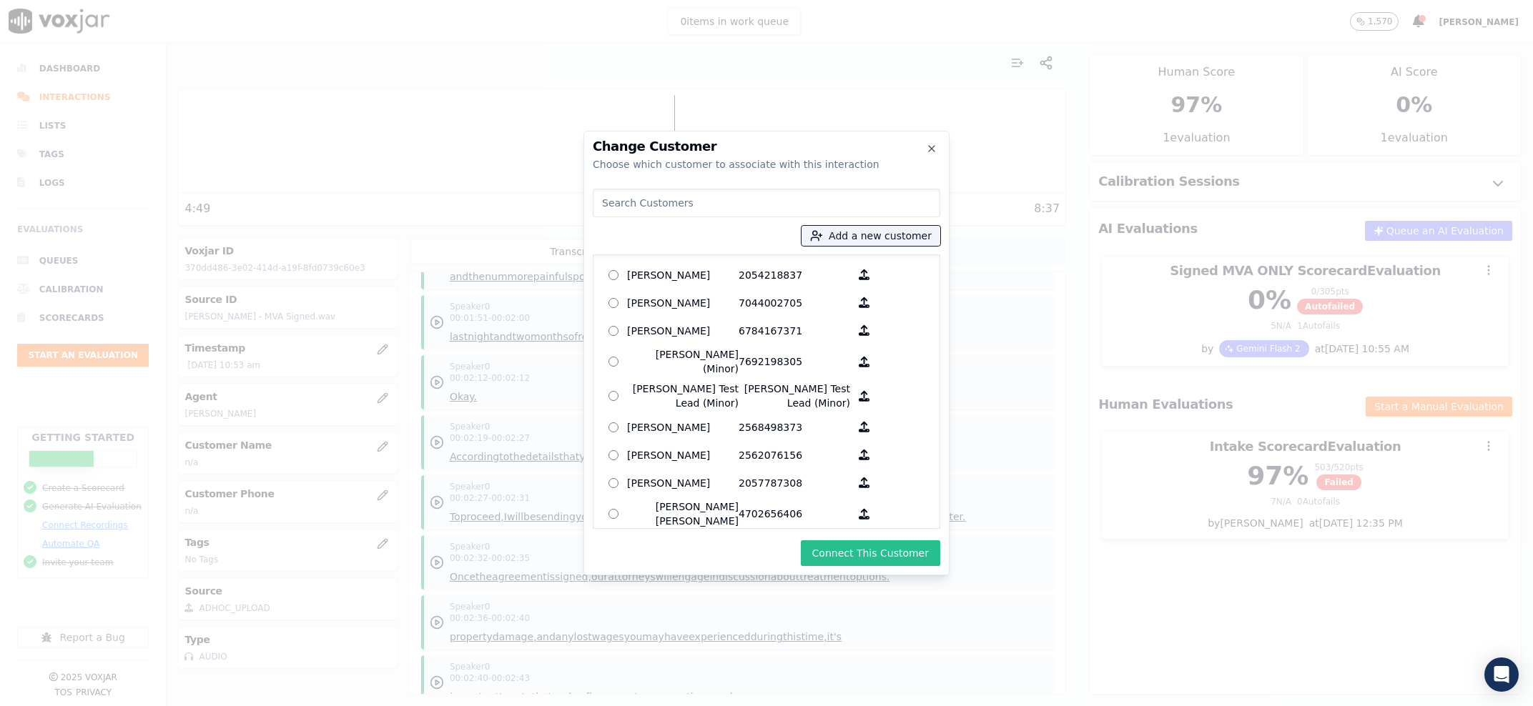
click at [867, 549] on button "Connect This Customer" at bounding box center [870, 554] width 139 height 26
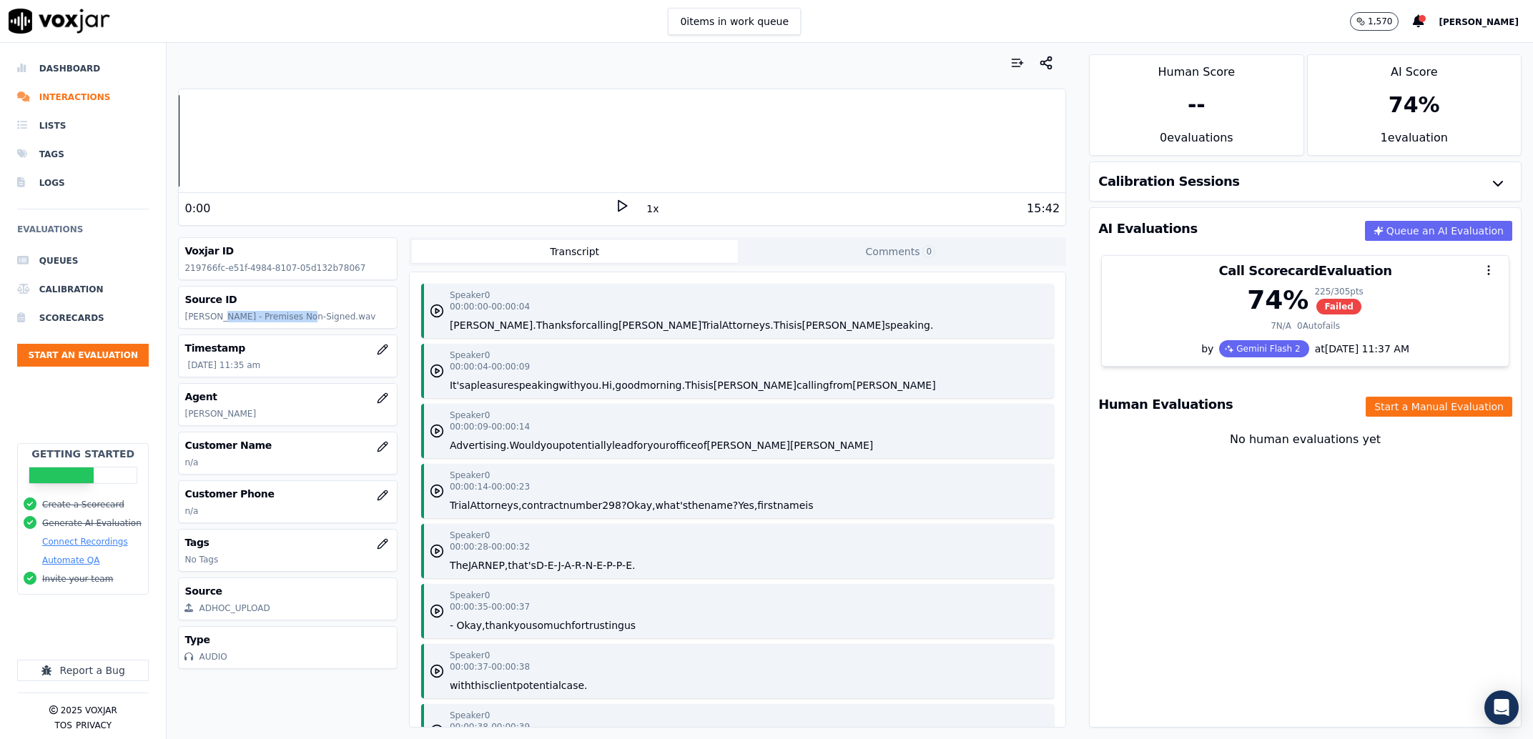
drag, startPoint x: 217, startPoint y: 317, endPoint x: 292, endPoint y: 322, distance: 75.2
click at [292, 322] on p "[PERSON_NAME] - Premises Non-Signed.wav" at bounding box center [287, 316] width 206 height 11
copy p "[PERSON_NAME]"
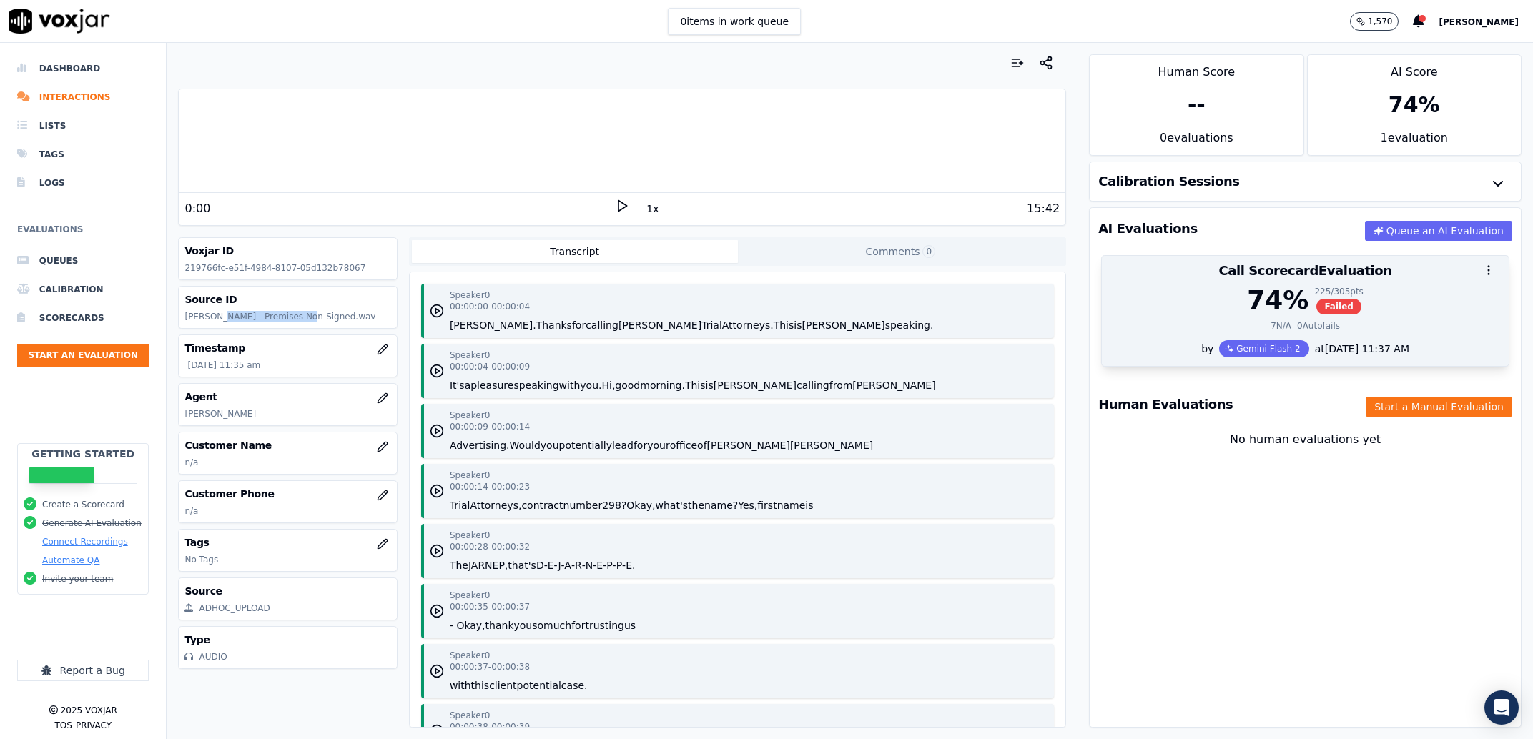
click at [1158, 332] on div "7 N/A 0 Autofails" at bounding box center [1305, 325] width 390 height 11
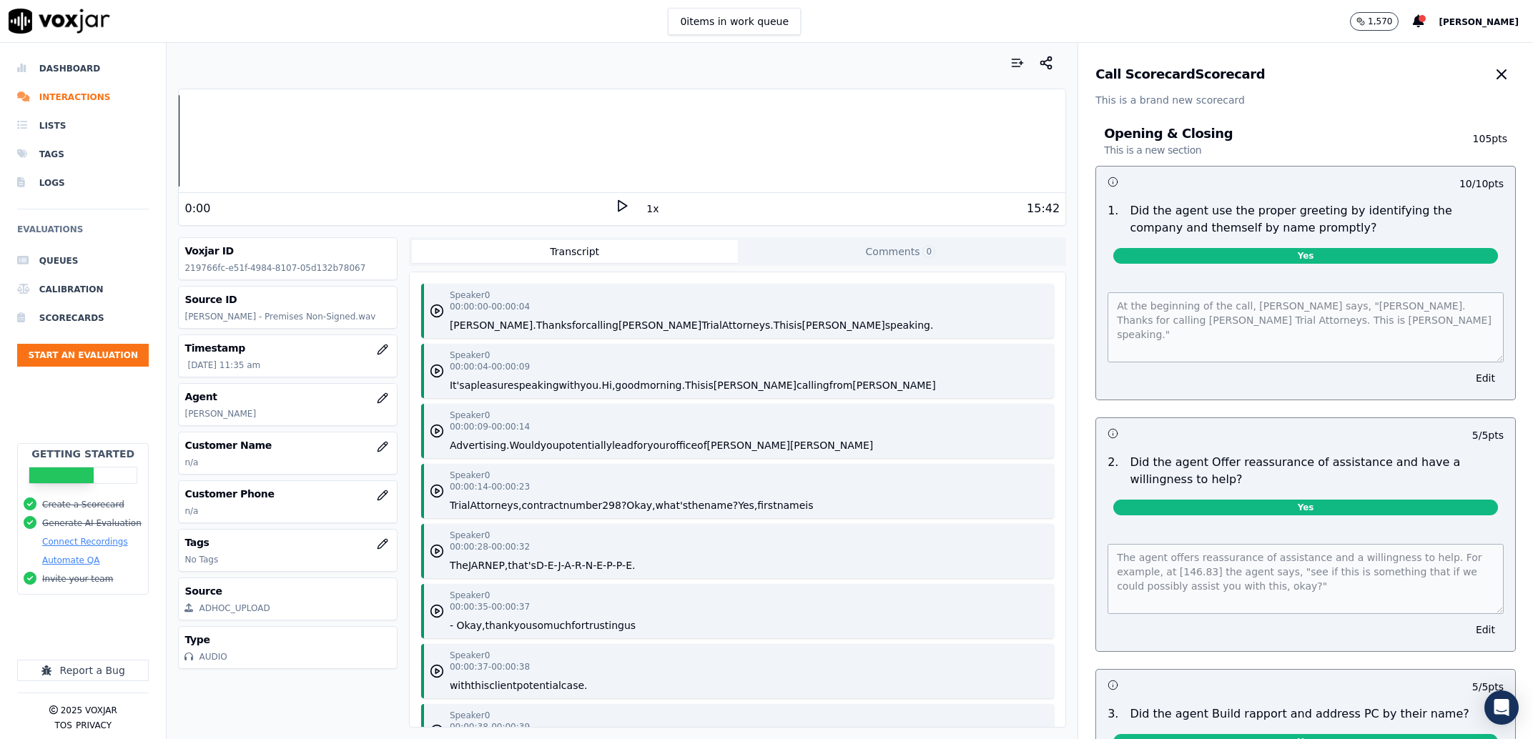
click at [1469, 56] on div "Call Scorecard Scorecard This is a brand new scorecard" at bounding box center [1305, 75] width 455 height 64
click at [1487, 64] on button "button" at bounding box center [1501, 74] width 29 height 29
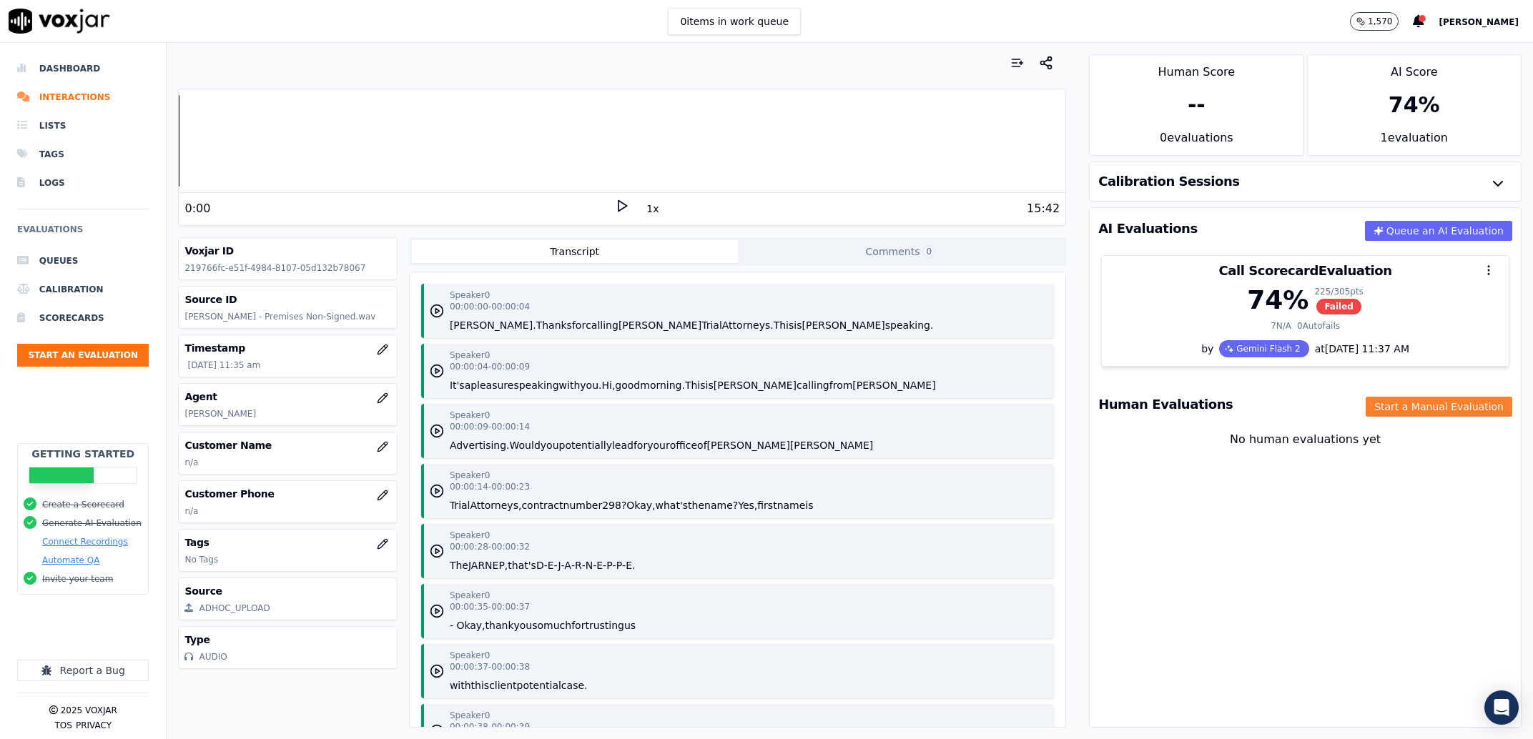
click at [1387, 415] on button "Start a Manual Evaluation" at bounding box center [1439, 407] width 147 height 20
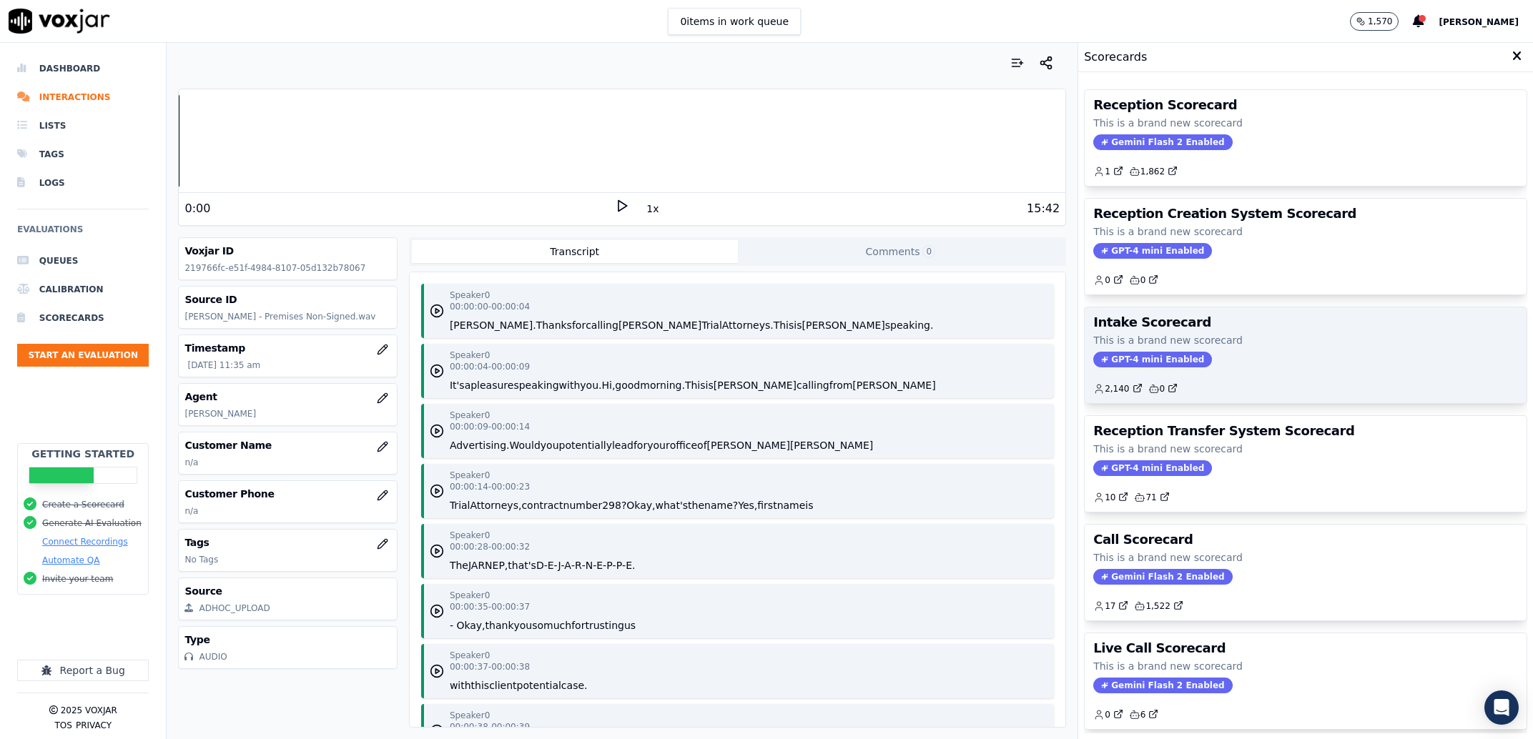
click at [1272, 325] on h3 "Intake Scorecard" at bounding box center [1305, 322] width 425 height 13
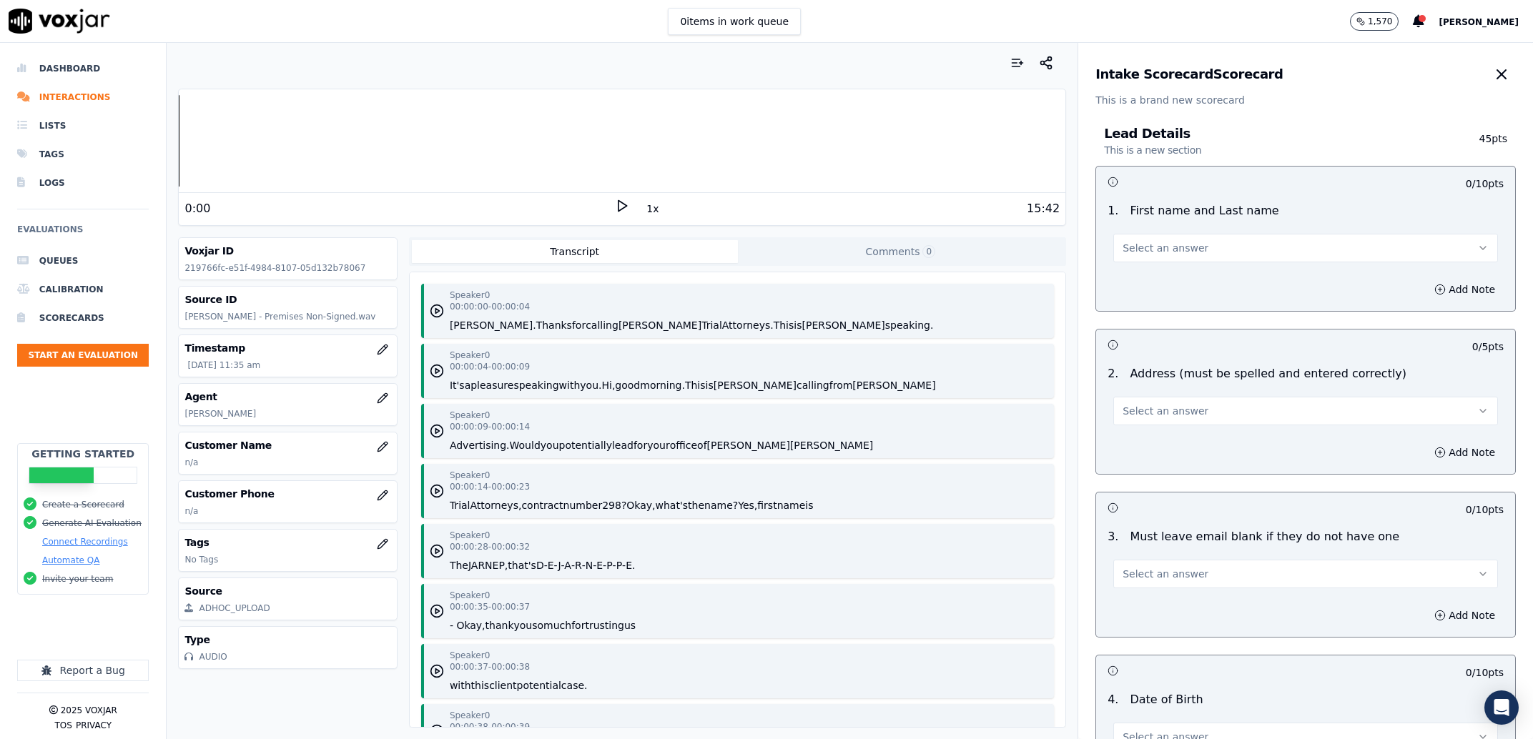
click at [1158, 251] on span "Select an answer" at bounding box center [1165, 248] width 86 height 14
click at [1169, 285] on div "Yes" at bounding box center [1276, 280] width 355 height 23
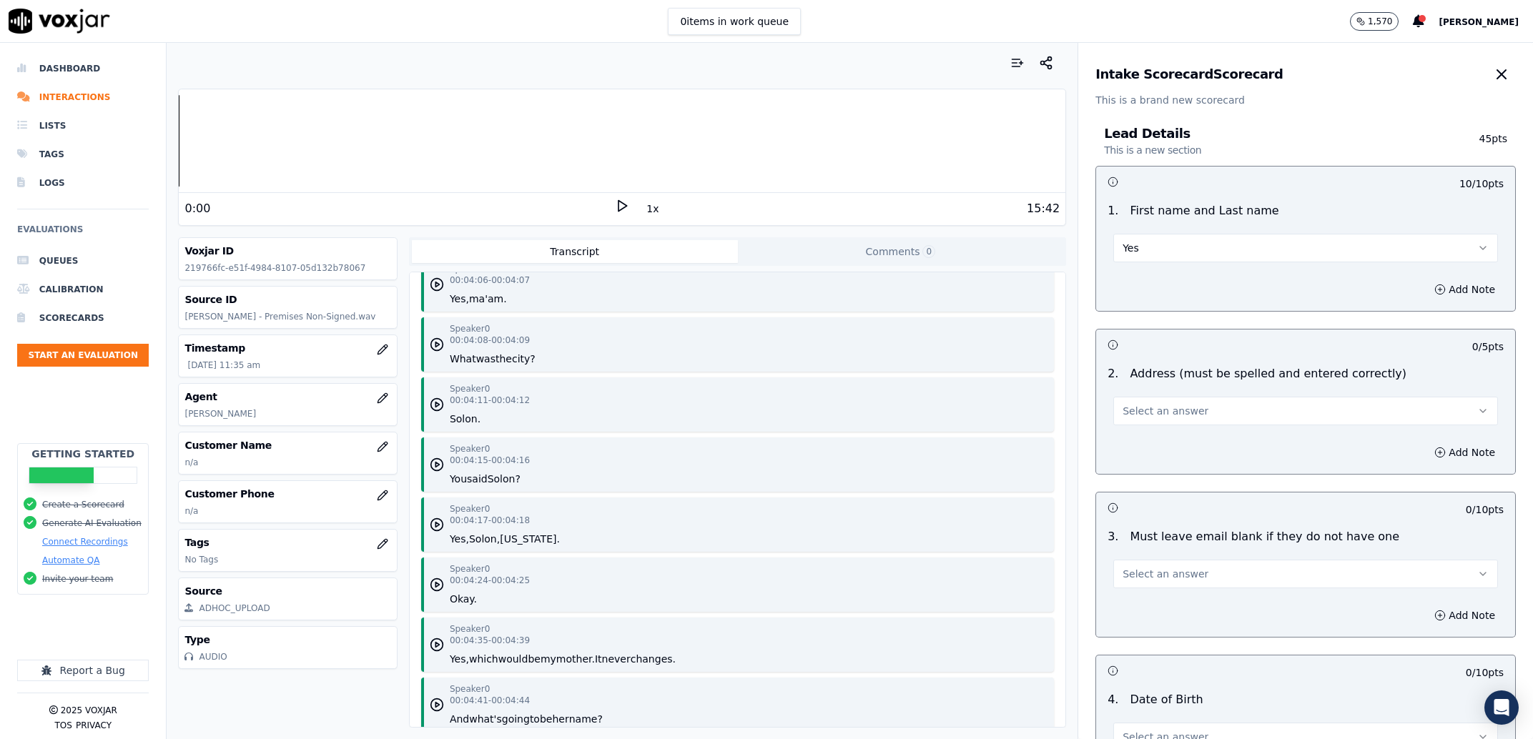
scroll to position [3909, 0]
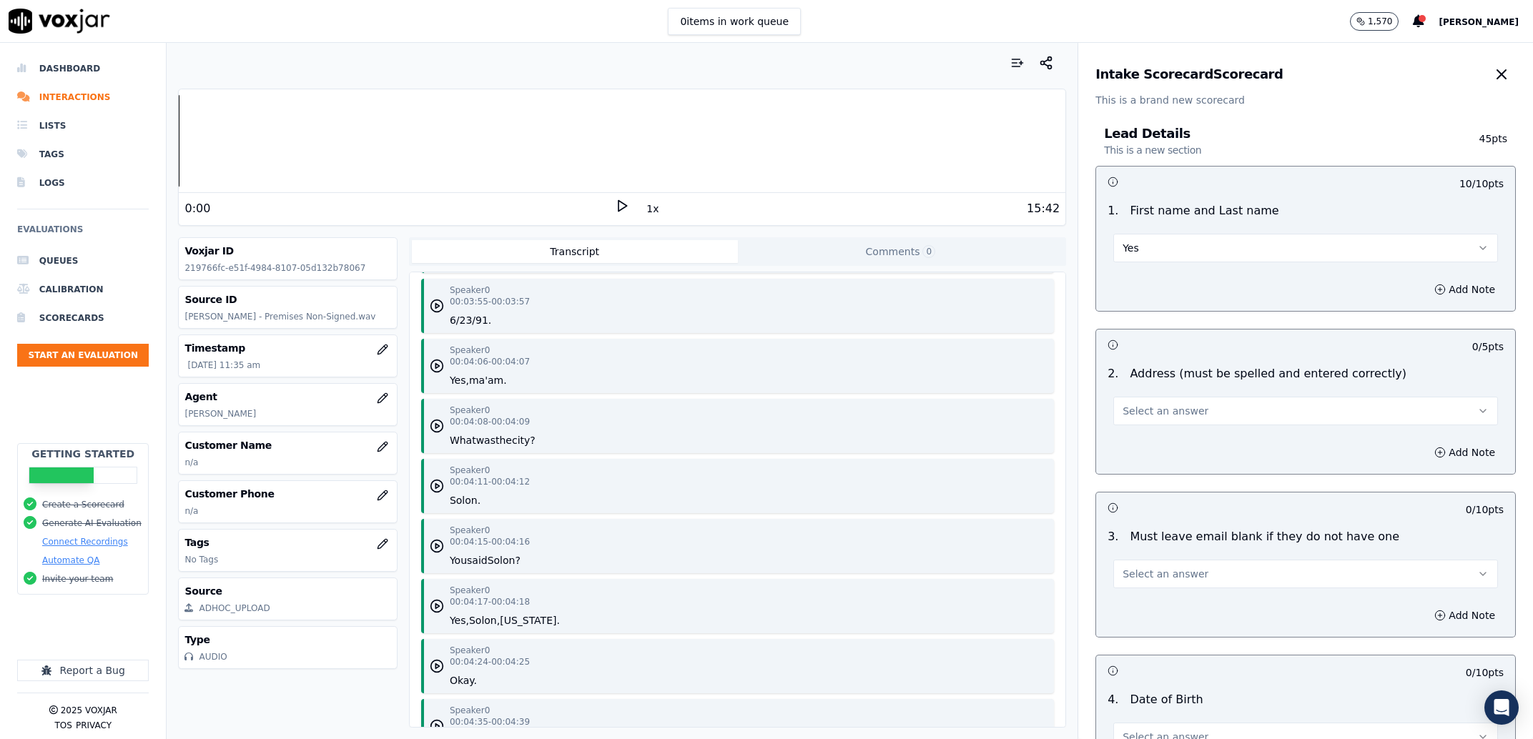
click at [1233, 423] on button "Select an answer" at bounding box center [1305, 411] width 385 height 29
click at [1185, 438] on div "Yes" at bounding box center [1276, 443] width 355 height 23
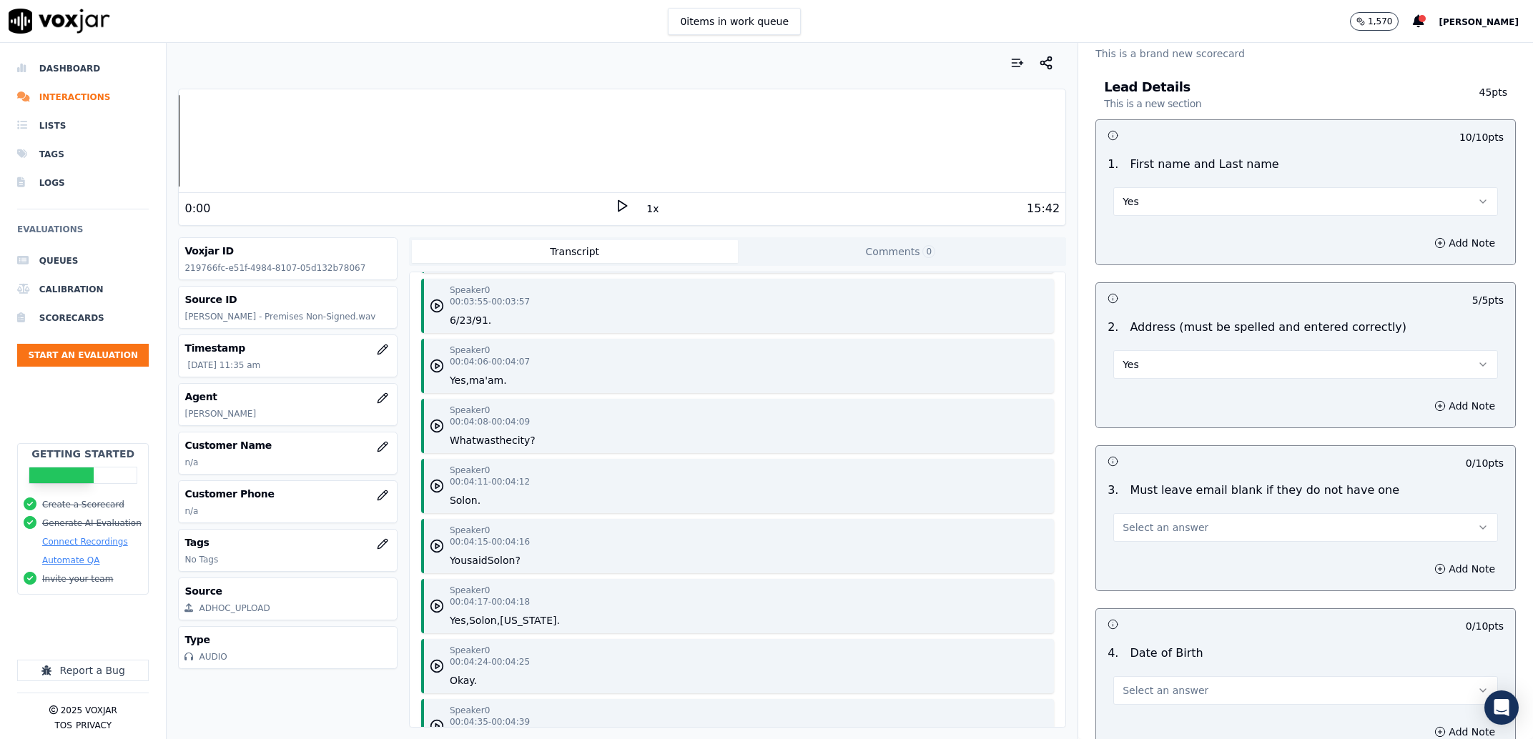
scroll to position [91, 0]
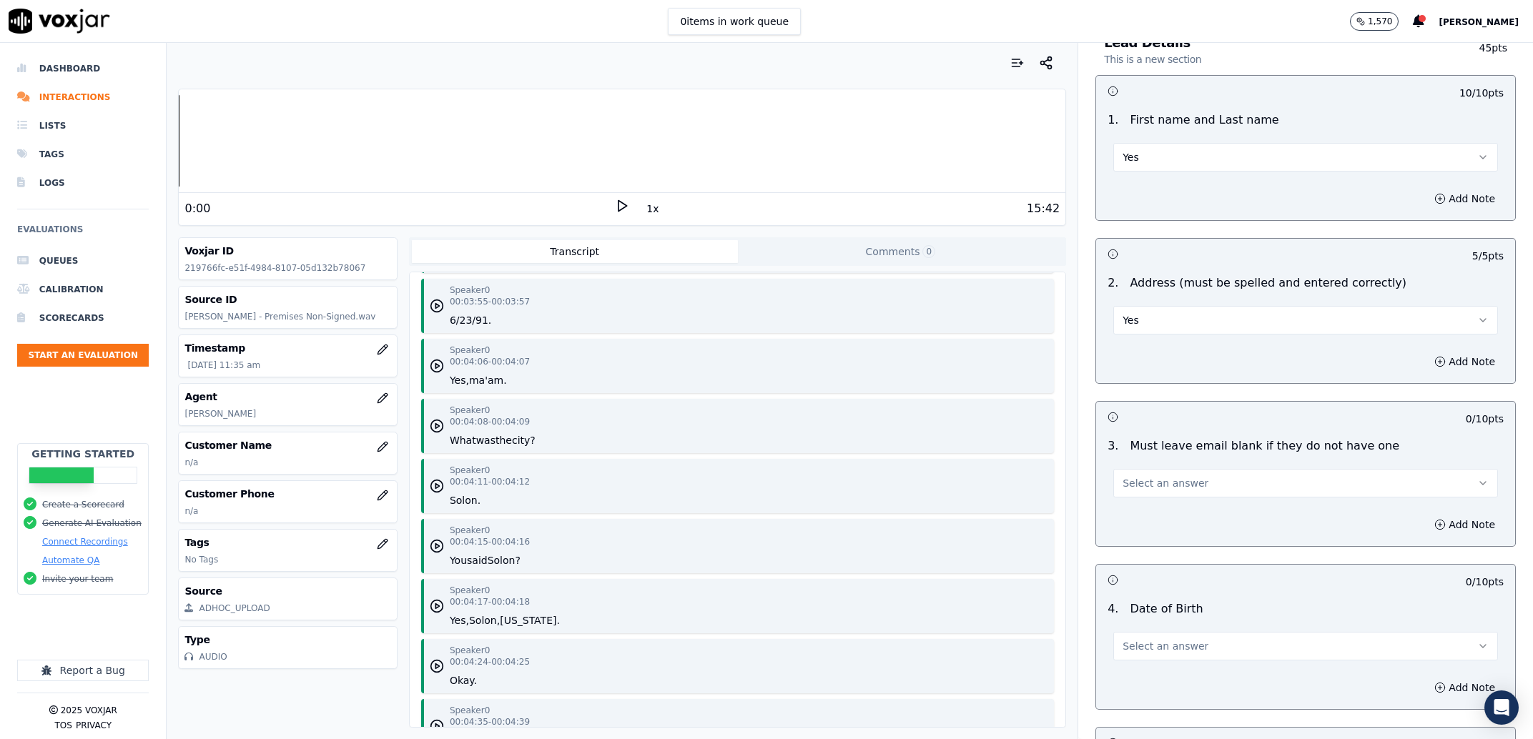
click at [1133, 475] on button "Select an answer" at bounding box center [1305, 483] width 385 height 29
click at [1132, 511] on div "Yes" at bounding box center [1276, 515] width 355 height 23
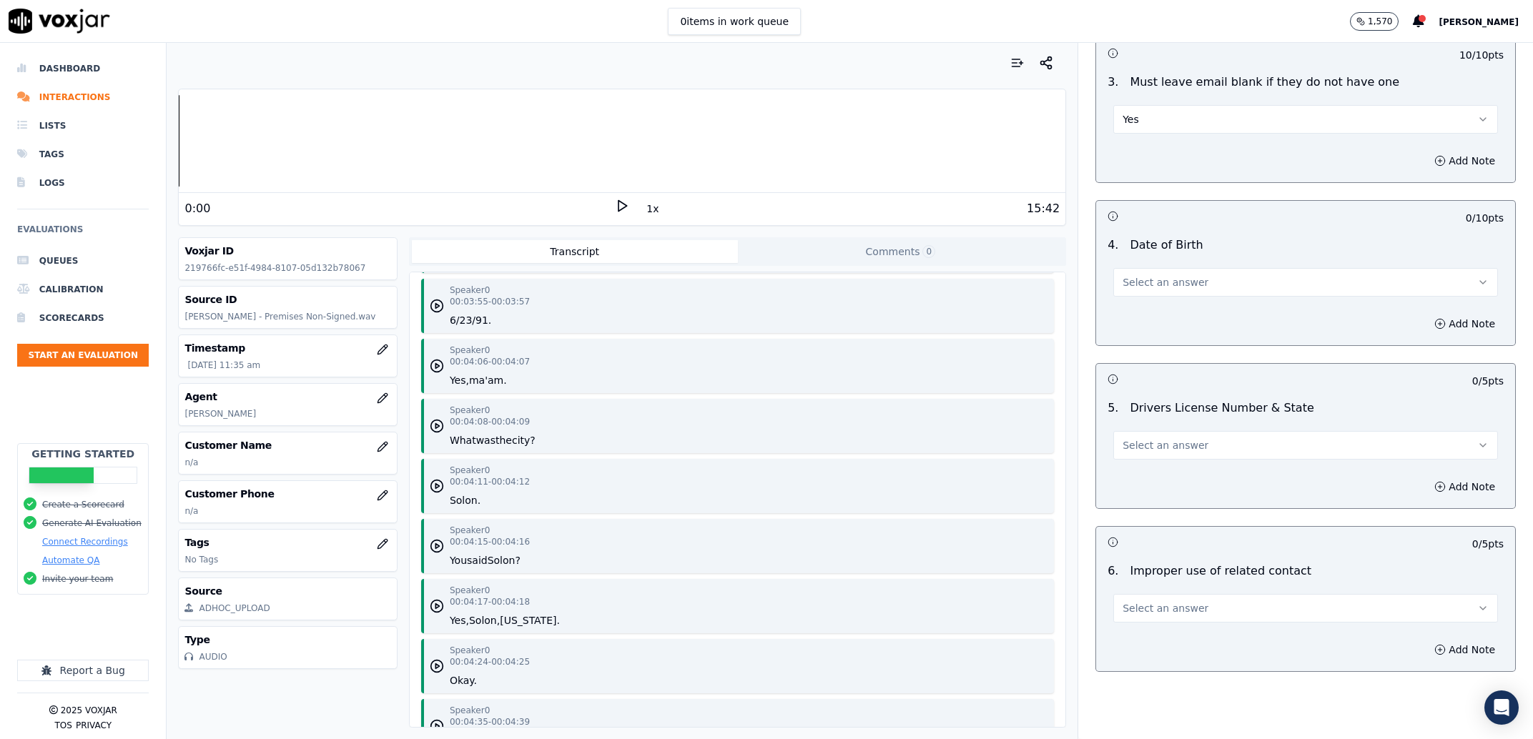
click at [1138, 446] on span "Select an answer" at bounding box center [1165, 445] width 86 height 14
drag, startPoint x: 1142, startPoint y: 485, endPoint x: 1157, endPoint y: 450, distance: 37.8
click at [1142, 486] on div "Yes" at bounding box center [1276, 478] width 355 height 23
click at [1154, 289] on span "Select an answer" at bounding box center [1165, 282] width 86 height 14
click at [1142, 317] on div "Yes" at bounding box center [1276, 314] width 355 height 23
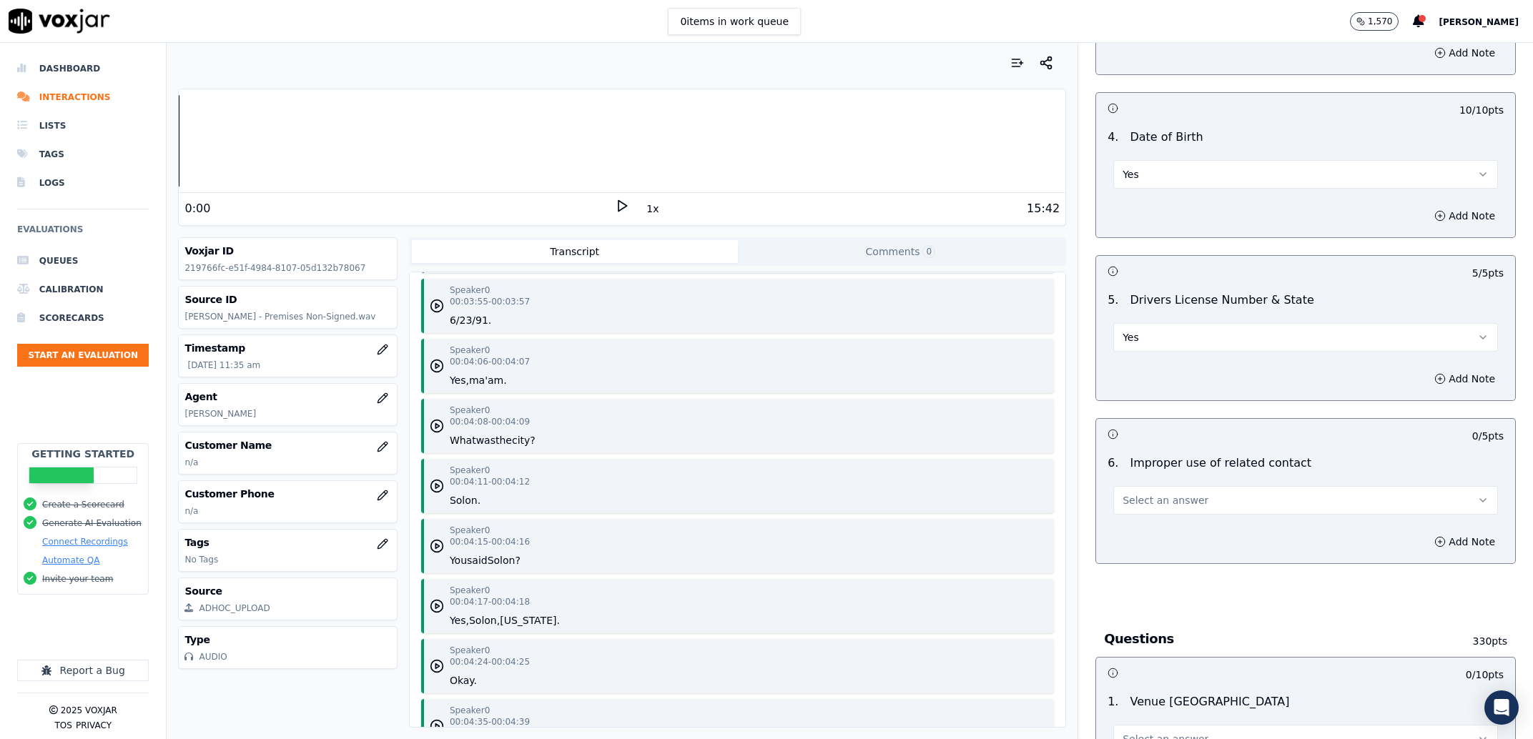
scroll to position [637, 0]
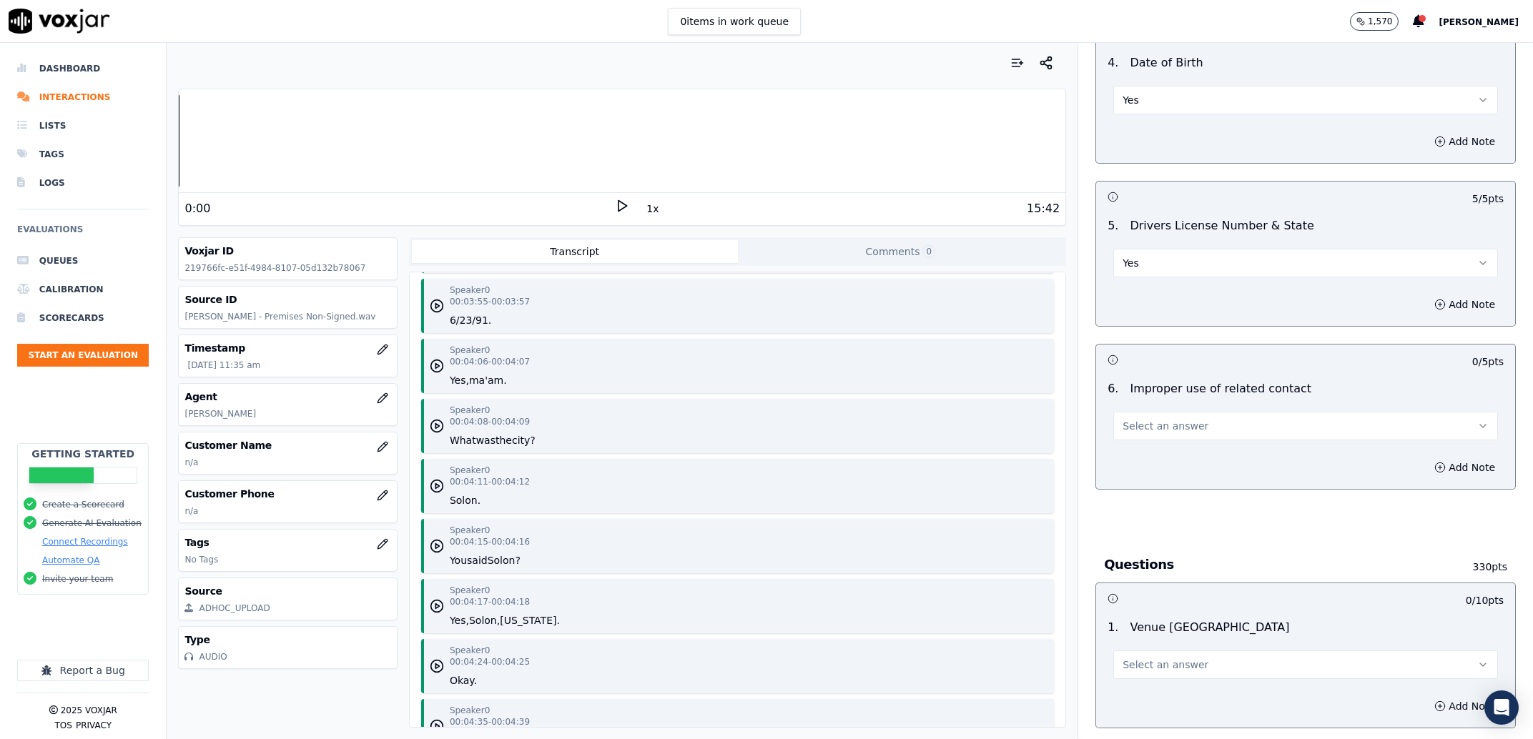
drag, startPoint x: 1163, startPoint y: 431, endPoint x: 1163, endPoint y: 440, distance: 8.6
click at [1163, 432] on span "Select an answer" at bounding box center [1165, 426] width 86 height 14
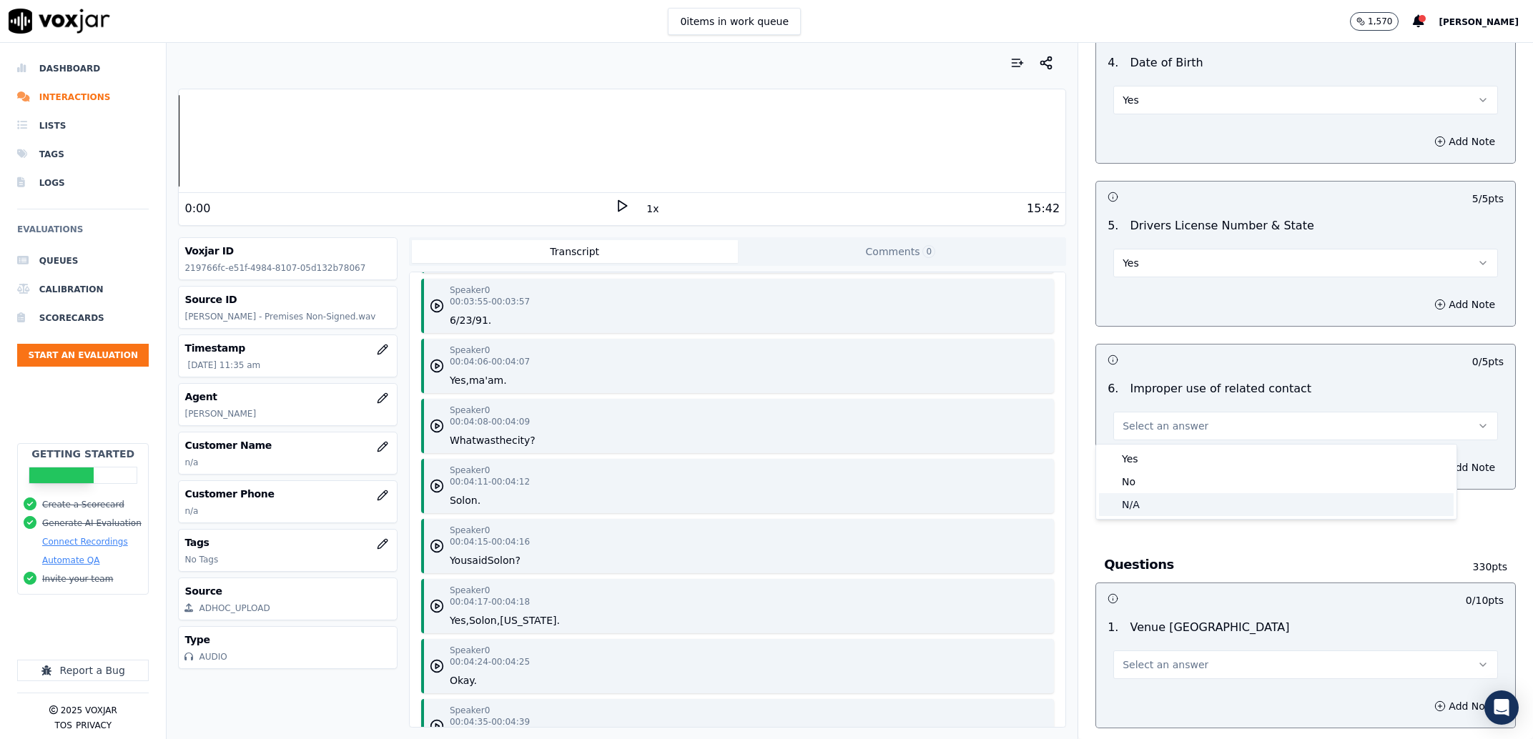
click at [1142, 501] on div "N/A" at bounding box center [1276, 504] width 355 height 23
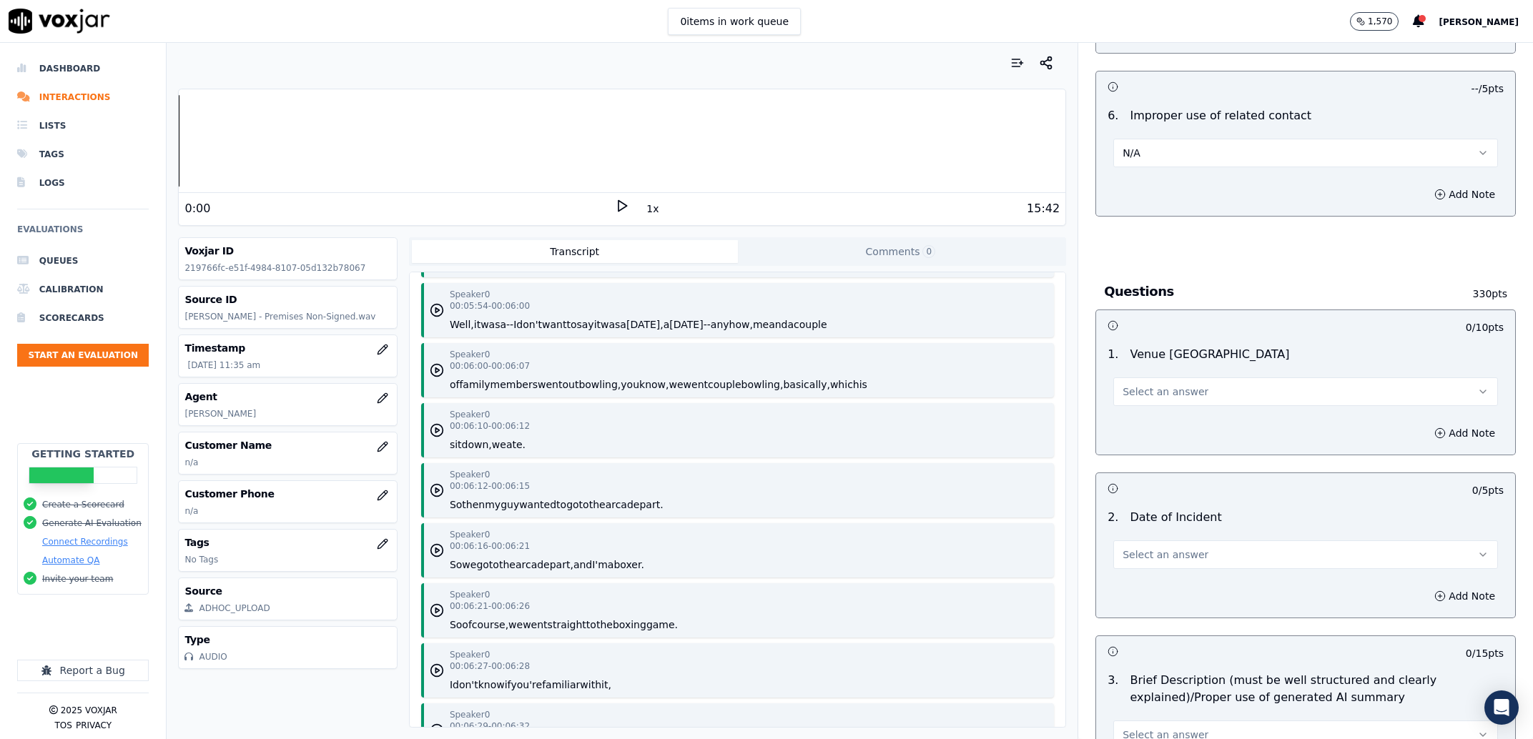
scroll to position [5048, 0]
click at [1159, 394] on span "Select an answer" at bounding box center [1165, 392] width 86 height 14
click at [1161, 422] on div "Yes" at bounding box center [1276, 425] width 355 height 23
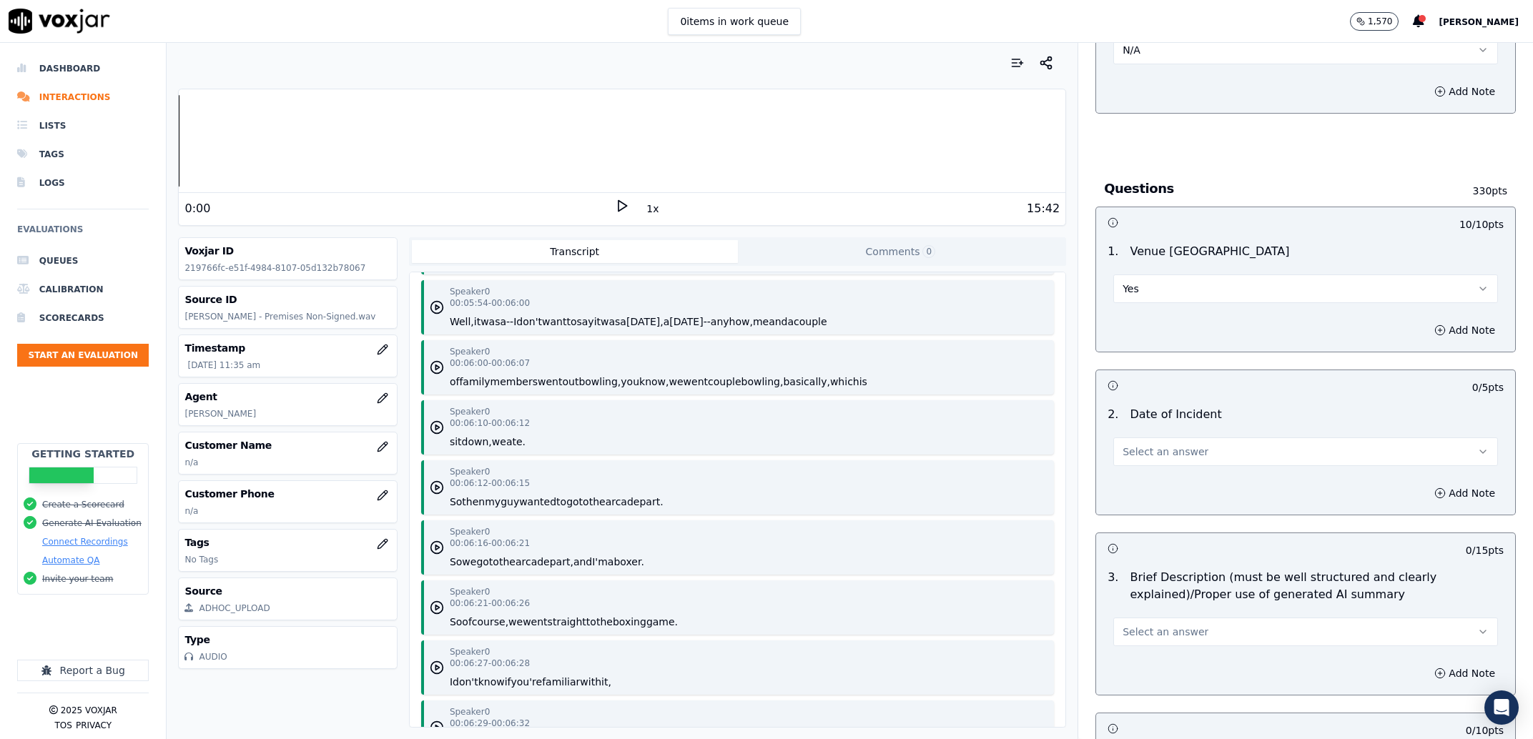
scroll to position [1092, 0]
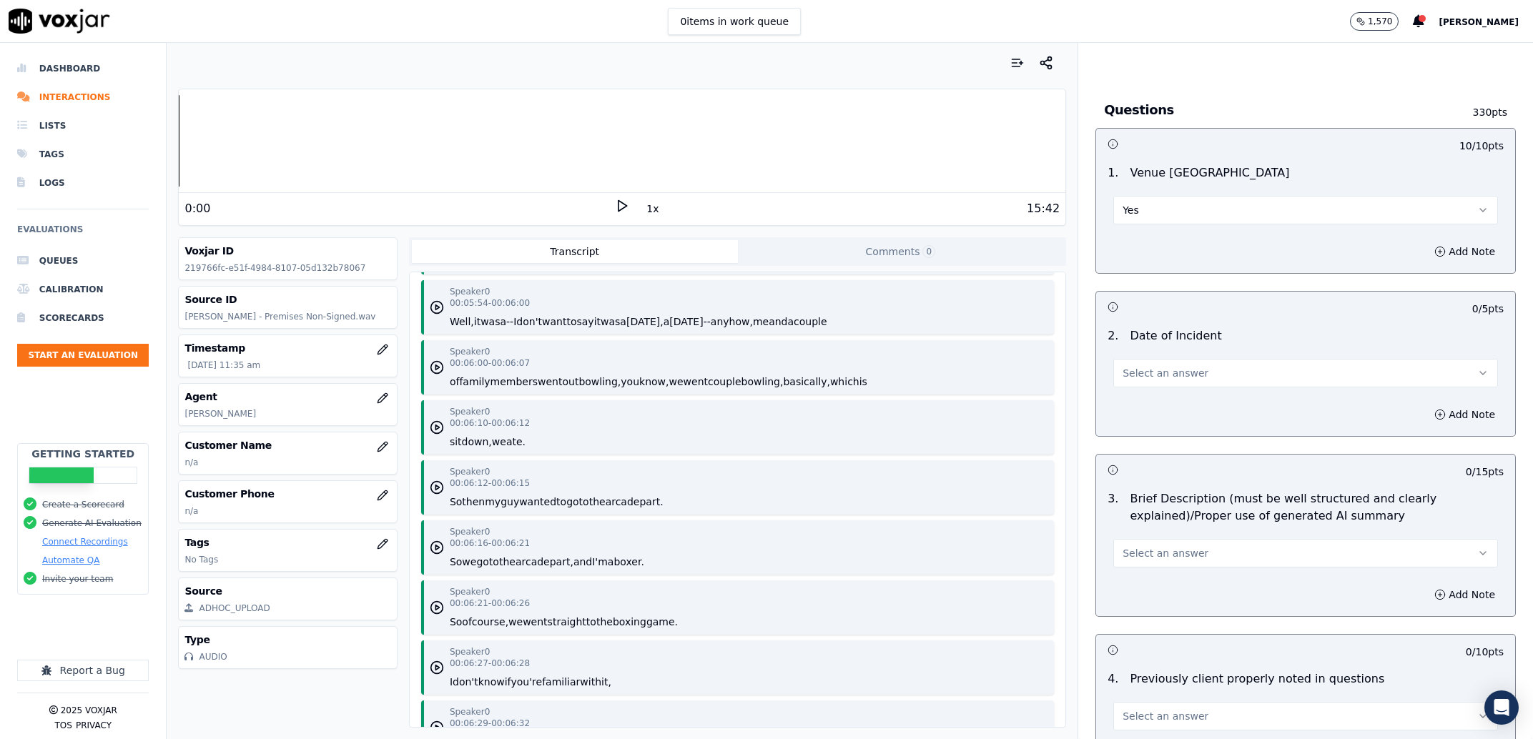
click at [1138, 372] on span "Select an answer" at bounding box center [1165, 373] width 86 height 14
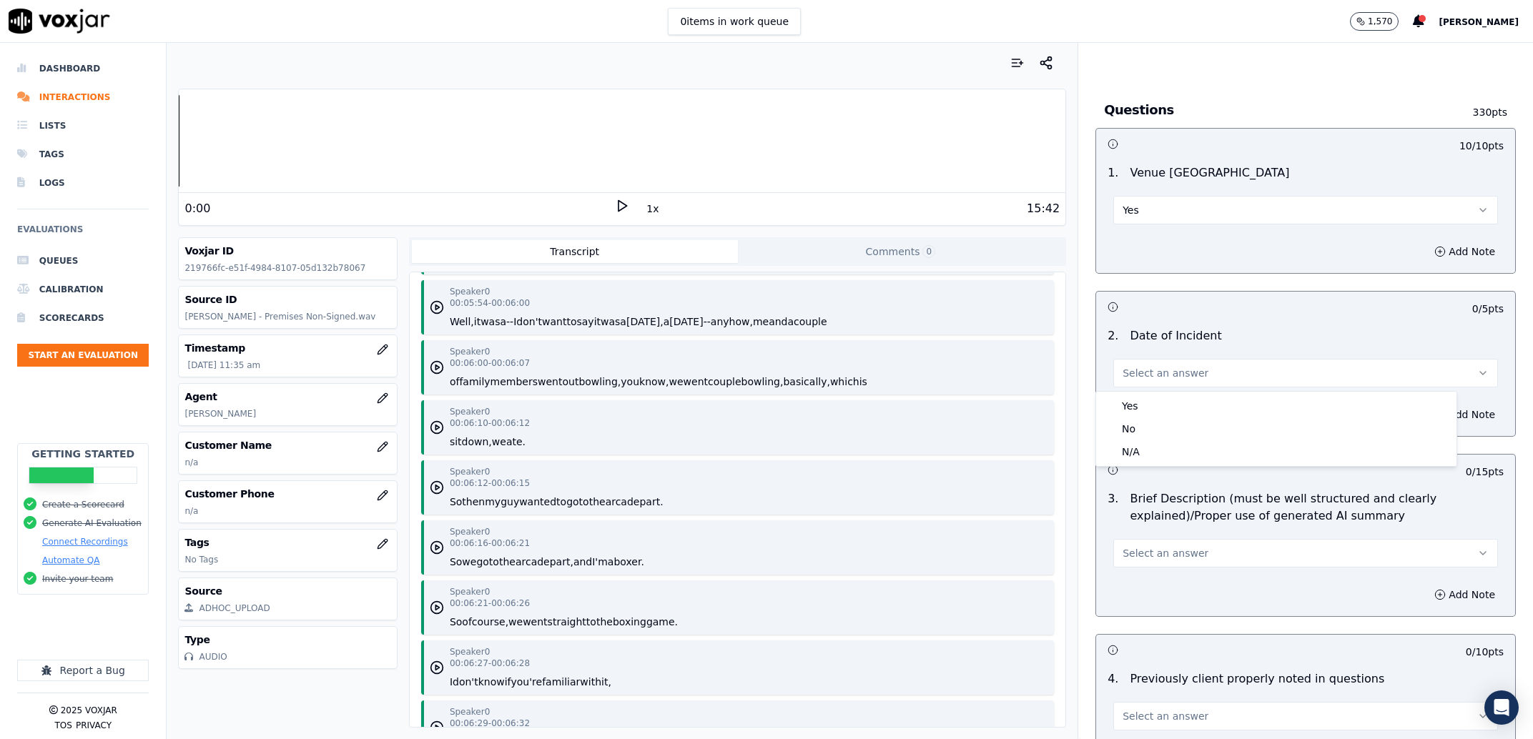
click at [1138, 395] on div "Yes No N/A" at bounding box center [1276, 429] width 360 height 74
click at [1138, 395] on div "Yes" at bounding box center [1276, 406] width 355 height 23
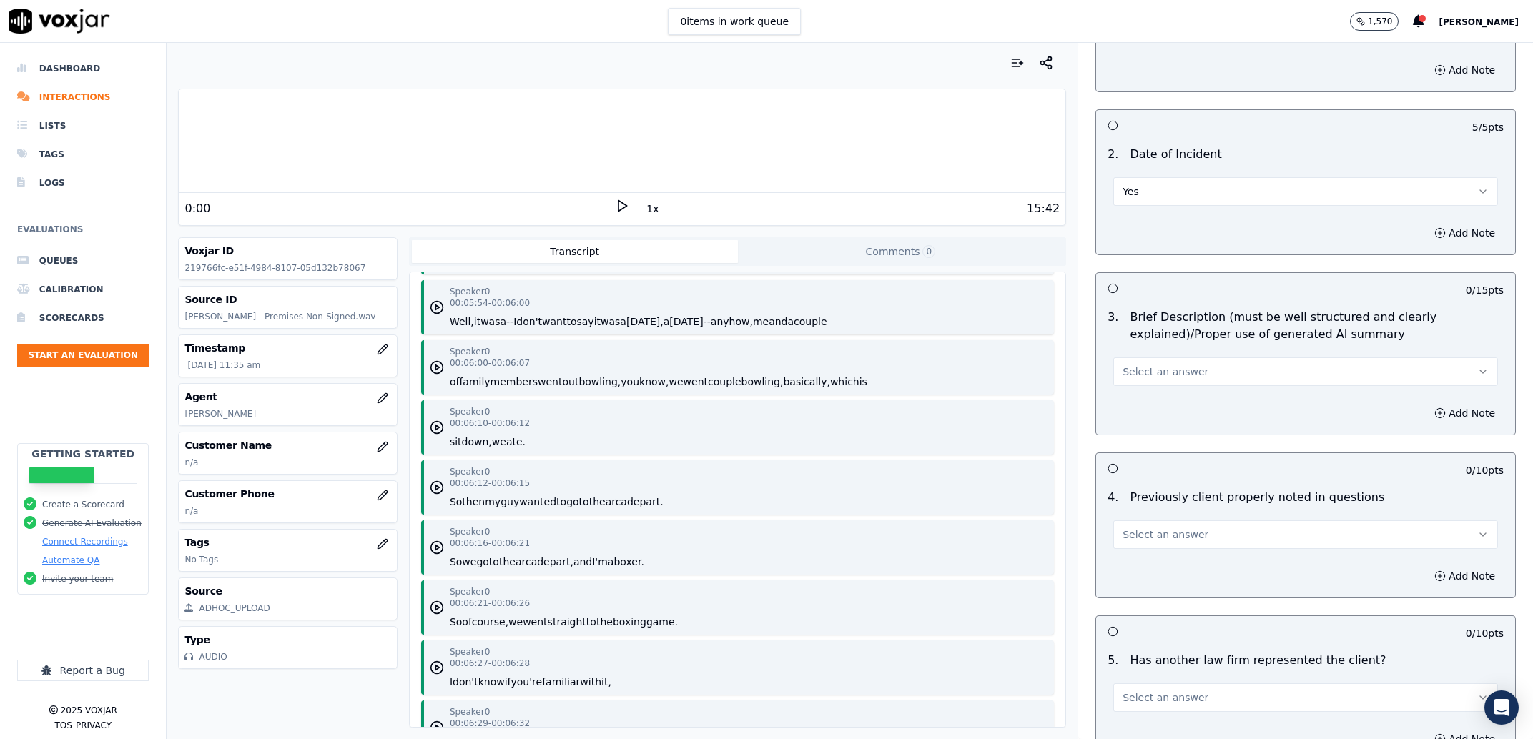
scroll to position [1274, 0]
click at [1147, 383] on button "Select an answer" at bounding box center [1305, 371] width 385 height 29
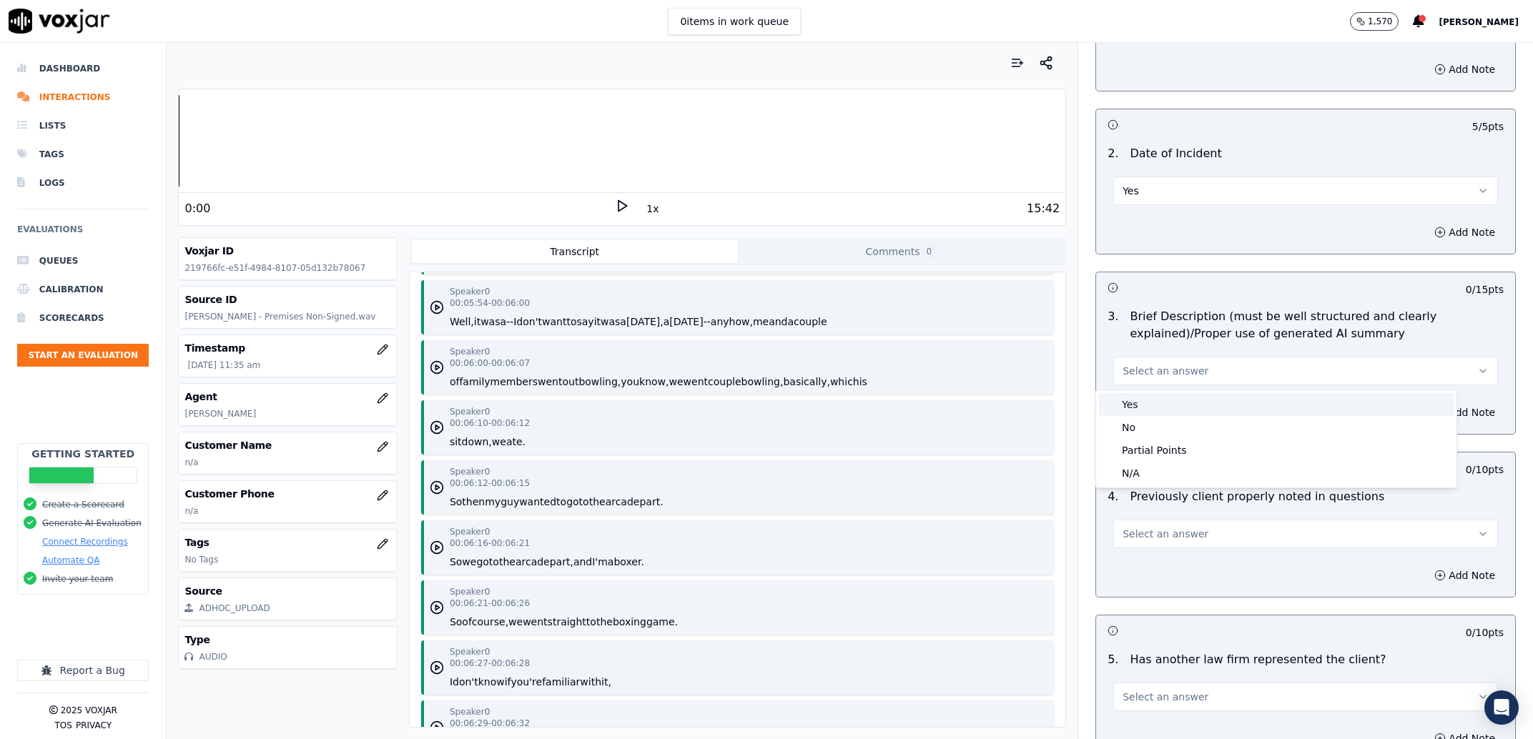
click at [1147, 398] on div "Yes" at bounding box center [1276, 404] width 355 height 23
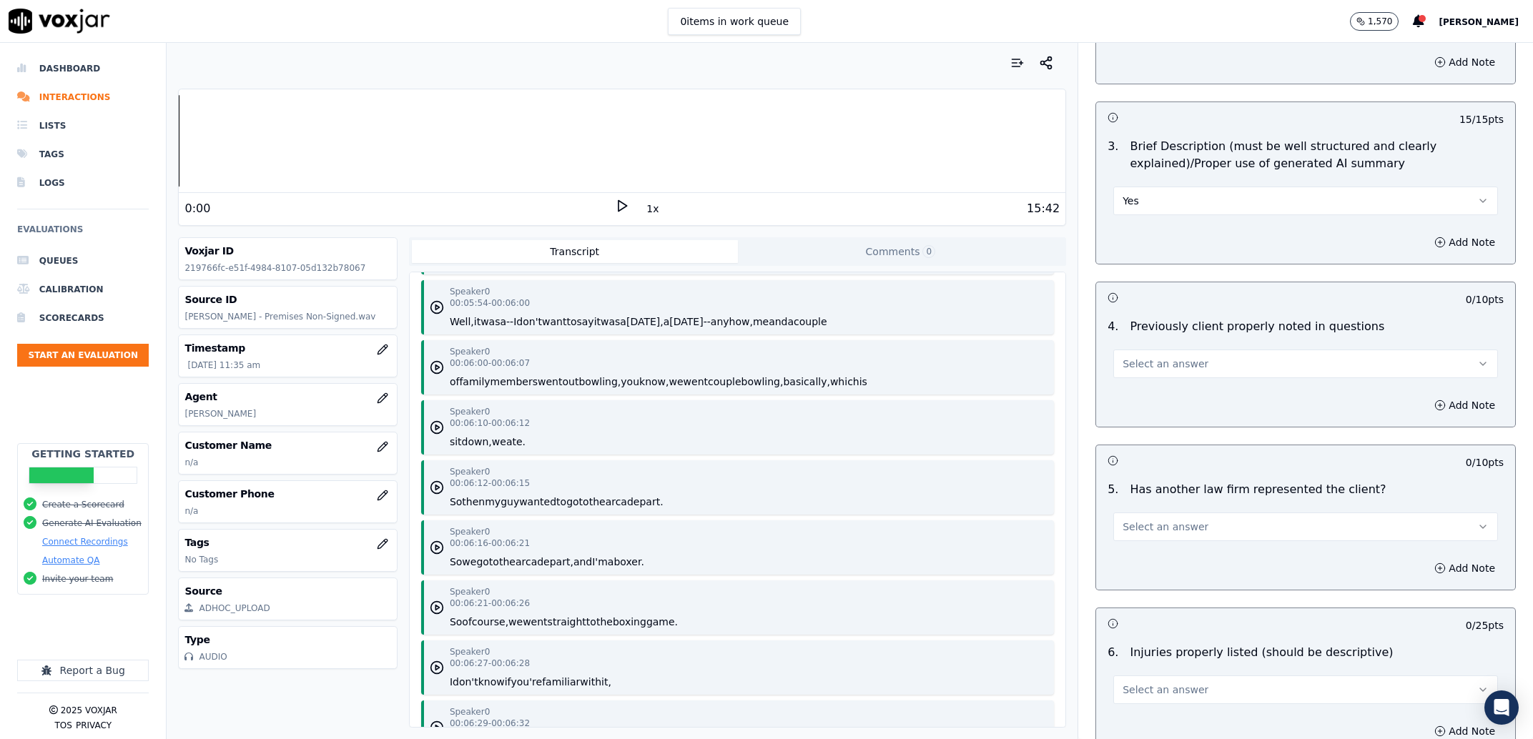
scroll to position [1456, 0]
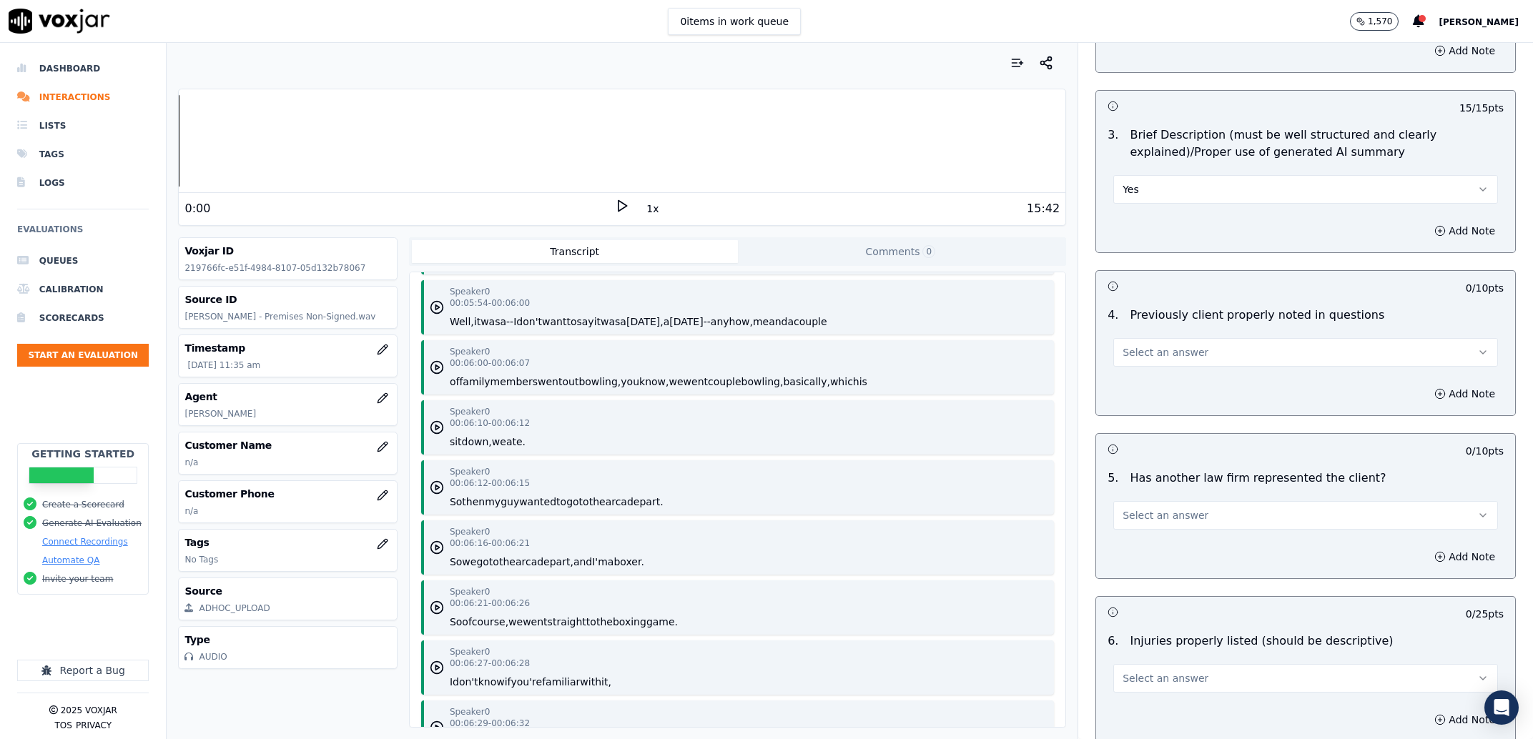
click at [1198, 350] on button "Select an answer" at bounding box center [1305, 352] width 385 height 29
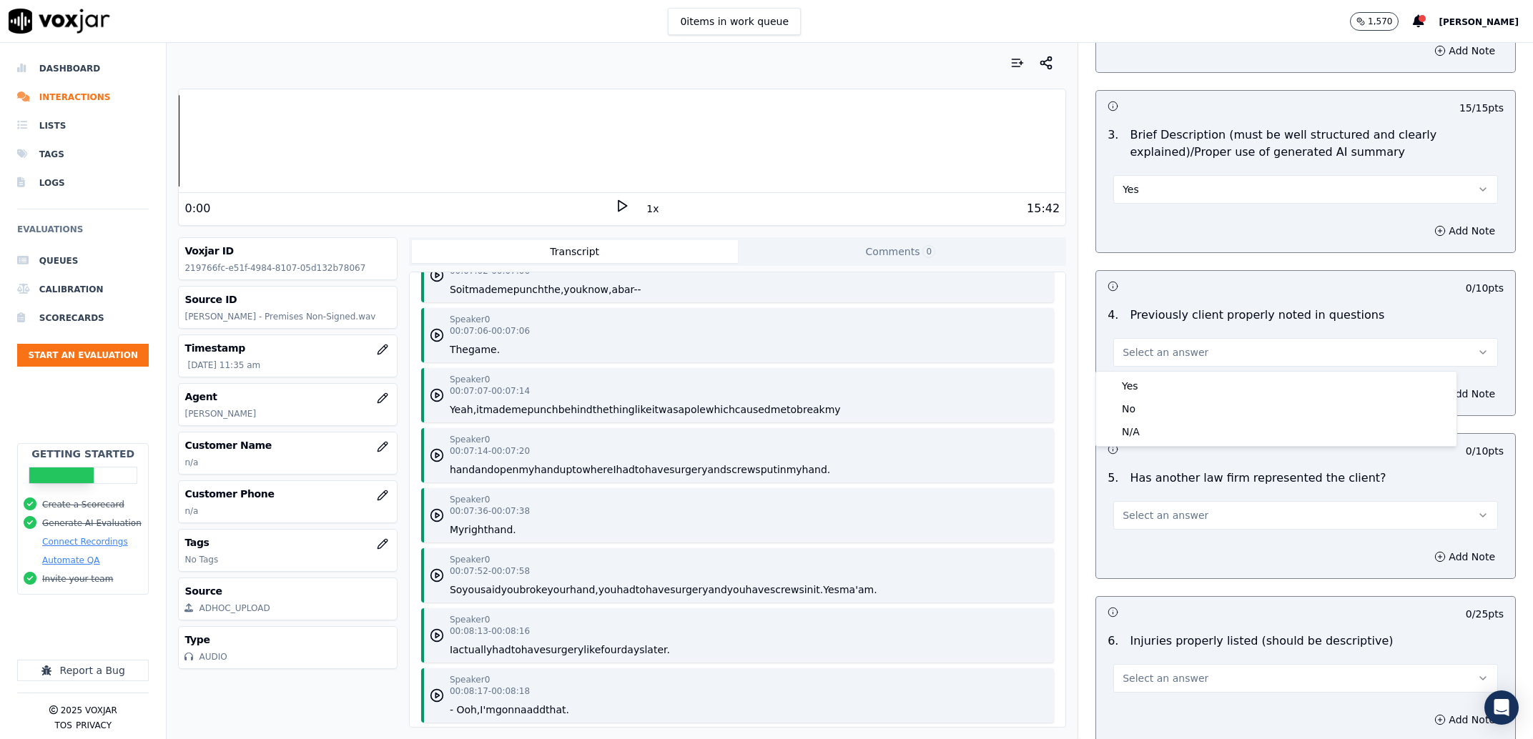
scroll to position [6352, 0]
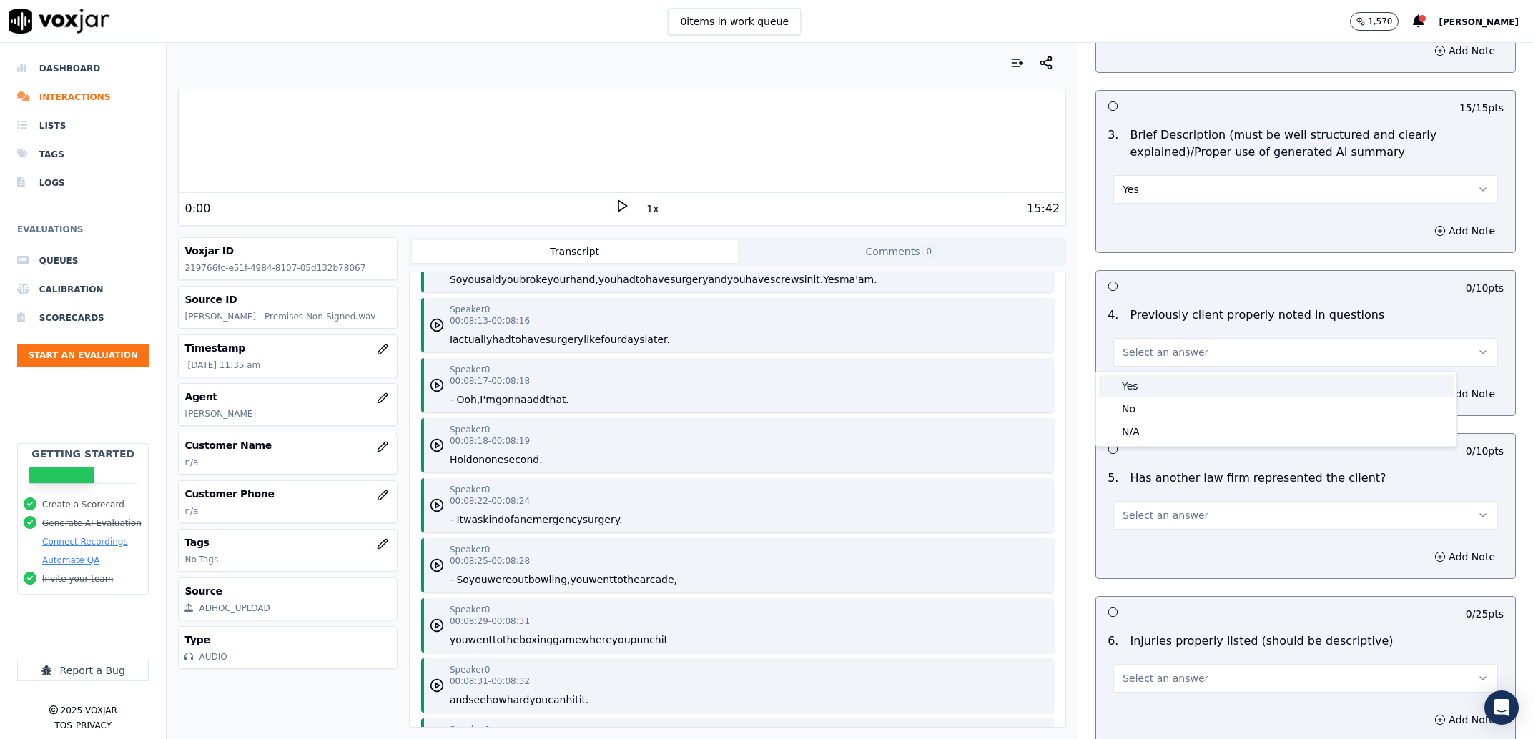
click at [1168, 385] on div "Yes" at bounding box center [1276, 386] width 355 height 23
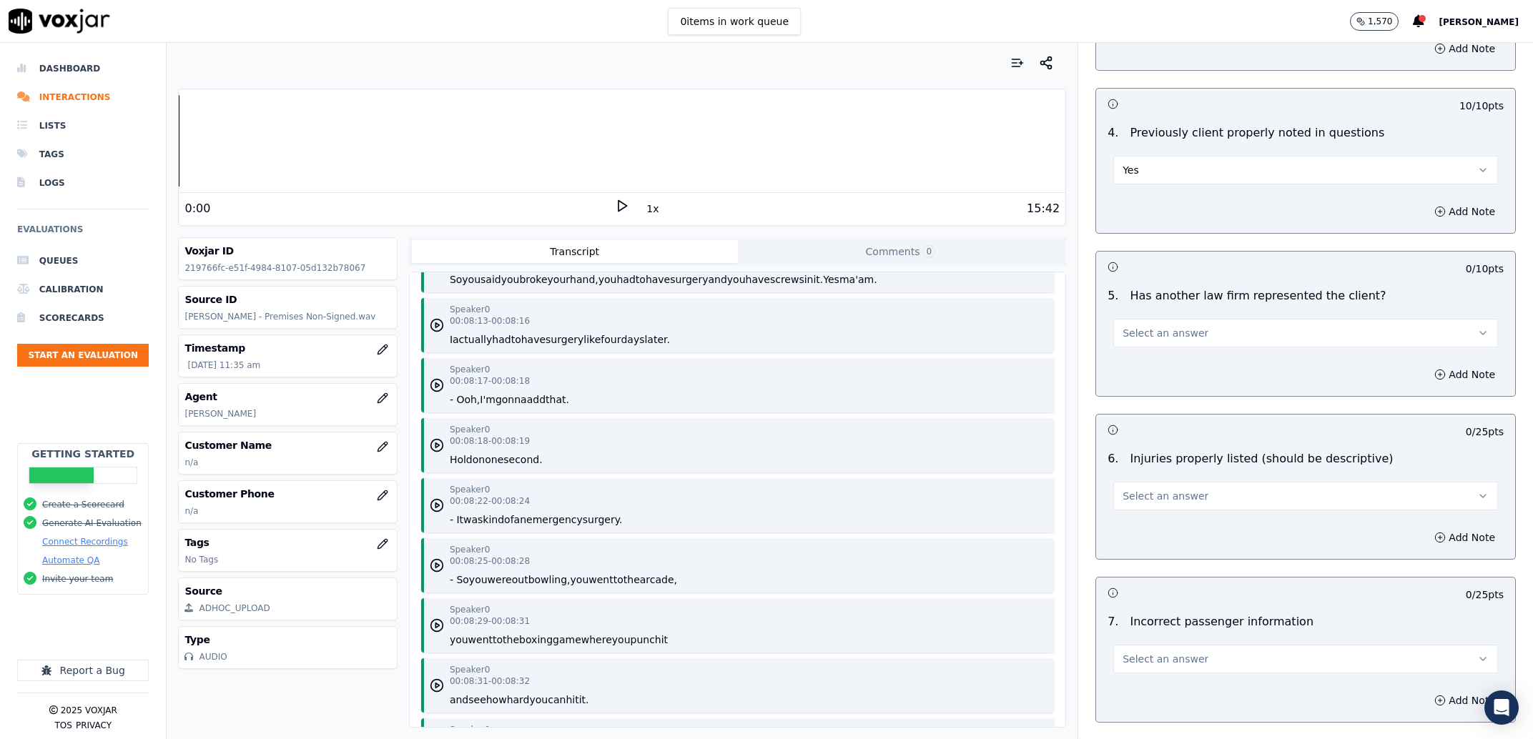
click at [1164, 347] on button "Select an answer" at bounding box center [1305, 333] width 385 height 29
click at [1155, 372] on div "Yes" at bounding box center [1276, 366] width 355 height 23
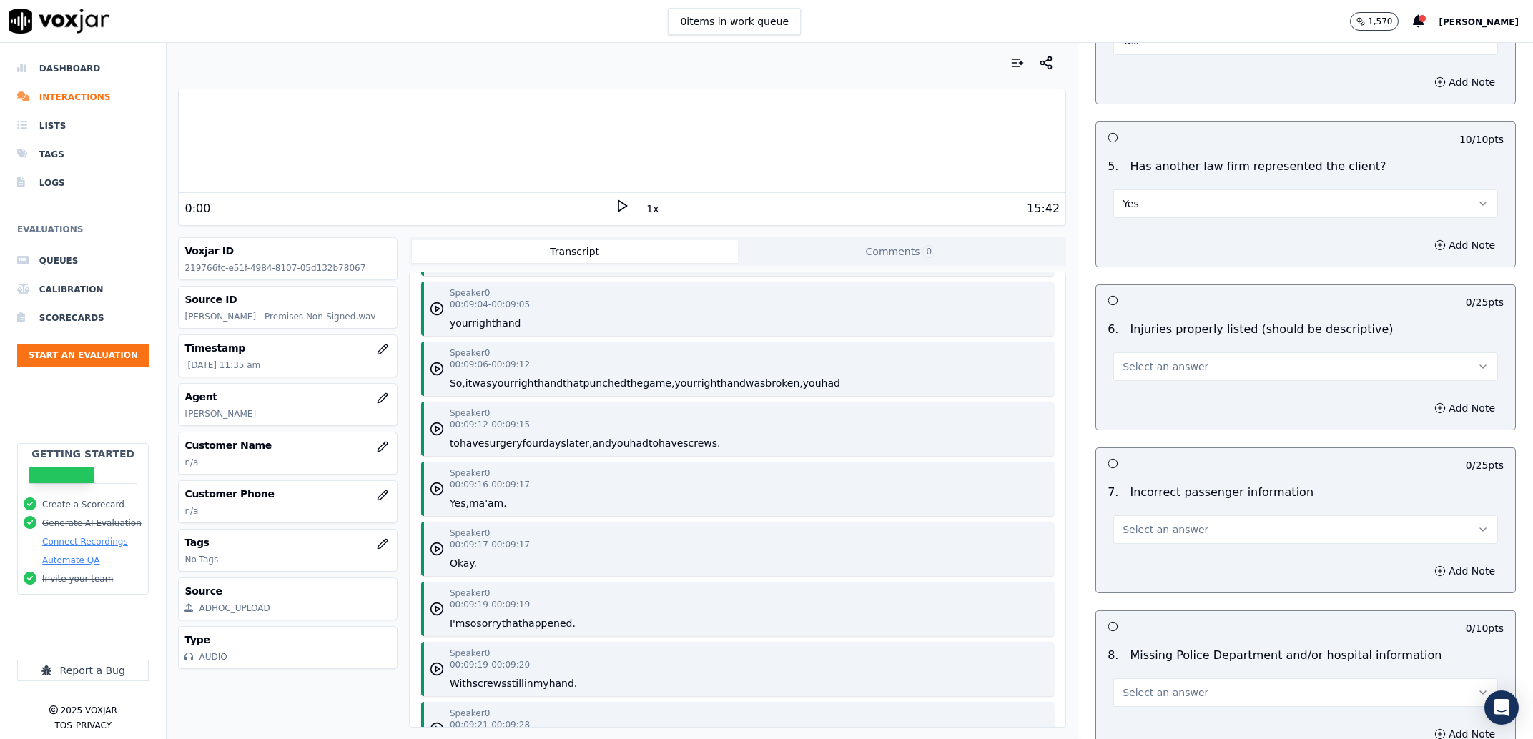
scroll to position [1820, 0]
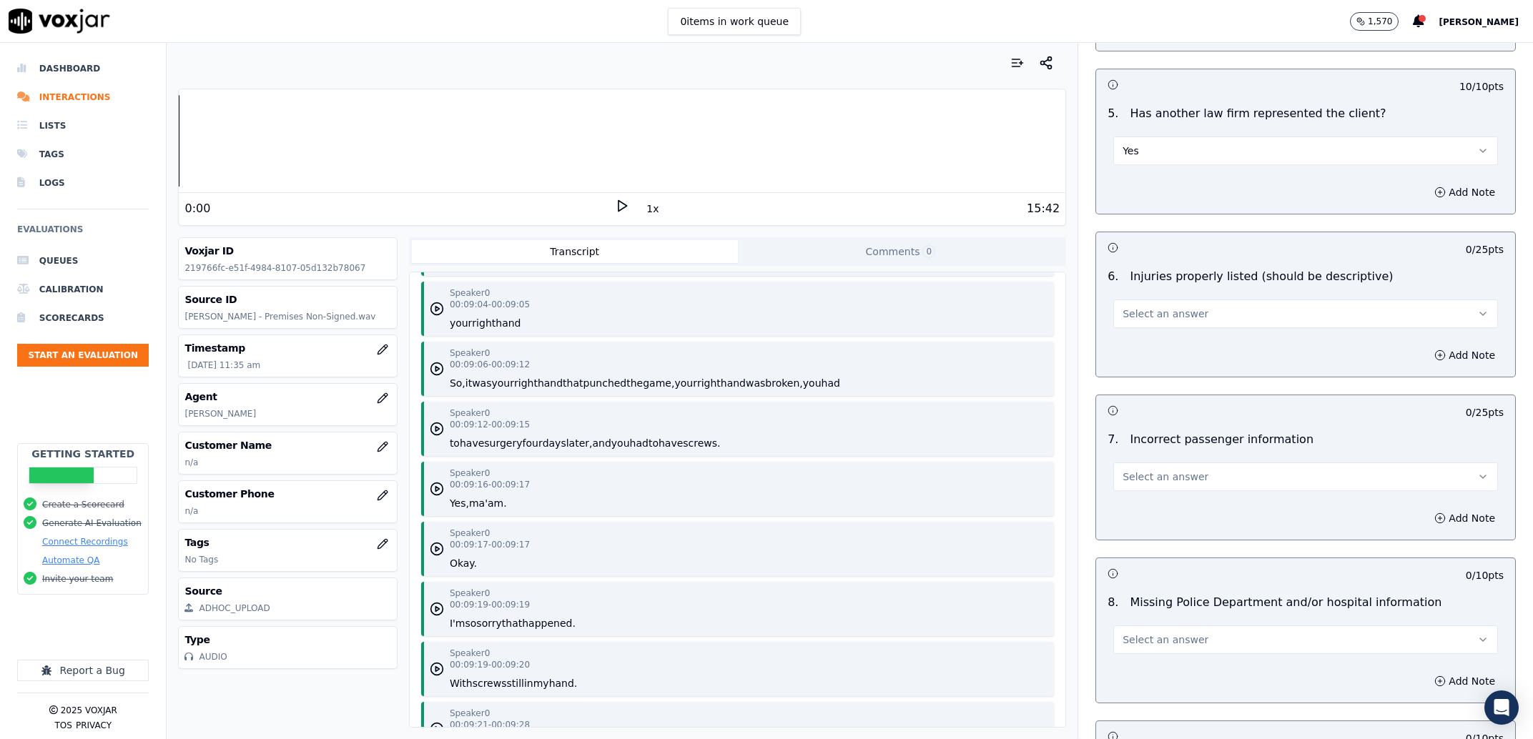
click at [1147, 317] on span "Select an answer" at bounding box center [1165, 314] width 86 height 14
click at [1142, 344] on div "Yes" at bounding box center [1276, 348] width 355 height 23
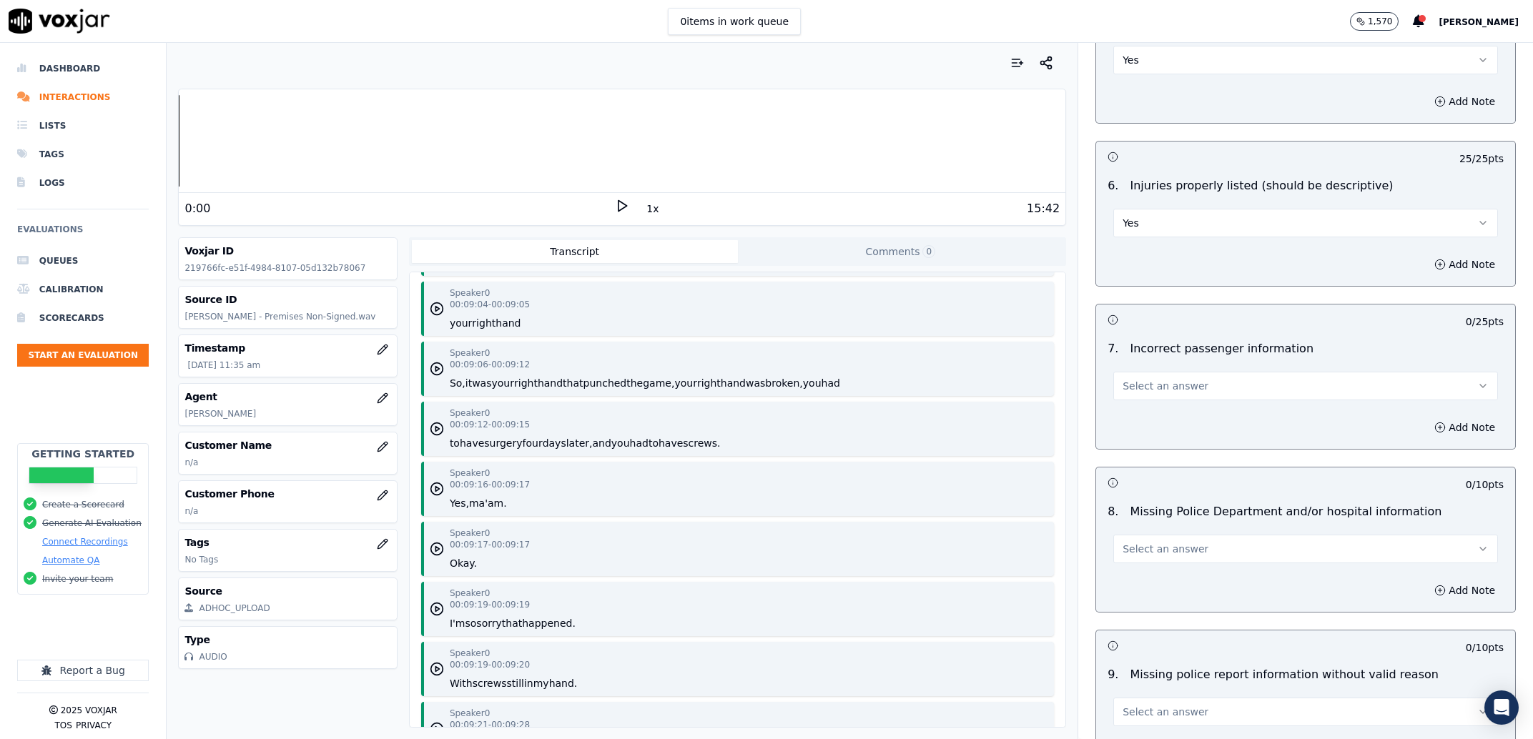
click at [1144, 371] on div "Select an answer" at bounding box center [1306, 378] width 408 height 43
click at [1142, 392] on span "Select an answer" at bounding box center [1165, 386] width 86 height 14
click at [1134, 468] on div "N/A" at bounding box center [1276, 466] width 355 height 23
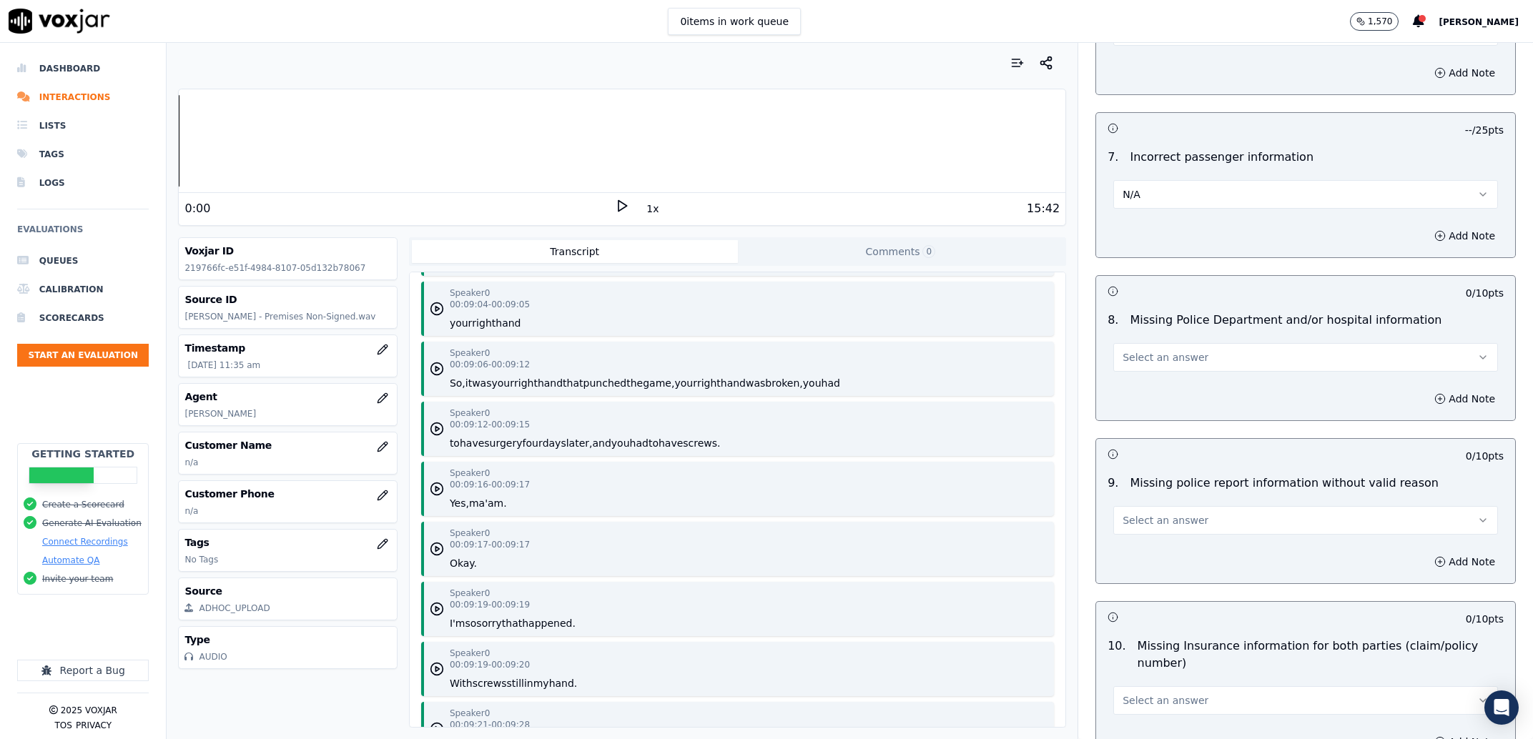
scroll to position [2184, 0]
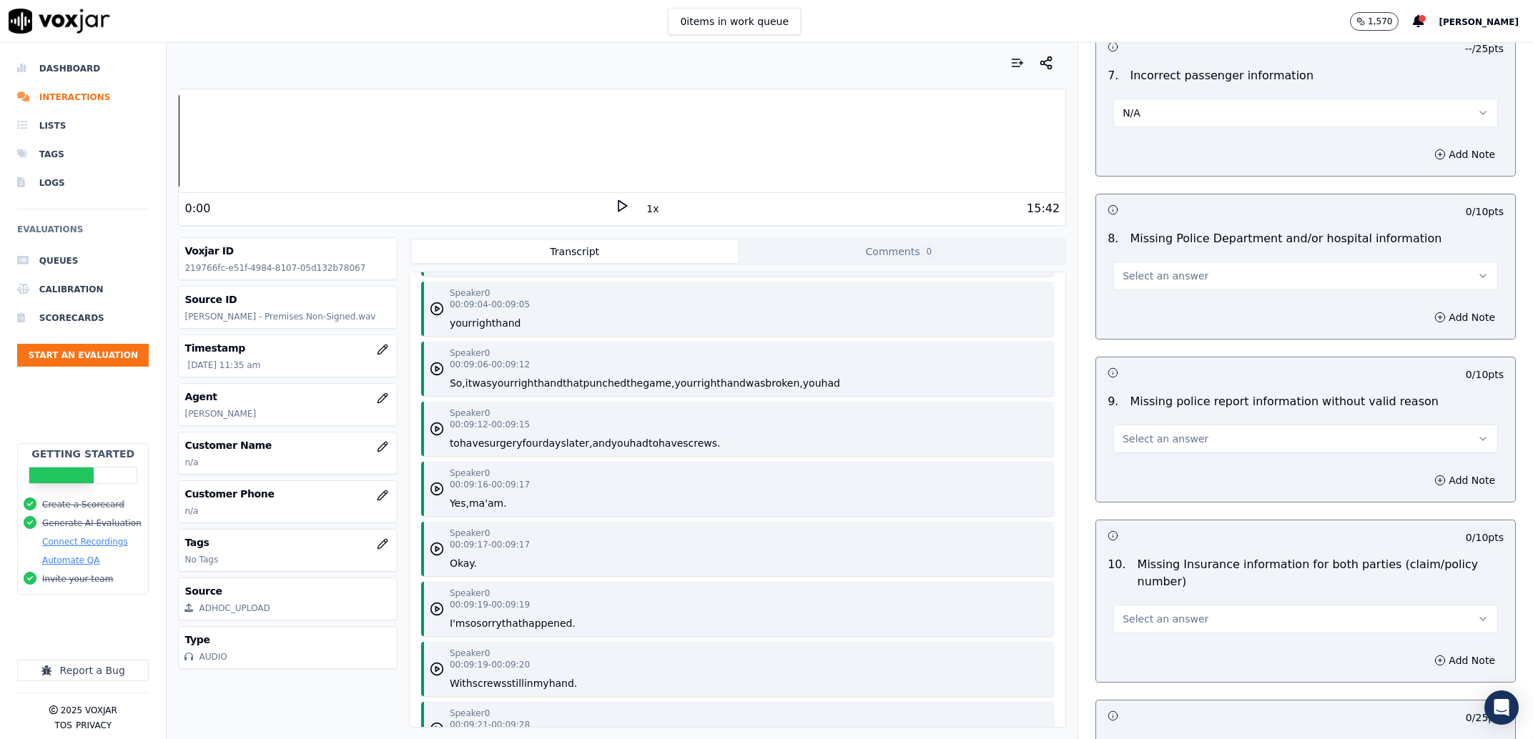
click at [1174, 283] on span "Select an answer" at bounding box center [1165, 276] width 86 height 14
click at [1169, 340] on div "No" at bounding box center [1276, 333] width 355 height 23
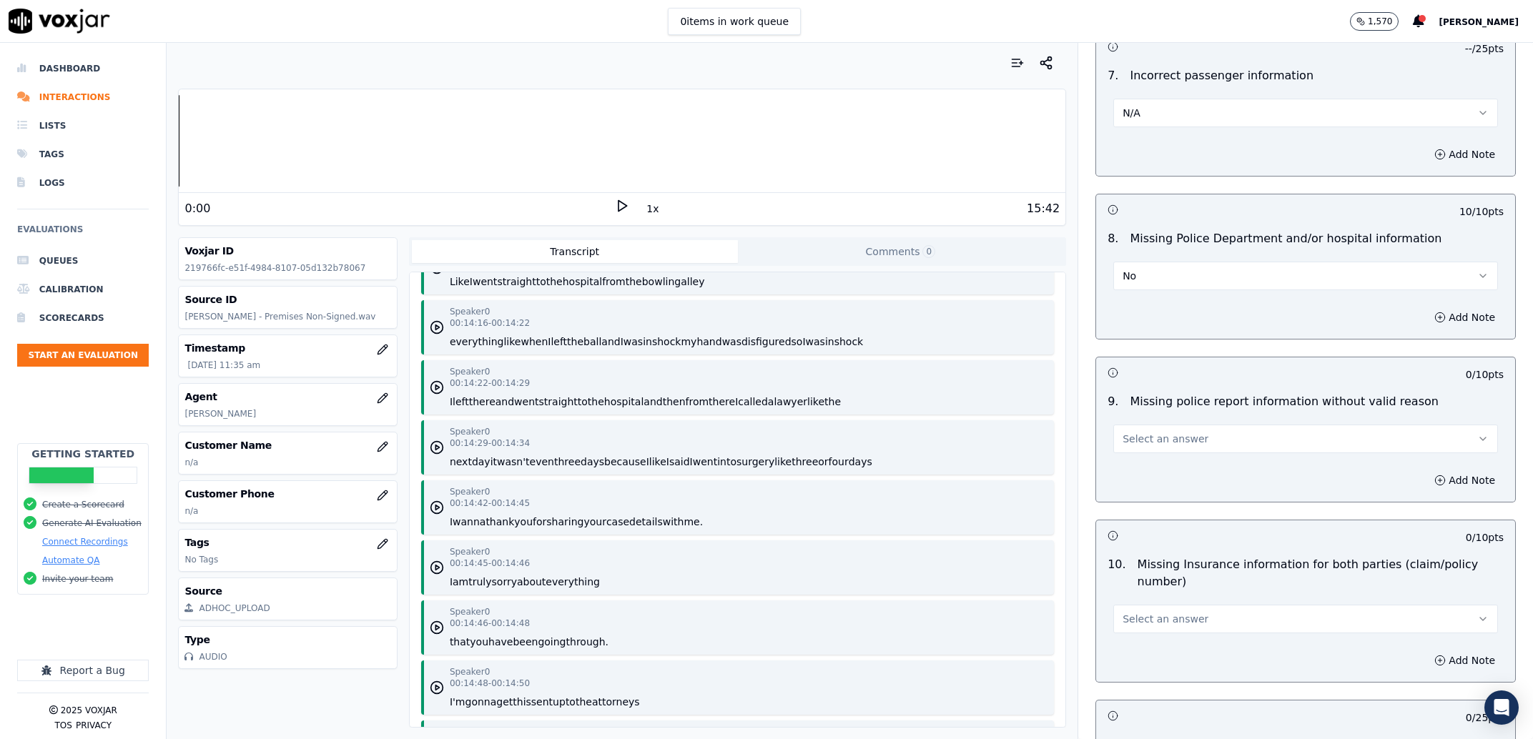
scroll to position [2275, 0]
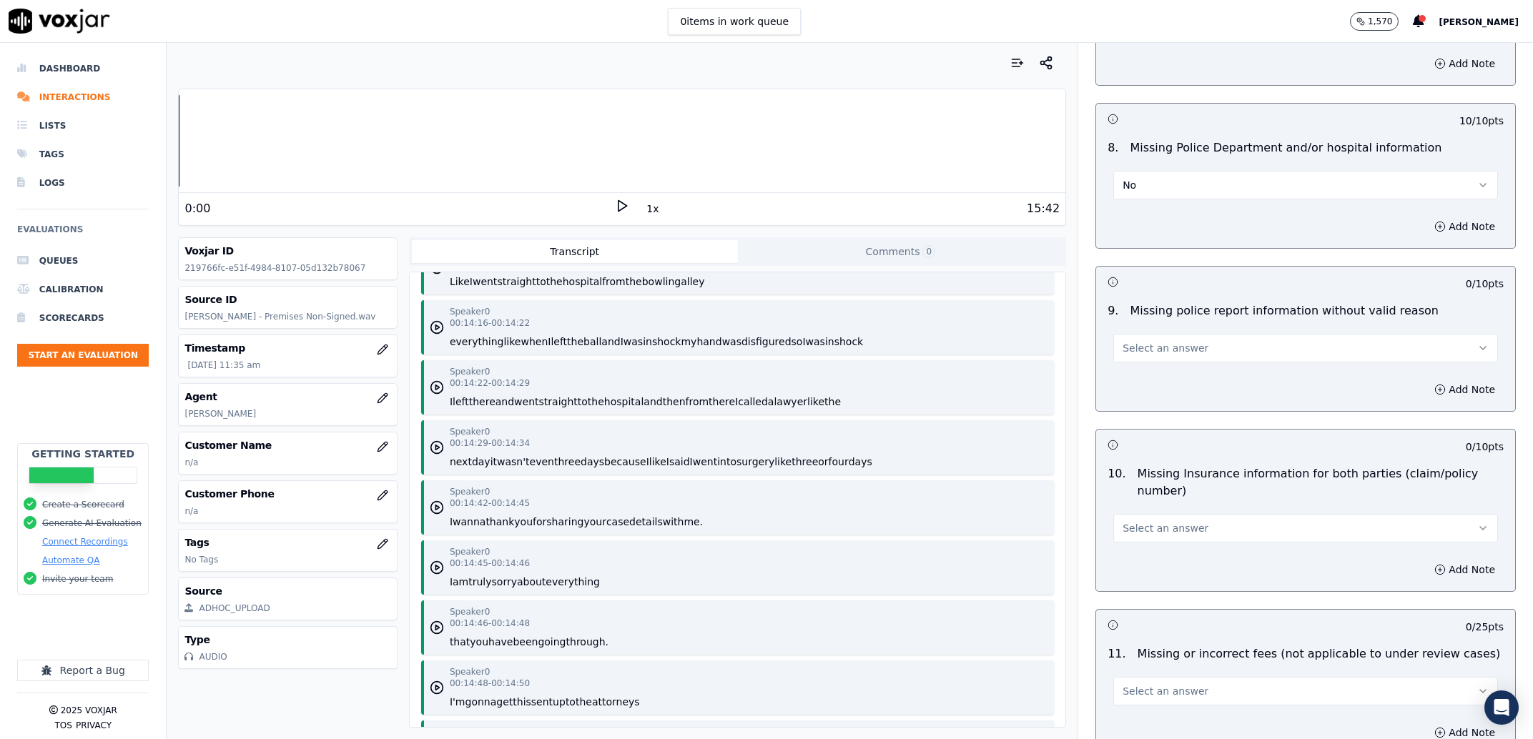
click at [1127, 357] on button "Select an answer" at bounding box center [1305, 348] width 385 height 29
click at [1158, 423] on div "N/A" at bounding box center [1276, 428] width 355 height 23
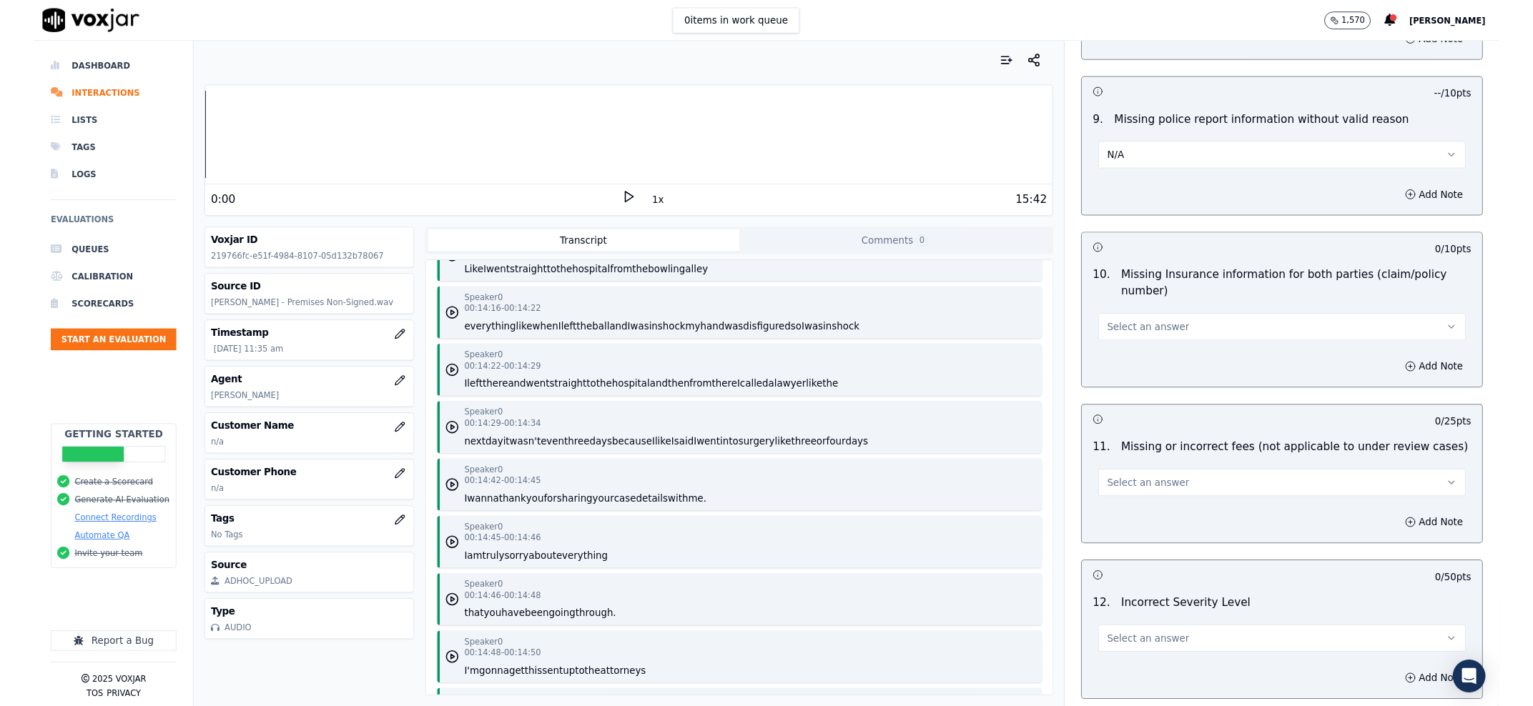
scroll to position [2548, 0]
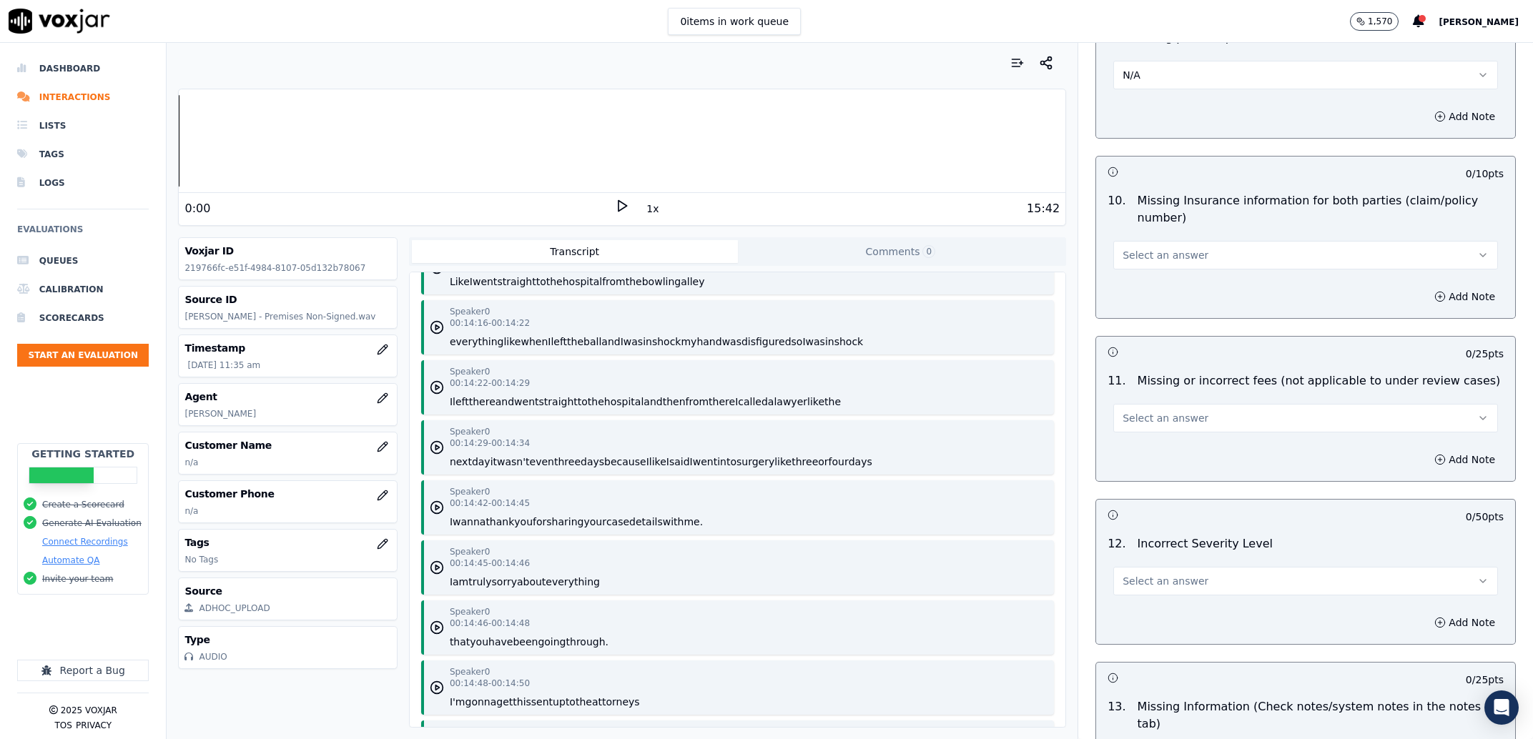
click at [1195, 257] on button "Select an answer" at bounding box center [1305, 255] width 385 height 29
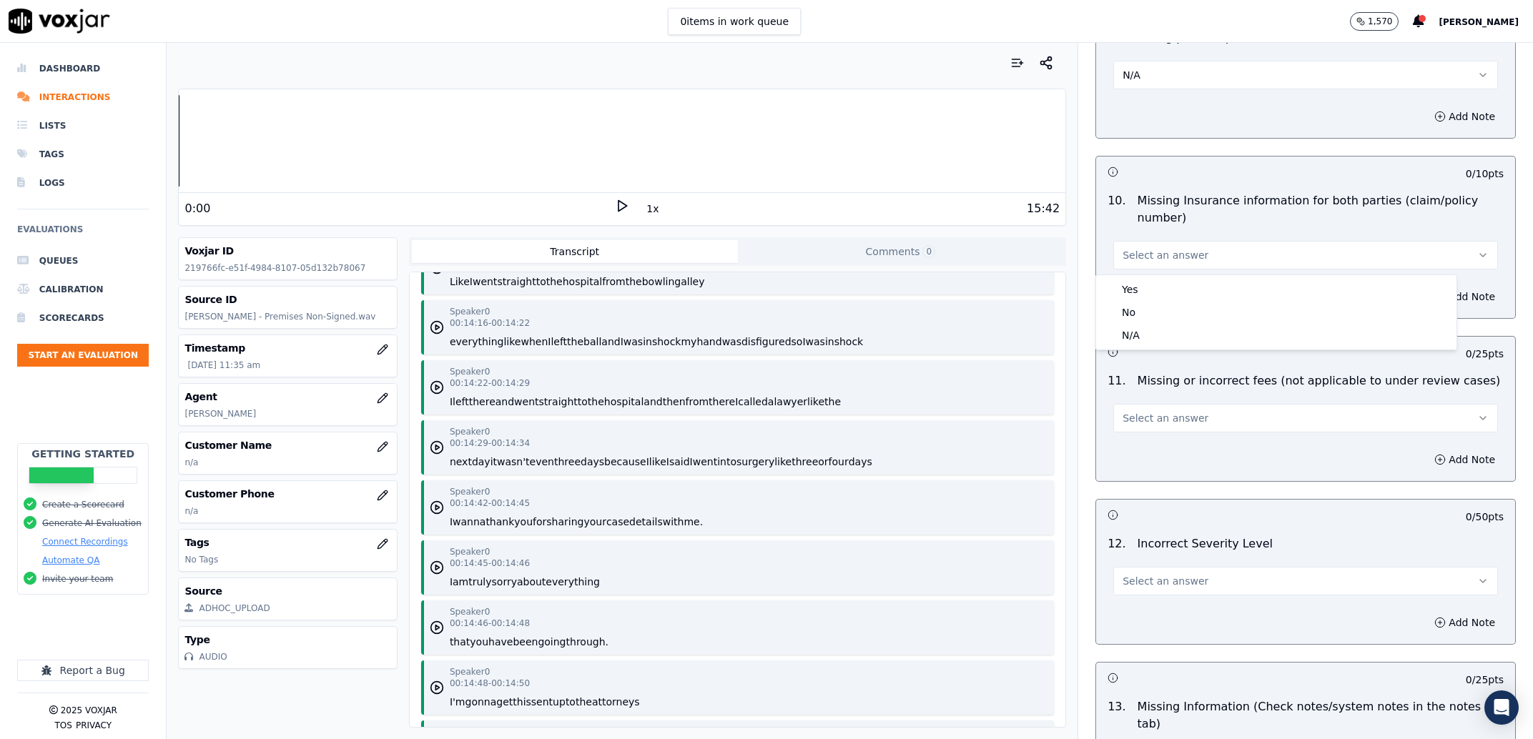
click at [869, 450] on div "Speaker 0 00:14:29 - 00:14:34 next day it wasn't even three days because I like…" at bounding box center [737, 447] width 633 height 54
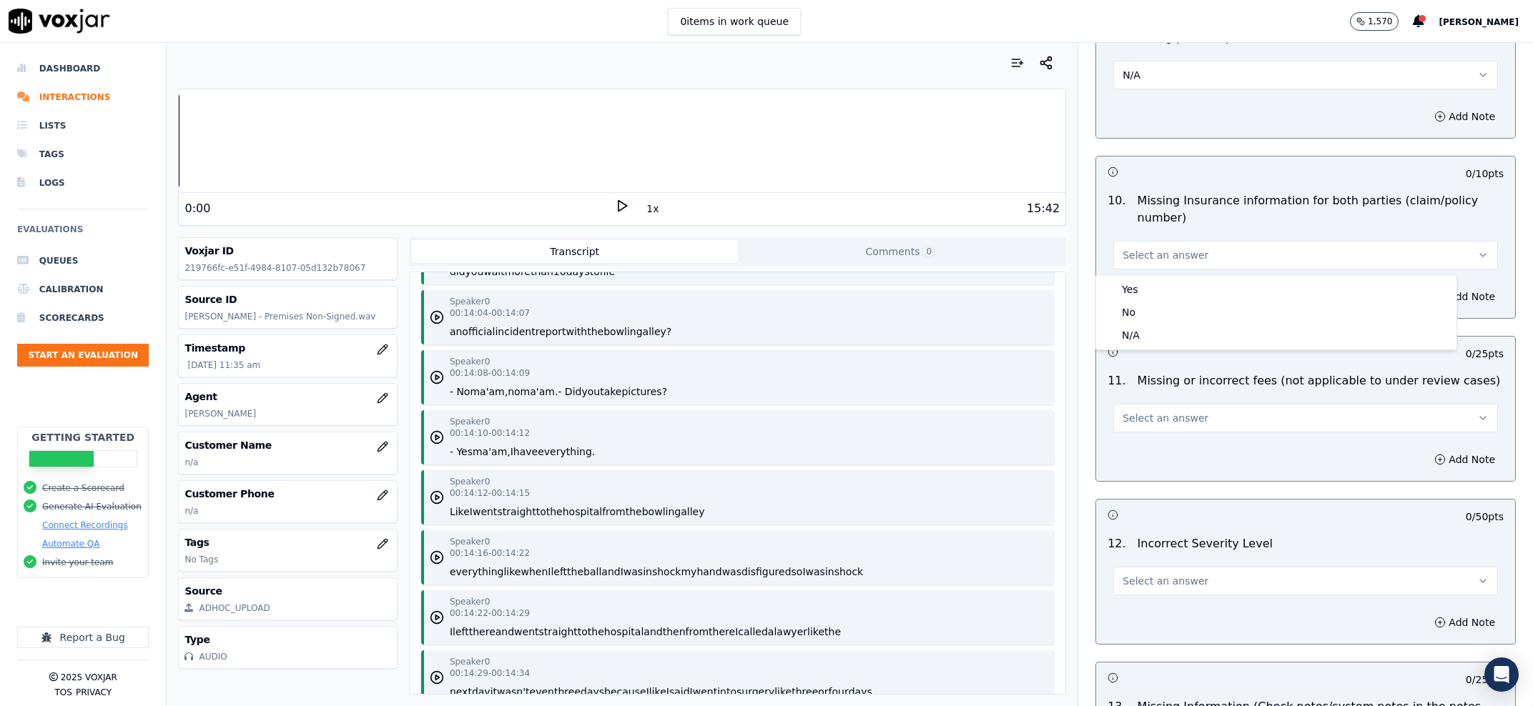
scroll to position [12672, 0]
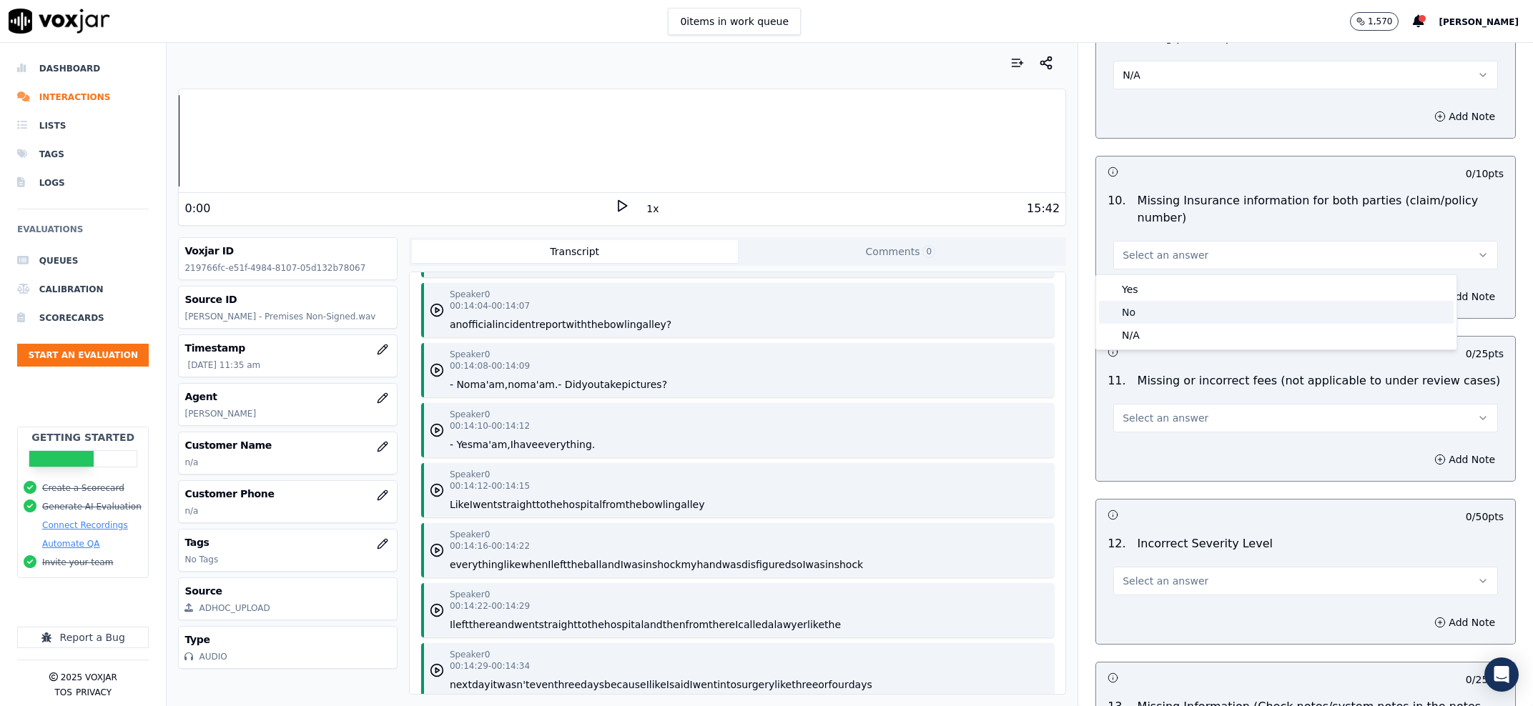
click at [1138, 312] on div "No" at bounding box center [1276, 312] width 355 height 23
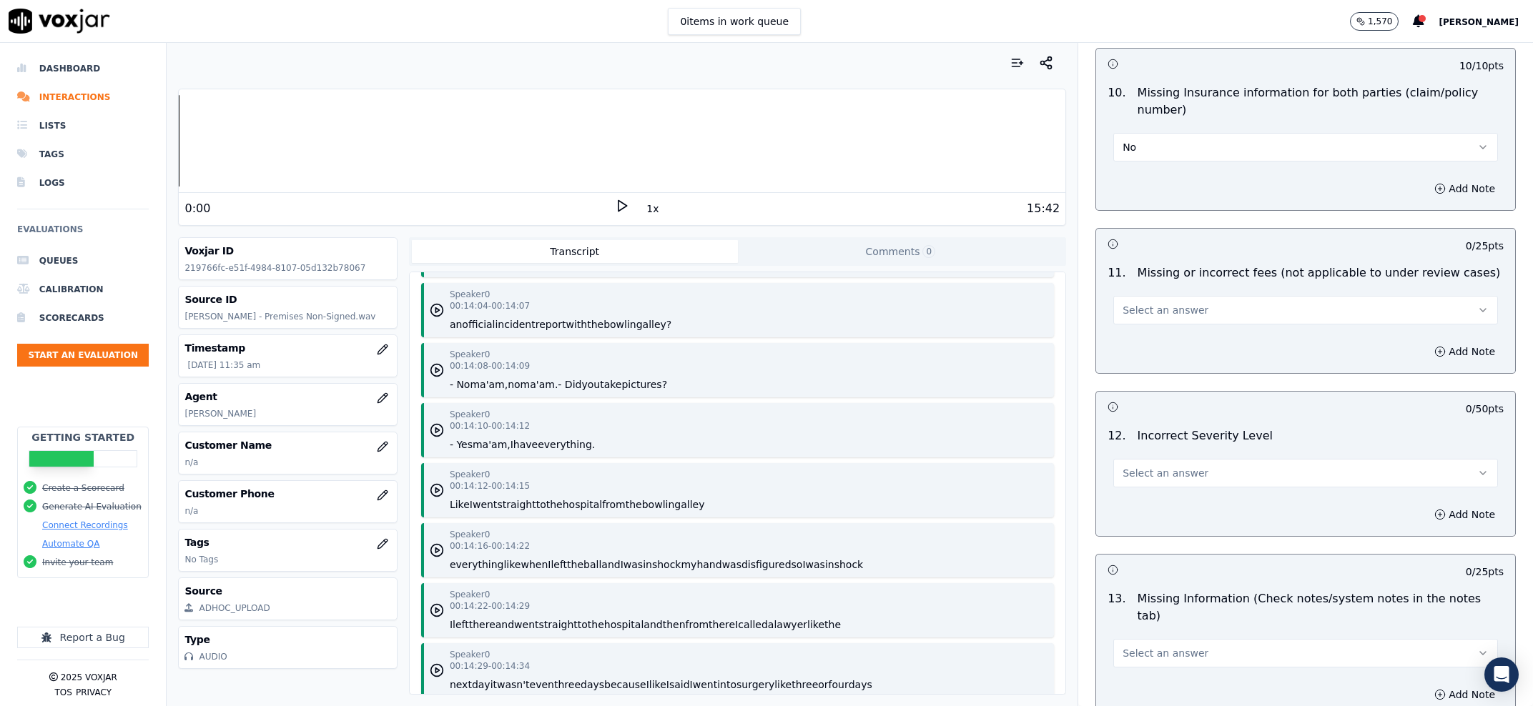
scroll to position [2730, 0]
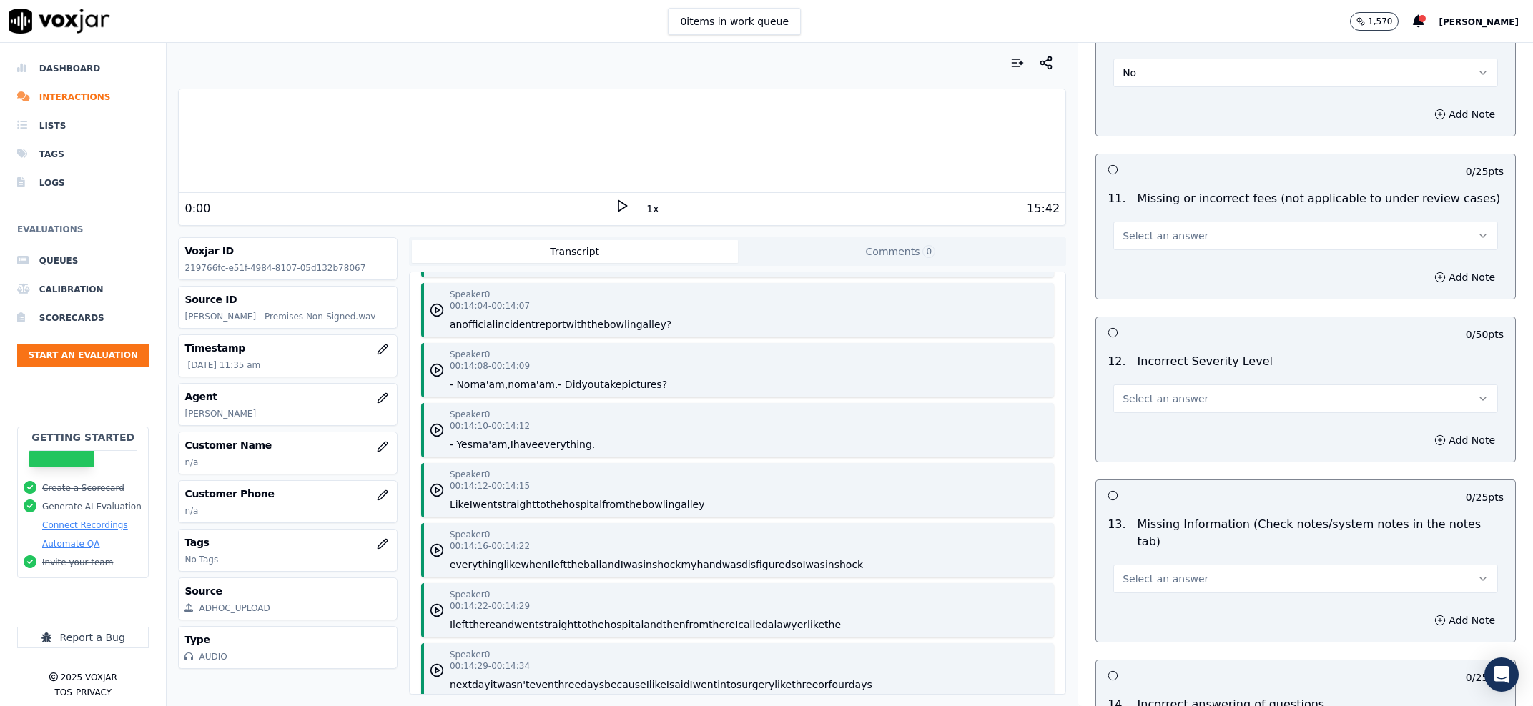
click at [1187, 233] on button "Select an answer" at bounding box center [1305, 236] width 385 height 29
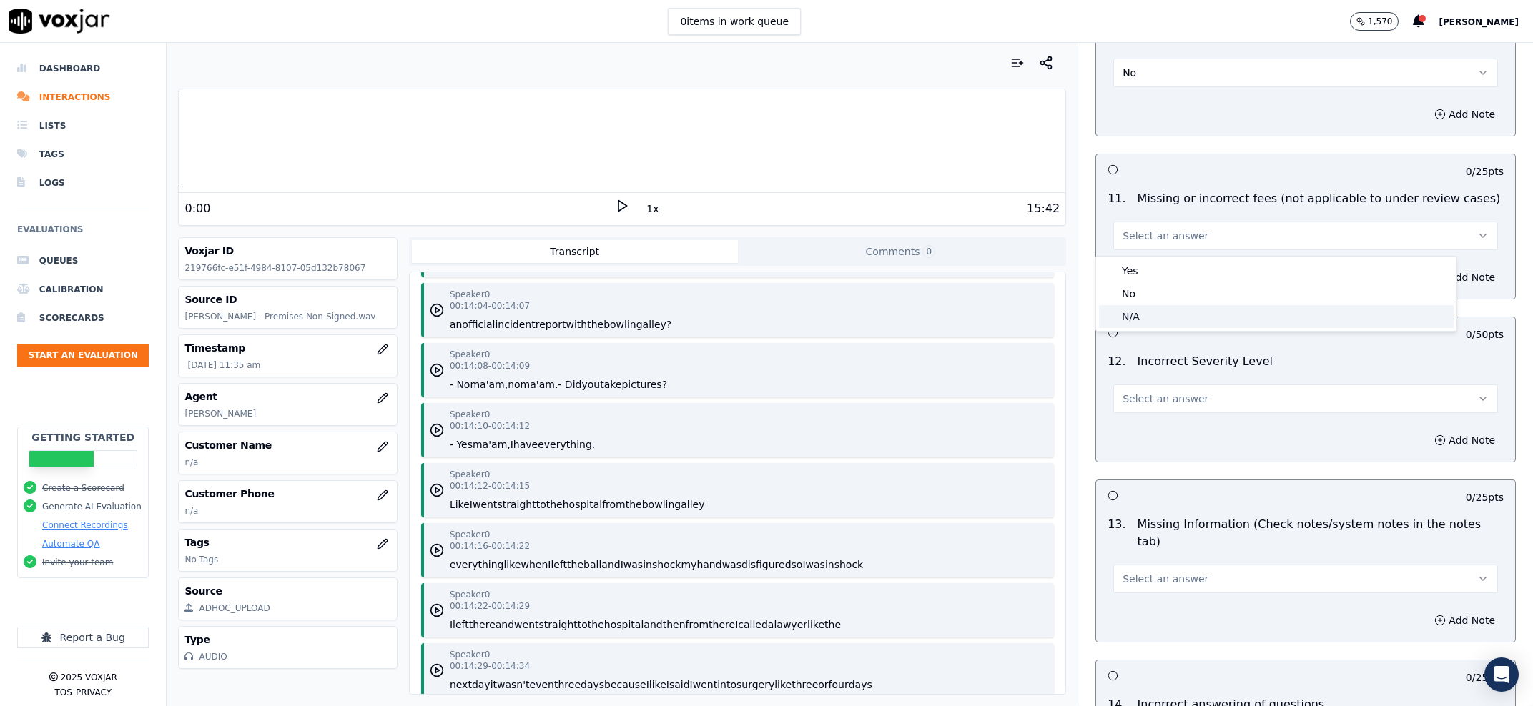
click at [1182, 315] on div "N/A" at bounding box center [1276, 316] width 355 height 23
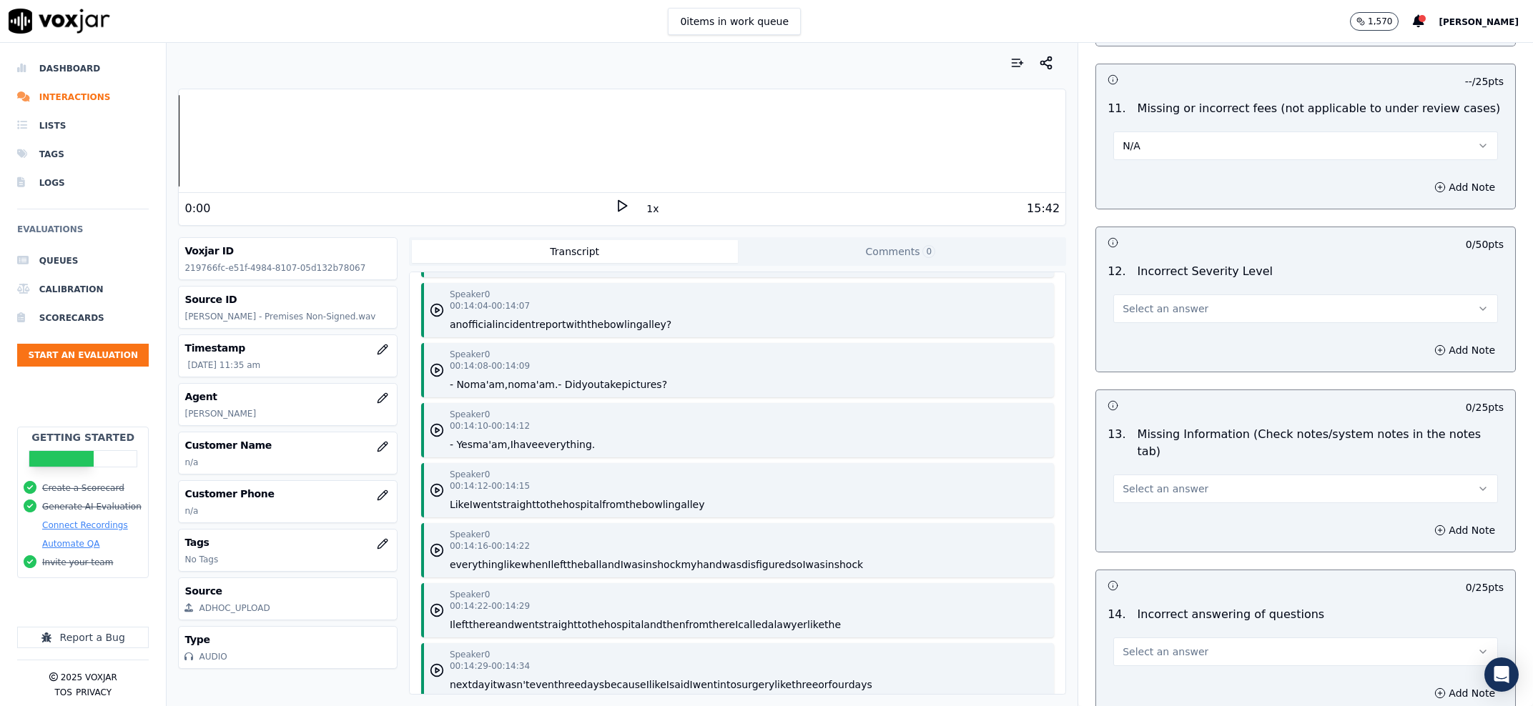
scroll to position [2821, 0]
click at [1158, 313] on span "Select an answer" at bounding box center [1165, 308] width 86 height 14
click at [1152, 336] on div "Yes" at bounding box center [1276, 343] width 355 height 23
click at [1455, 351] on button "Add Note" at bounding box center [1465, 350] width 78 height 20
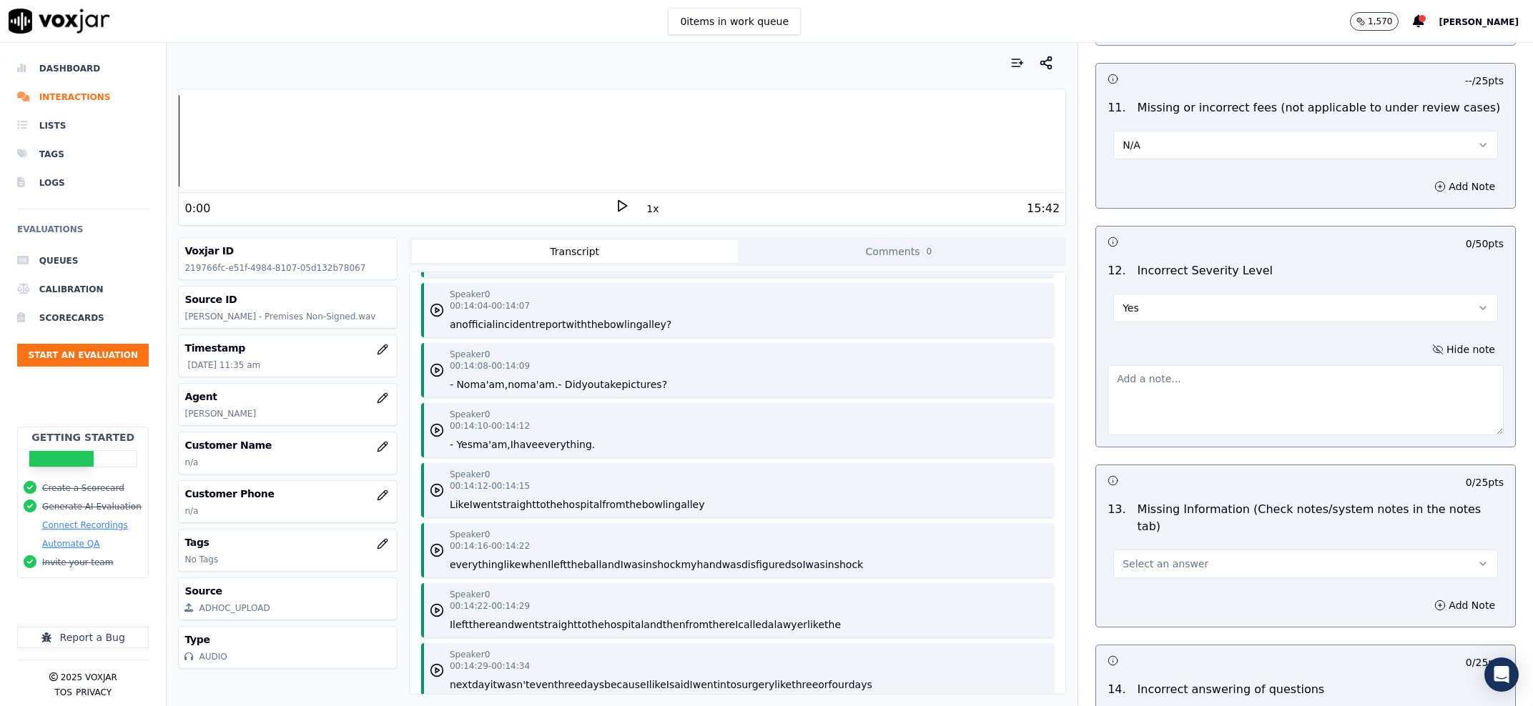
click at [1285, 376] on textarea at bounding box center [1305, 400] width 396 height 70
type textarea "S"
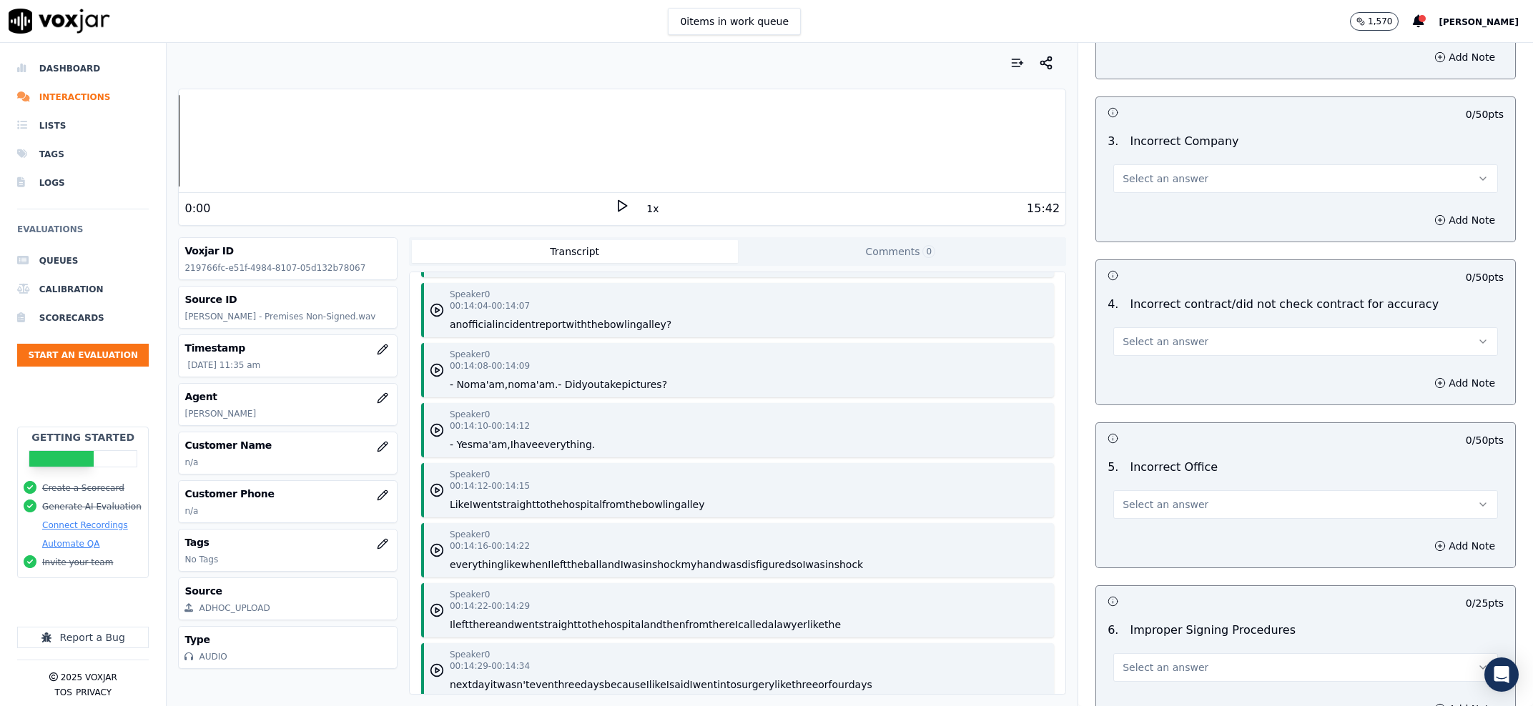
scroll to position [4416, 0]
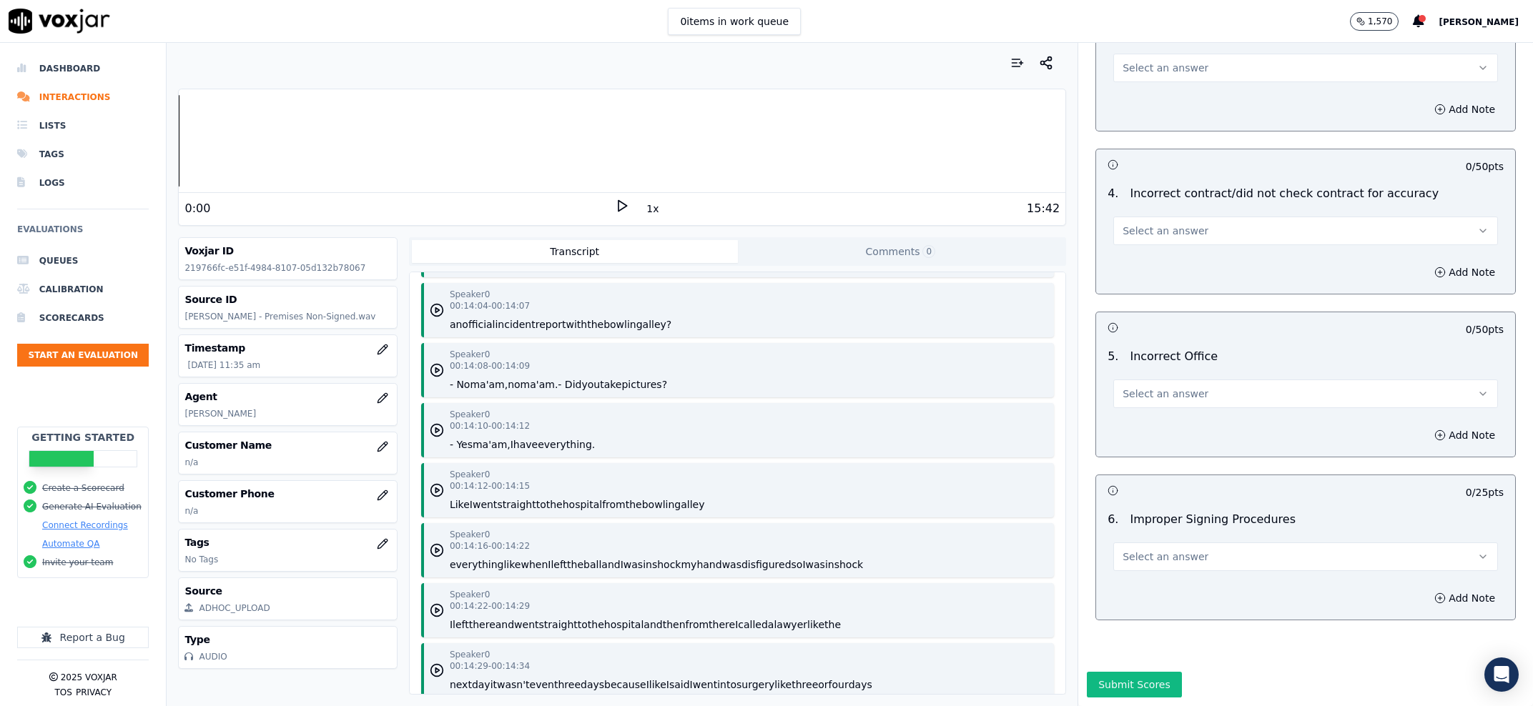
type textarea "This should have been a Level 5"
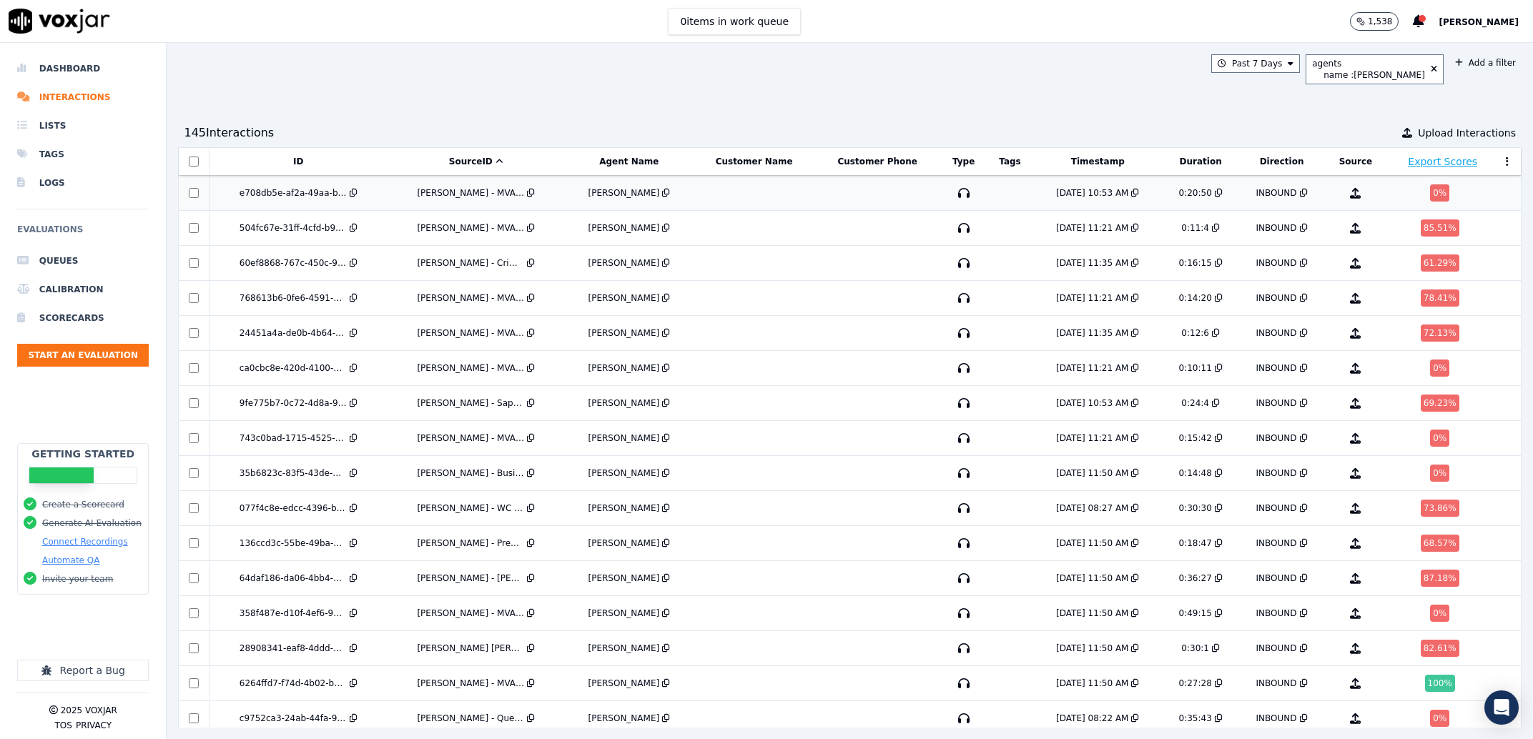
click at [403, 192] on div "[PERSON_NAME] - MVA Signed.wav" at bounding box center [476, 192] width 166 height 11
click at [382, 228] on div "504fc67e-31ff-4cfd-b9d4-6343cbf958ec" at bounding box center [298, 227] width 167 height 11
click at [396, 261] on td "[PERSON_NAME] - Criminal Non-Signed.wav" at bounding box center [476, 263] width 177 height 35
click at [402, 308] on td "Ashley - Joyce Jordan - MVA Non-Signed.wav" at bounding box center [476, 298] width 177 height 35
click at [382, 443] on div "743c0bad-1715-4525-bb18-714132d73958" at bounding box center [298, 438] width 167 height 11
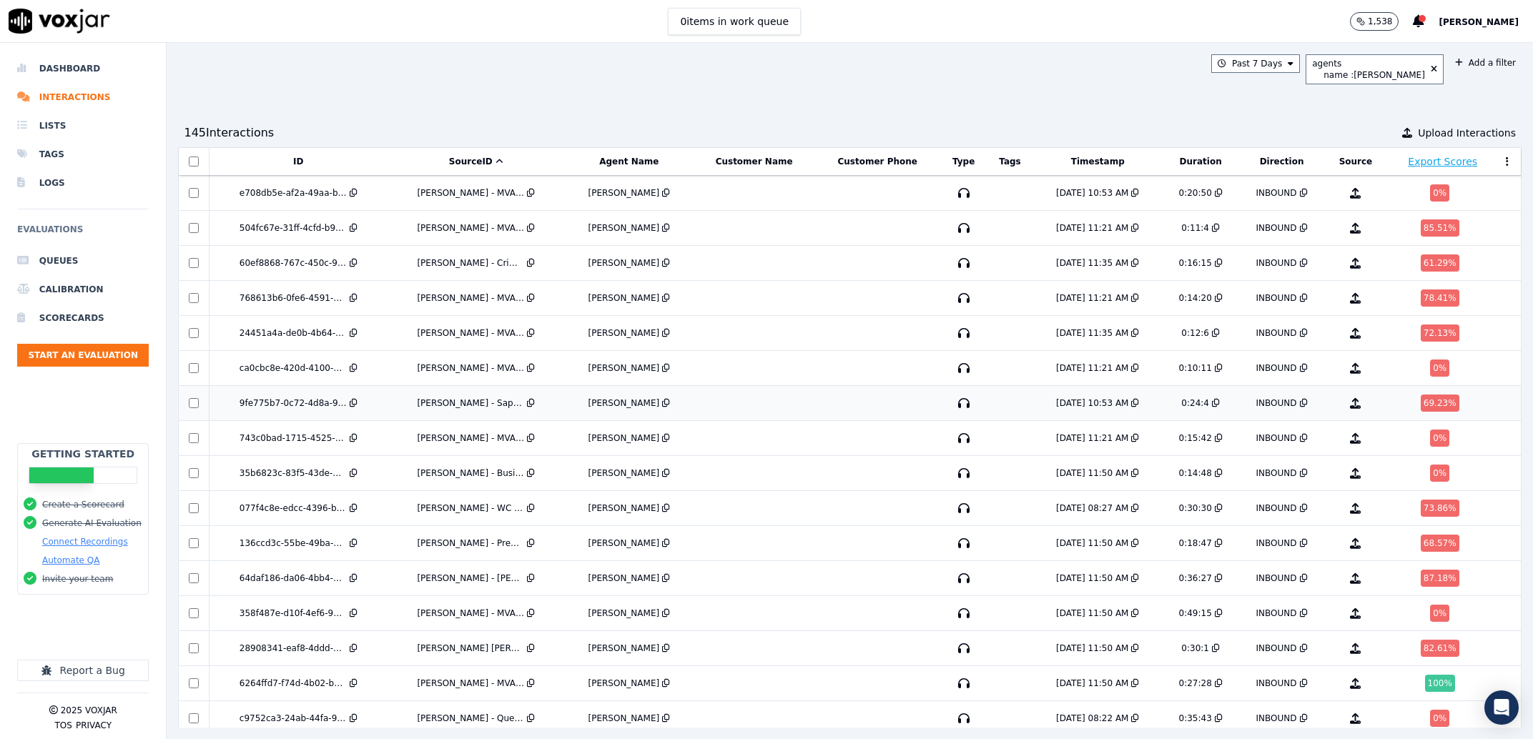
click at [395, 396] on td "Ashley - Sapphire Roberts - MVA Signed.wav" at bounding box center [476, 403] width 177 height 35
click at [382, 370] on div "ca0cbc8e-420d-4100-9c0b-a52d3a27b2a5" at bounding box center [298, 367] width 167 height 11
click at [382, 330] on div "24451a4a-de0b-4b64-97f8-10236d0635c2" at bounding box center [298, 332] width 167 height 11
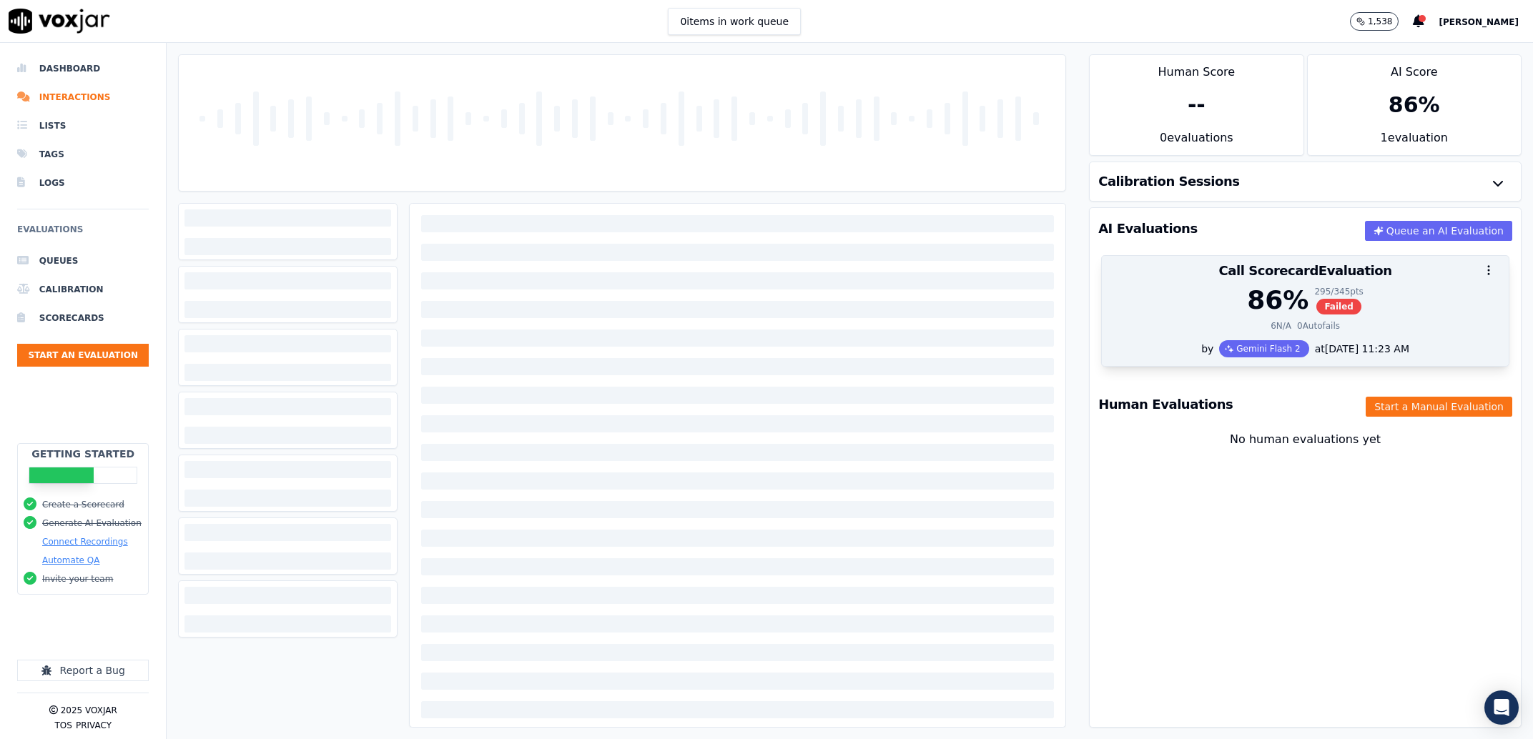
click at [1183, 300] on div "86 % 295 / 345 pts Failed" at bounding box center [1305, 300] width 390 height 29
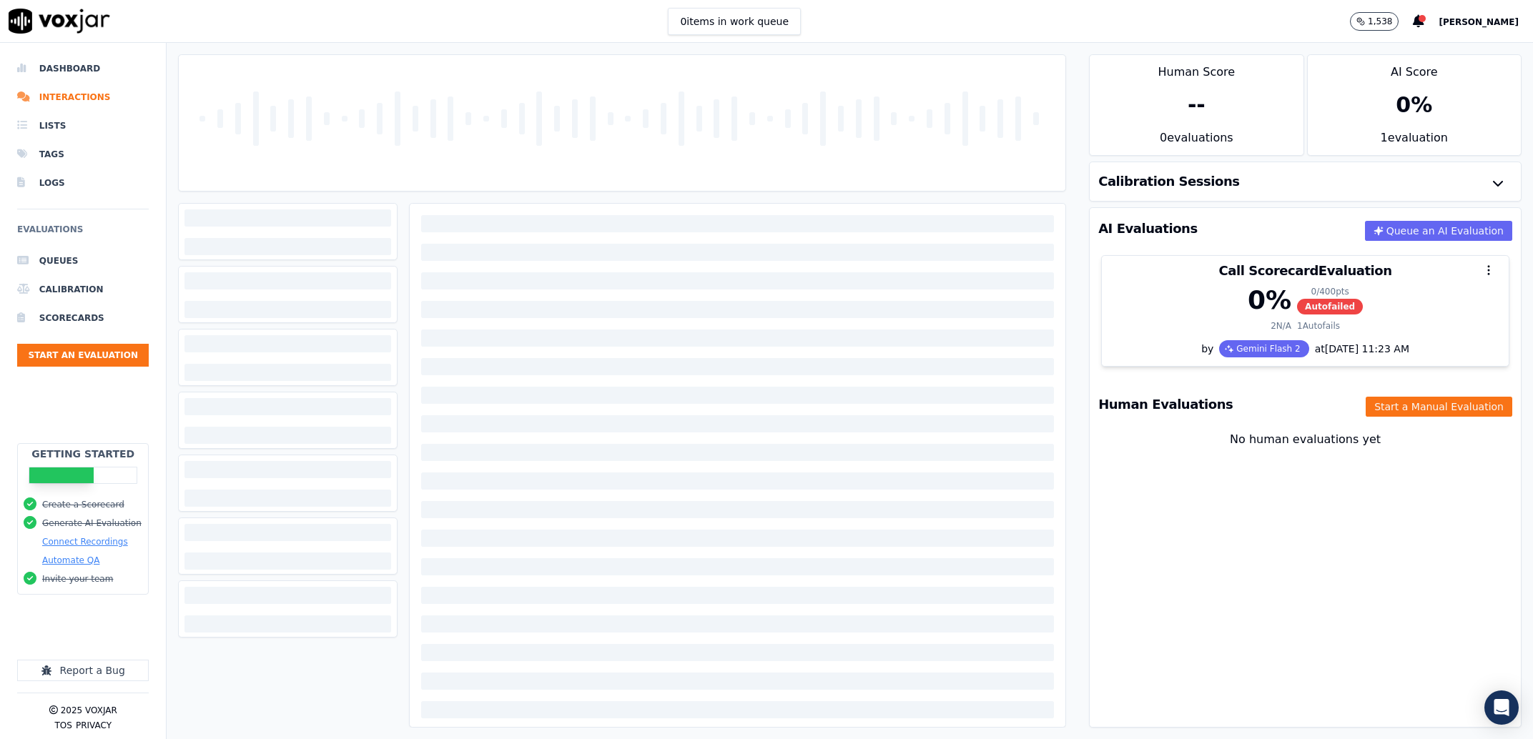
click at [258, 232] on div at bounding box center [287, 232] width 217 height 57
